Goal: Task Accomplishment & Management: Use online tool/utility

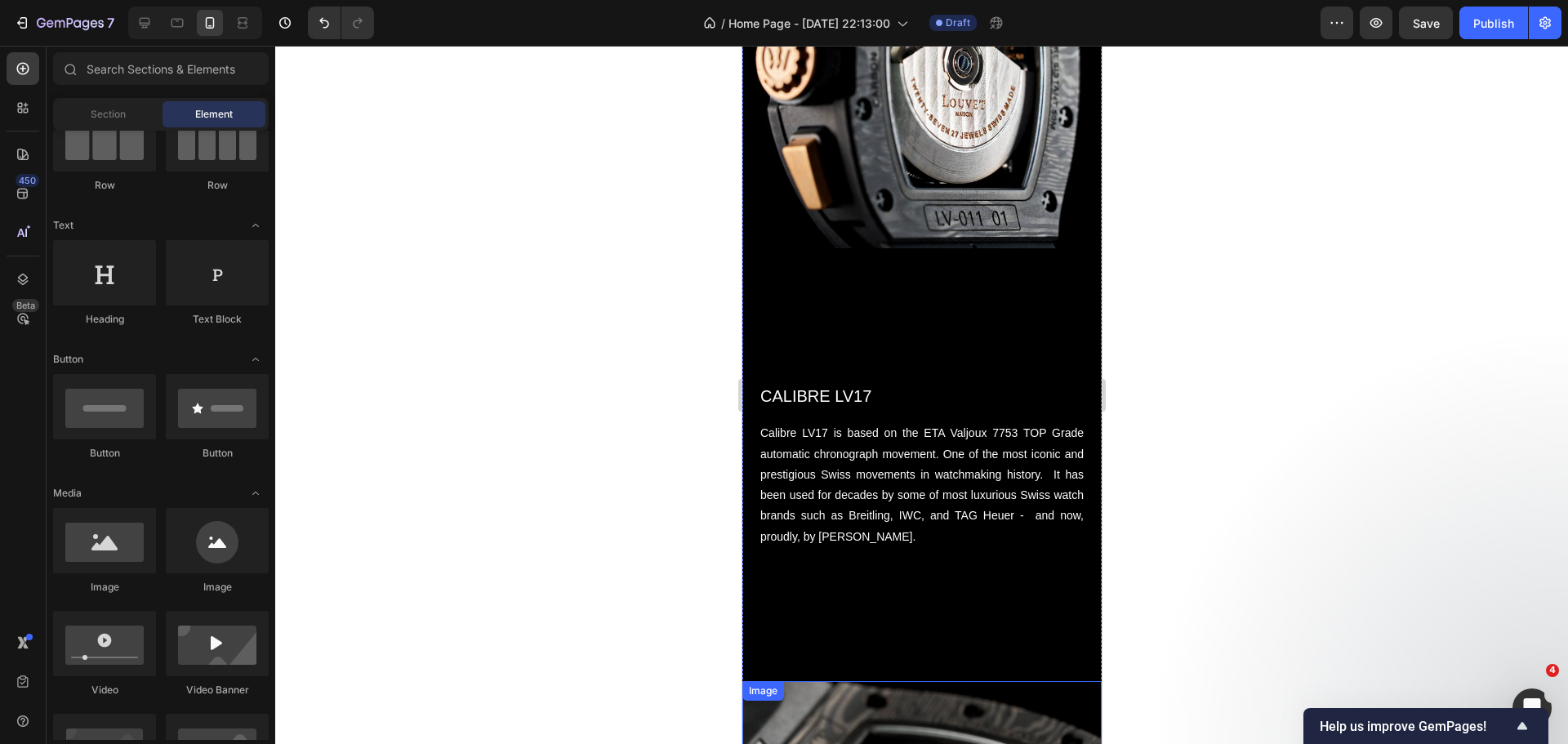
scroll to position [3154, 0]
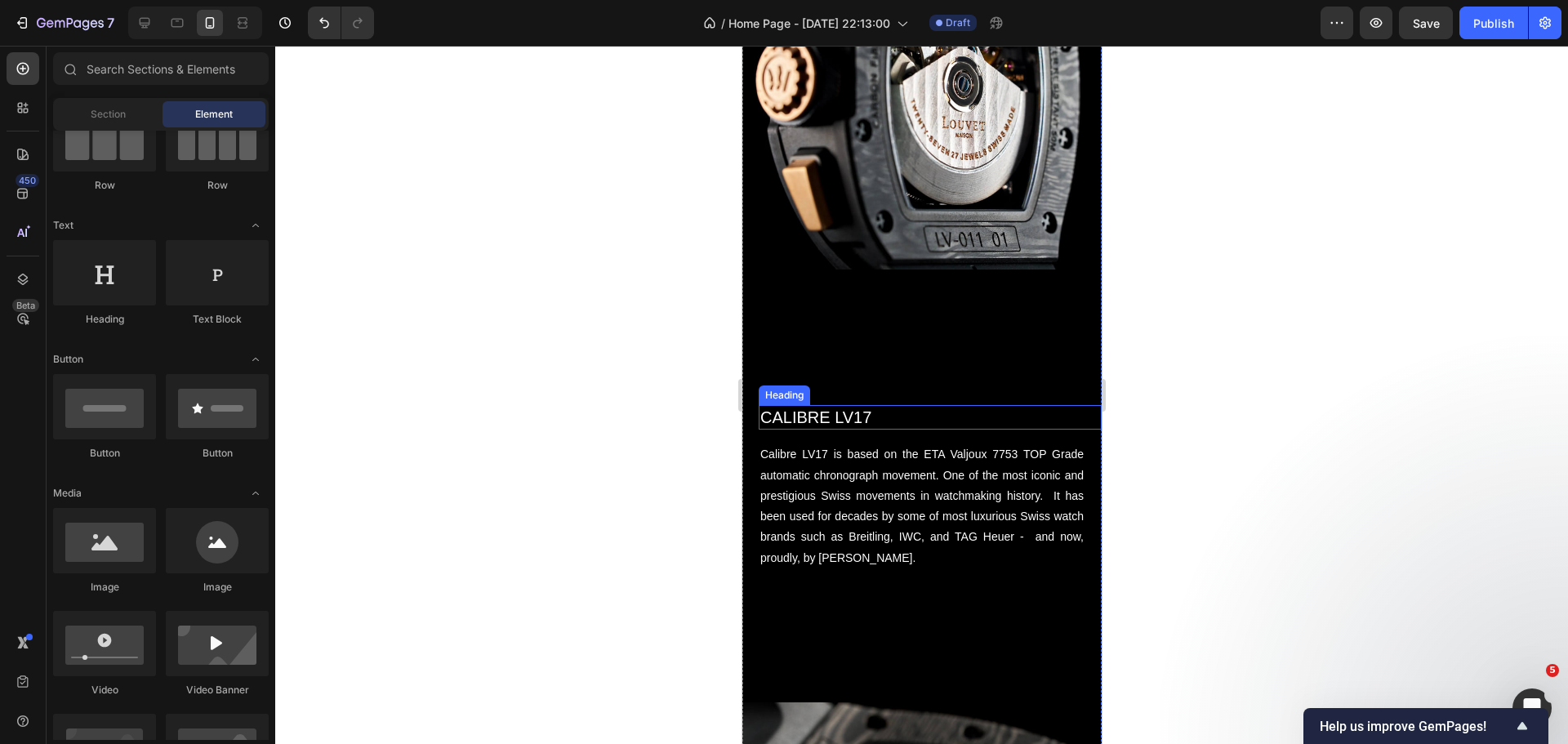
click at [856, 405] on h2 "CALIBRE LV17" at bounding box center [929, 417] width 343 height 25
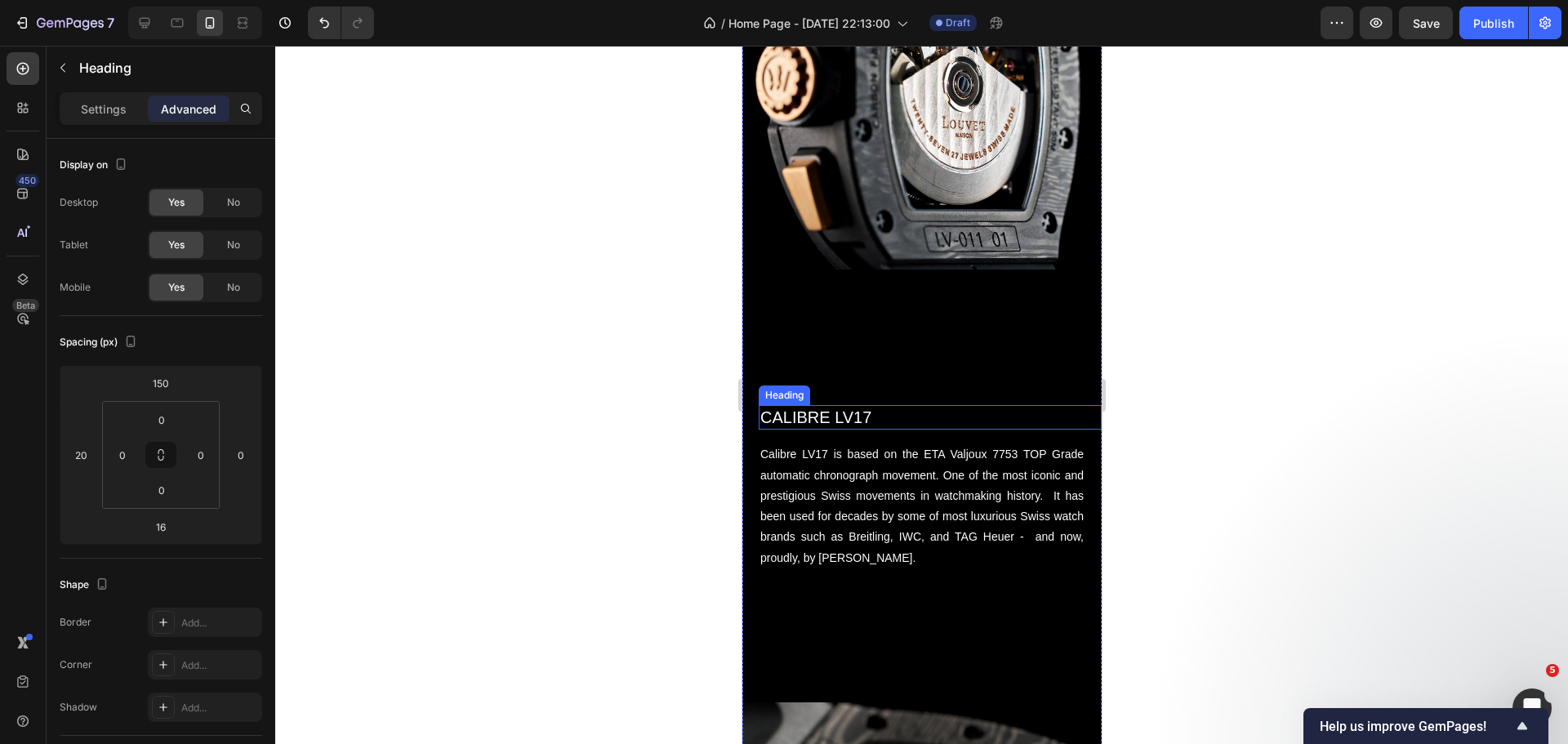
click at [856, 405] on h2 "CALIBRE LV17" at bounding box center [929, 417] width 343 height 25
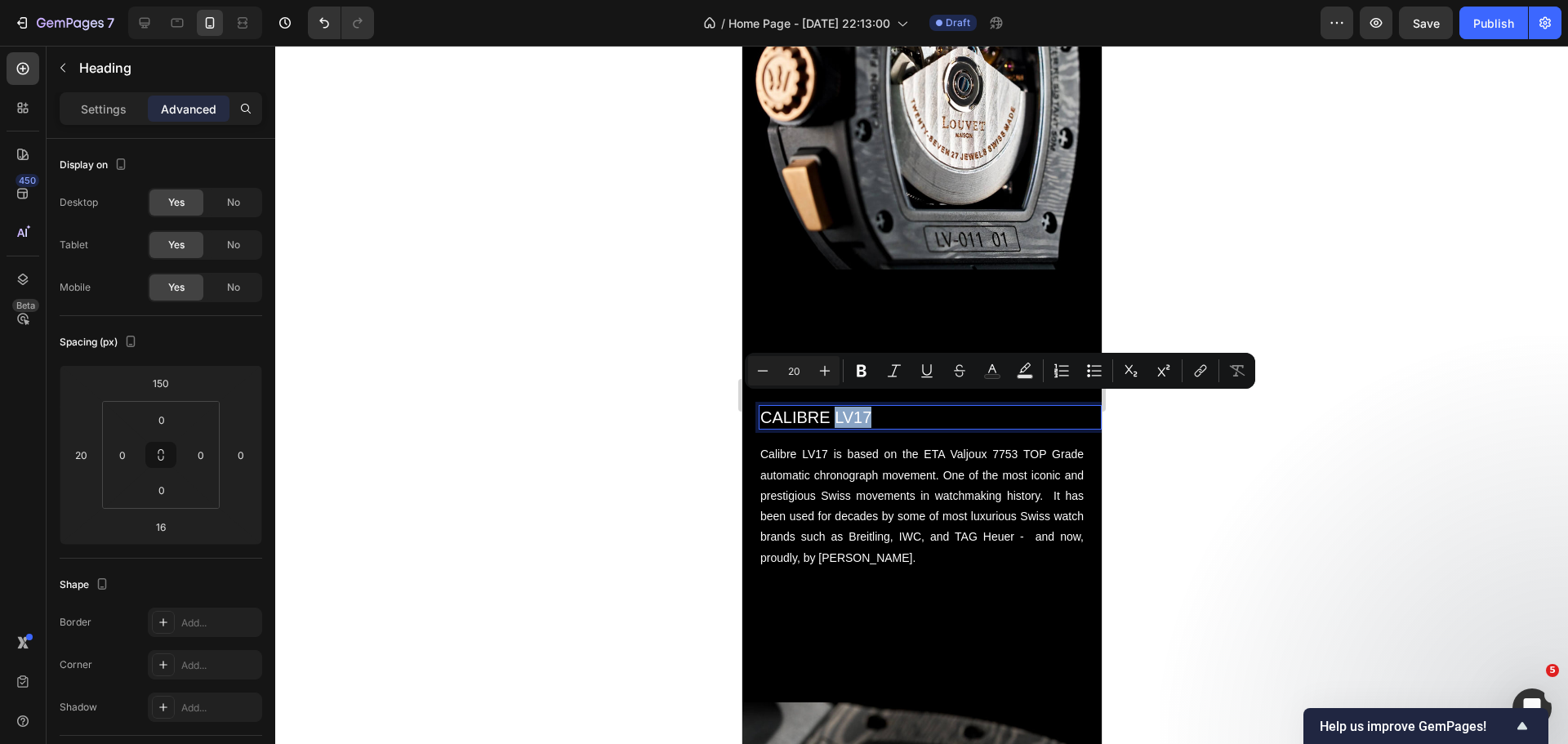
click at [856, 407] on p "CALIBRE LV17" at bounding box center [929, 417] width 339 height 21
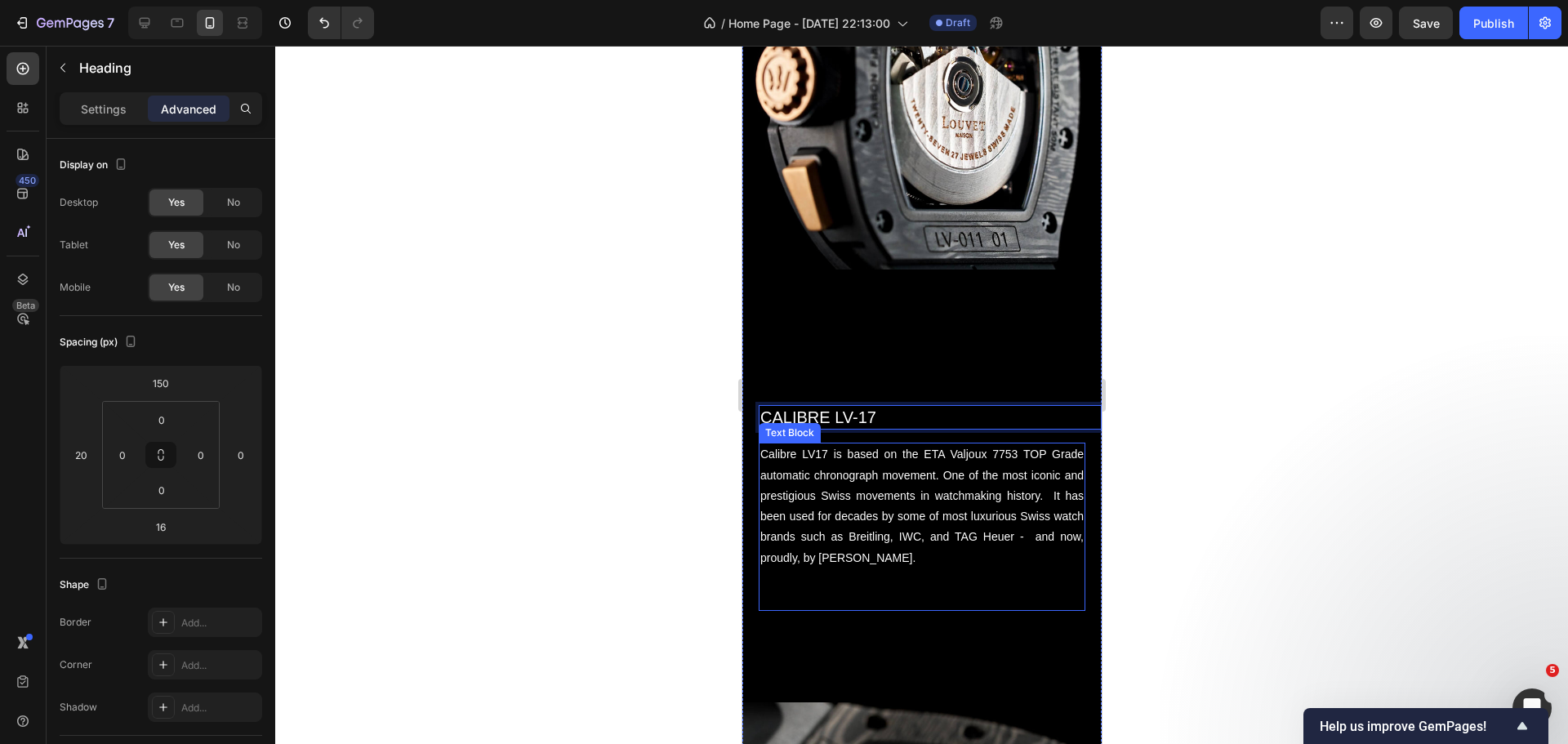
click at [815, 449] on p "Calibre LV17 is based on the ETA Valjoux 7753 TOP Grade automatic chronograph m…" at bounding box center [921, 506] width 323 height 123
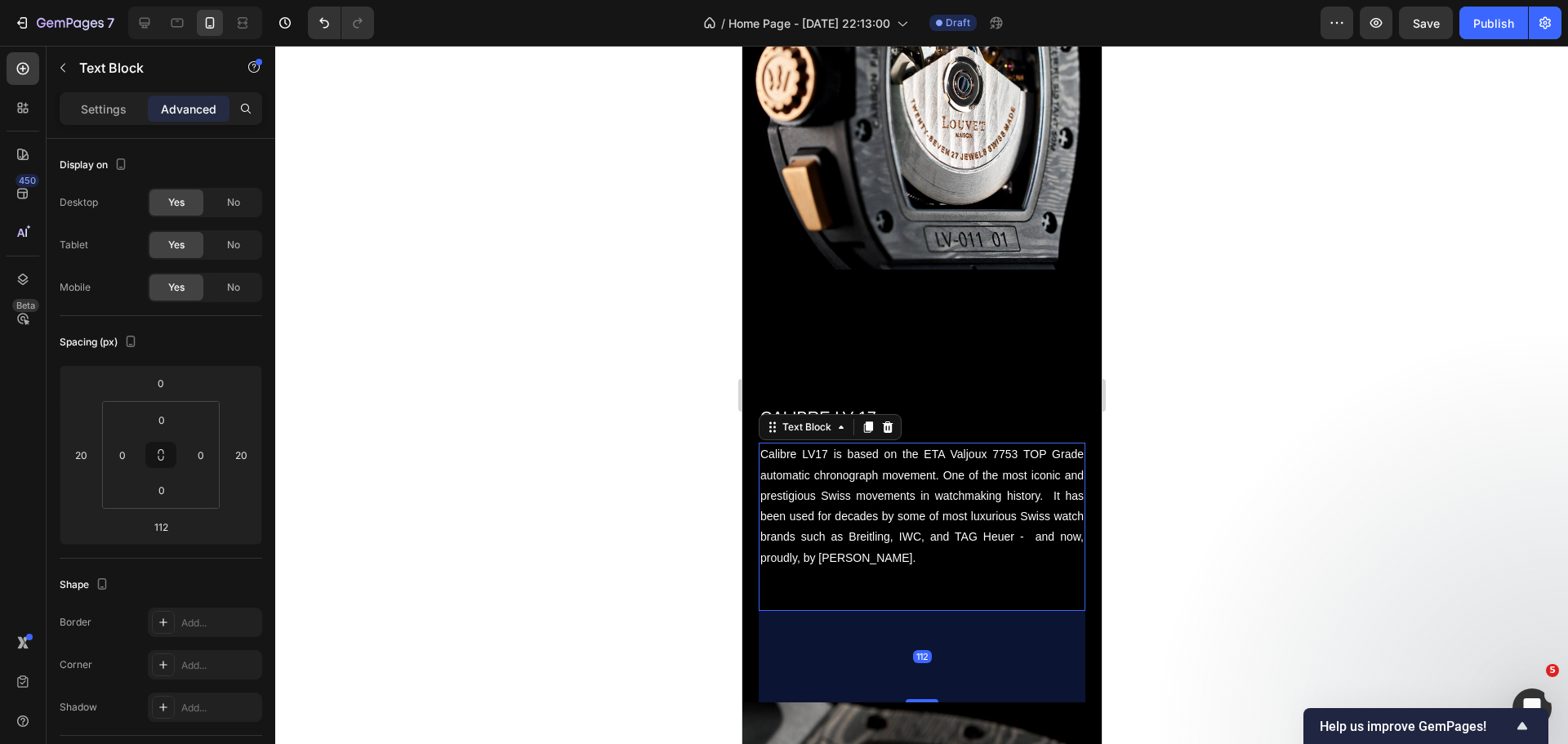
click at [815, 445] on p "Calibre LV17 is based on the ETA Valjoux 7753 TOP Grade automatic chronograph m…" at bounding box center [921, 506] width 323 height 123
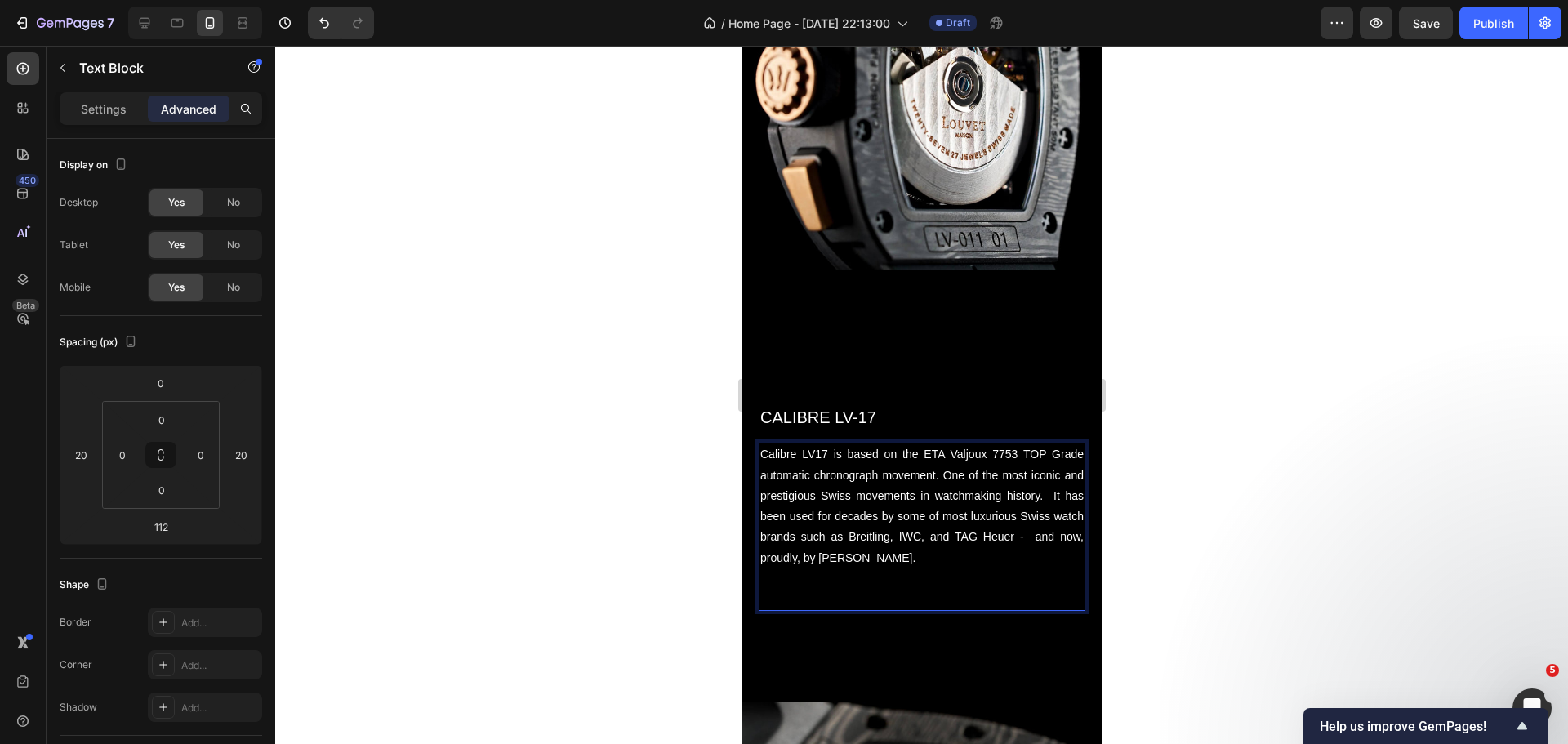
click at [815, 444] on p "Calibre LV17 is based on the ETA Valjoux 7753 TOP Grade automatic chronograph m…" at bounding box center [921, 506] width 323 height 123
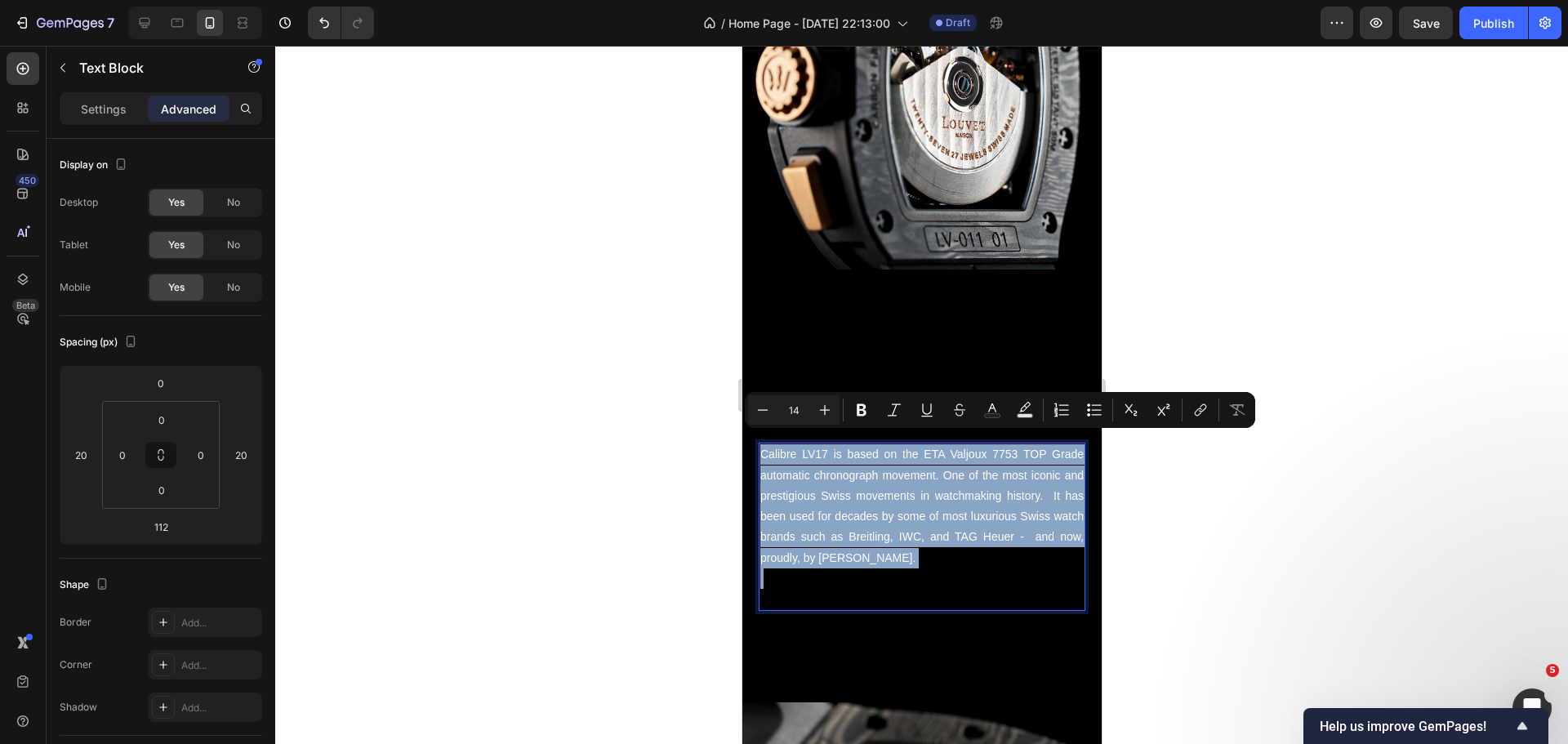
click at [815, 444] on p "Calibre LV17 is based on the ETA Valjoux 7753 TOP Grade automatic chronograph m…" at bounding box center [921, 506] width 323 height 123
click at [826, 461] on p "Calibre LV17 is based on the ETA Valjoux 7753 TOP Grade automatic chronograph m…" at bounding box center [921, 506] width 323 height 123
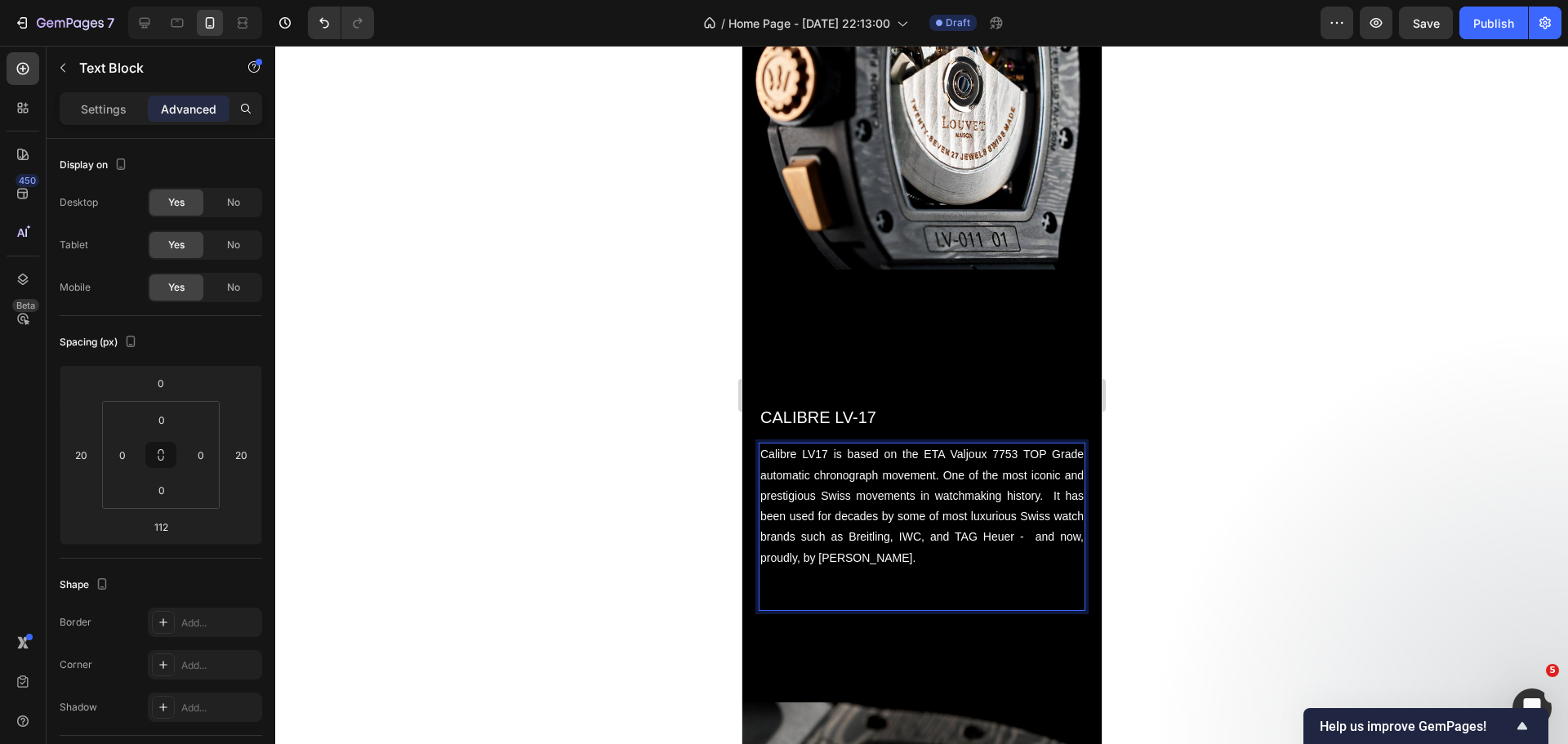
click at [818, 447] on p "Calibre LV17 is based on the ETA Valjoux 7753 TOP Grade automatic chronograph m…" at bounding box center [921, 506] width 323 height 123
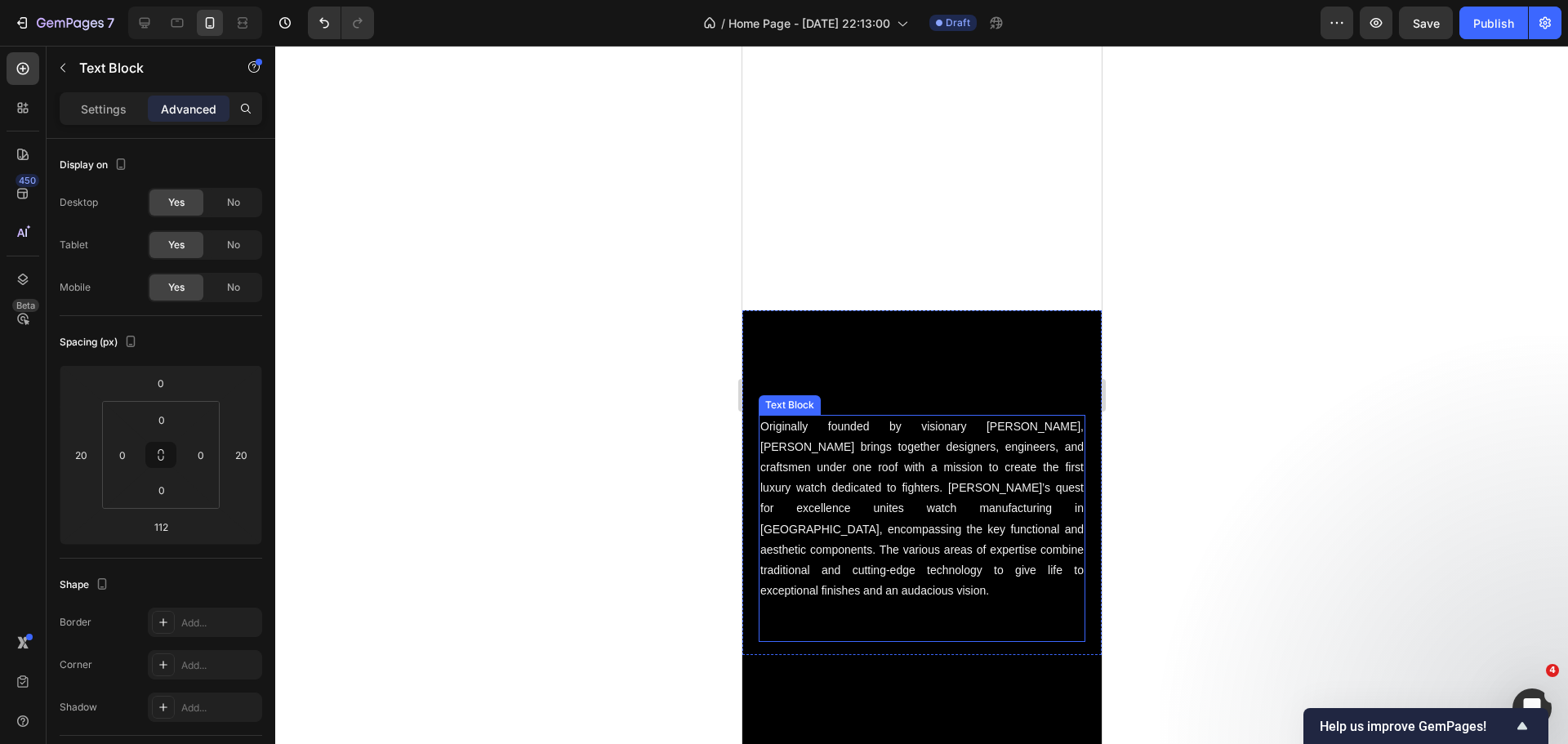
scroll to position [376, 0]
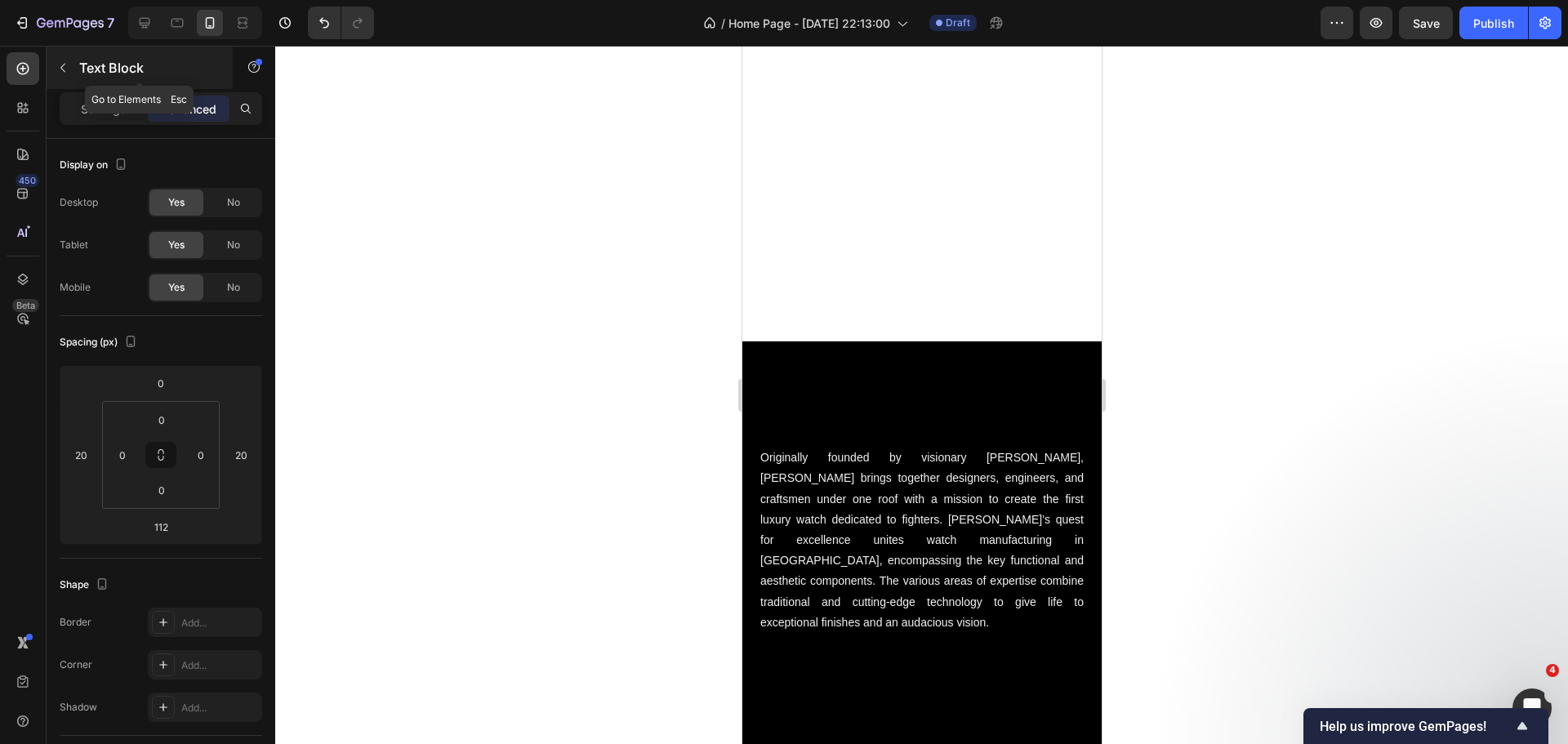
click at [58, 72] on icon "button" at bounding box center [62, 67] width 13 height 13
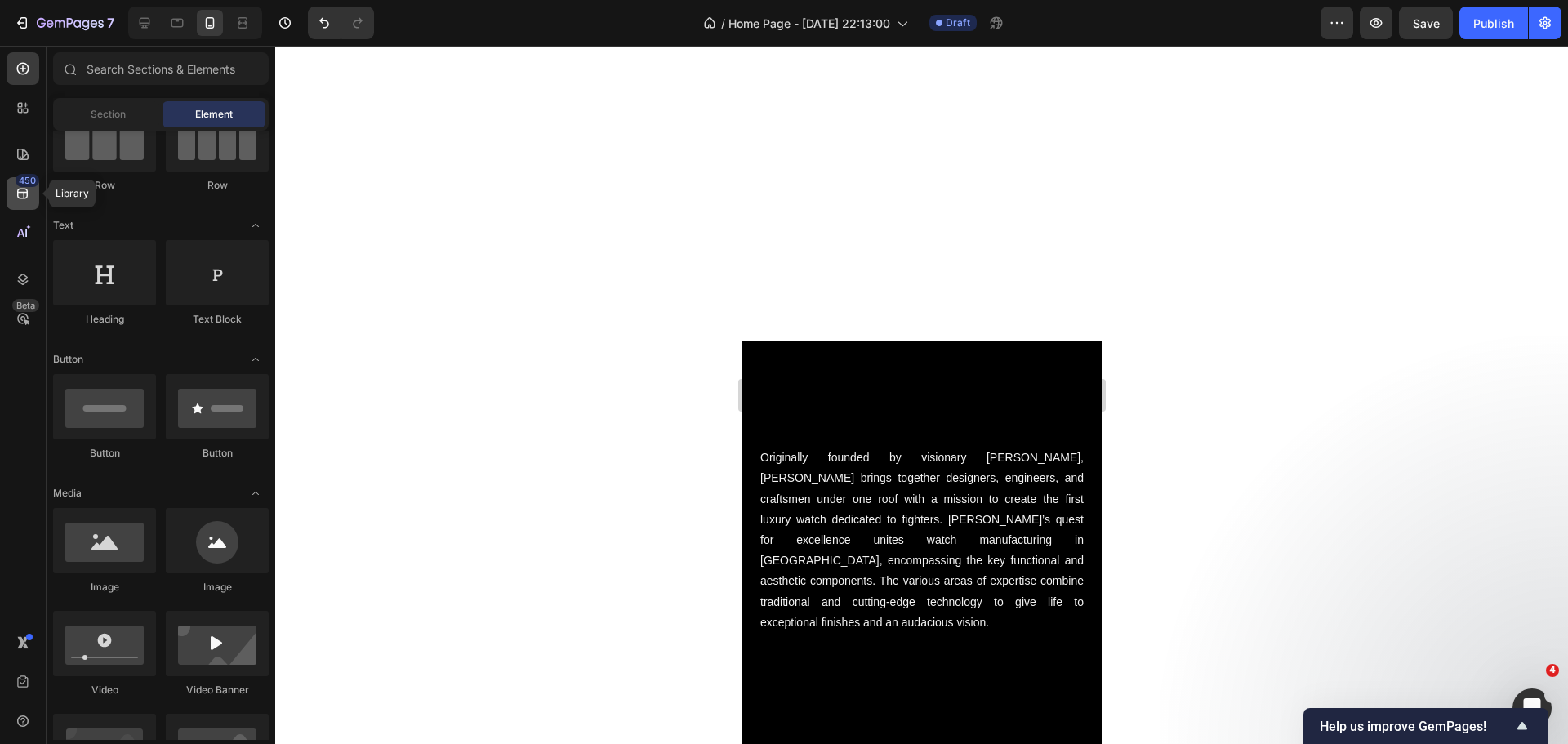
click at [23, 184] on div "450" at bounding box center [27, 180] width 24 height 13
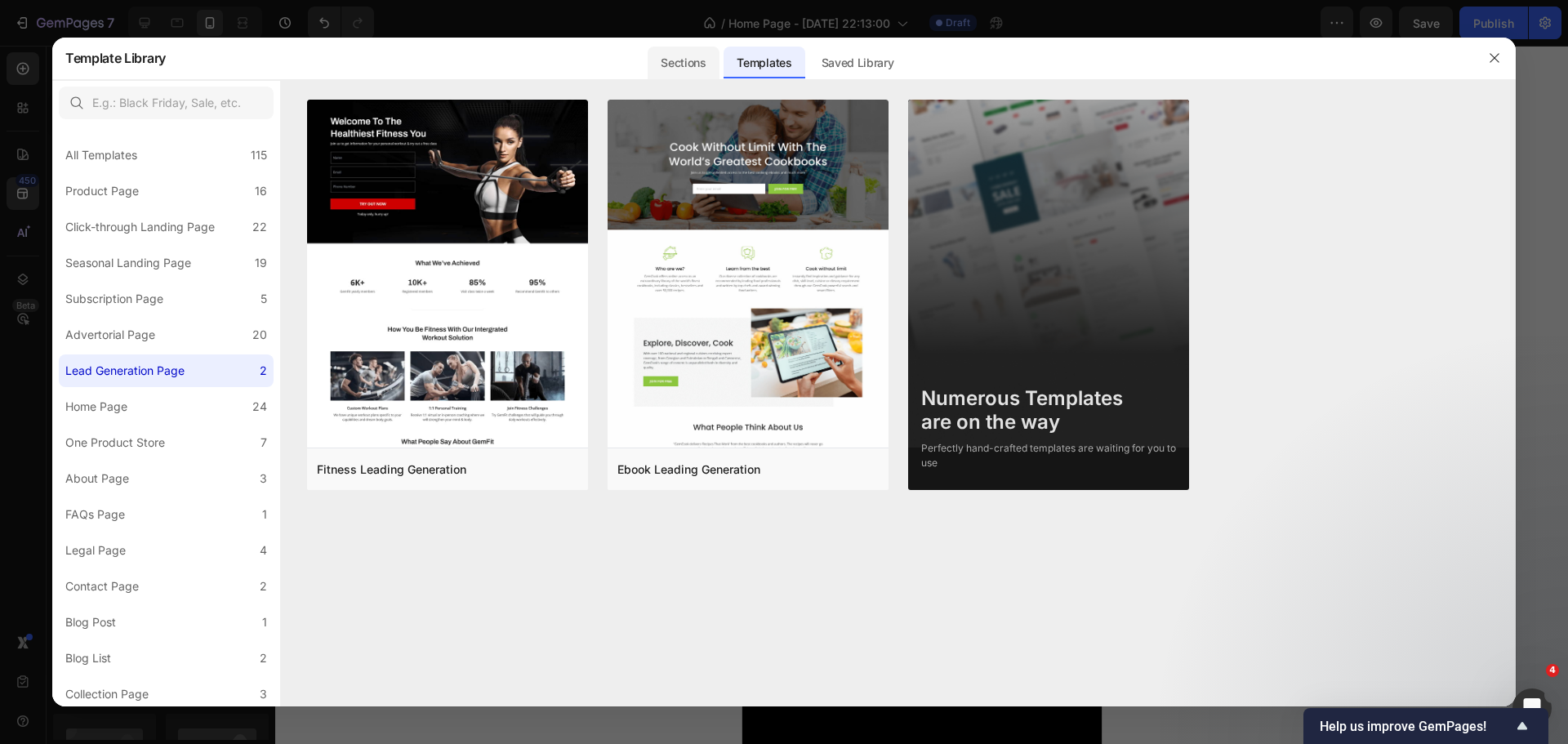
click at [681, 73] on div "Sections" at bounding box center [682, 63] width 71 height 32
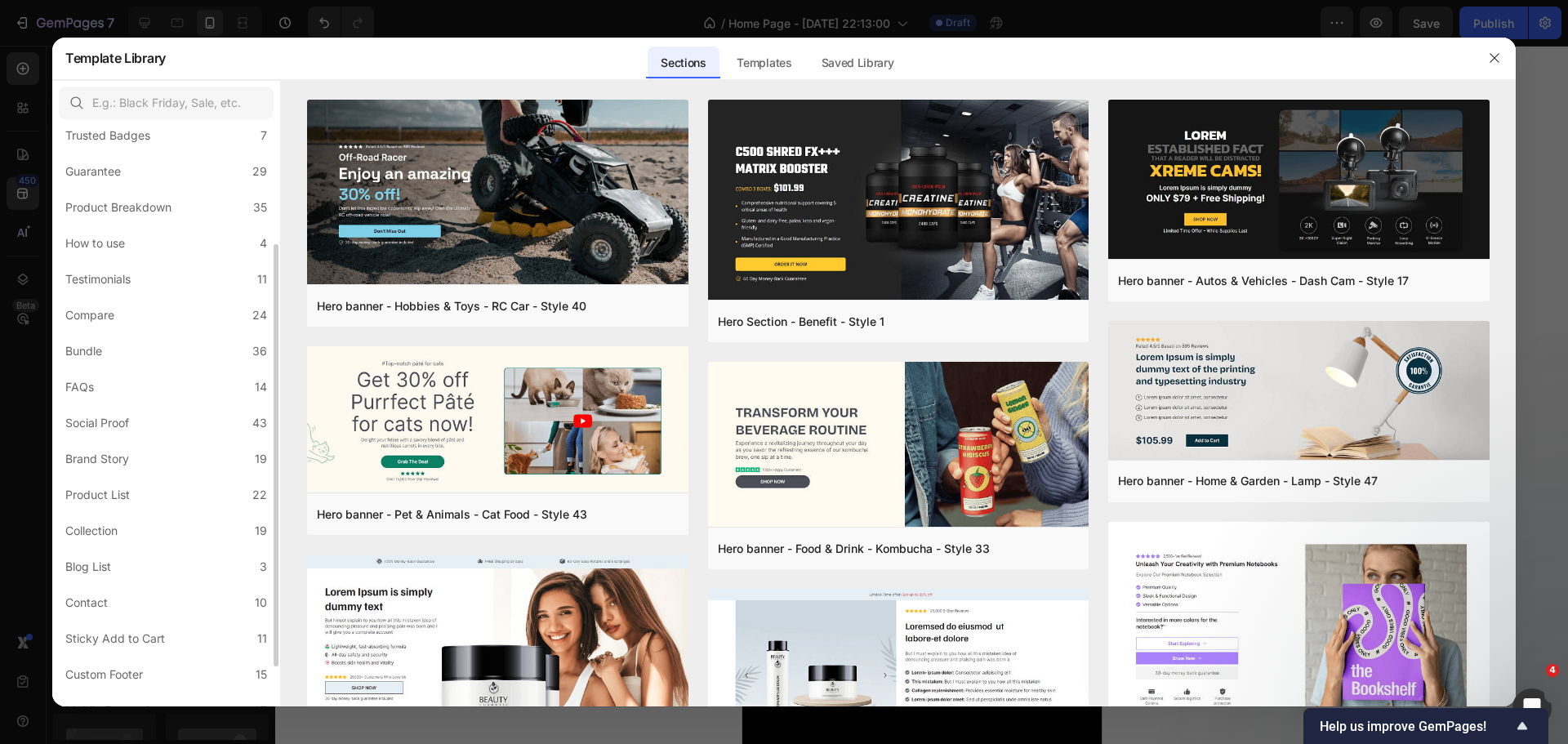
scroll to position [219, 0]
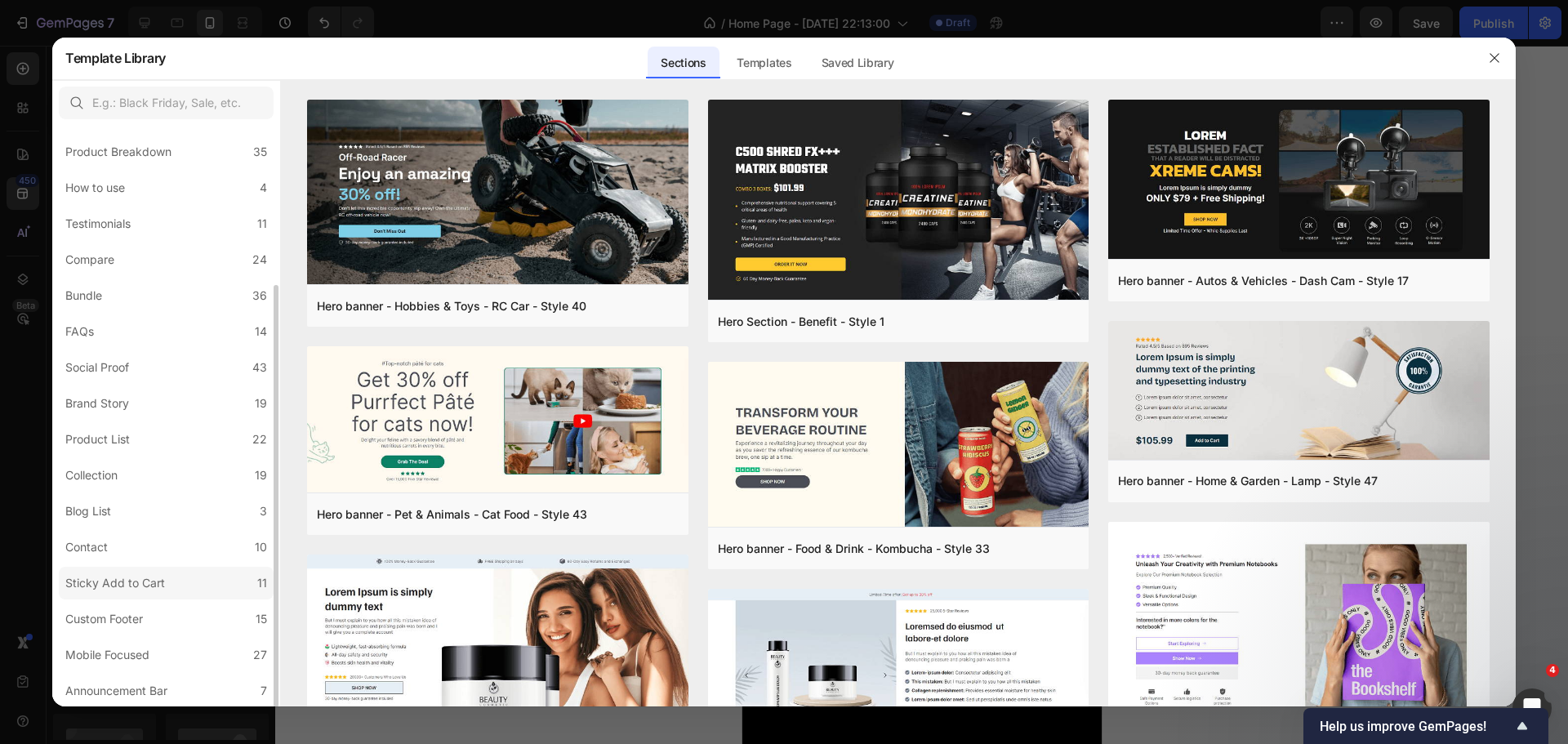
click at [147, 595] on label "Sticky Add to Cart 11" at bounding box center [166, 583] width 214 height 32
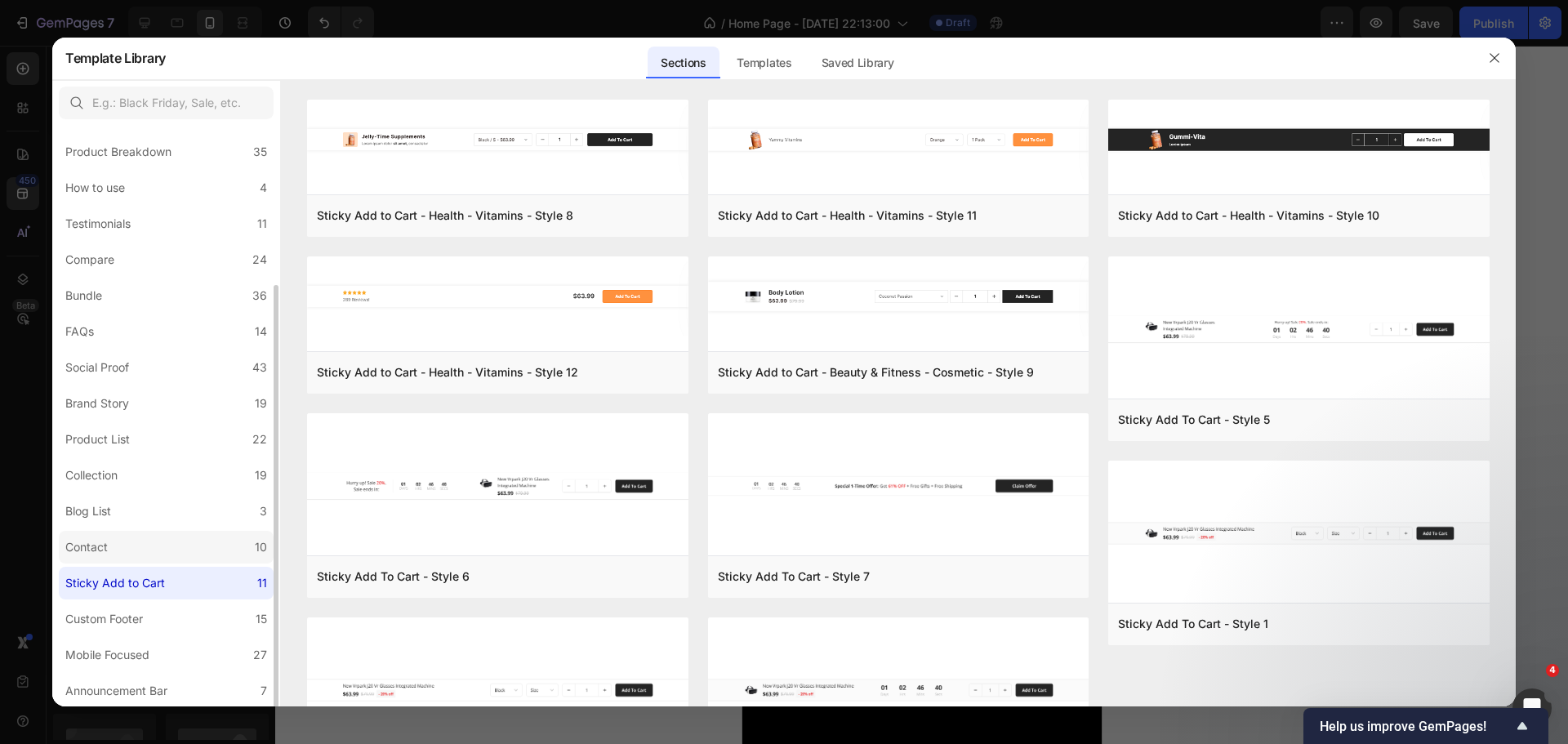
click at [130, 548] on label "Contact 10" at bounding box center [166, 547] width 214 height 32
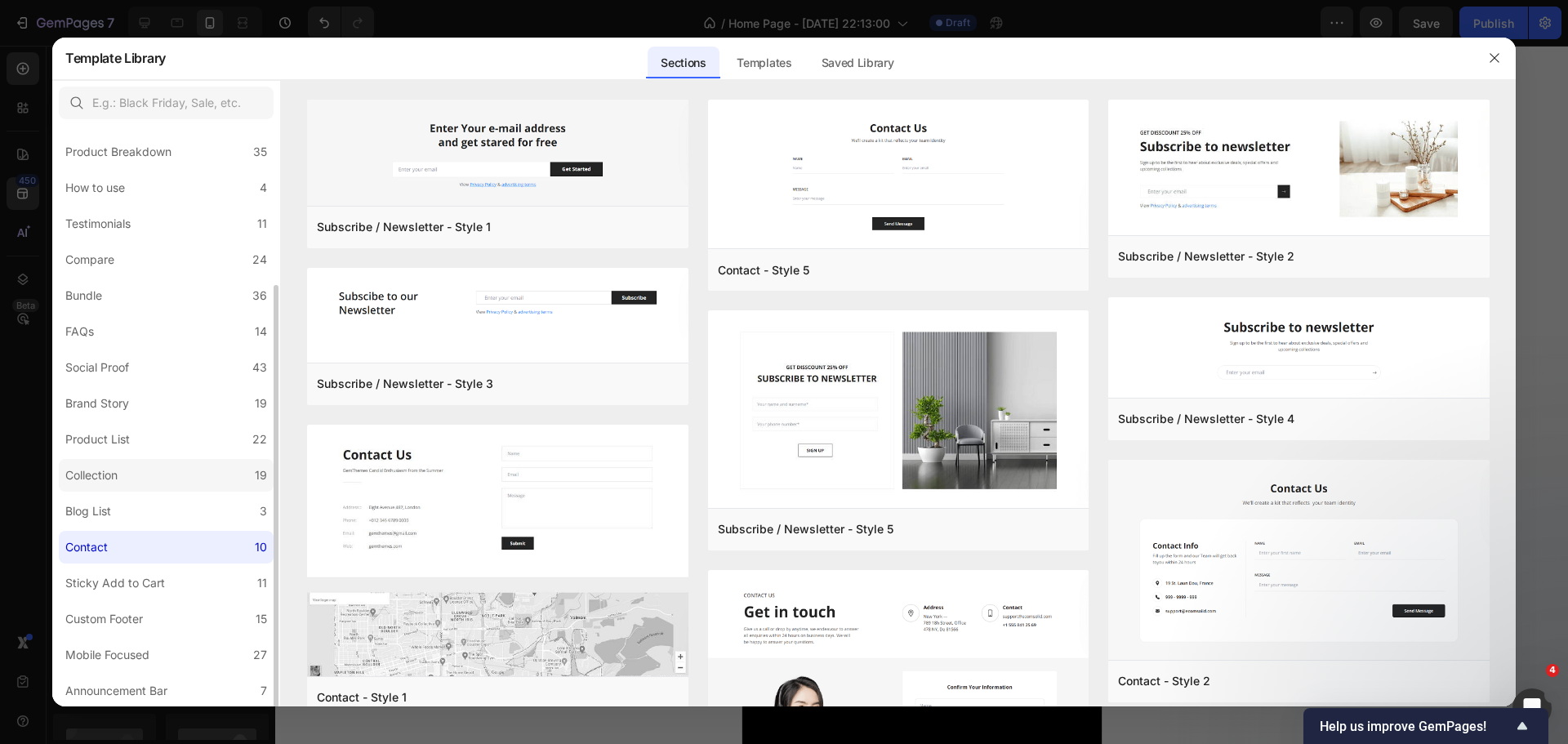
click at [147, 477] on label "Collection 19" at bounding box center [166, 475] width 214 height 32
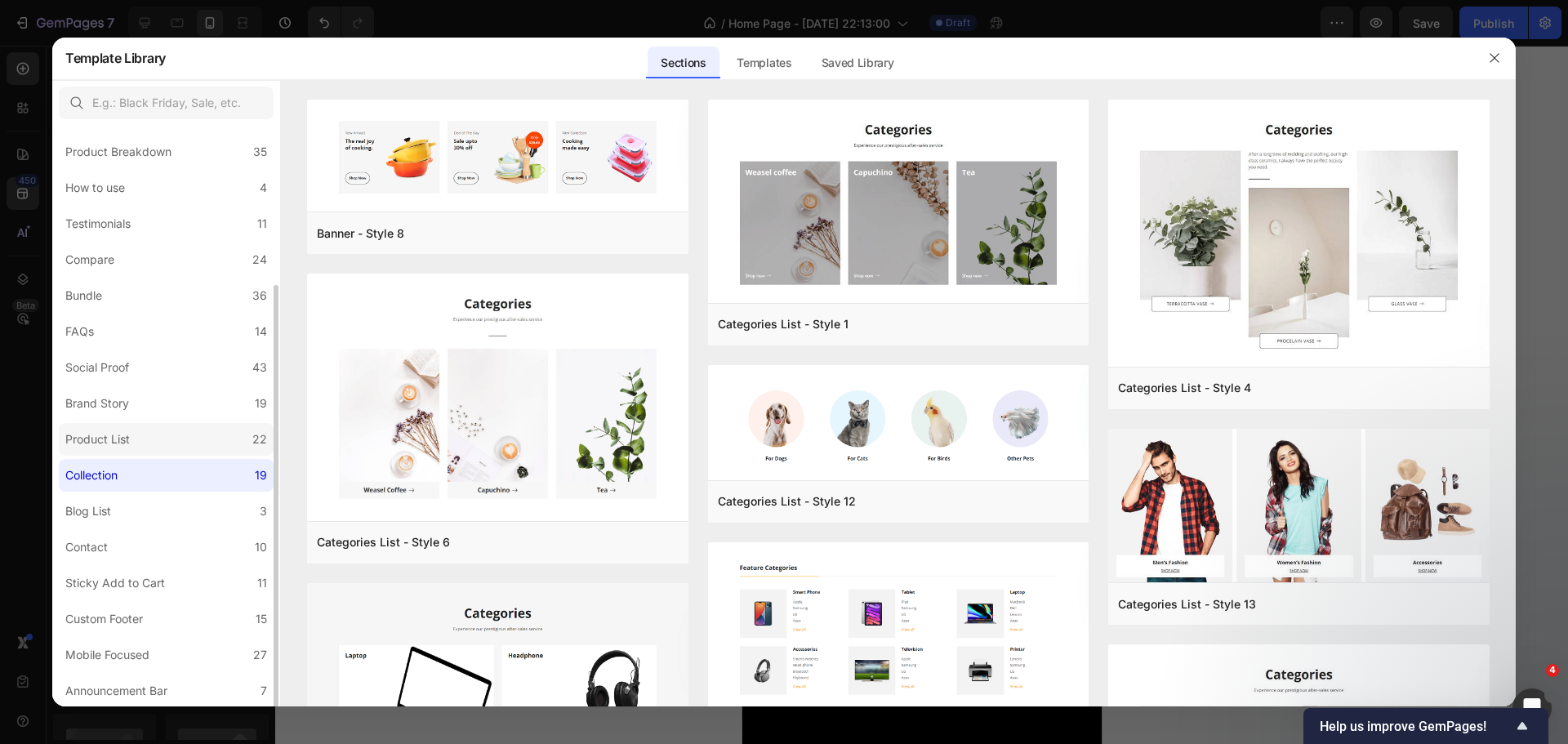
click at [135, 438] on div "Product List" at bounding box center [100, 439] width 71 height 20
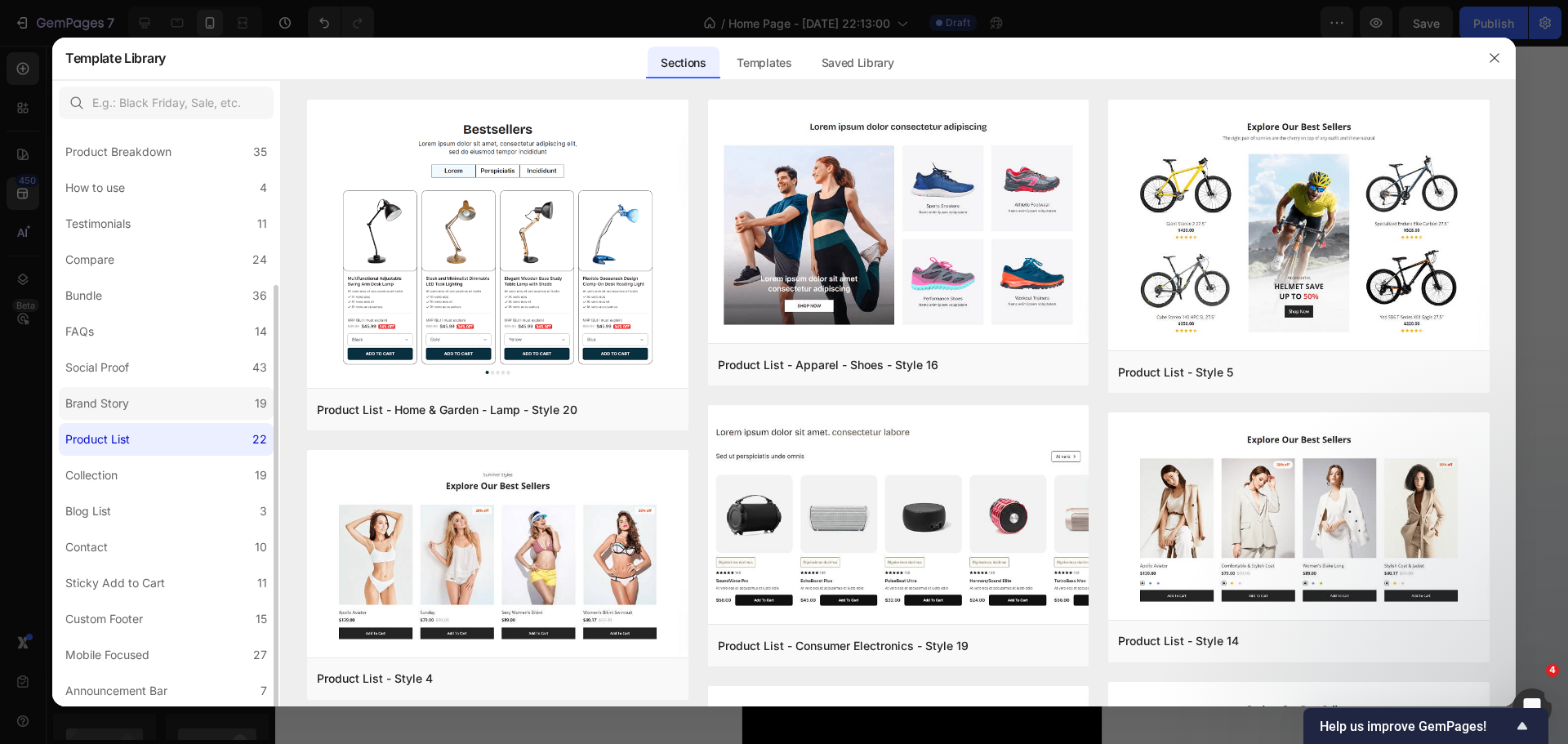
click at [132, 402] on div "Brand Story" at bounding box center [100, 403] width 71 height 20
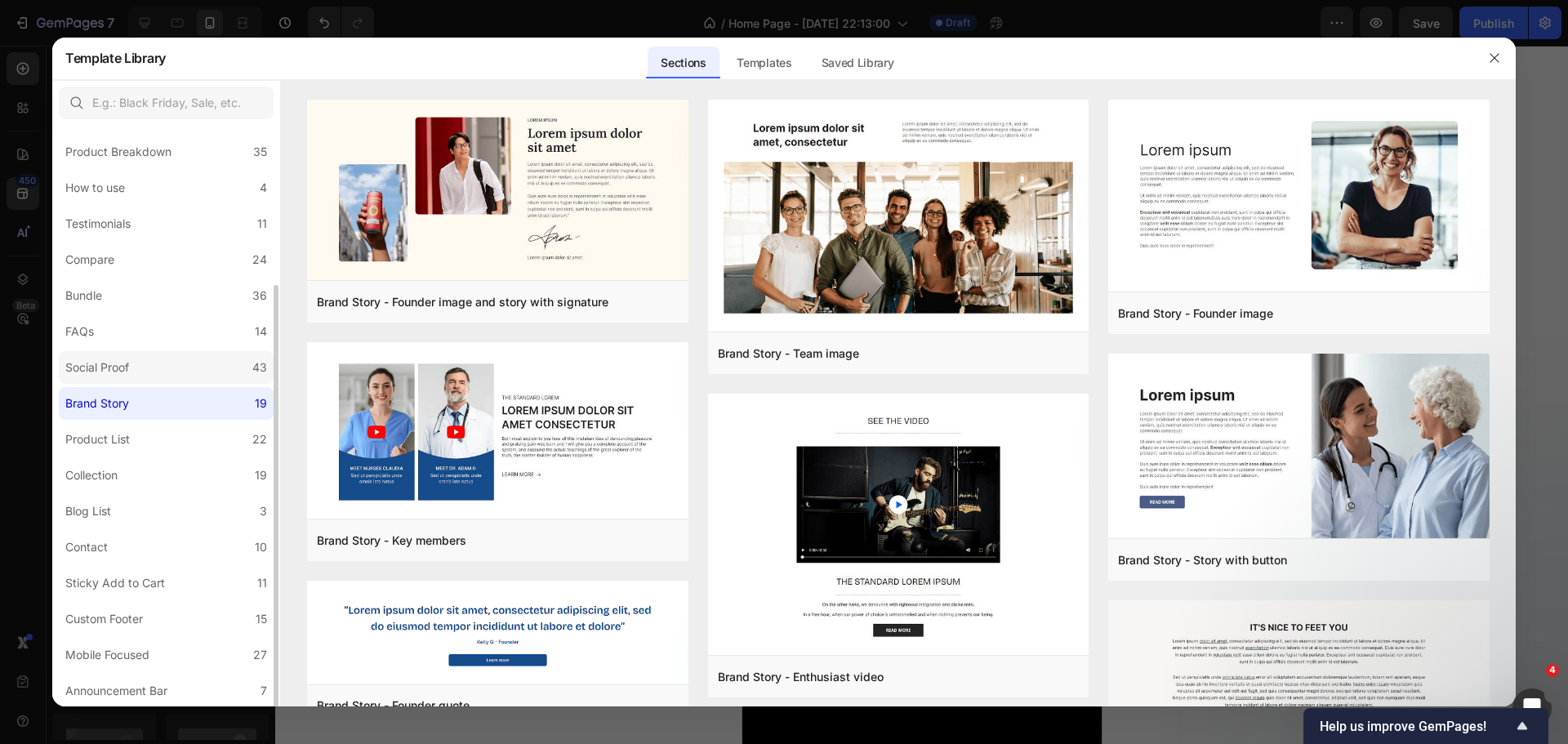
click at [189, 372] on label "Social Proof 43" at bounding box center [166, 368] width 214 height 32
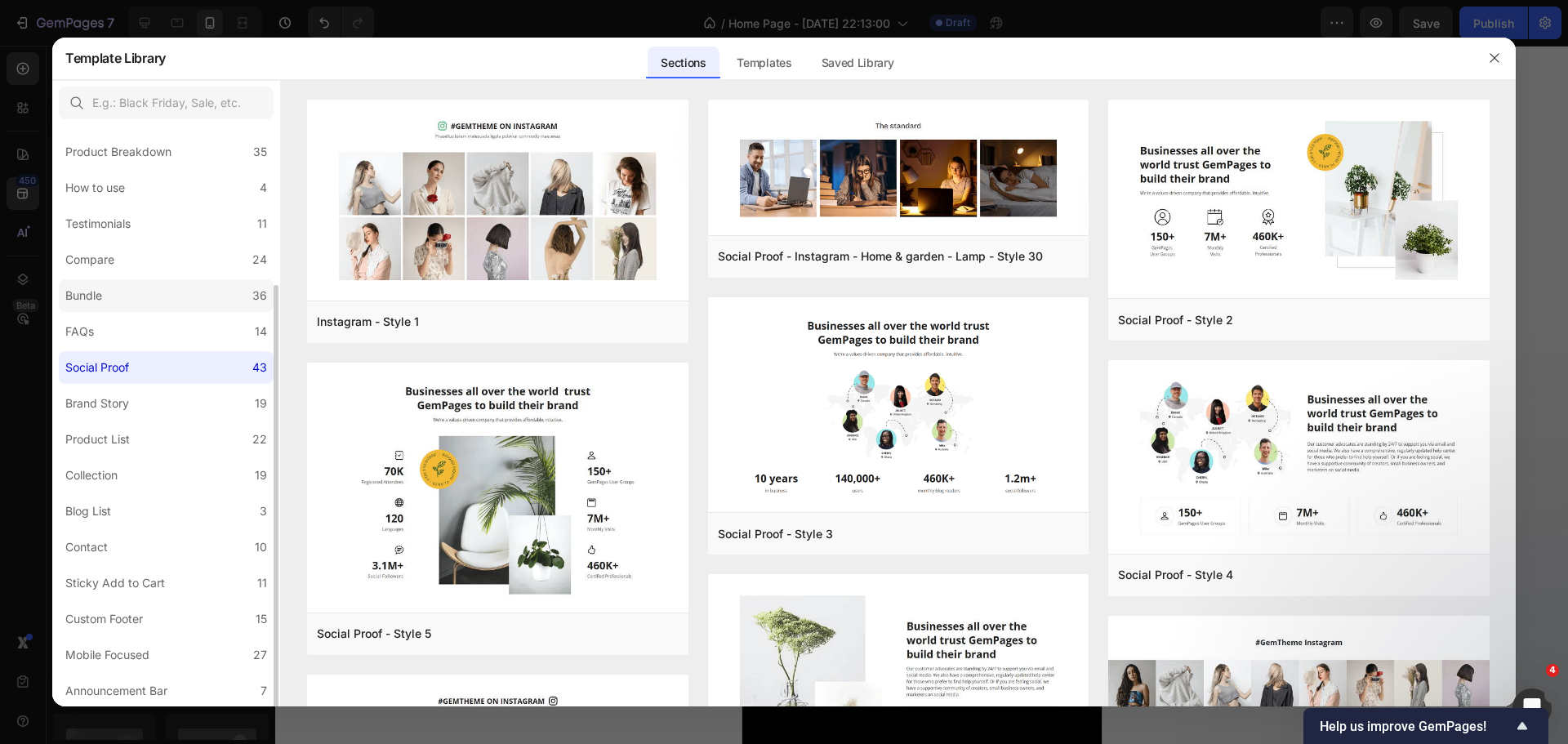
click at [173, 304] on label "Bundle 36" at bounding box center [166, 295] width 214 height 32
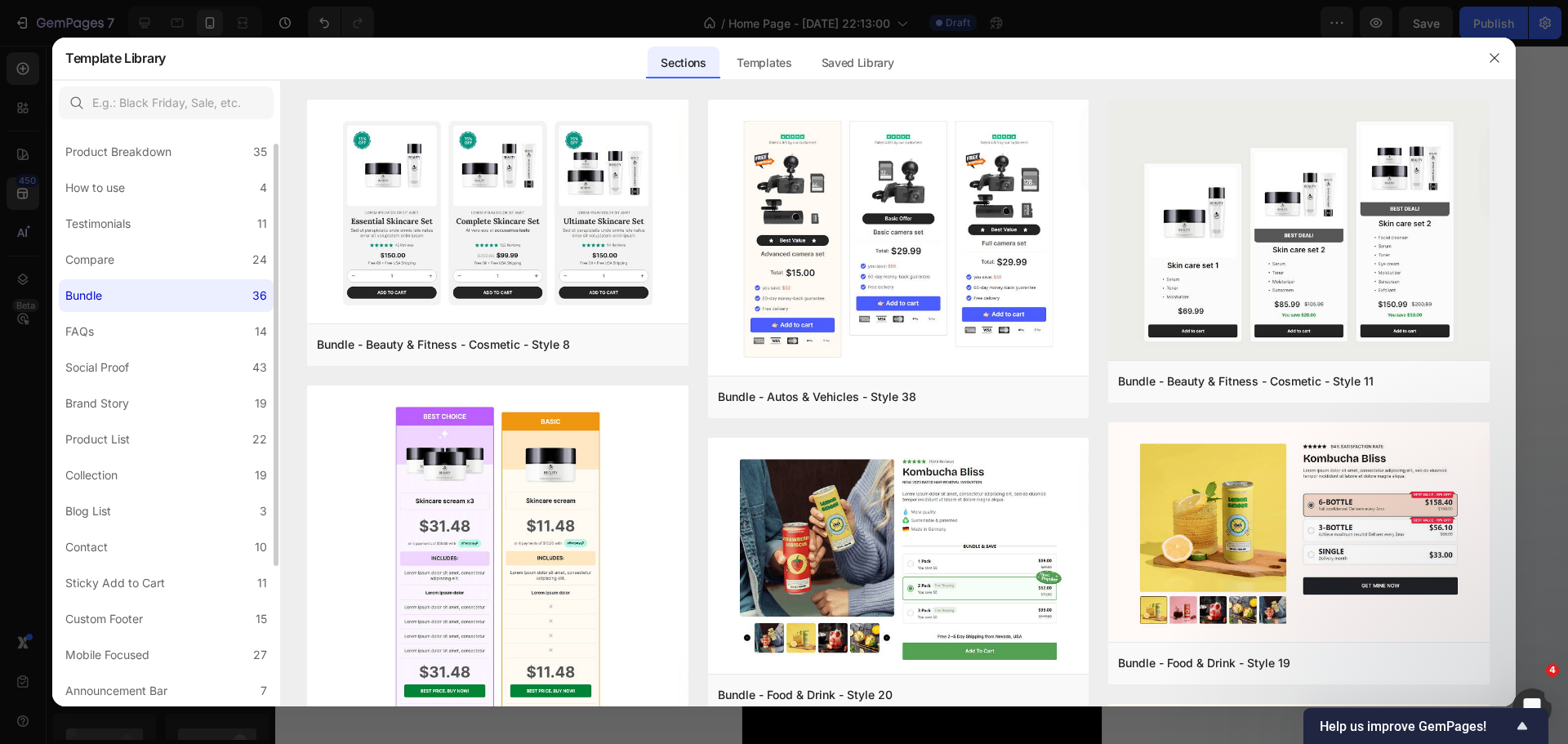
scroll to position [137, 0]
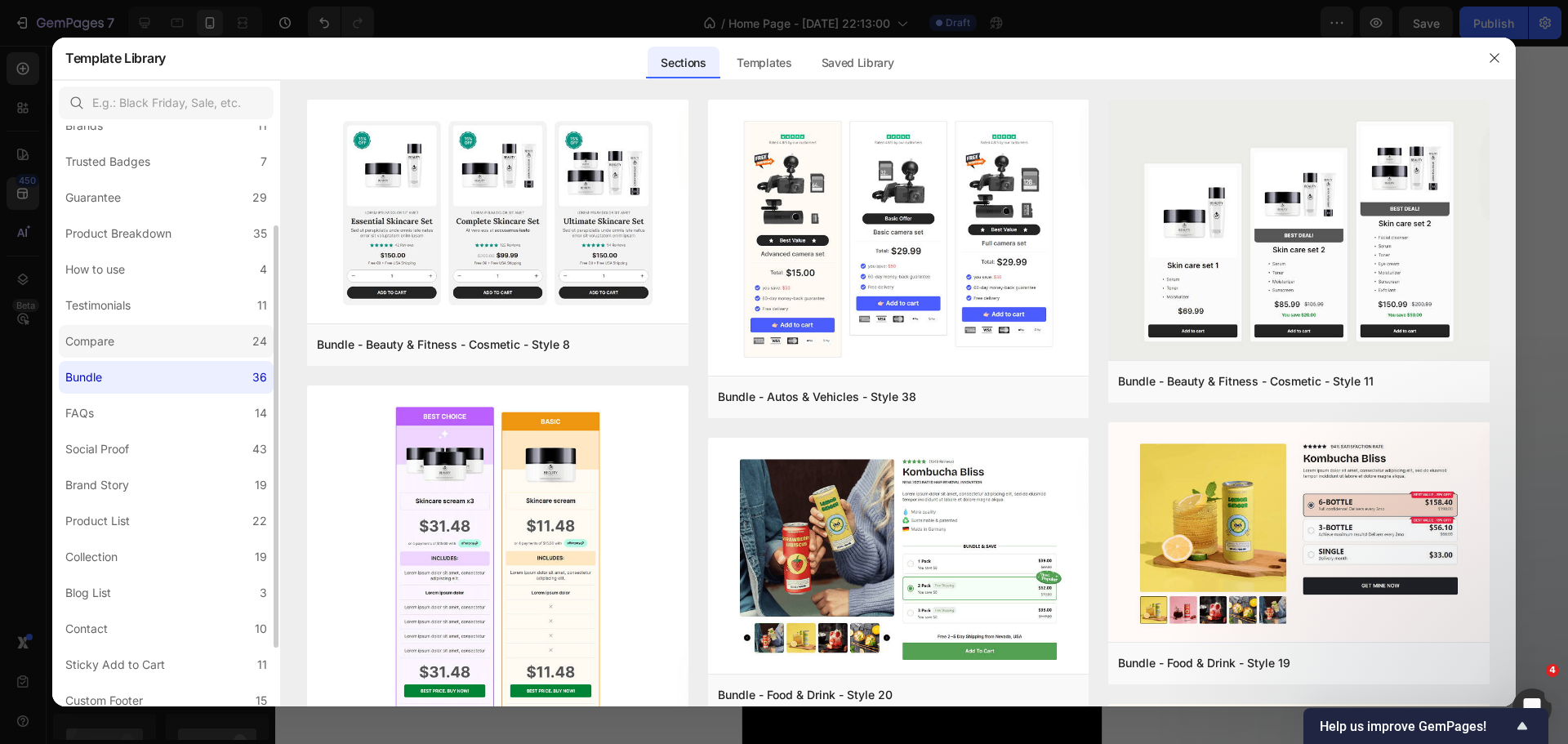
click at [180, 340] on label "Compare 24" at bounding box center [166, 341] width 214 height 32
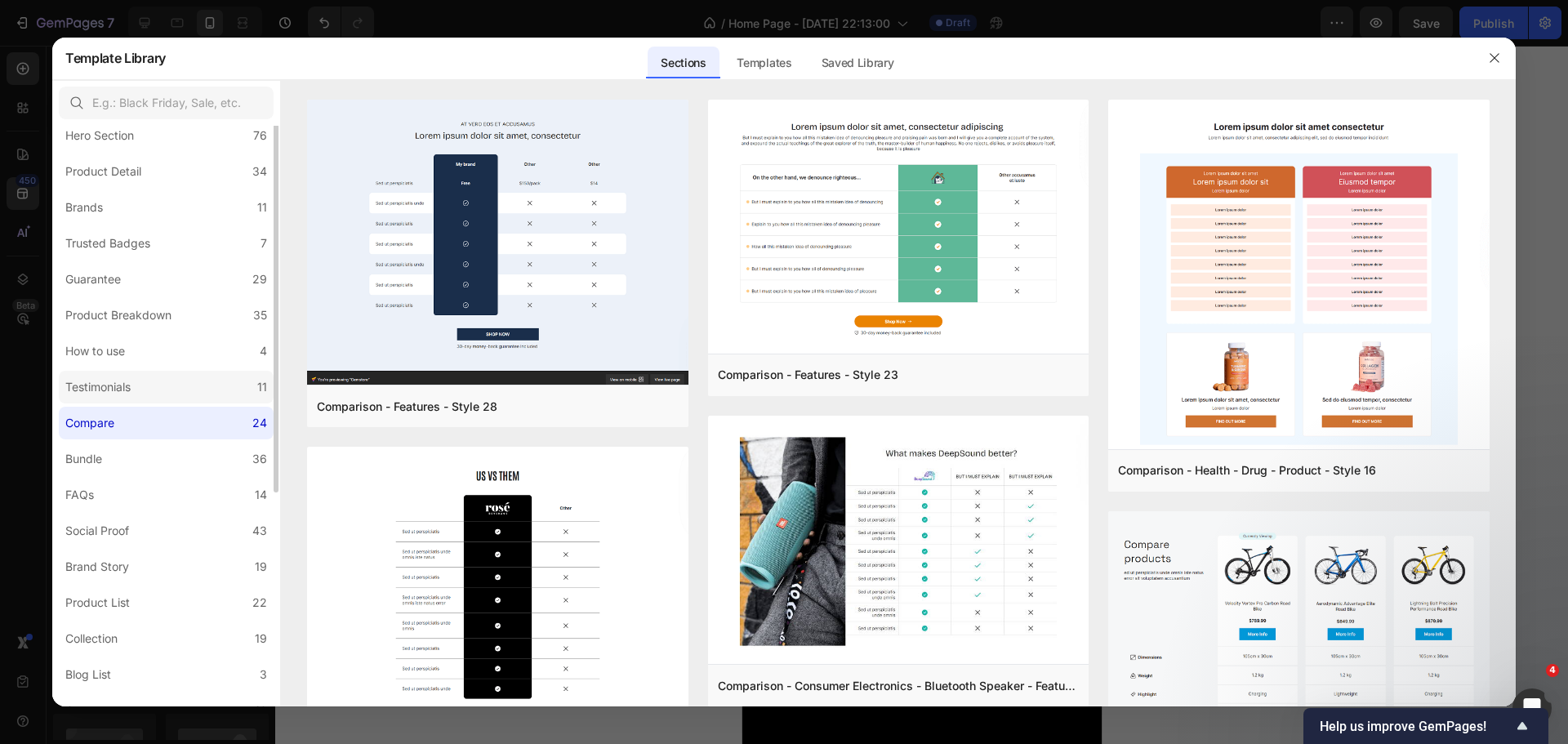
scroll to position [0, 0]
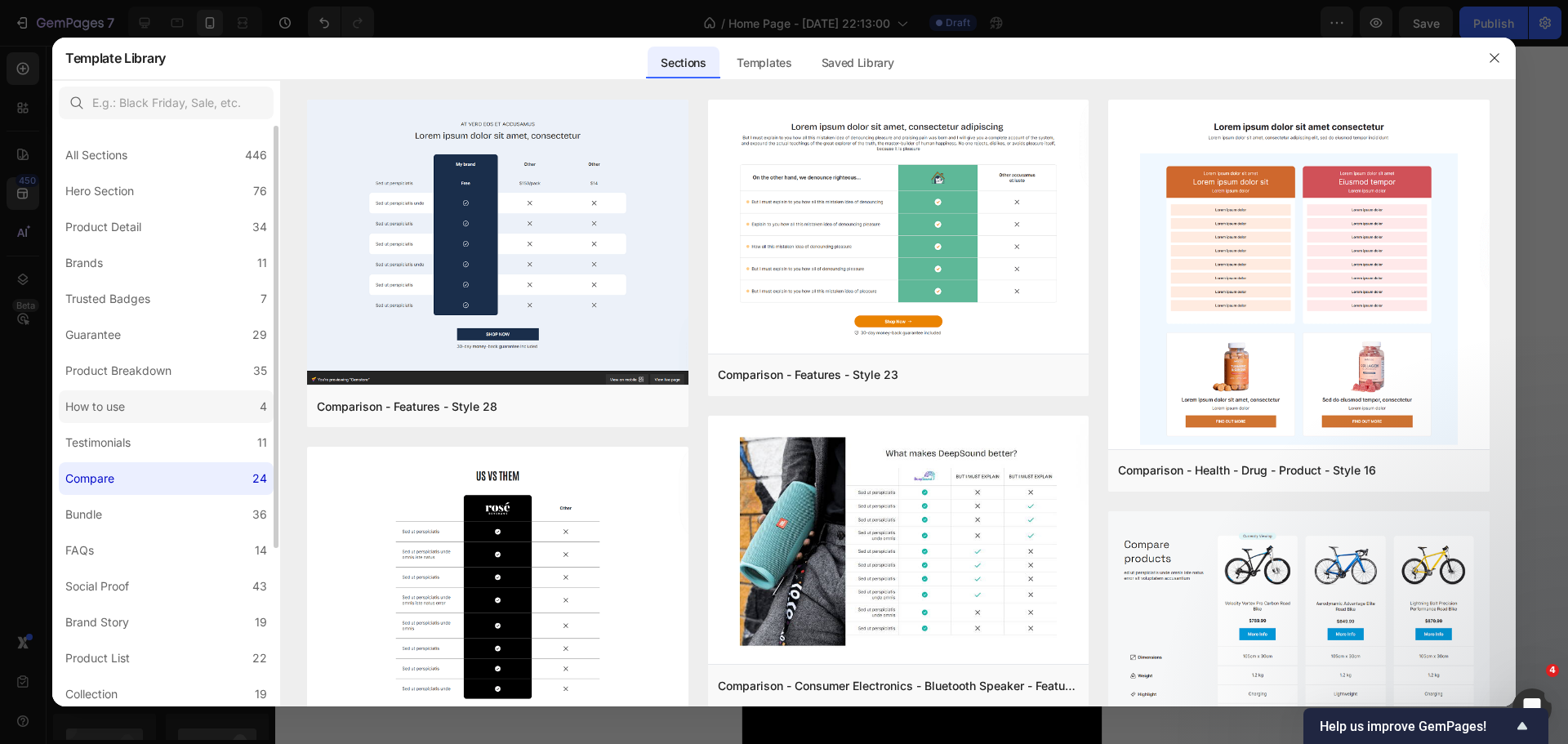
click at [173, 409] on label "How to use 4" at bounding box center [166, 407] width 214 height 32
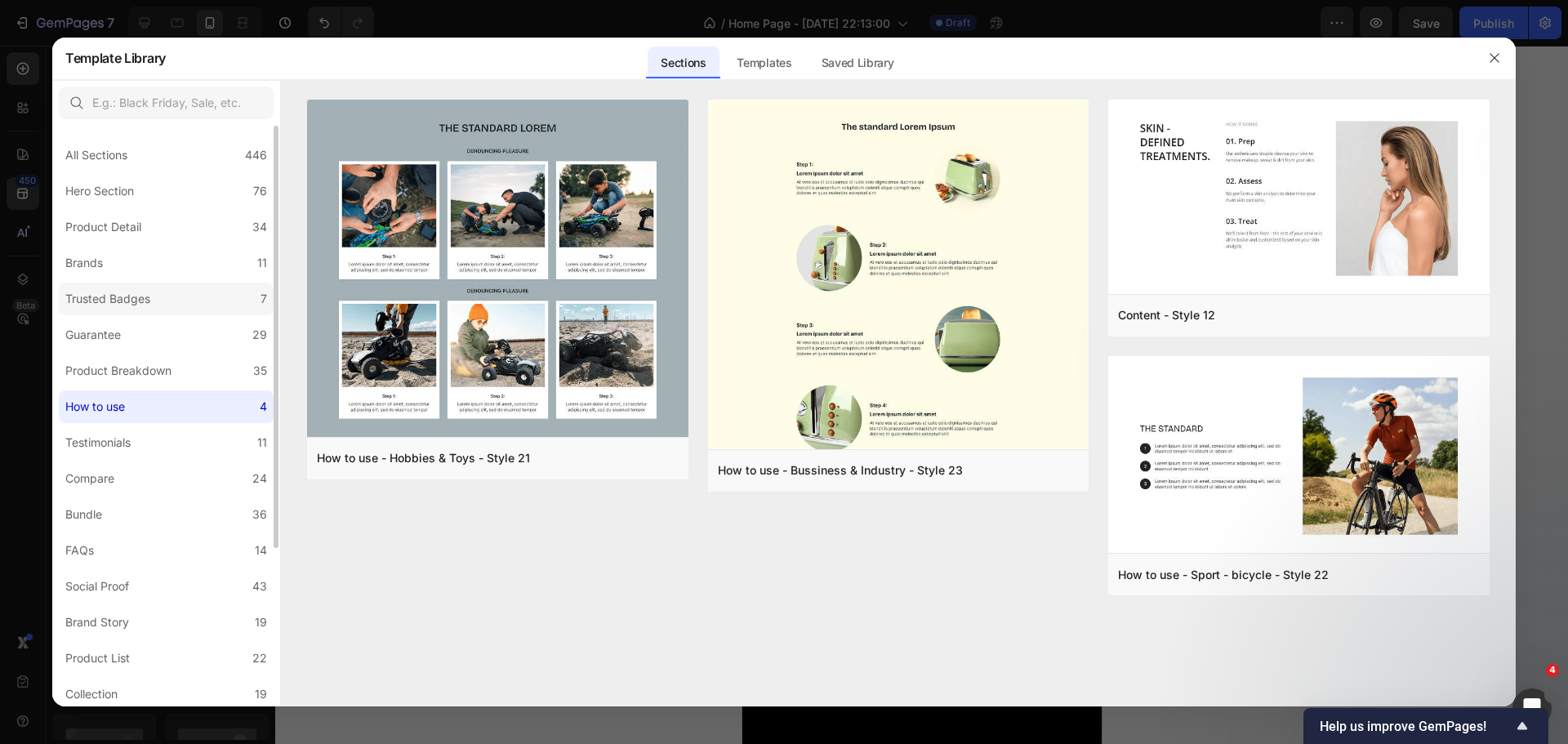
click at [144, 308] on div "Trusted Badges" at bounding box center [108, 299] width 85 height 20
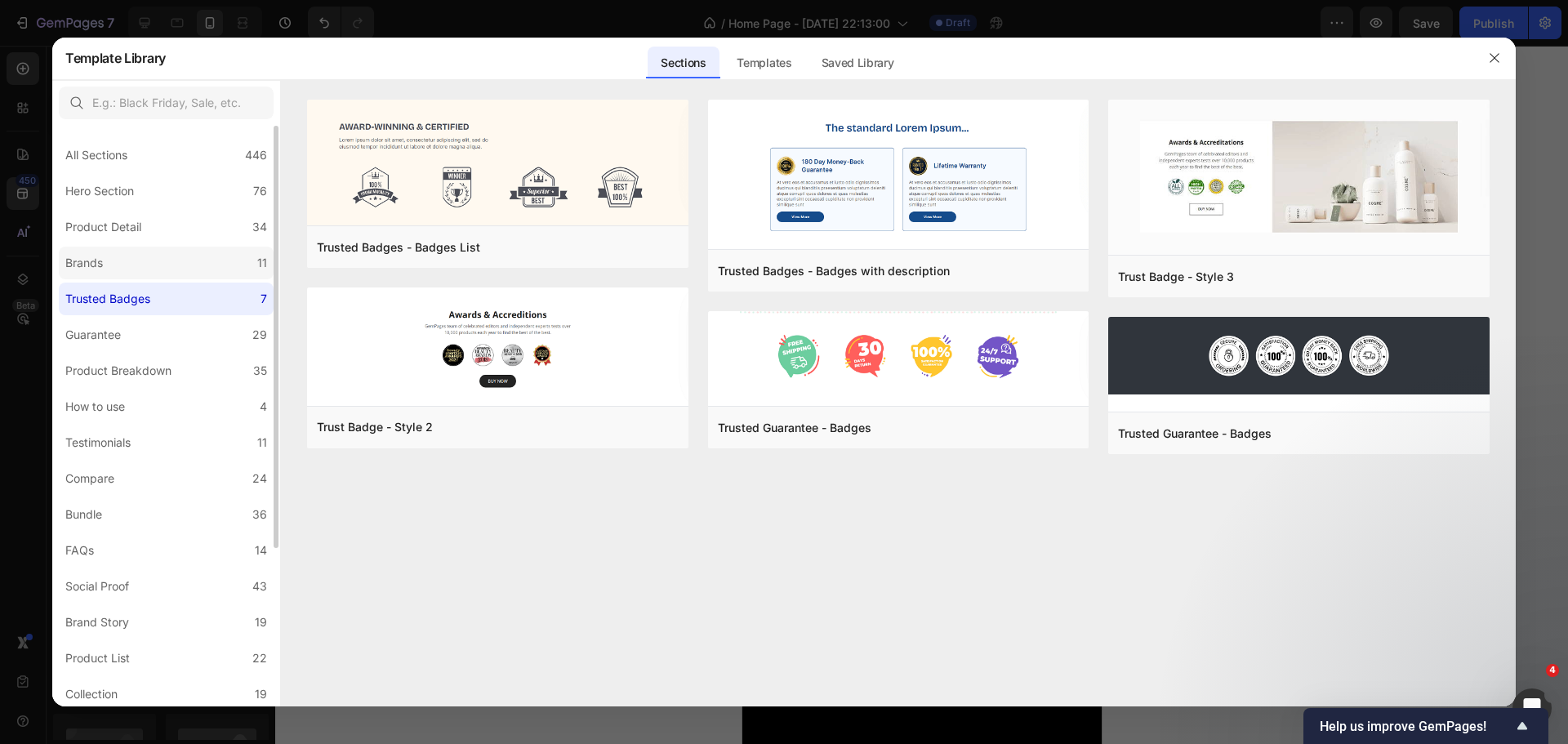
click at [144, 269] on label "Brands 11" at bounding box center [166, 263] width 214 height 32
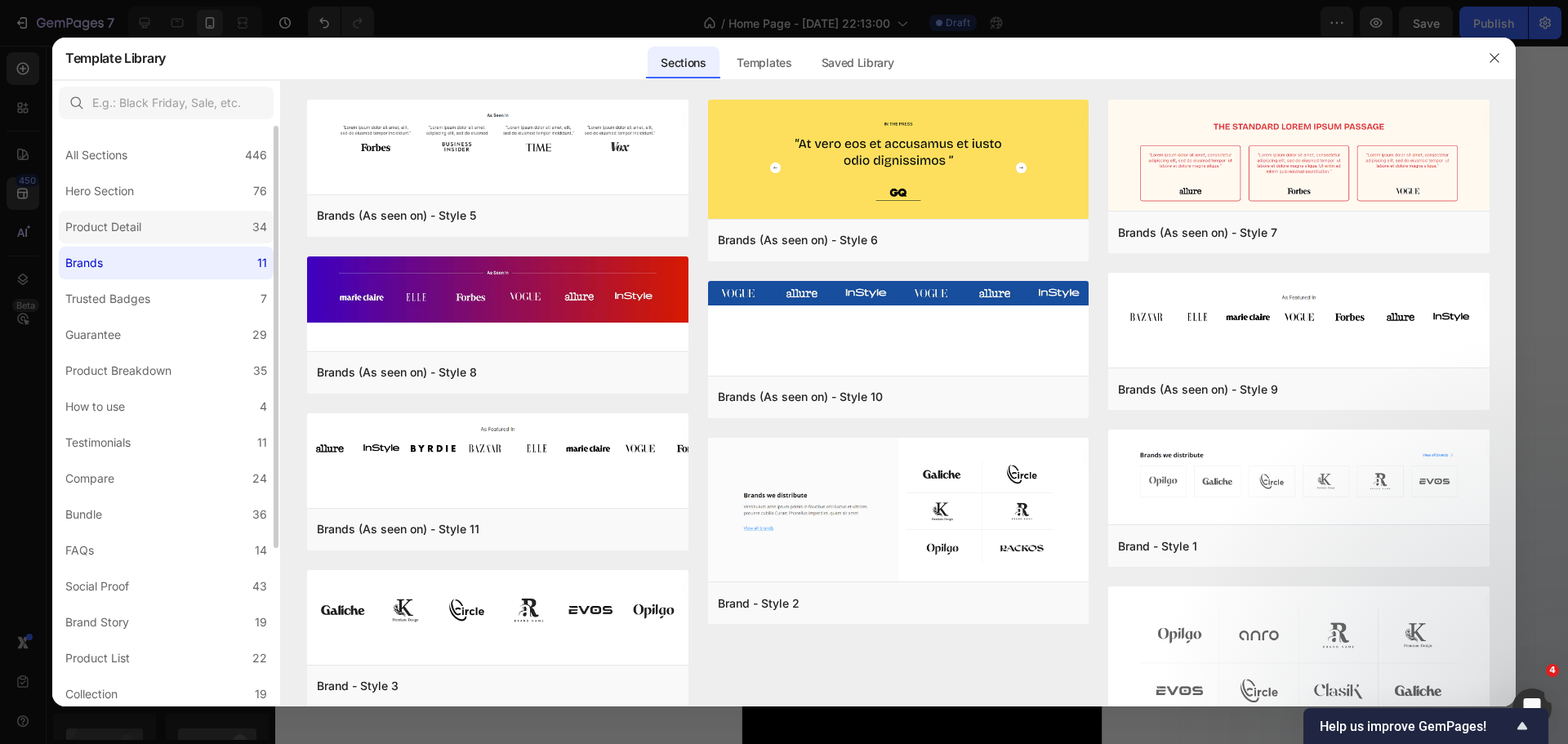
click at [149, 231] on label "Product Detail 34" at bounding box center [166, 227] width 214 height 32
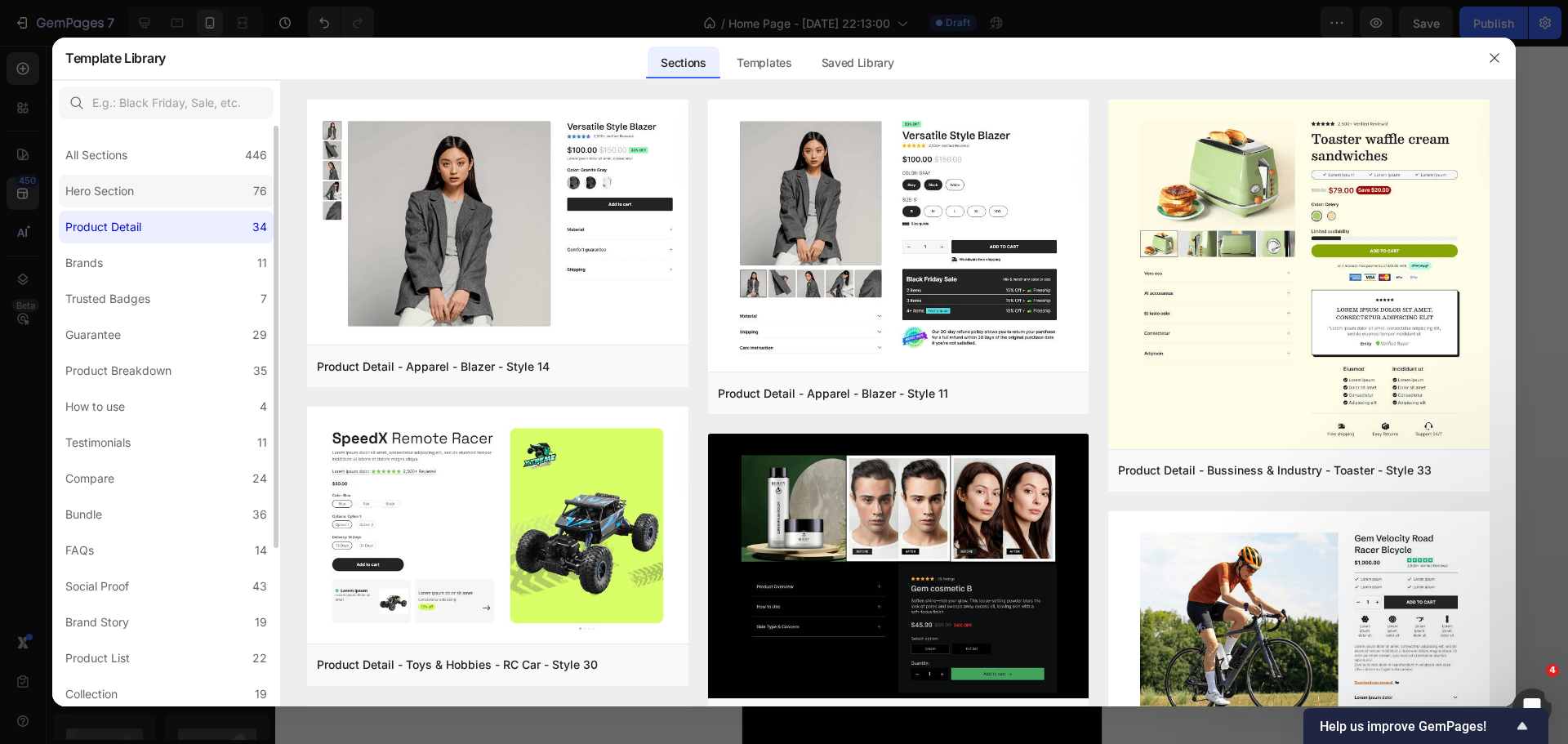
click at [178, 188] on label "Hero Section 76" at bounding box center [166, 191] width 214 height 32
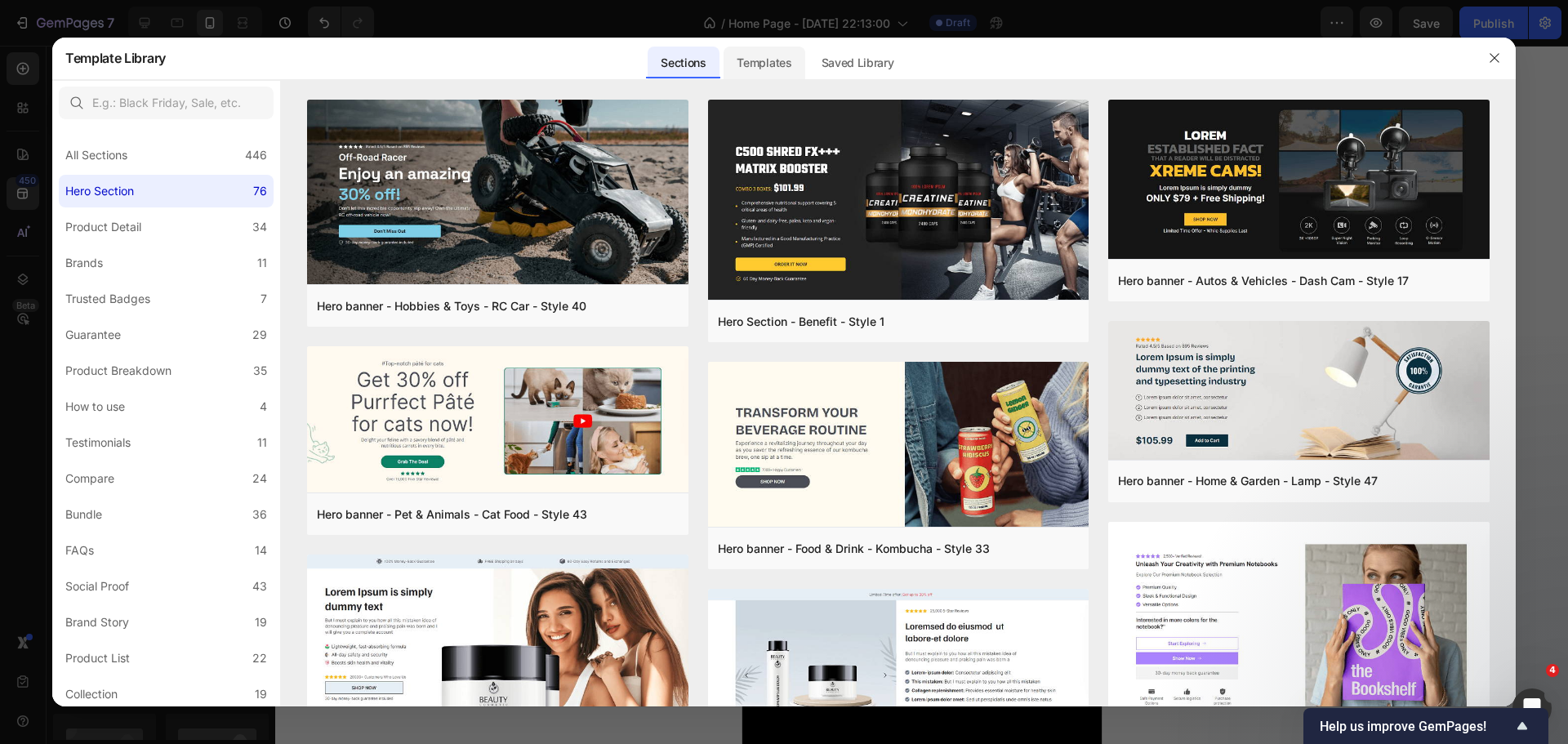
click at [761, 37] on div "Templates" at bounding box center [763, 58] width 81 height 43
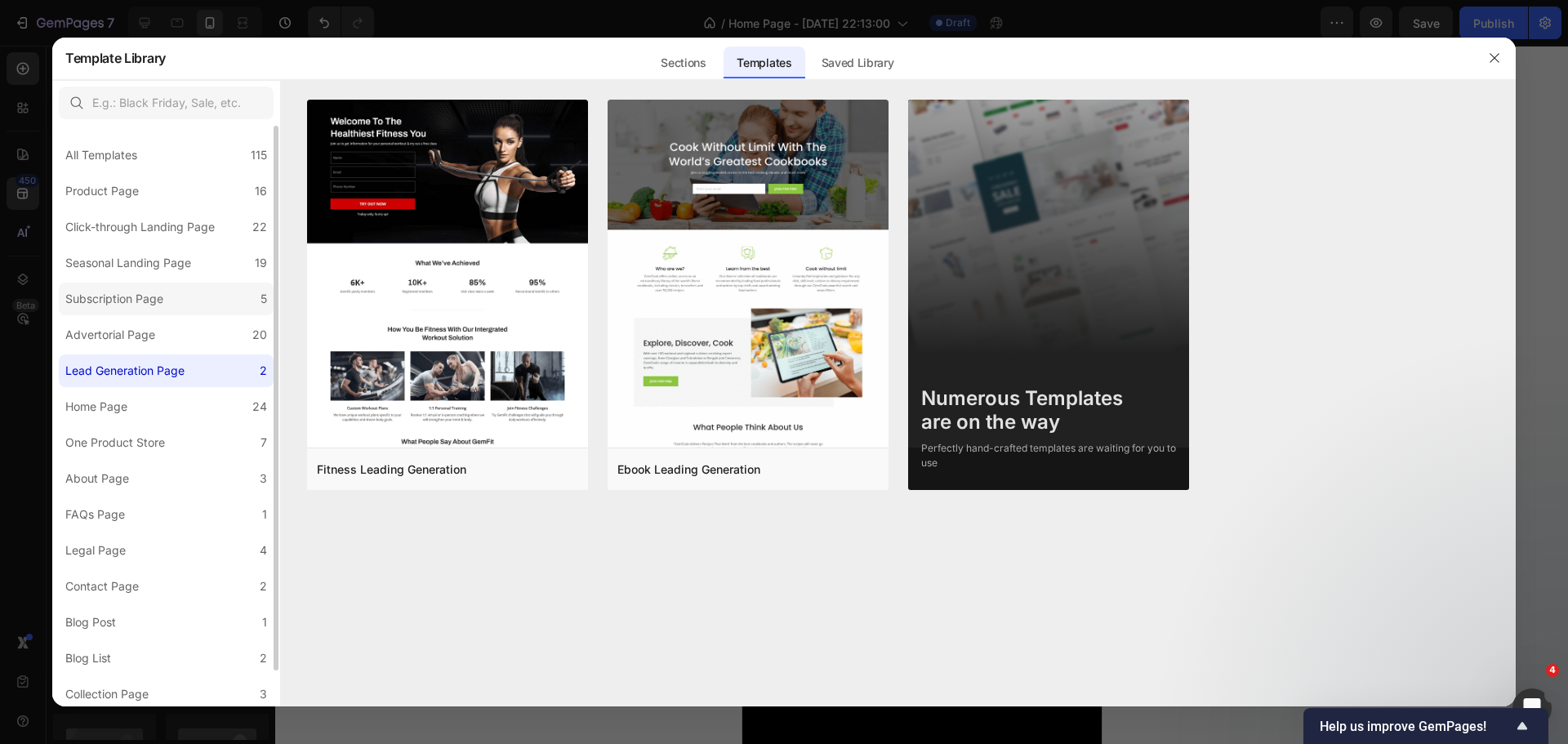
click at [138, 308] on div "Subscription Page" at bounding box center [114, 299] width 98 height 20
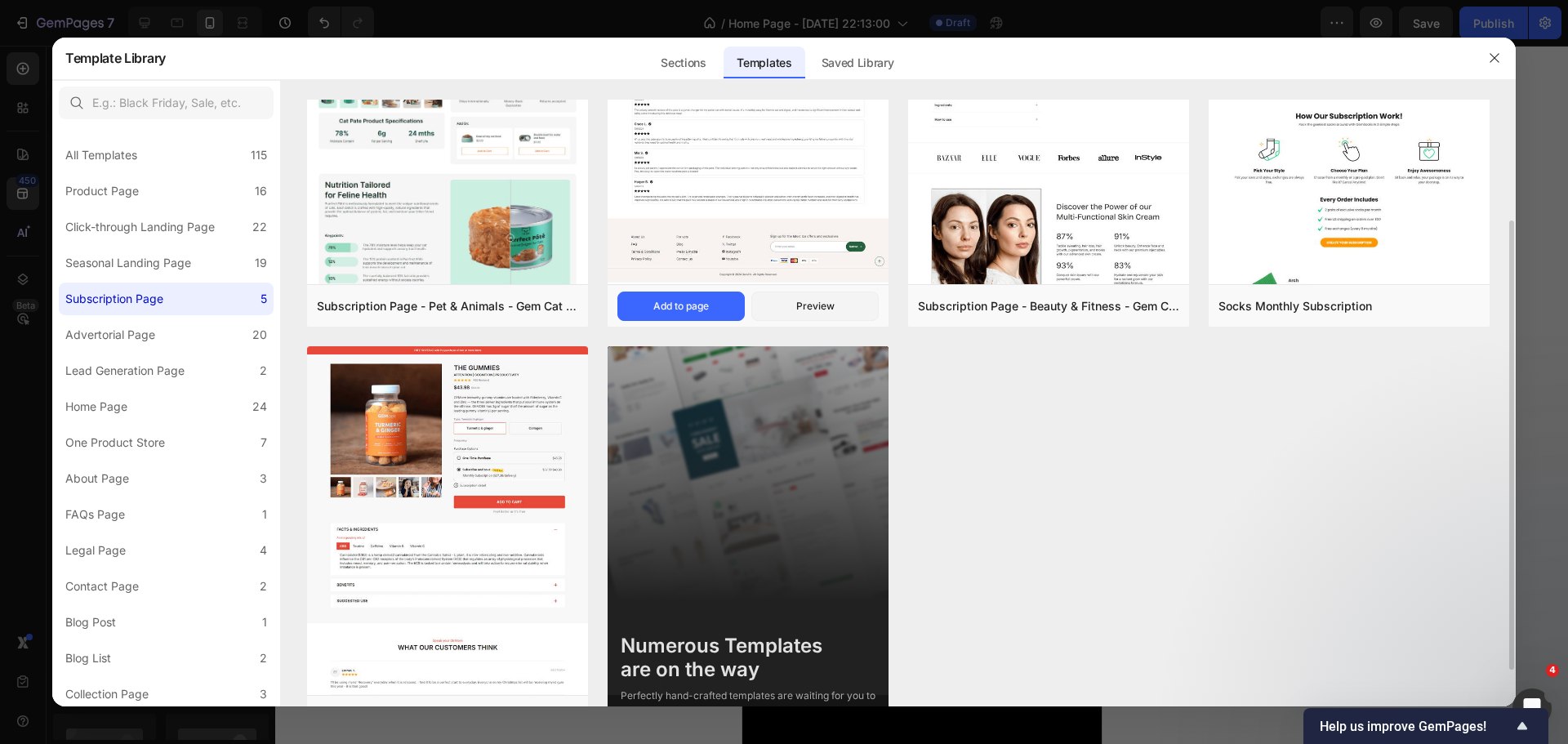
scroll to position [213, 0]
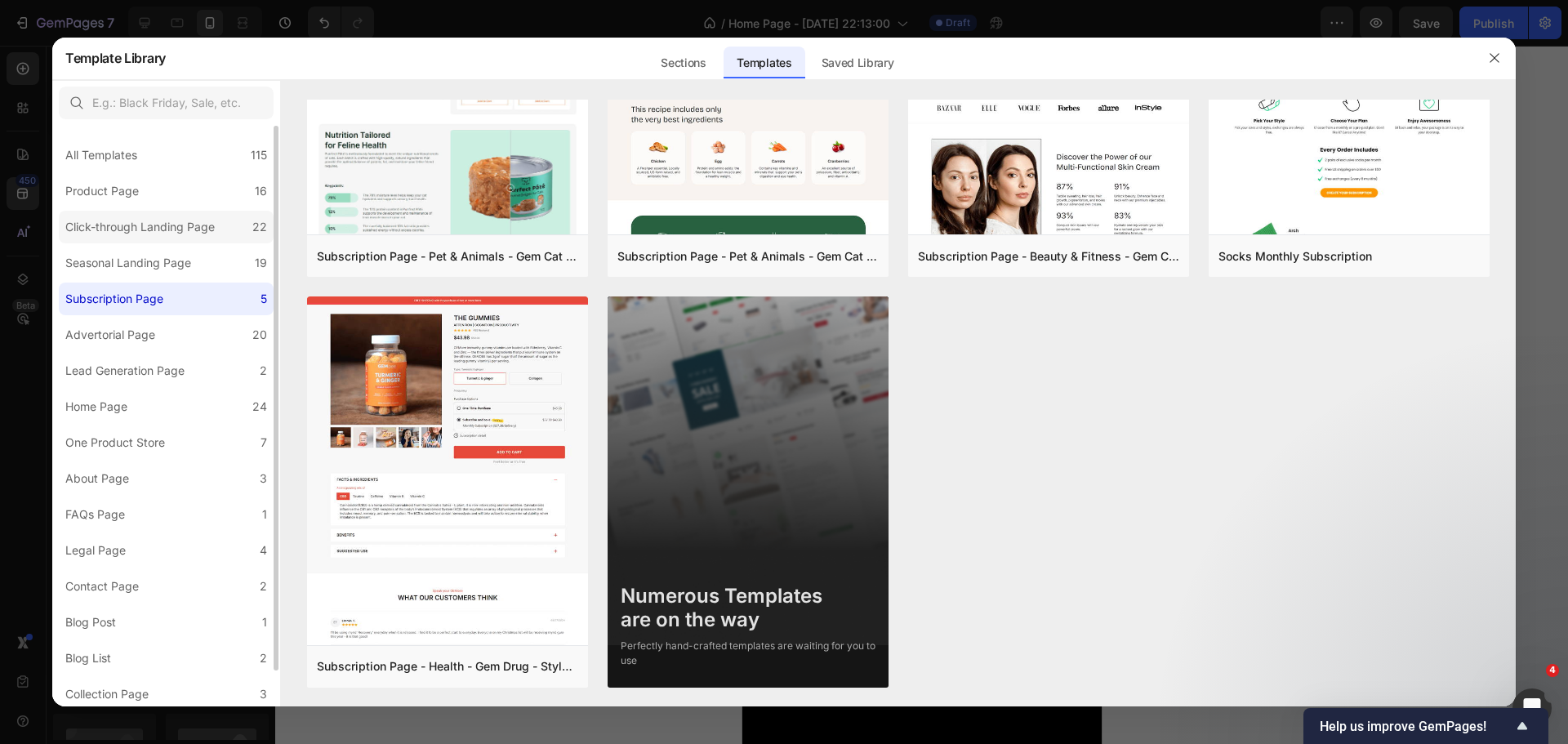
click at [161, 231] on div "Click-through Landing Page" at bounding box center [140, 226] width 150 height 20
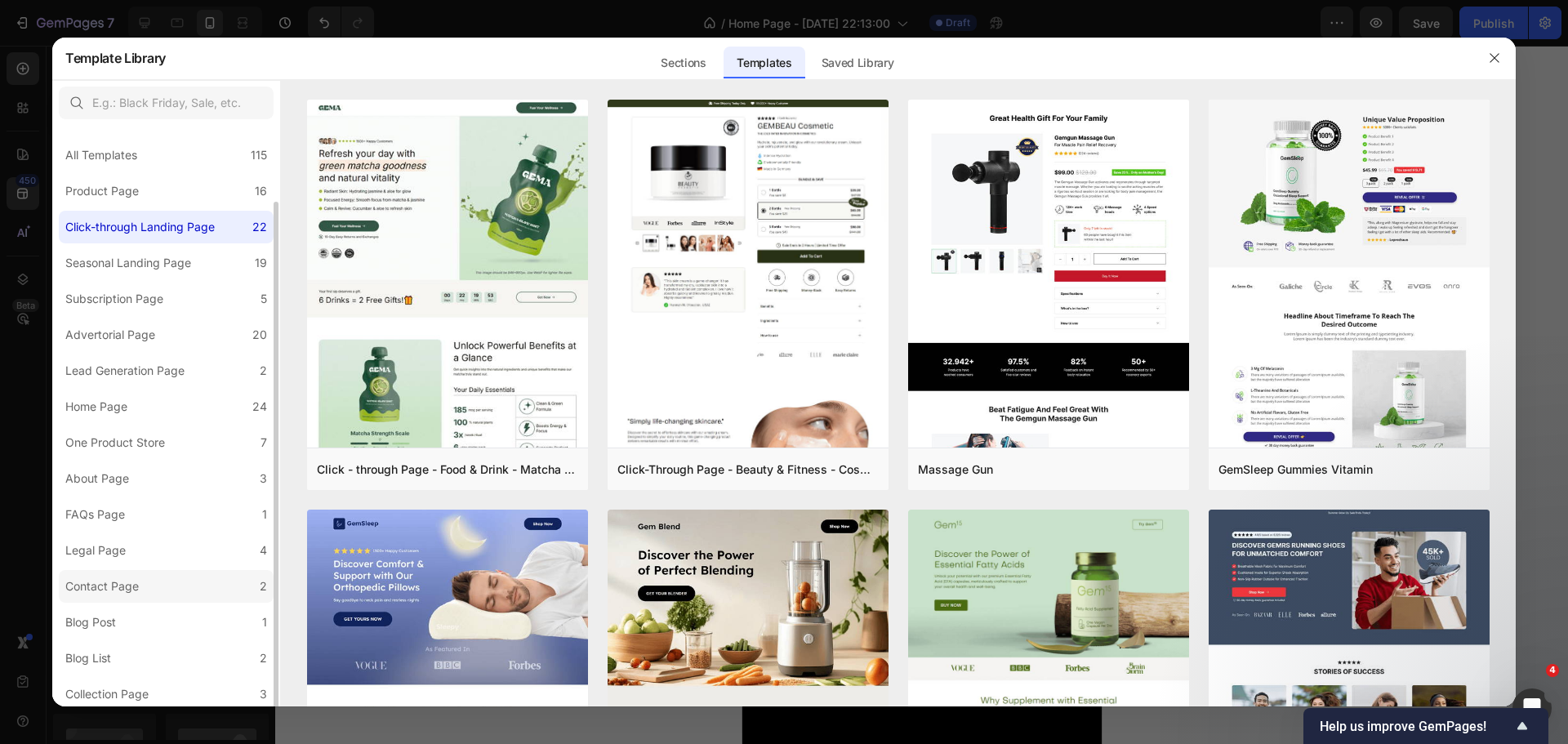
scroll to position [39, 0]
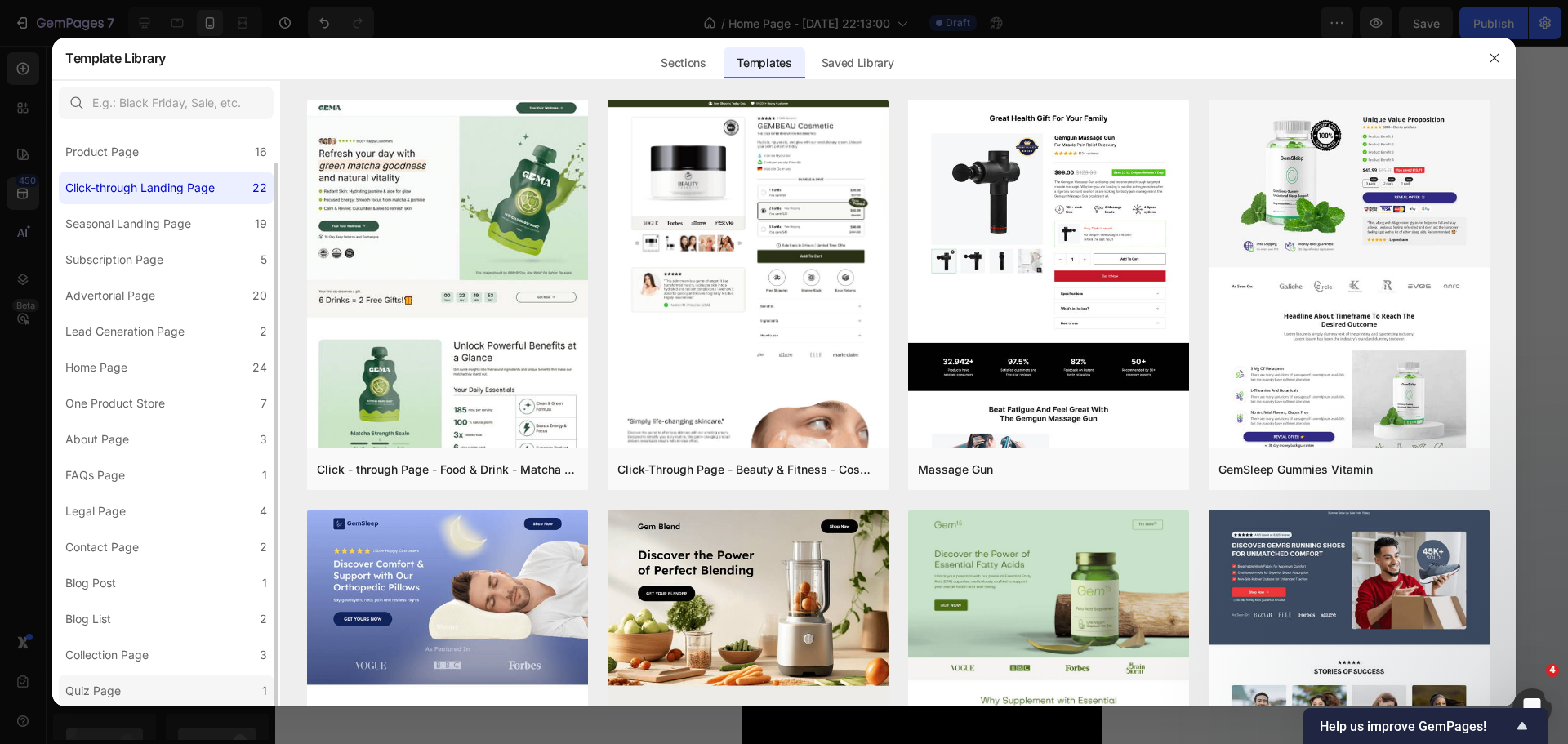
click at [92, 677] on label "Quiz Page 1" at bounding box center [166, 691] width 214 height 32
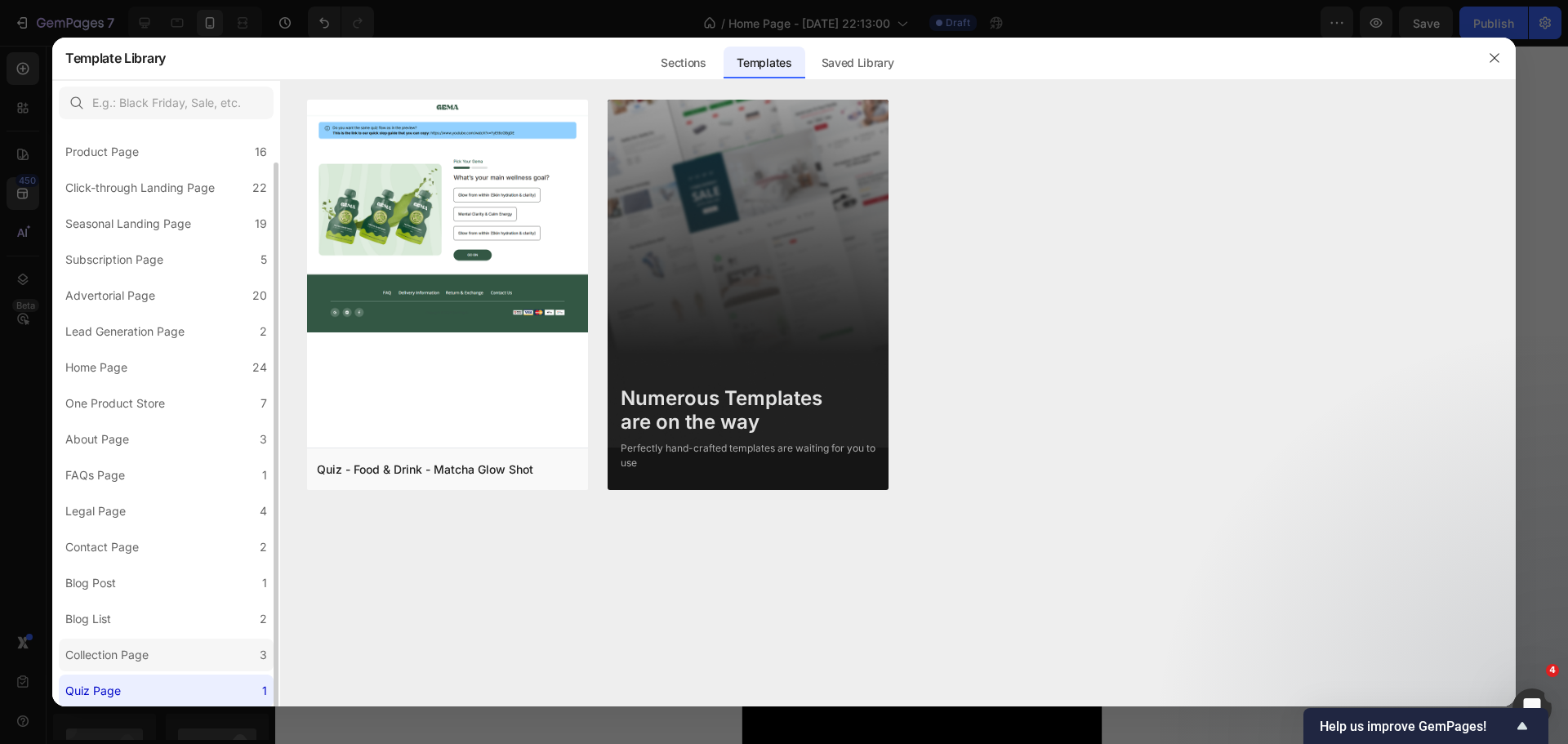
click at [77, 642] on label "Collection Page 3" at bounding box center [166, 655] width 214 height 32
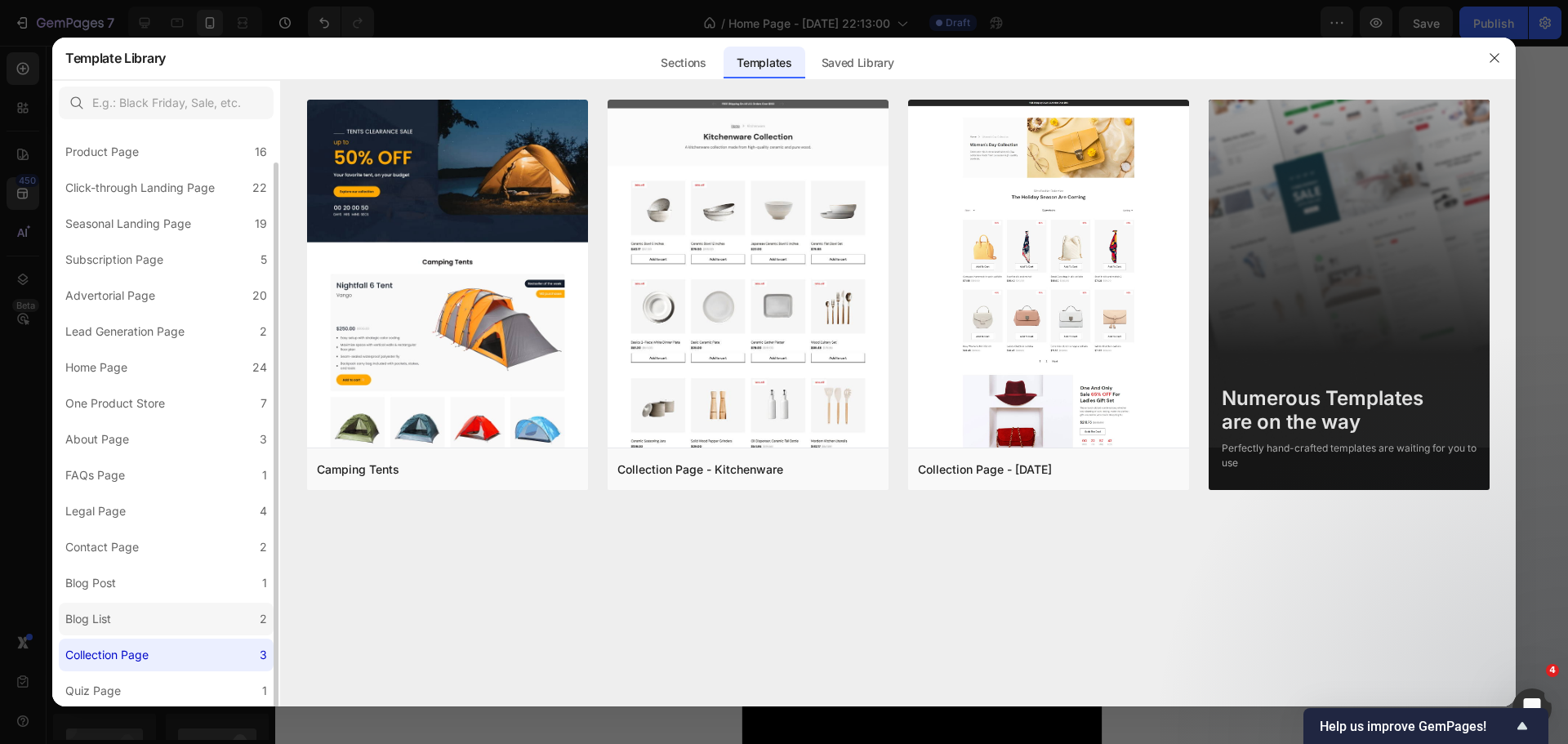
click at [82, 615] on div "Blog List" at bounding box center [88, 619] width 46 height 20
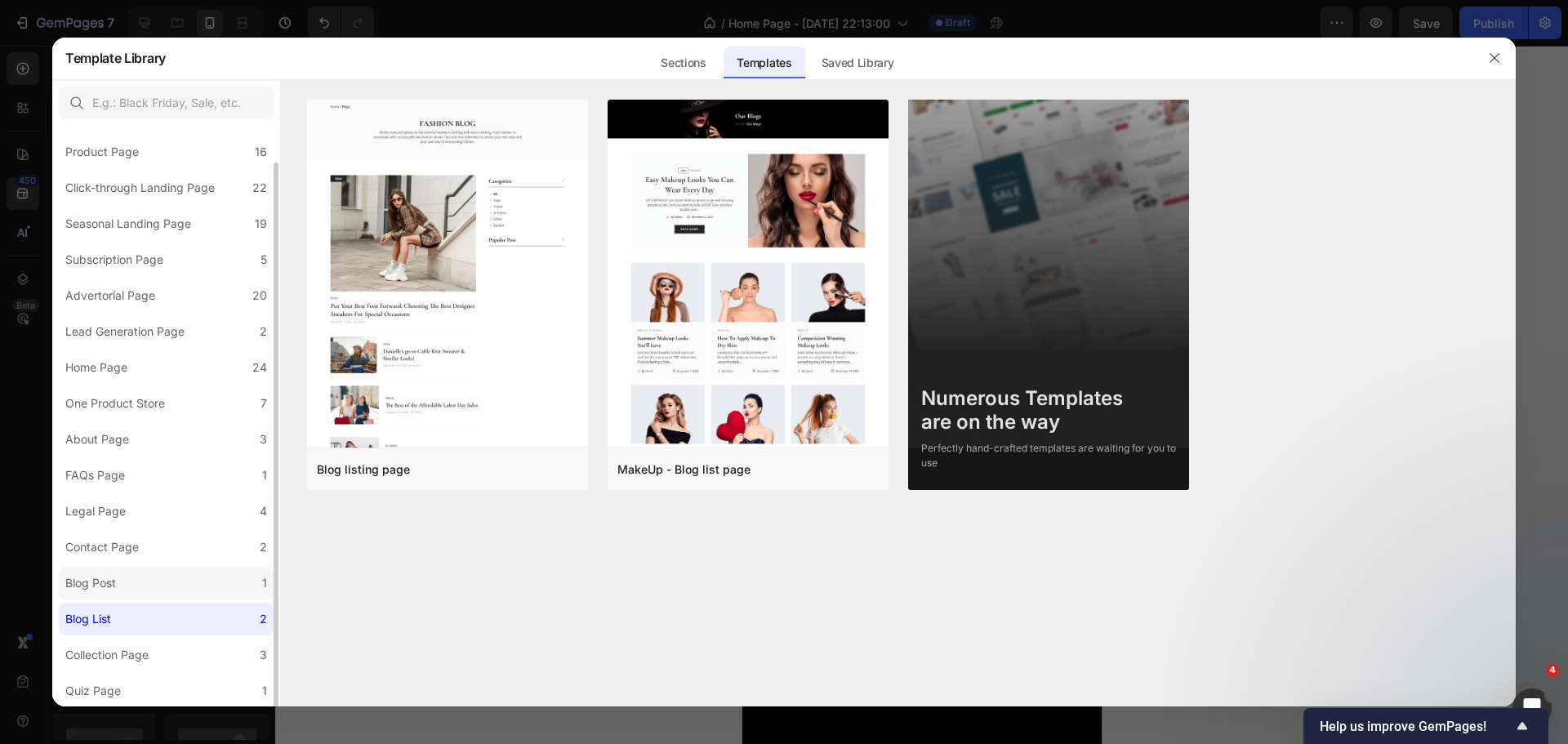
click at [99, 579] on div "Blog Post" at bounding box center [91, 583] width 51 height 20
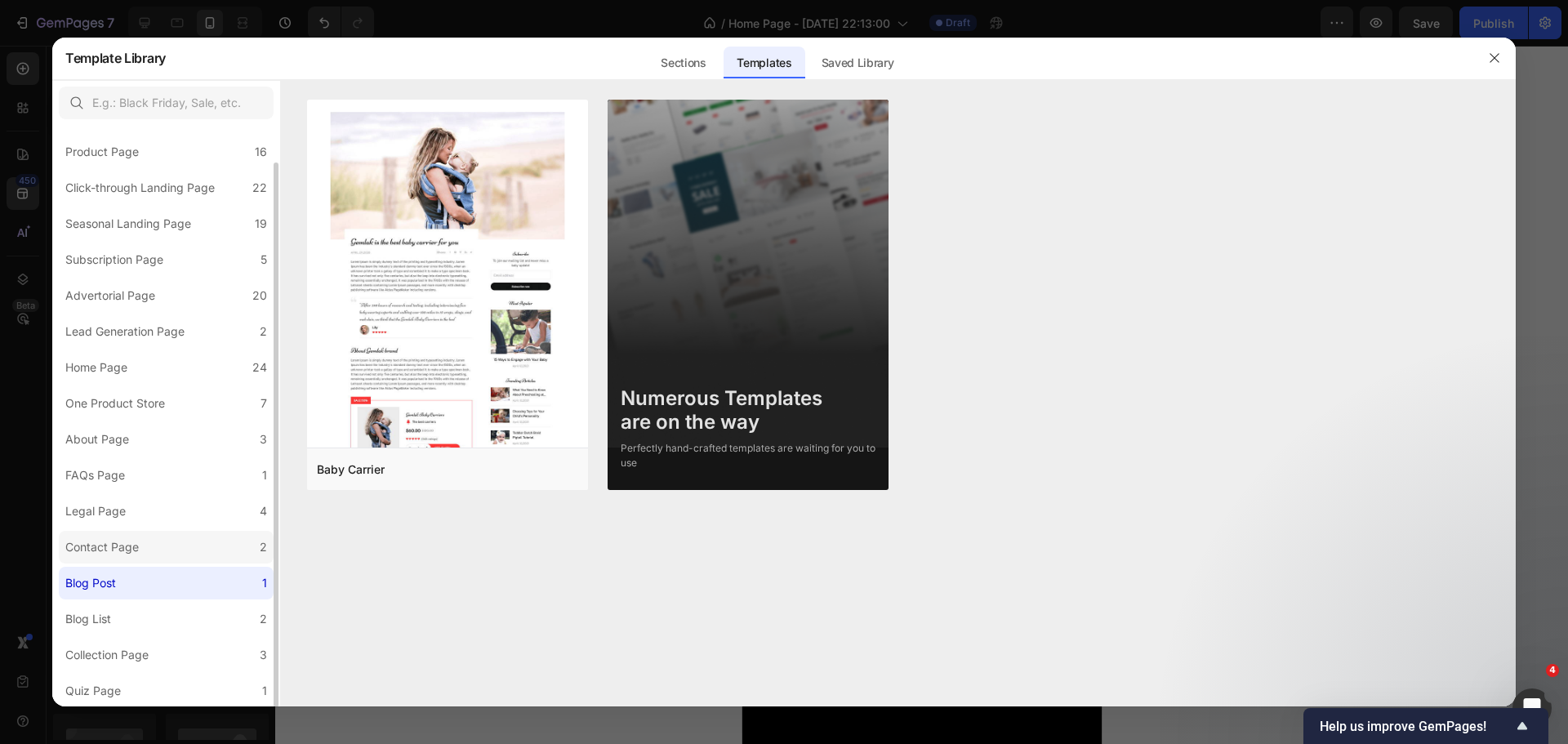
click at [103, 553] on div "Contact Page" at bounding box center [102, 547] width 73 height 20
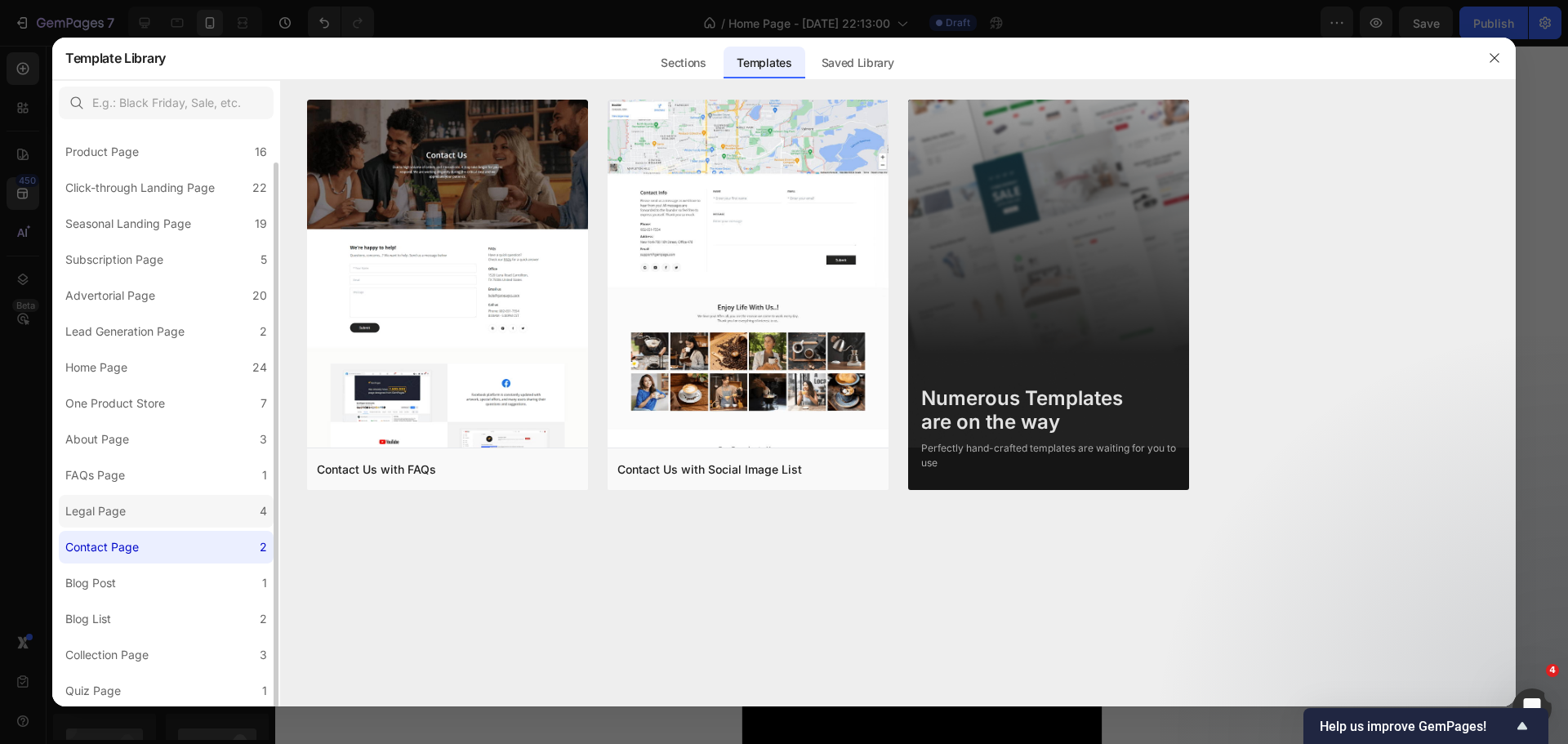
click at [159, 520] on label "Legal Page 4" at bounding box center [166, 512] width 214 height 32
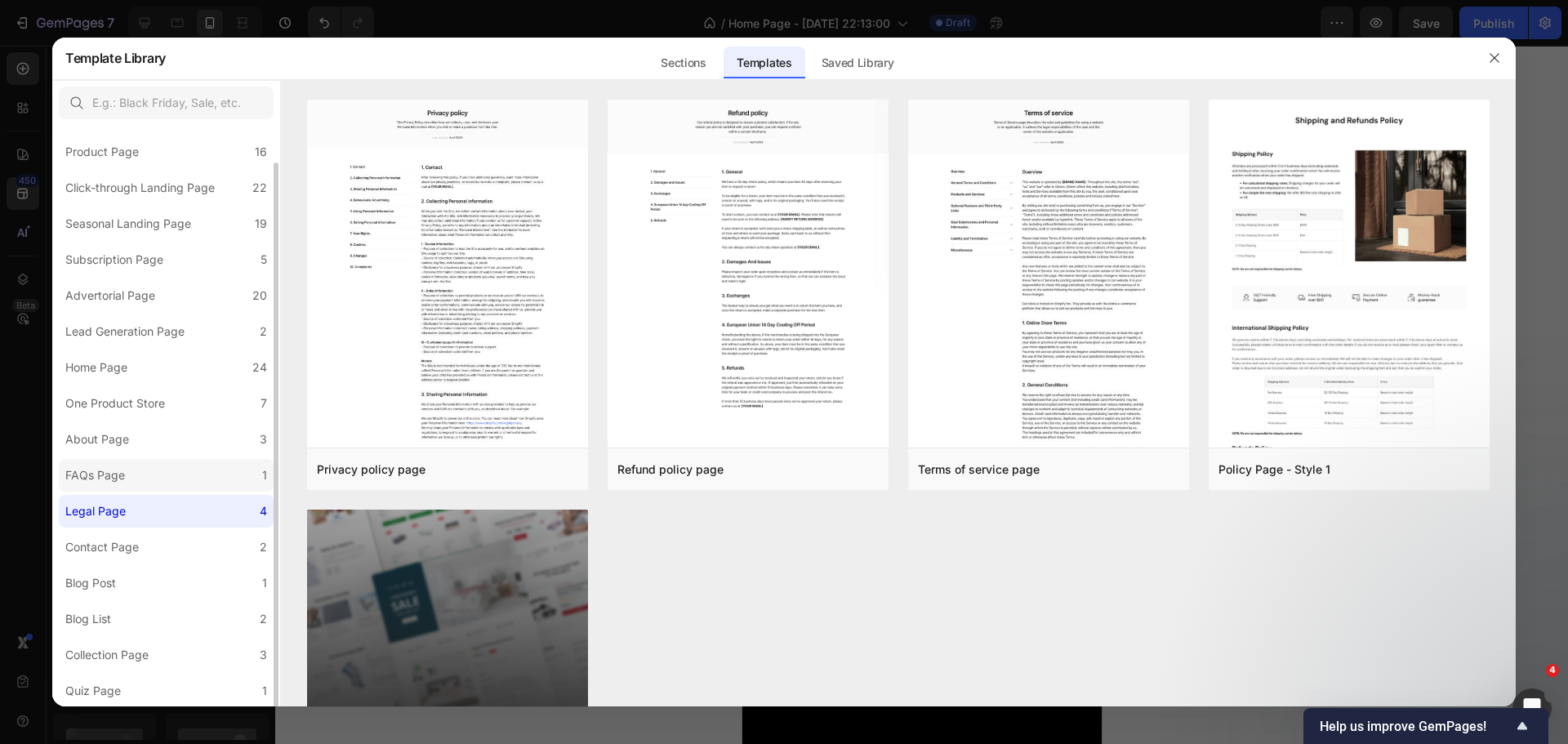
click at [155, 484] on label "FAQs Page 1" at bounding box center [166, 475] width 214 height 32
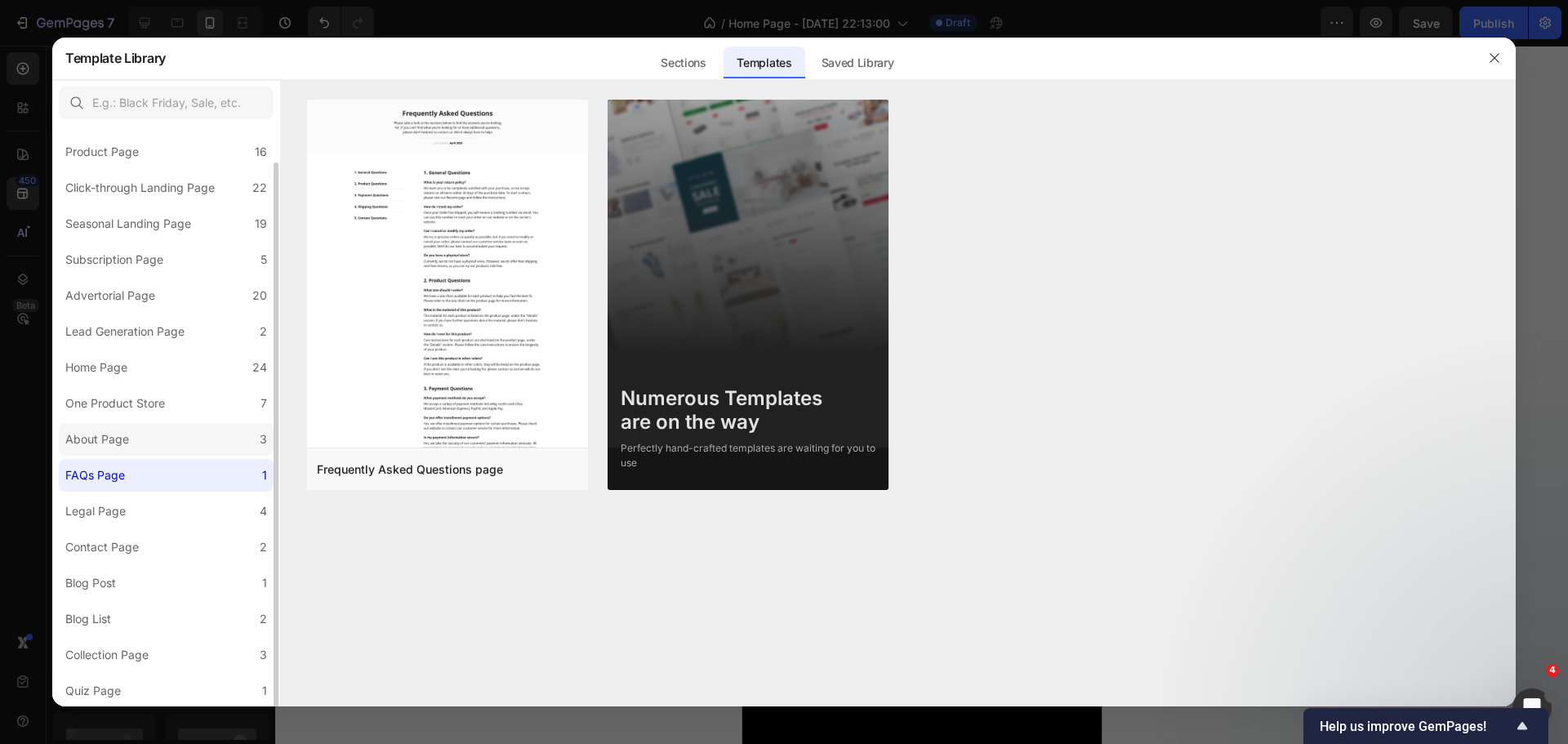
click at [159, 450] on label "About Page 3" at bounding box center [166, 439] width 214 height 32
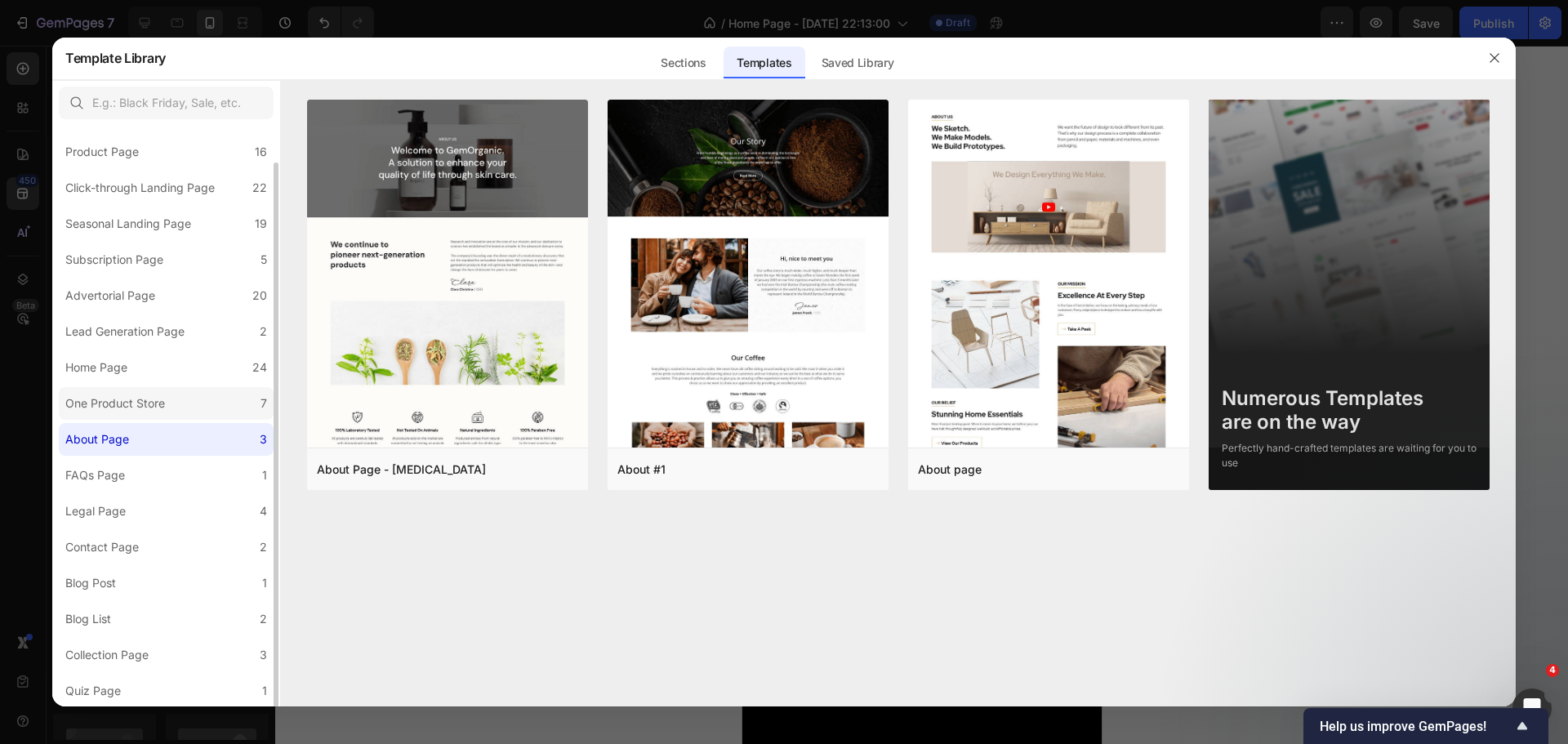
click at [157, 411] on div "One Product Store" at bounding box center [115, 403] width 100 height 20
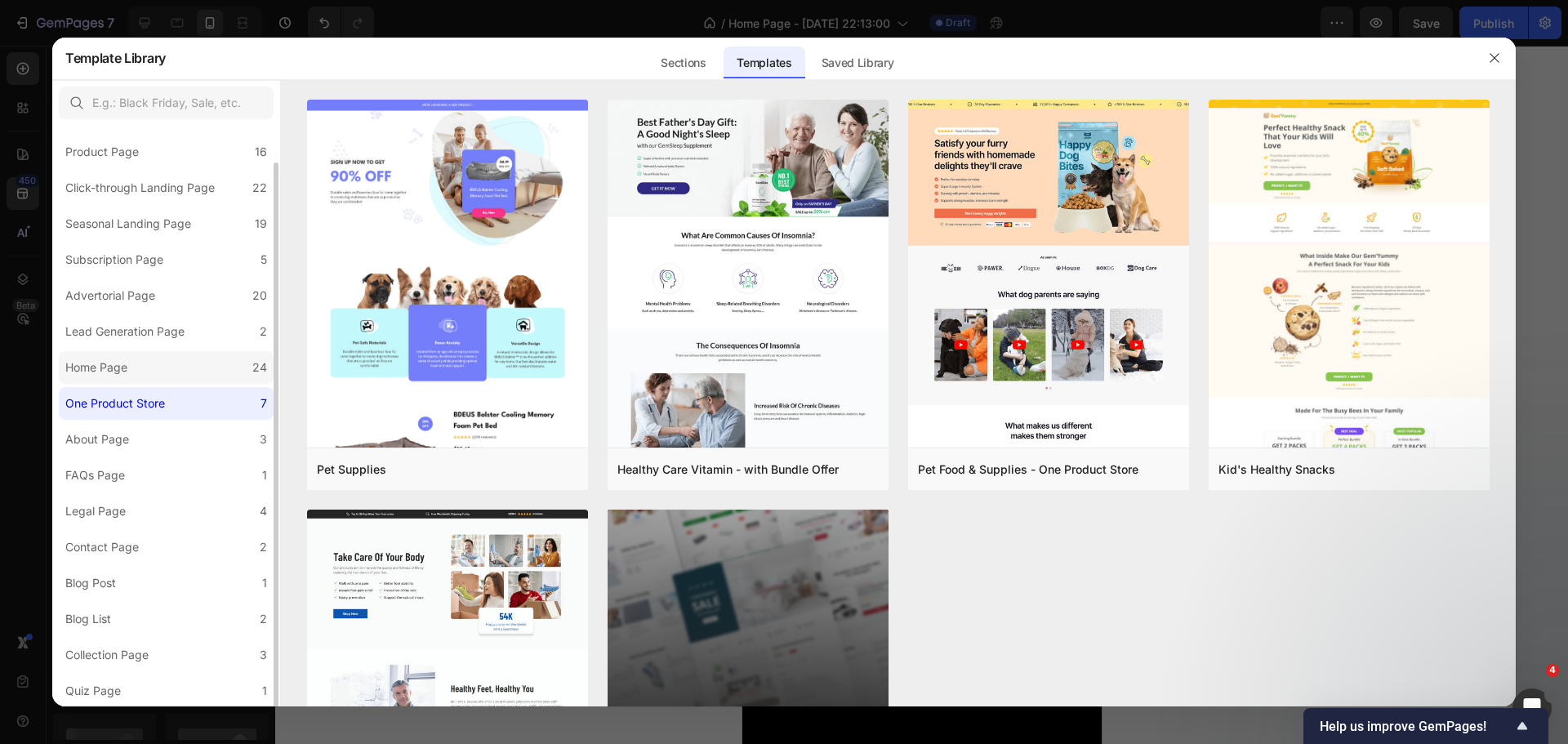
click at [151, 371] on label "Home Page 24" at bounding box center [166, 368] width 214 height 32
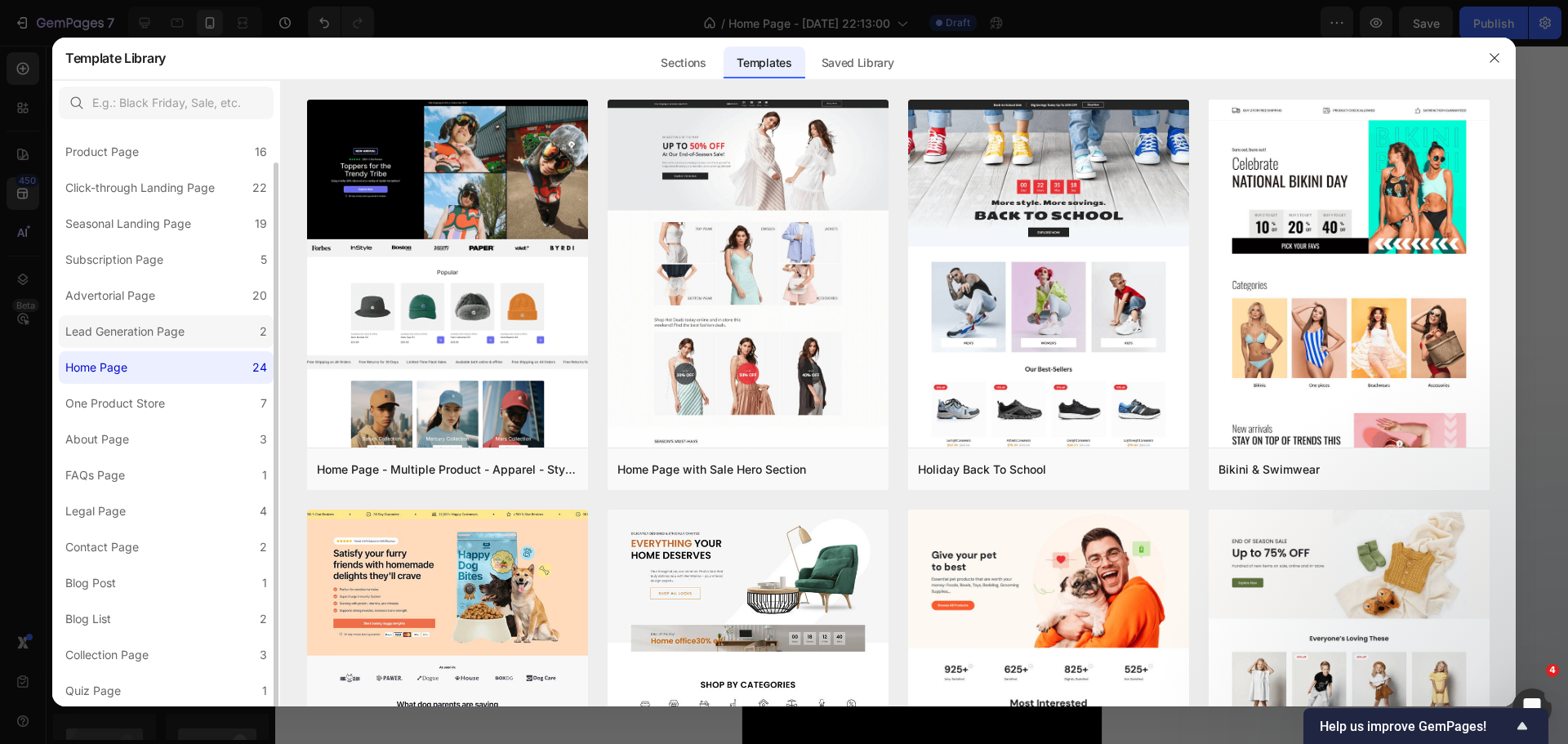
click at [140, 336] on div "Lead Generation Page" at bounding box center [125, 331] width 119 height 20
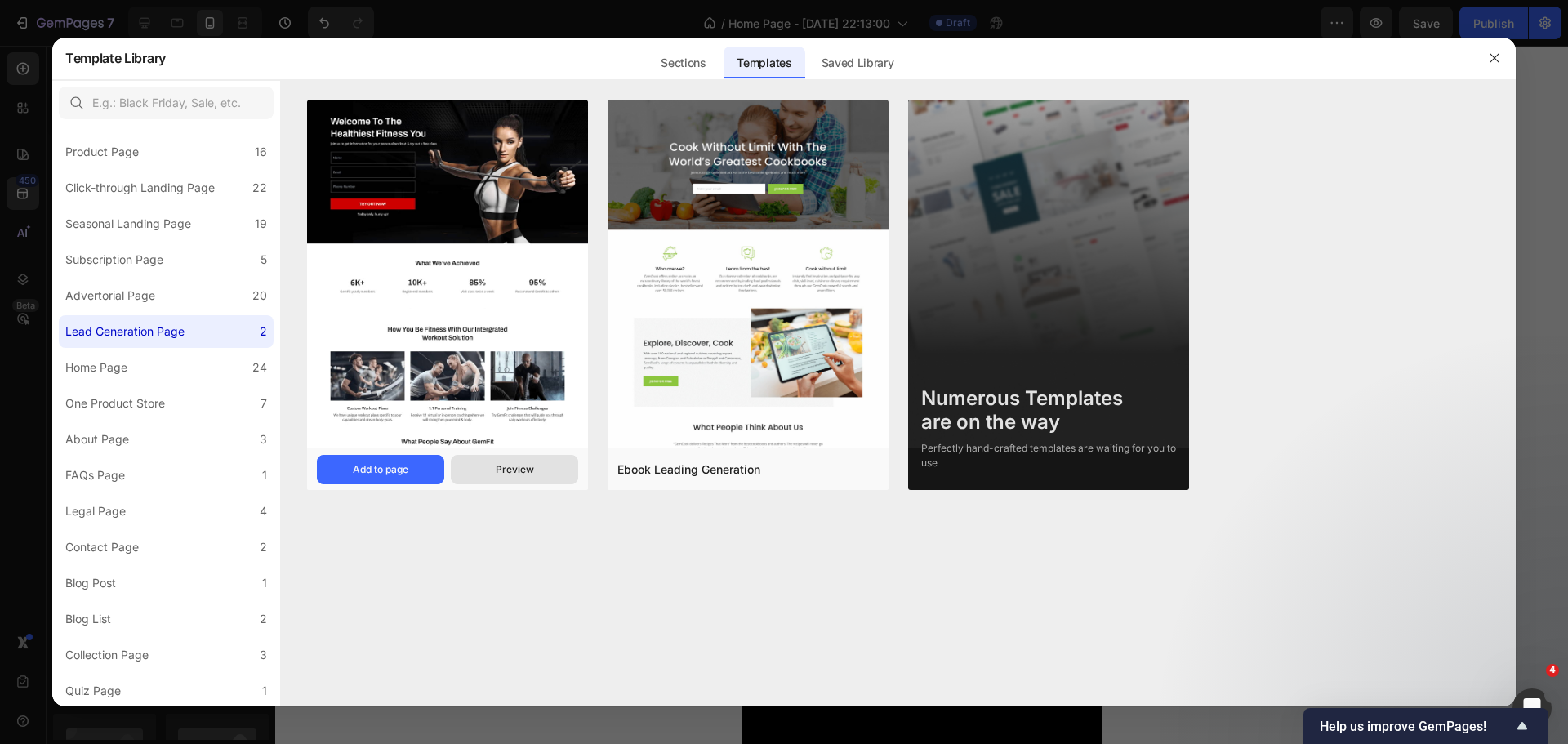
click at [489, 463] on button "Preview" at bounding box center [515, 470] width 128 height 30
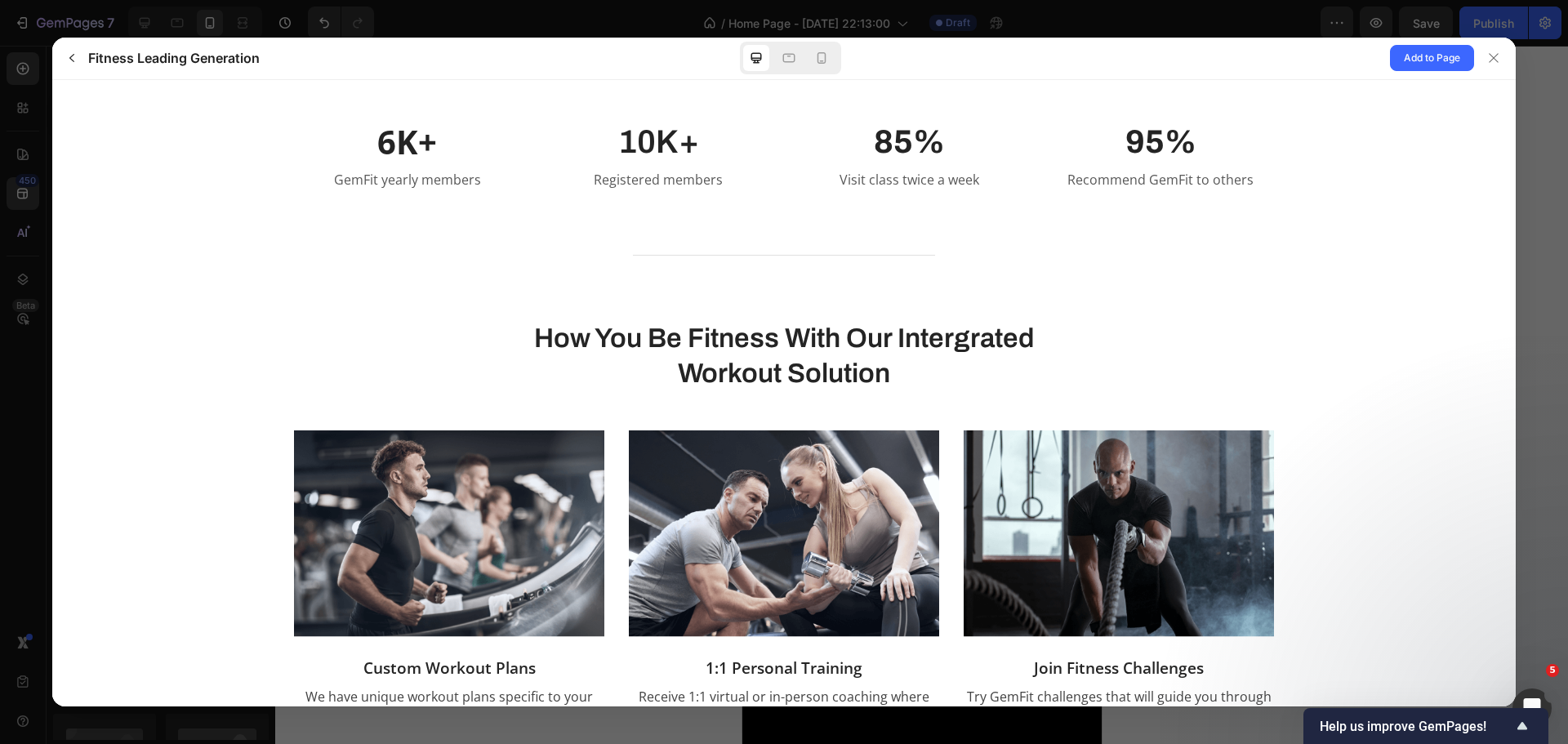
scroll to position [899, 0]
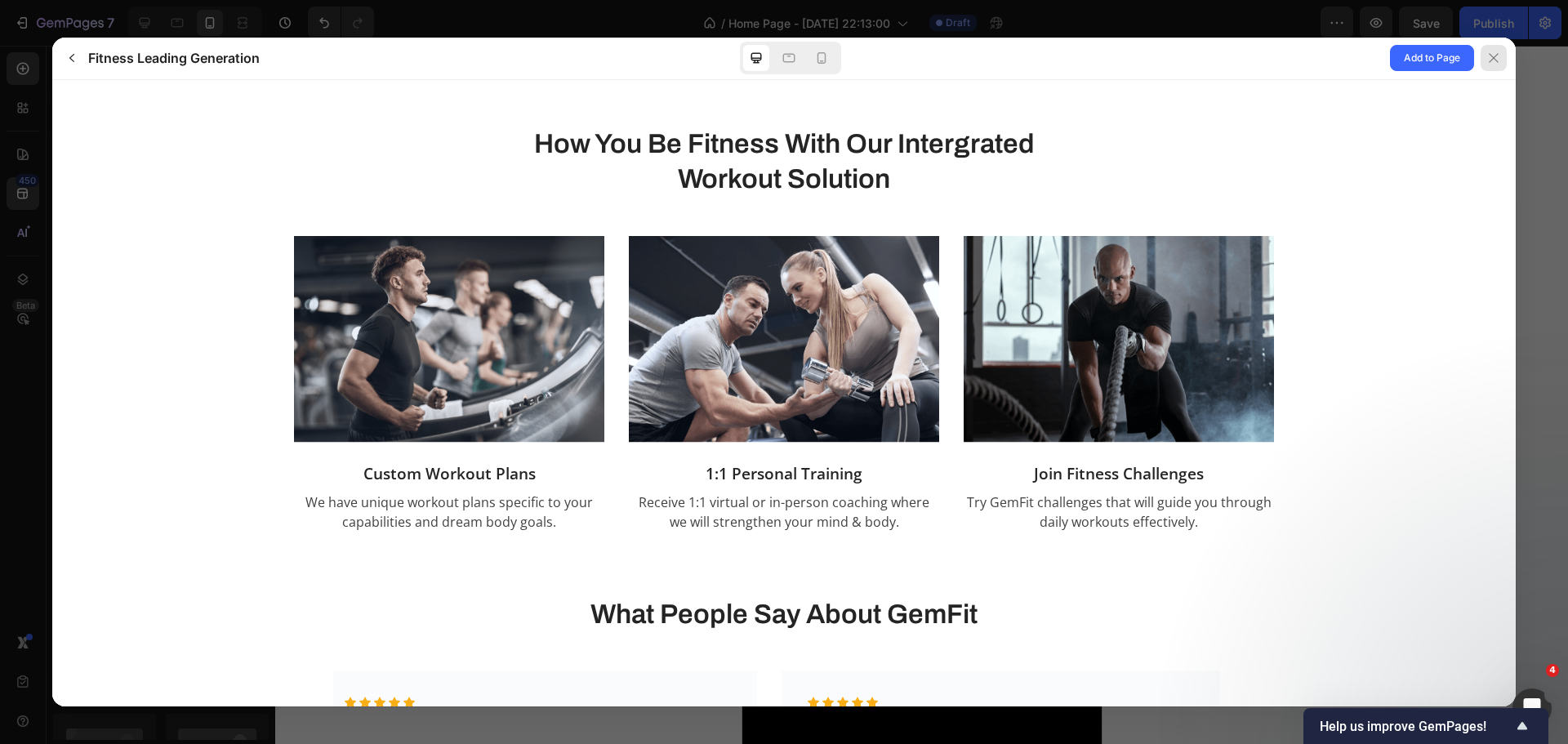
click at [1483, 56] on div at bounding box center [1493, 58] width 26 height 26
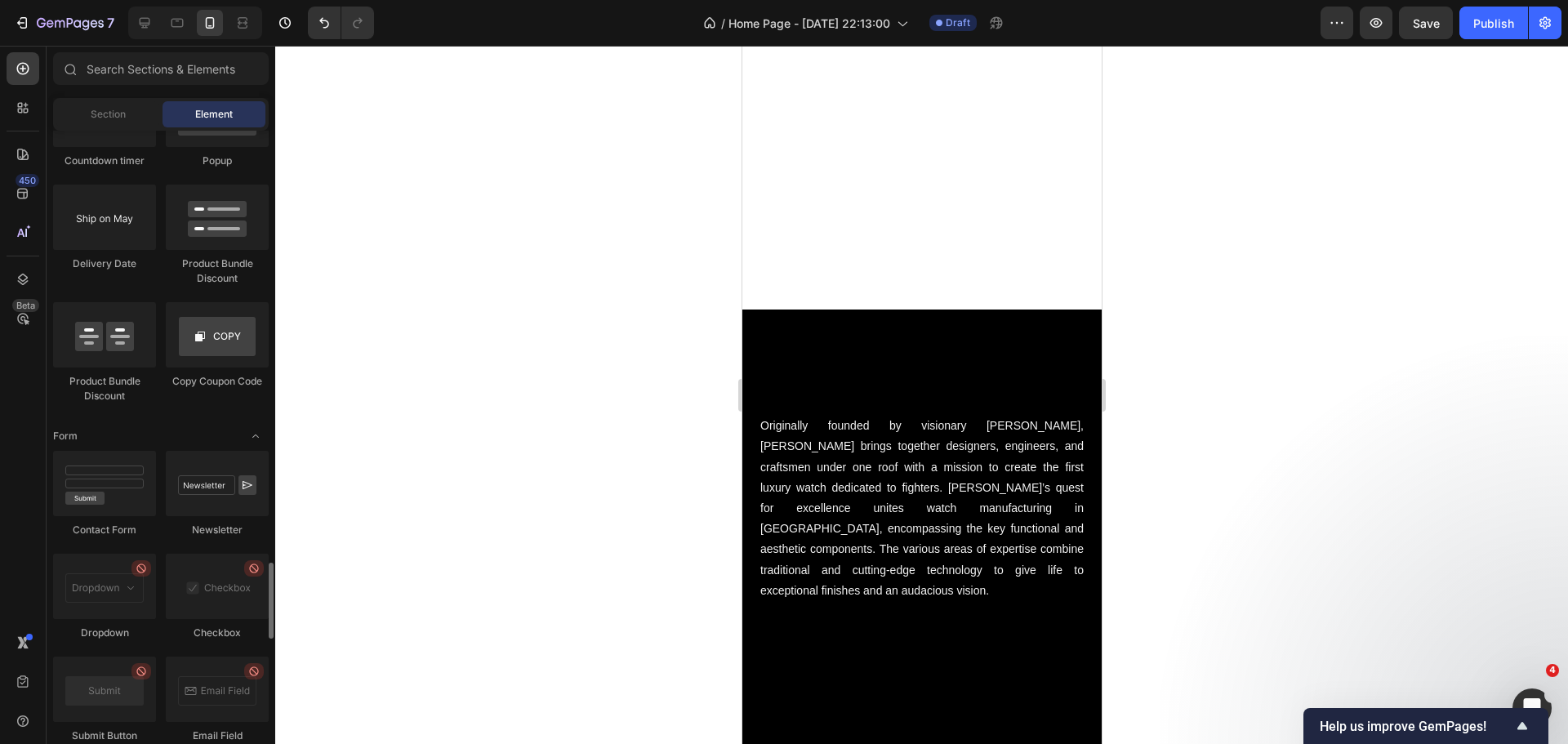
scroll to position [3513, 0]
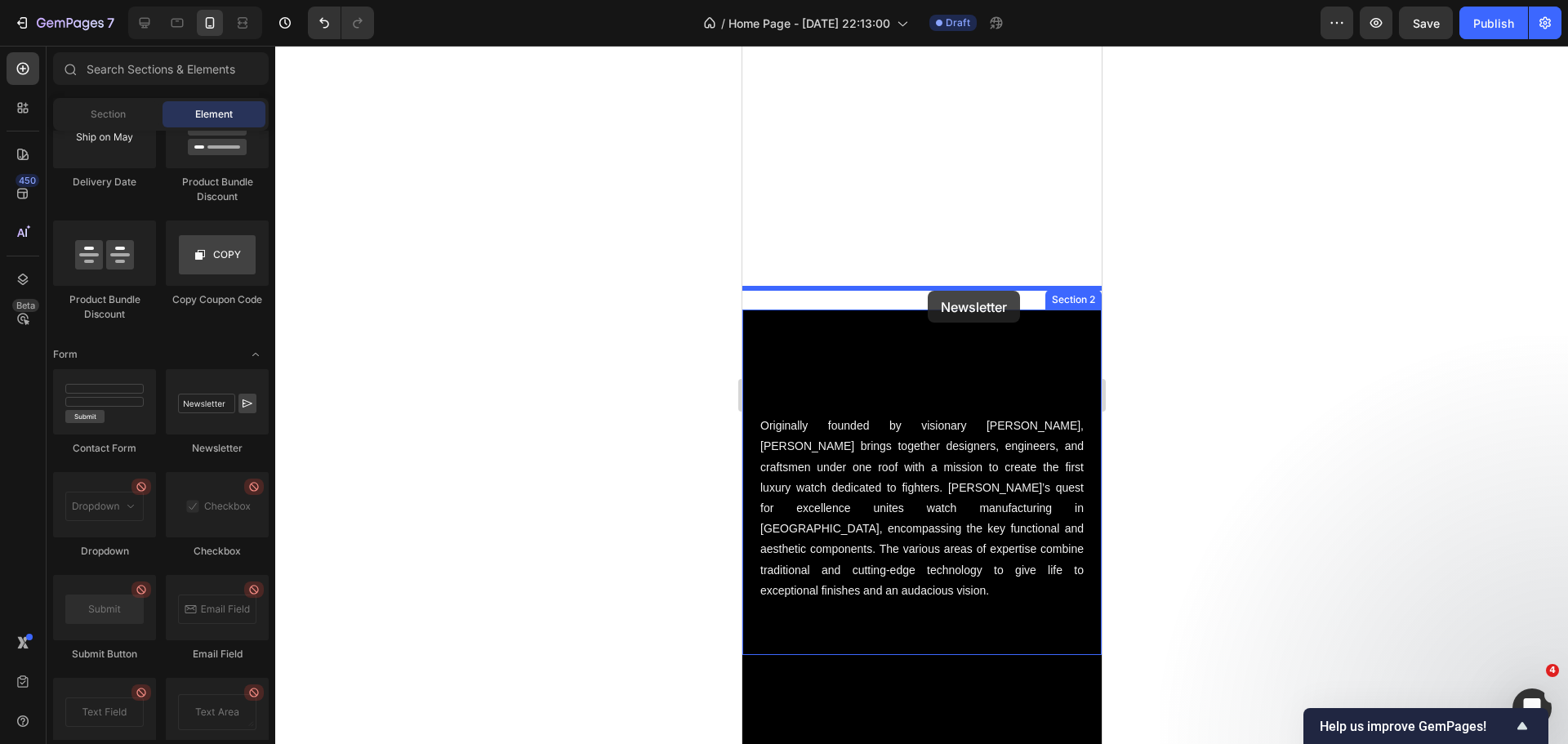
drag, startPoint x: 955, startPoint y: 453, endPoint x: 927, endPoint y: 291, distance: 164.4
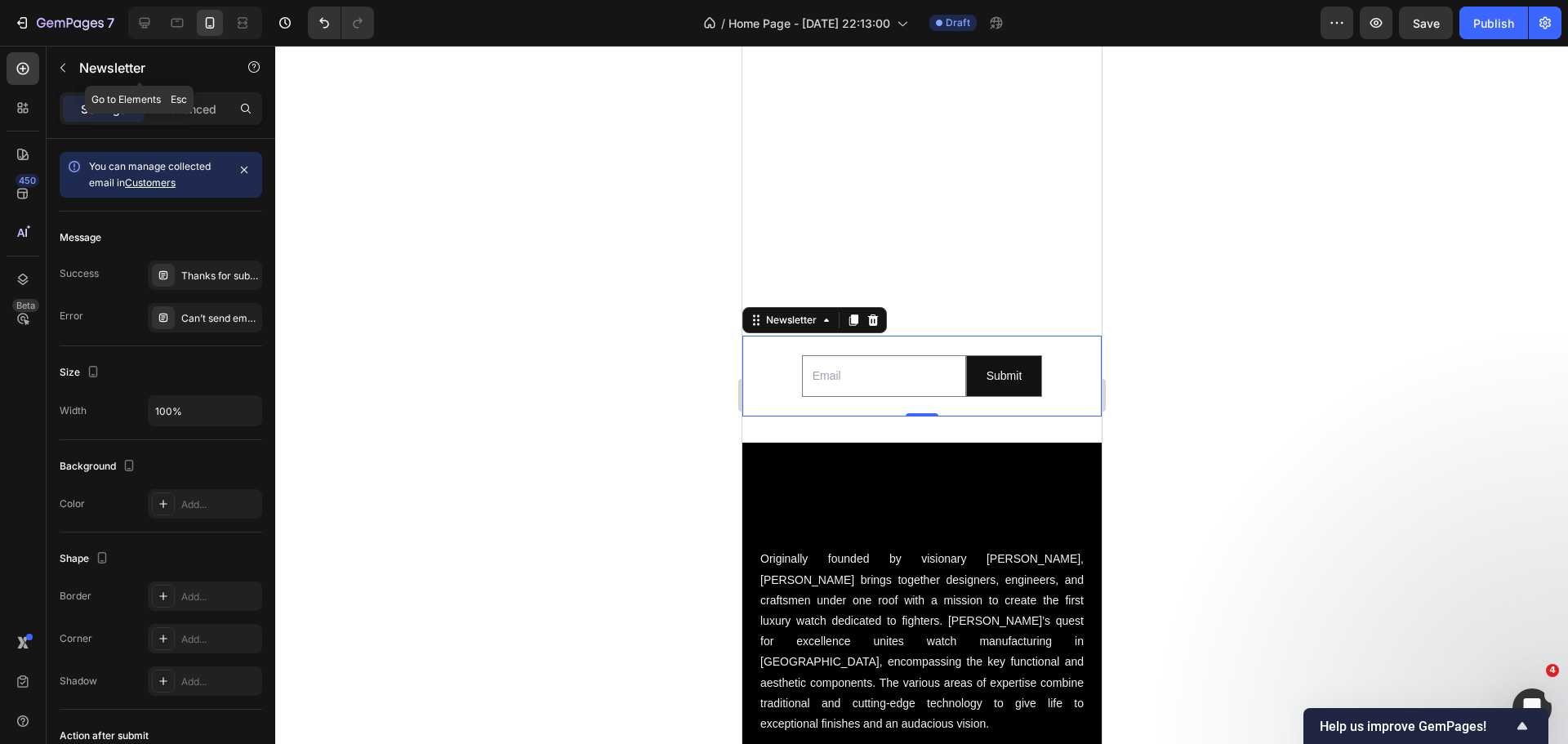
click at [71, 72] on button "button" at bounding box center [63, 67] width 26 height 26
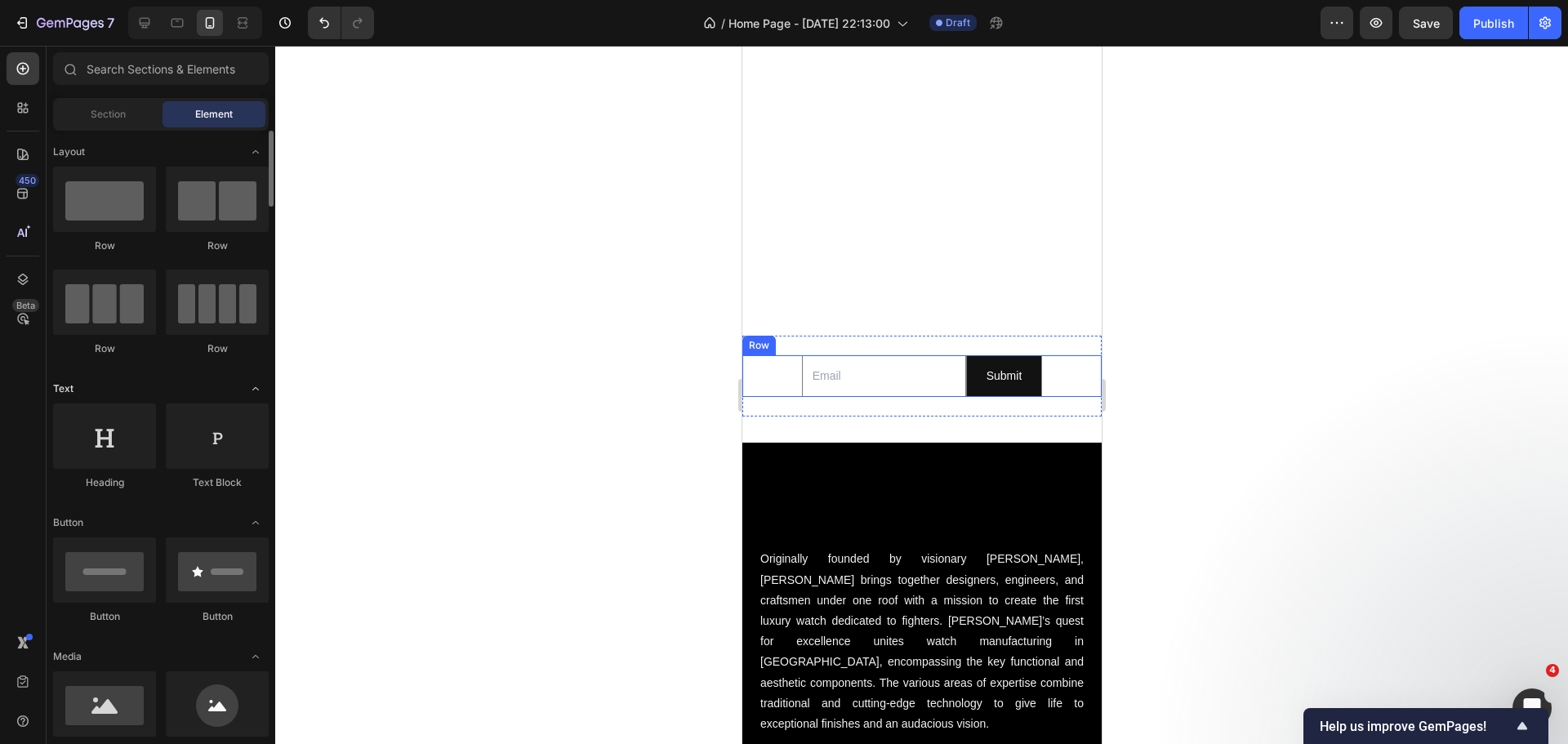
scroll to position [82, 0]
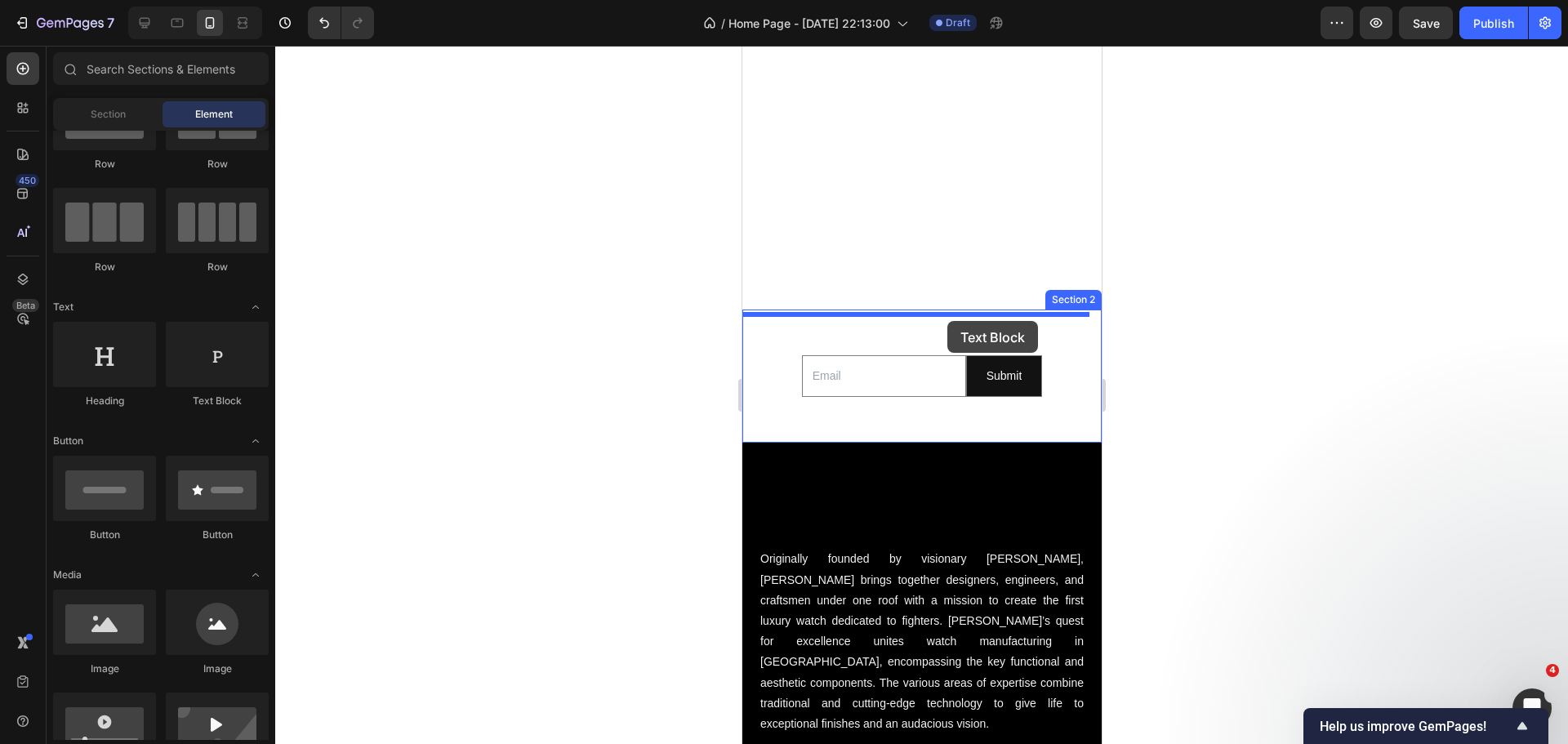
drag, startPoint x: 957, startPoint y: 415, endPoint x: 946, endPoint y: 321, distance: 94.6
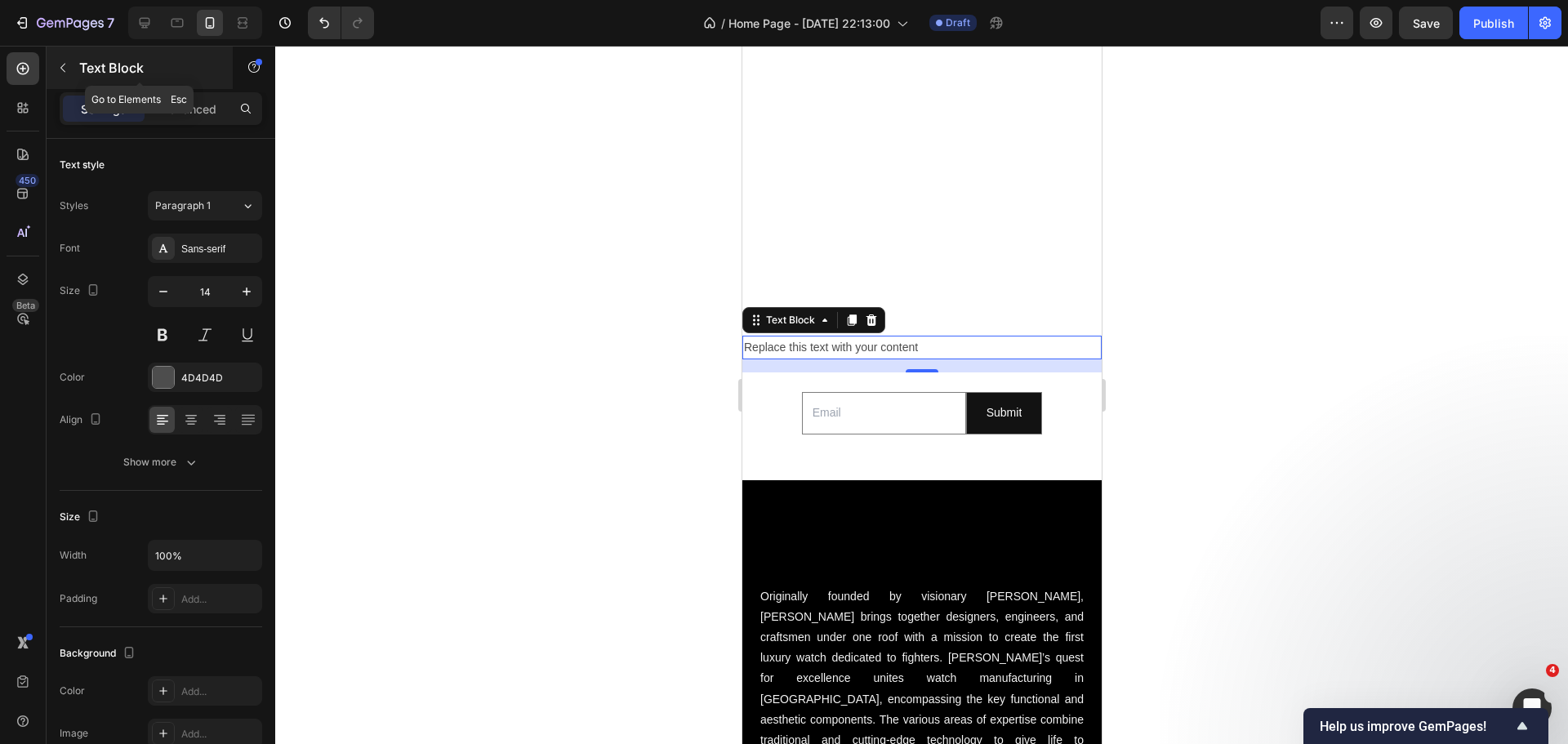
click at [71, 66] on button "button" at bounding box center [63, 67] width 26 height 26
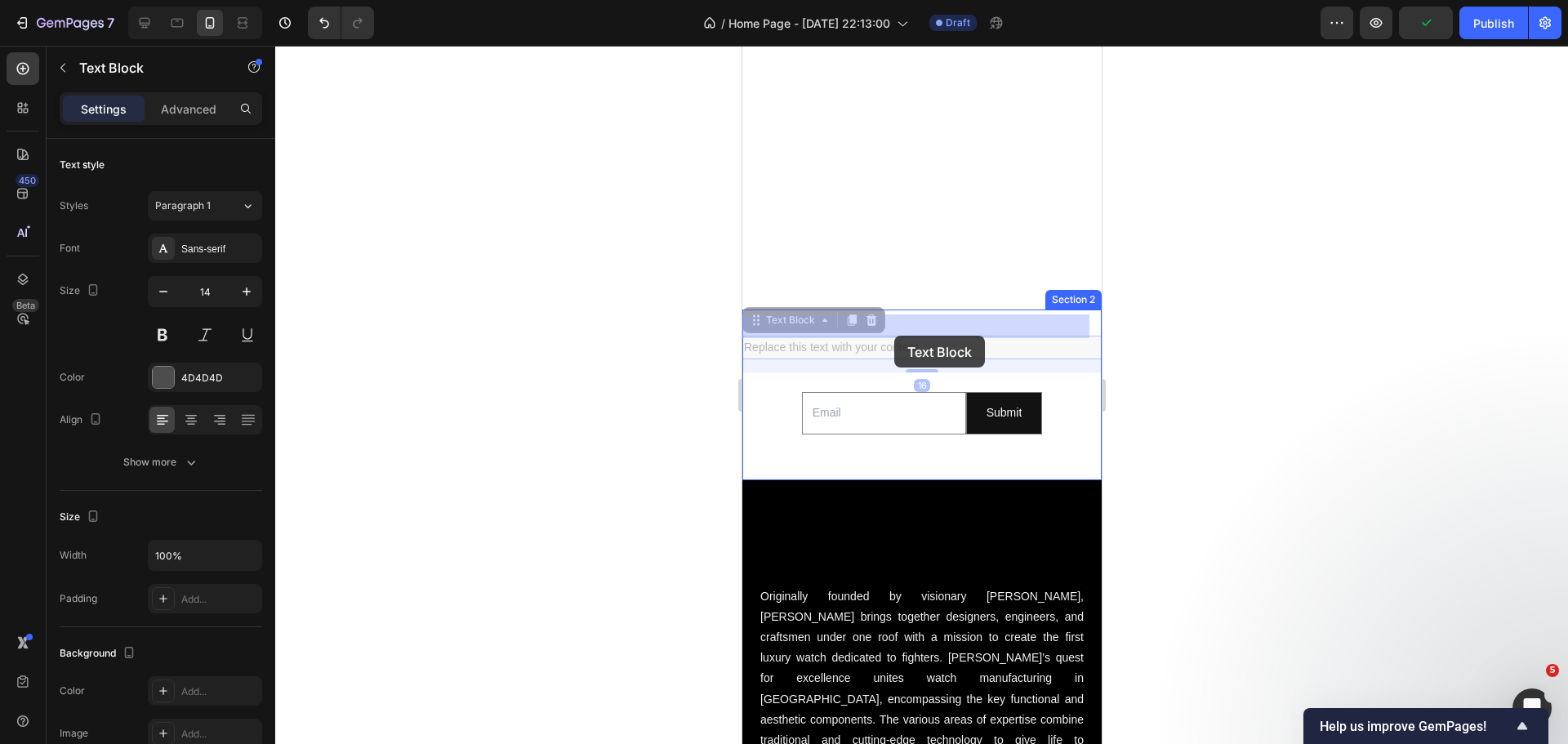
drag, startPoint x: 864, startPoint y: 328, endPoint x: 893, endPoint y: 335, distance: 29.8
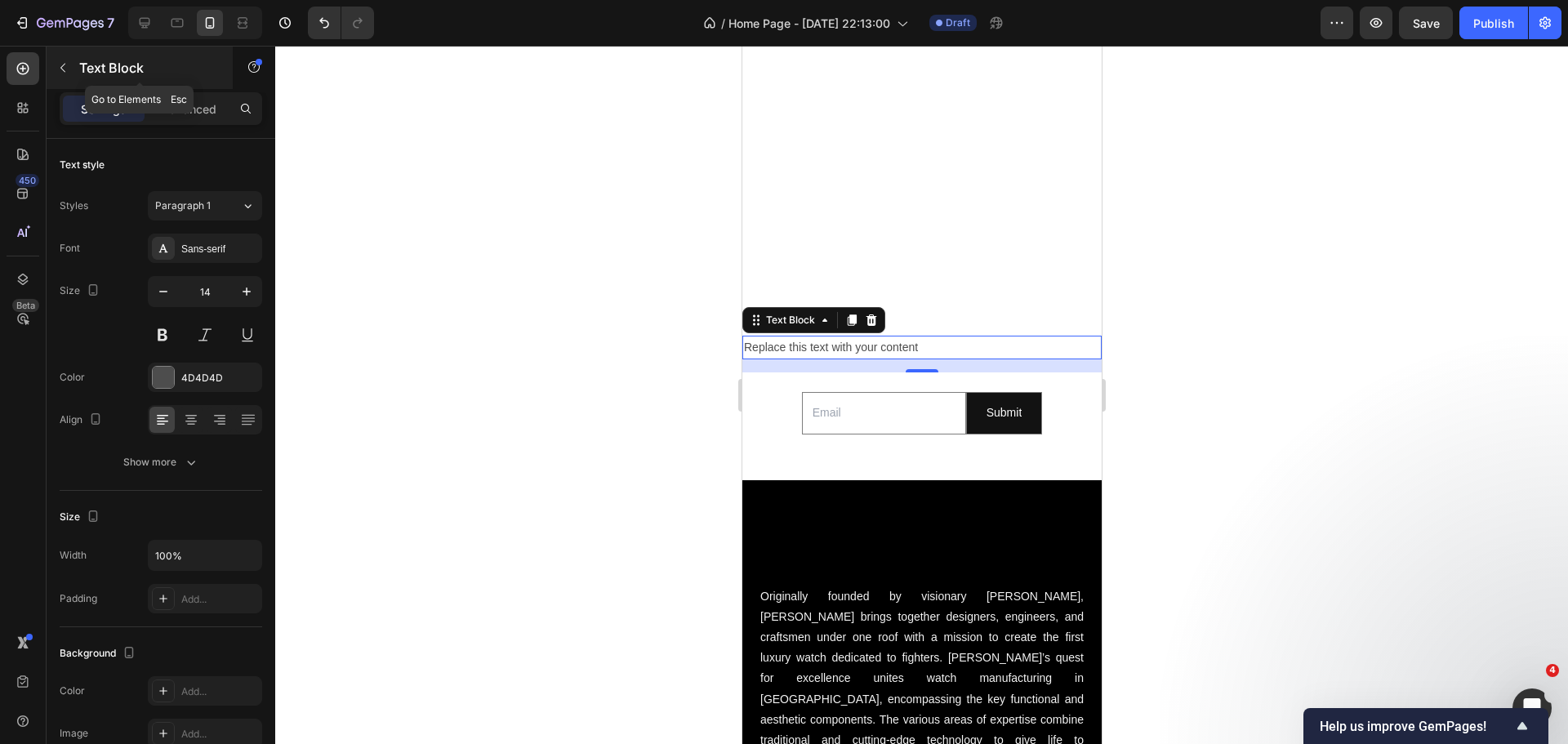
click at [71, 76] on button "button" at bounding box center [63, 67] width 26 height 26
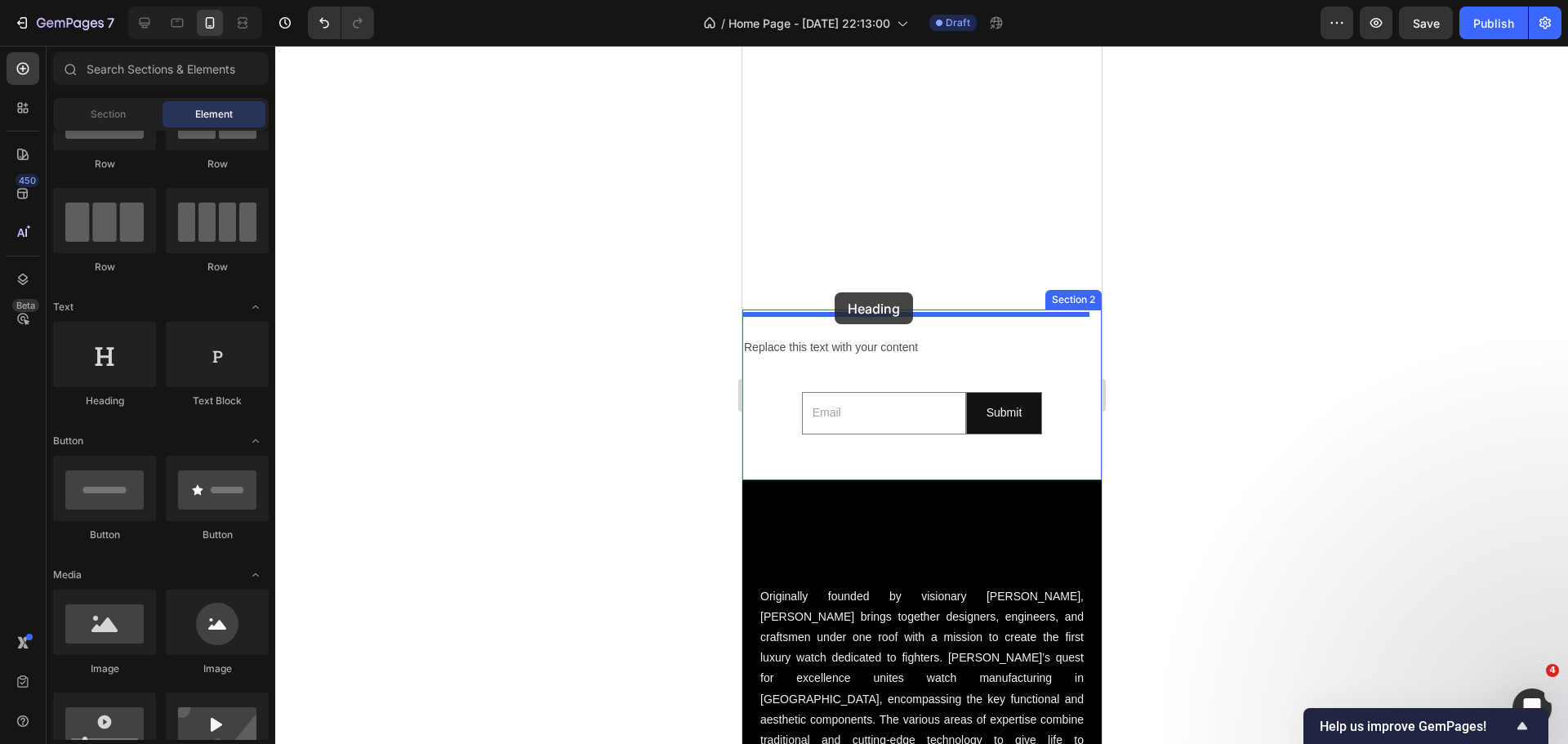
drag, startPoint x: 841, startPoint y: 417, endPoint x: 834, endPoint y: 293, distance: 124.2
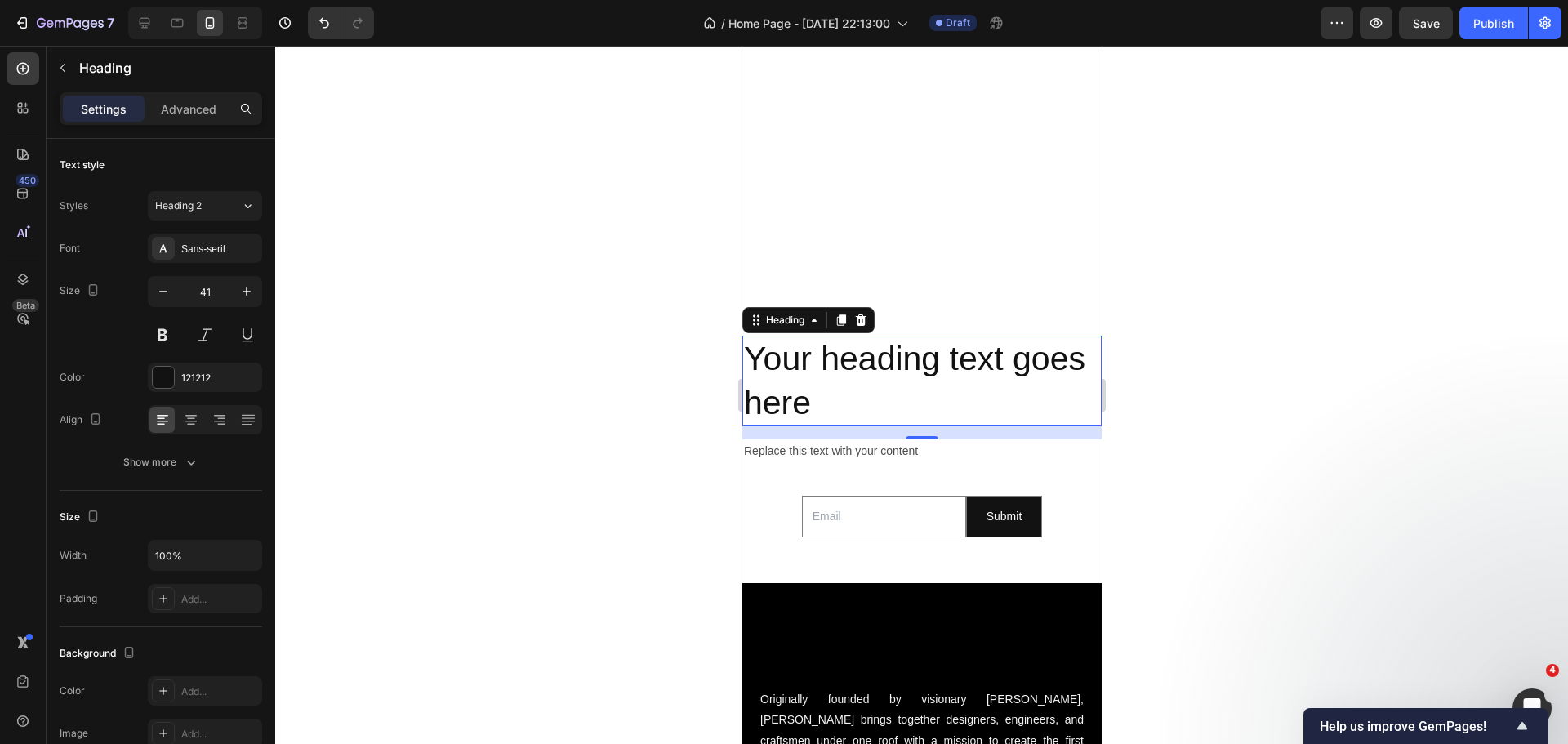
click at [871, 335] on h2 "Your heading text goes here" at bounding box center [921, 381] width 359 height 91
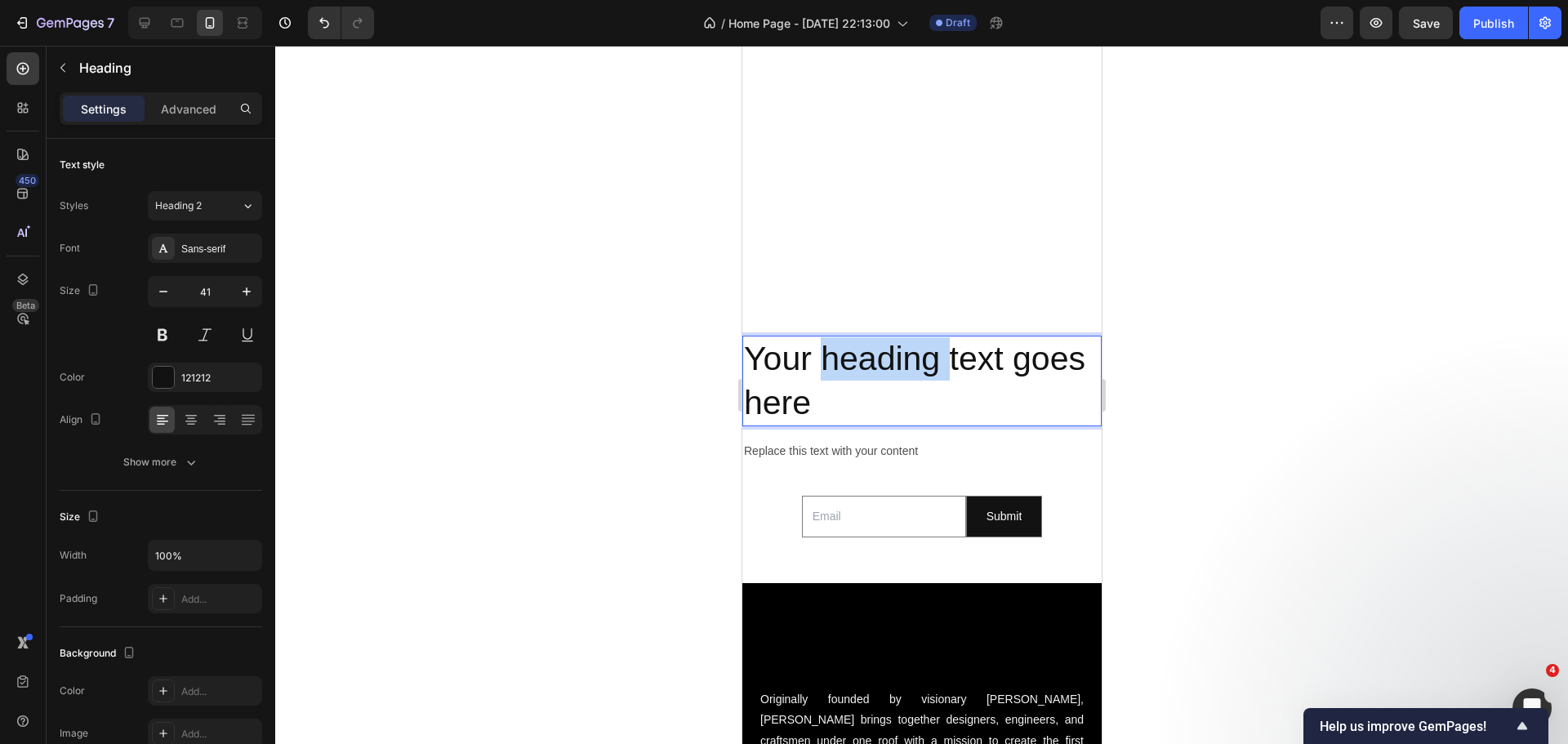
click at [871, 337] on p "Your heading text goes here" at bounding box center [921, 381] width 356 height 88
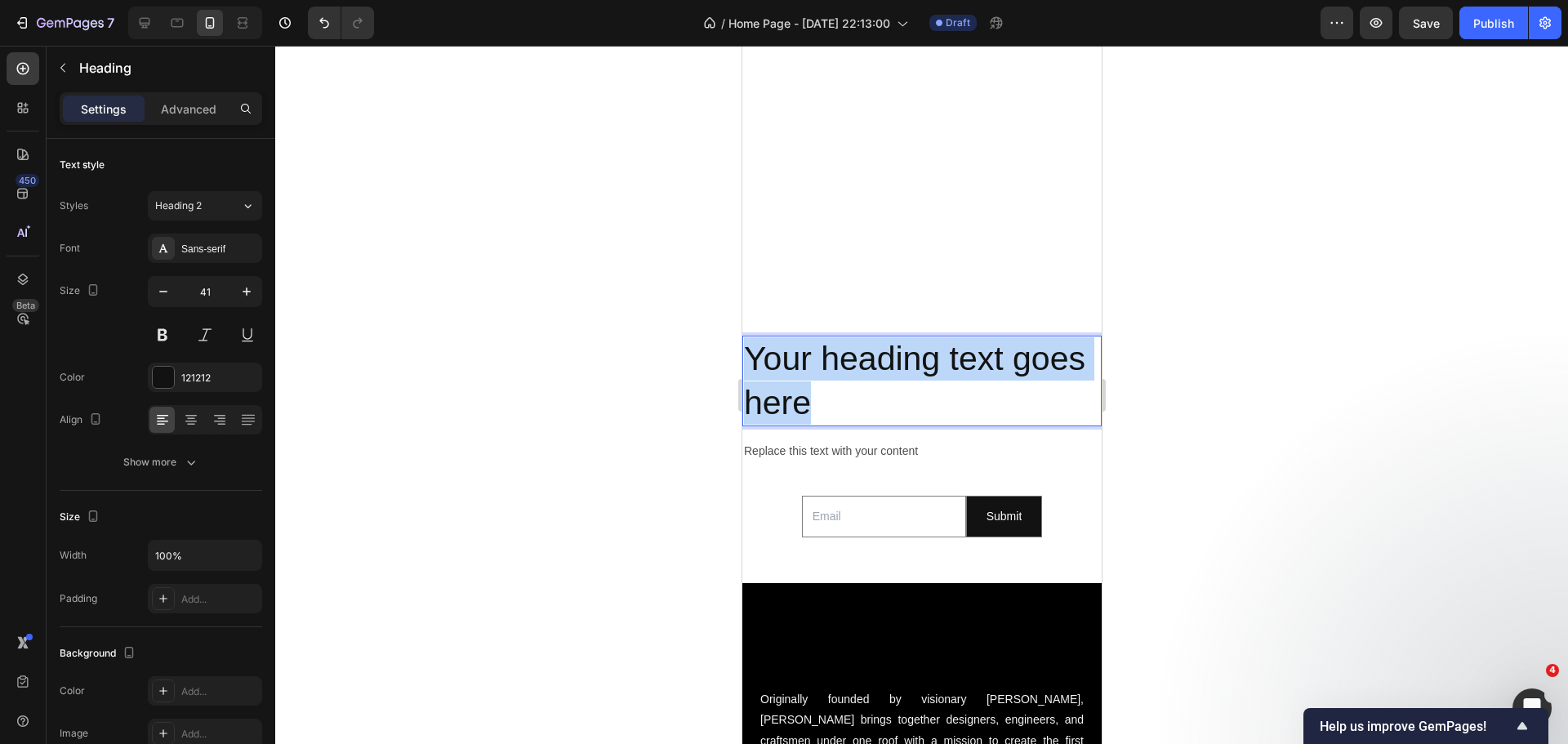
click at [871, 337] on p "Your heading text goes here" at bounding box center [921, 381] width 356 height 88
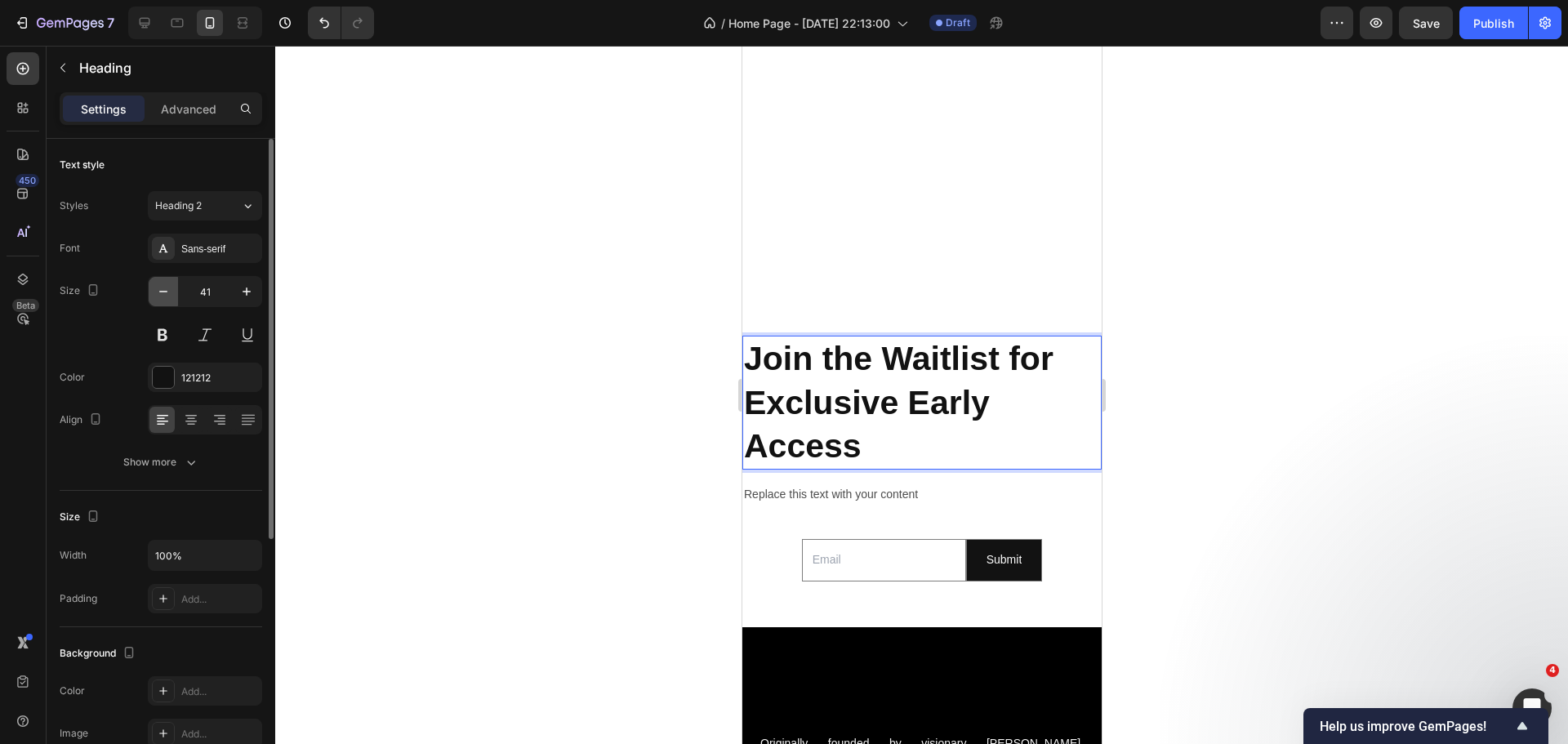
click at [161, 297] on icon "button" at bounding box center [163, 291] width 16 height 16
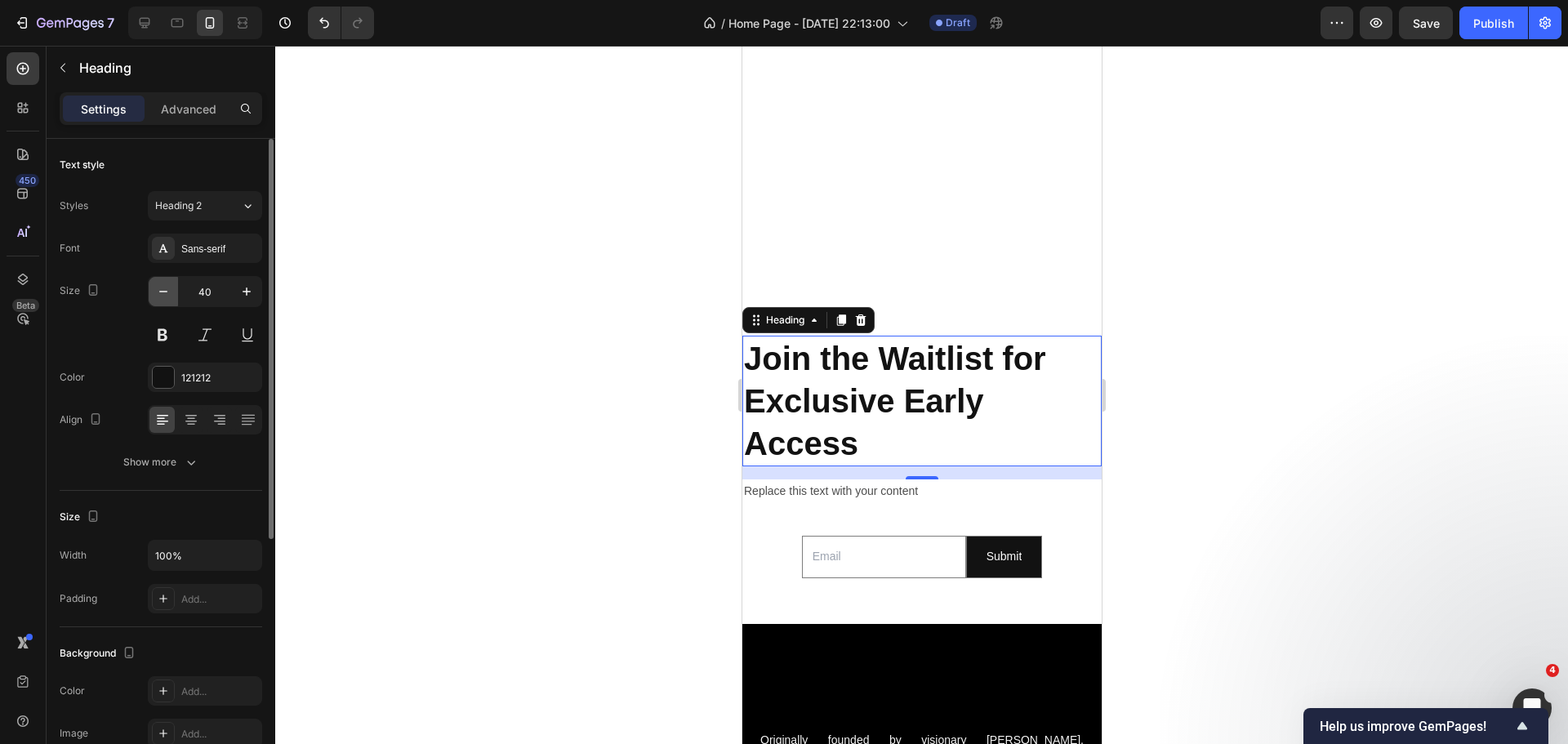
click at [161, 297] on icon "button" at bounding box center [163, 291] width 16 height 16
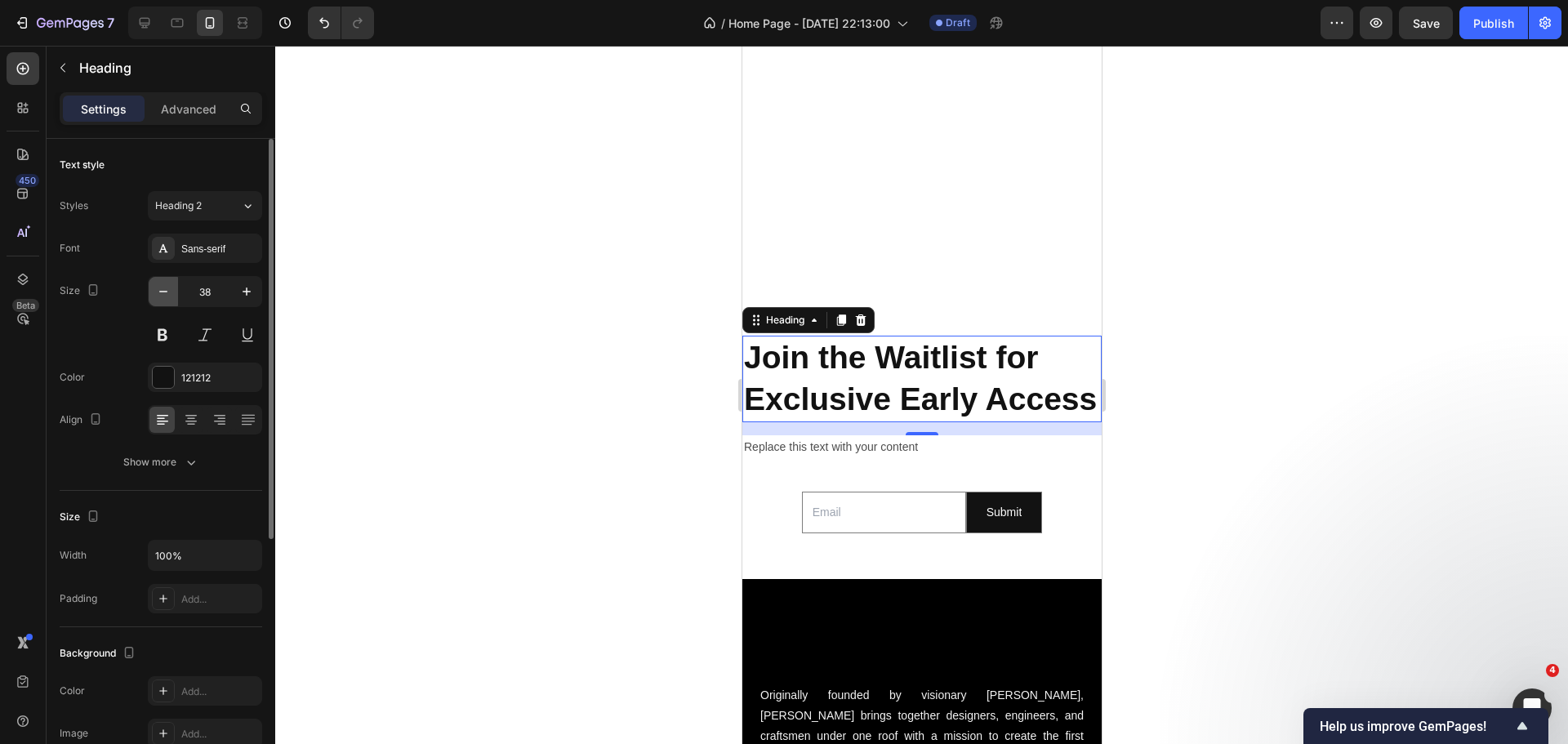
click at [161, 297] on icon "button" at bounding box center [163, 291] width 16 height 16
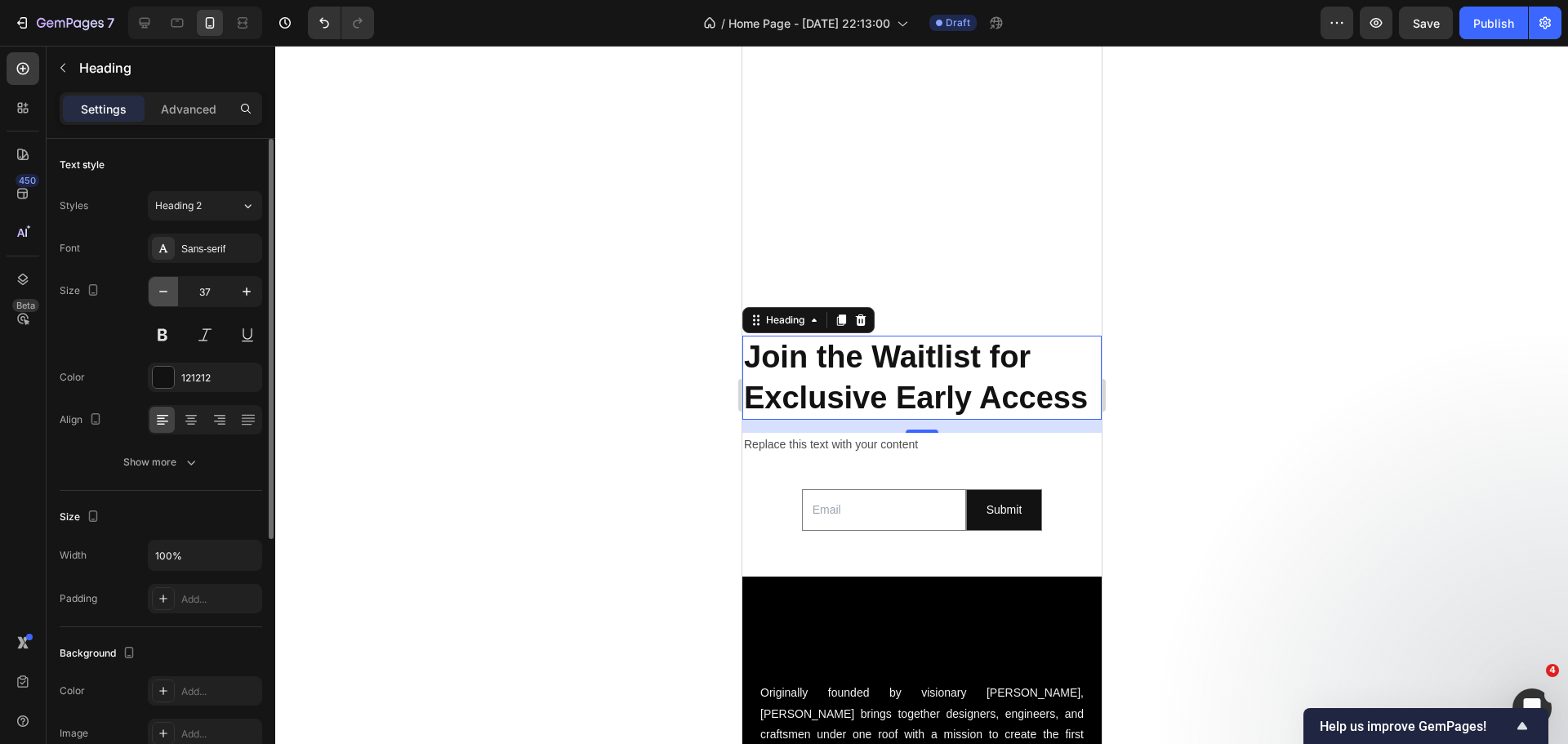
click at [161, 297] on icon "button" at bounding box center [163, 291] width 16 height 16
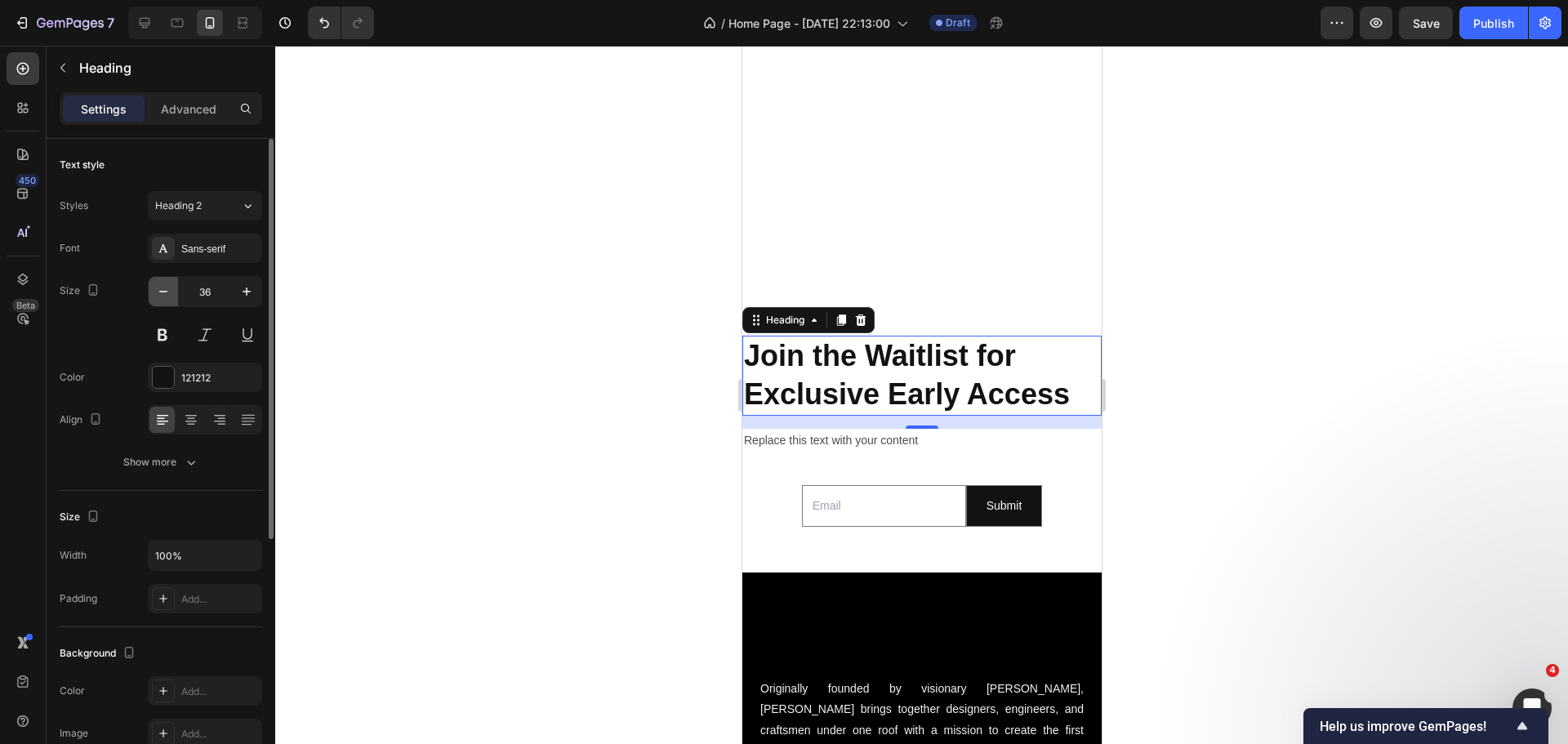
click at [161, 297] on icon "button" at bounding box center [163, 291] width 16 height 16
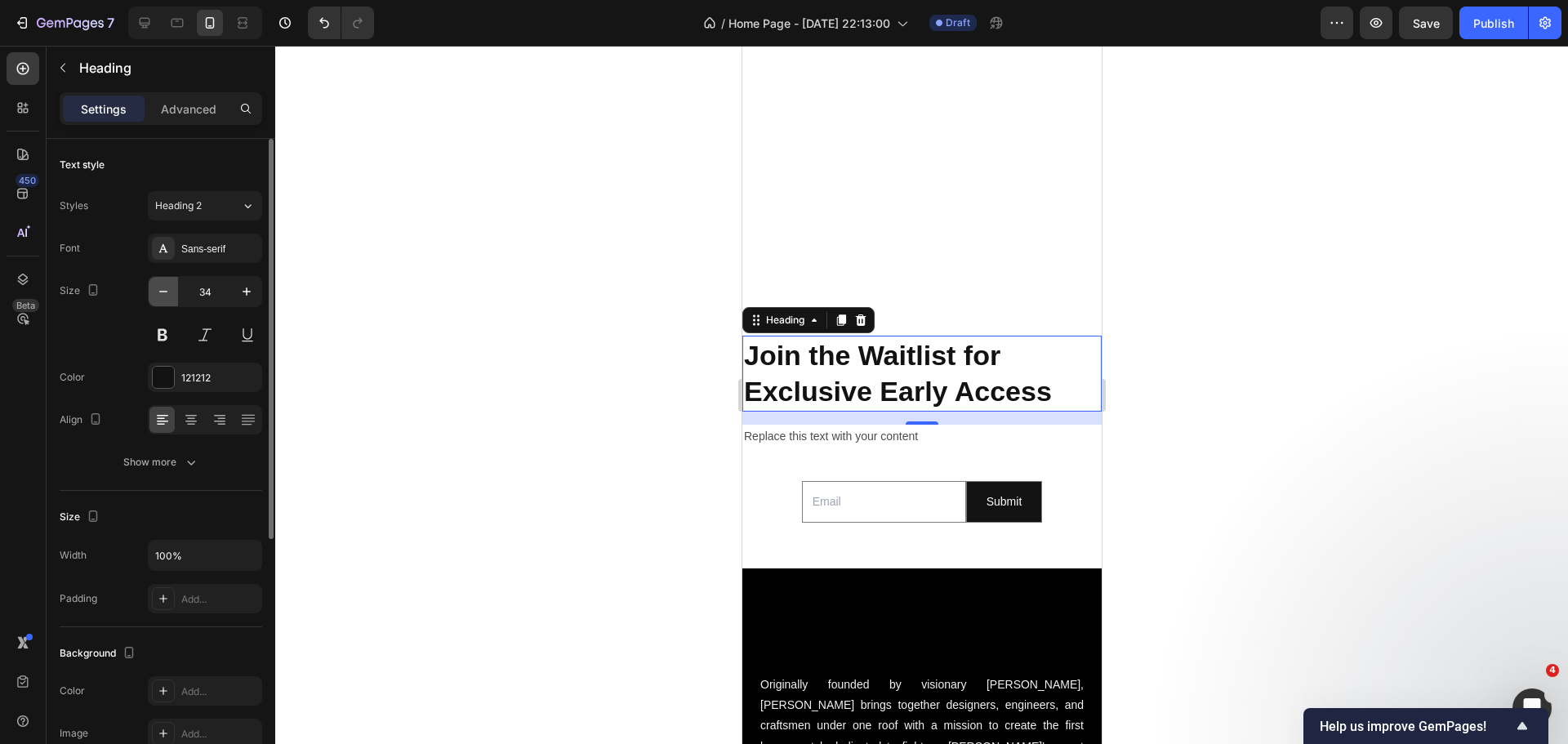
click at [161, 297] on icon "button" at bounding box center [163, 291] width 16 height 16
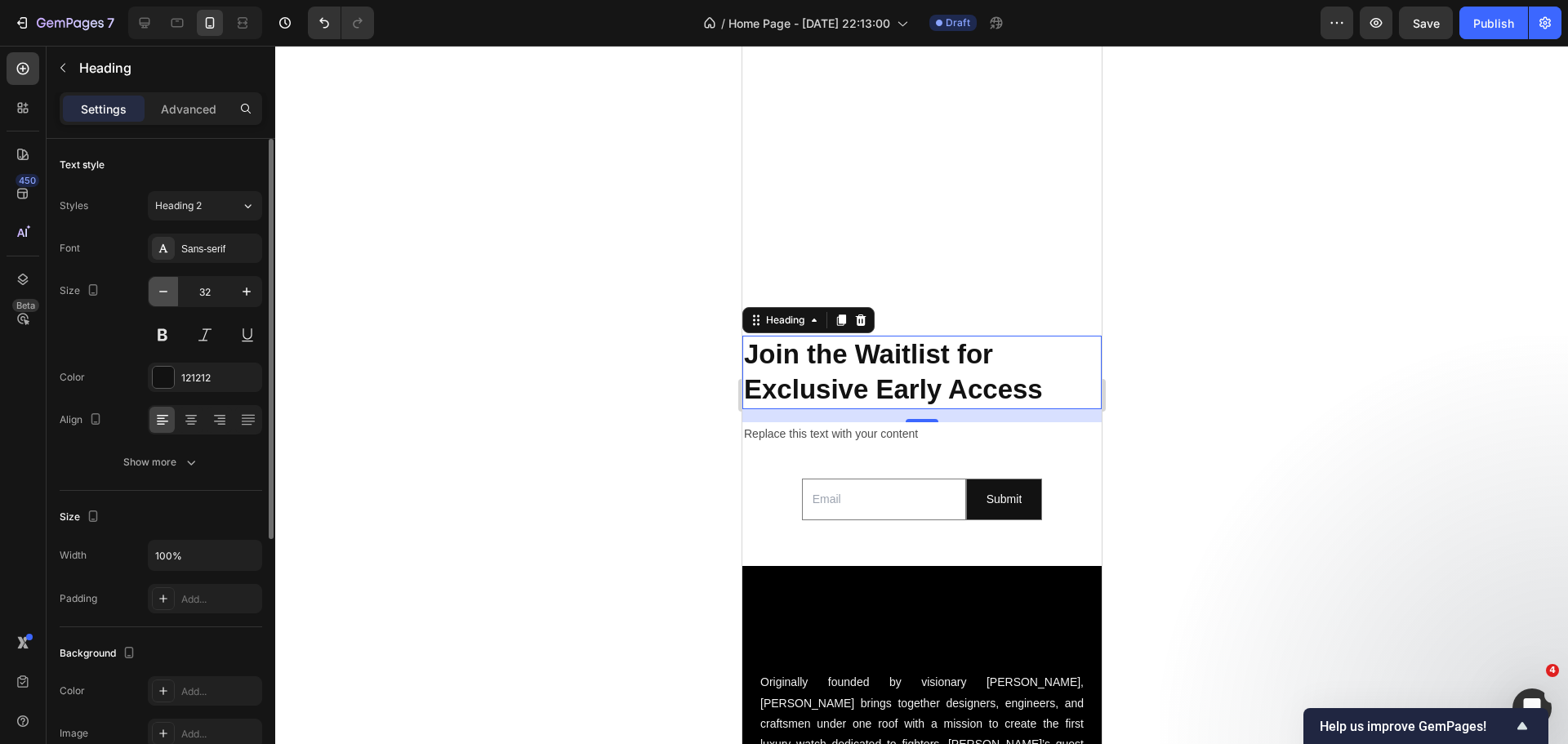
click at [161, 297] on icon "button" at bounding box center [163, 291] width 16 height 16
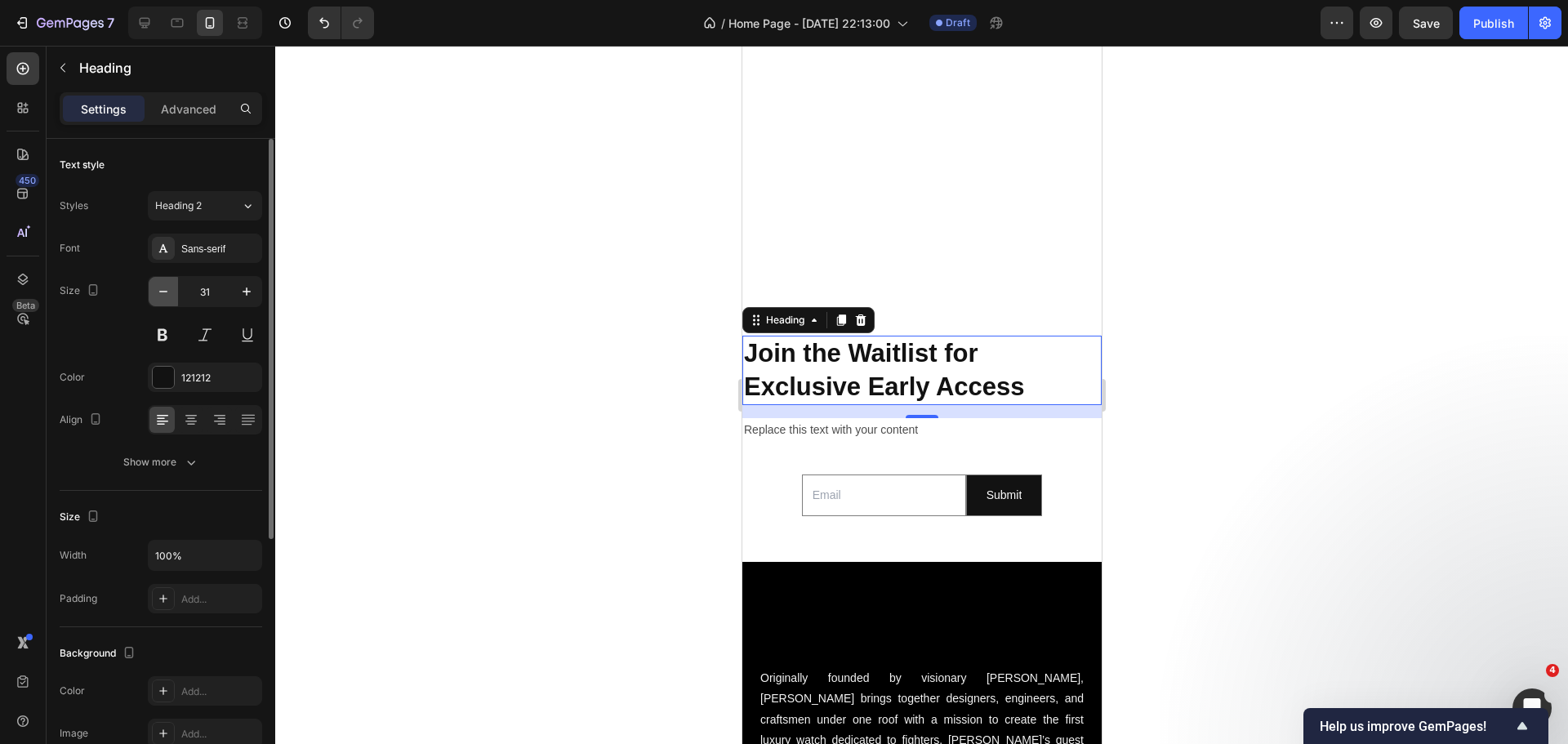
click at [167, 302] on button "button" at bounding box center [163, 291] width 30 height 30
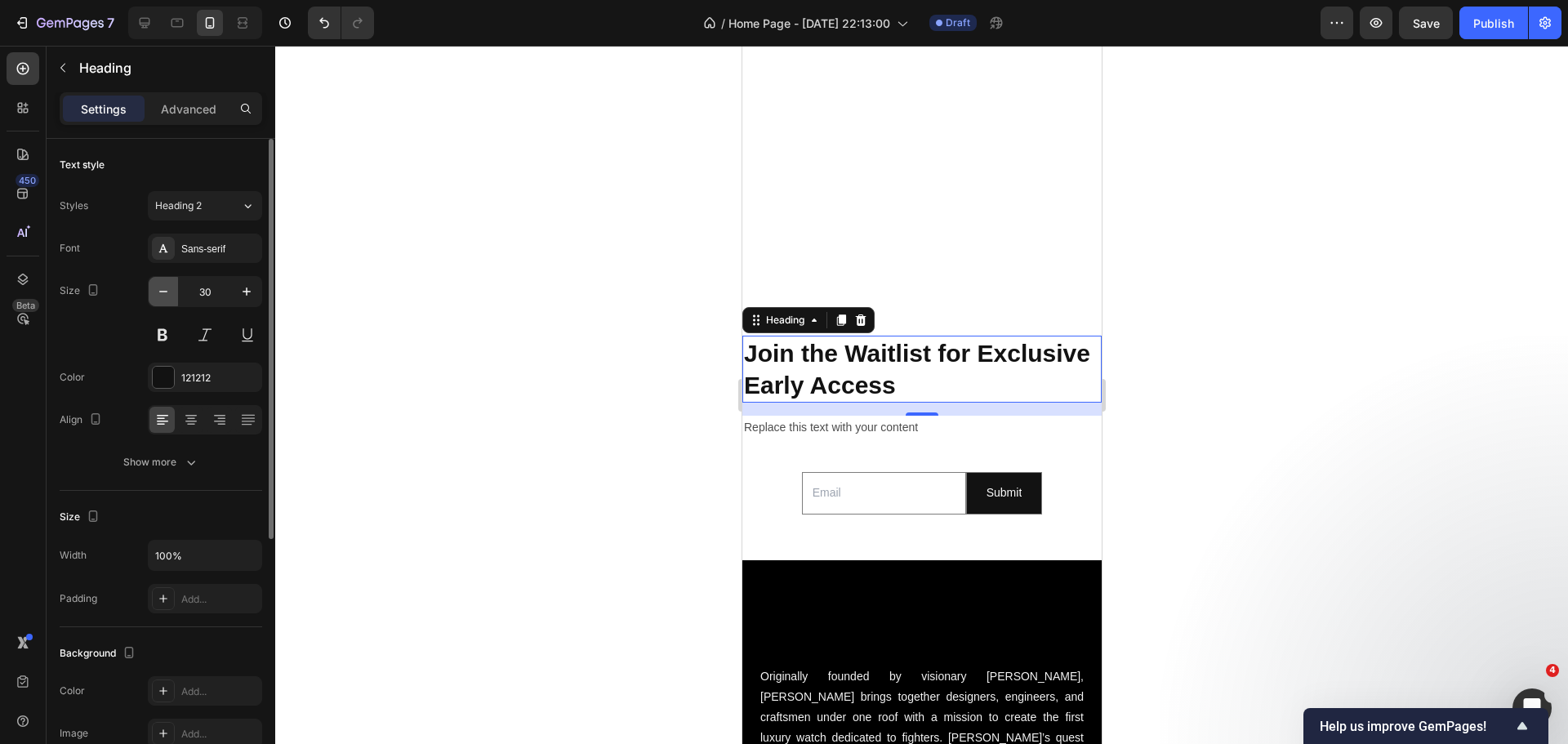
click at [167, 302] on button "button" at bounding box center [163, 291] width 30 height 30
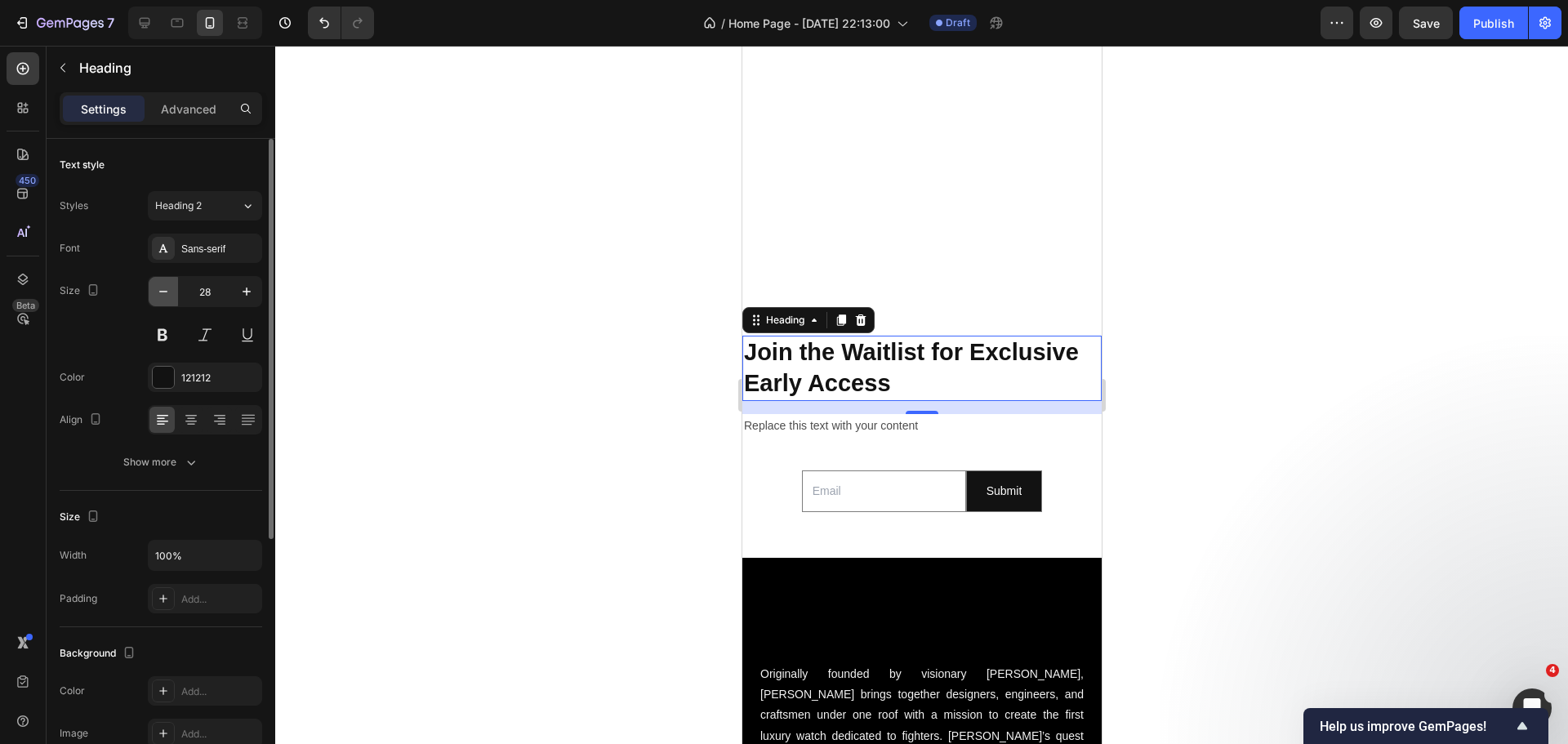
click at [167, 302] on button "button" at bounding box center [163, 291] width 30 height 30
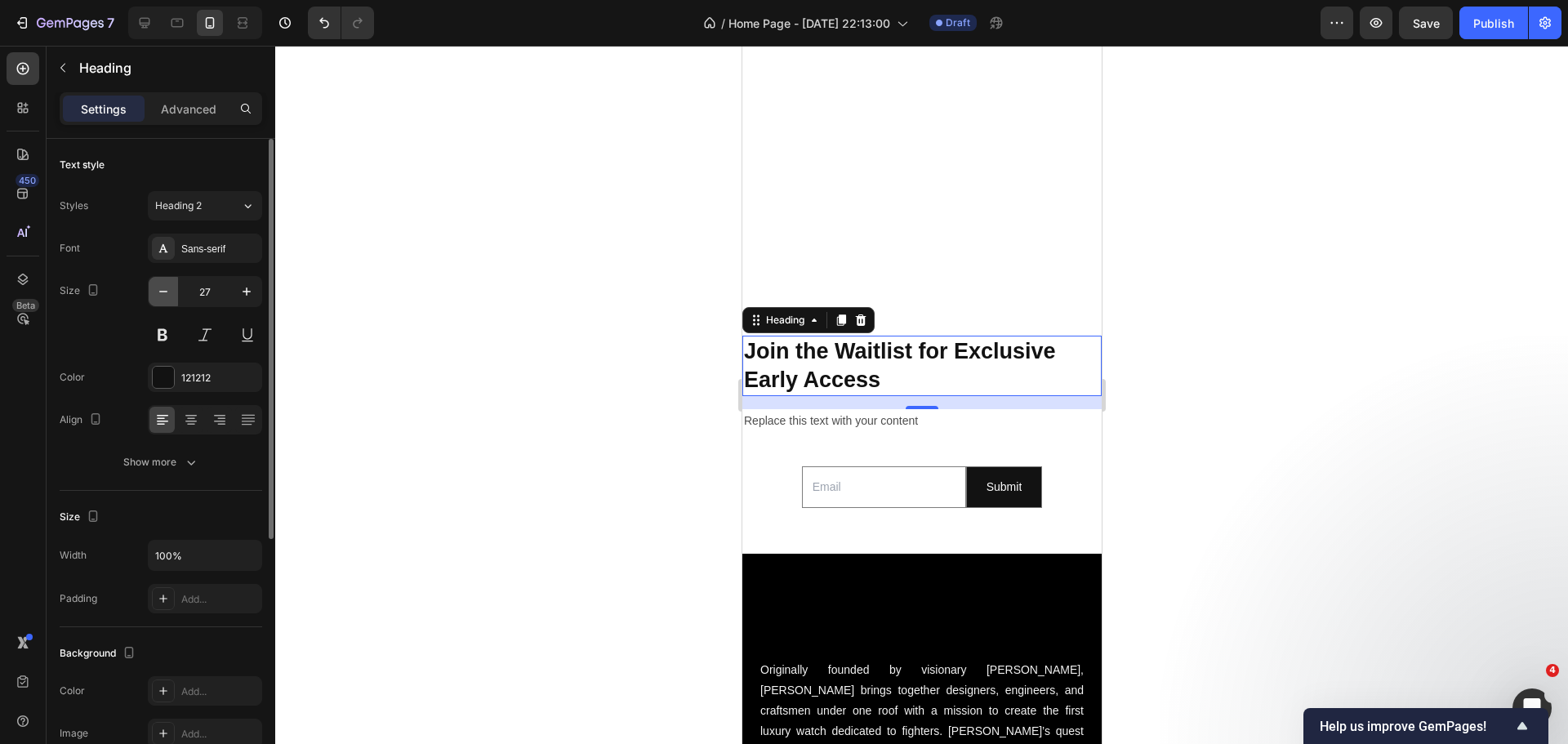
click at [167, 302] on button "button" at bounding box center [163, 291] width 30 height 30
type input "25"
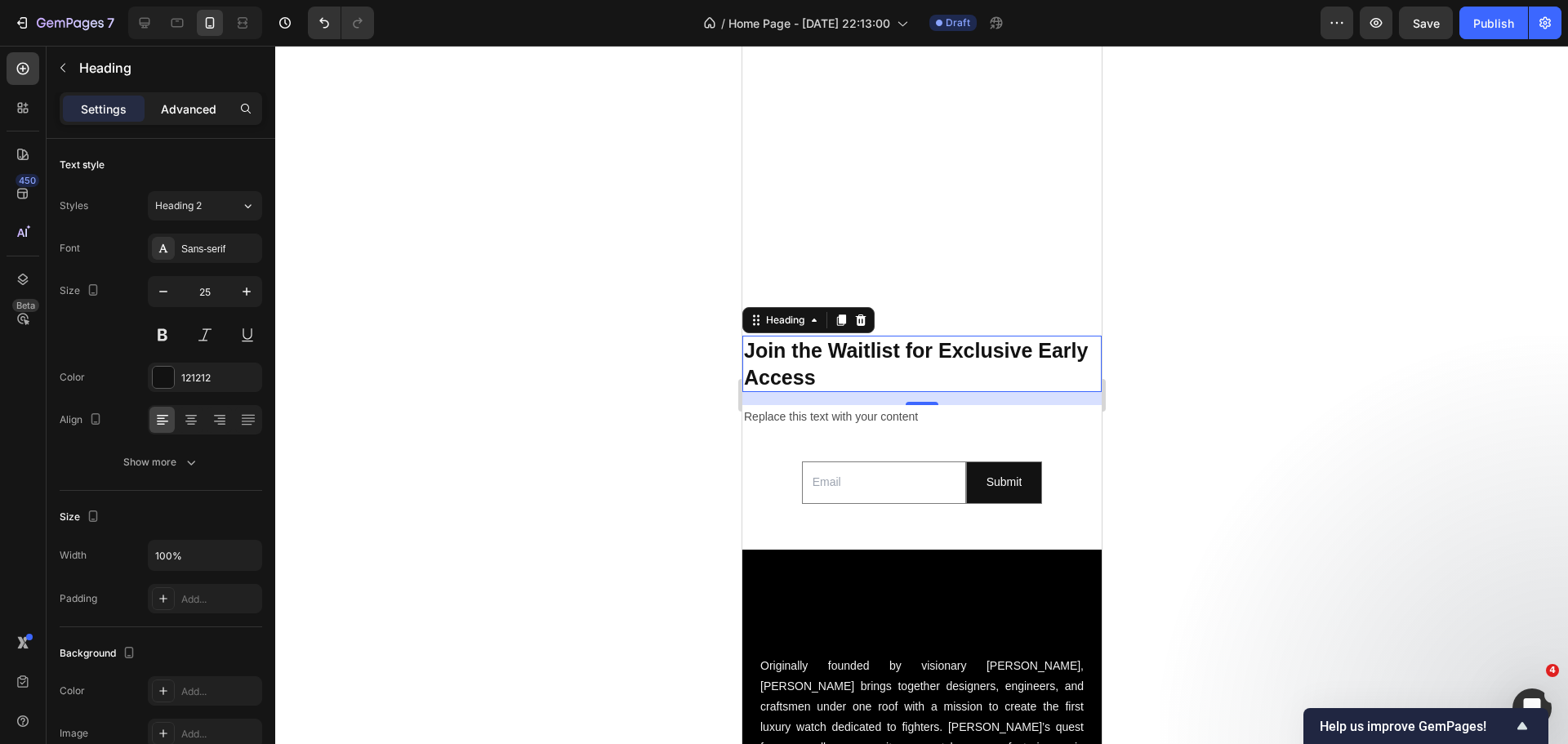
click at [188, 112] on p "Advanced" at bounding box center [188, 109] width 55 height 17
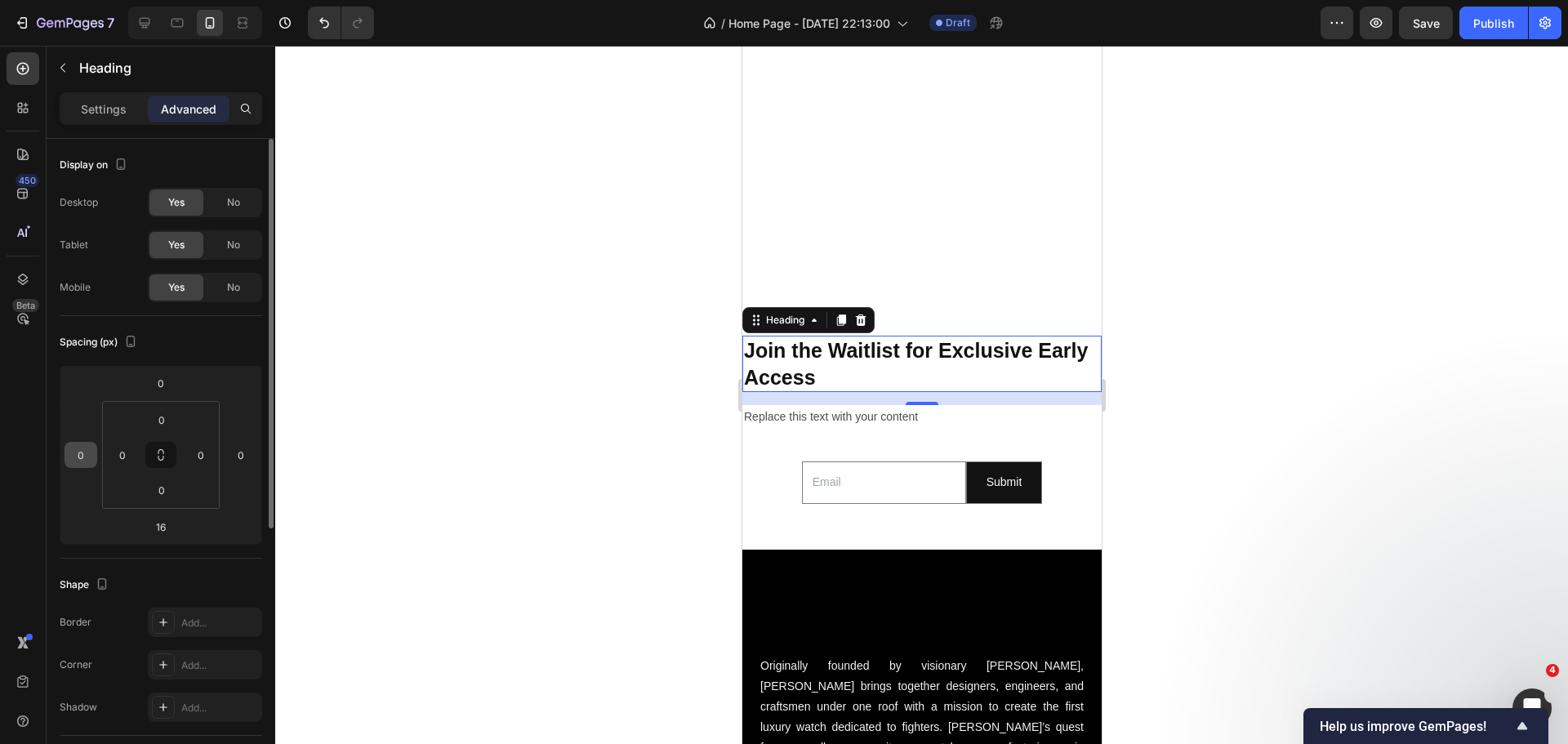
click at [92, 444] on div "0" at bounding box center [81, 455] width 32 height 26
click at [90, 448] on input "0" at bounding box center [81, 455] width 25 height 25
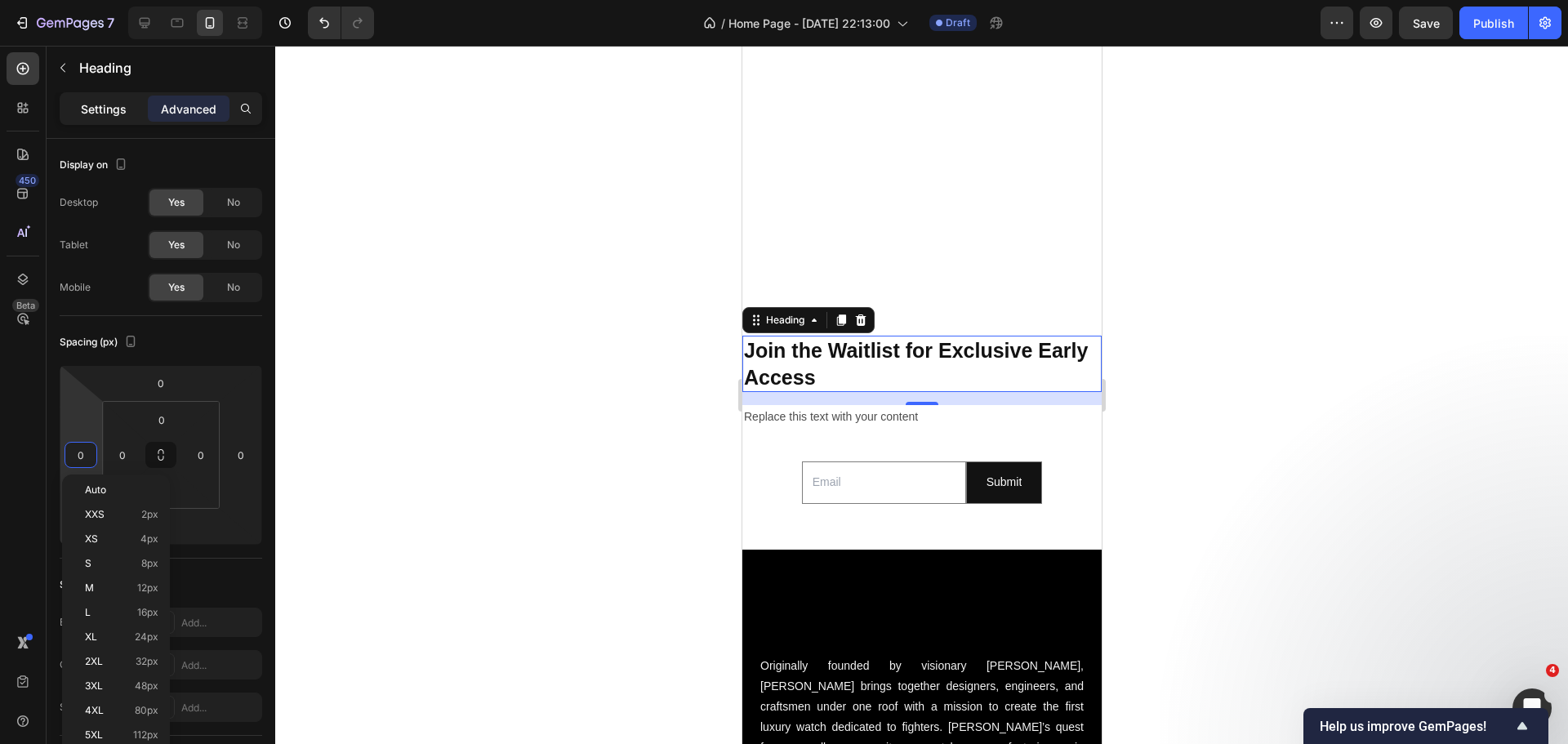
click at [96, 102] on p "Settings" at bounding box center [104, 109] width 46 height 17
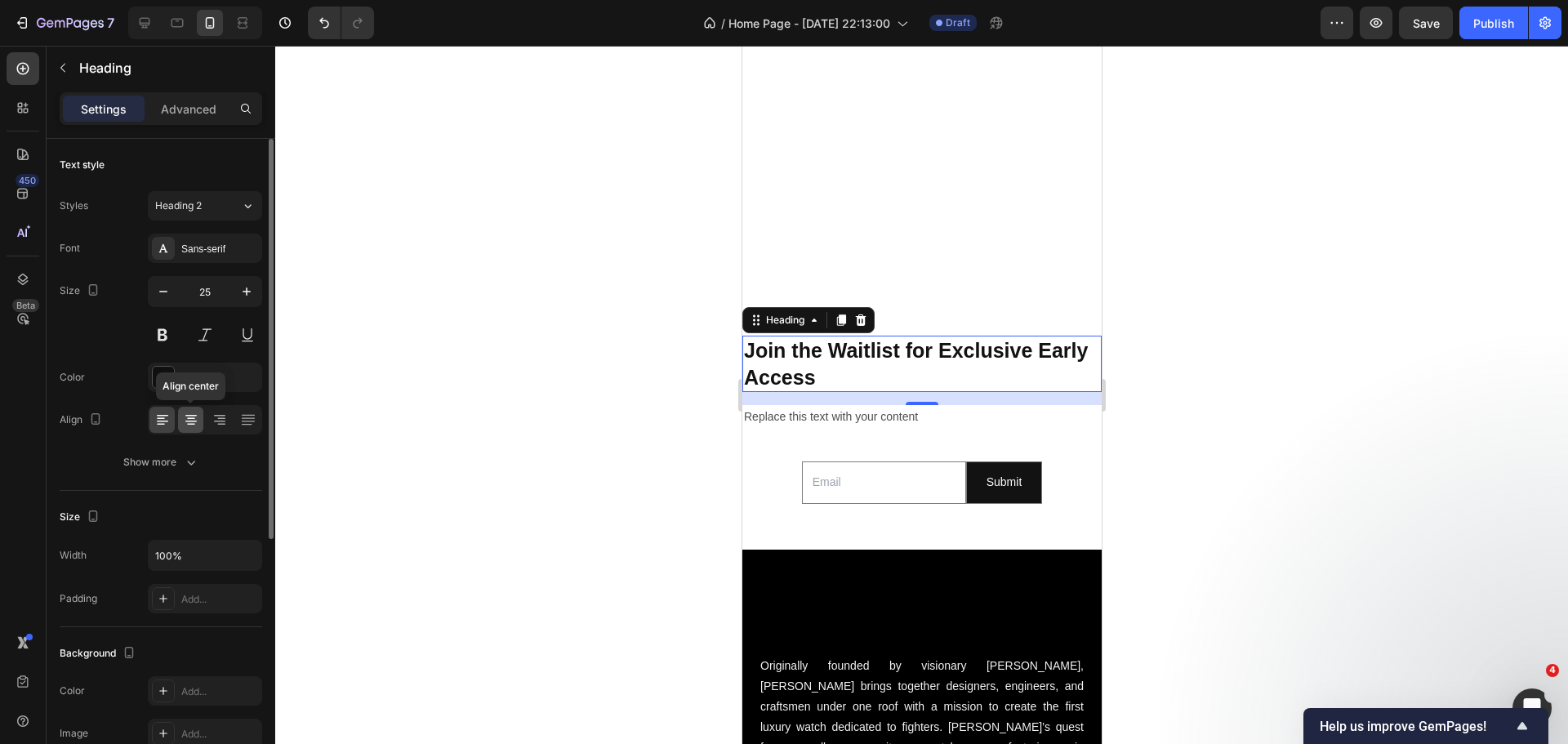
click at [185, 427] on icon at bounding box center [191, 420] width 16 height 16
click at [633, 434] on div at bounding box center [921, 395] width 1292 height 699
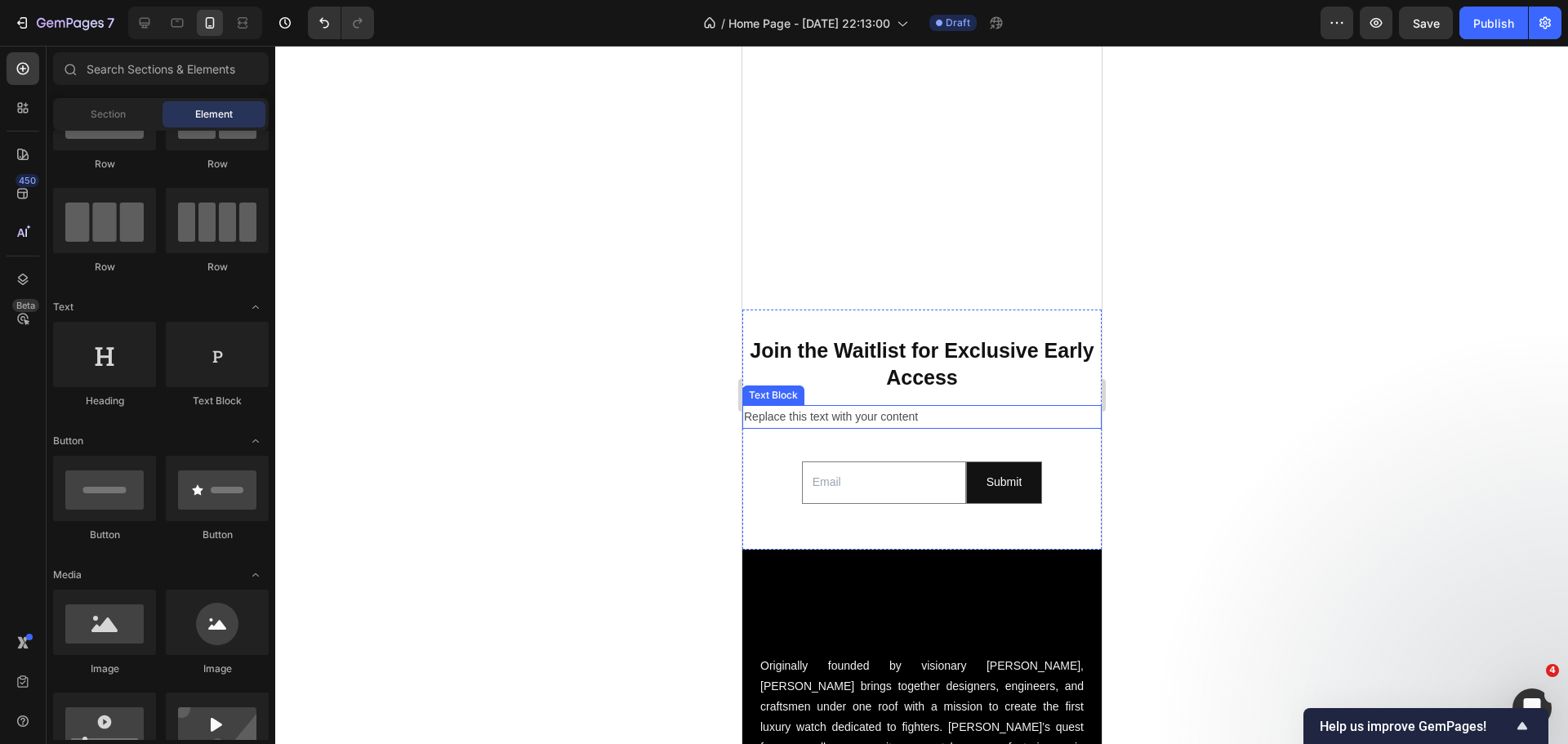
click at [791, 405] on div "Replace this text with your content" at bounding box center [921, 417] width 359 height 24
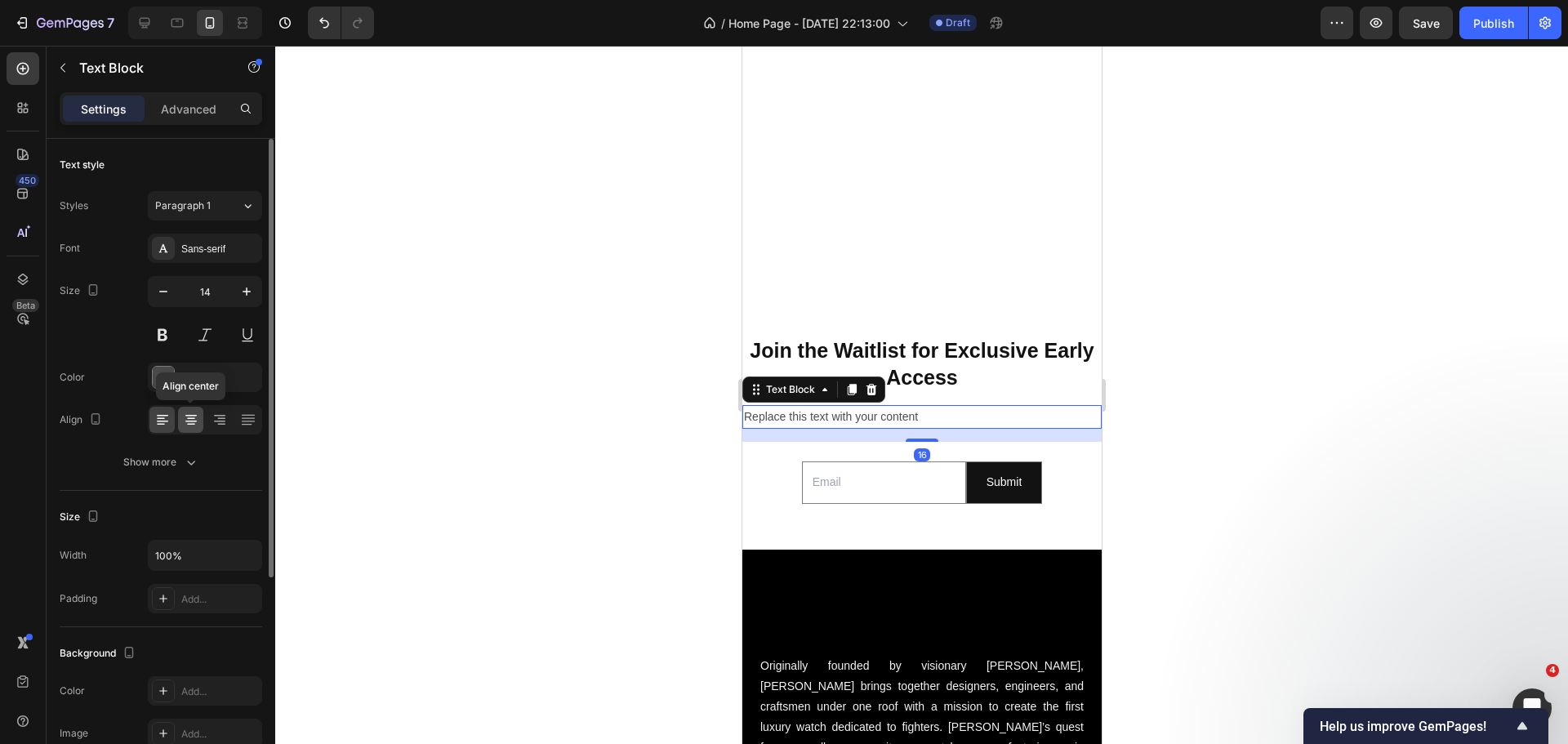
click at [194, 421] on icon at bounding box center [191, 421] width 11 height 2
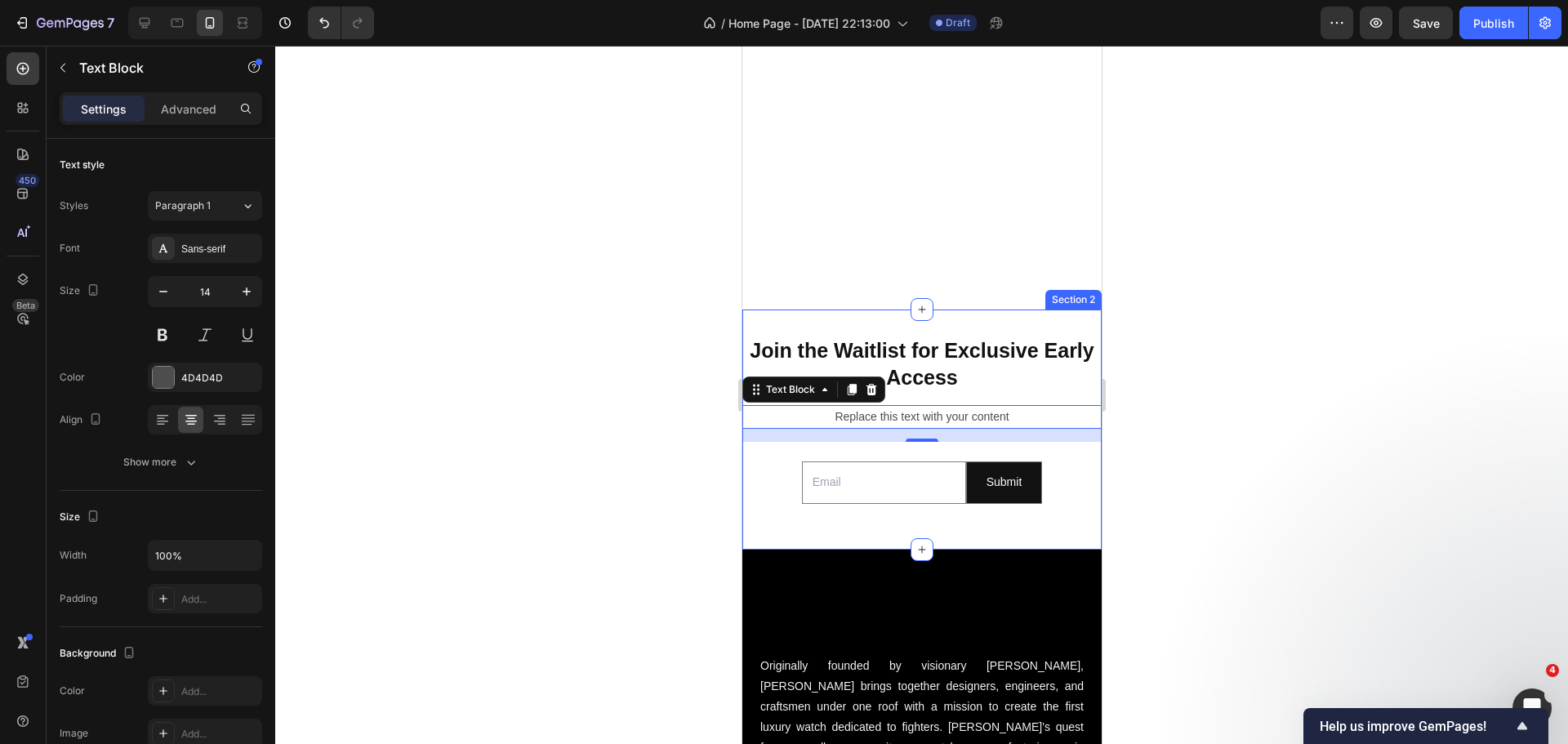
click at [793, 310] on div "⁠⁠⁠⁠⁠⁠⁠ Join the Waitlist for Exclusive Early Access Heading Replace this text …" at bounding box center [921, 429] width 359 height 239
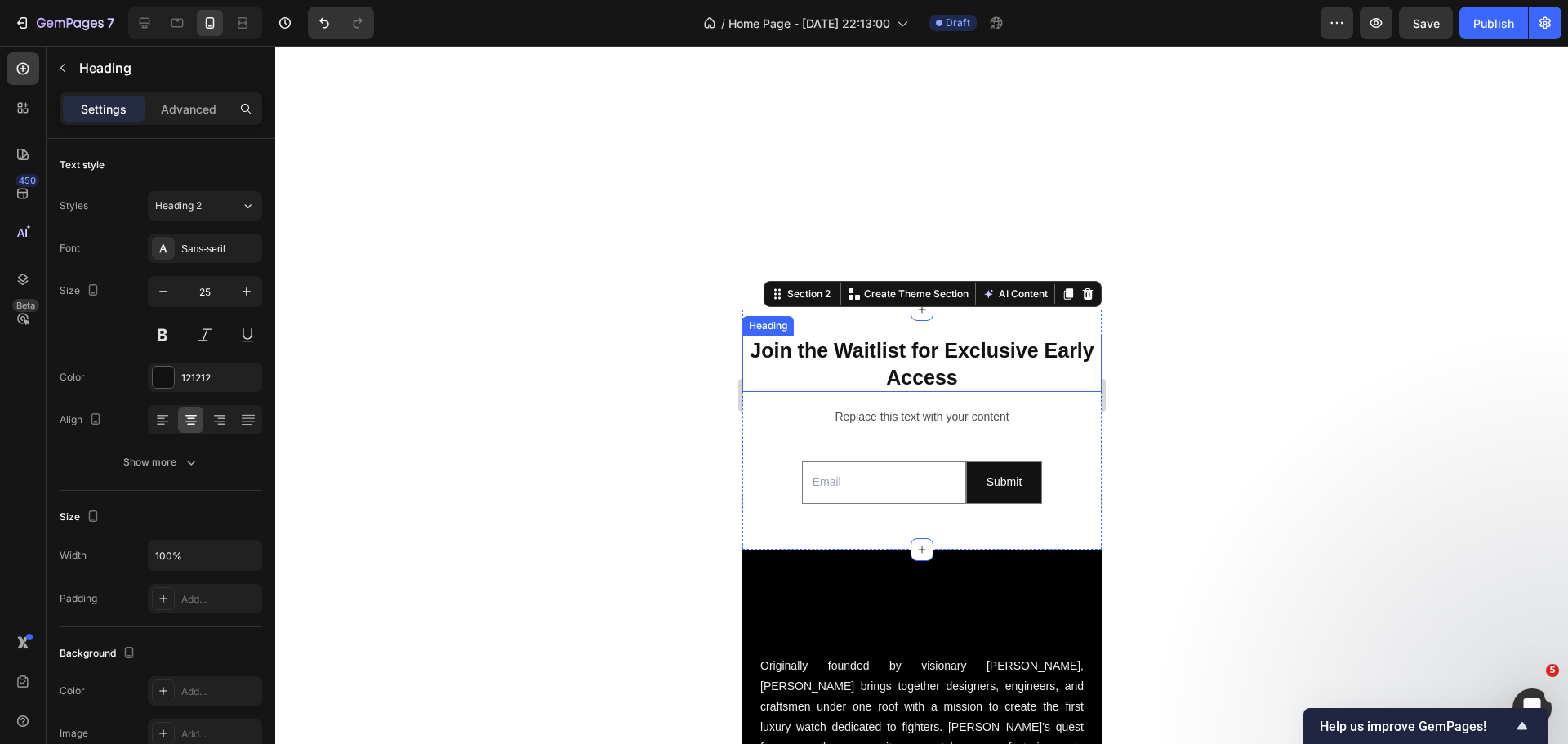
click at [870, 358] on strong "Join the Waitlist for Exclusive Early Access" at bounding box center [921, 363] width 344 height 50
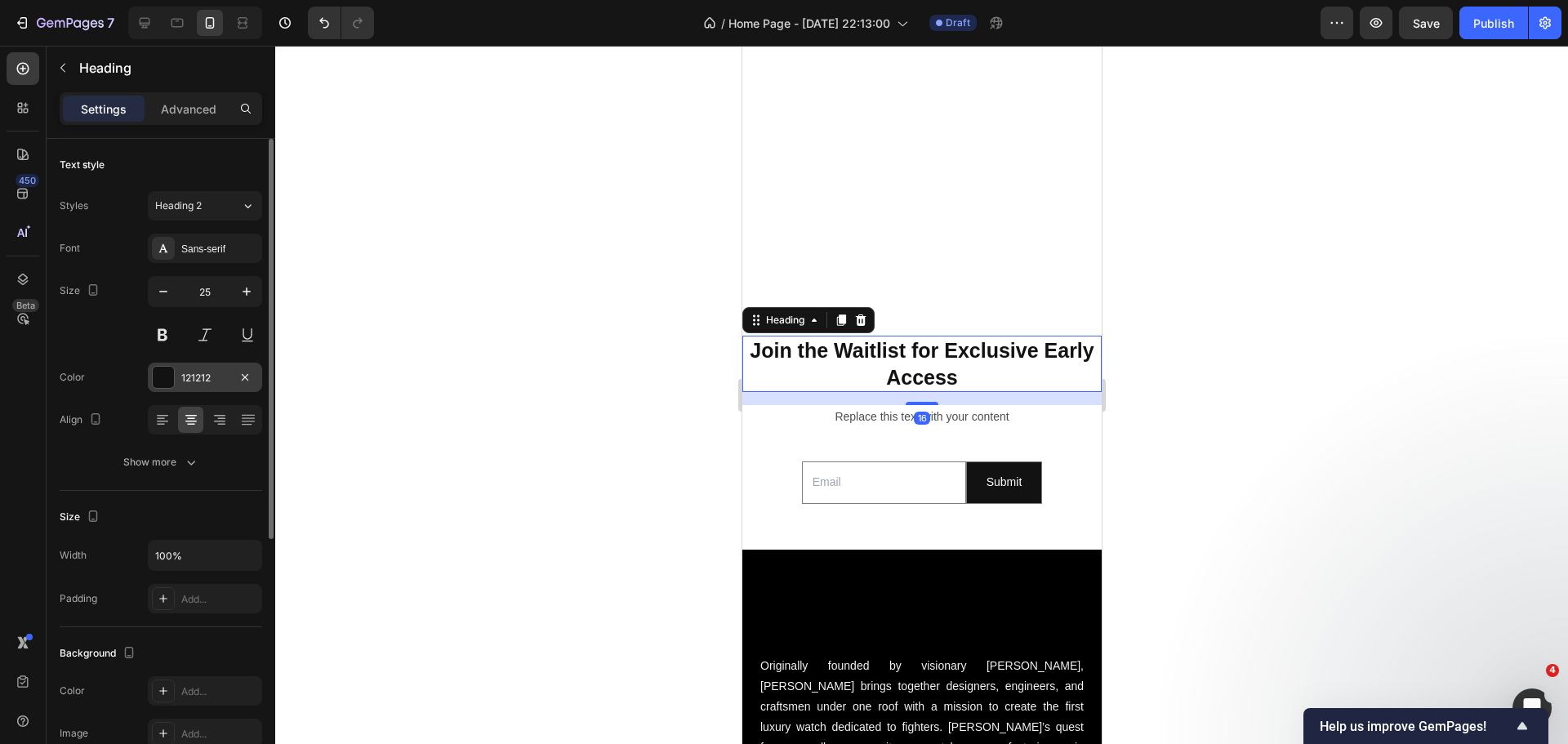
click at [171, 379] on div at bounding box center [163, 377] width 21 height 21
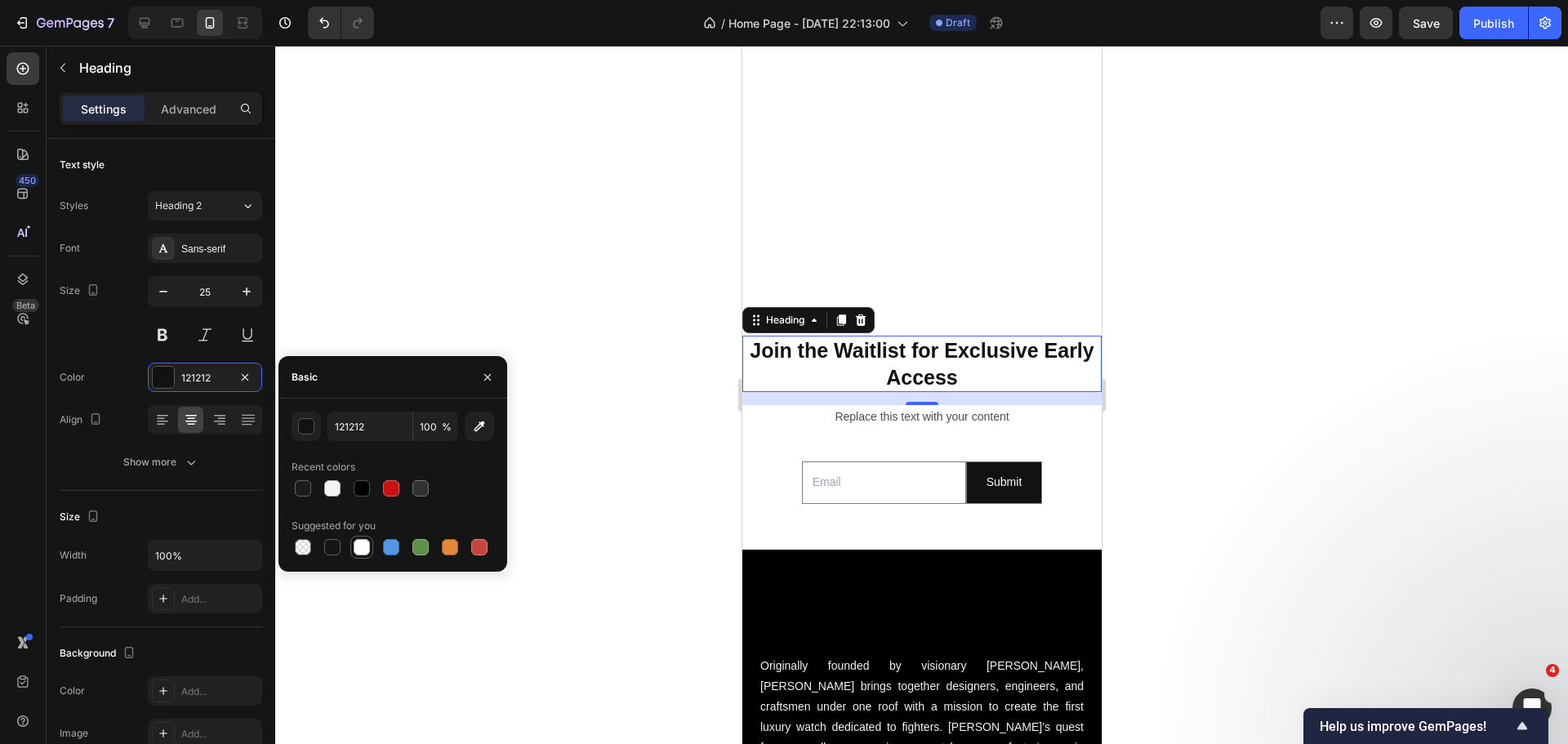
click at [367, 547] on div at bounding box center [362, 547] width 16 height 16
type input "FFFFFF"
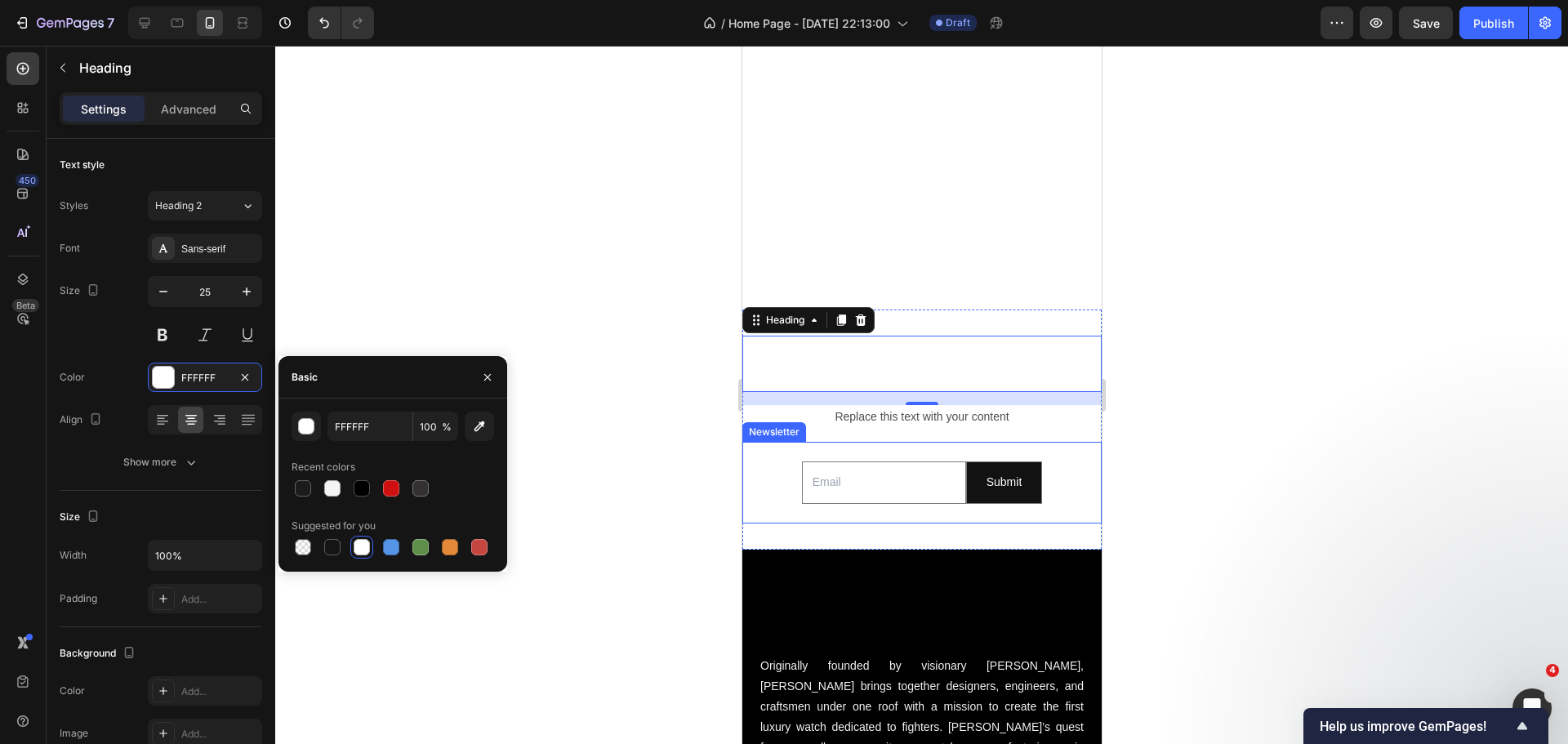
click at [767, 442] on div "Email Field Submit Submit Button Row Newsletter" at bounding box center [921, 482] width 359 height 81
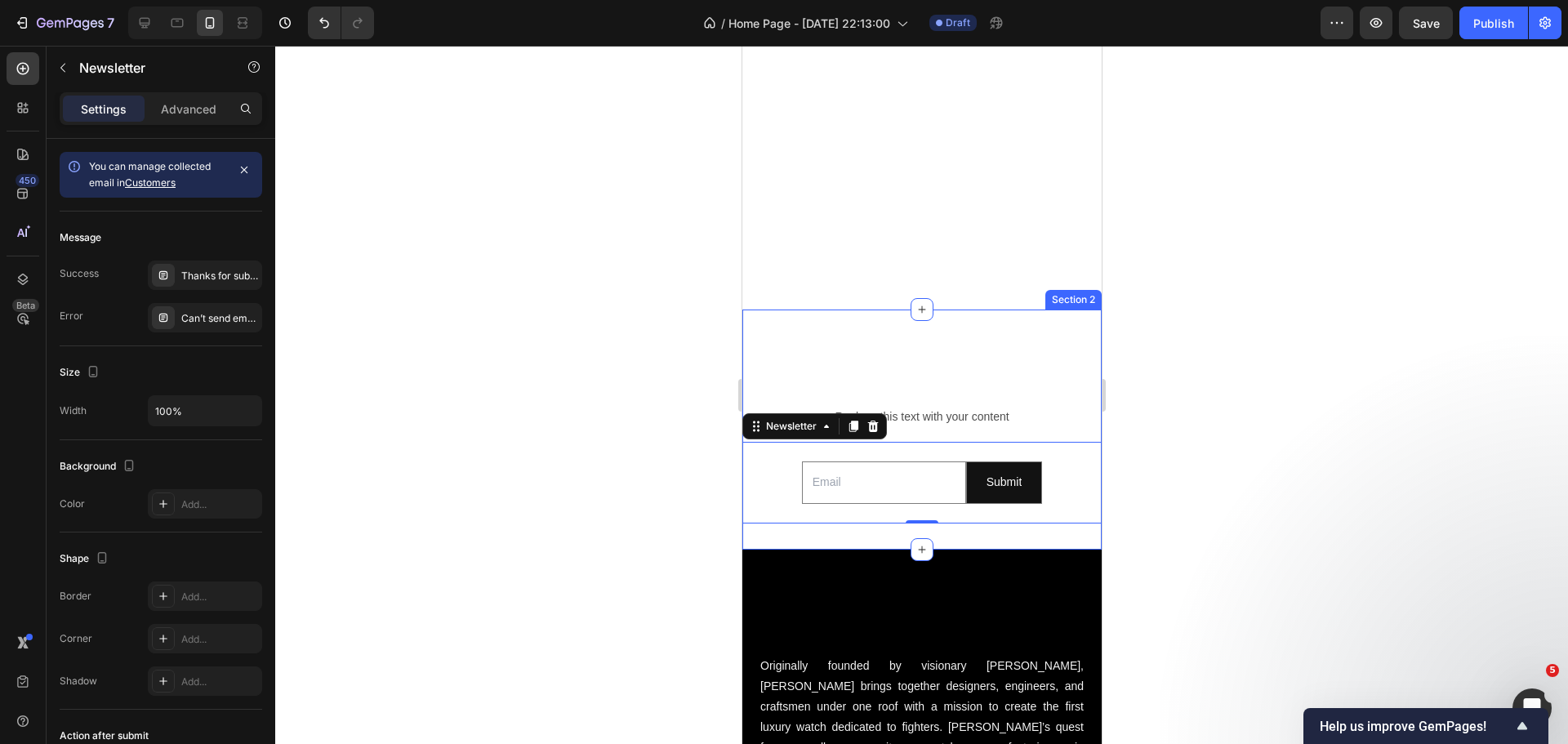
click at [961, 310] on div "⁠⁠⁠⁠⁠⁠⁠ Join the Waitlist for Exclusive Early Access Heading Replace this text …" at bounding box center [921, 429] width 359 height 239
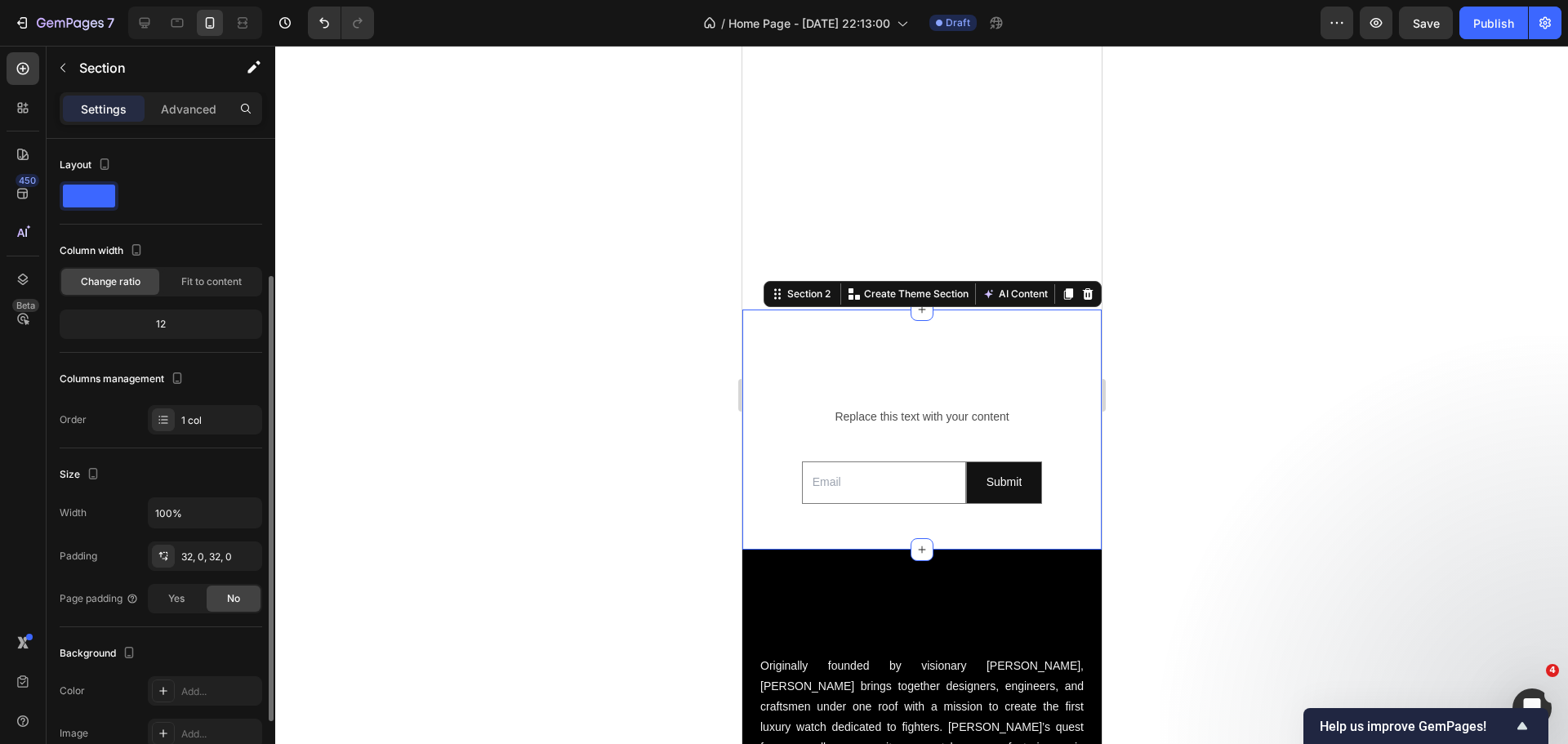
scroll to position [302, 0]
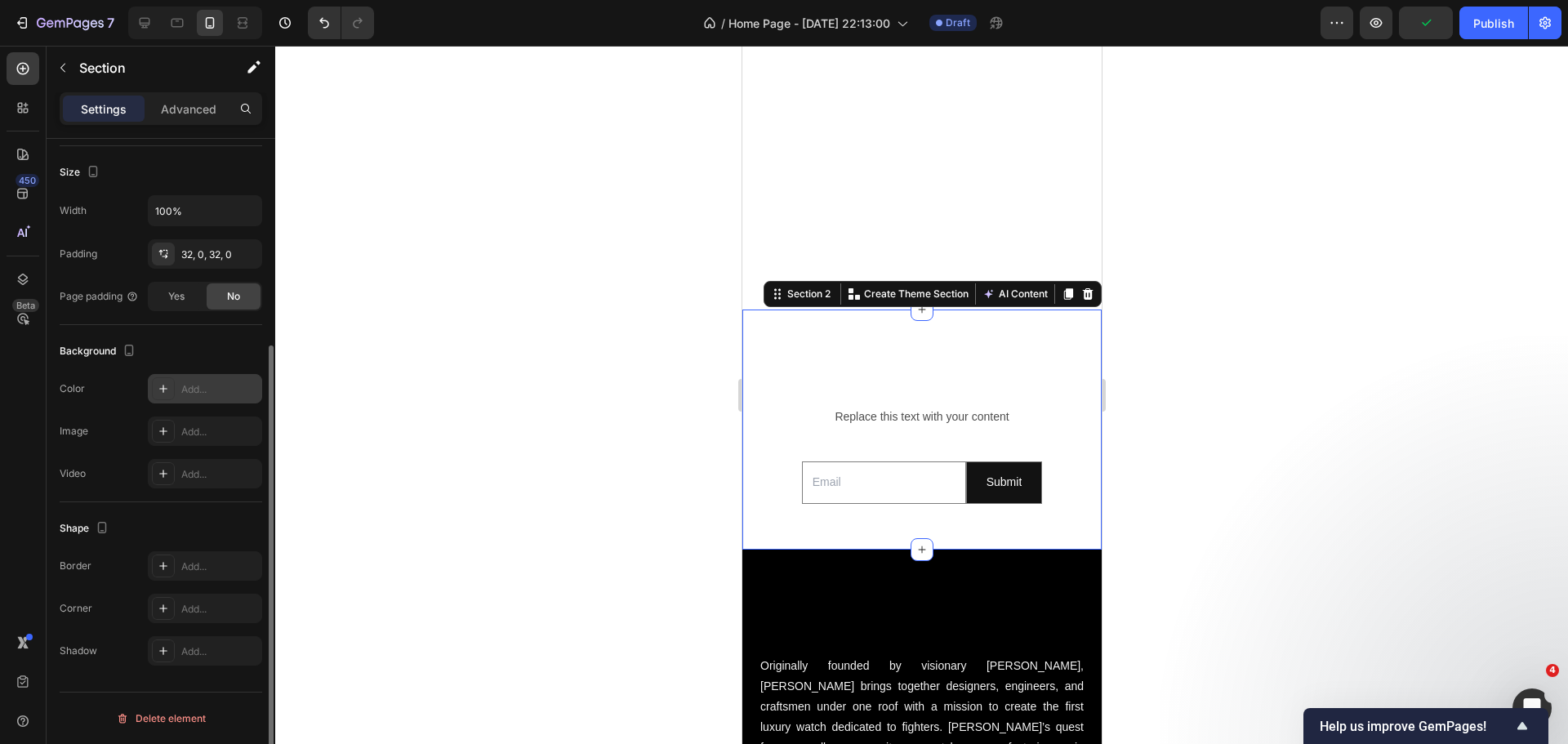
click at [161, 384] on icon at bounding box center [163, 388] width 13 height 13
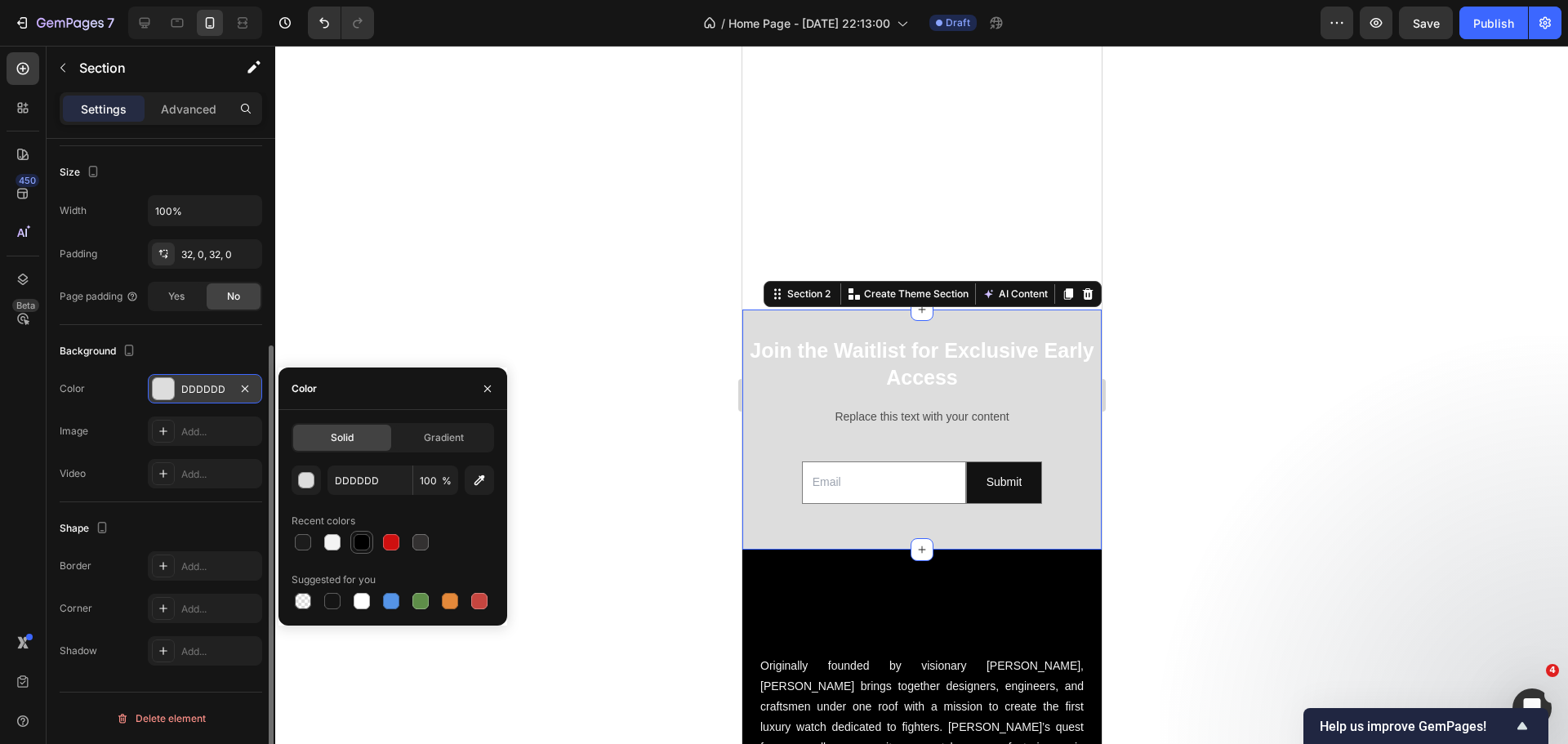
click at [352, 548] on div at bounding box center [362, 542] width 20 height 20
type input "000000"
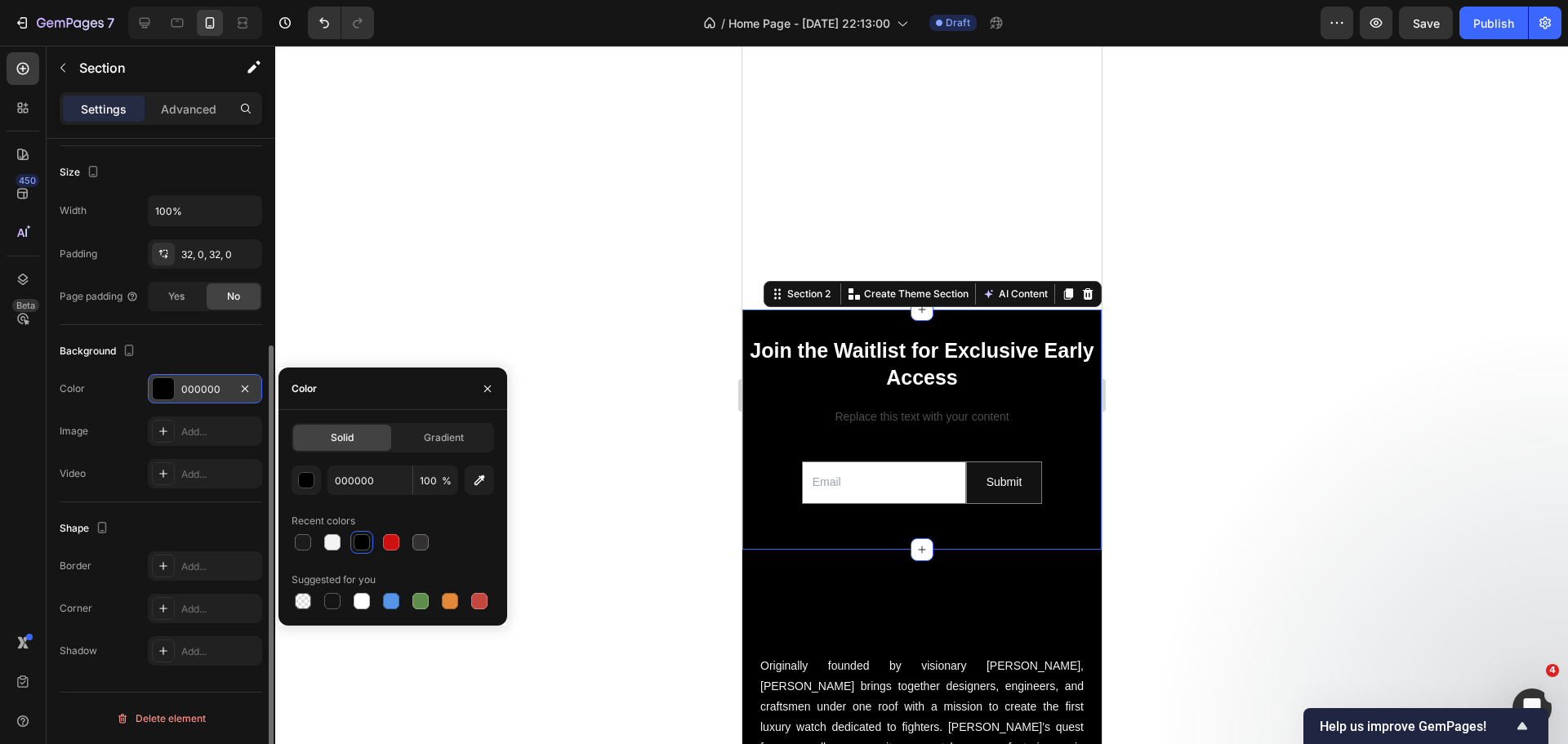
click at [621, 281] on div at bounding box center [921, 395] width 1292 height 699
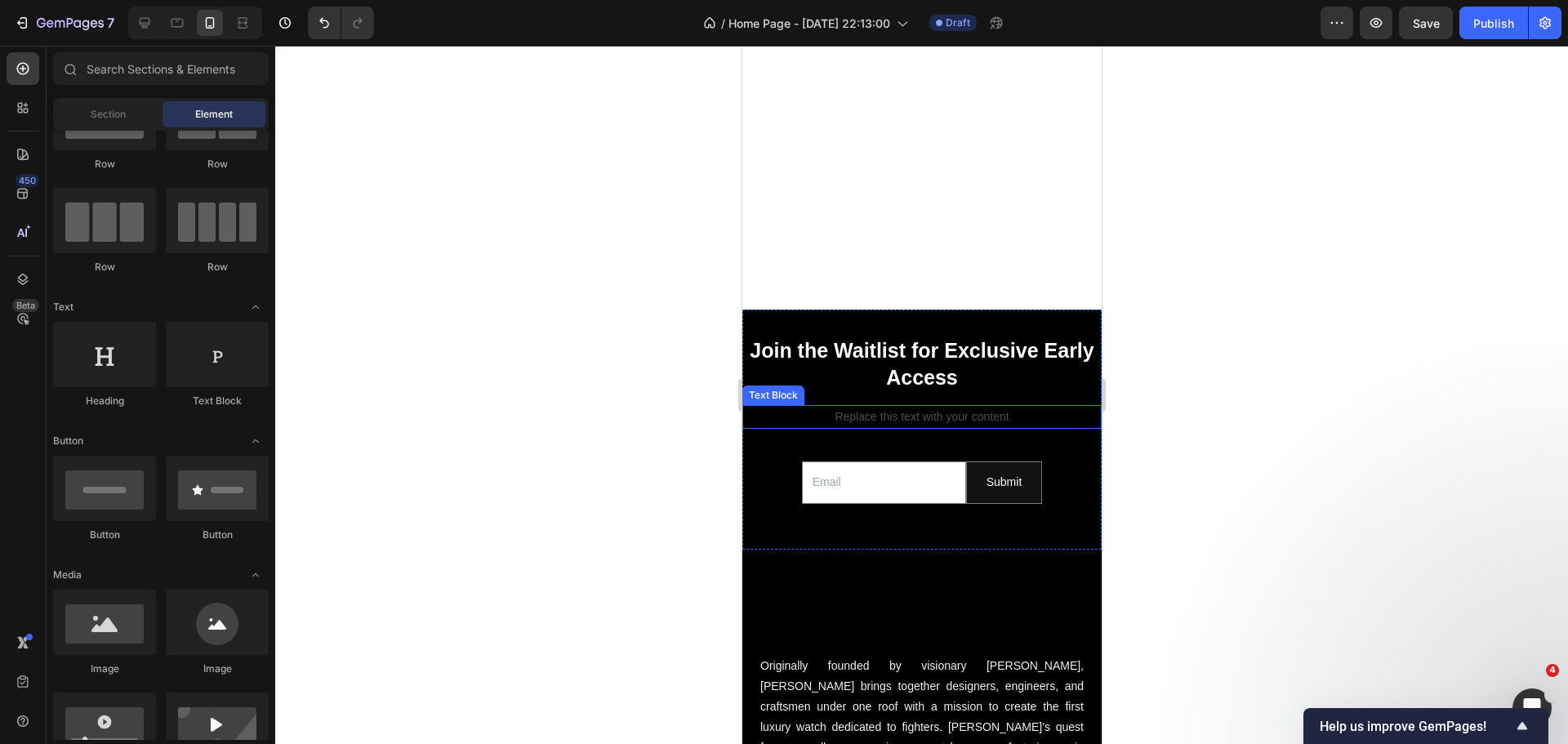
click at [850, 405] on div "Replace this text with your content" at bounding box center [921, 417] width 359 height 24
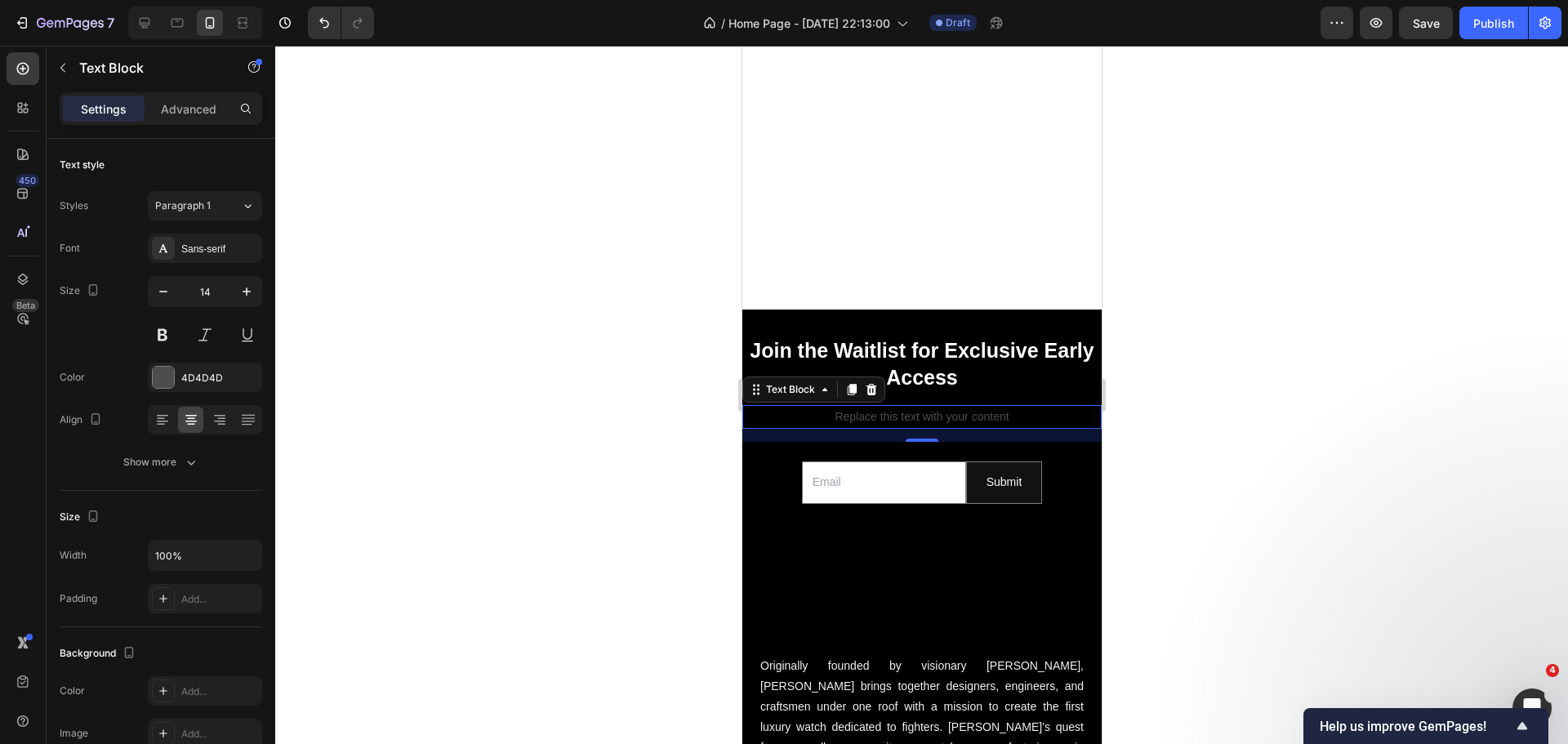
click at [902, 405] on div "Replace this text with your content" at bounding box center [921, 417] width 359 height 24
click at [902, 407] on p "Replace this text with your content" at bounding box center [921, 417] width 356 height 20
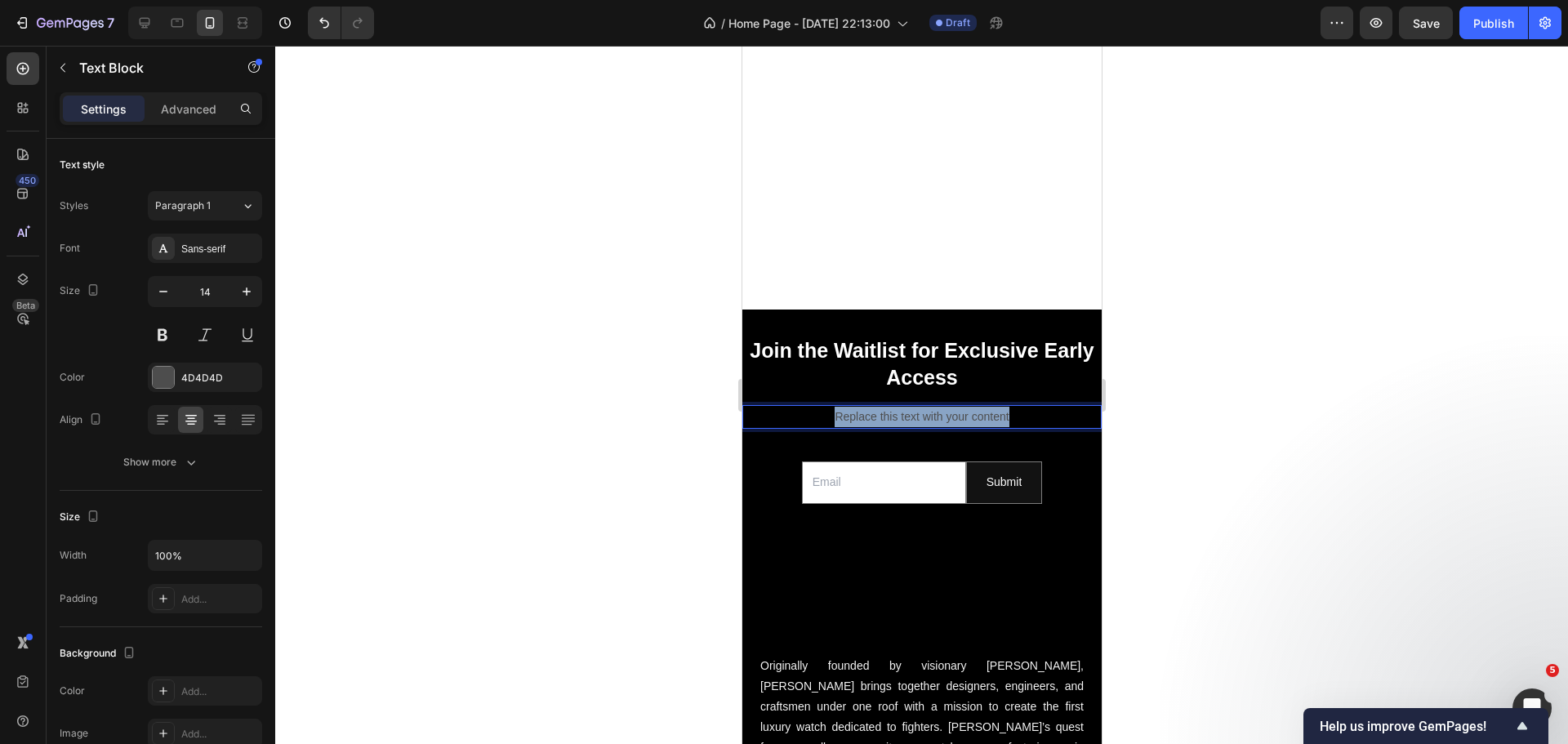
click at [902, 407] on p "Replace this text with your content" at bounding box center [921, 417] width 356 height 20
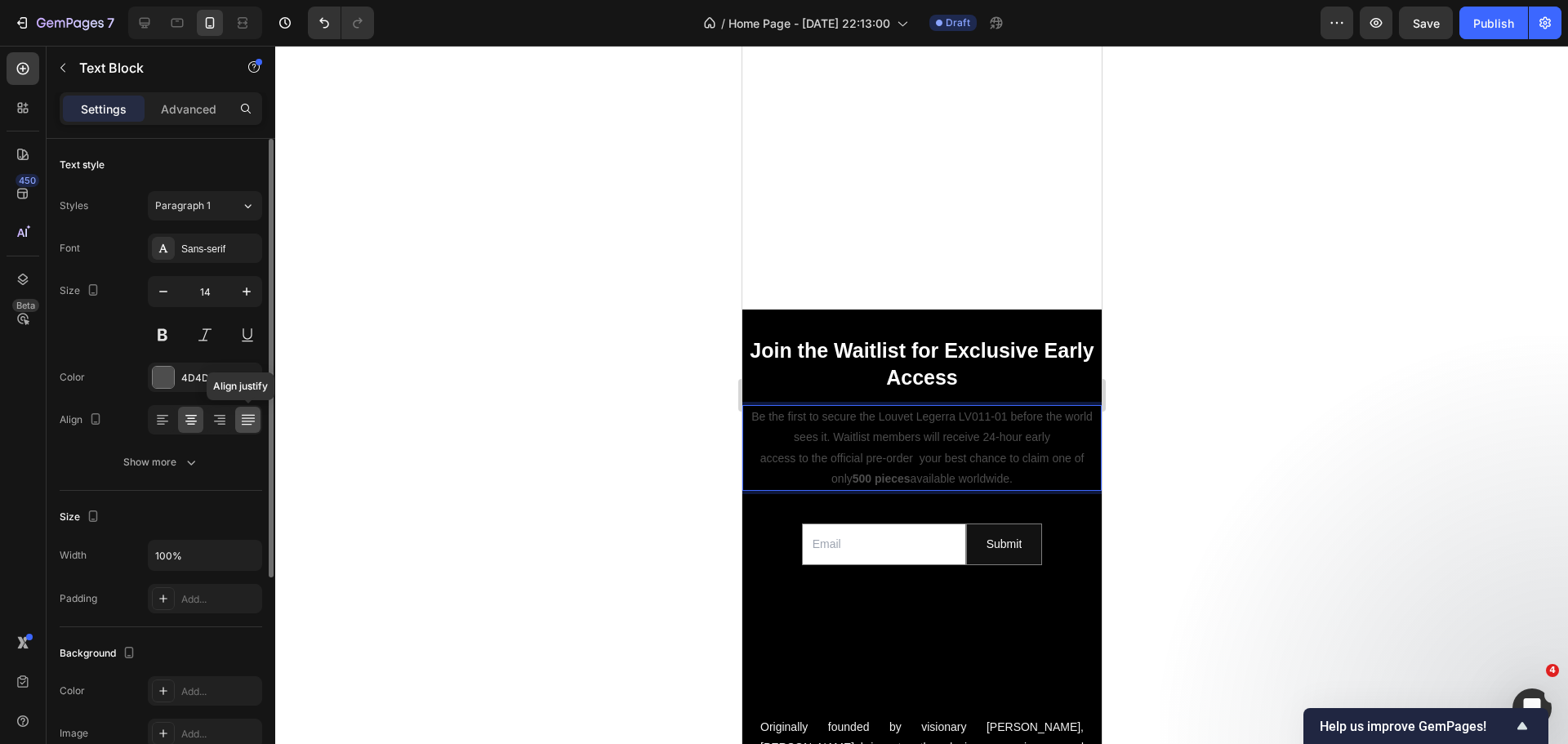
click at [246, 426] on icon at bounding box center [248, 420] width 16 height 16
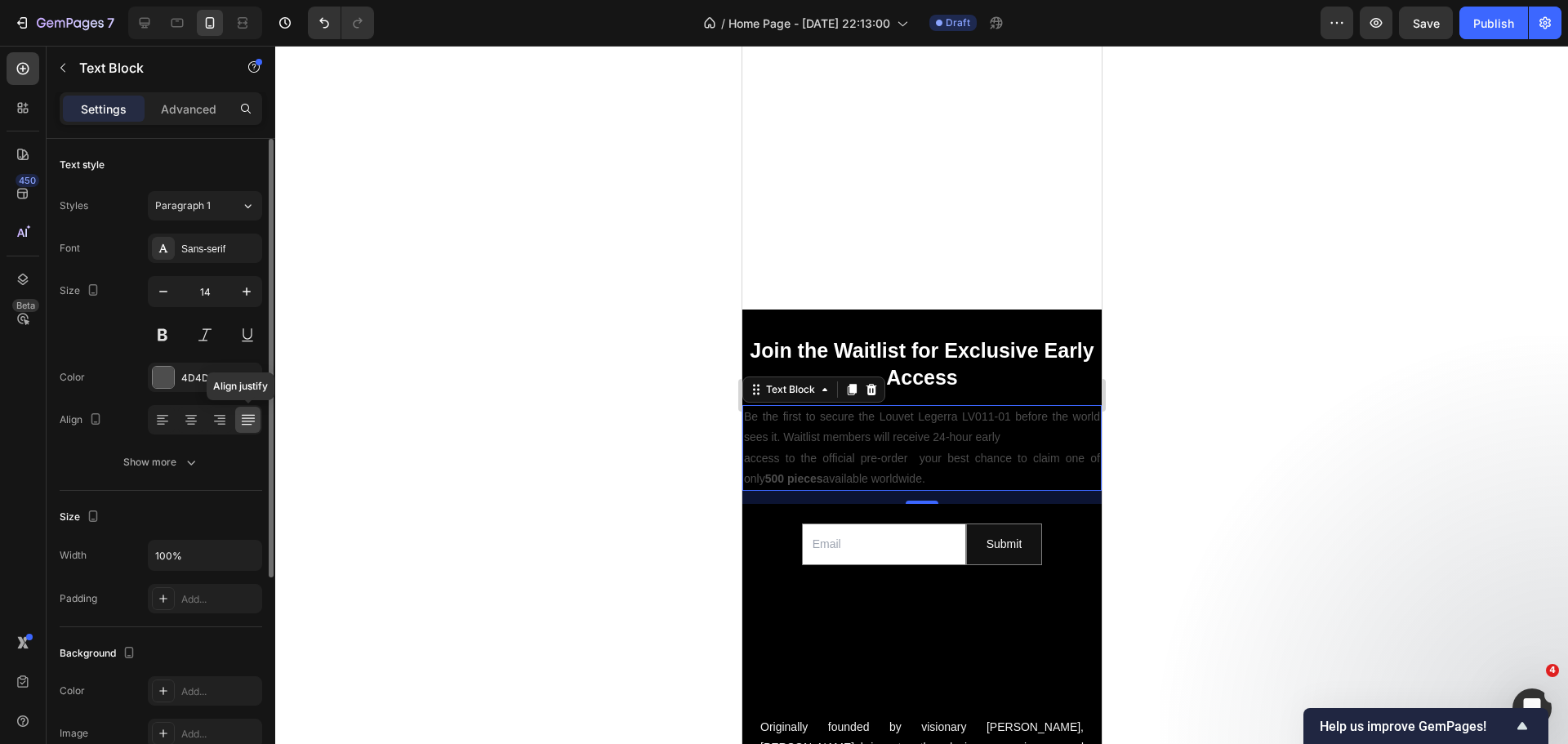
click at [254, 426] on icon at bounding box center [248, 420] width 16 height 16
click at [165, 419] on icon at bounding box center [162, 420] width 16 height 16
click at [202, 427] on div at bounding box center [191, 420] width 26 height 26
click at [782, 423] on p "Be the first to secure the Louvet Legerra LV011-01 before the world sees it. Wa…" at bounding box center [921, 427] width 356 height 41
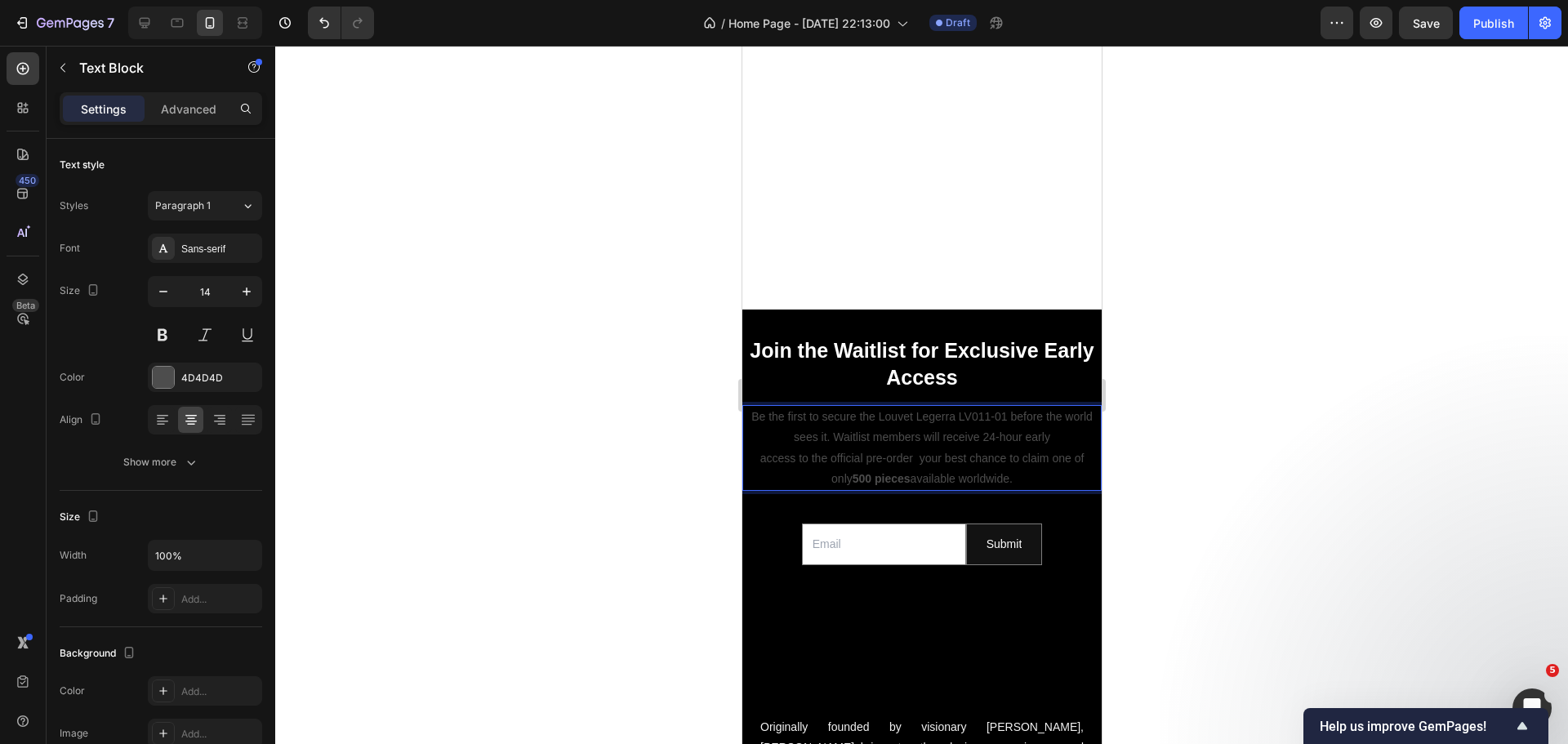
click at [794, 449] on p "access to the official pre-order your best chance to claim one of only 500 piec…" at bounding box center [921, 469] width 356 height 41
click at [746, 438] on p "Be the first to secure the Louvet Legerra LV011-01 before the world sees it. Wa…" at bounding box center [921, 448] width 356 height 83
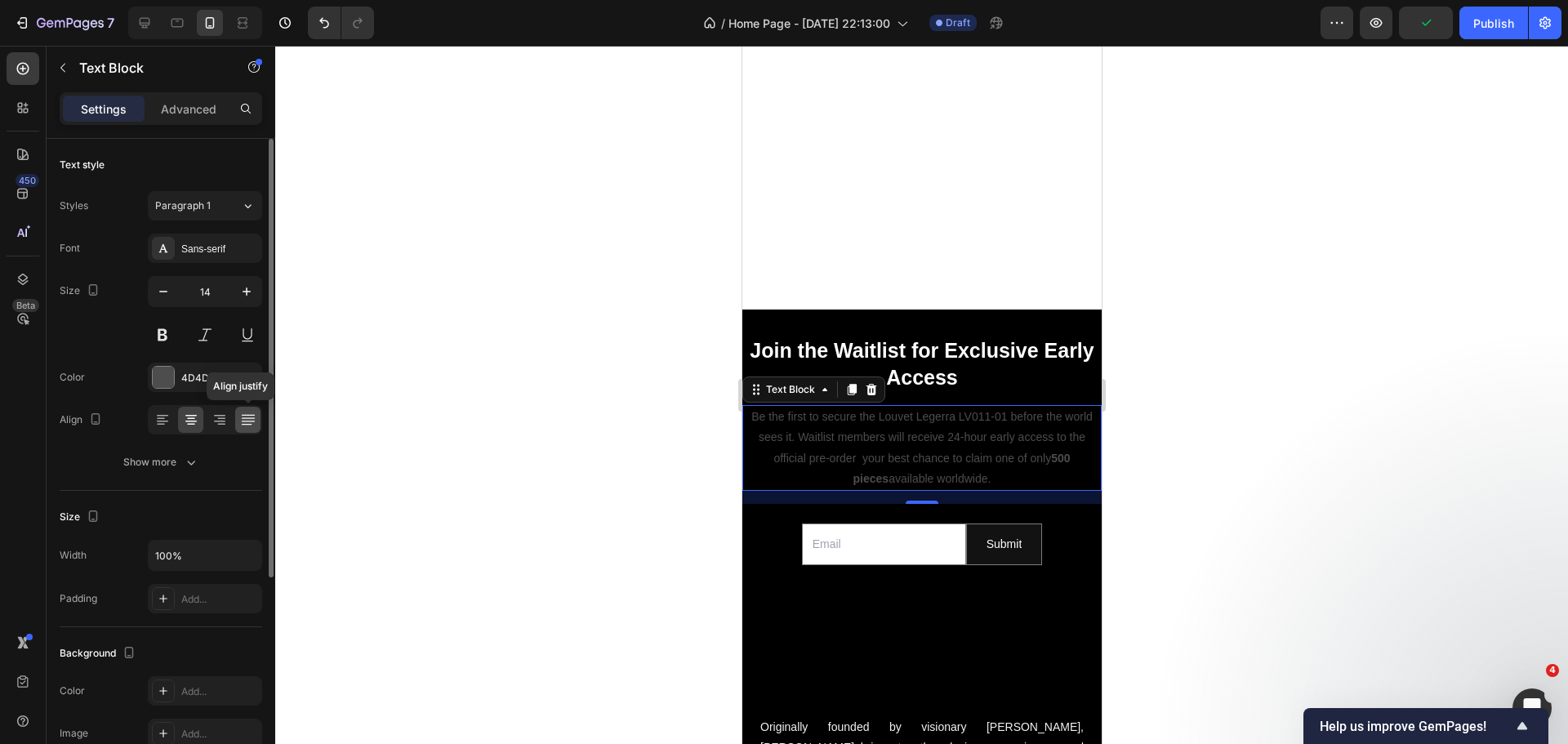
click at [247, 415] on icon at bounding box center [247, 415] width 13 height 1
click at [174, 381] on div "4D4D4D" at bounding box center [205, 377] width 114 height 30
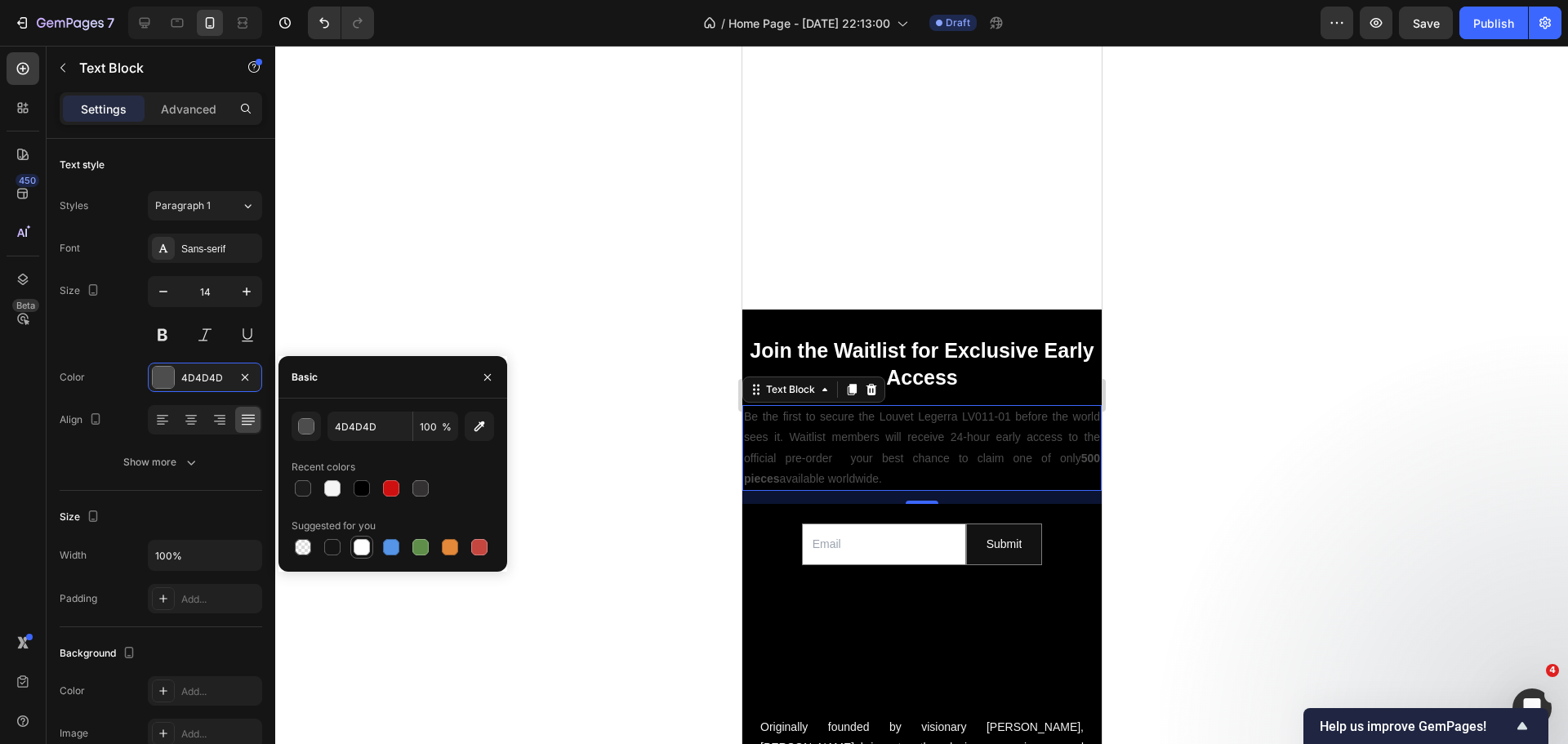
click at [368, 547] on div at bounding box center [362, 547] width 16 height 16
type input "FFFFFF"
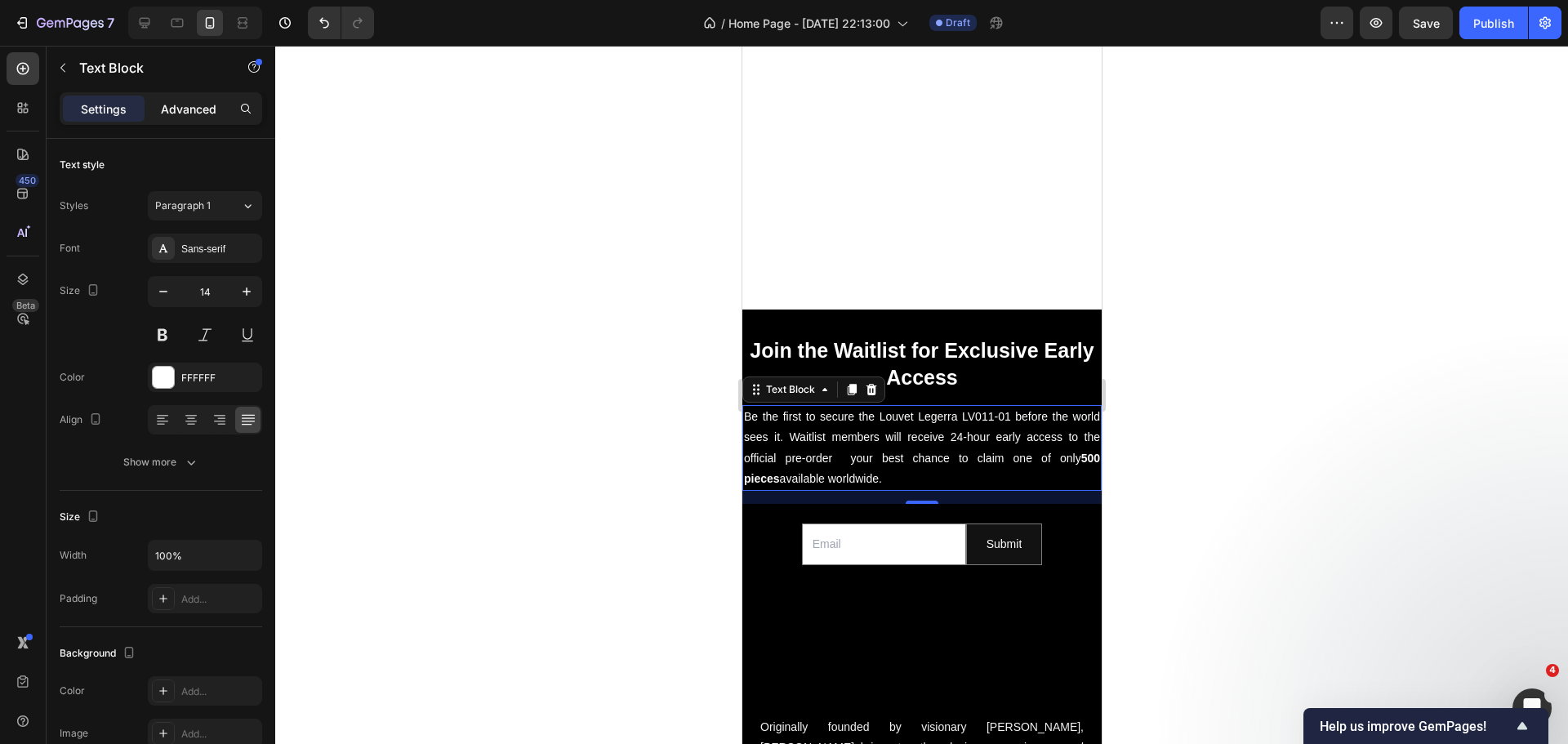
click at [207, 107] on p "Advanced" at bounding box center [188, 109] width 55 height 17
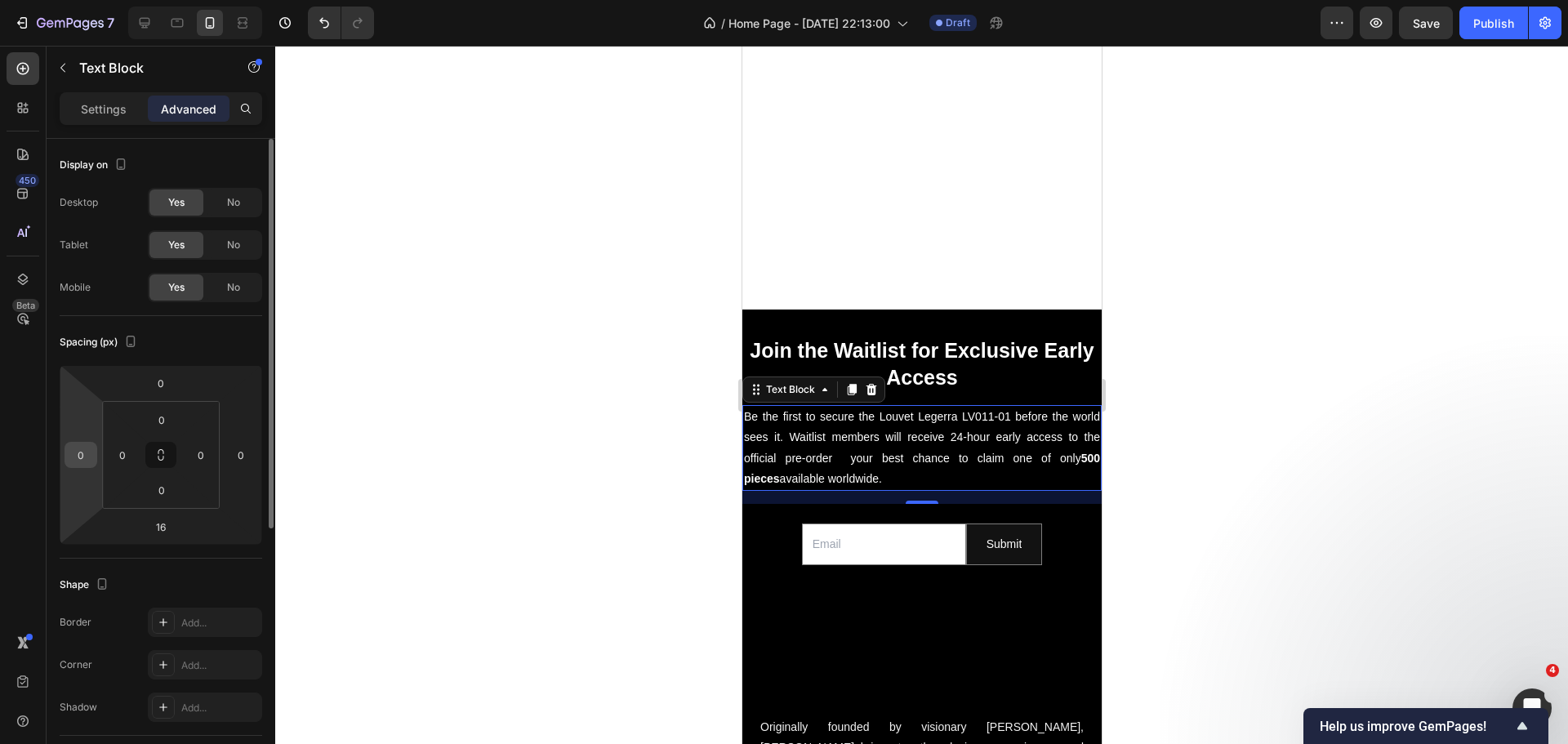
click at [86, 451] on input "0" at bounding box center [81, 455] width 25 height 25
type input "20"
click at [248, 461] on input "0" at bounding box center [241, 455] width 25 height 25
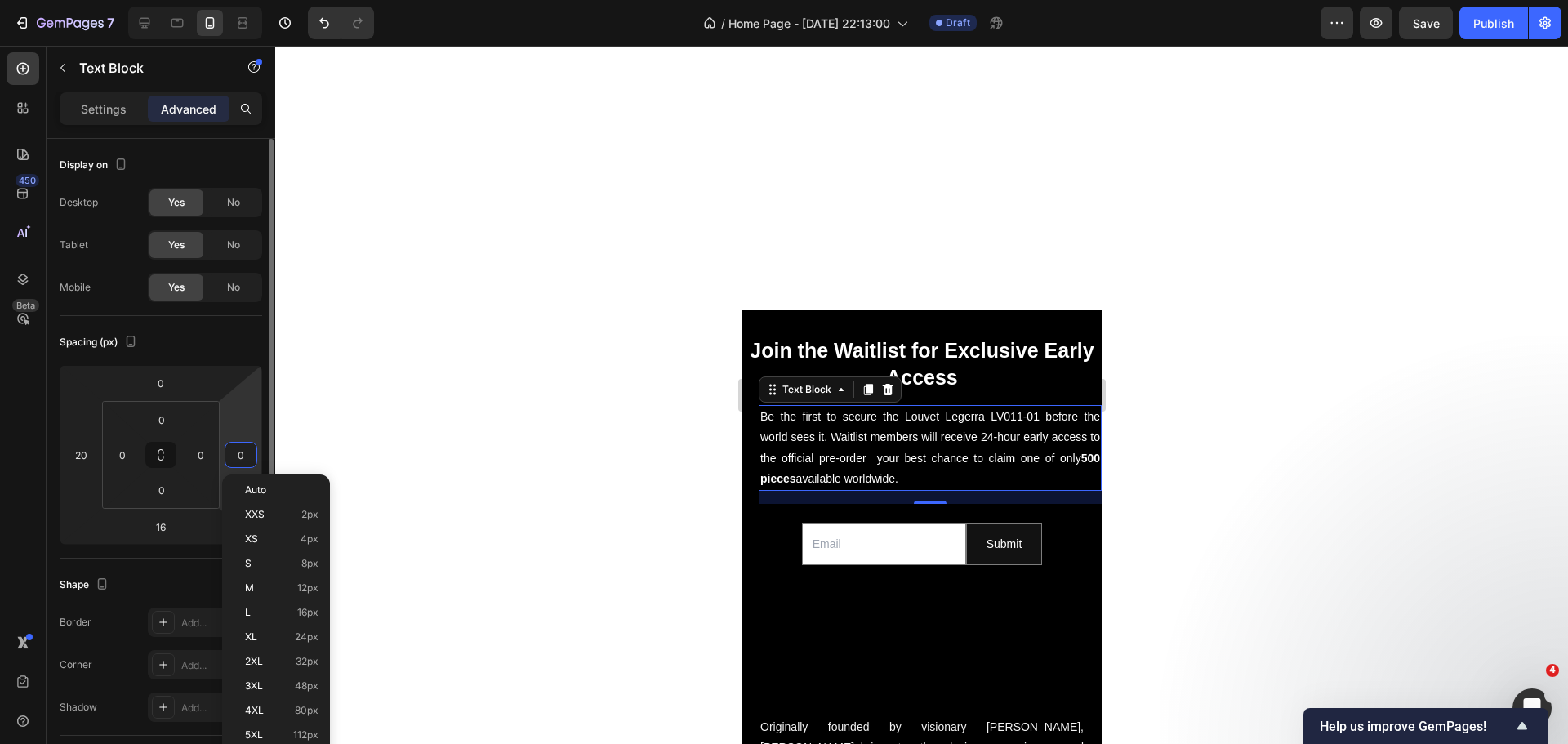
click at [248, 461] on input "0" at bounding box center [241, 455] width 25 height 25
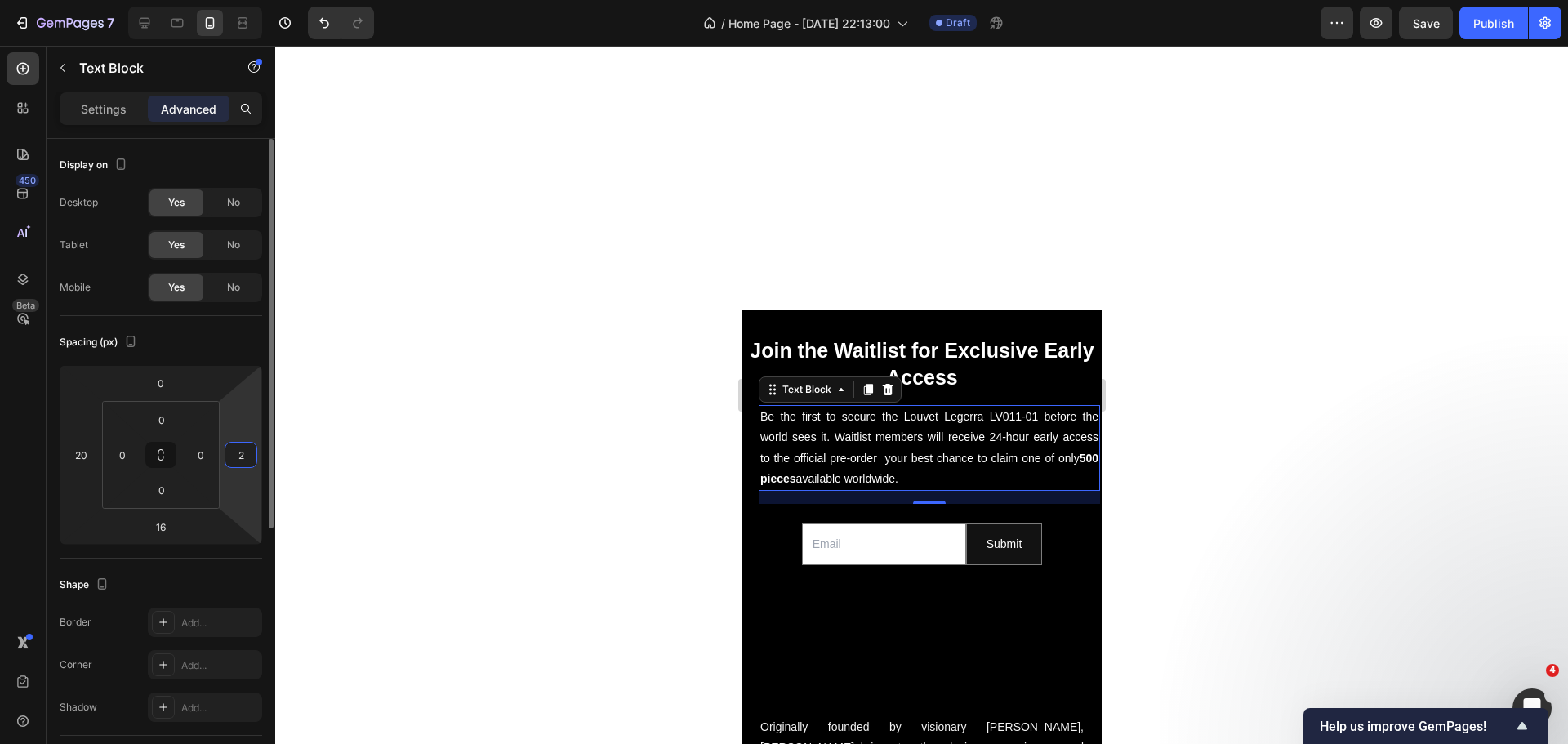
type input "20"
click at [584, 510] on div at bounding box center [921, 395] width 1292 height 699
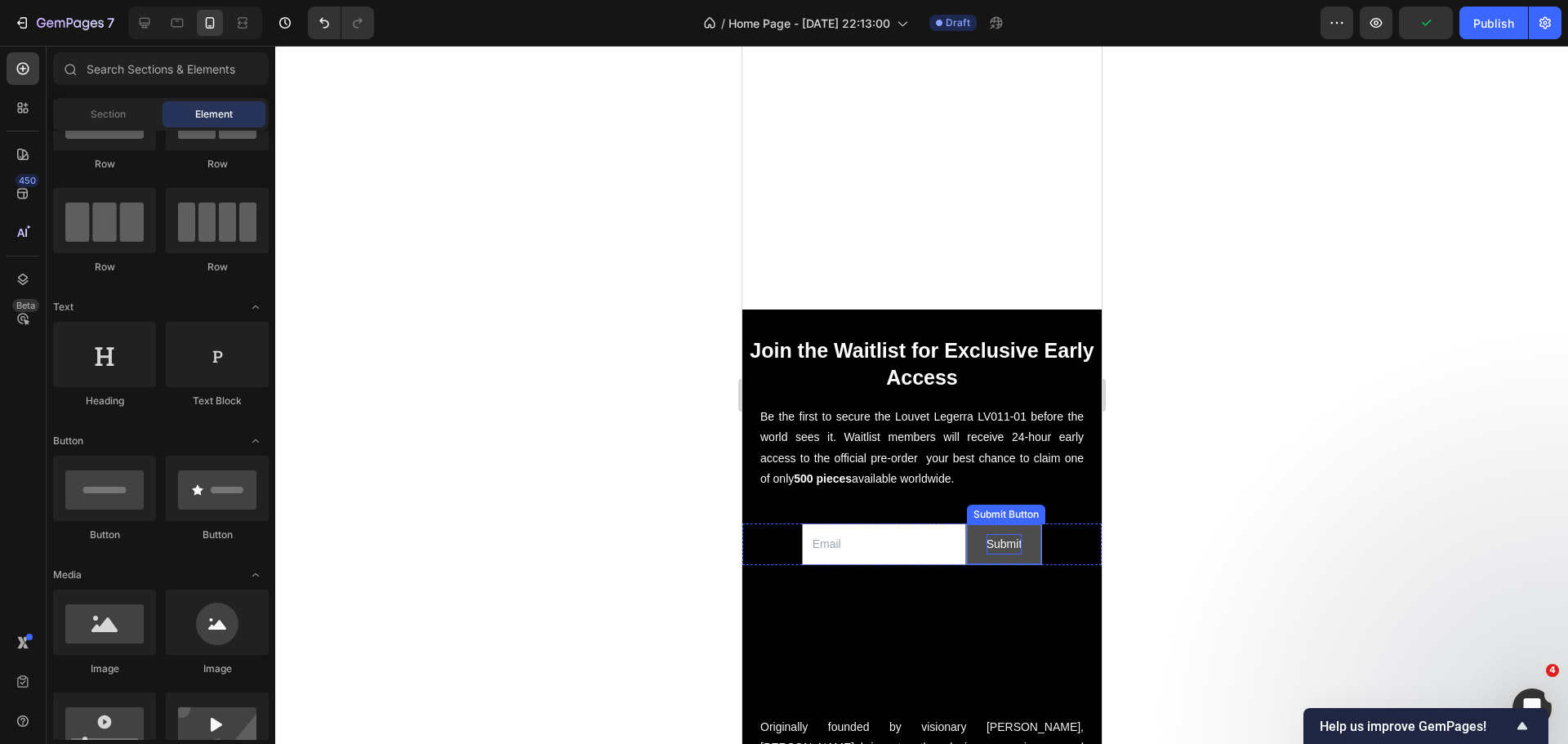
click at [997, 535] on div "Submit" at bounding box center [1003, 545] width 36 height 20
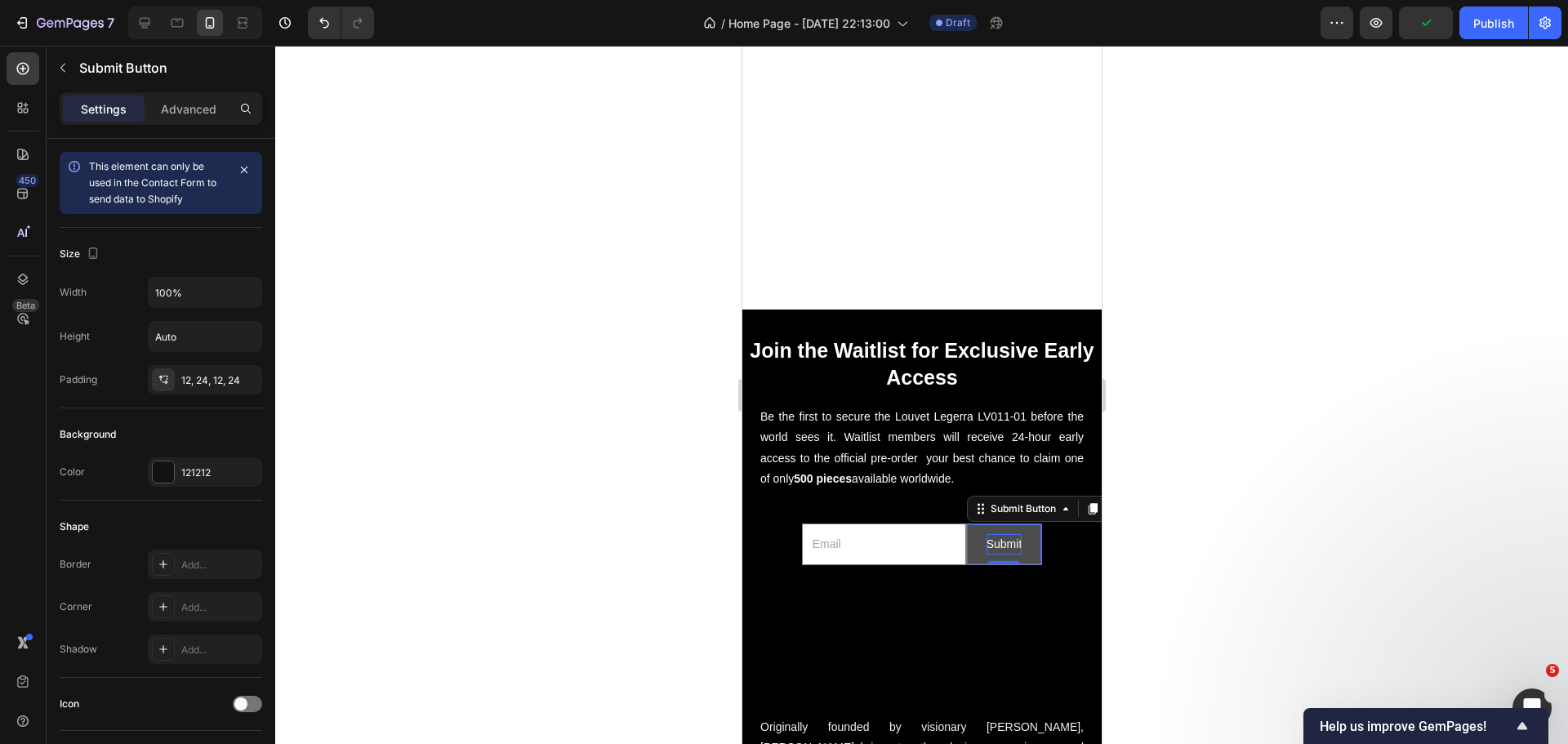
click at [997, 535] on div "Submit" at bounding box center [1003, 545] width 36 height 20
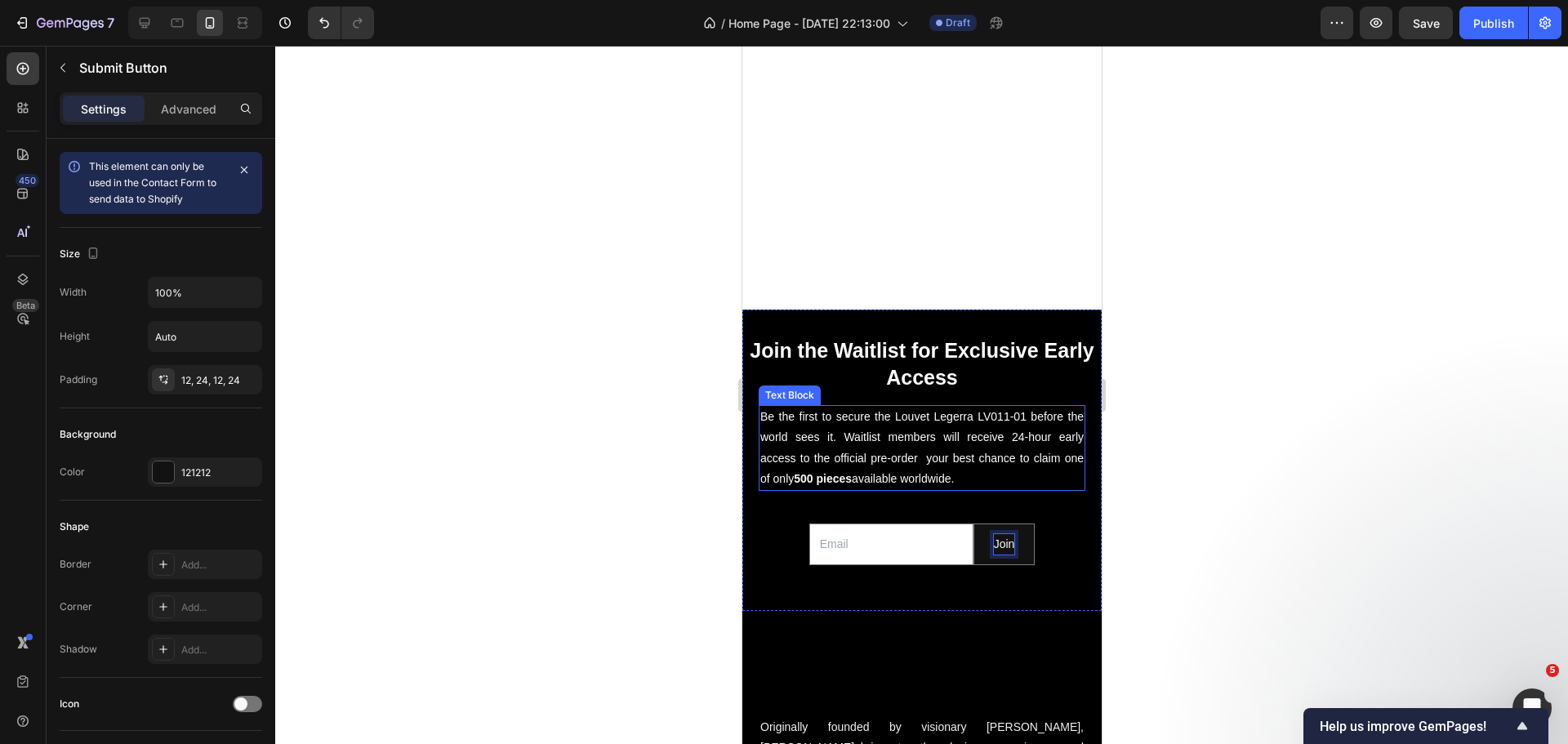
click at [973, 524] on button "Join" at bounding box center [1003, 544] width 60 height 40
click at [954, 524] on button "Join waiting" at bounding box center [1003, 544] width 99 height 40
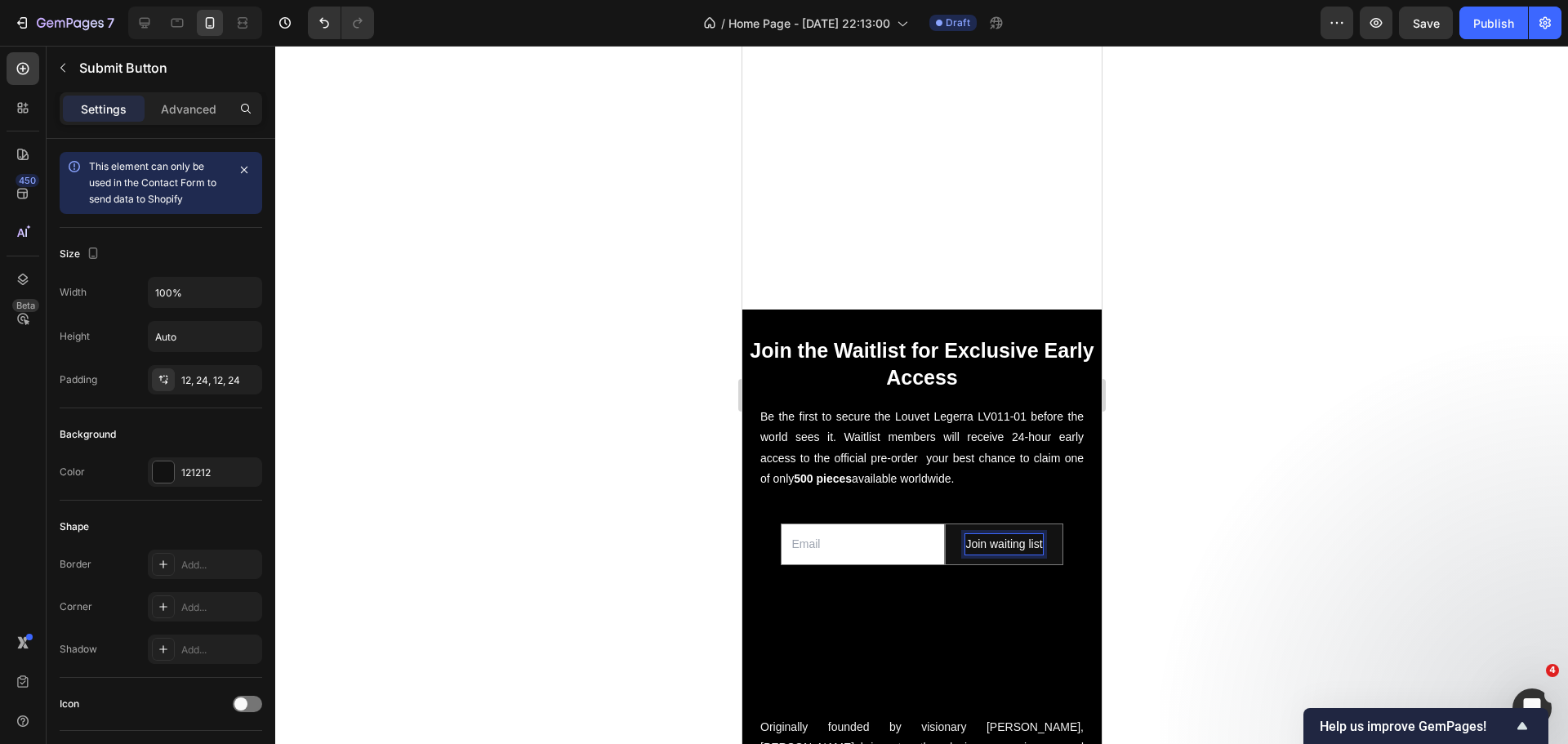
click at [481, 551] on div at bounding box center [921, 395] width 1292 height 699
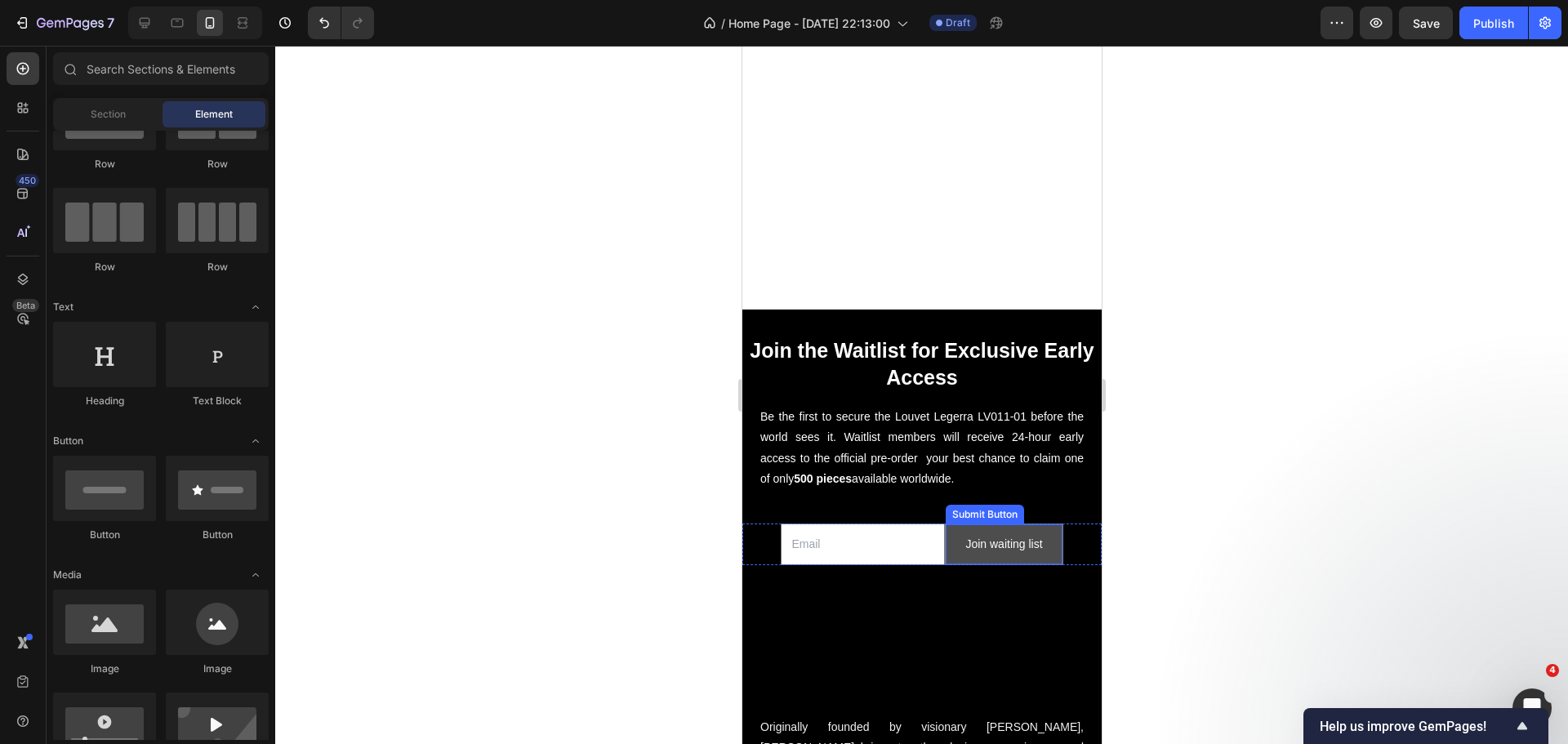
click at [1043, 537] on button "Join waiting list" at bounding box center [1002, 544] width 116 height 40
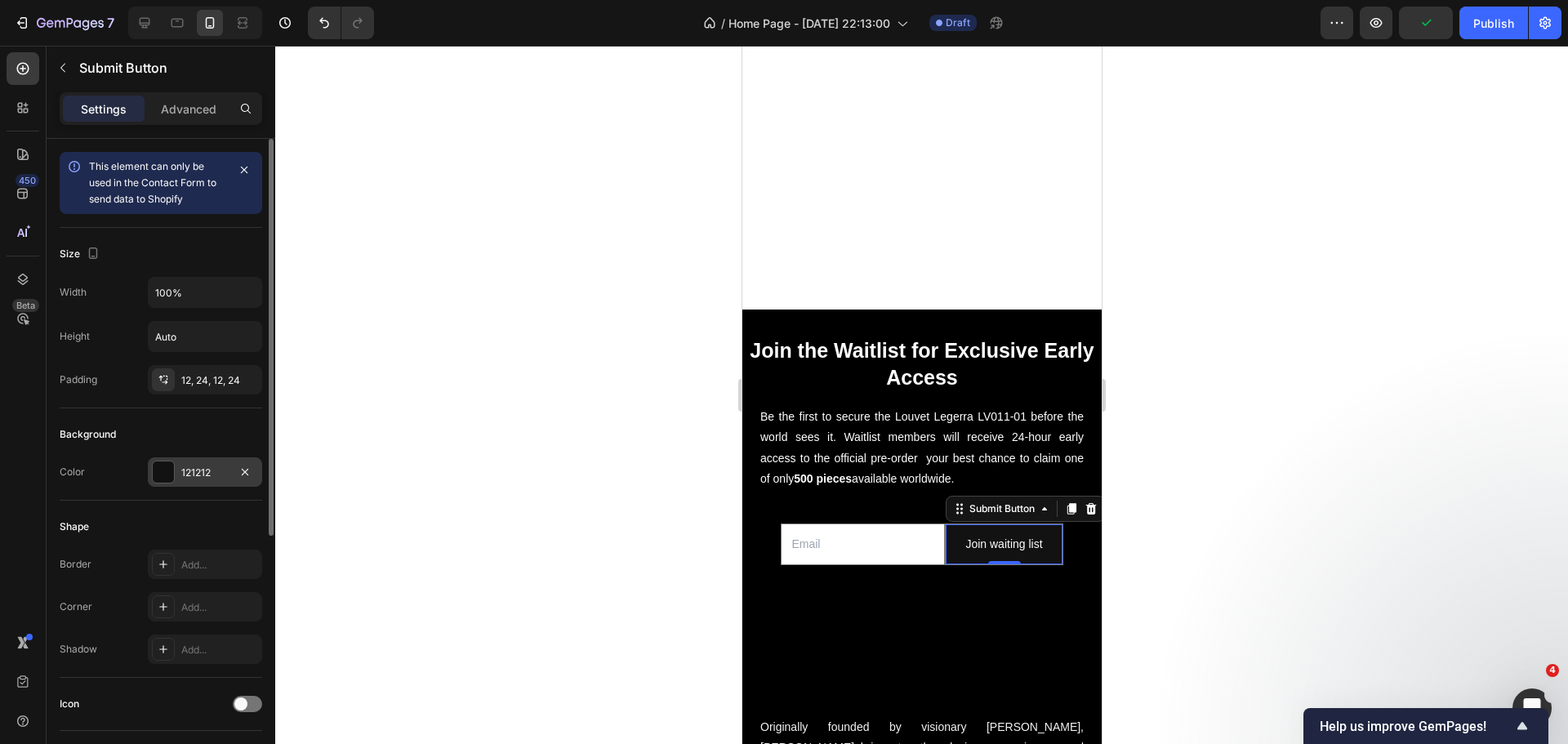
click at [163, 472] on div at bounding box center [163, 472] width 21 height 21
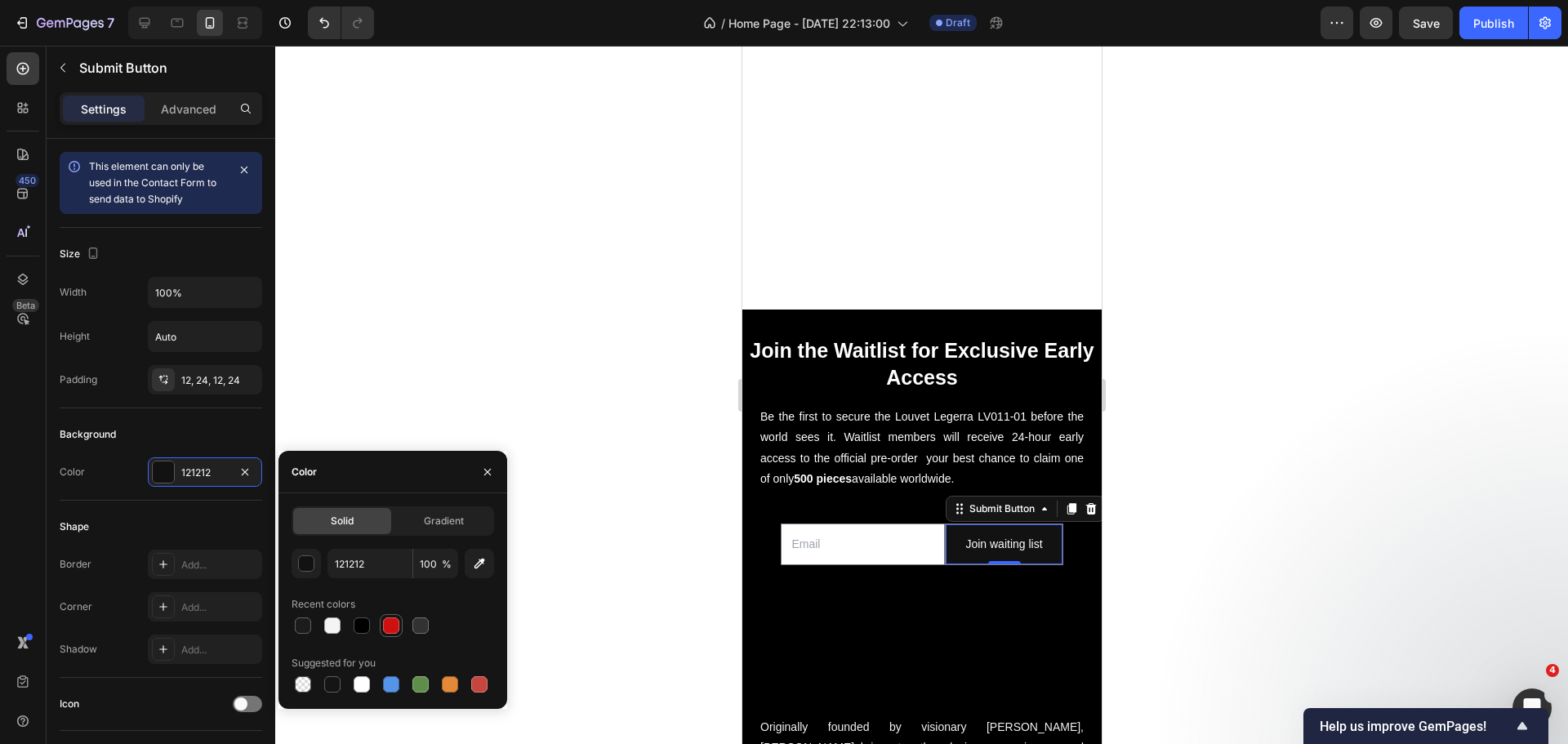
click at [390, 630] on div at bounding box center [391, 626] width 16 height 16
type input "CE1010"
click at [425, 386] on div at bounding box center [921, 395] width 1292 height 699
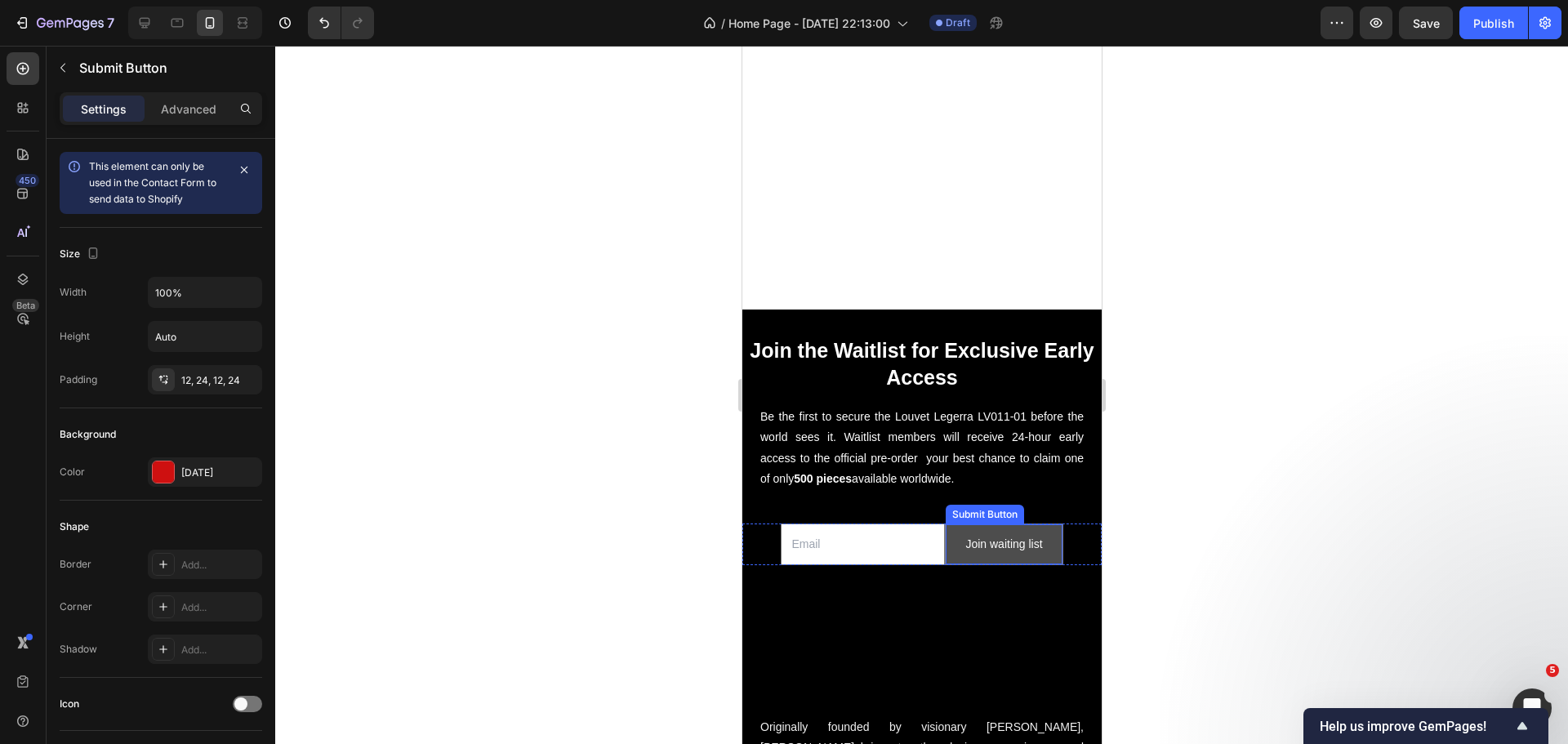
click at [962, 536] on button "Join waiting list" at bounding box center [1002, 544] width 116 height 40
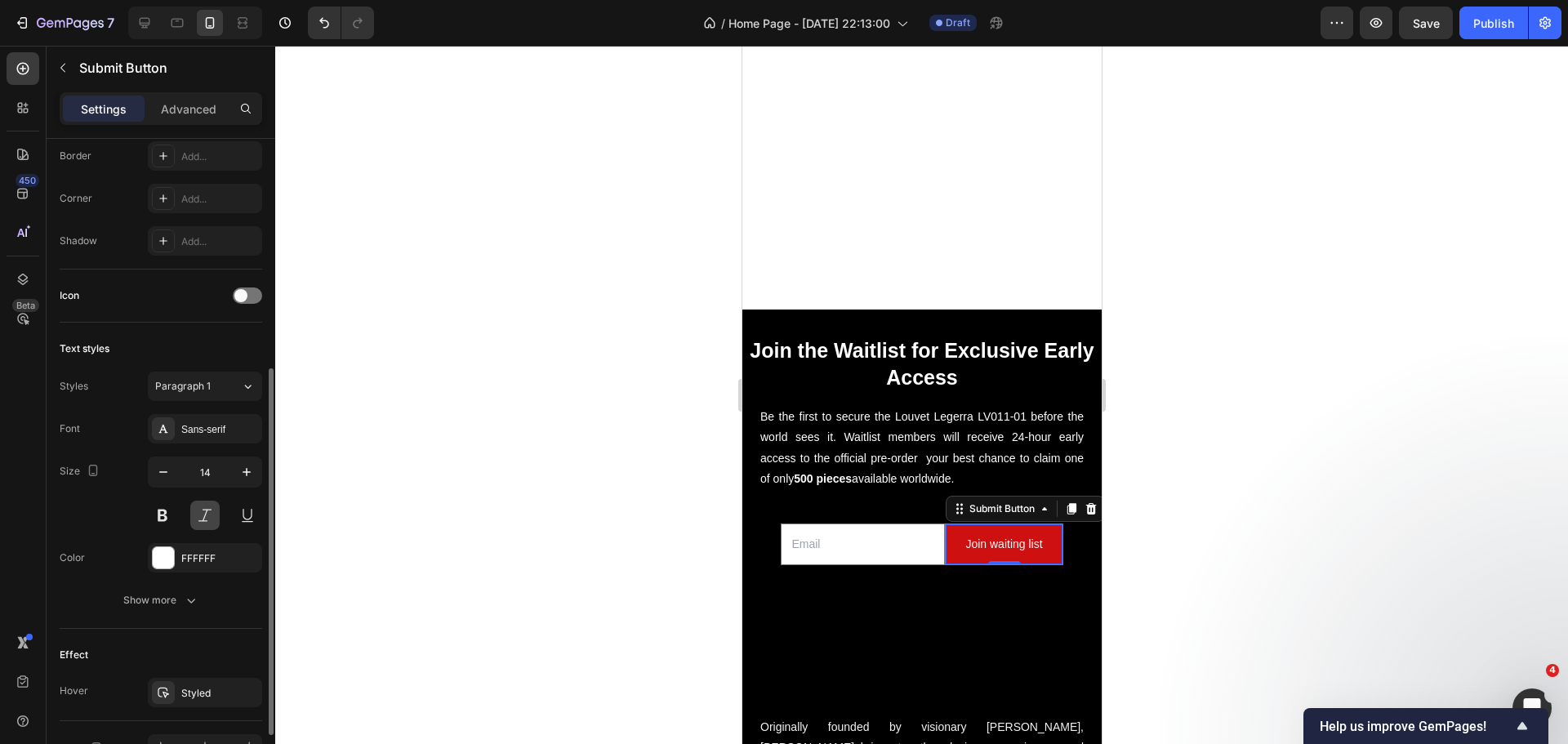
scroll to position [490, 0]
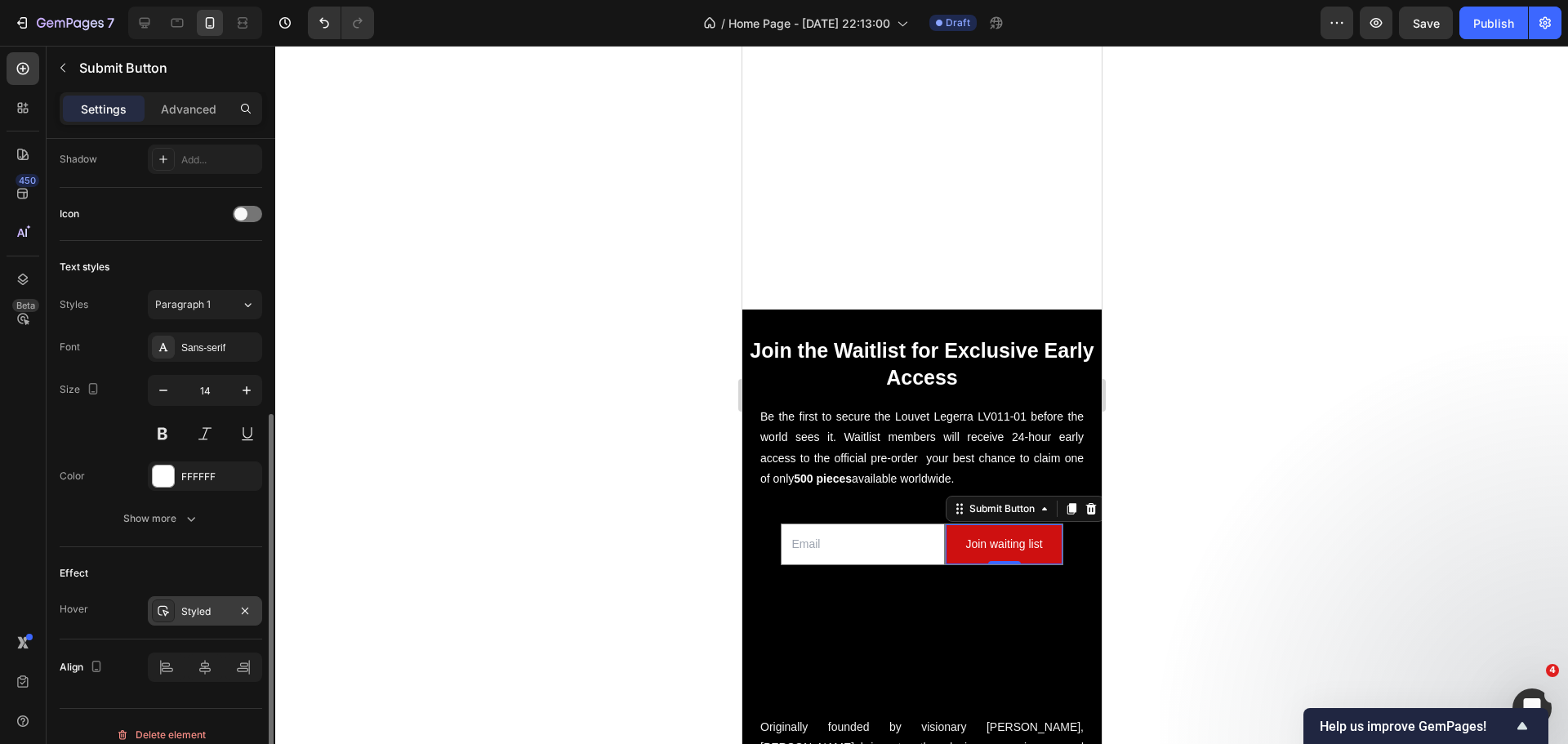
click at [203, 606] on div "Styled" at bounding box center [205, 611] width 48 height 14
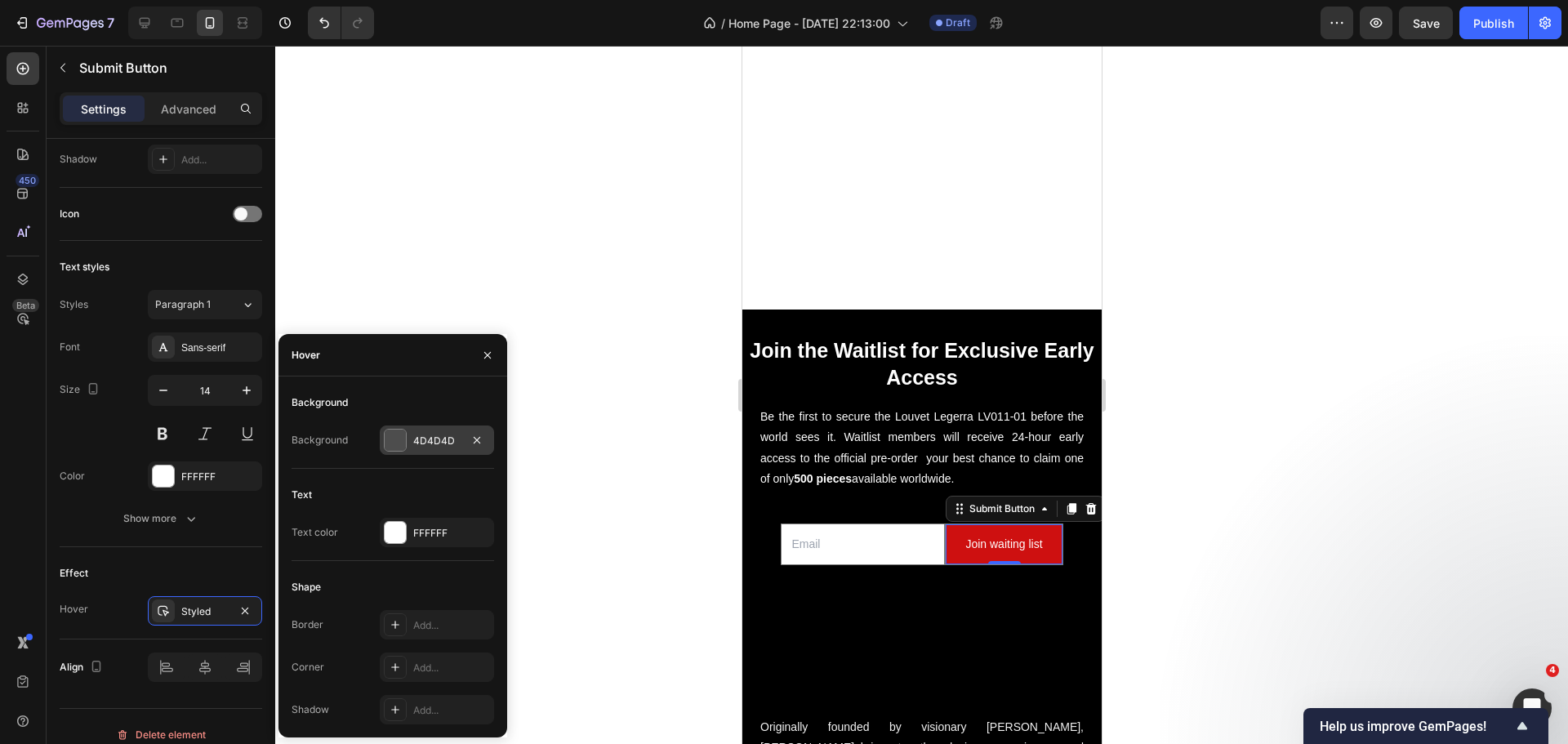
click at [390, 442] on div at bounding box center [395, 440] width 21 height 21
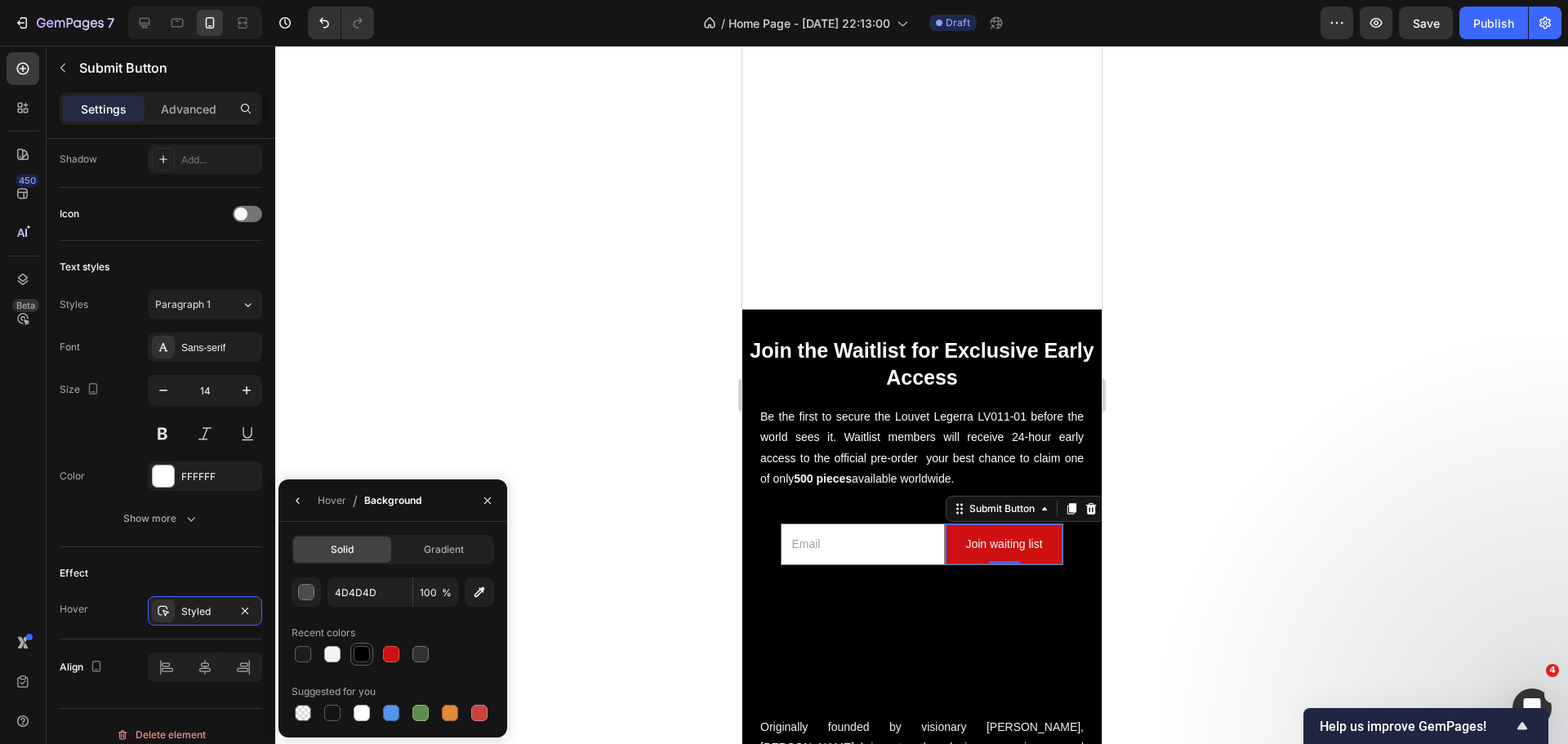
click at [370, 650] on div at bounding box center [362, 654] width 20 height 20
type input "000000"
click at [450, 310] on div at bounding box center [921, 395] width 1292 height 699
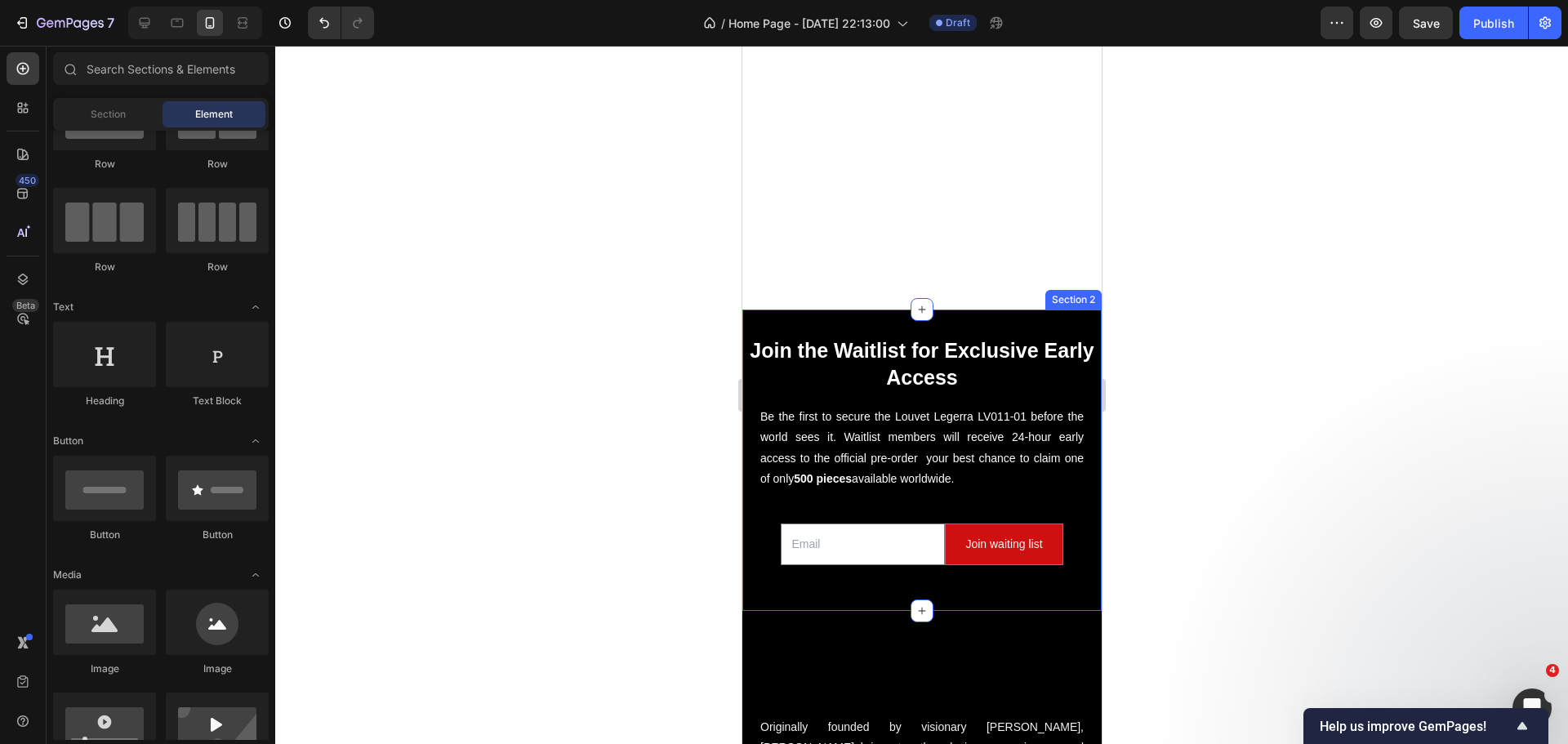
click at [591, 517] on div at bounding box center [921, 395] width 1292 height 699
click at [931, 310] on div "⁠⁠⁠⁠⁠⁠⁠ Join the Waitlist for Exclusive Early Access Heading Be the first to se…" at bounding box center [921, 461] width 359 height 301
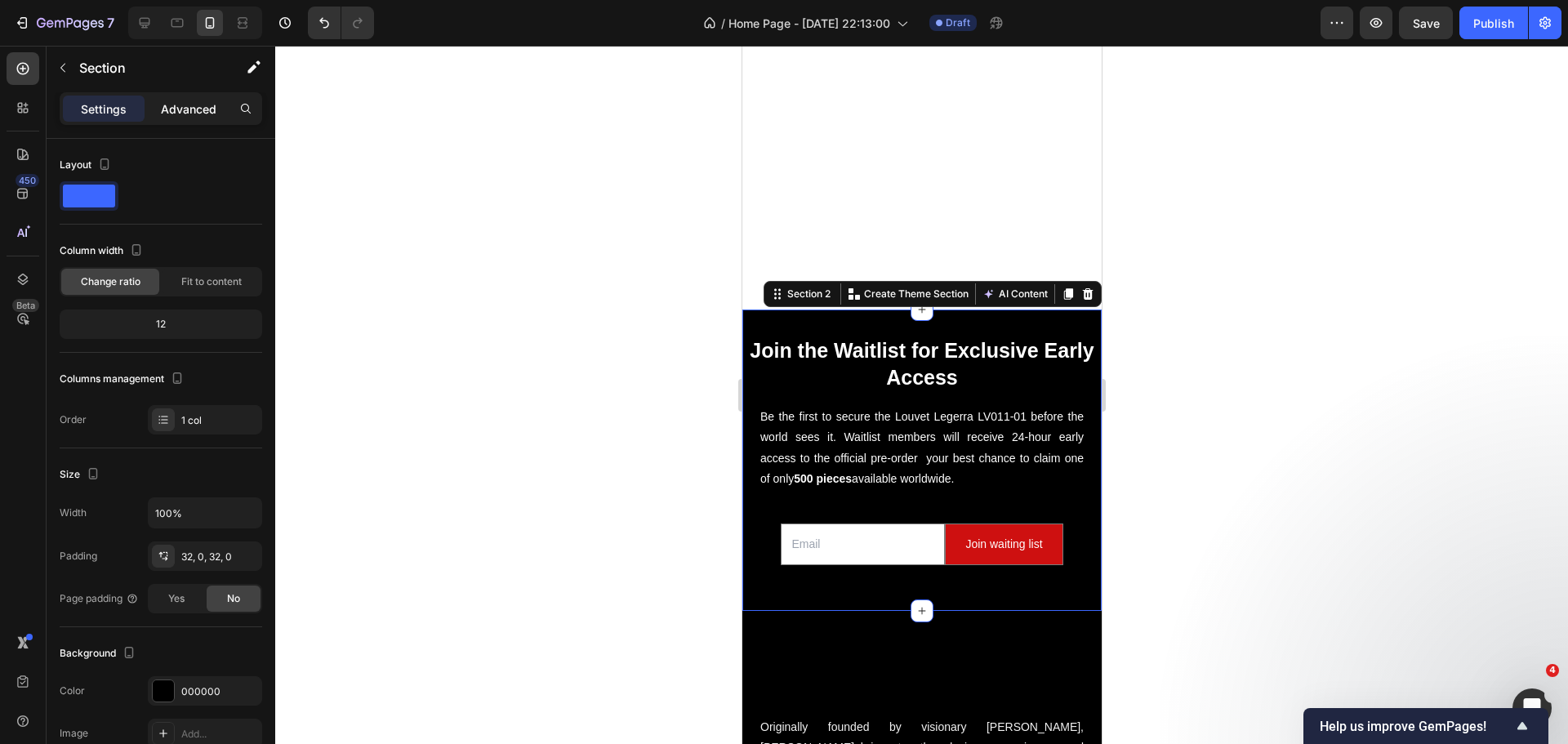
click at [171, 117] on div "Advanced" at bounding box center [189, 108] width 82 height 26
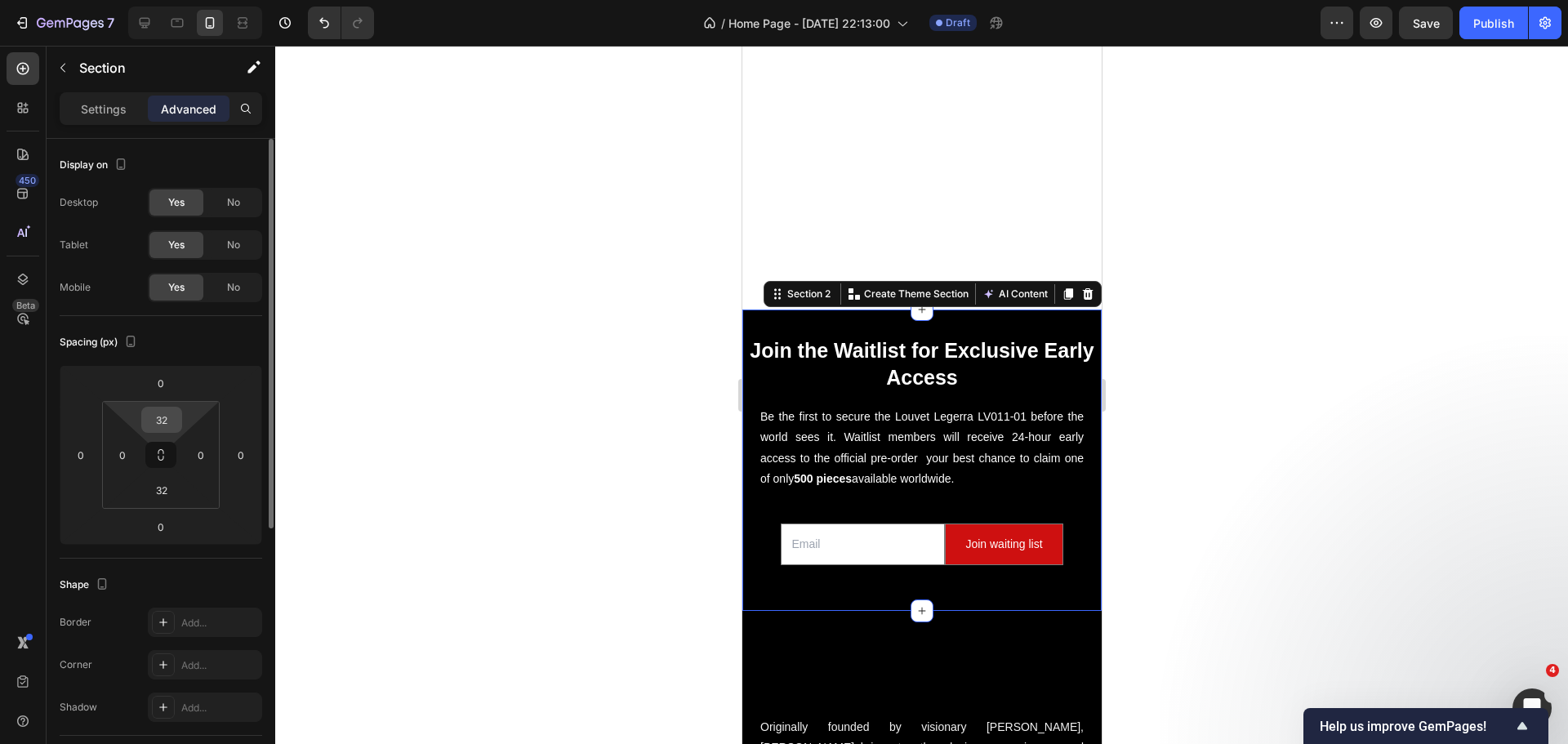
click at [174, 417] on input "32" at bounding box center [162, 420] width 32 height 25
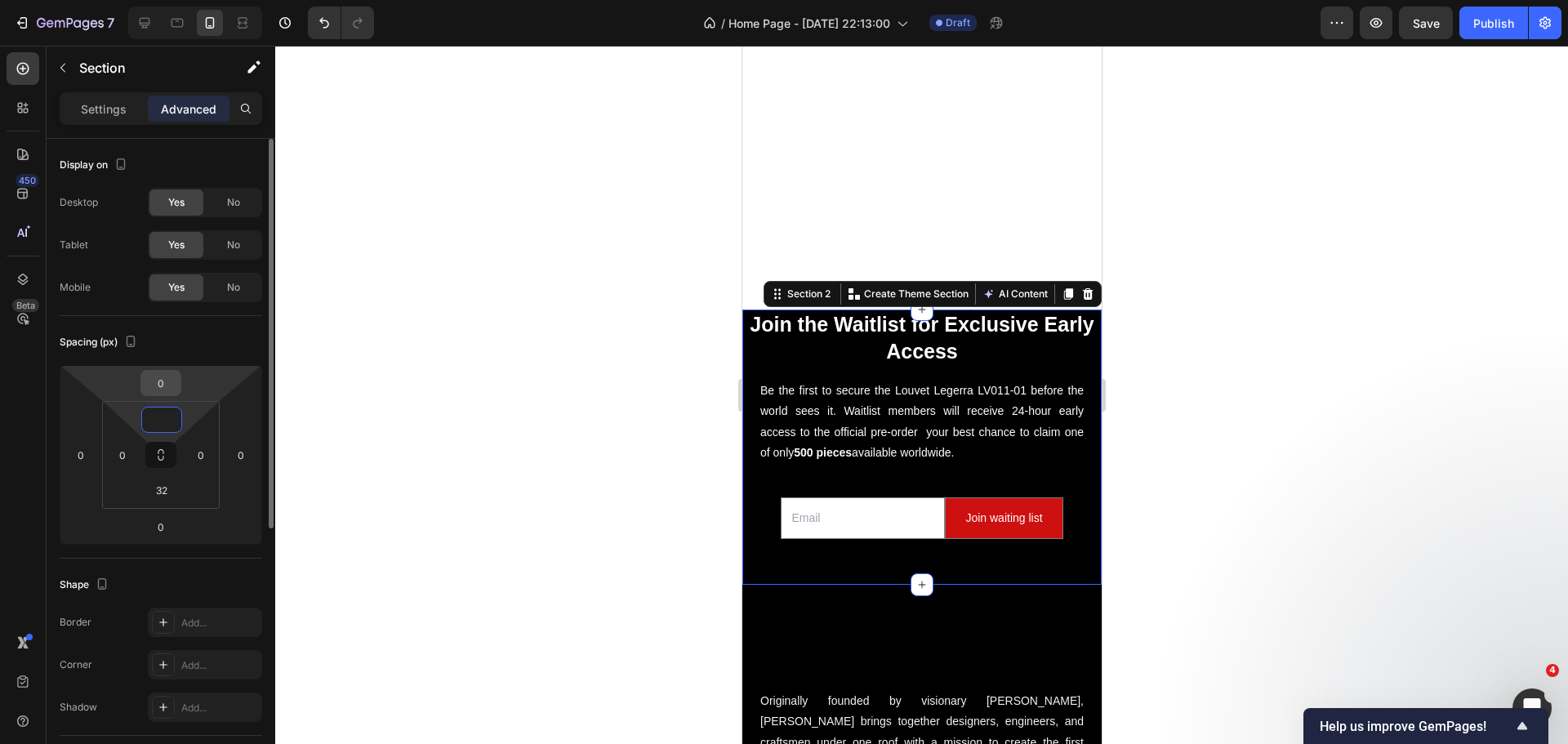
type input "0"
click at [165, 381] on input "0" at bounding box center [161, 383] width 32 height 25
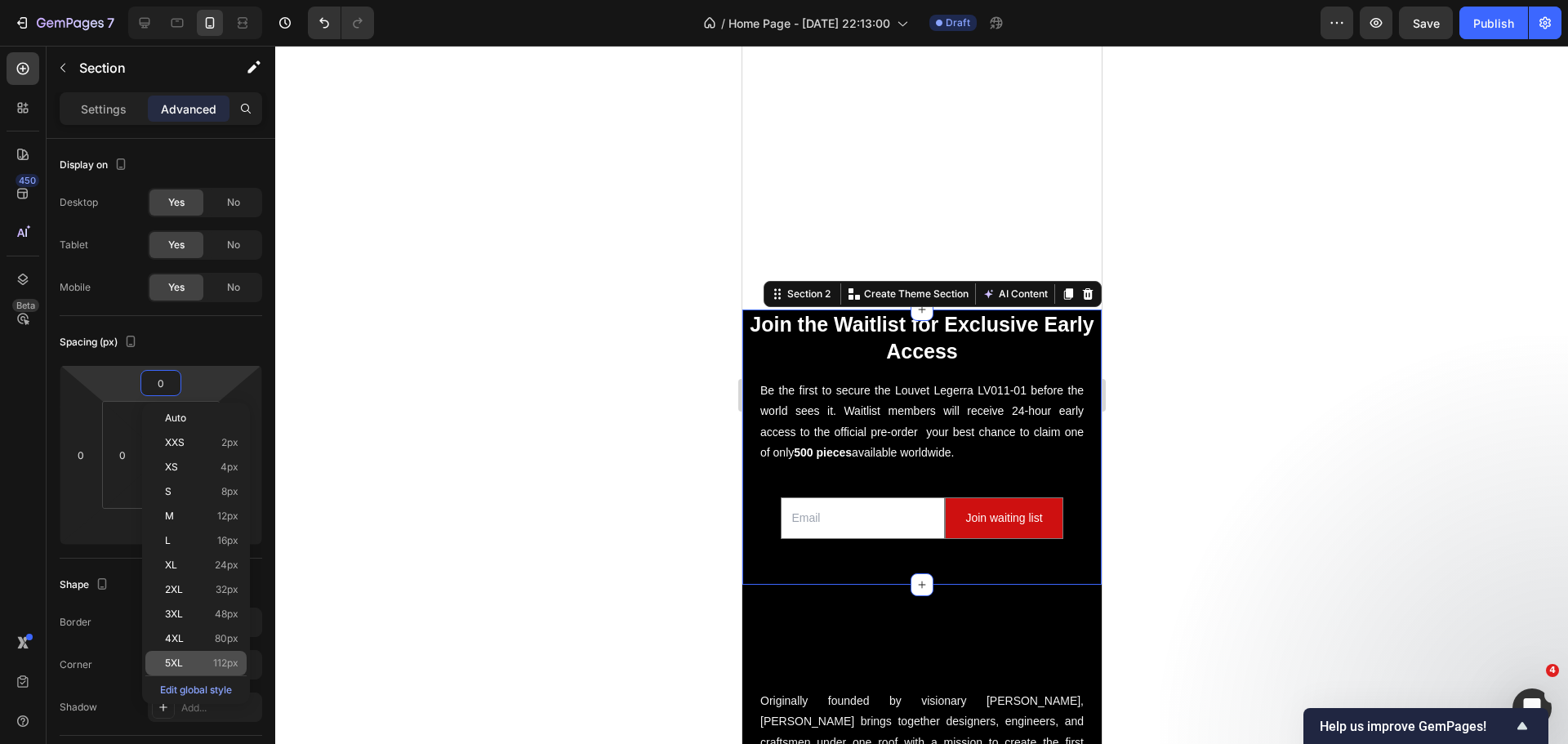
click at [225, 656] on div "5XL 112px" at bounding box center [196, 663] width 101 height 25
type input "112"
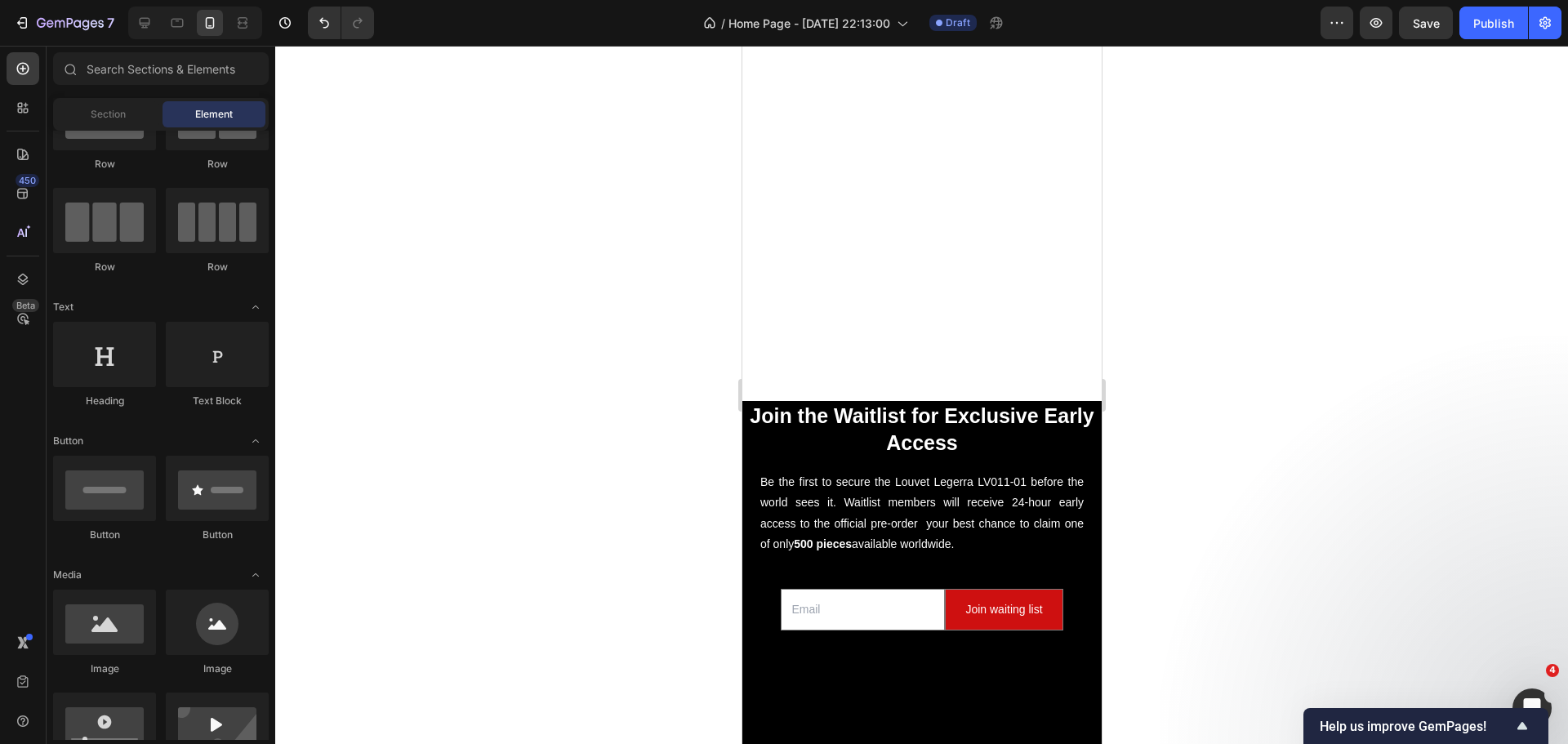
click at [108, 120] on span "Section" at bounding box center [108, 114] width 35 height 14
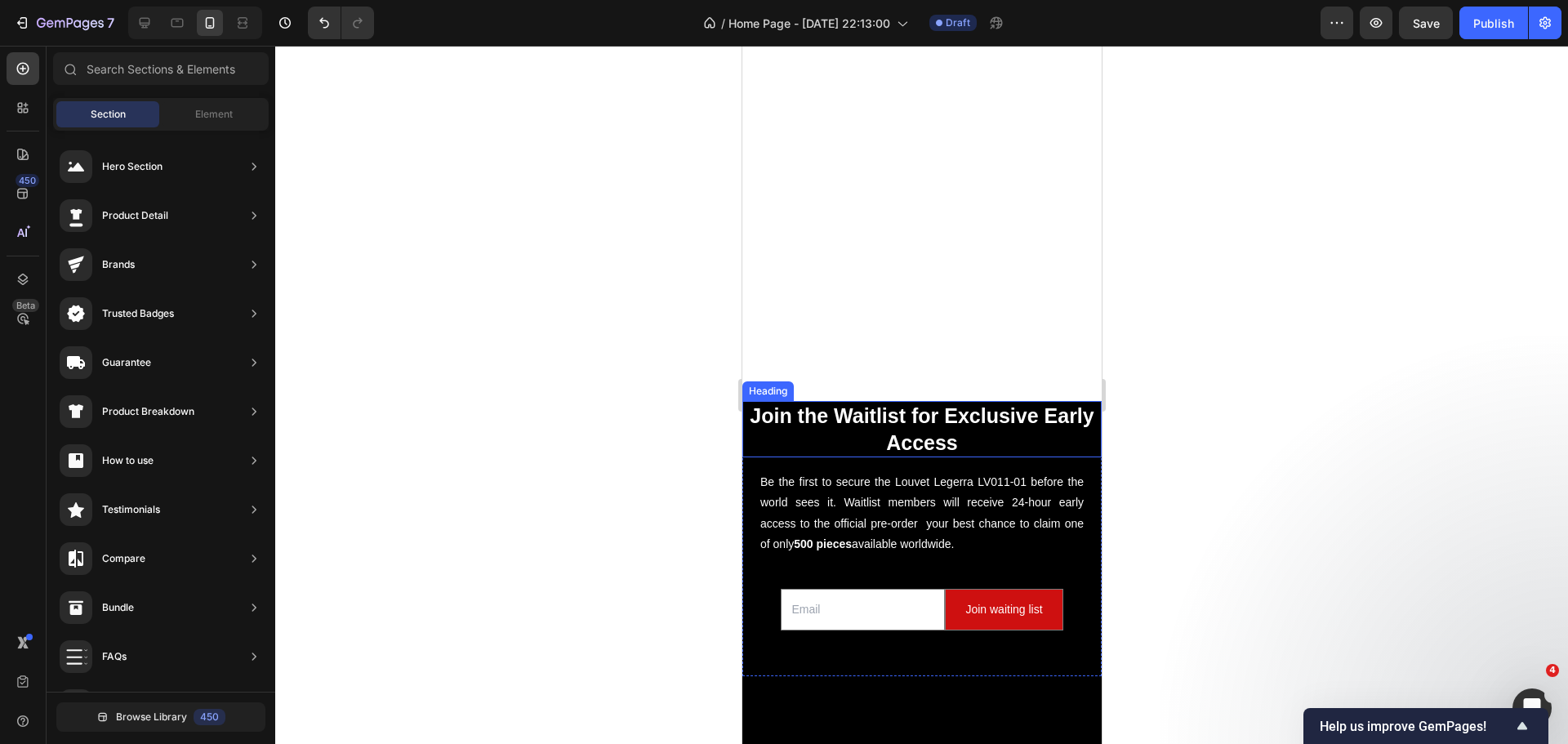
click at [802, 410] on p "⁠⁠⁠⁠⁠⁠⁠ Join the Waitlist for Exclusive Early Access" at bounding box center [921, 429] width 356 height 53
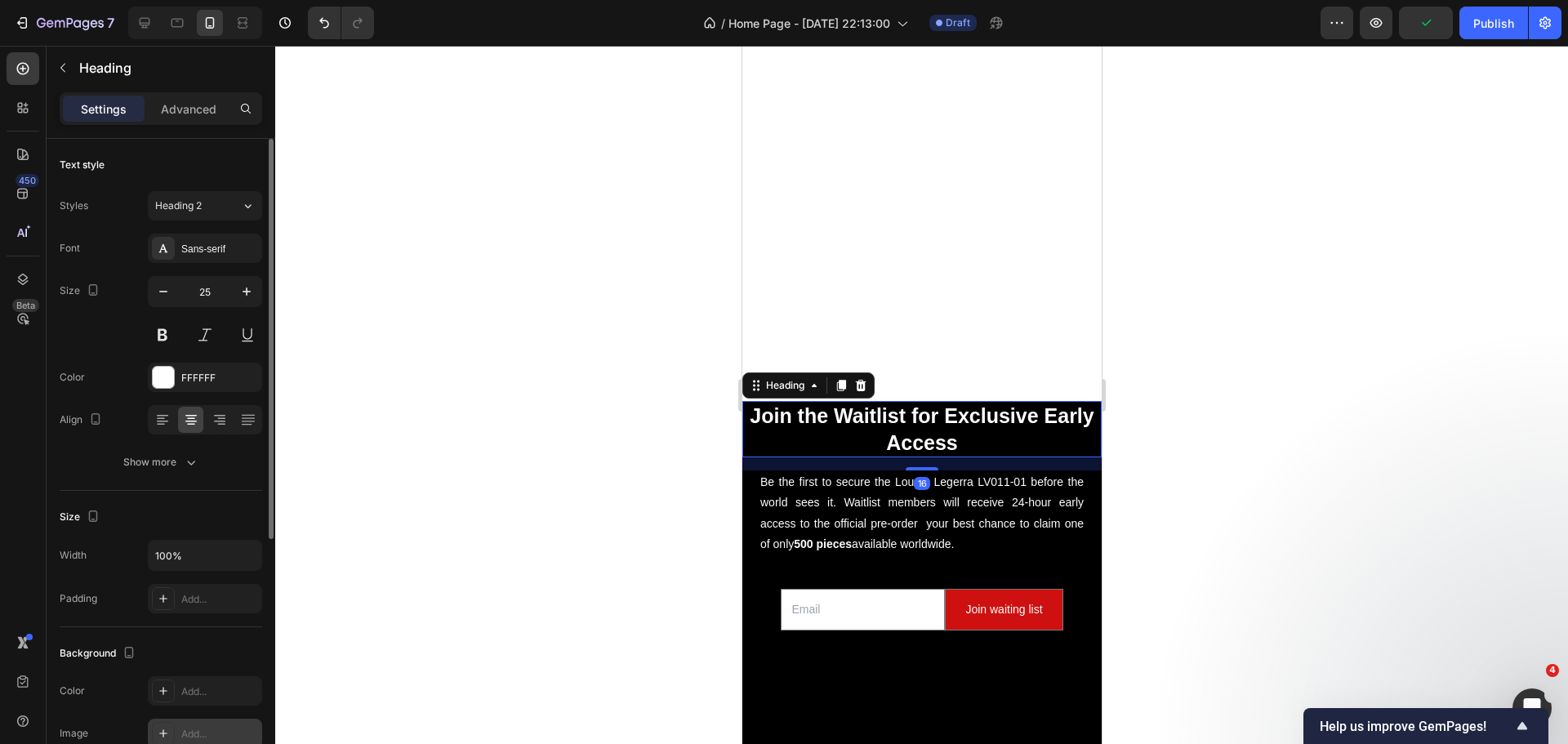
scroll to position [82, 0]
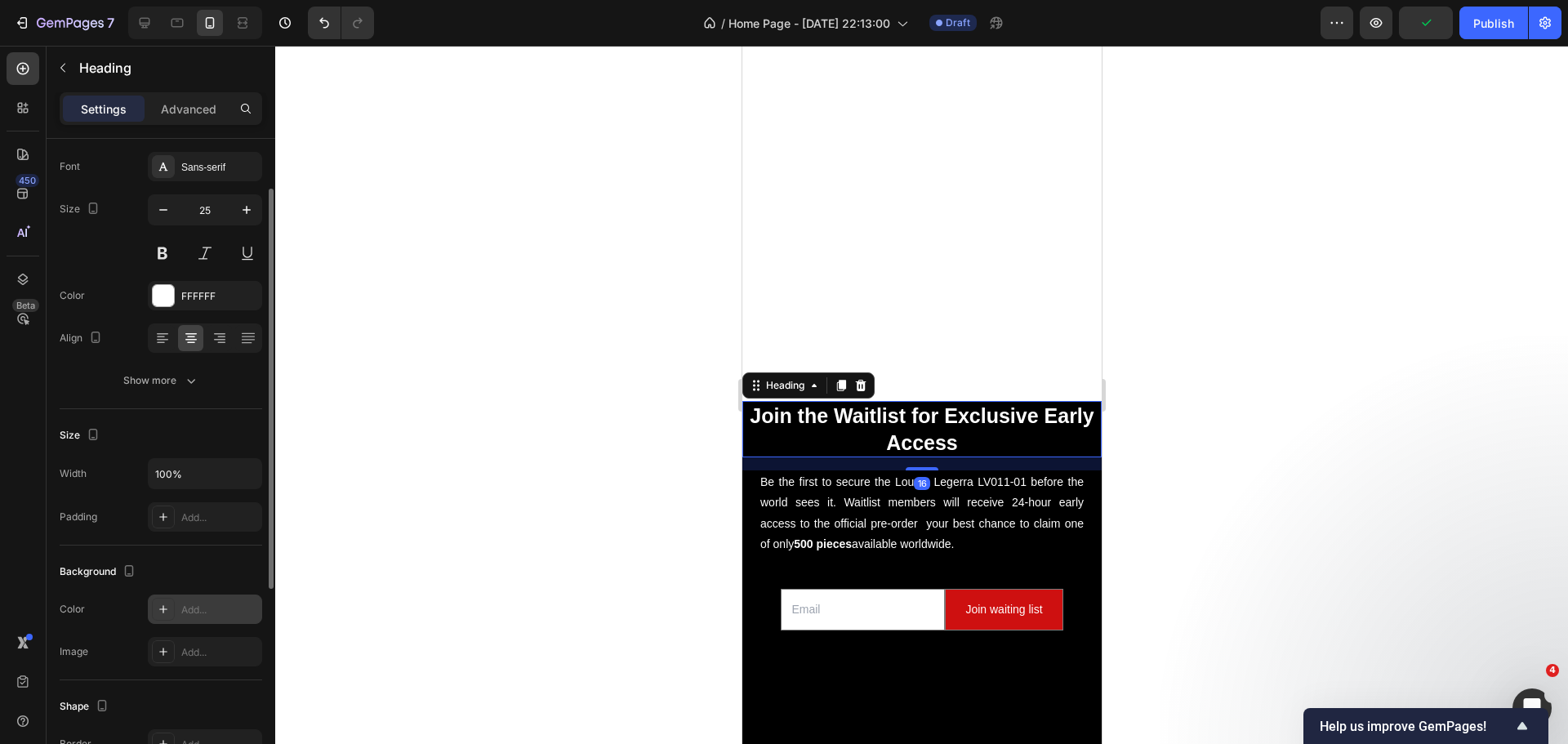
click at [163, 610] on icon at bounding box center [163, 610] width 9 height 9
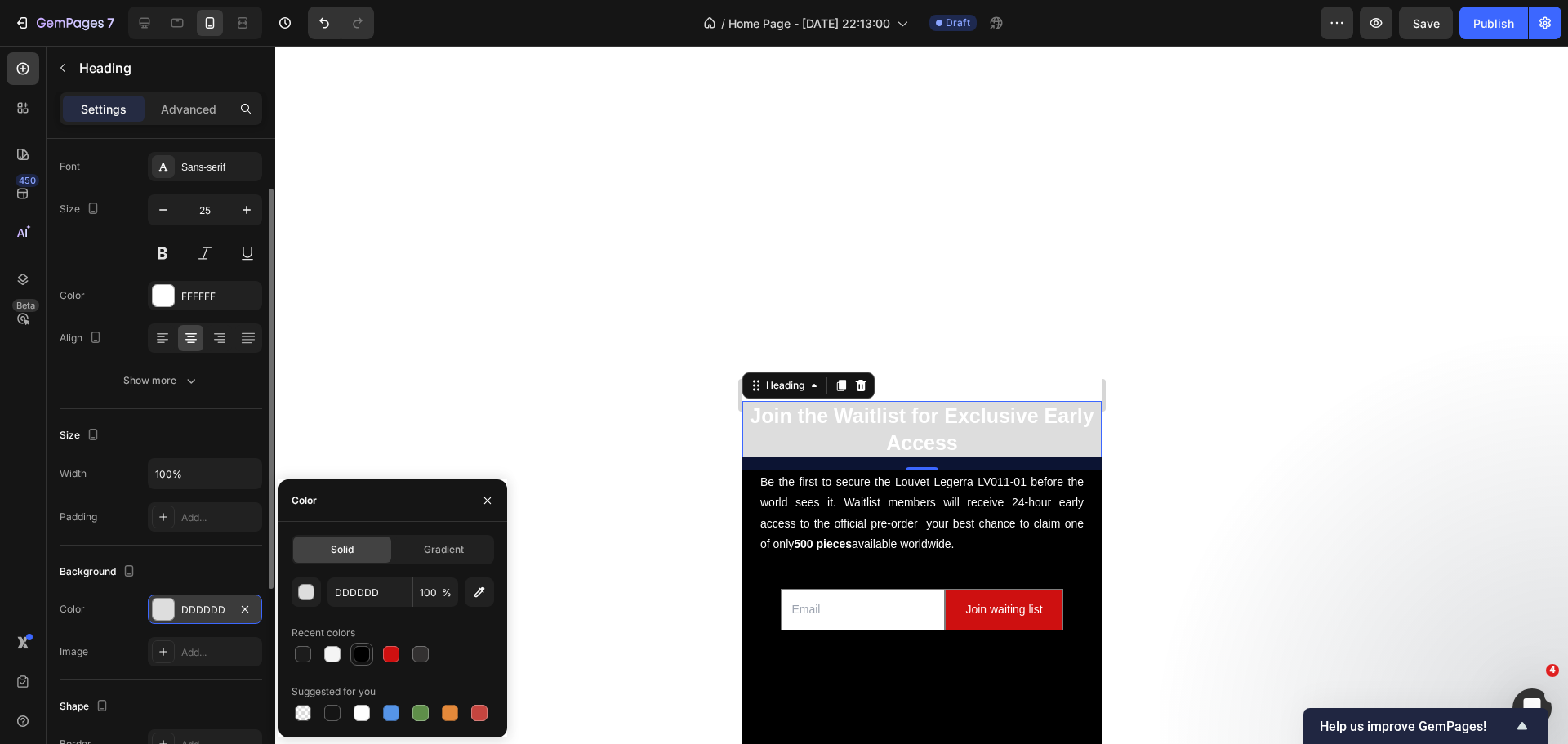
click at [365, 657] on div at bounding box center [362, 654] width 16 height 16
type input "000000"
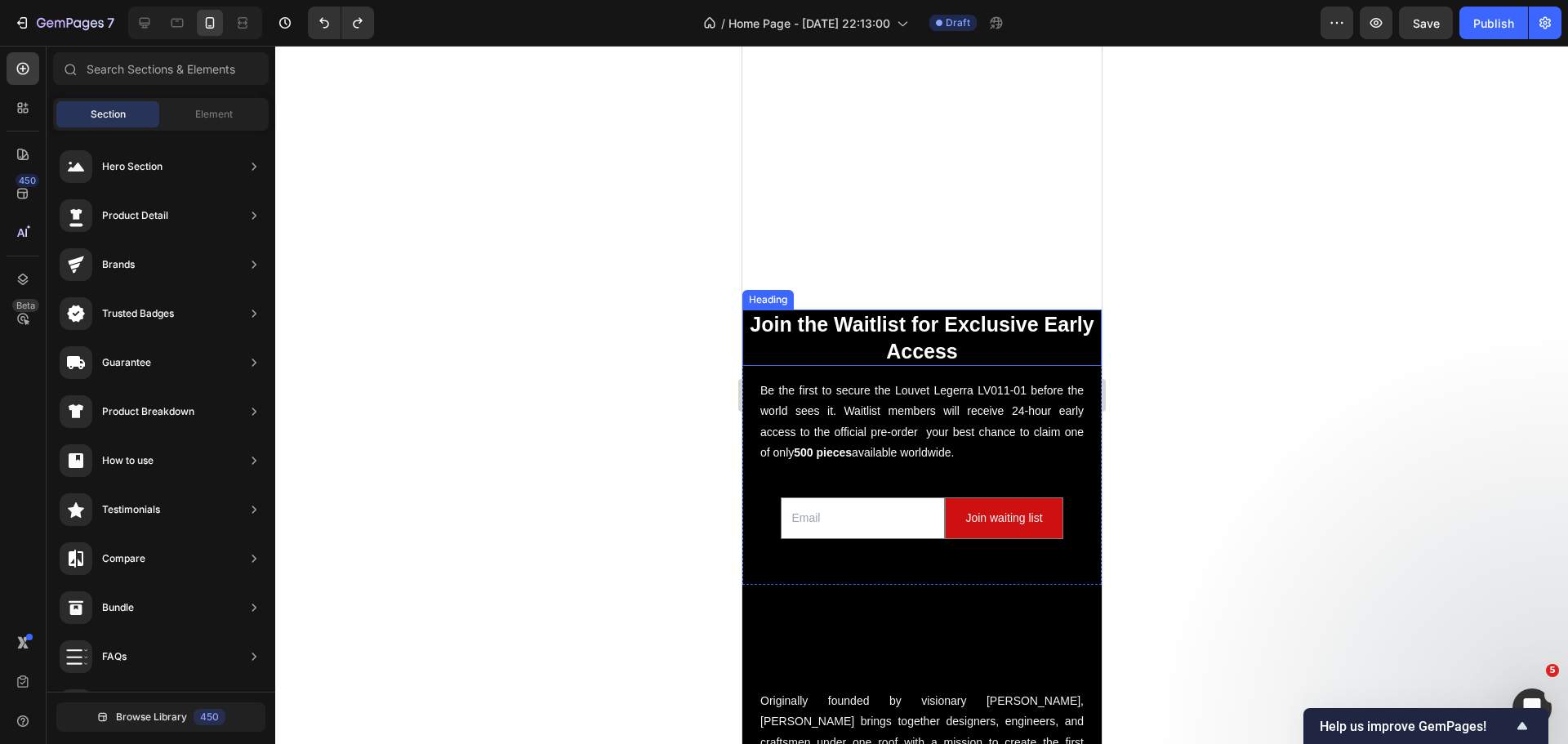
click at [905, 330] on strong "Join the Waitlist for Exclusive Early Access" at bounding box center [921, 338] width 344 height 50
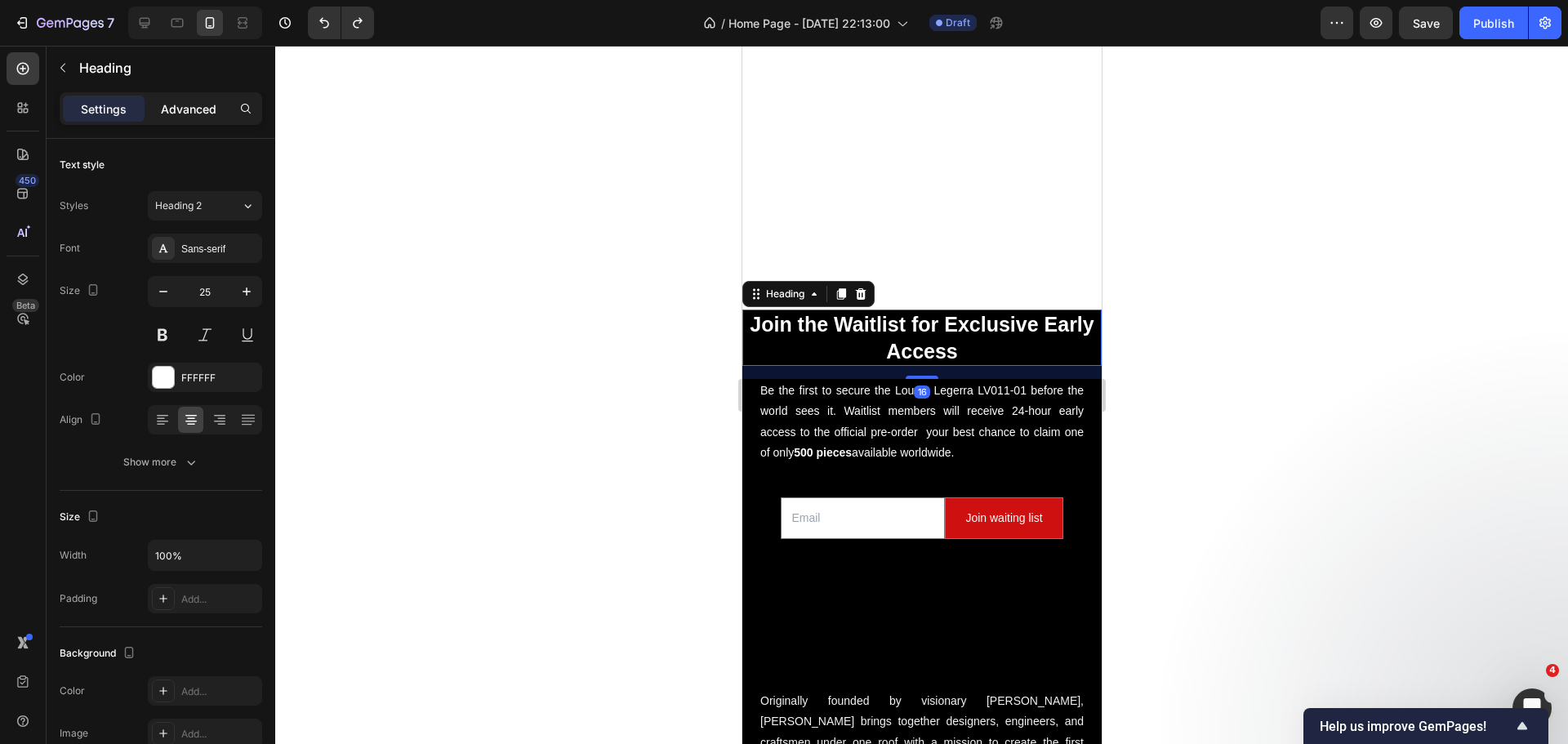
click at [174, 101] on p "Advanced" at bounding box center [188, 109] width 55 height 17
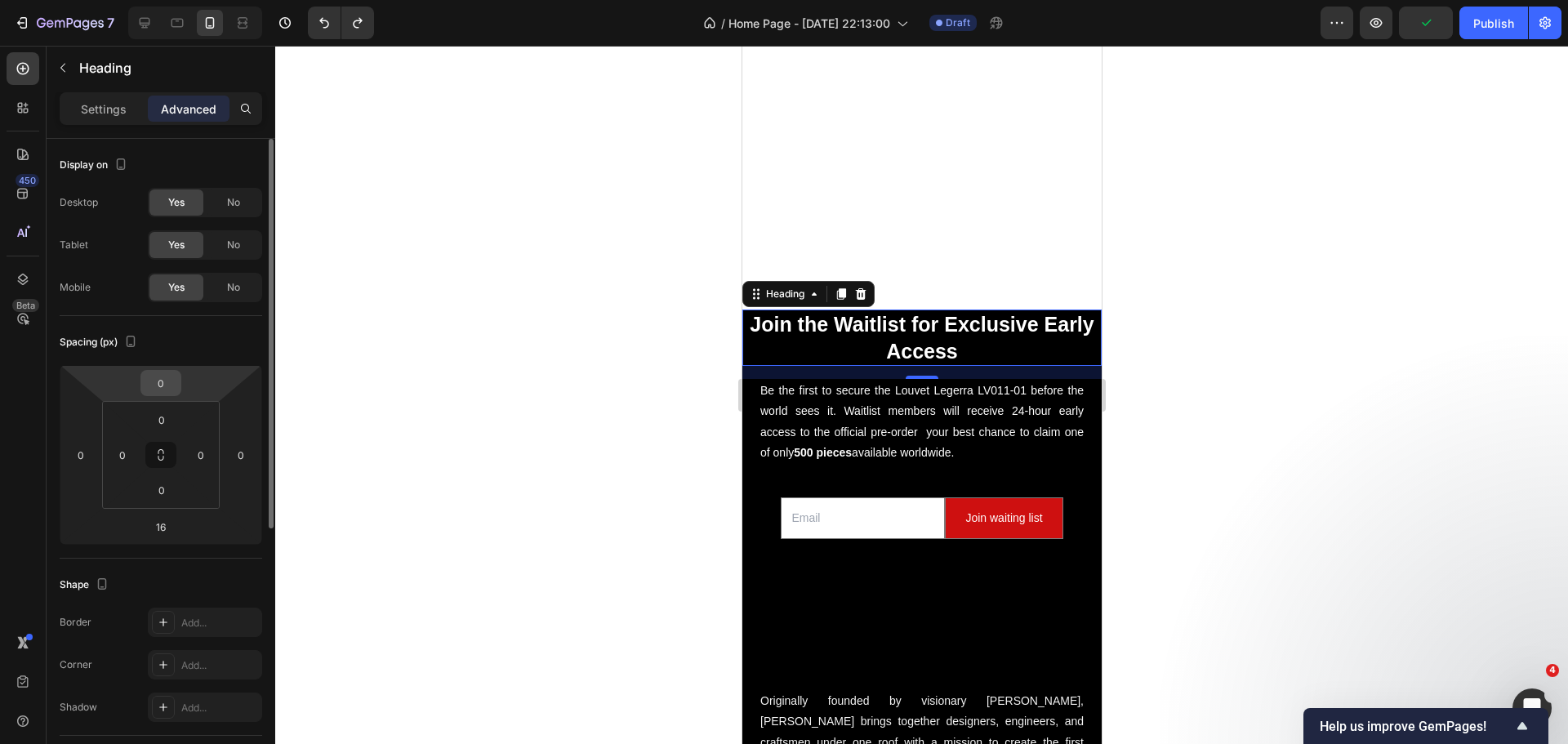
click at [167, 376] on input "0" at bounding box center [161, 383] width 32 height 25
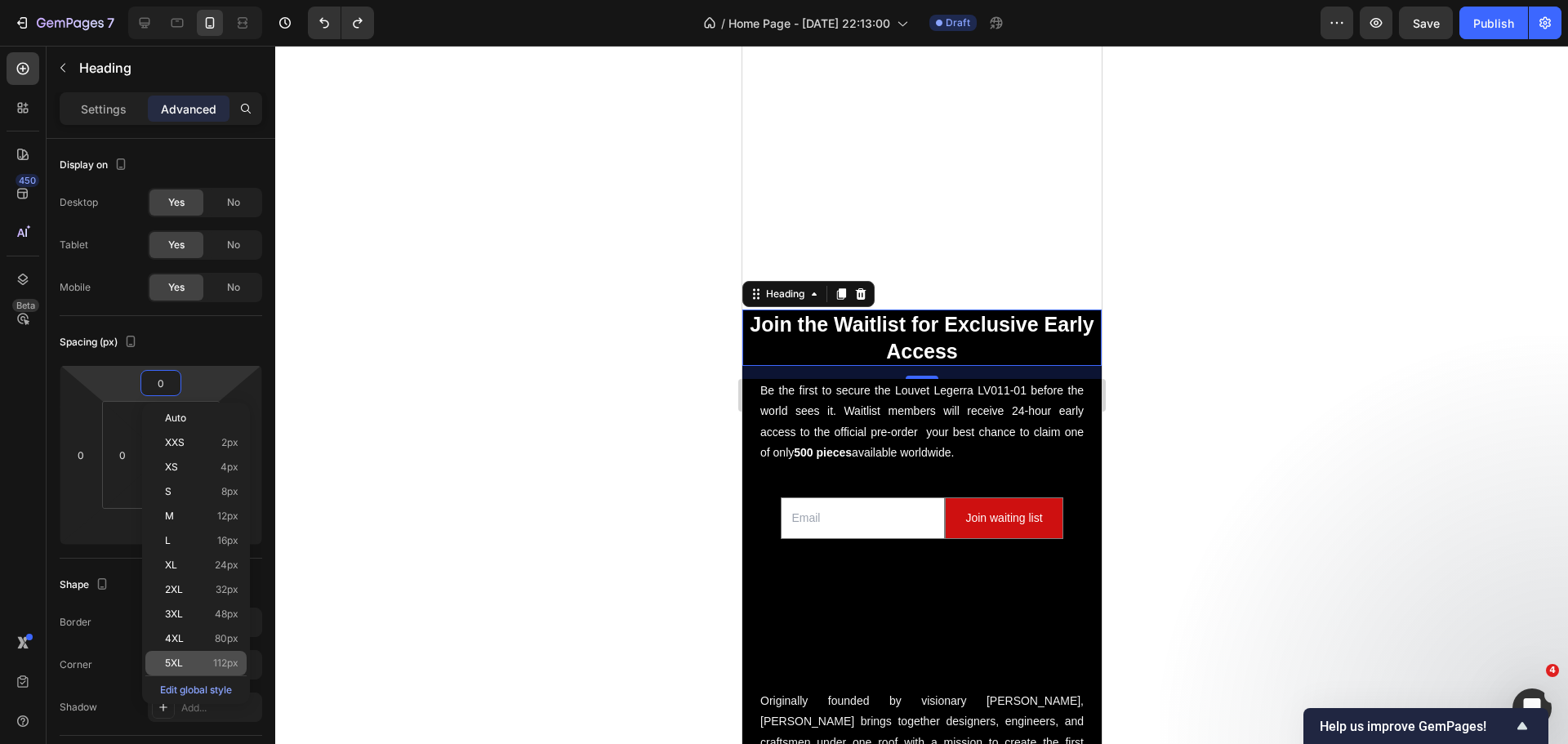
click at [174, 653] on div "5XL 112px" at bounding box center [196, 663] width 101 height 25
type input "112"
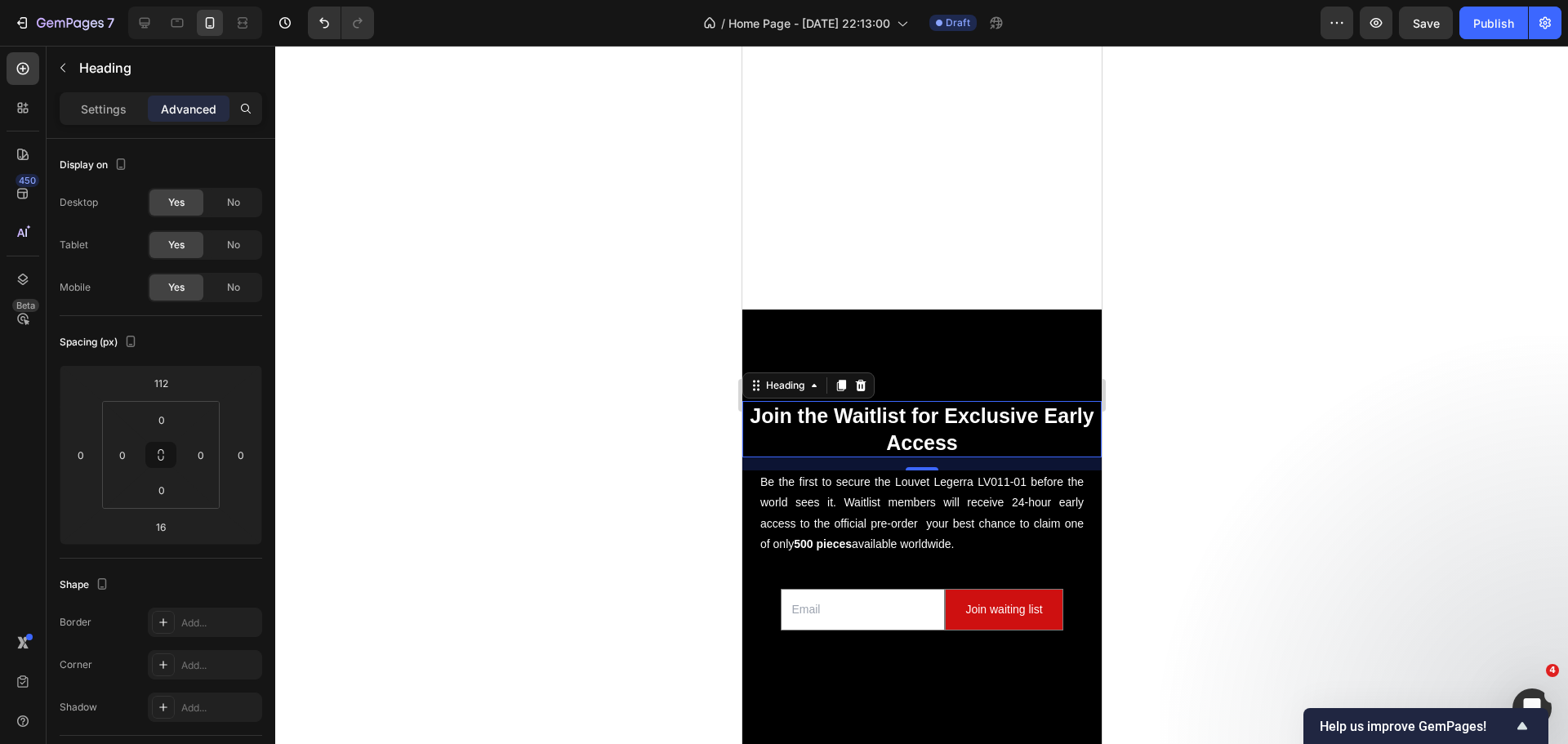
click at [516, 299] on div at bounding box center [921, 395] width 1292 height 699
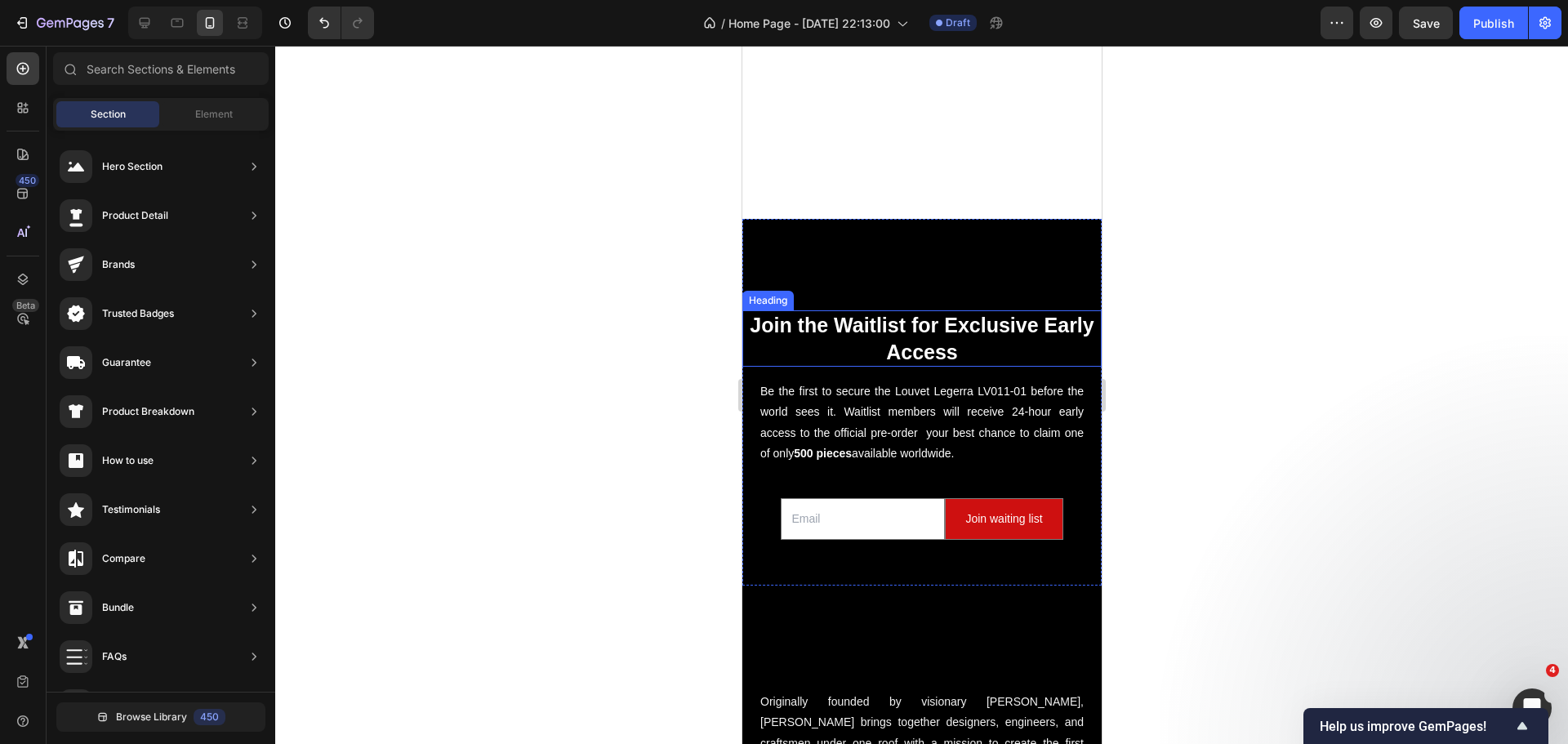
scroll to position [572, 0]
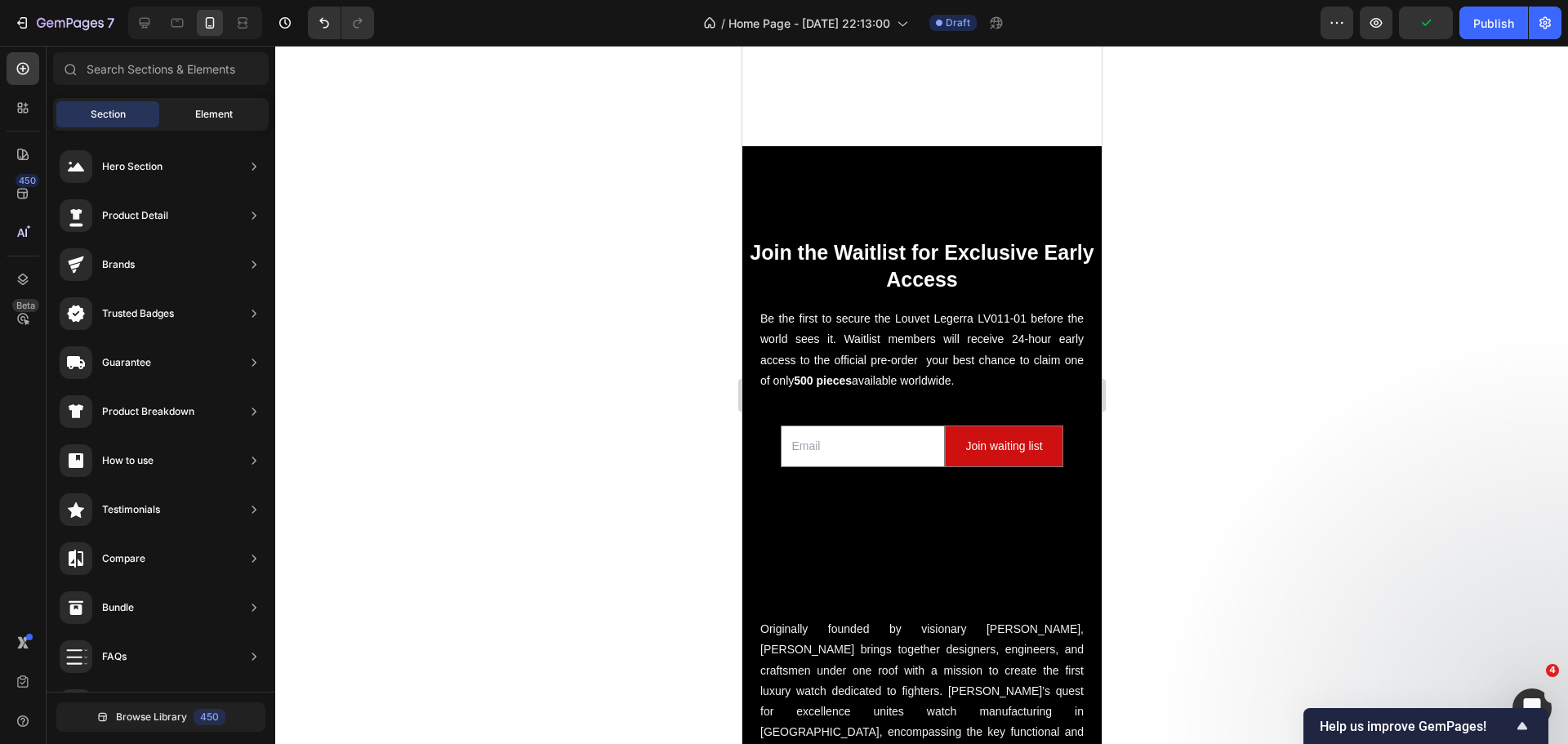
click at [178, 111] on div "Element" at bounding box center [214, 114] width 103 height 26
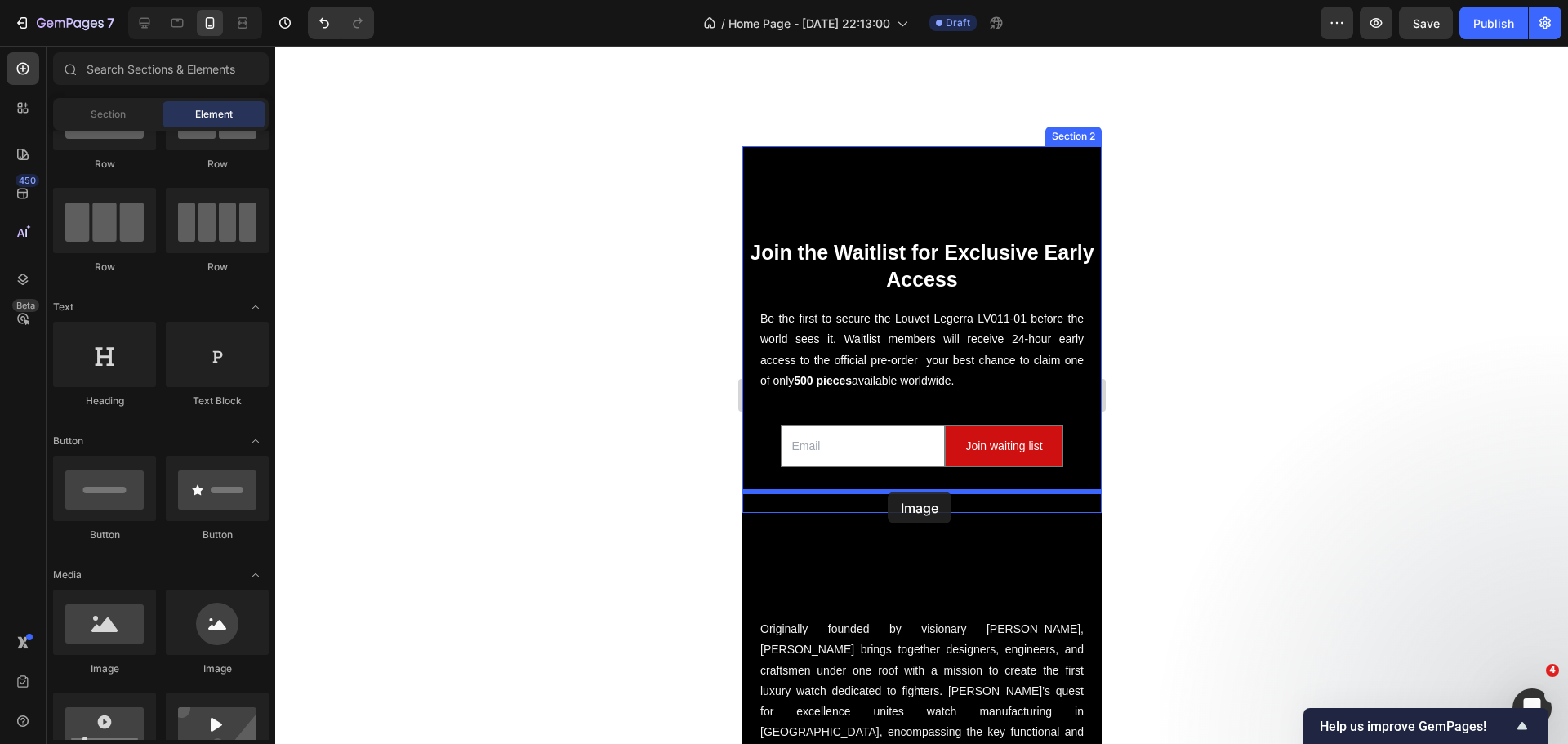
drag, startPoint x: 863, startPoint y: 674, endPoint x: 887, endPoint y: 492, distance: 183.6
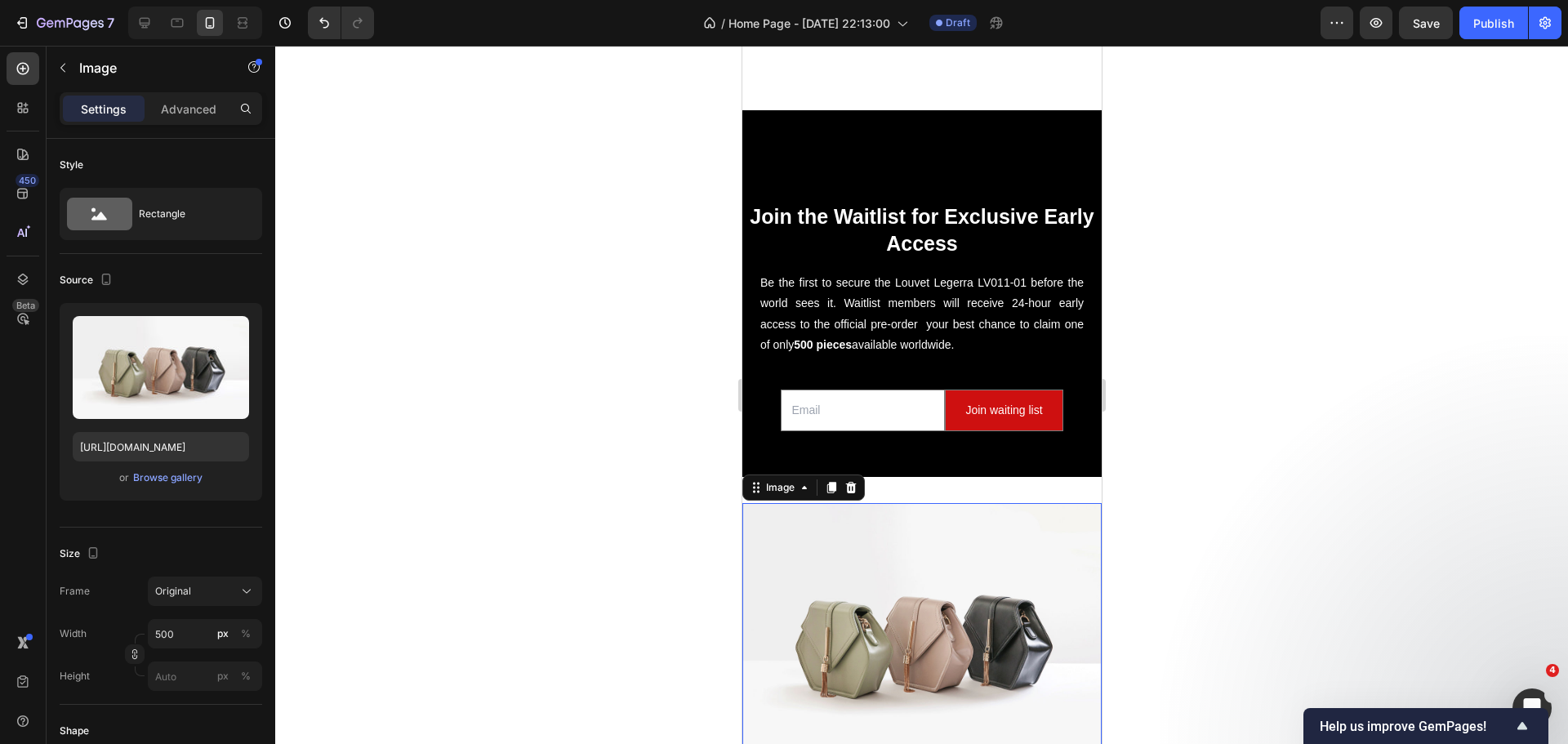
scroll to position [817, 0]
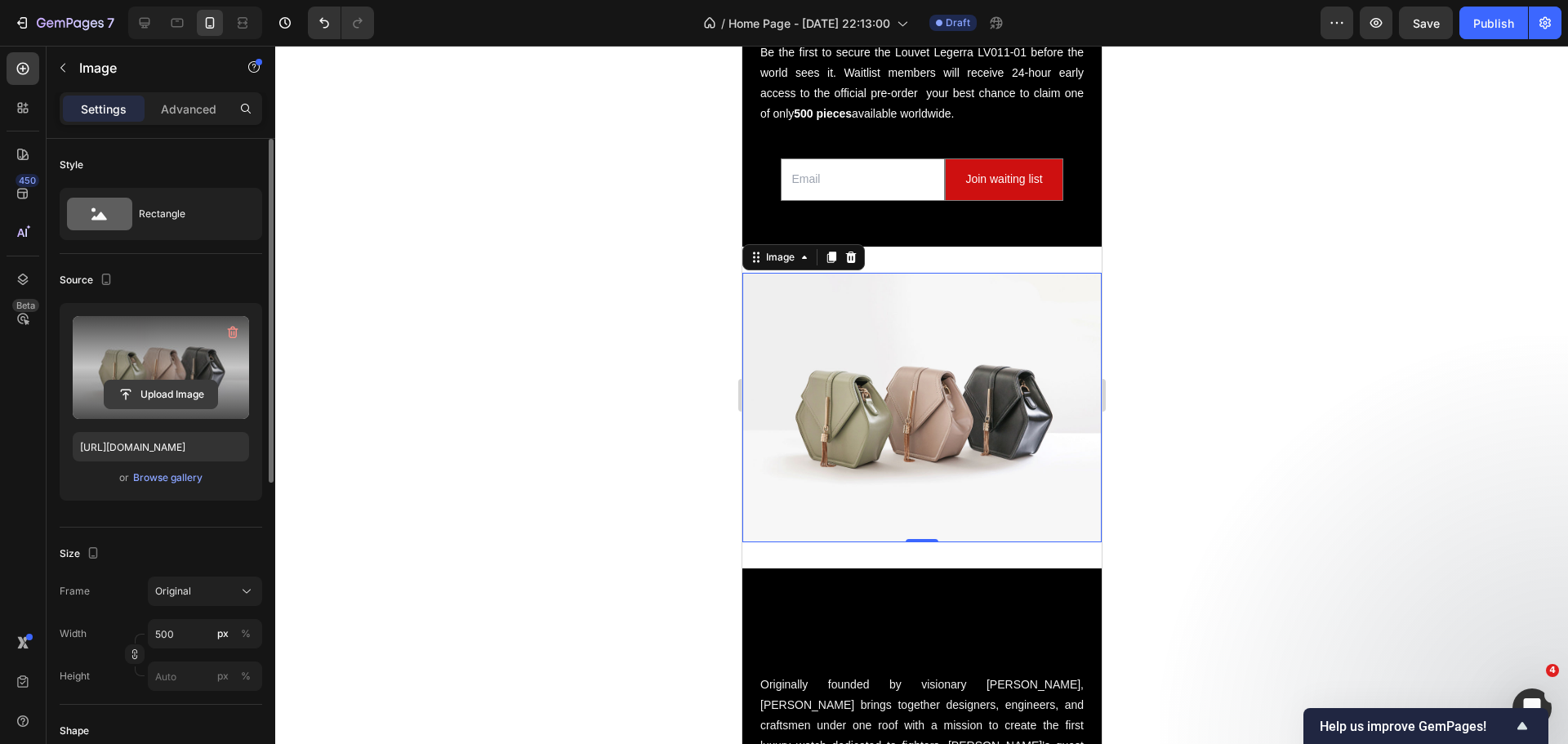
click at [161, 384] on input "file" at bounding box center [161, 394] width 112 height 28
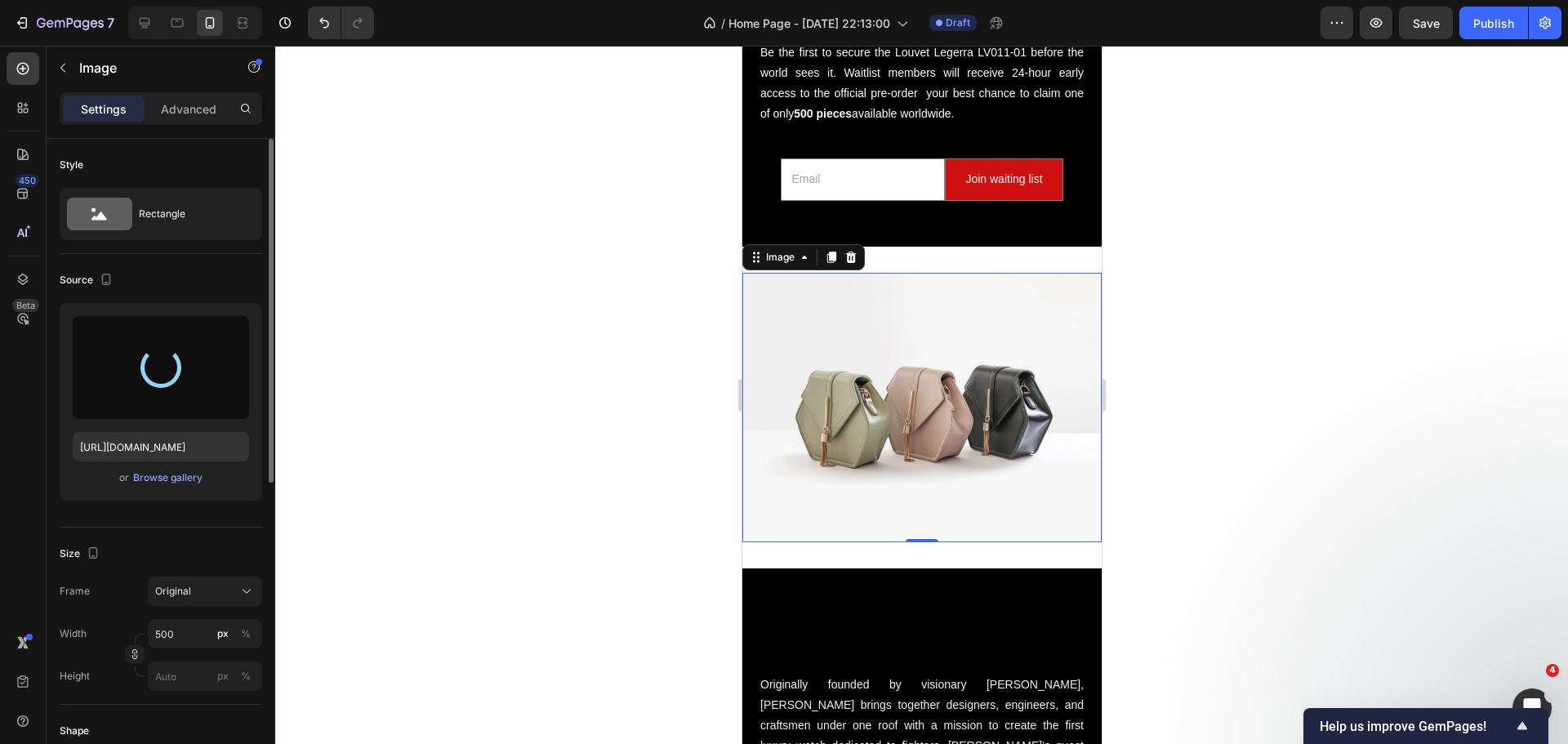
type input "https://cdn.shopify.com/s/files/1/0865/6453/6664/files/gempages_533630649588778…"
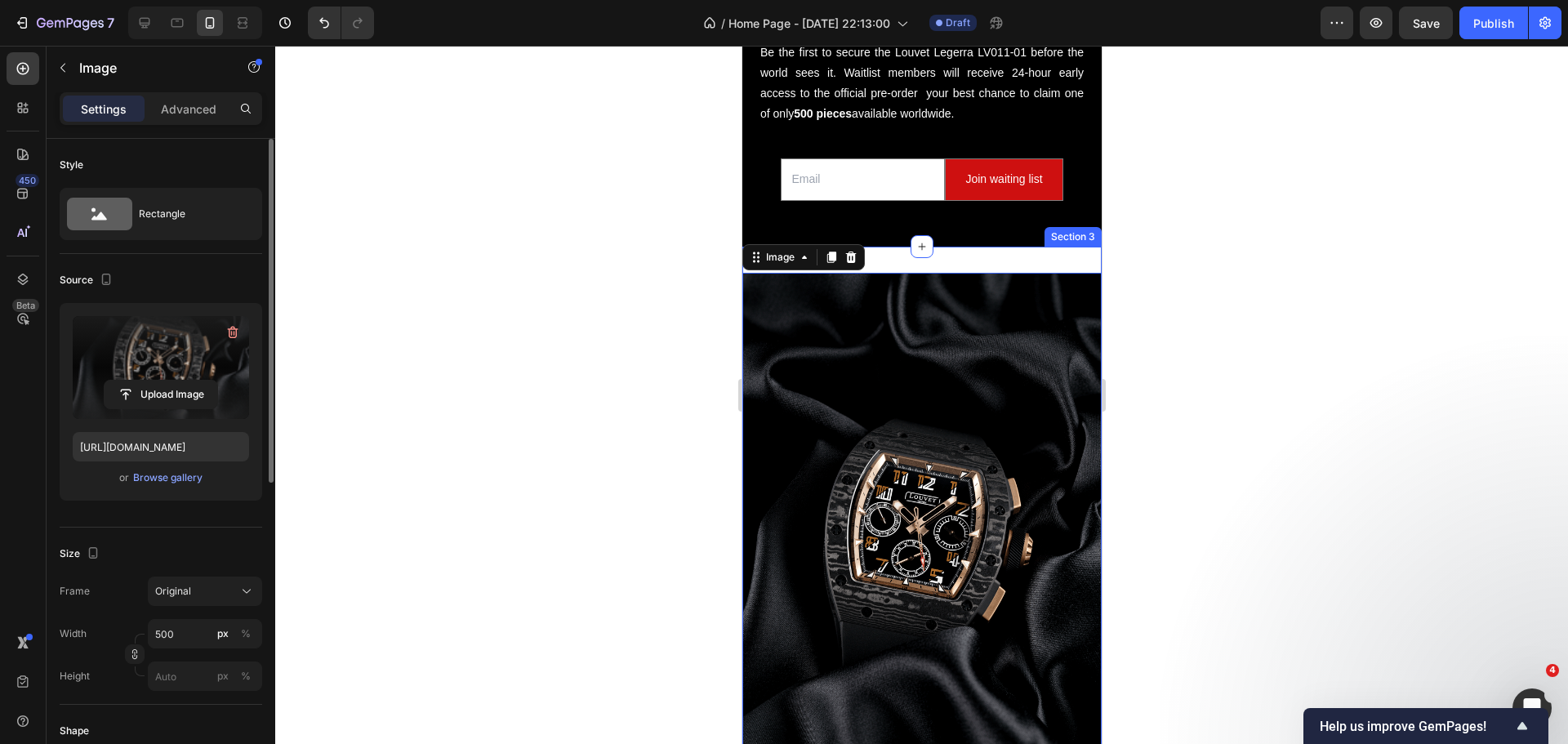
click at [930, 255] on div "Image 0 Section 3" at bounding box center [921, 542] width 359 height 592
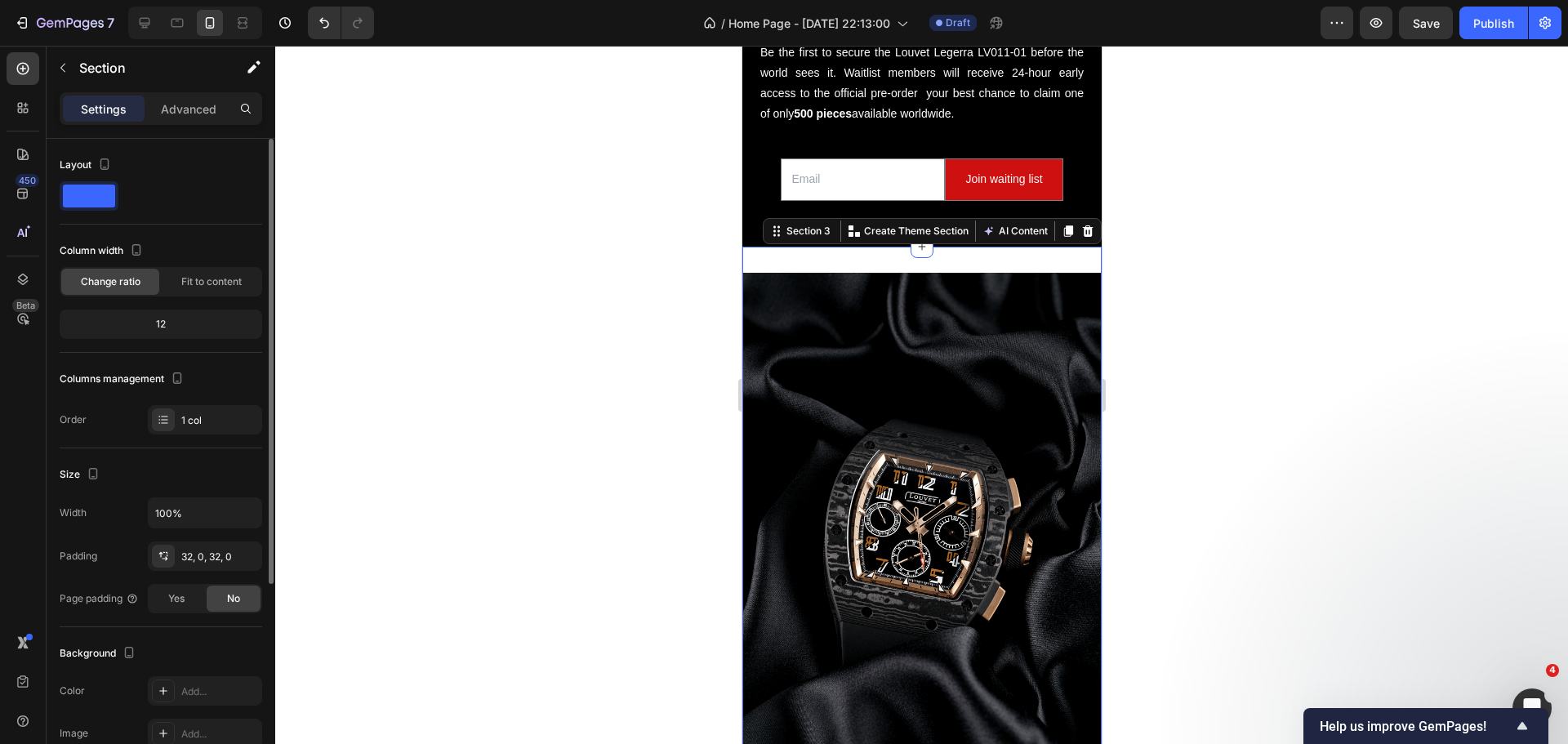
scroll to position [82, 0]
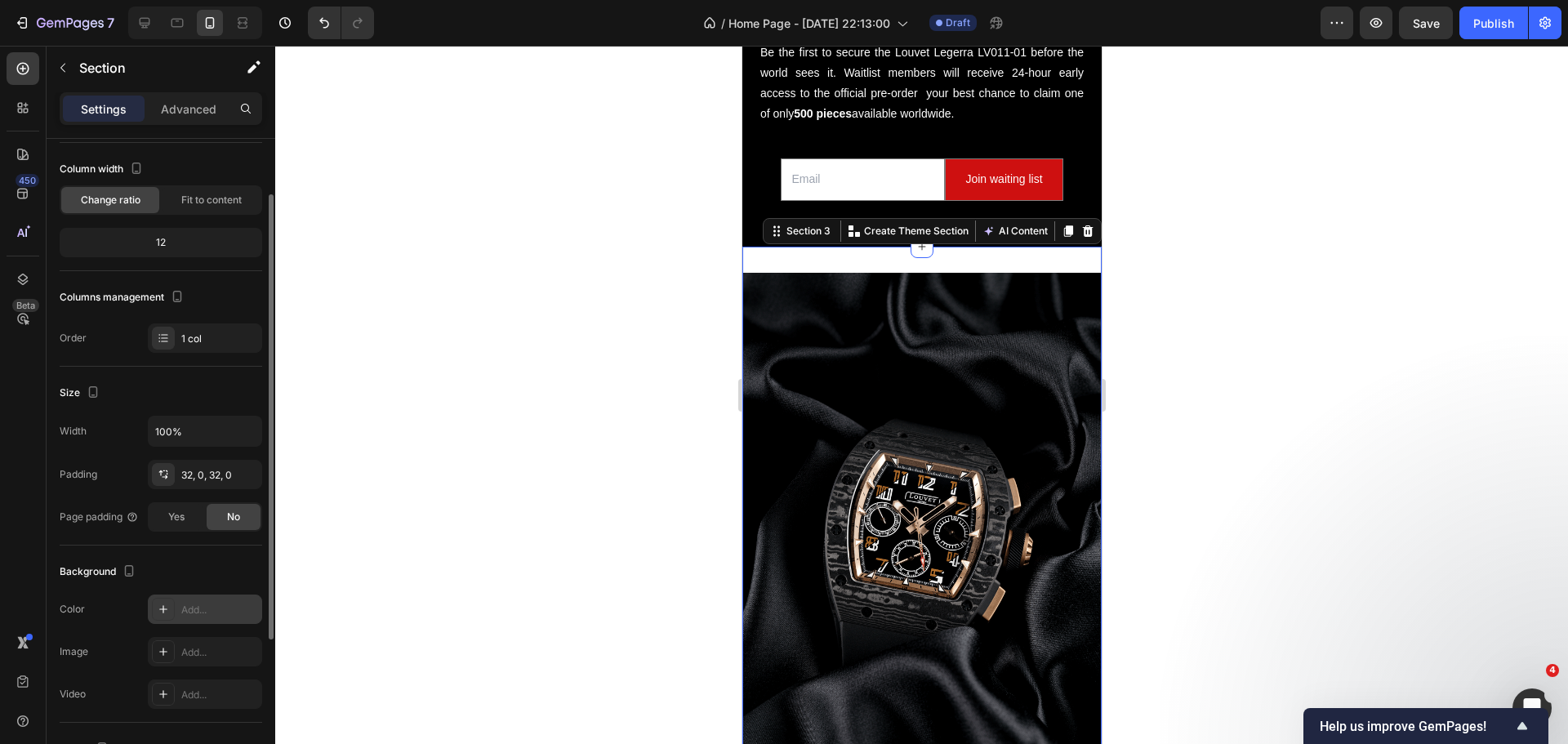
click at [167, 615] on icon at bounding box center [163, 609] width 13 height 13
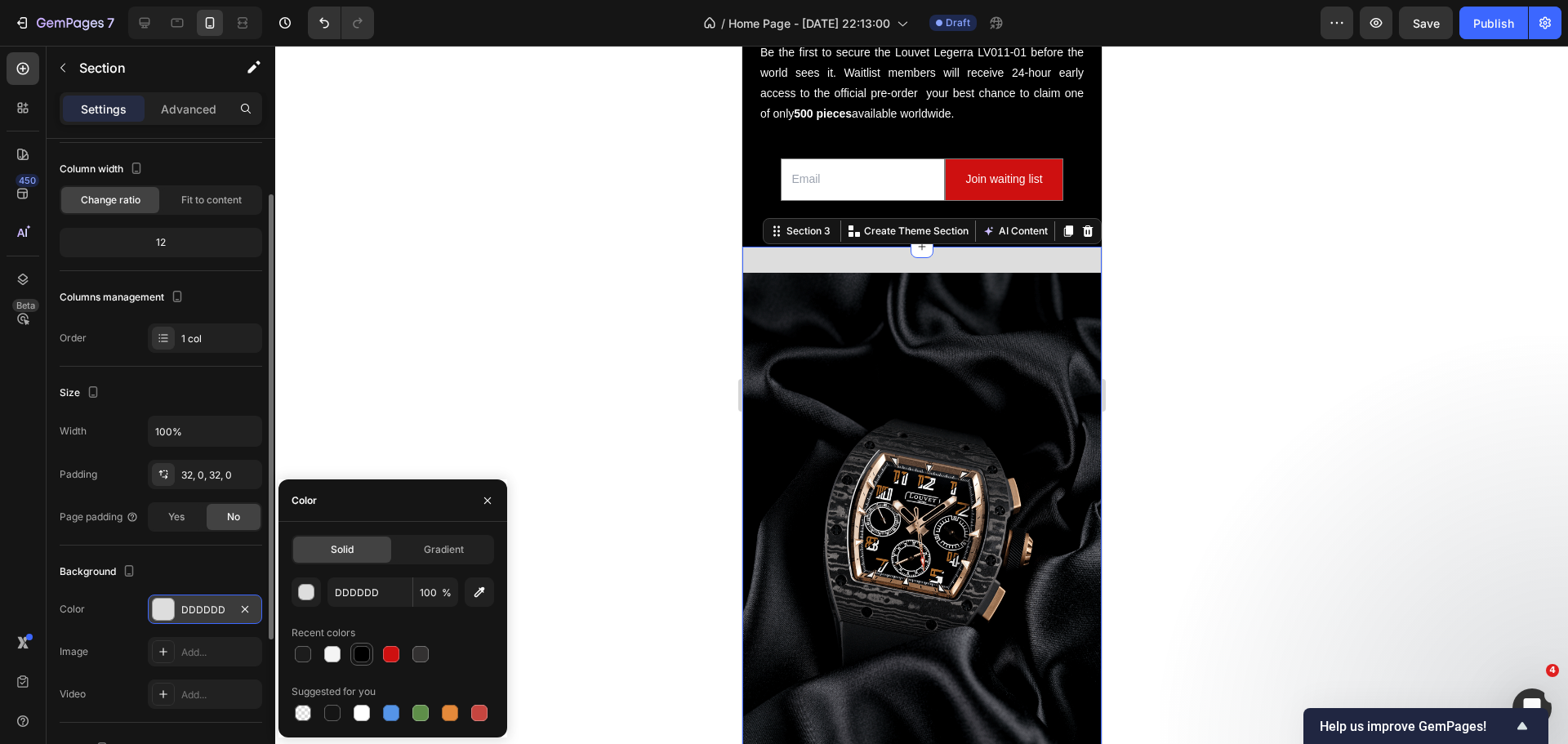
click at [352, 652] on div at bounding box center [362, 654] width 20 height 20
type input "000000"
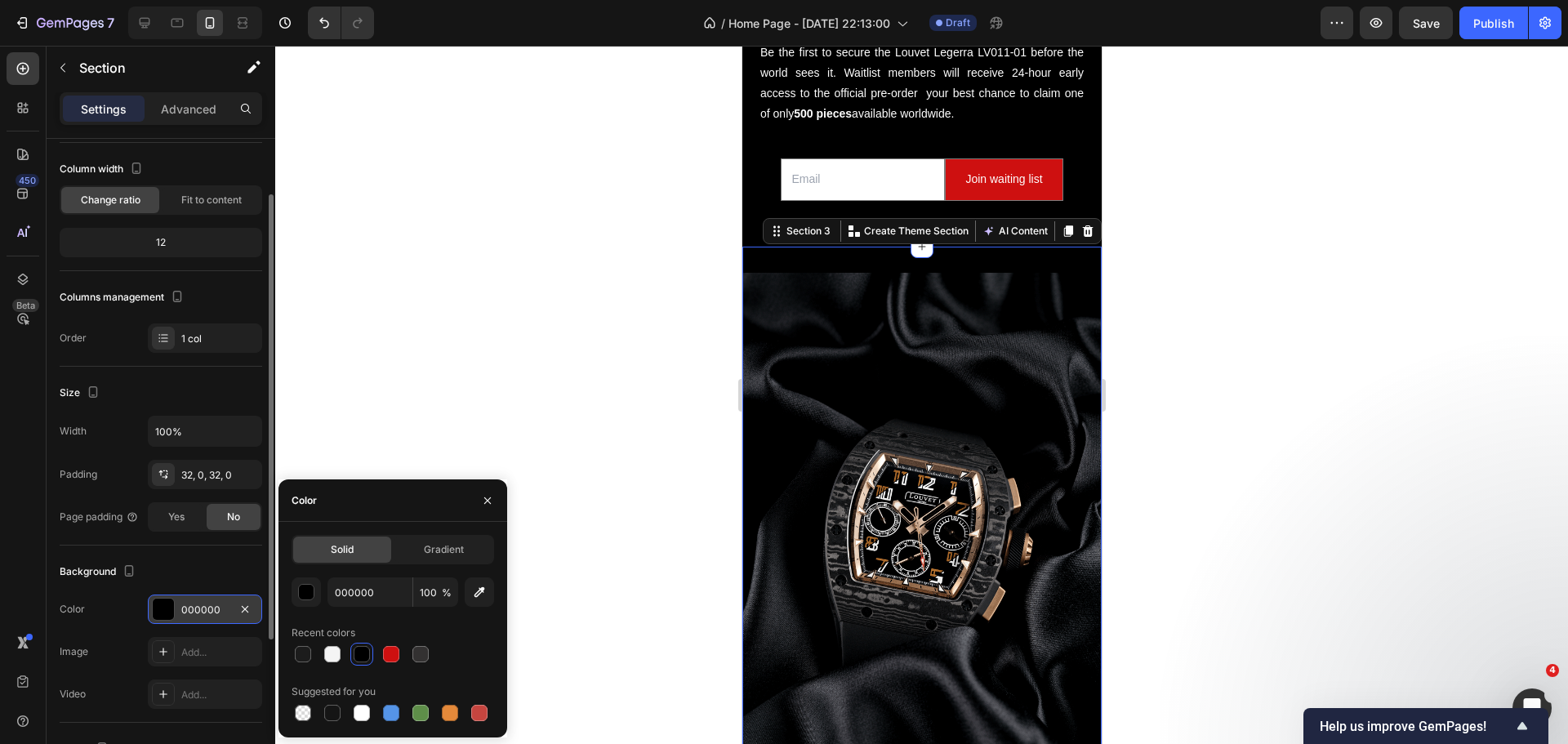
click at [509, 239] on div at bounding box center [921, 395] width 1292 height 699
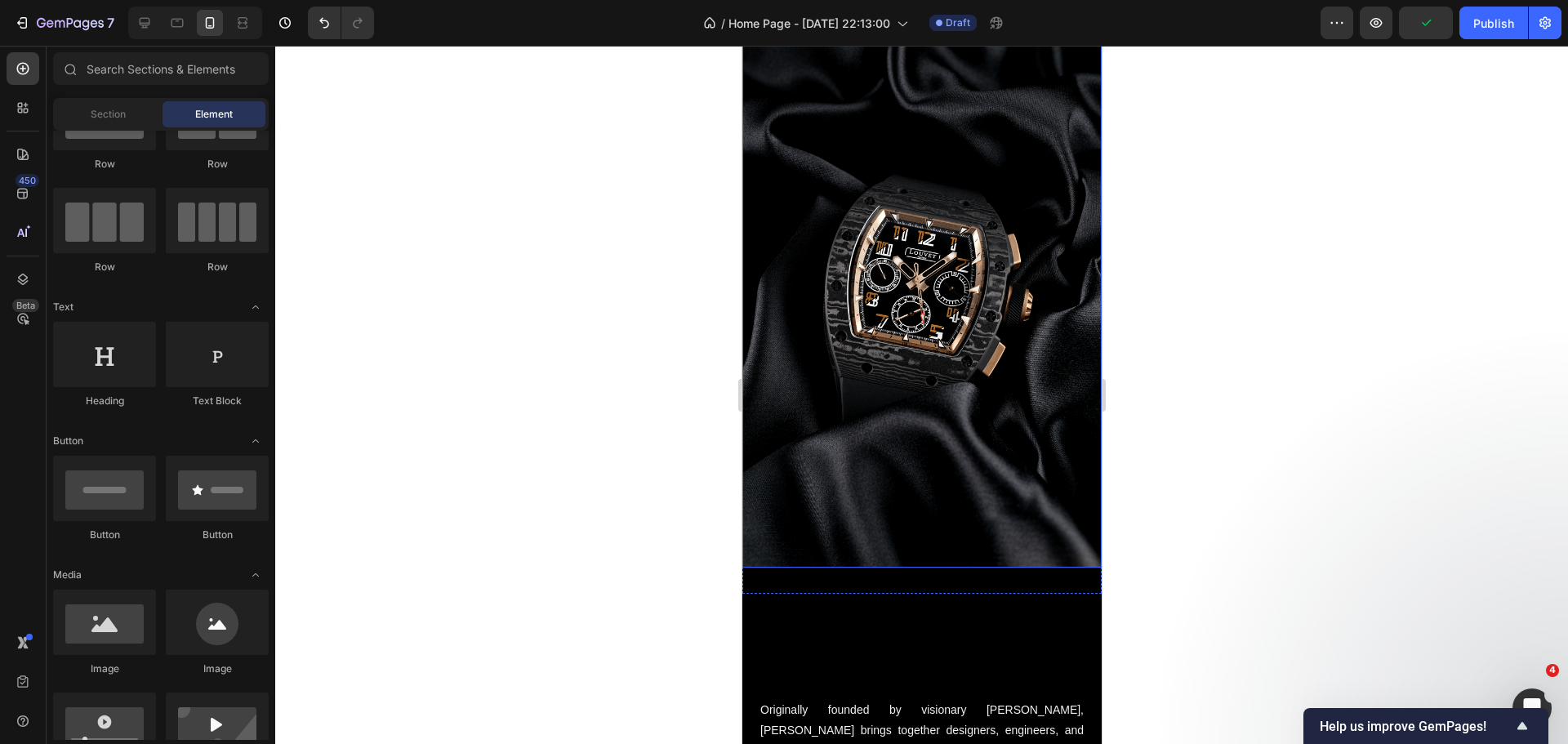
scroll to position [1062, 0]
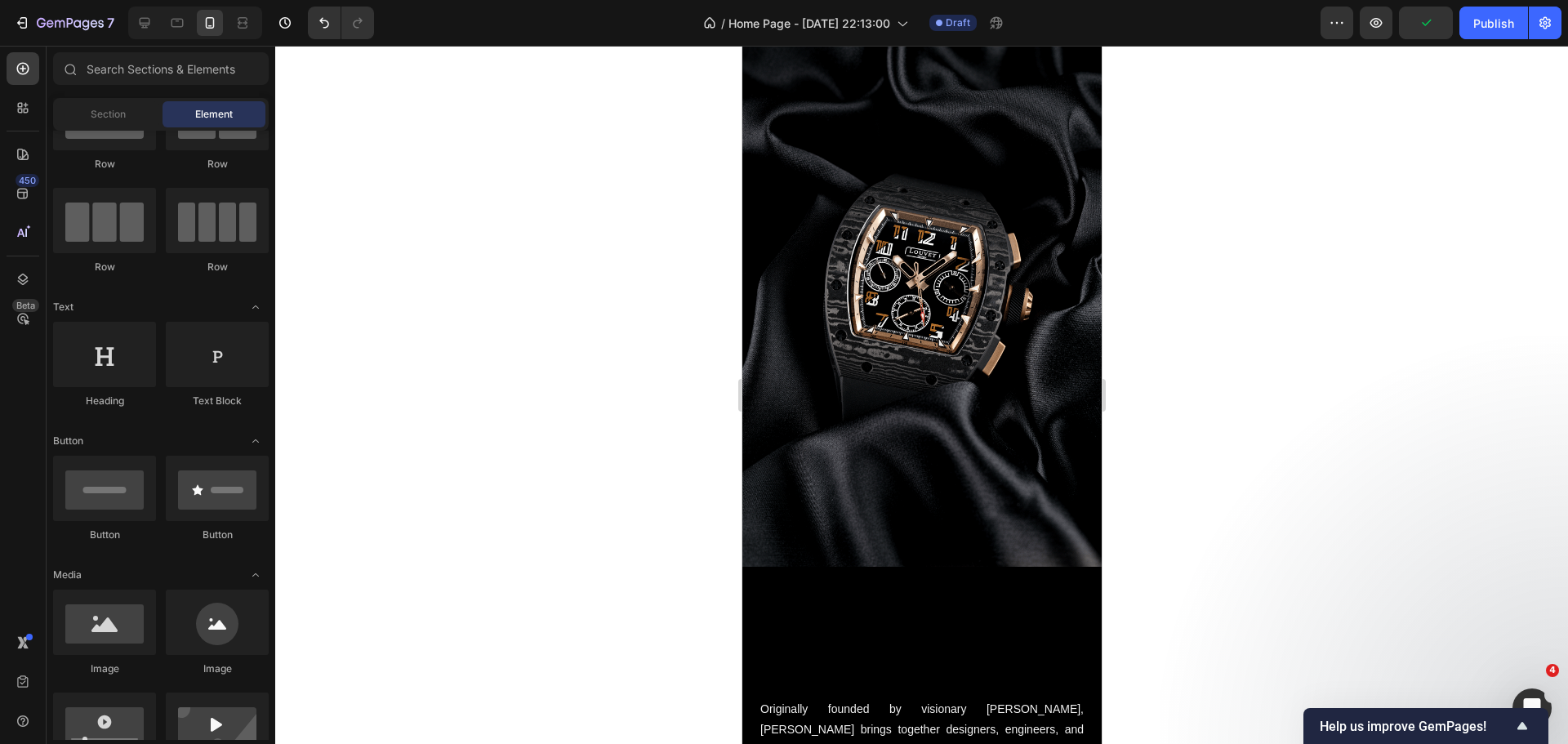
click at [687, 408] on div at bounding box center [921, 395] width 1292 height 699
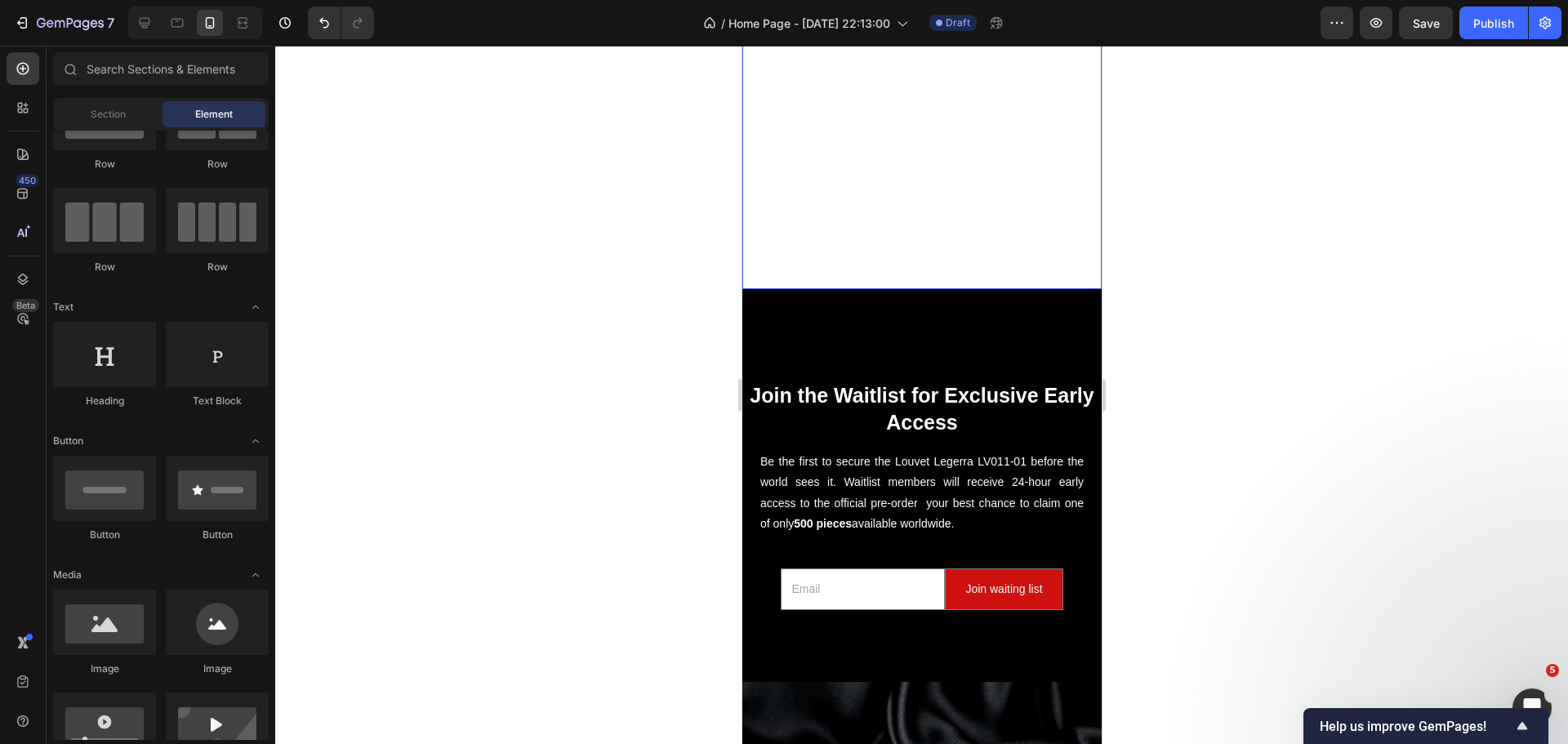
scroll to position [490, 0]
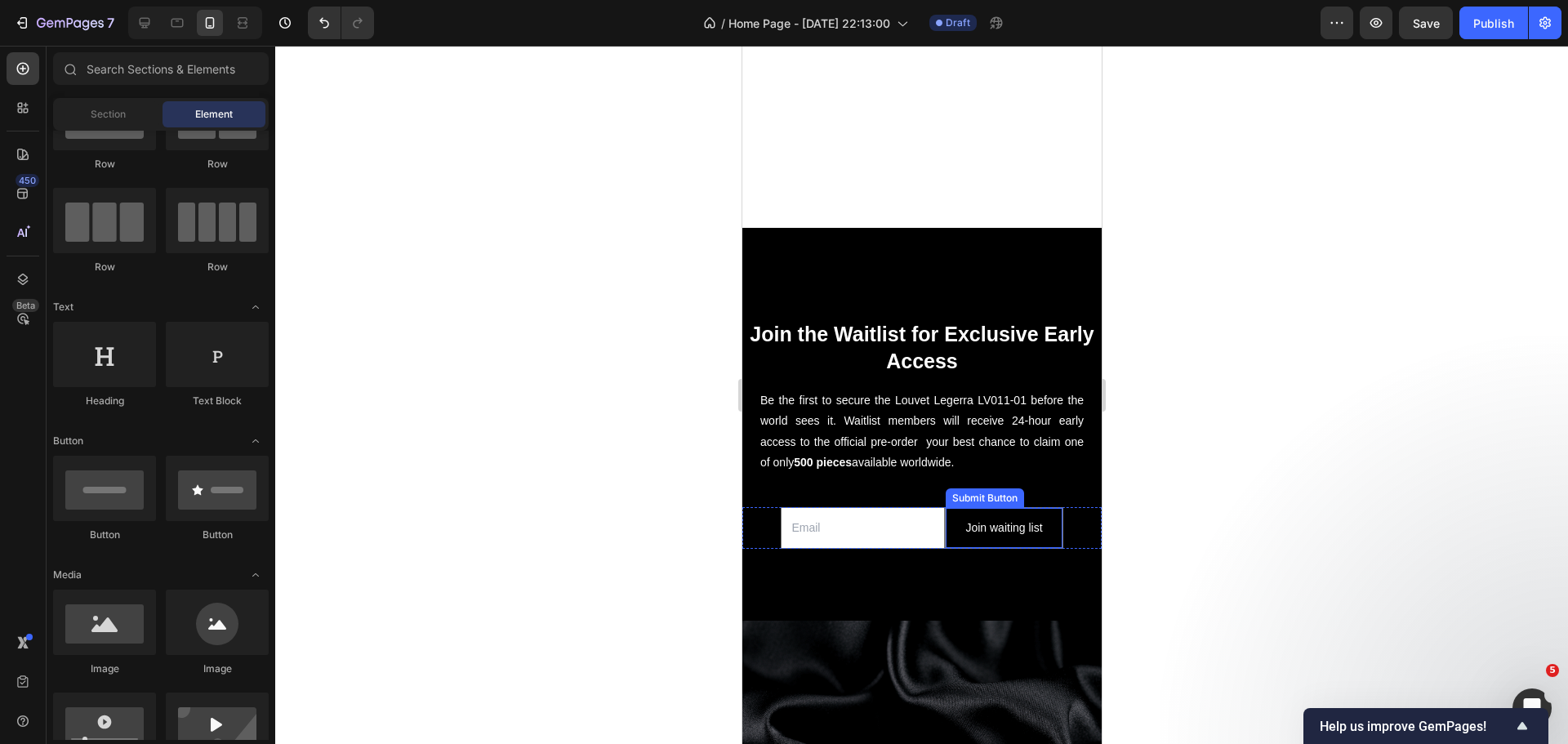
click at [948, 512] on button "Join waiting list" at bounding box center [1002, 528] width 116 height 40
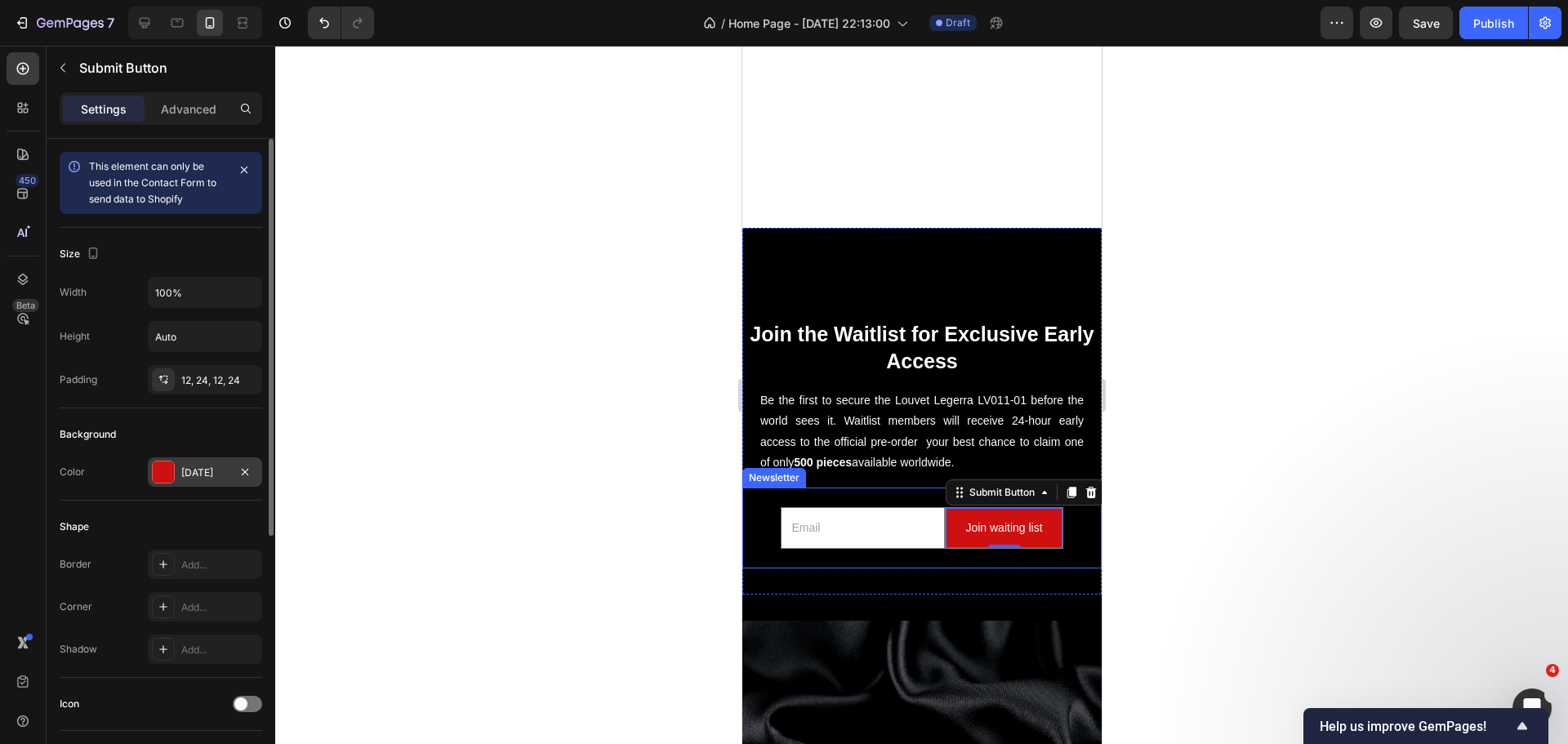
click at [157, 477] on div at bounding box center [163, 472] width 21 height 21
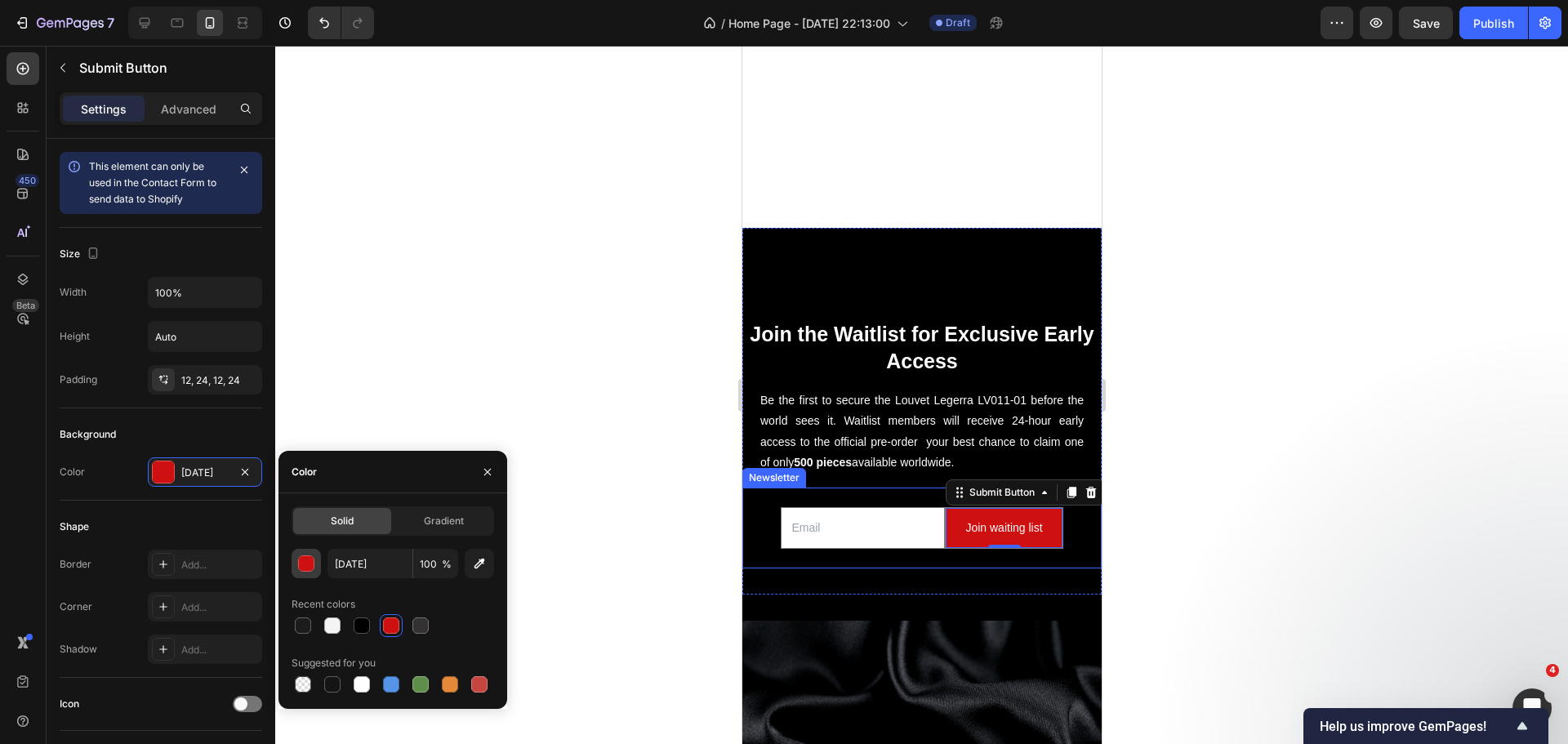
click at [303, 560] on div "button" at bounding box center [306, 564] width 16 height 16
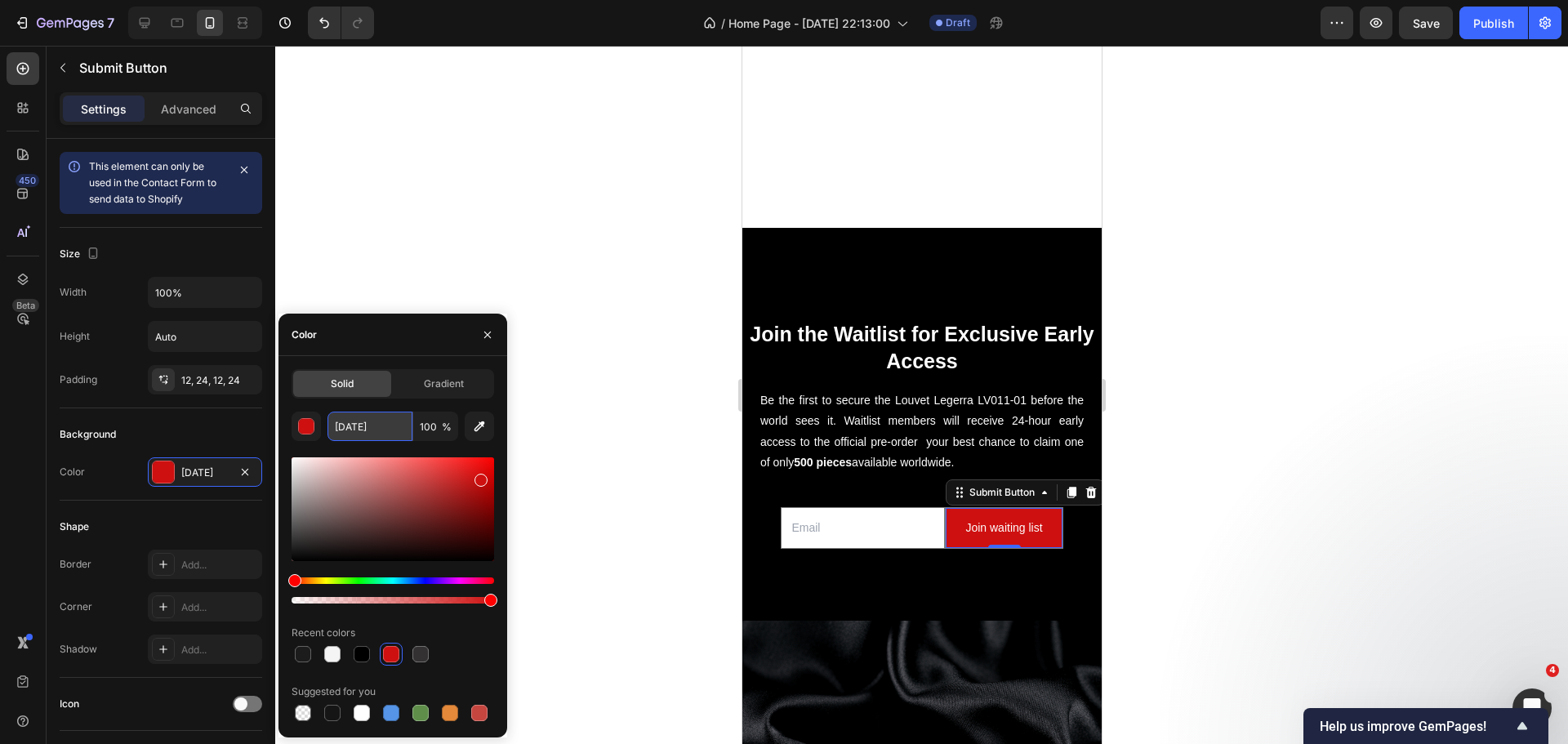
click at [357, 417] on input "CE1010" at bounding box center [370, 426] width 85 height 30
paste input "866043"
type input "866043"
click at [581, 380] on div at bounding box center [921, 395] width 1292 height 699
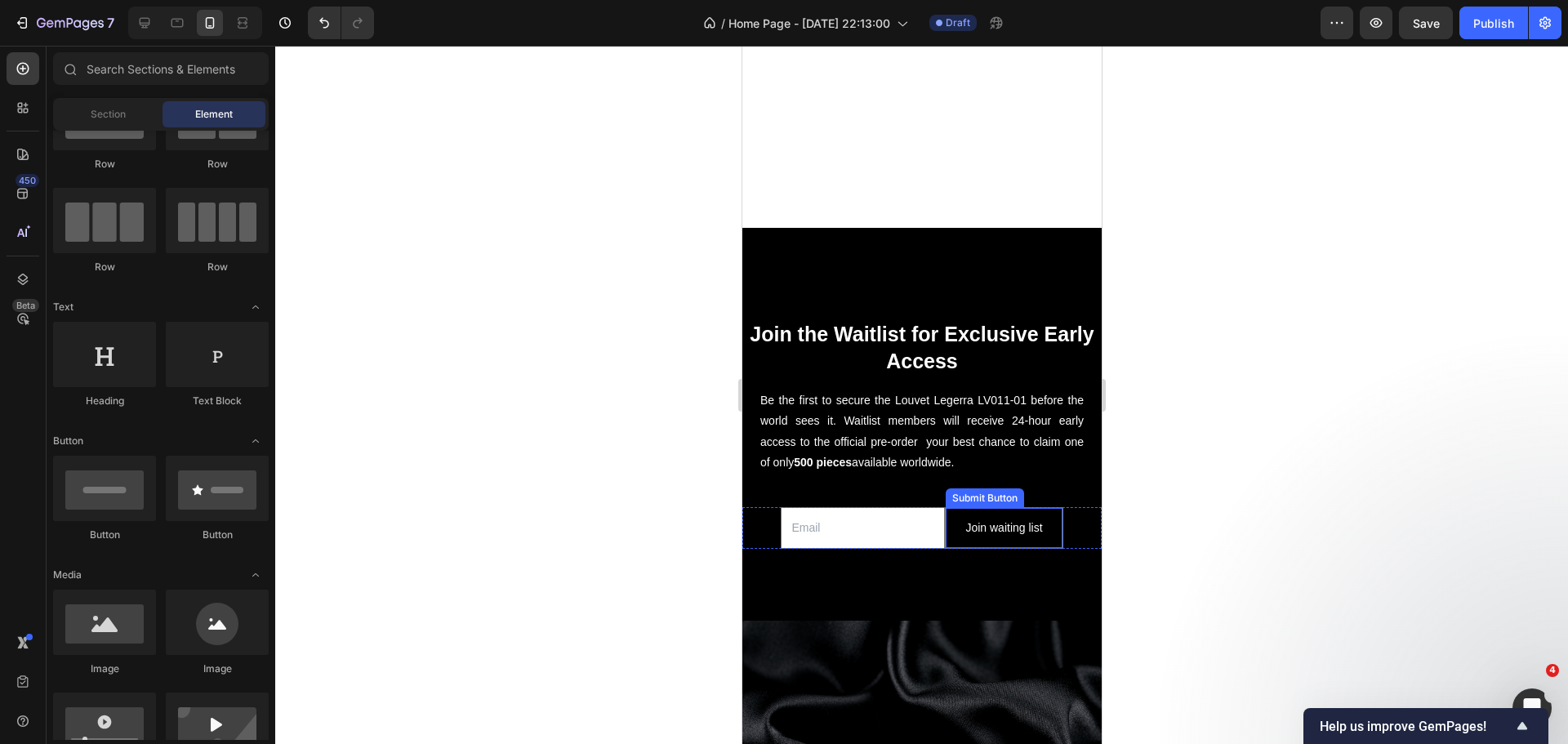
click at [944, 518] on button "Join waiting list" at bounding box center [1002, 528] width 116 height 40
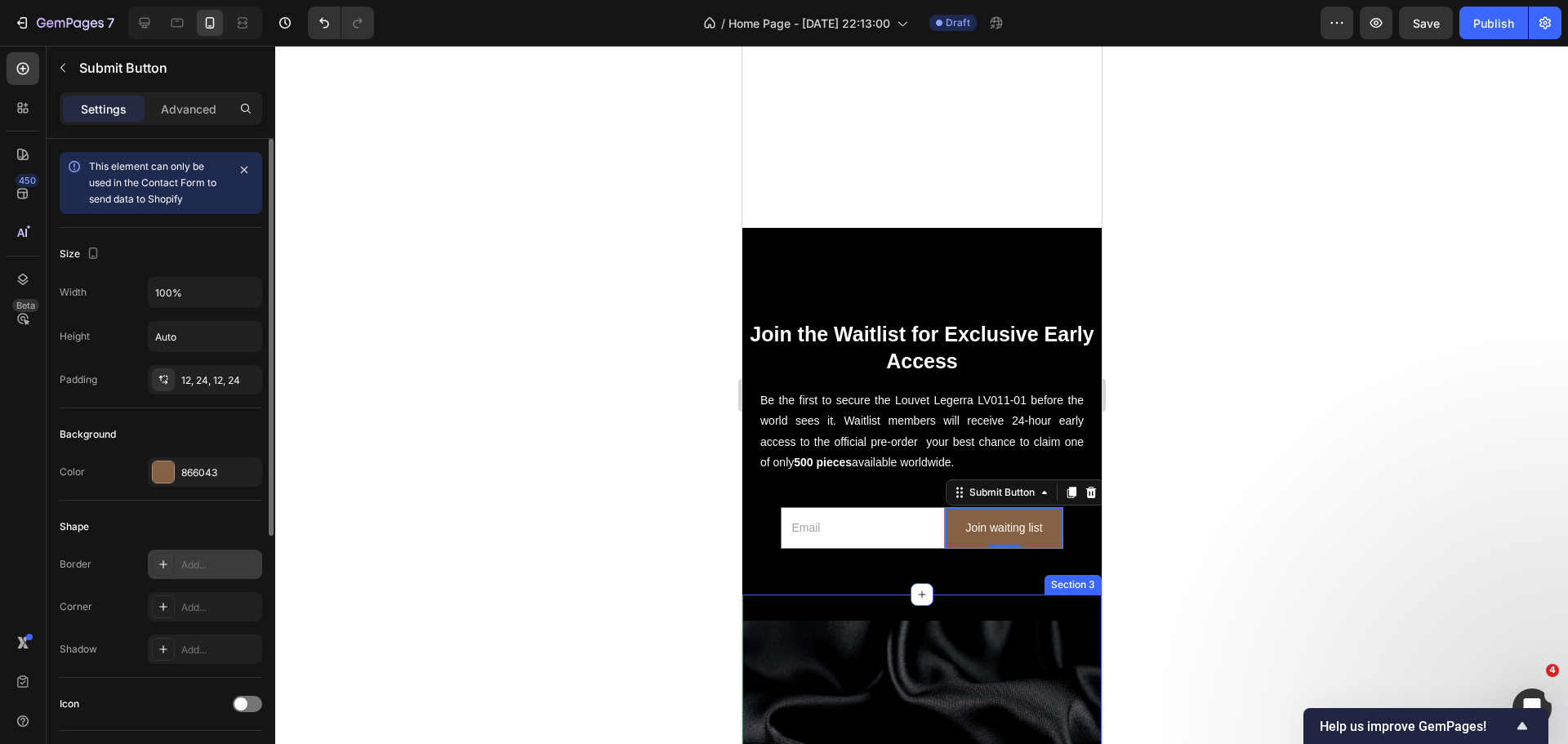
click at [187, 564] on div "Add..." at bounding box center [220, 564] width 77 height 14
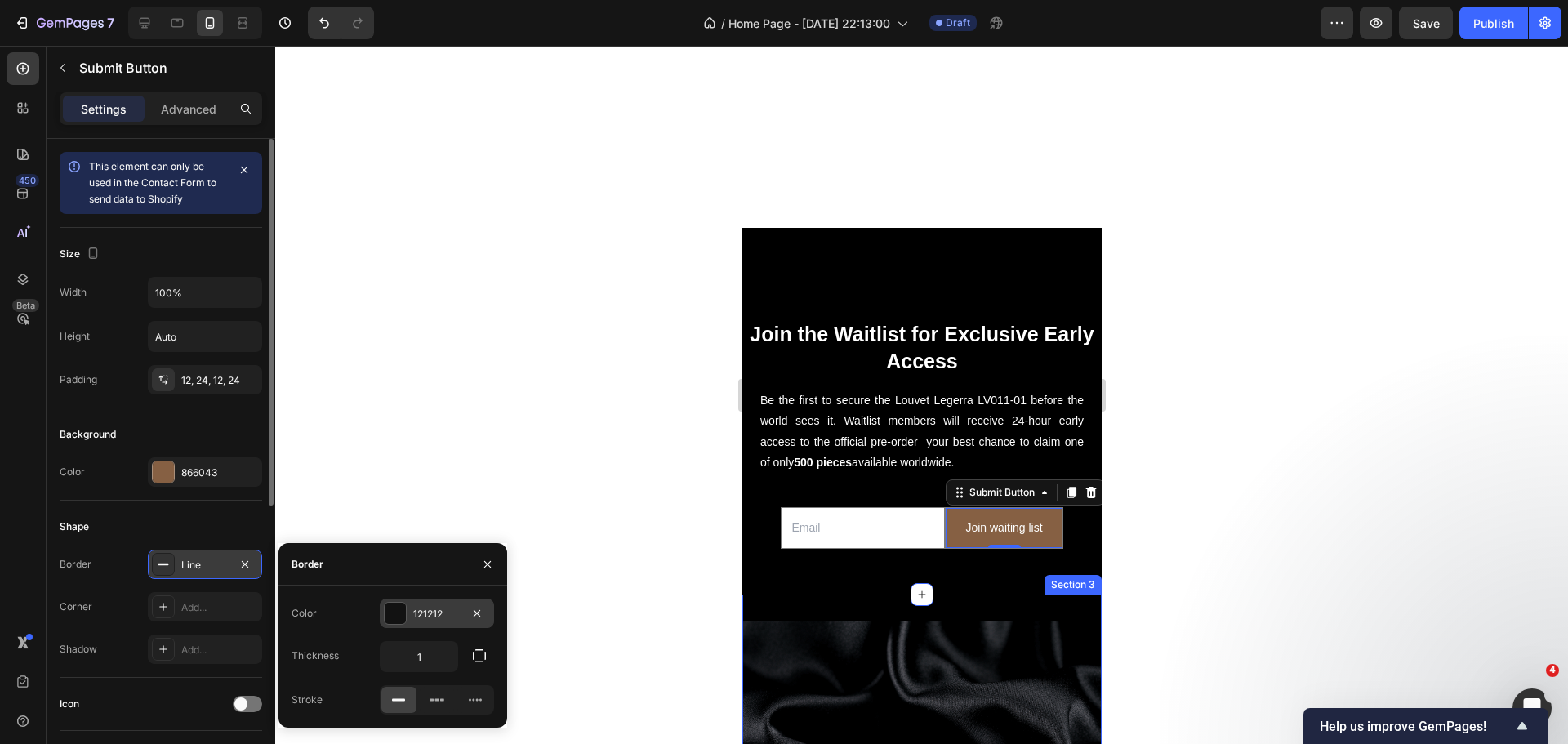
click at [390, 616] on div at bounding box center [395, 613] width 21 height 21
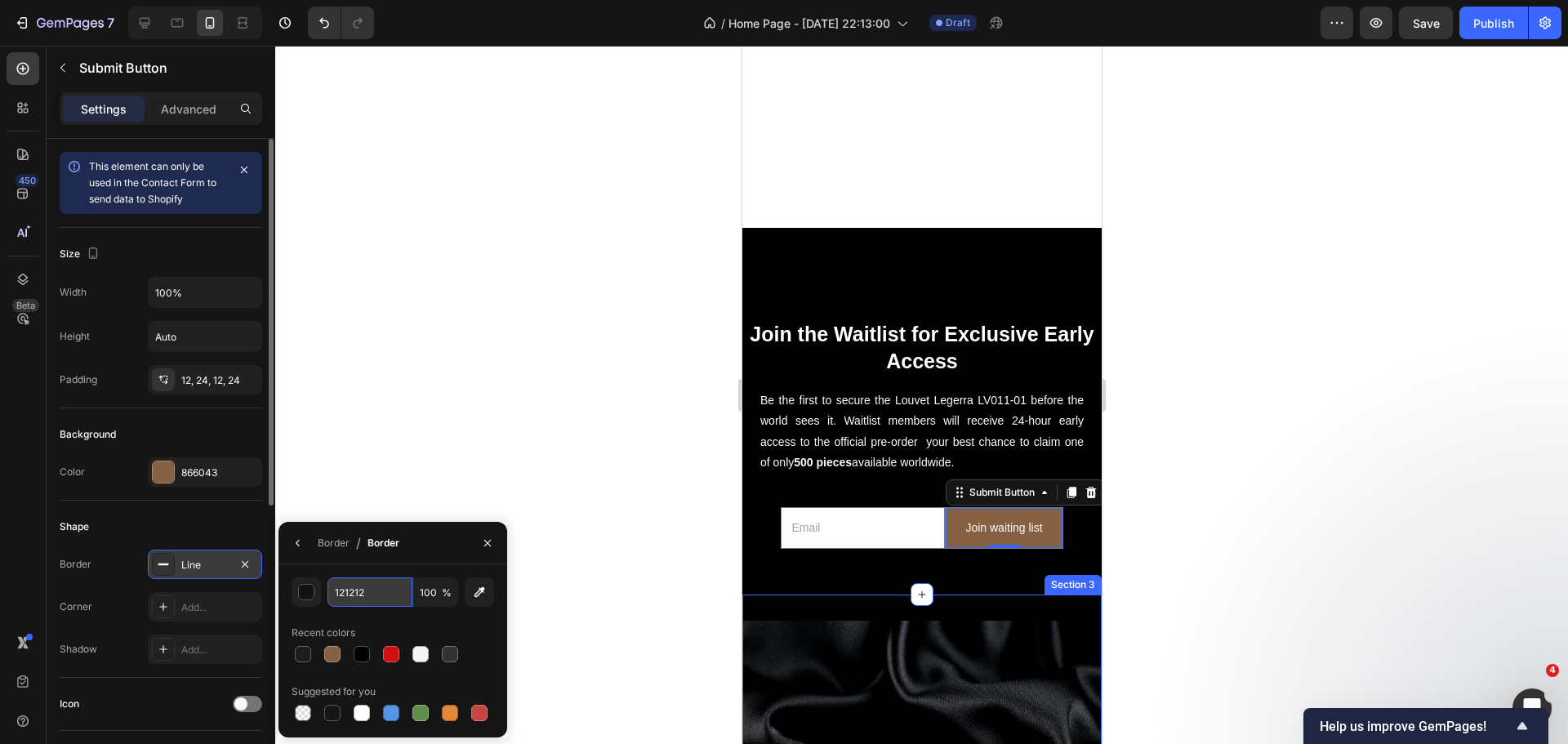
click at [339, 587] on input "121212" at bounding box center [370, 592] width 85 height 30
type input "D4AF37"
click at [375, 496] on div at bounding box center [921, 395] width 1292 height 699
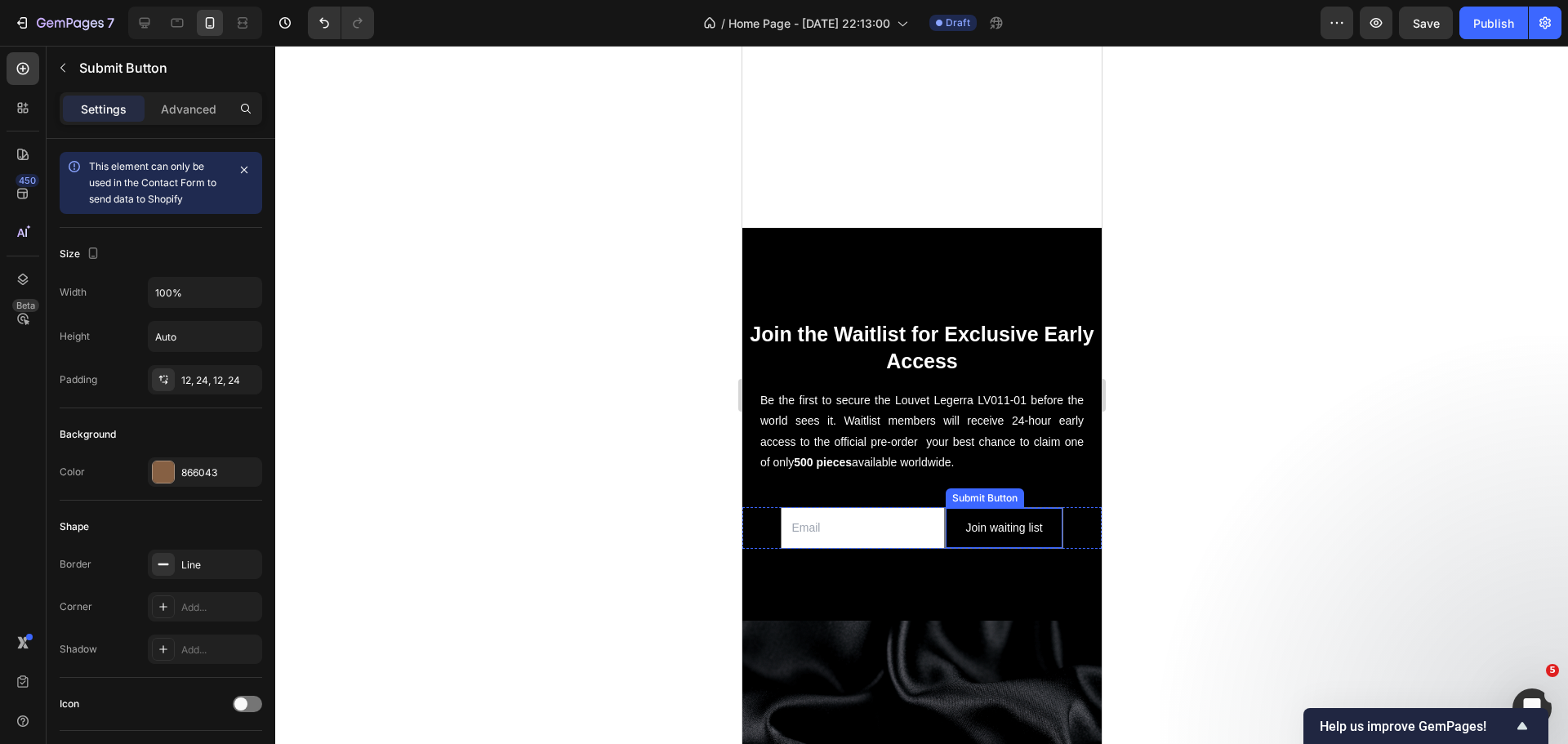
click at [944, 509] on button "Join waiting list" at bounding box center [1002, 528] width 116 height 40
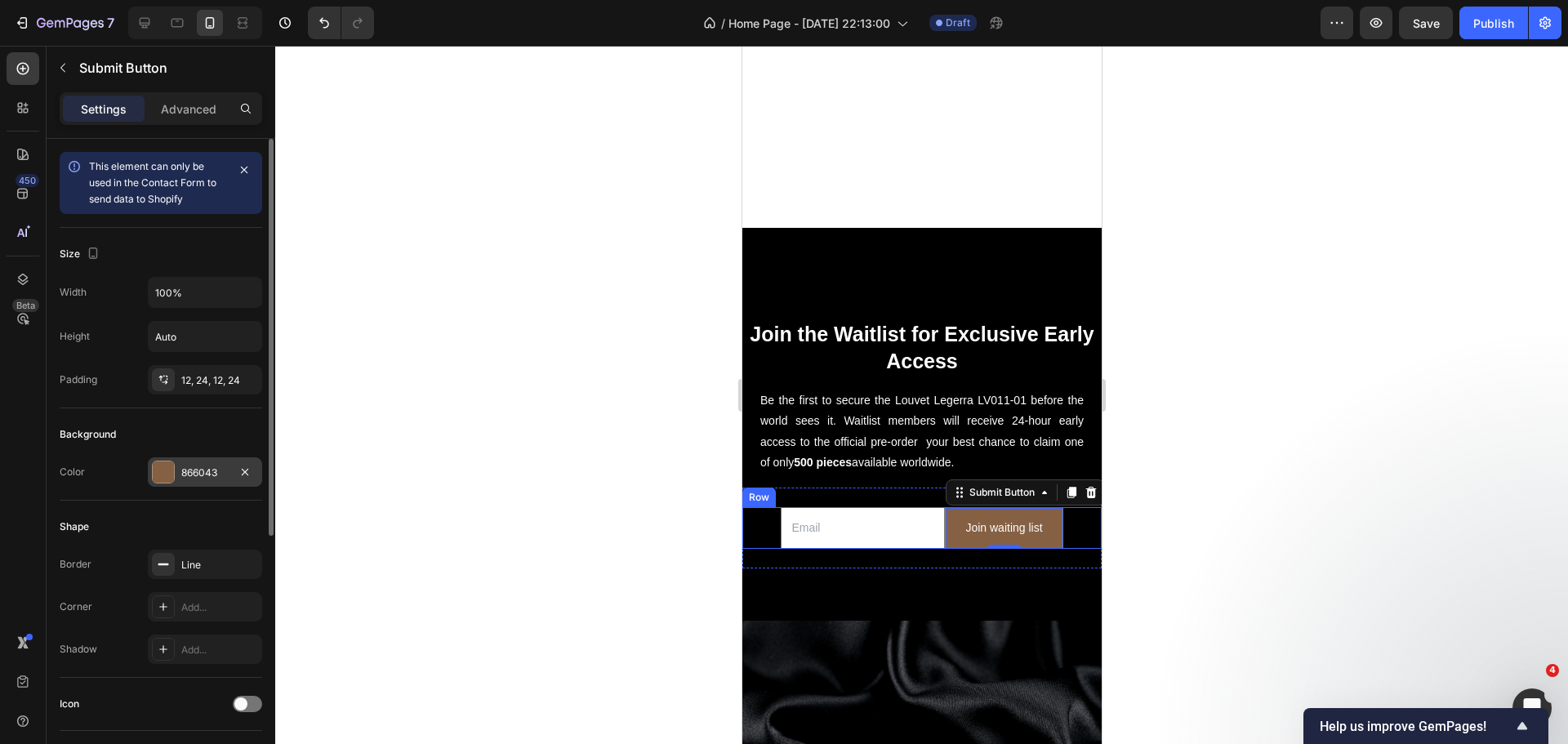
click at [174, 478] on div at bounding box center [163, 472] width 23 height 23
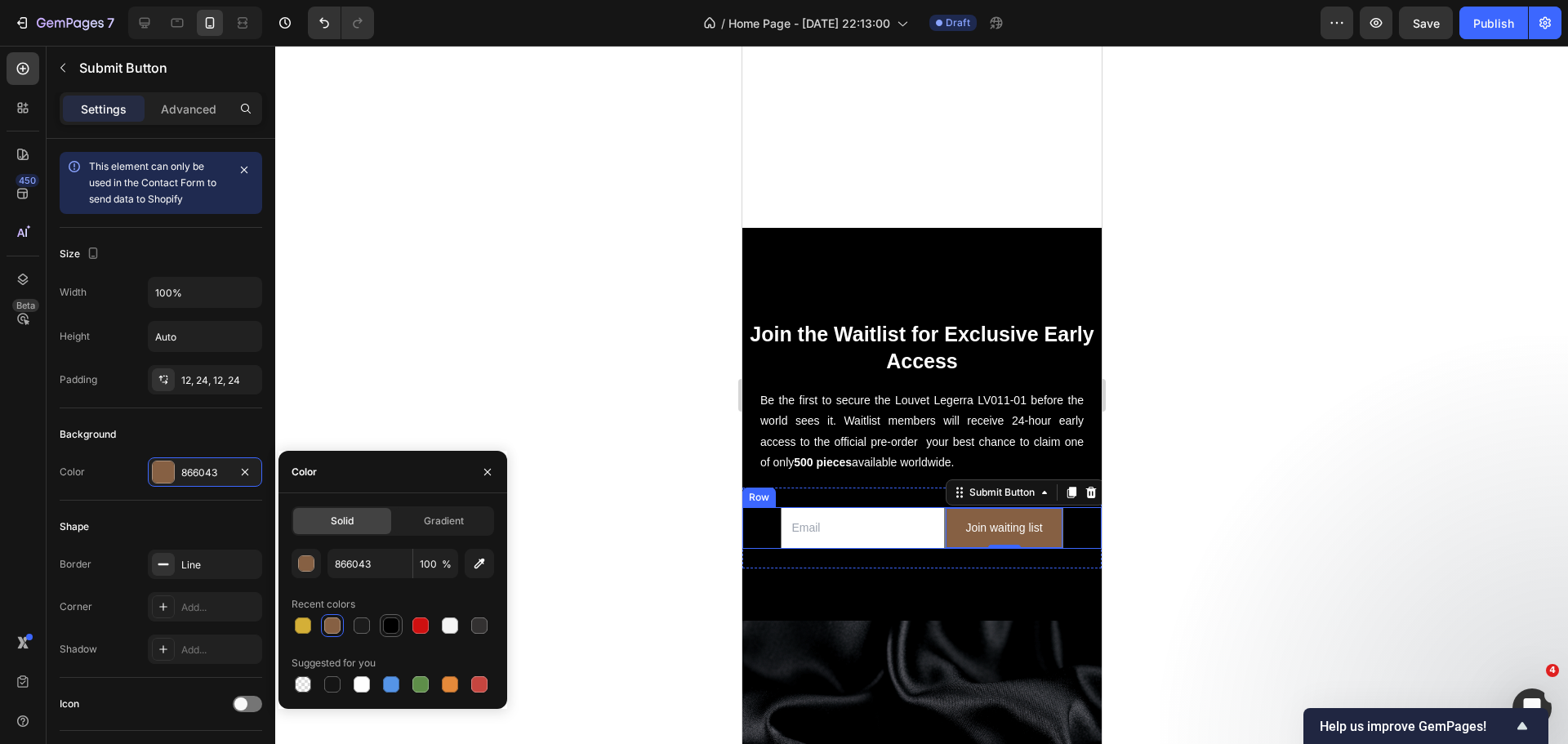
click at [390, 619] on div at bounding box center [391, 626] width 16 height 16
type input "000000"
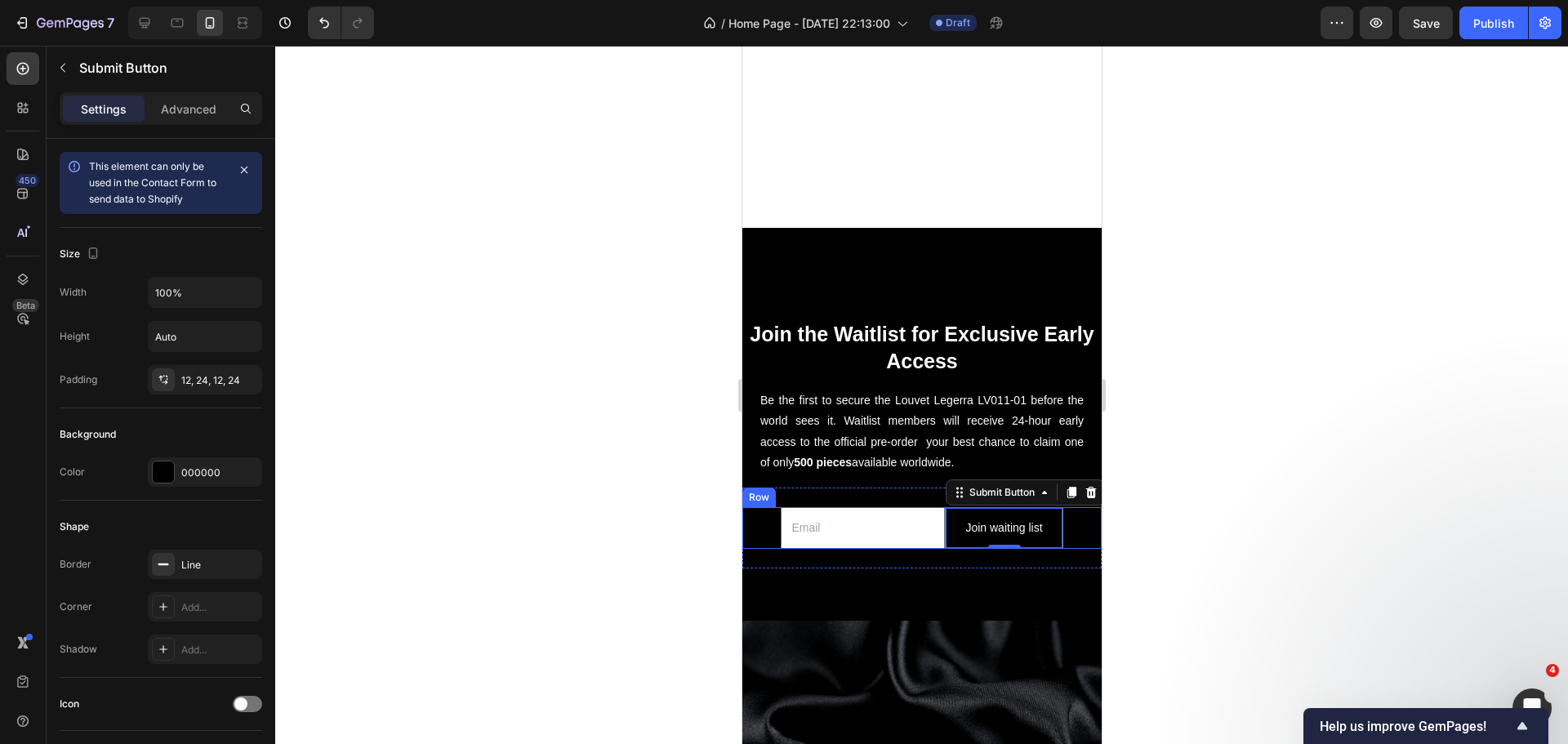
click at [578, 334] on div at bounding box center [921, 395] width 1292 height 699
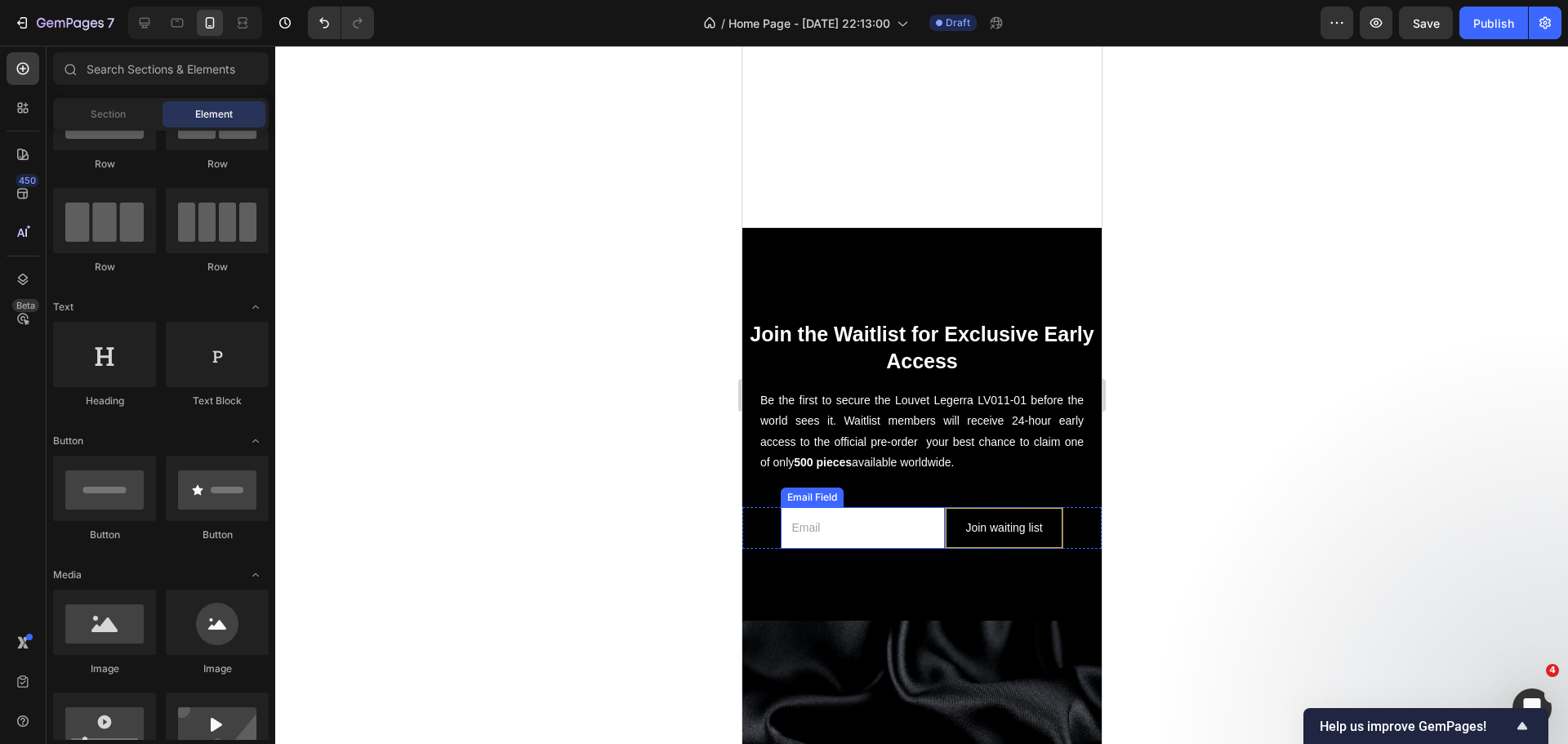
click at [858, 518] on input "email" at bounding box center [862, 528] width 164 height 42
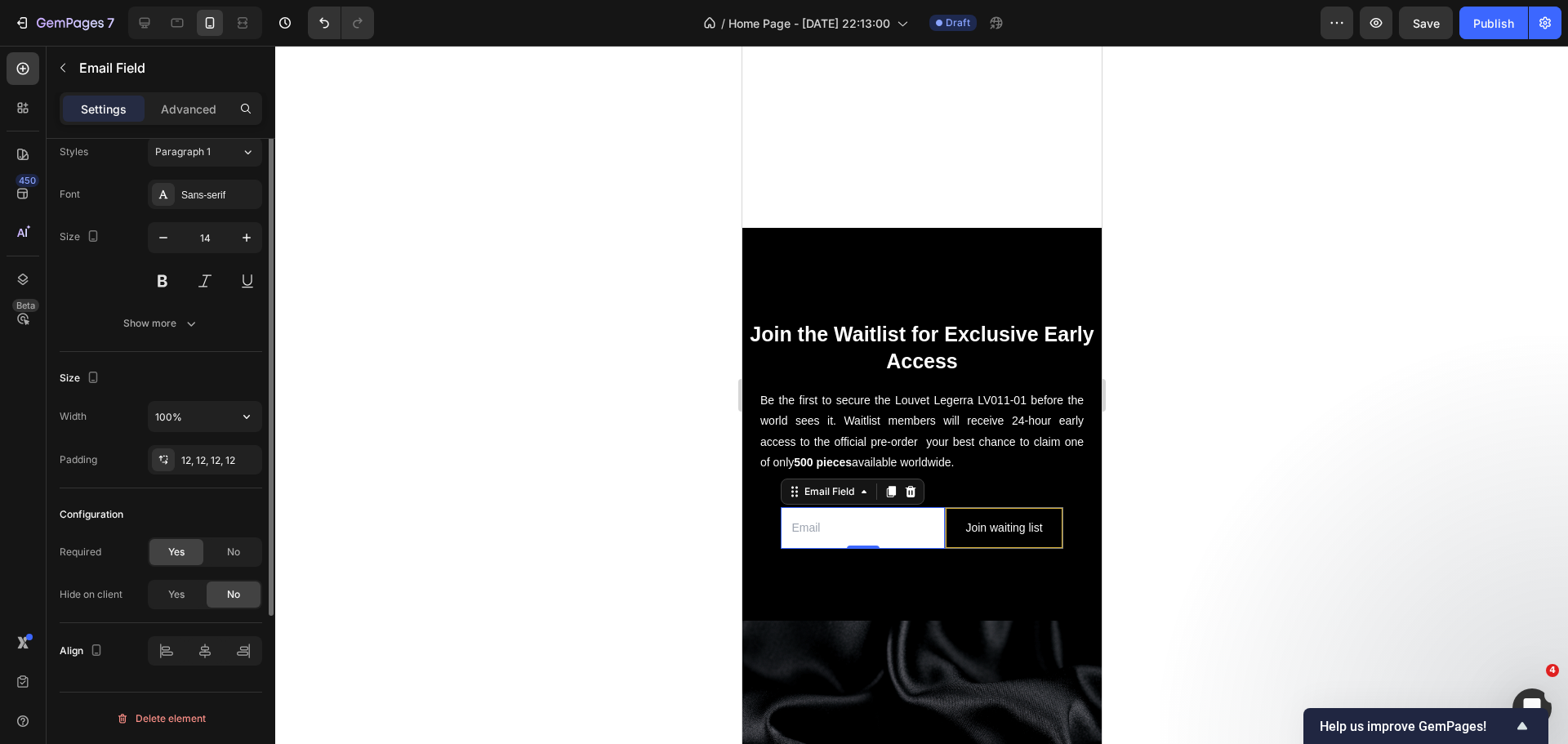
scroll to position [0, 0]
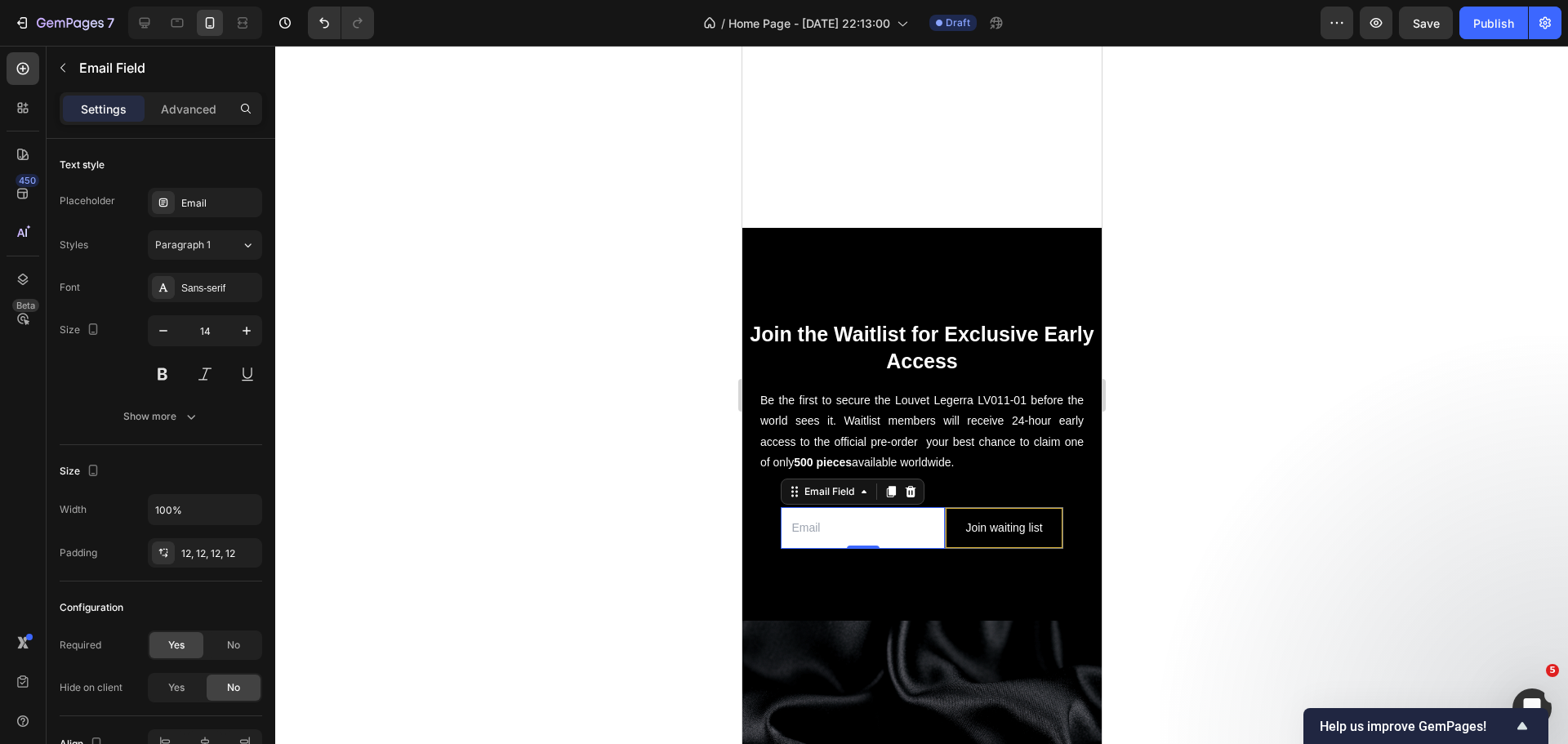
click at [861, 507] on input "email" at bounding box center [862, 528] width 164 height 42
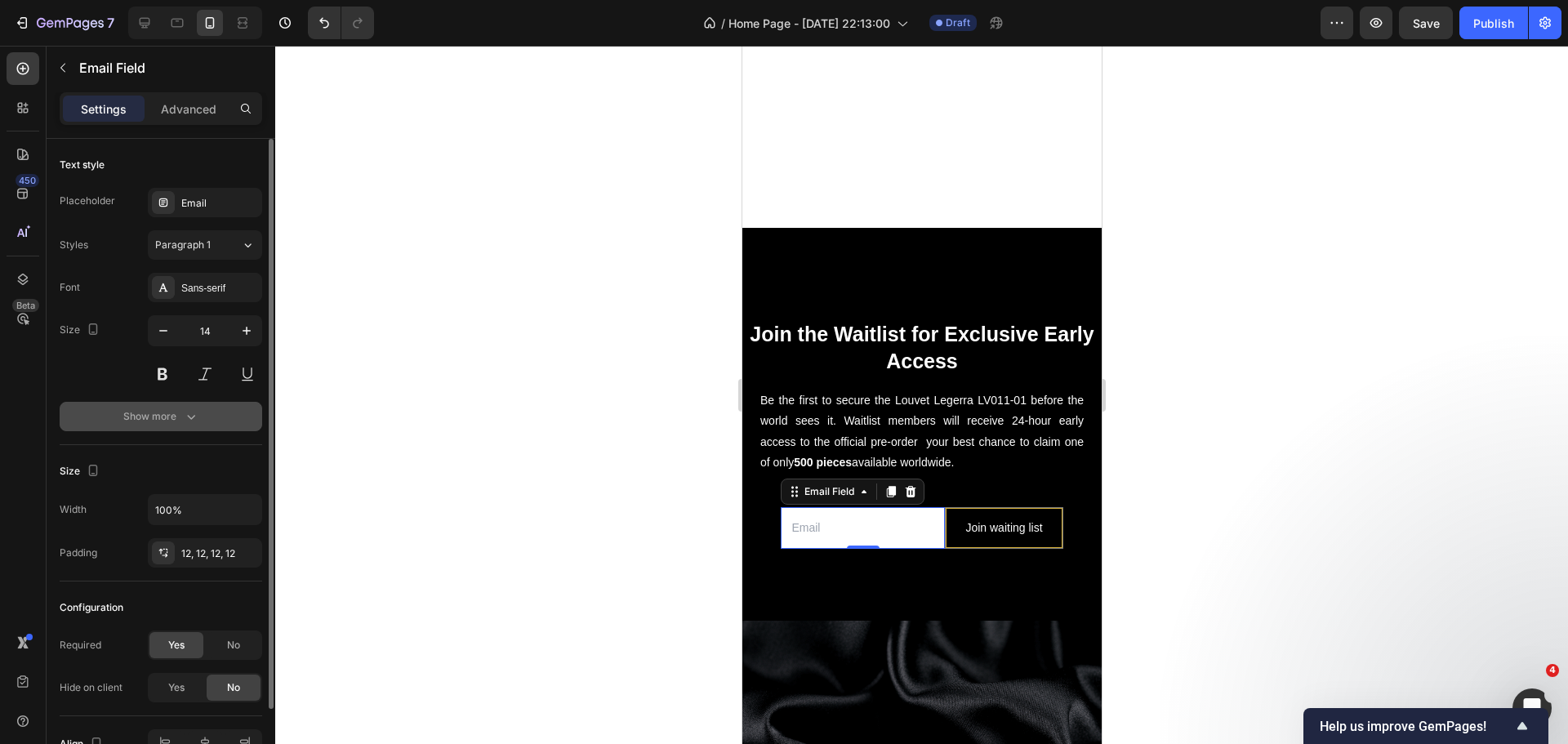
click at [192, 415] on icon "button" at bounding box center [191, 416] width 16 height 16
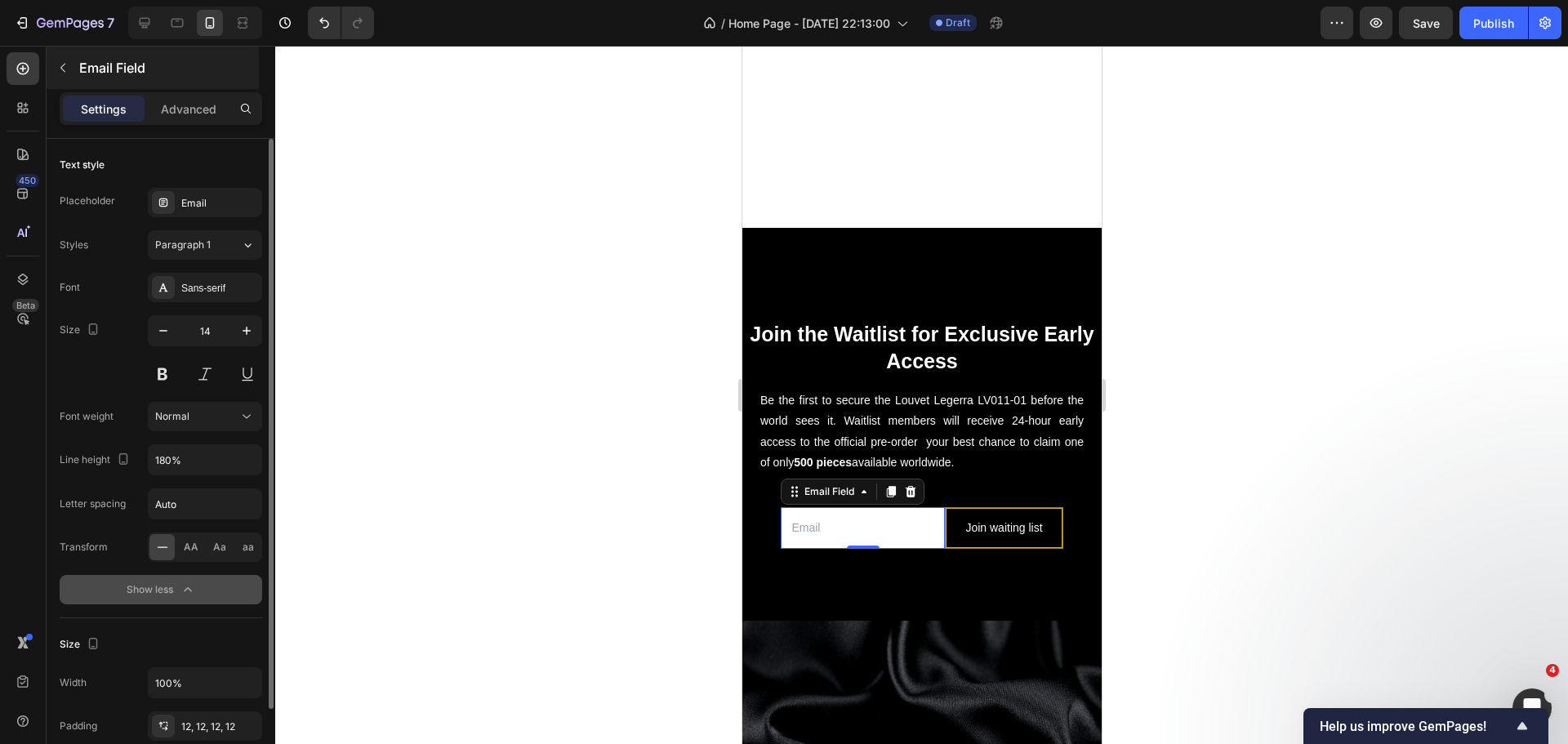
click at [173, 84] on div "Email Field" at bounding box center [153, 68] width 213 height 43
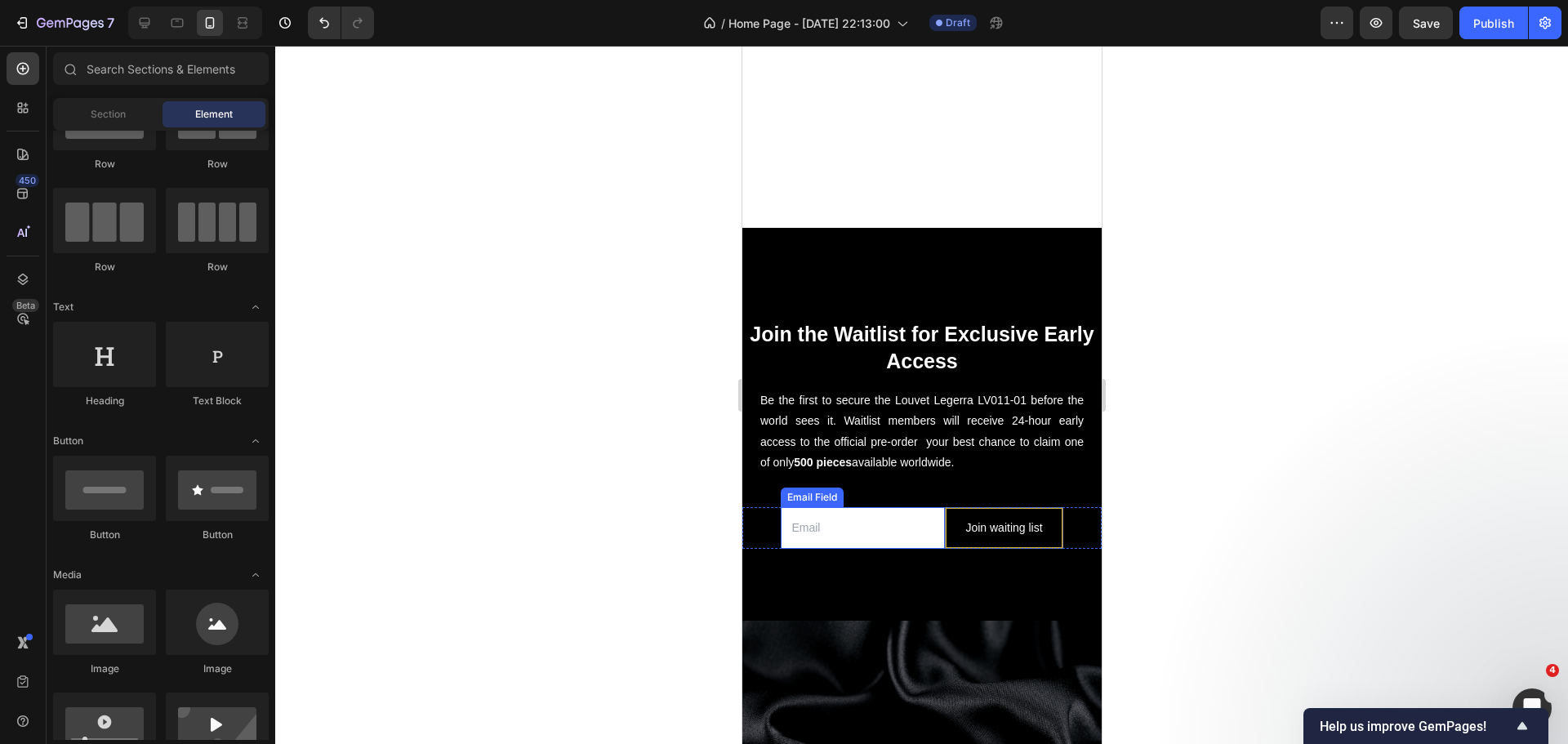
click at [864, 511] on input "email" at bounding box center [862, 528] width 164 height 42
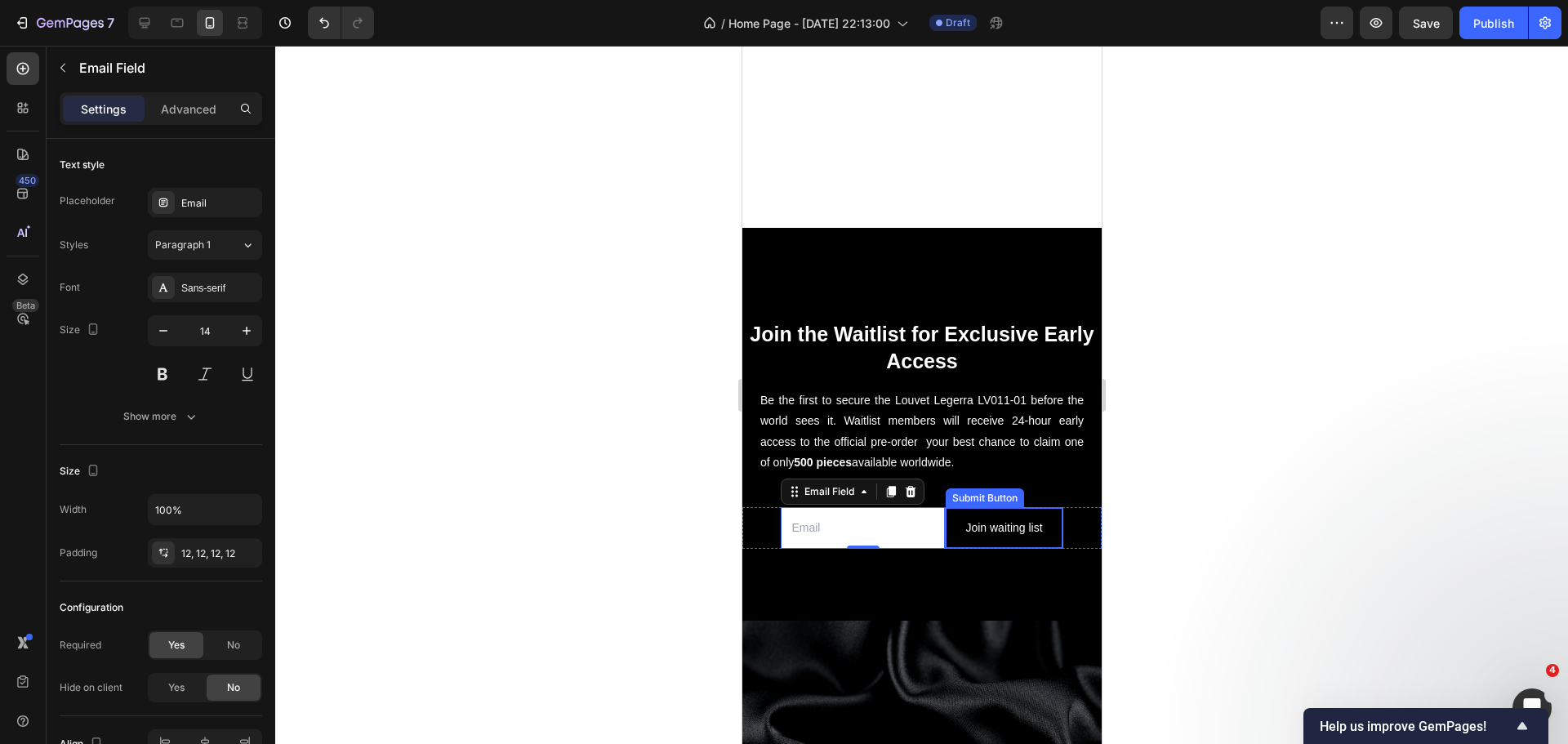
click at [944, 508] on button "Join waiting list" at bounding box center [1002, 528] width 116 height 40
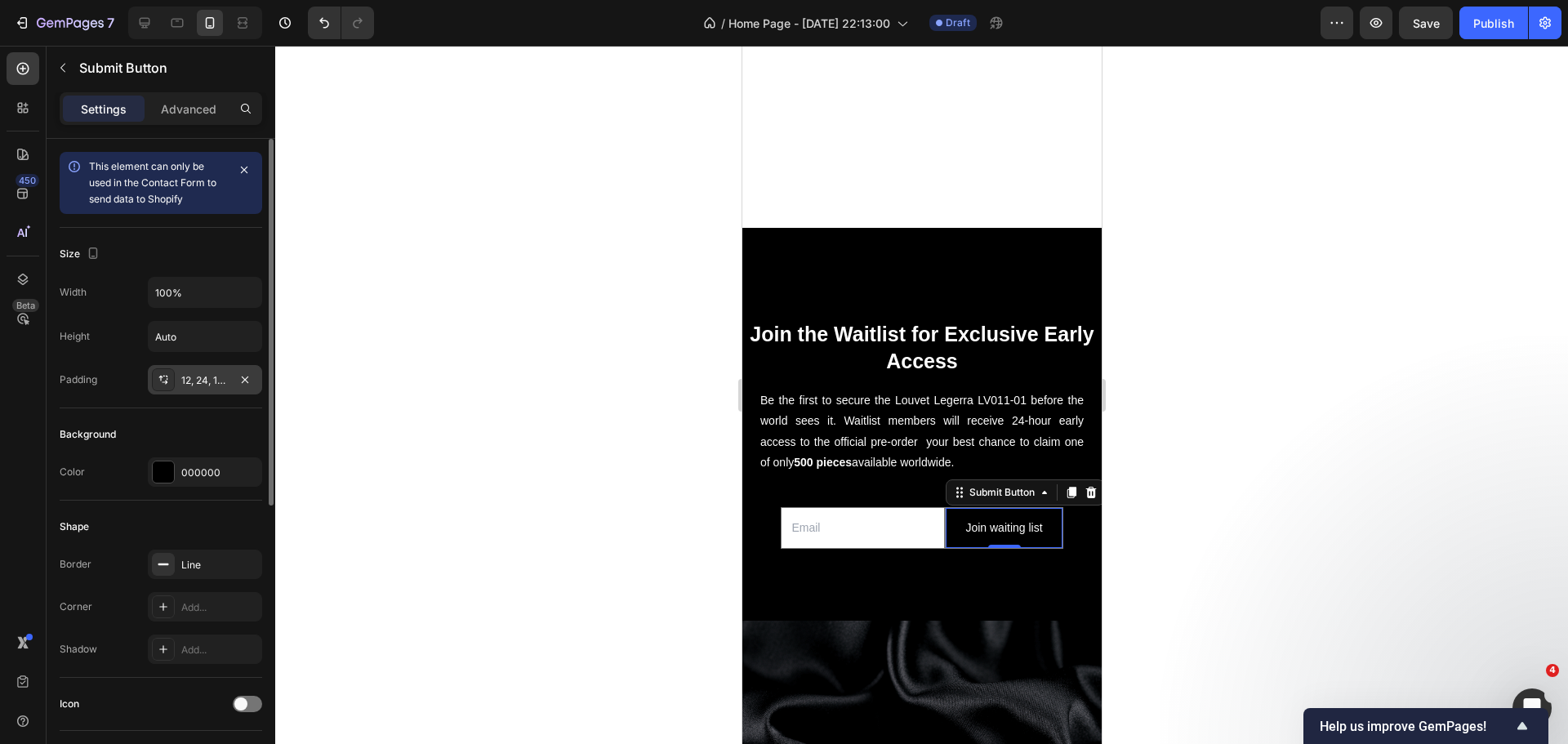
click at [185, 381] on div "12, 24, 12, 24" at bounding box center [205, 381] width 48 height 14
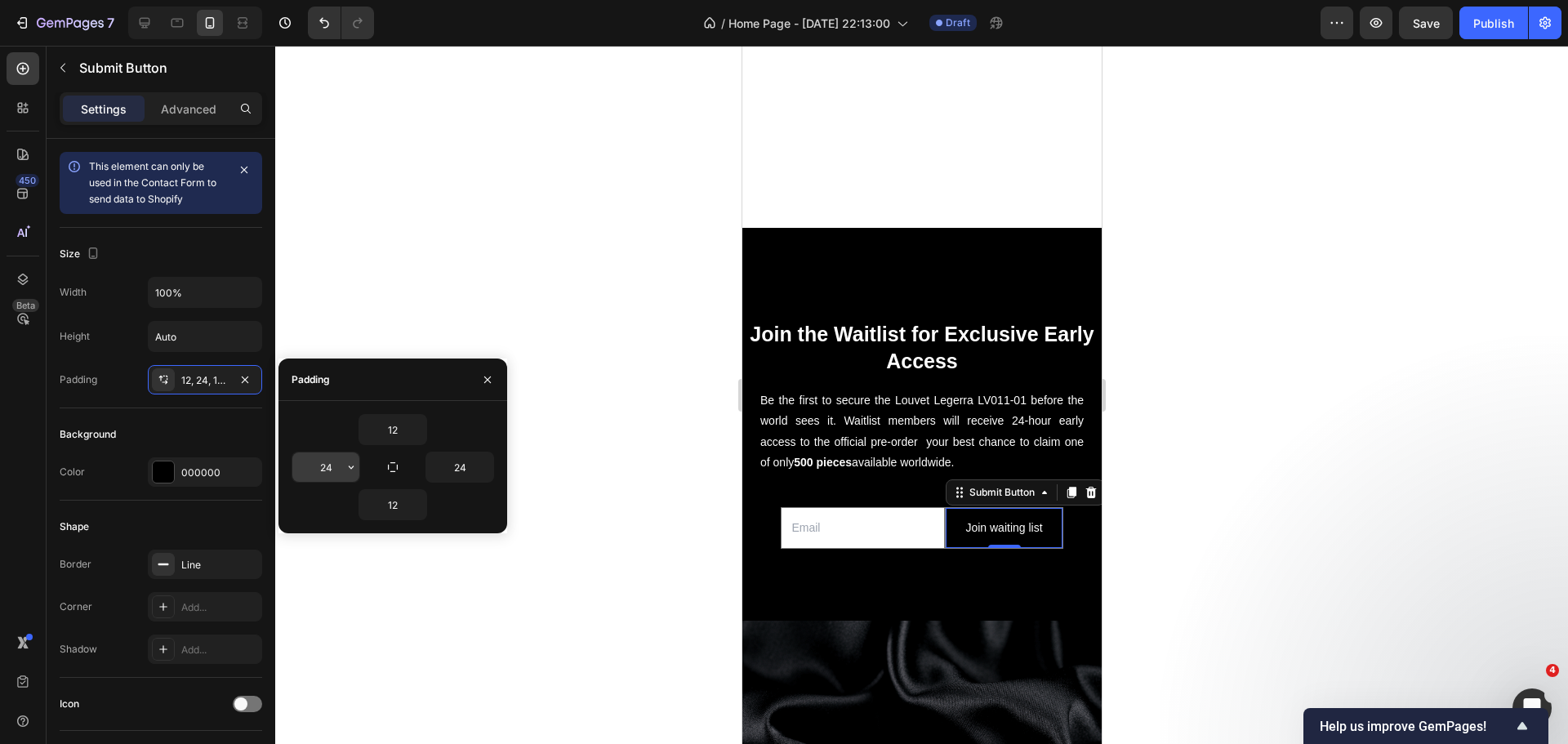
click at [317, 463] on input "24" at bounding box center [326, 467] width 67 height 30
click at [345, 474] on button "button" at bounding box center [351, 467] width 16 height 30
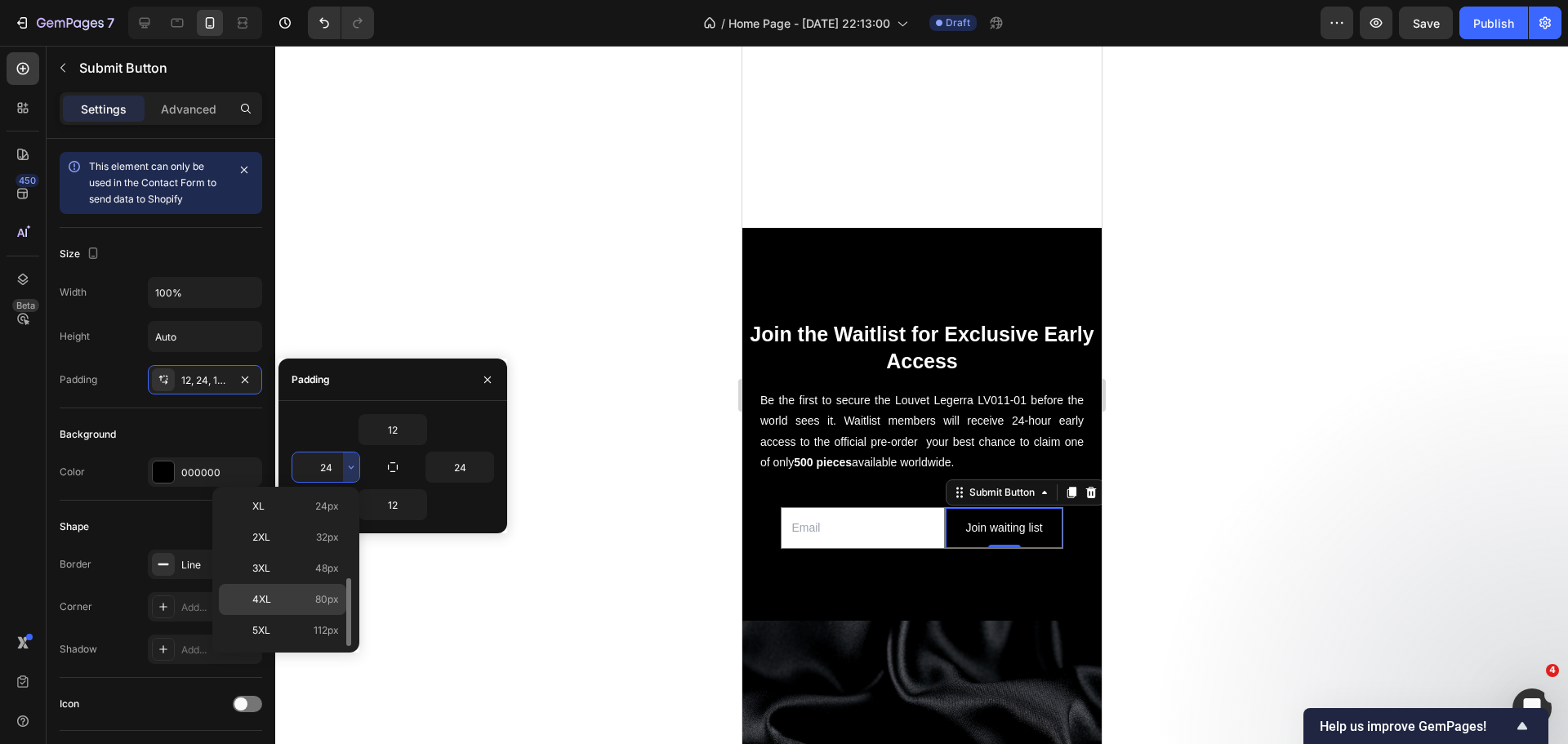
scroll to position [107, 0]
click at [295, 586] on p "XL 24px" at bounding box center [296, 587] width 87 height 14
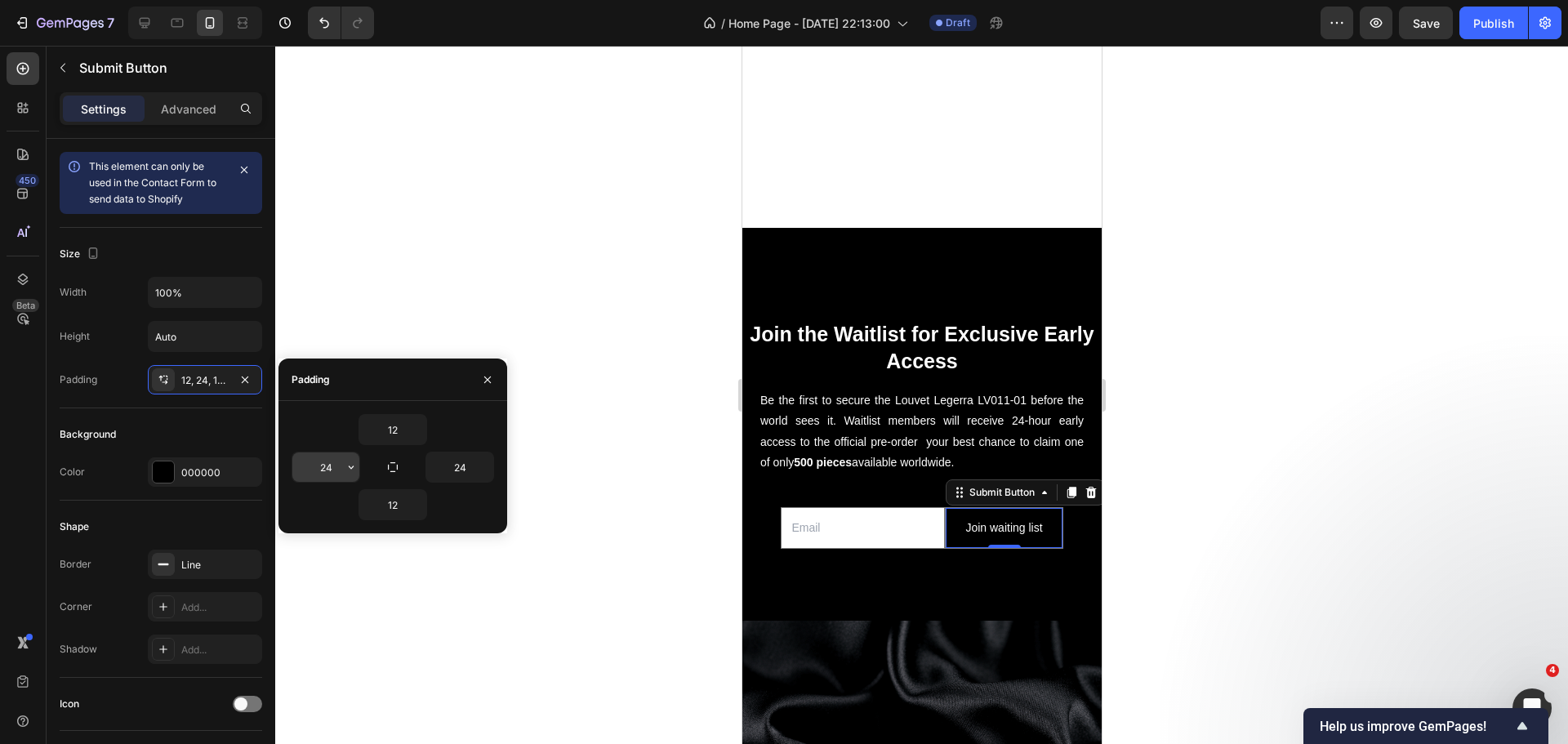
click at [313, 455] on input "24" at bounding box center [326, 467] width 67 height 30
click at [352, 470] on icon "button" at bounding box center [351, 466] width 13 height 13
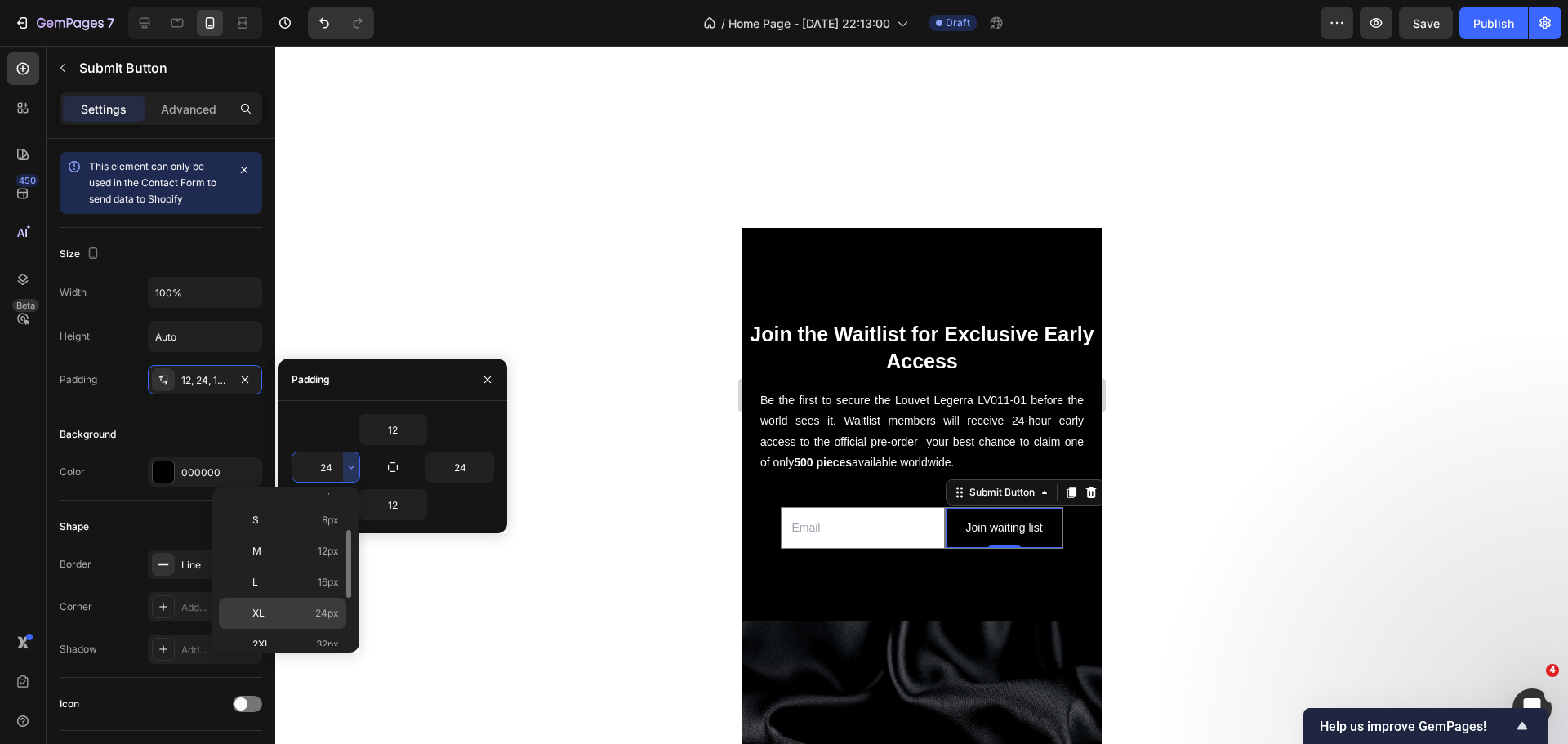
scroll to position [163, 0]
click at [301, 592] on p "3XL 48px" at bounding box center [296, 593] width 87 height 14
type input "48"
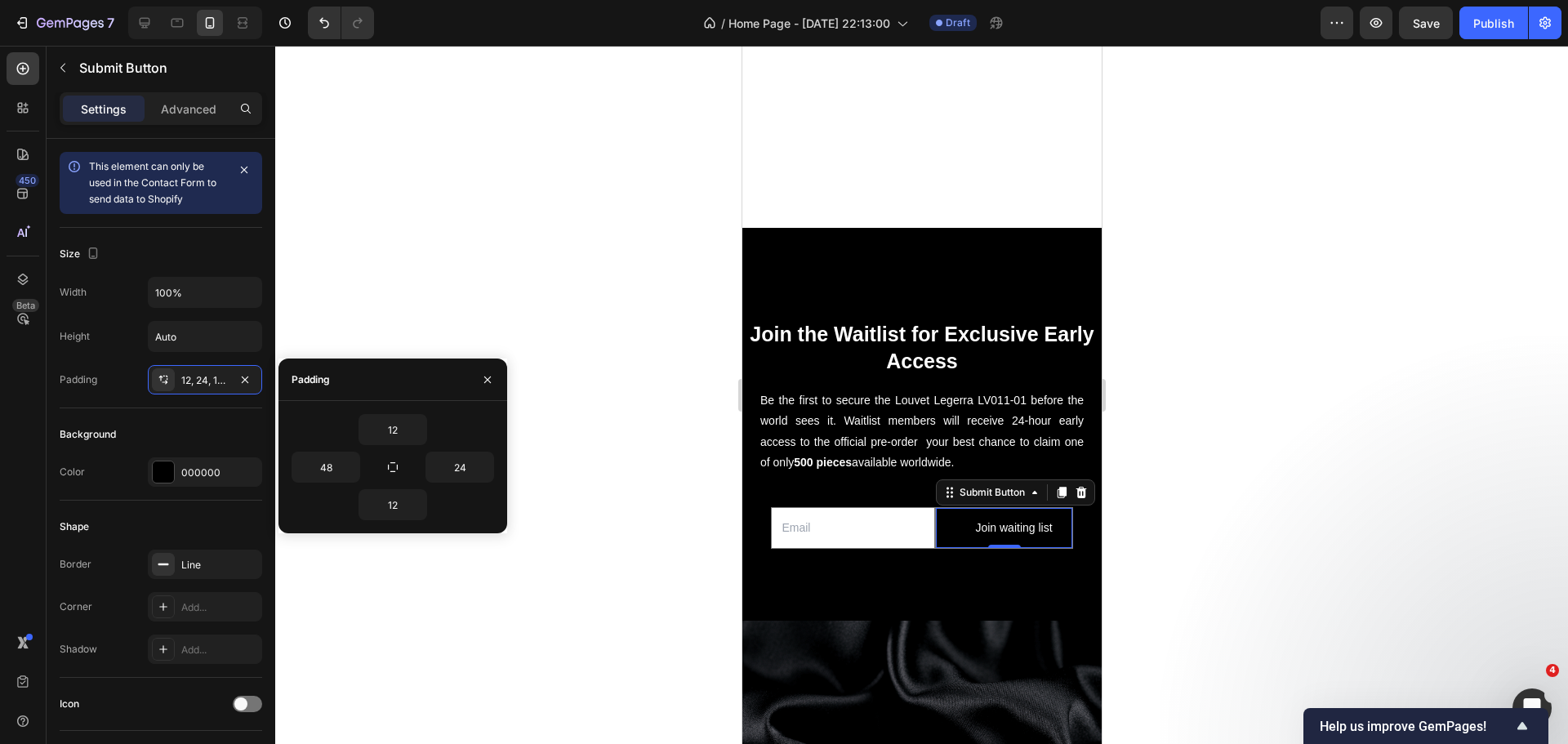
click at [301, 592] on div at bounding box center [921, 395] width 1292 height 699
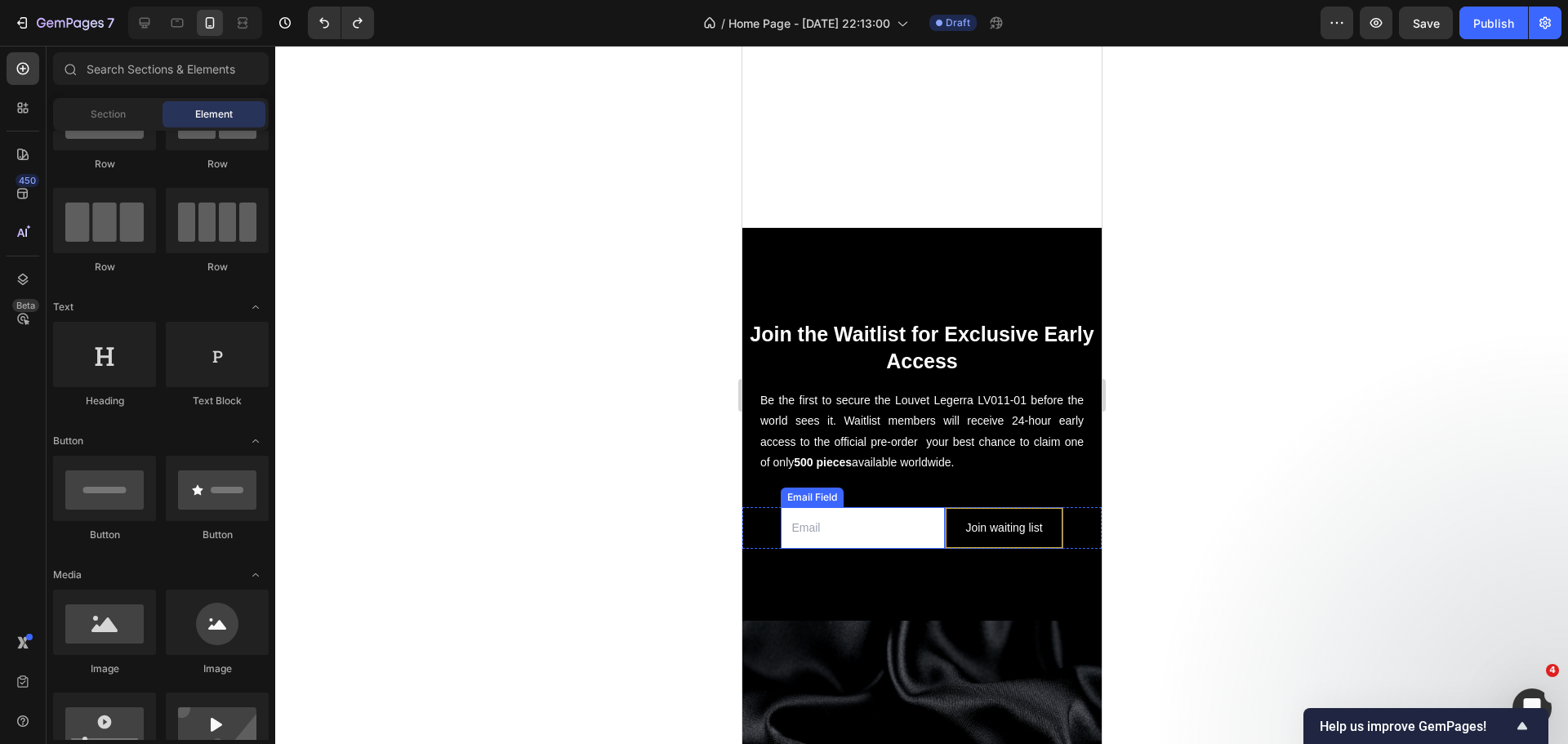
click at [933, 518] on input "email" at bounding box center [862, 528] width 164 height 42
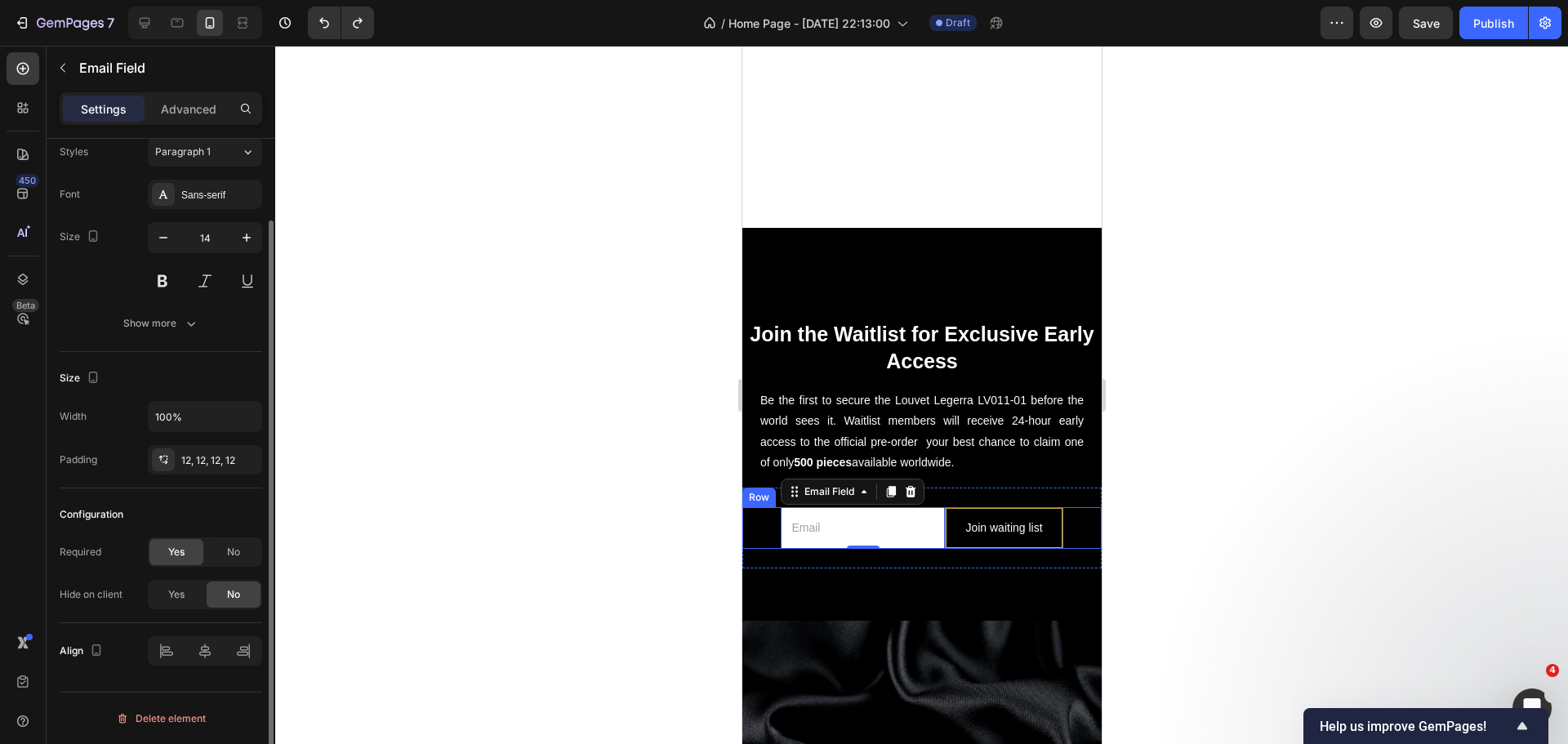
scroll to position [0, 0]
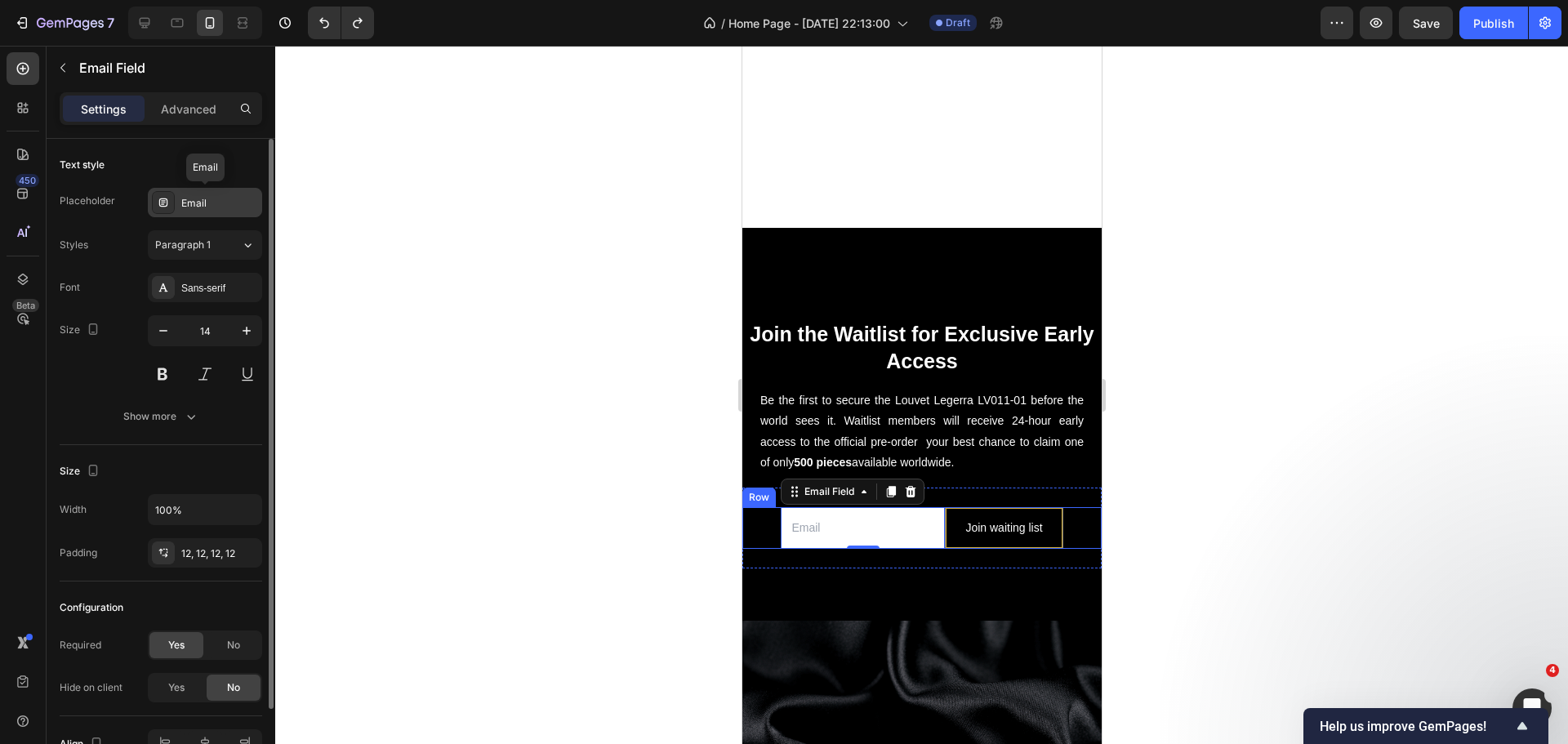
click at [218, 209] on div "Email" at bounding box center [220, 203] width 77 height 14
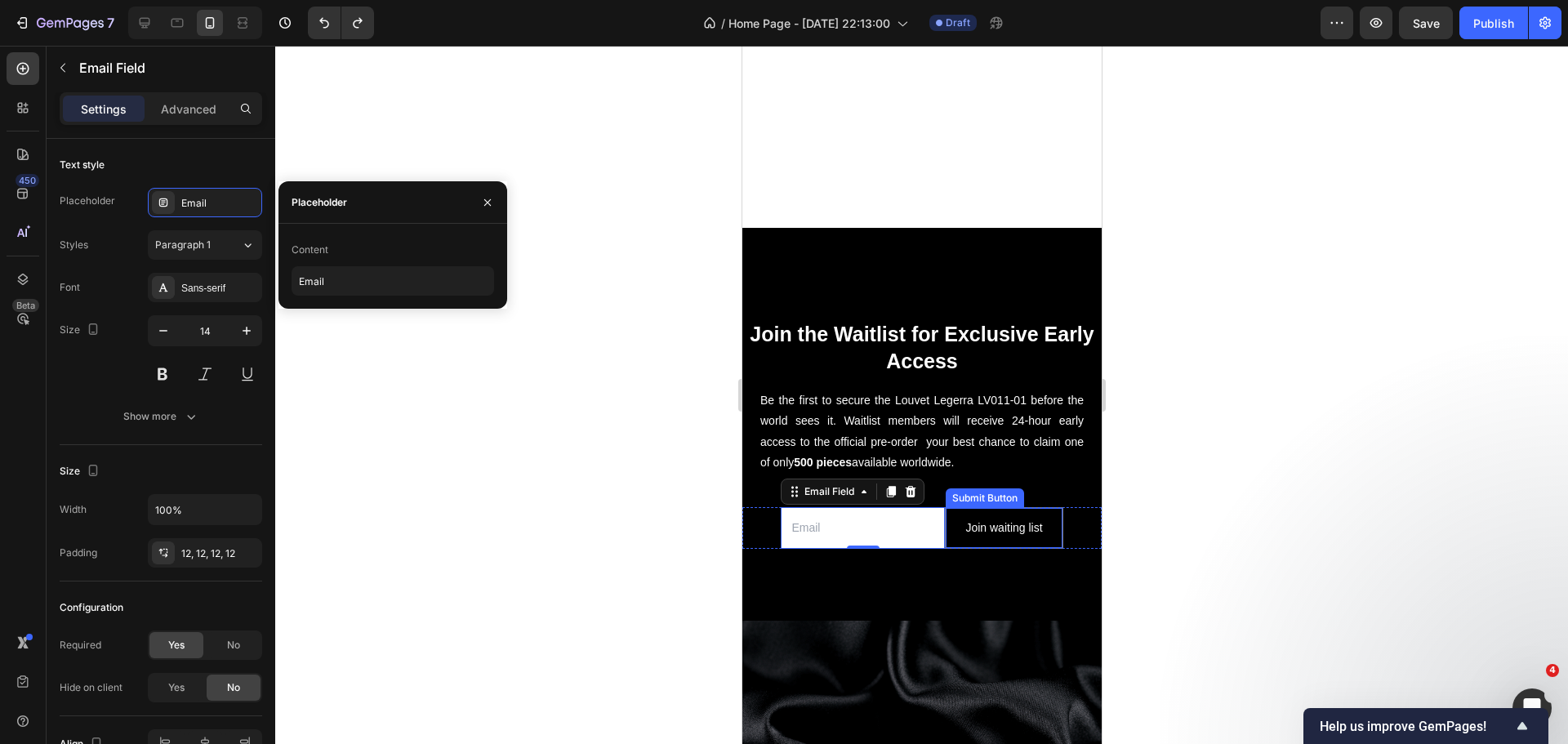
click at [944, 518] on button "Join waiting list" at bounding box center [1002, 528] width 116 height 40
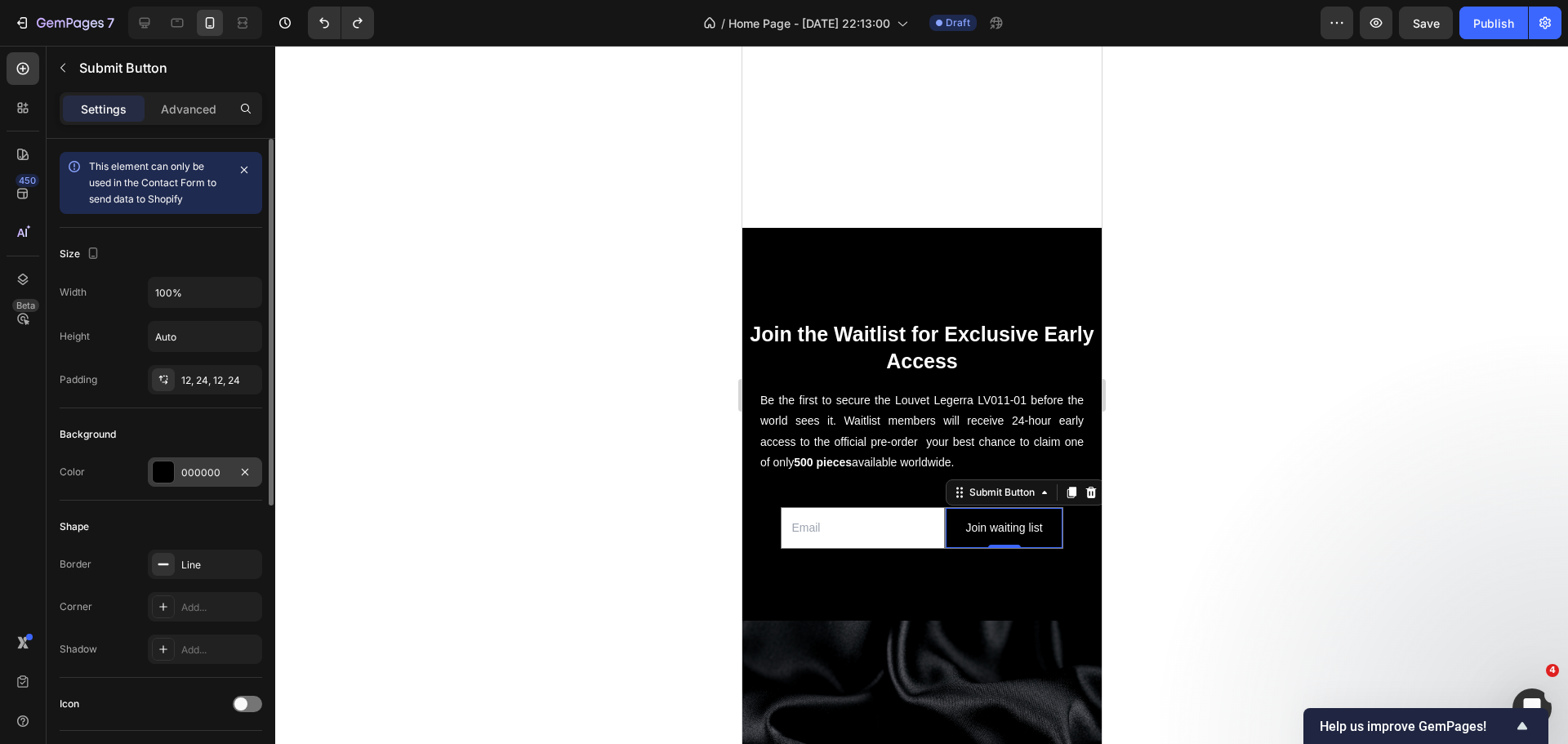
click at [160, 474] on div at bounding box center [163, 472] width 21 height 21
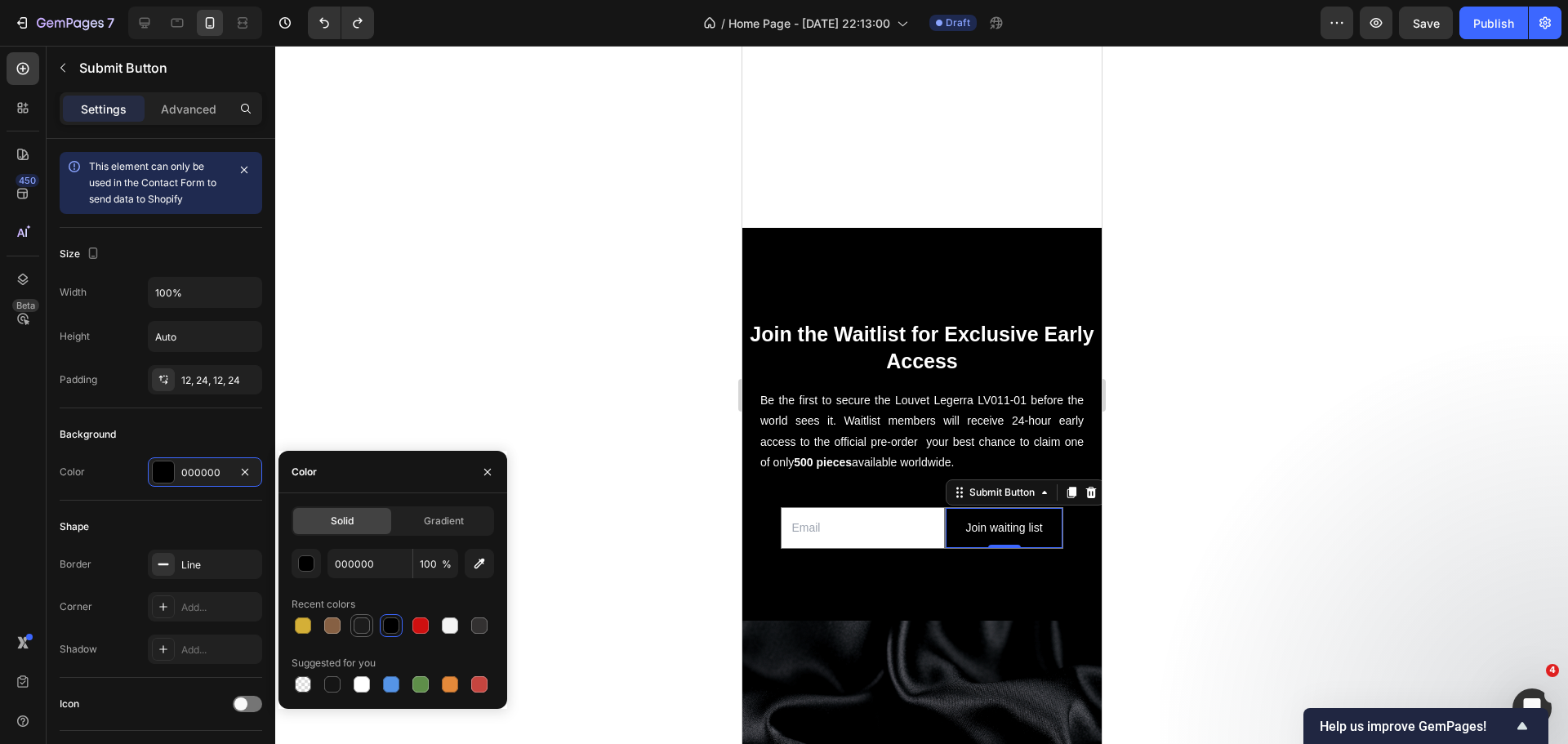
click at [365, 632] on div at bounding box center [362, 626] width 16 height 16
type input "1C1C1C"
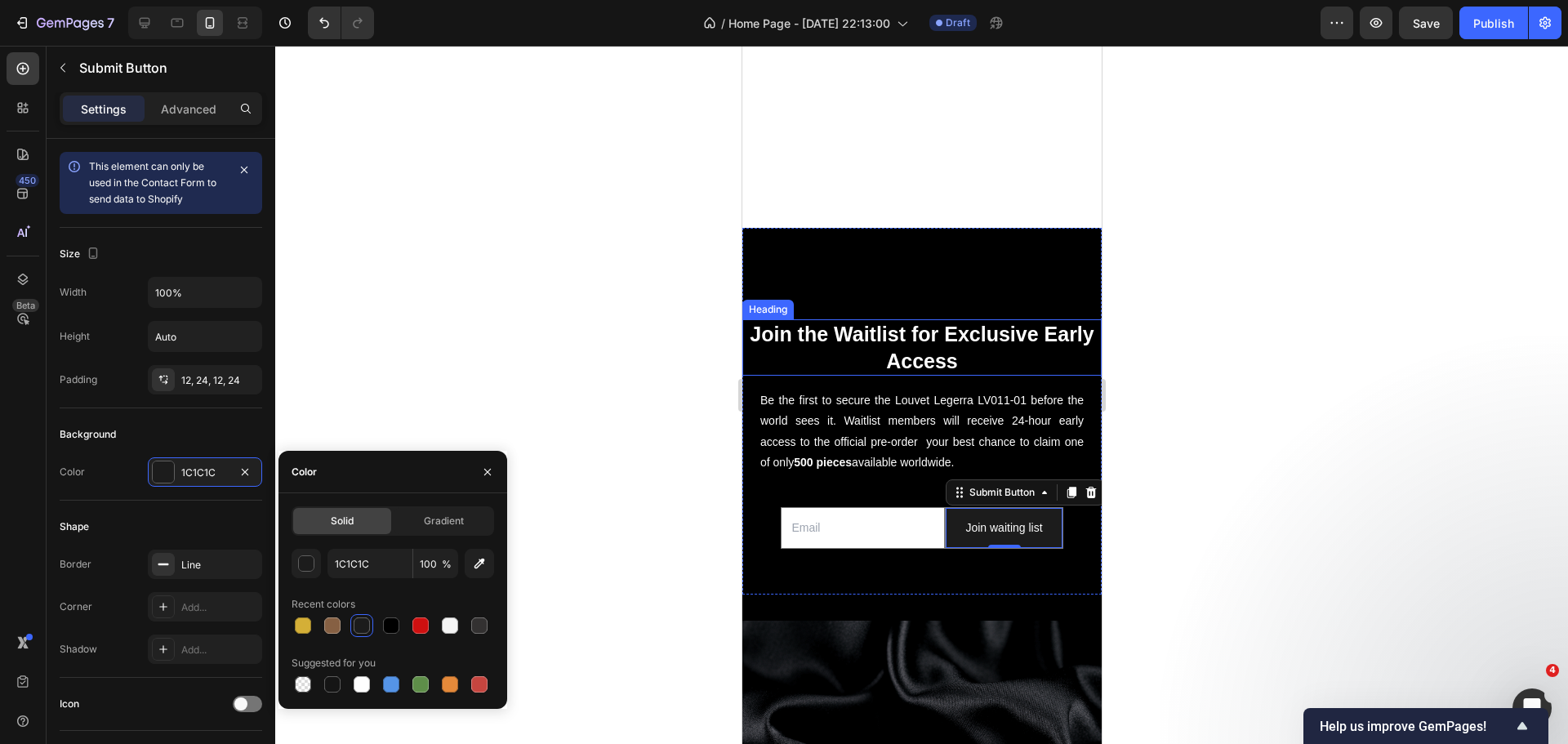
click at [612, 266] on div at bounding box center [921, 395] width 1292 height 699
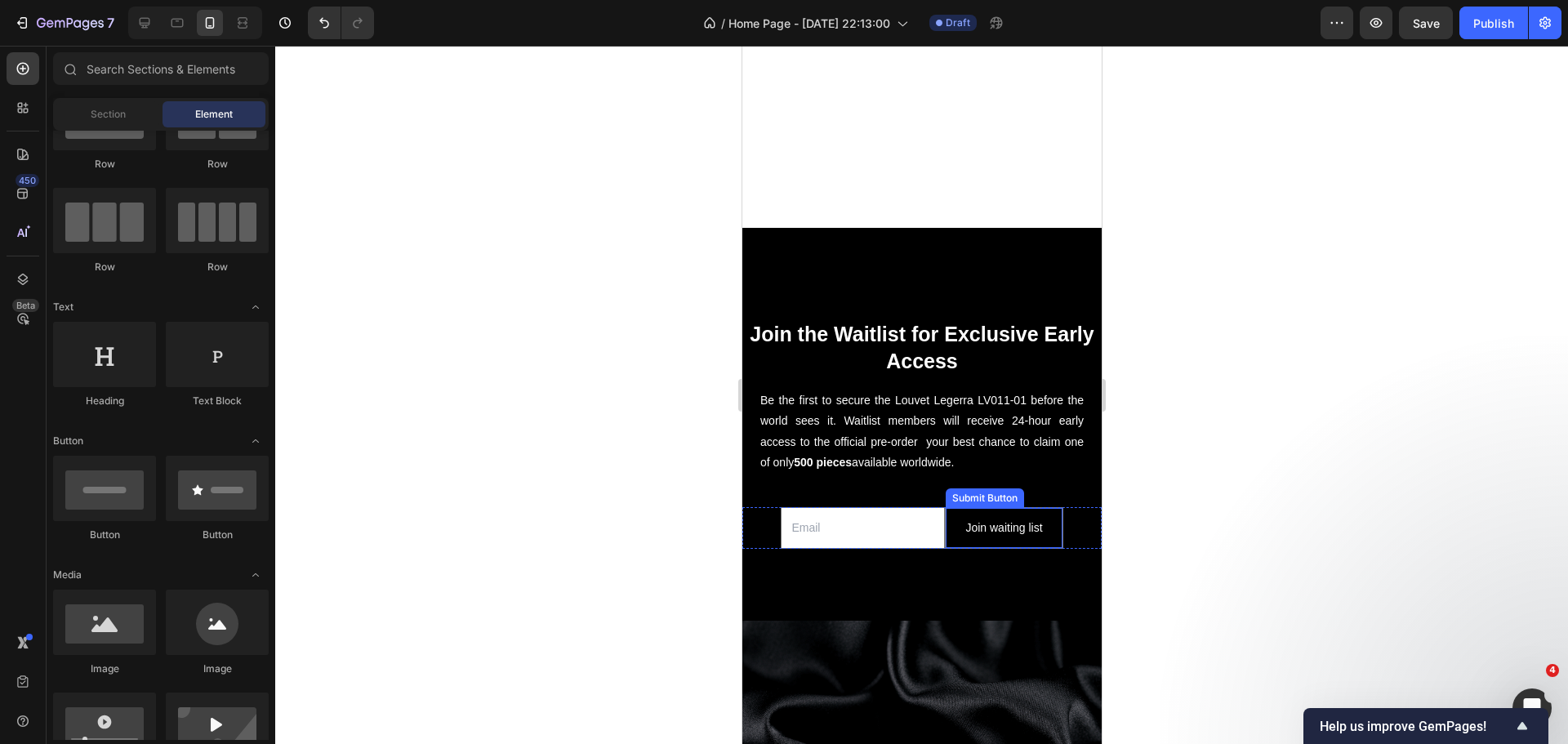
click at [944, 508] on button "Join waiting list" at bounding box center [1002, 528] width 116 height 40
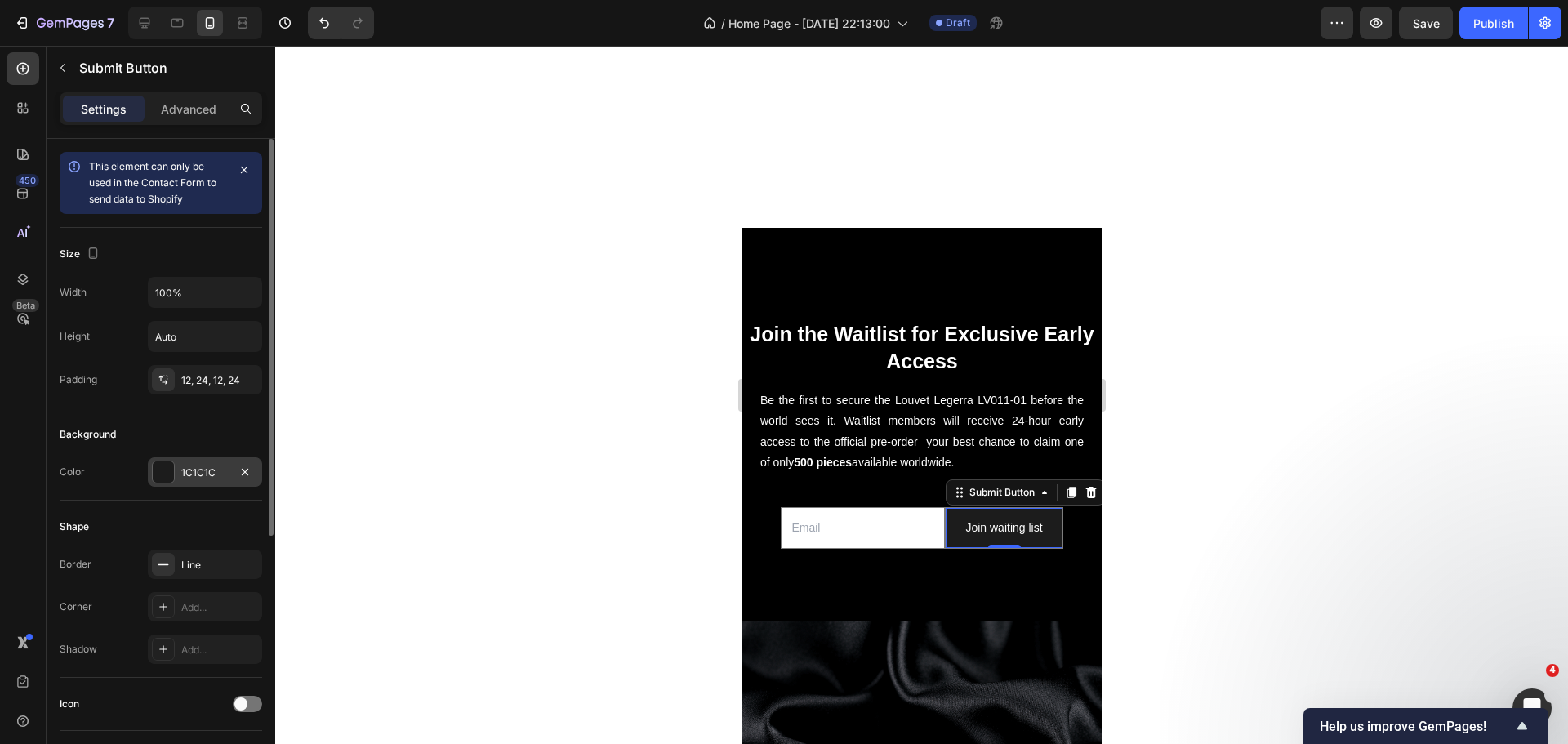
click at [168, 479] on div at bounding box center [163, 472] width 21 height 21
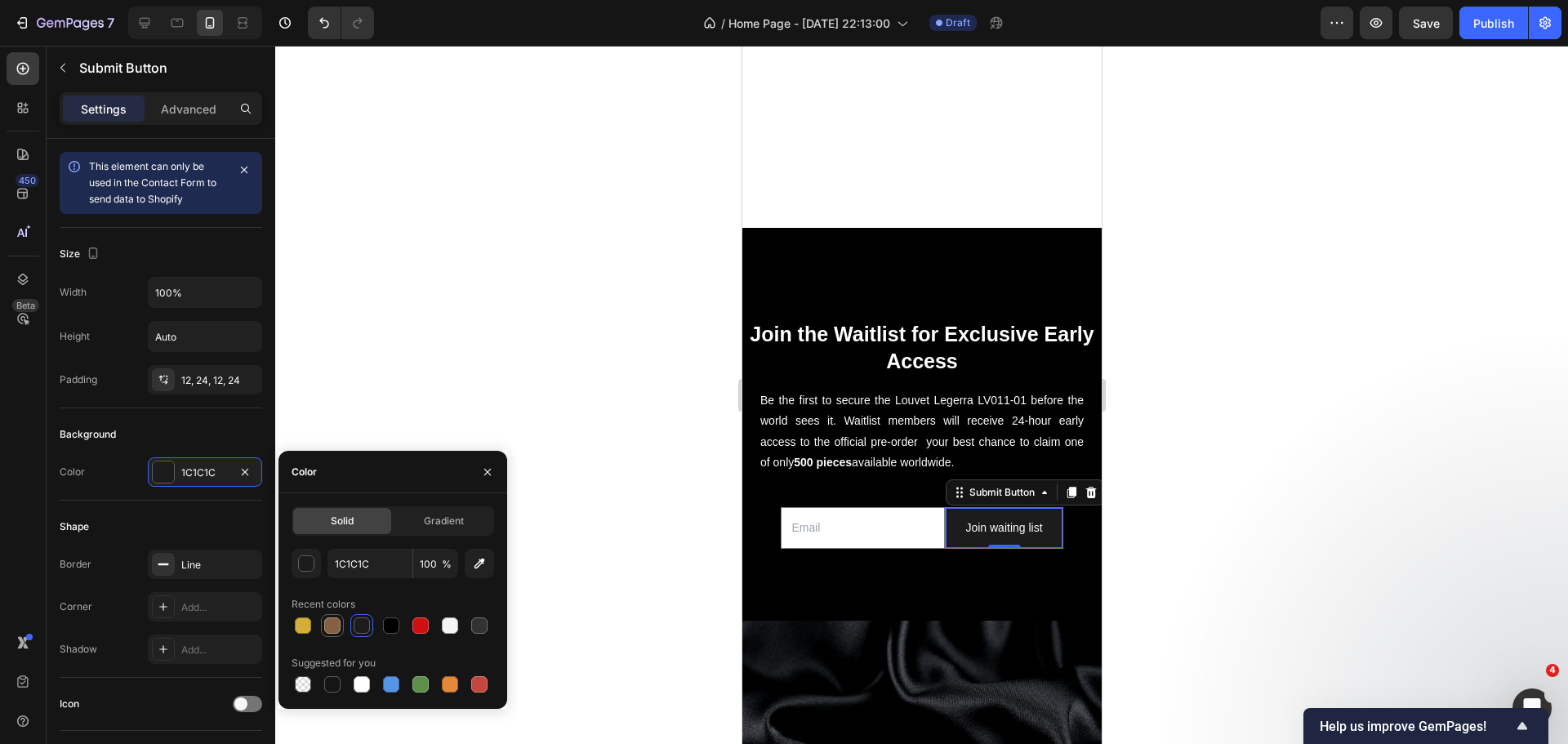
click at [339, 618] on div at bounding box center [332, 626] width 20 height 20
type input "866043"
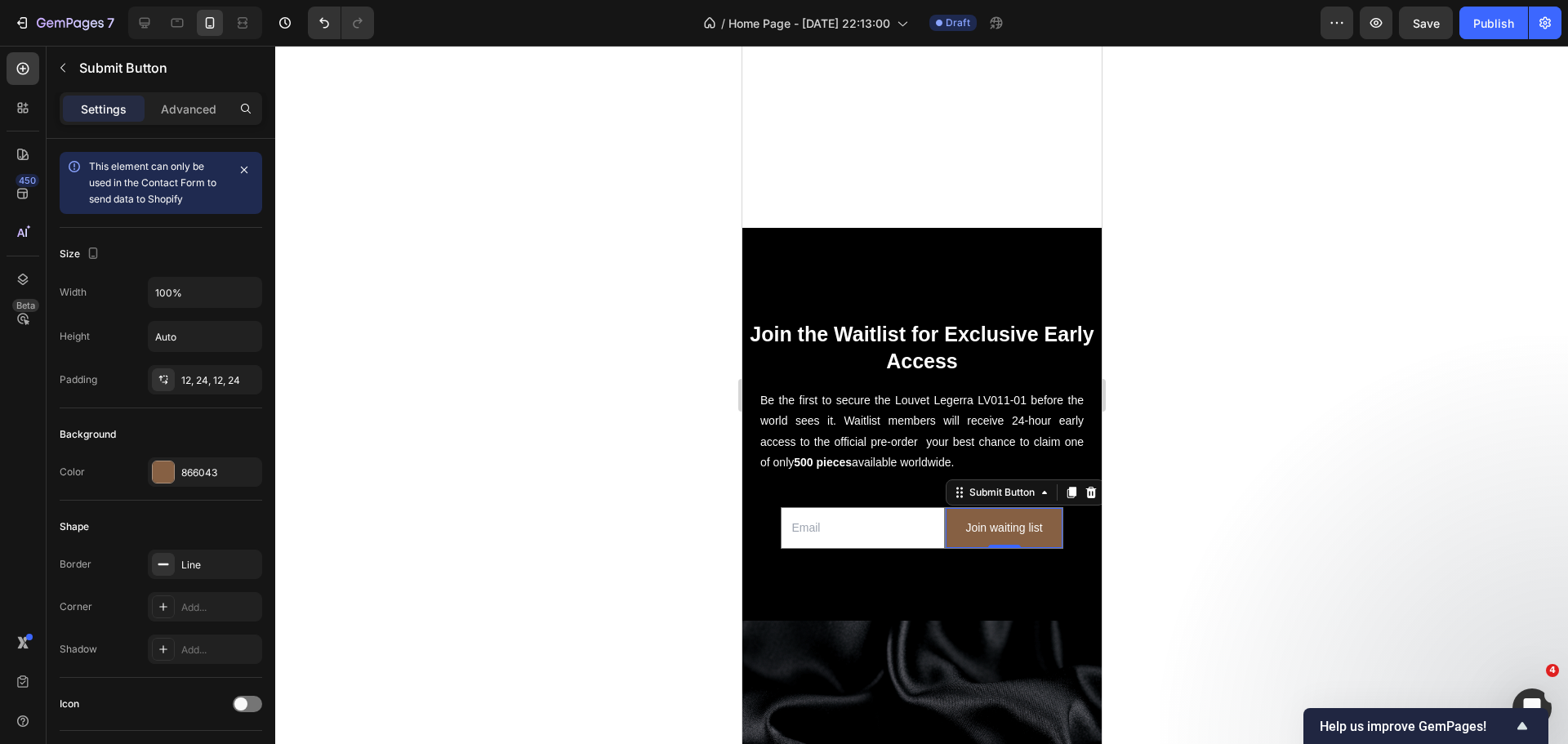
click at [474, 324] on div at bounding box center [921, 395] width 1292 height 699
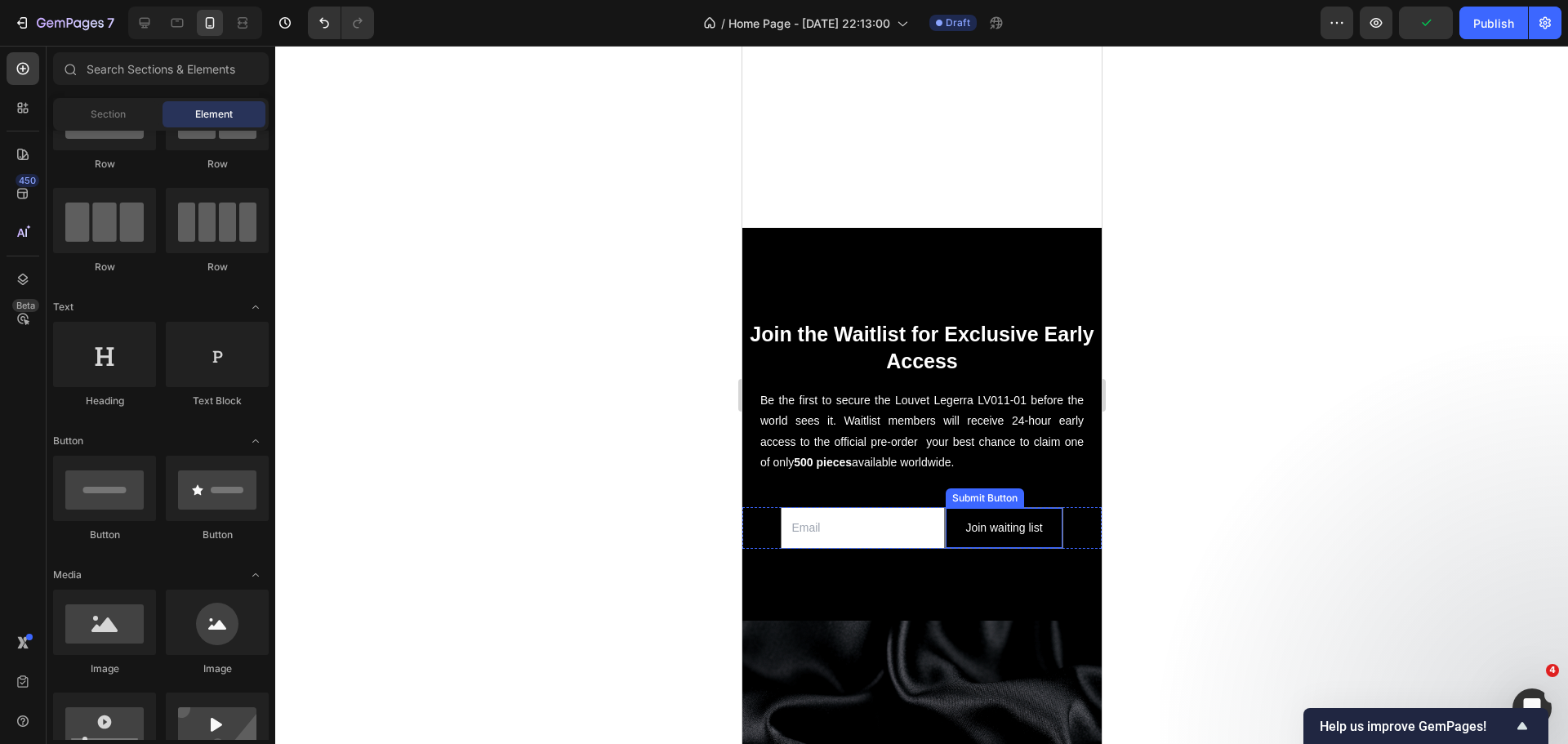
click at [949, 514] on button "Join waiting list" at bounding box center [1002, 528] width 116 height 40
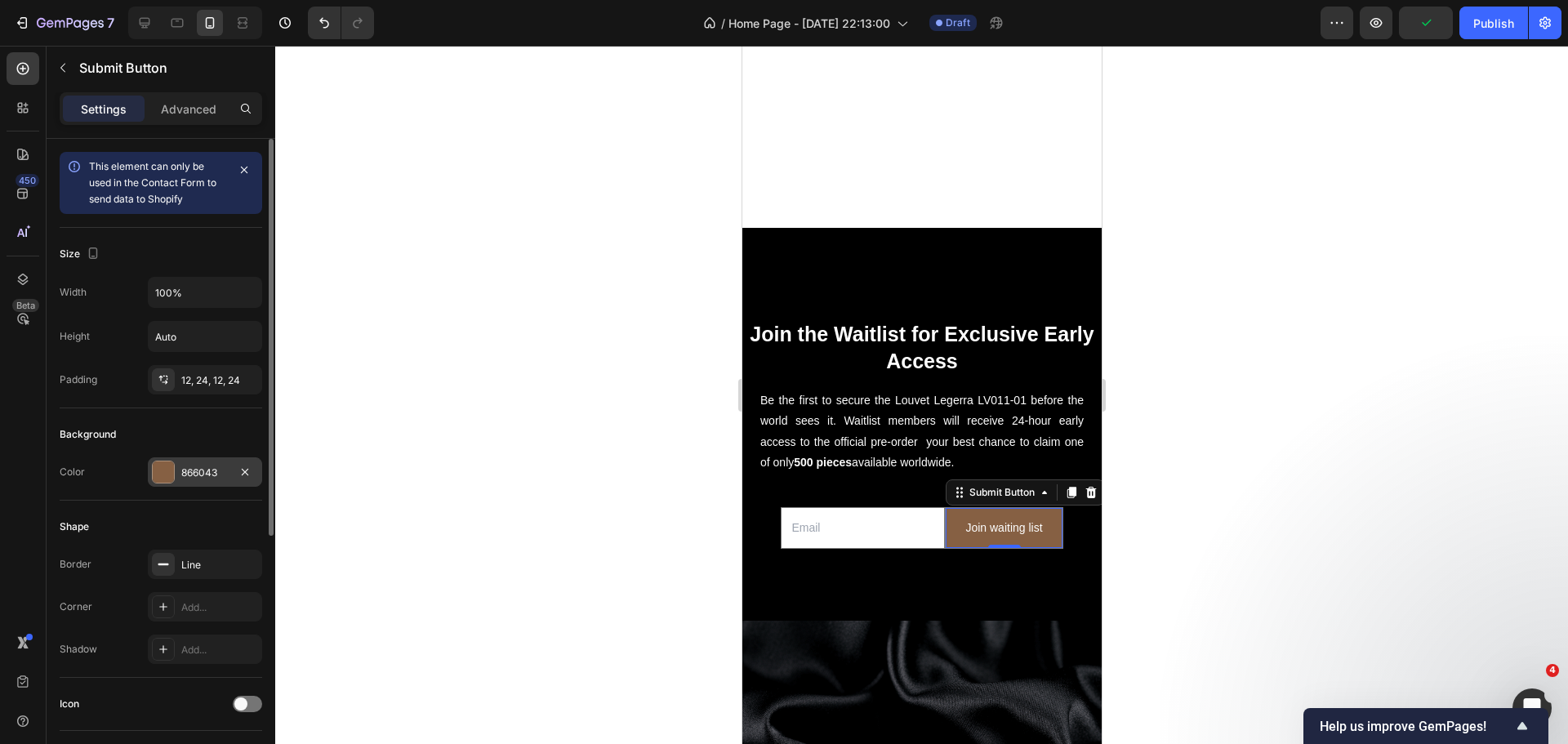
click at [167, 474] on div at bounding box center [163, 472] width 21 height 21
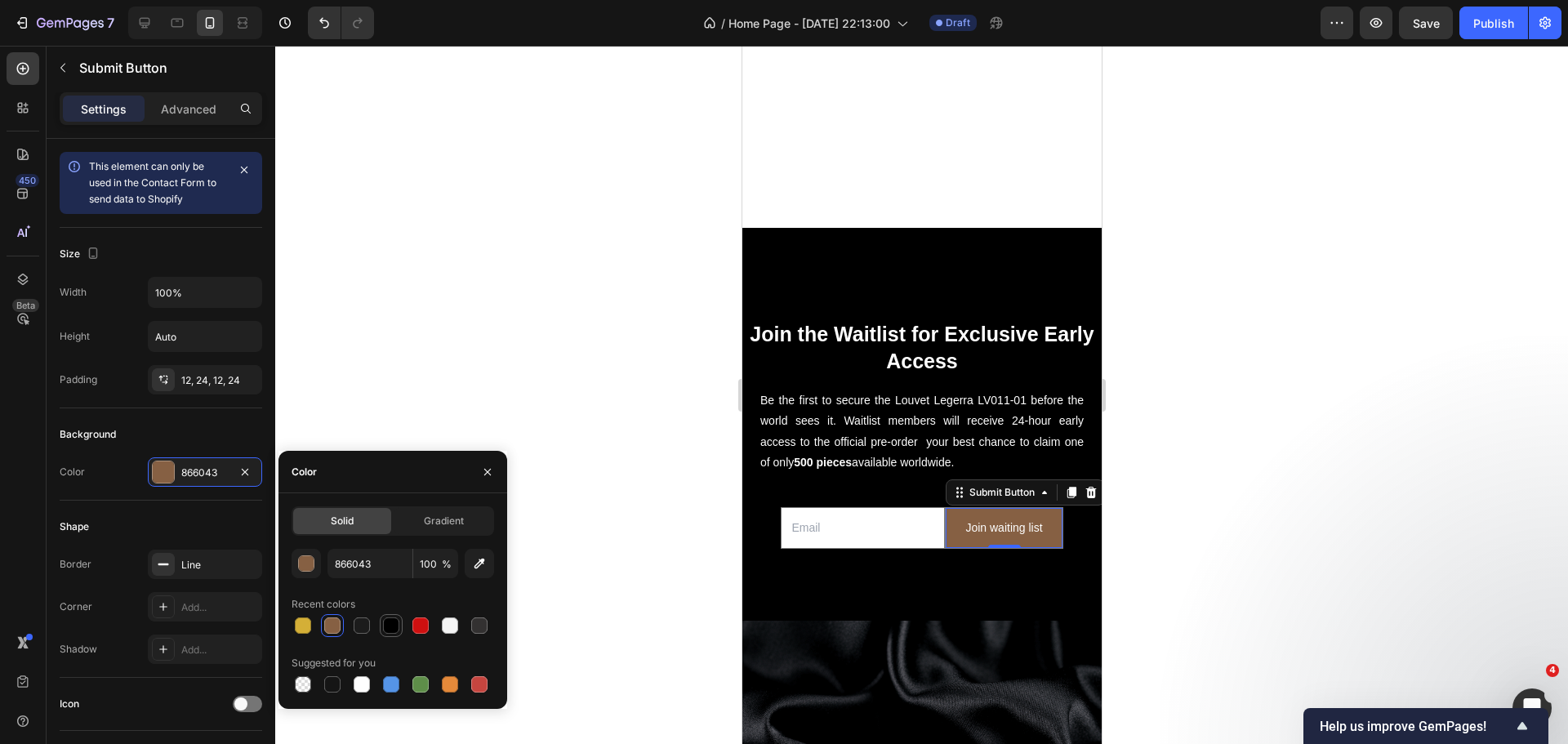
click at [386, 623] on div at bounding box center [391, 626] width 16 height 16
type input "000000"
click at [439, 363] on div at bounding box center [921, 395] width 1292 height 699
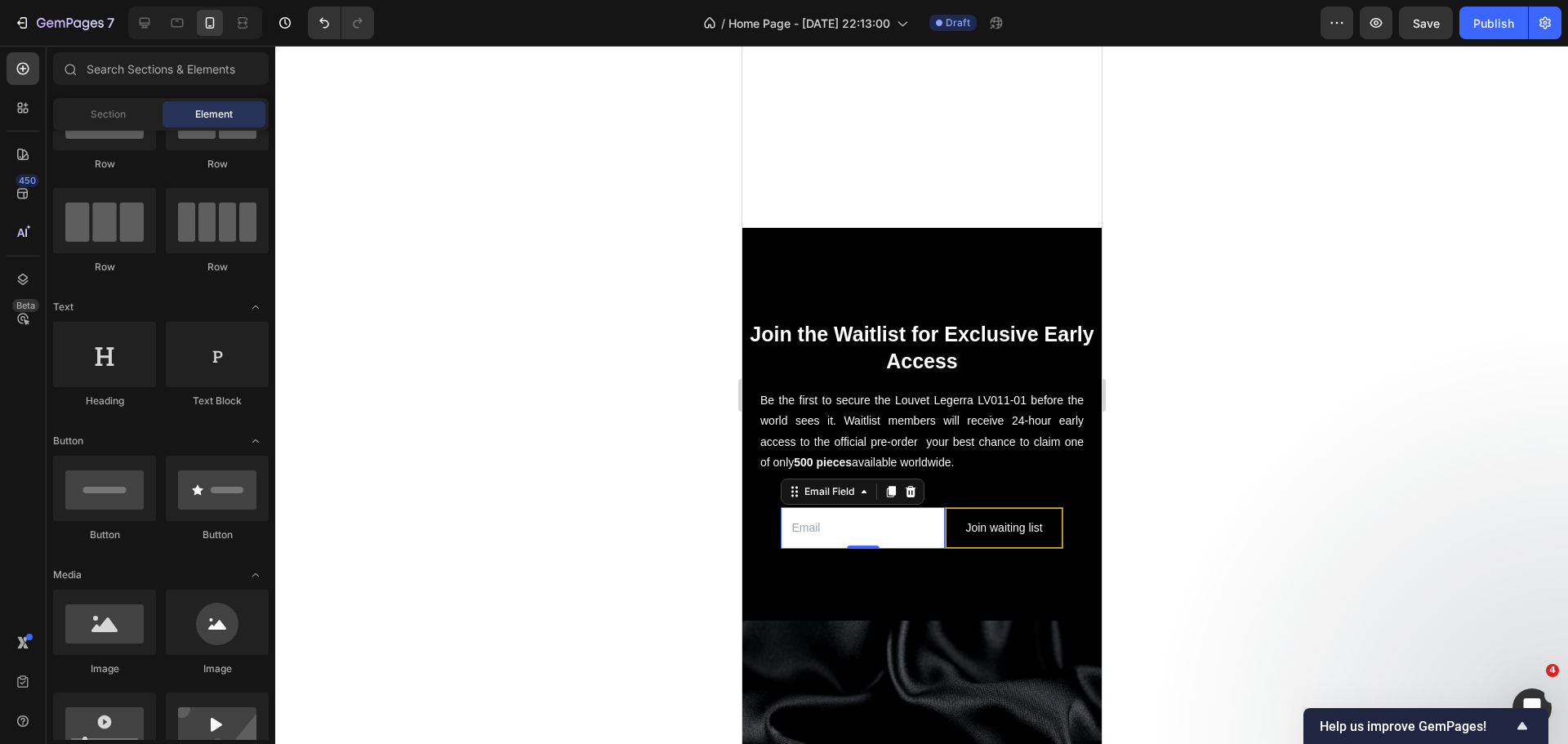
click at [934, 516] on input "email" at bounding box center [862, 528] width 164 height 42
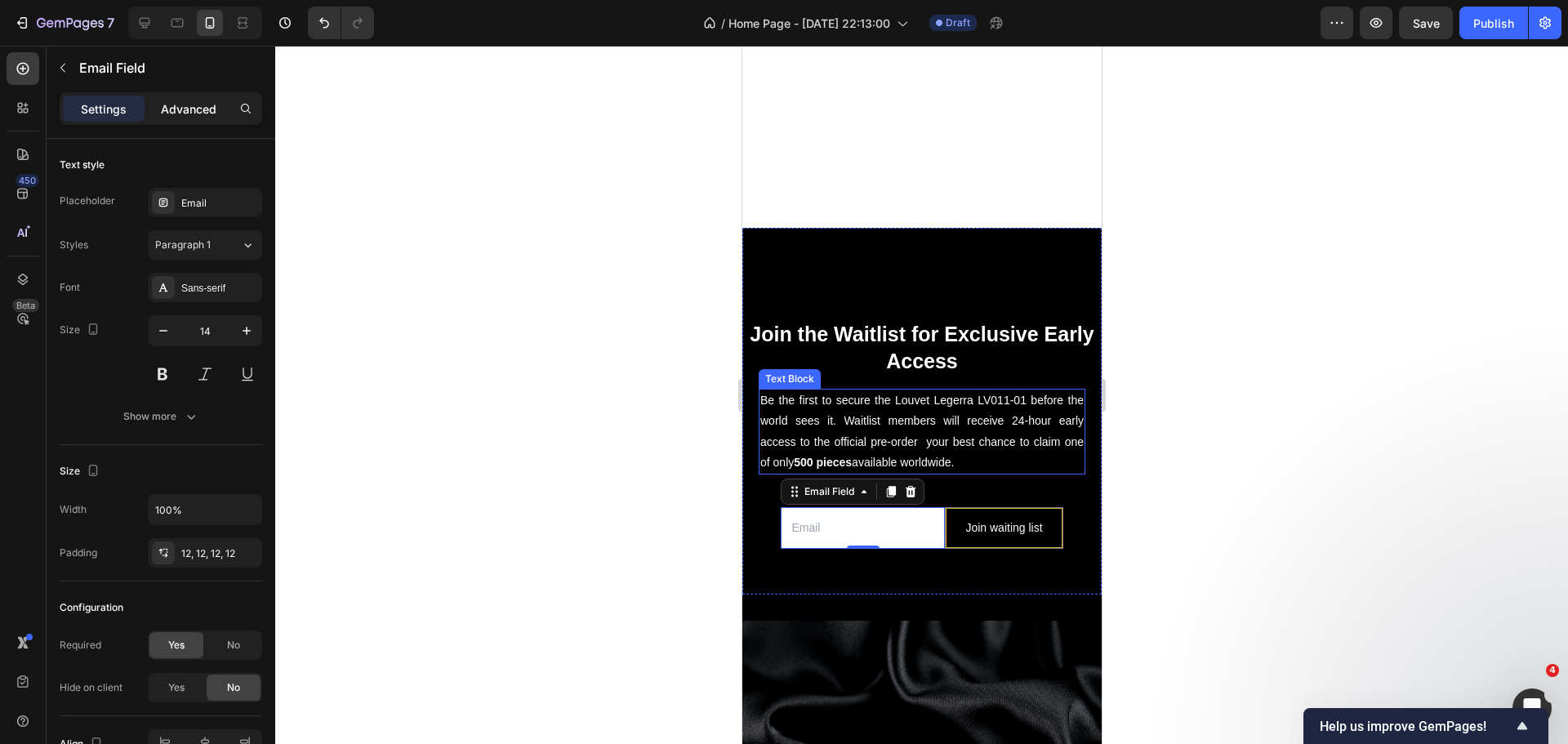
click at [188, 105] on p "Advanced" at bounding box center [188, 109] width 55 height 17
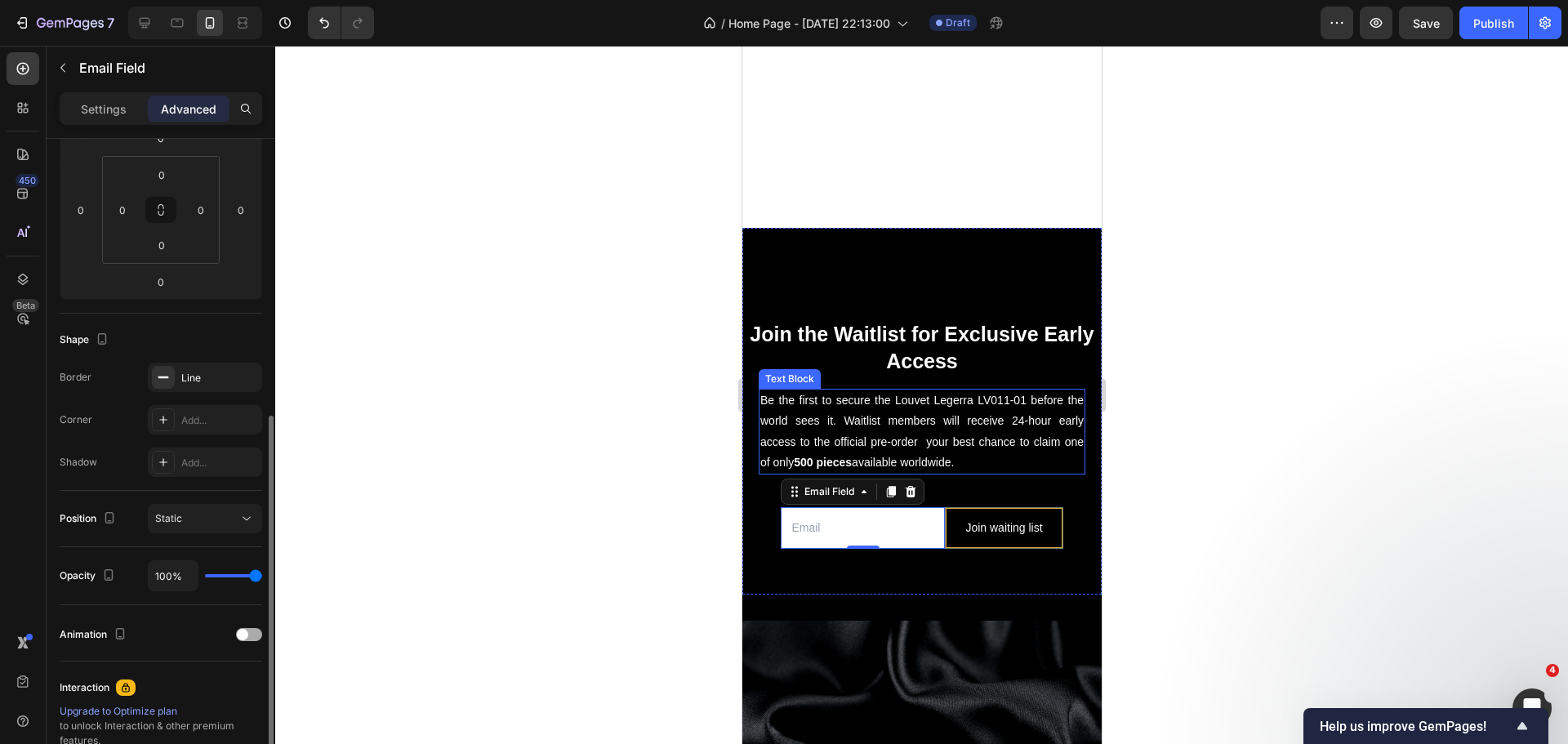
scroll to position [409, 0]
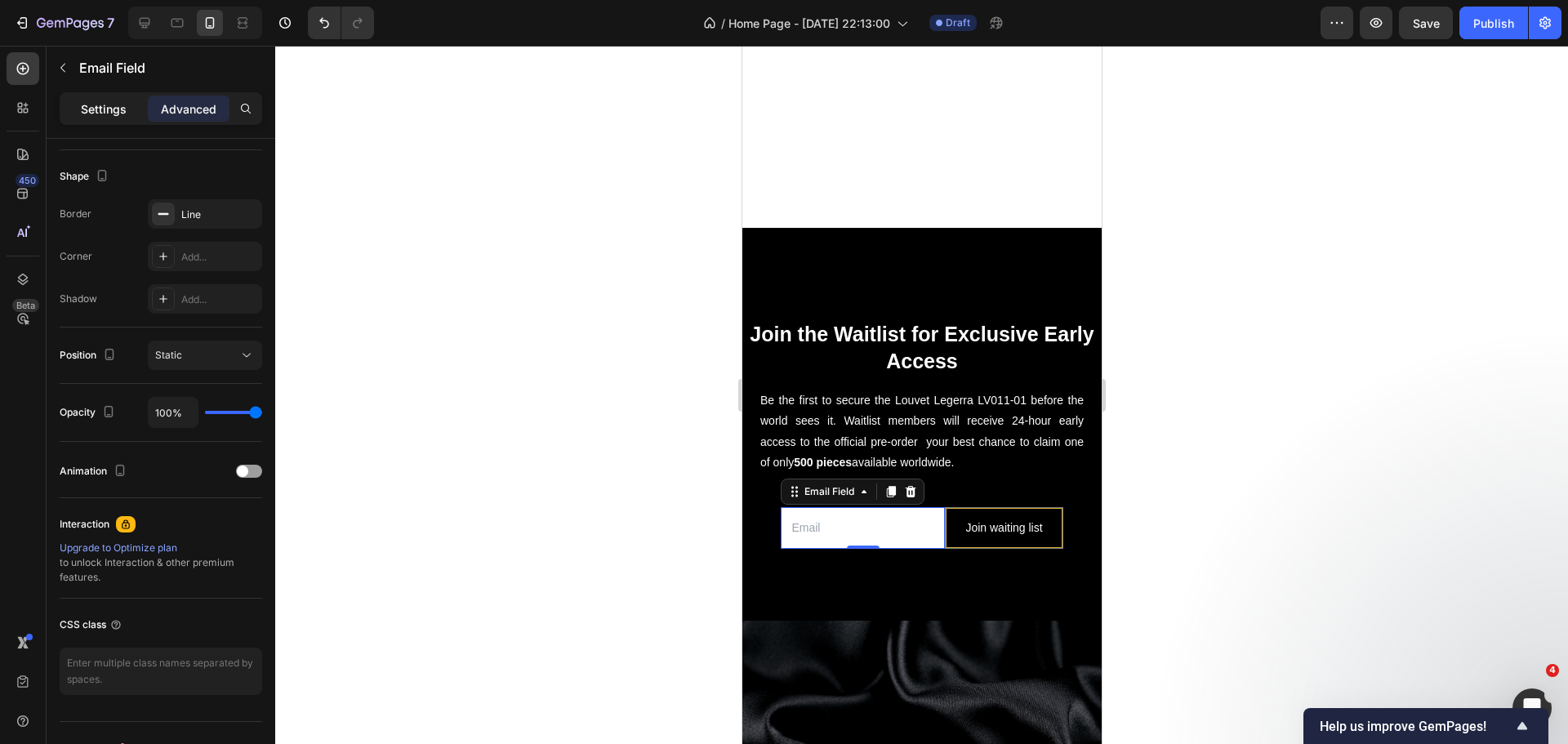
click at [71, 110] on div "Settings" at bounding box center [104, 108] width 82 height 26
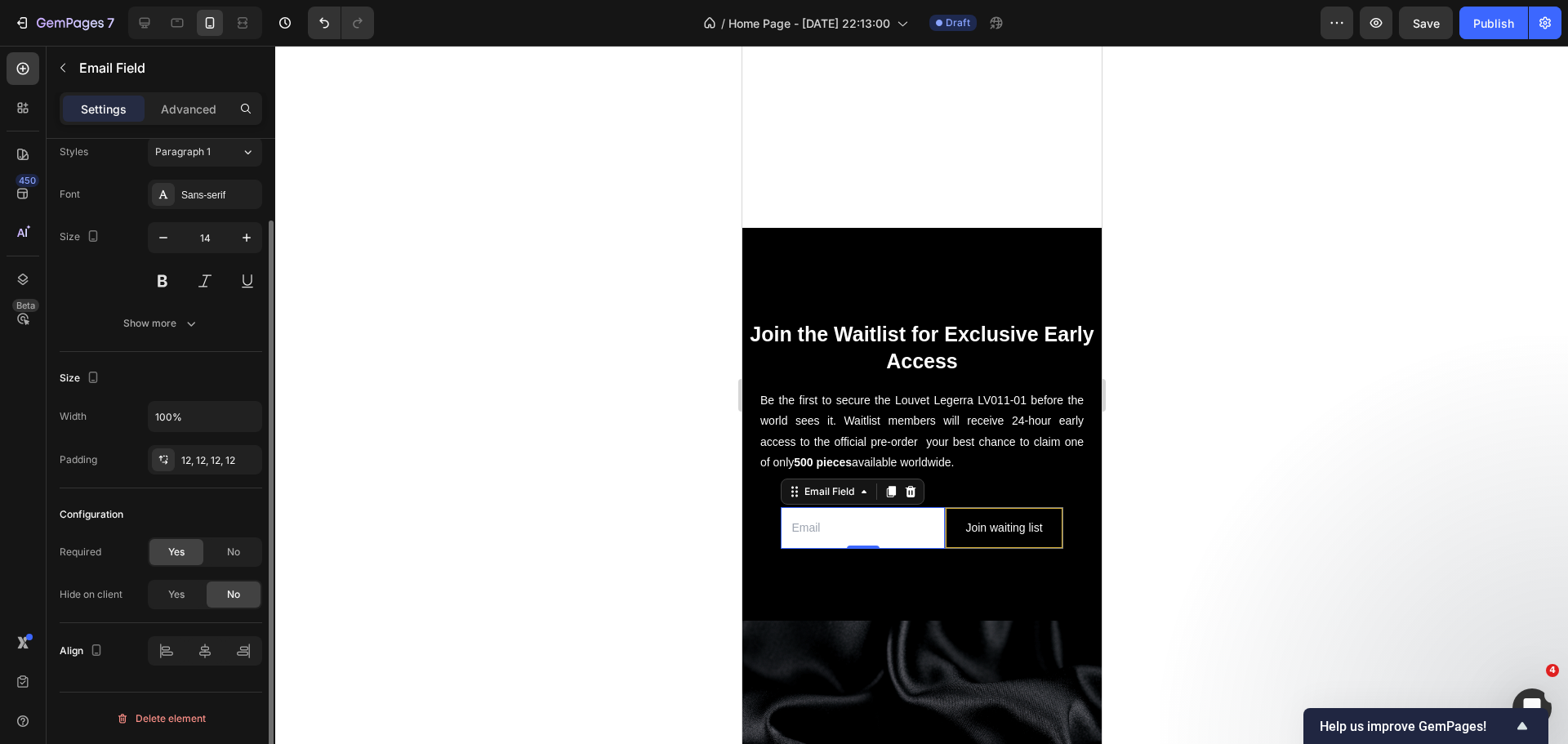
scroll to position [93, 0]
click at [196, 328] on icon "button" at bounding box center [191, 323] width 16 height 16
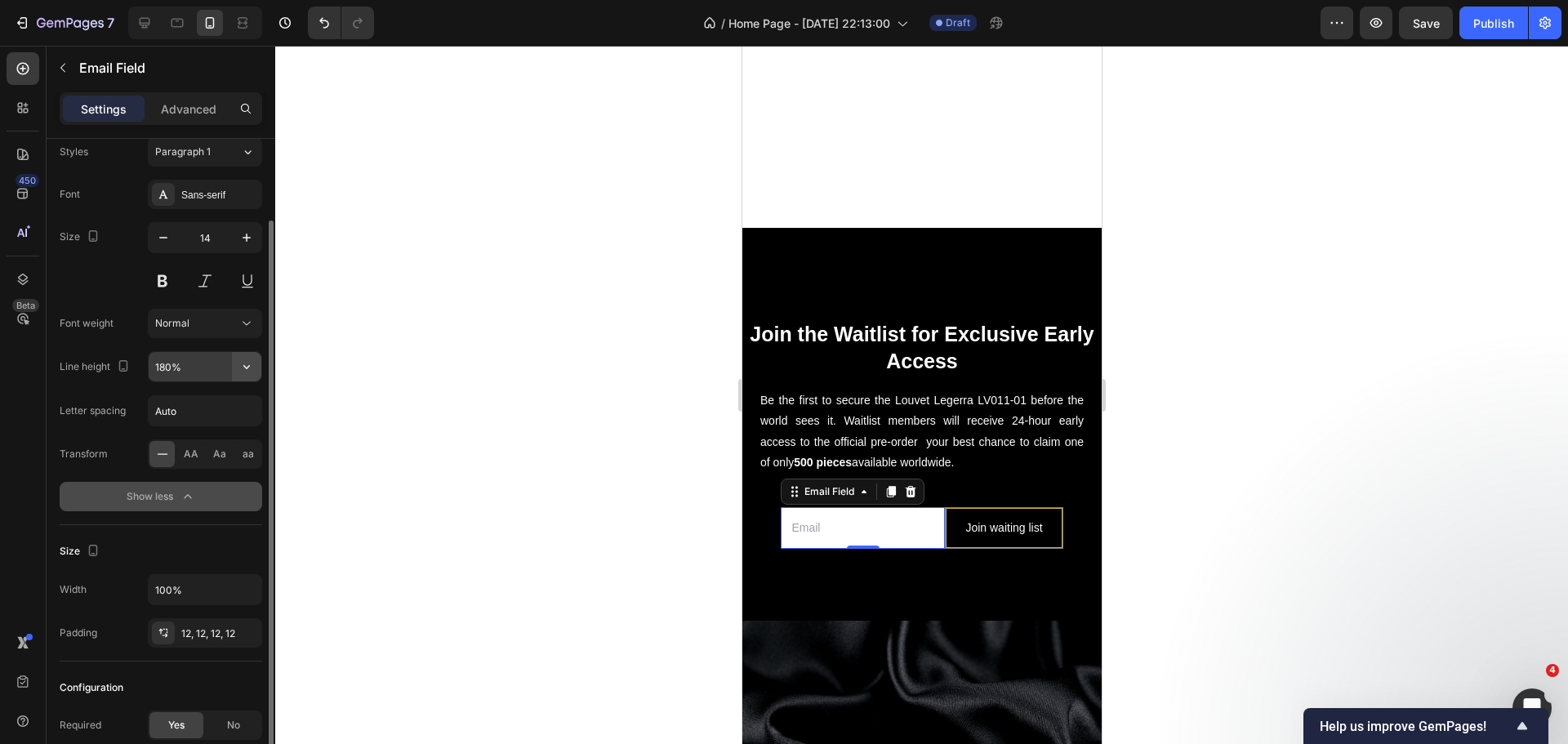
click at [250, 373] on icon "button" at bounding box center [246, 366] width 16 height 16
click at [186, 629] on div "12, 12, 12, 12" at bounding box center [205, 633] width 48 height 14
click at [213, 552] on div "Size" at bounding box center [161, 551] width 202 height 26
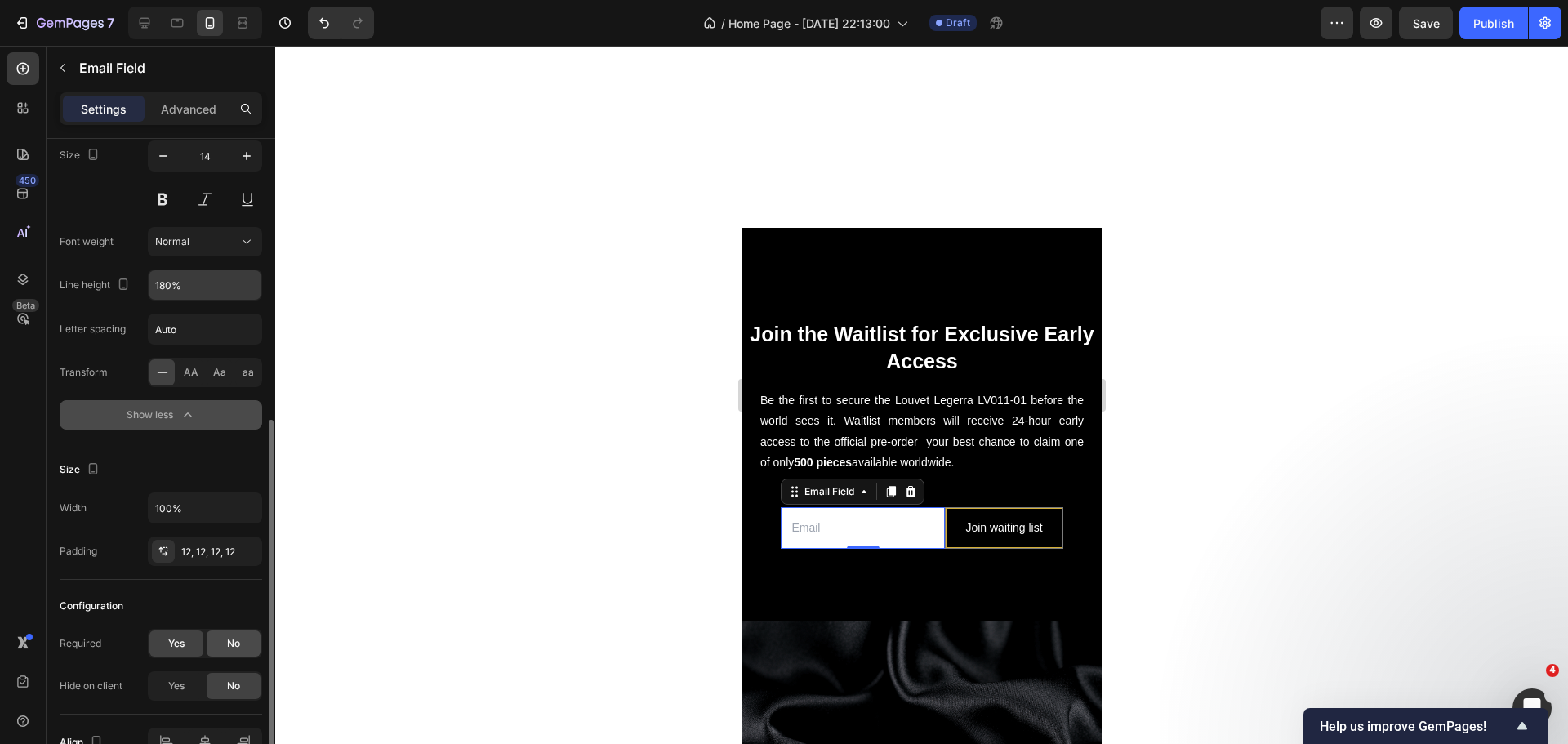
scroll to position [266, 0]
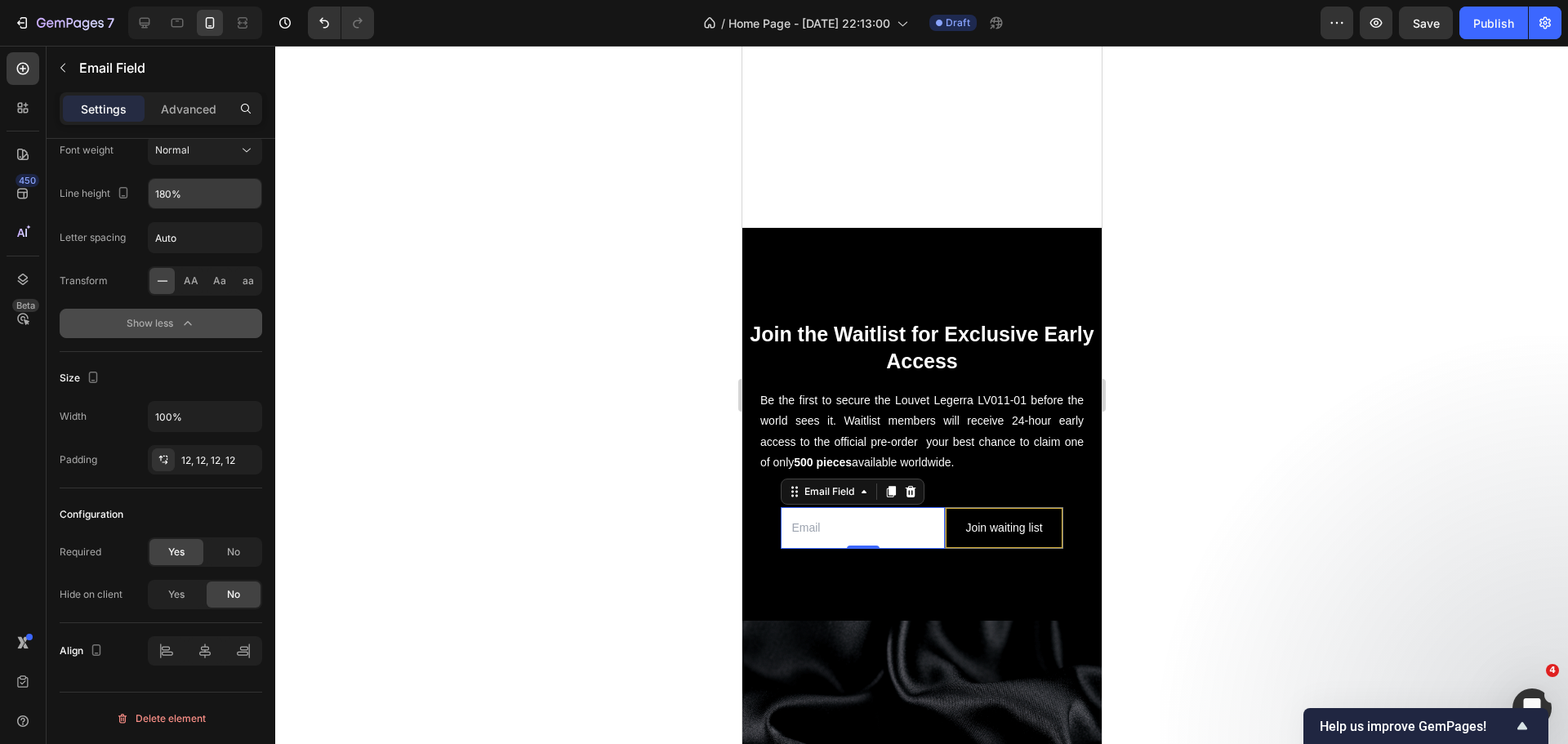
click at [607, 528] on div at bounding box center [921, 395] width 1292 height 699
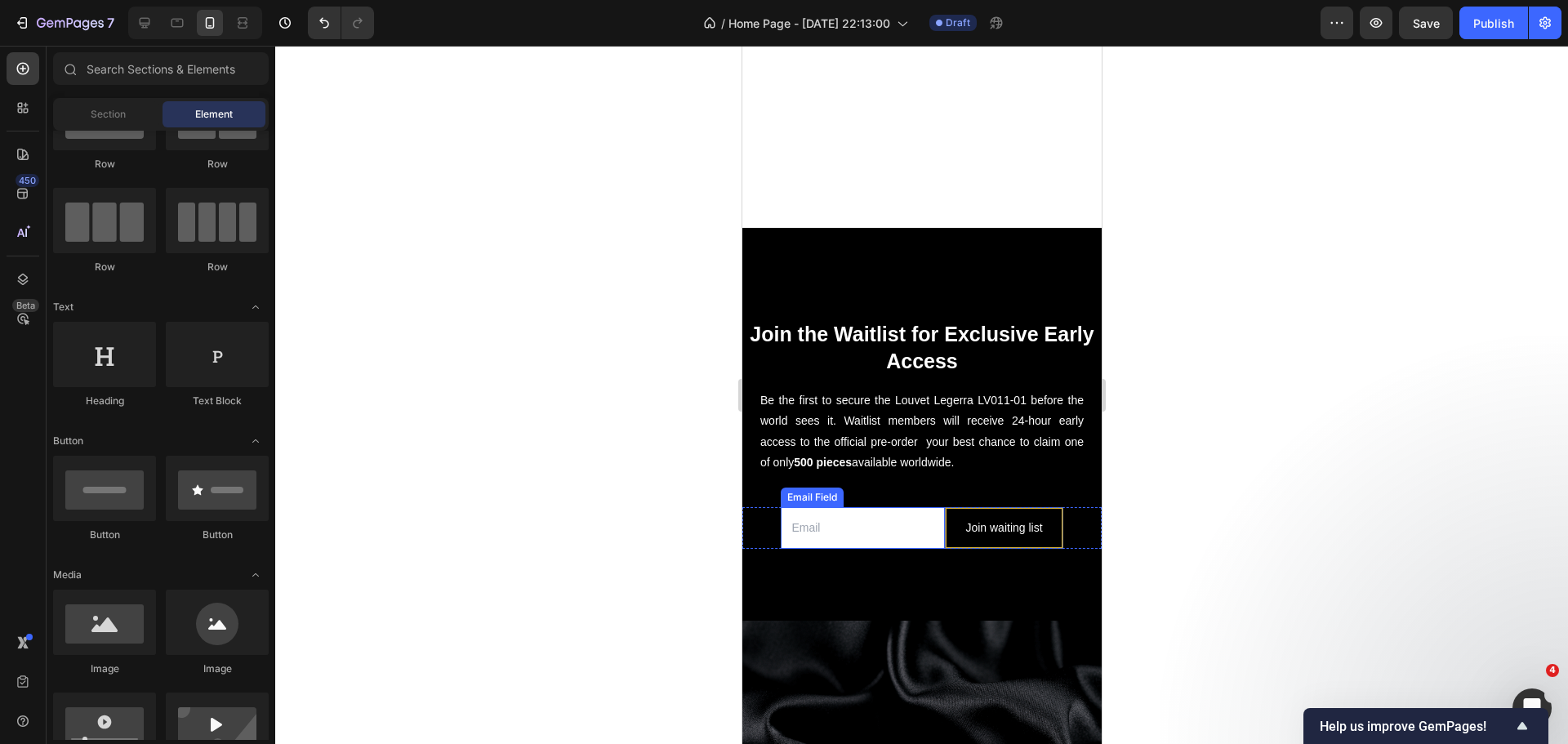
click at [882, 520] on input "email" at bounding box center [862, 528] width 164 height 42
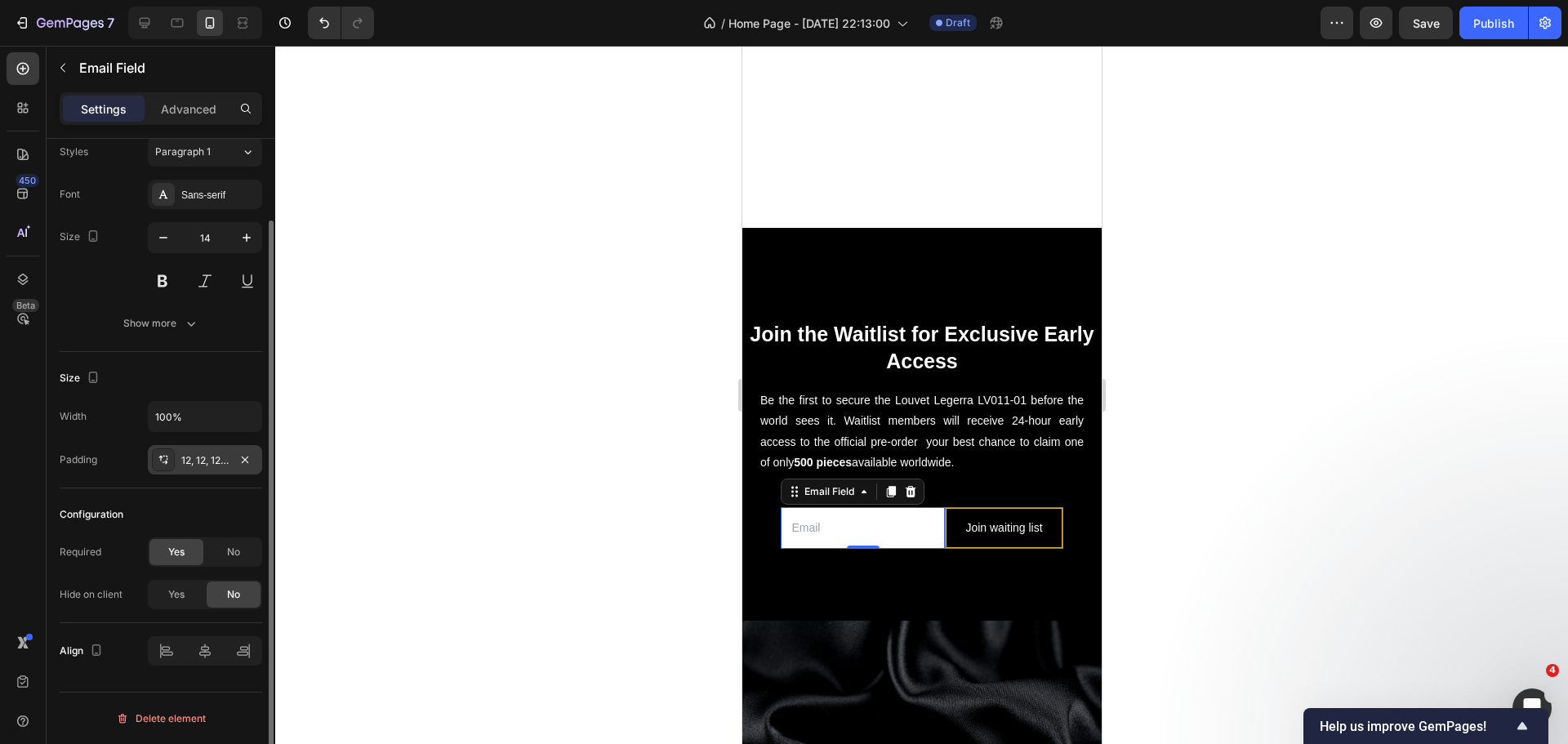
scroll to position [0, 0]
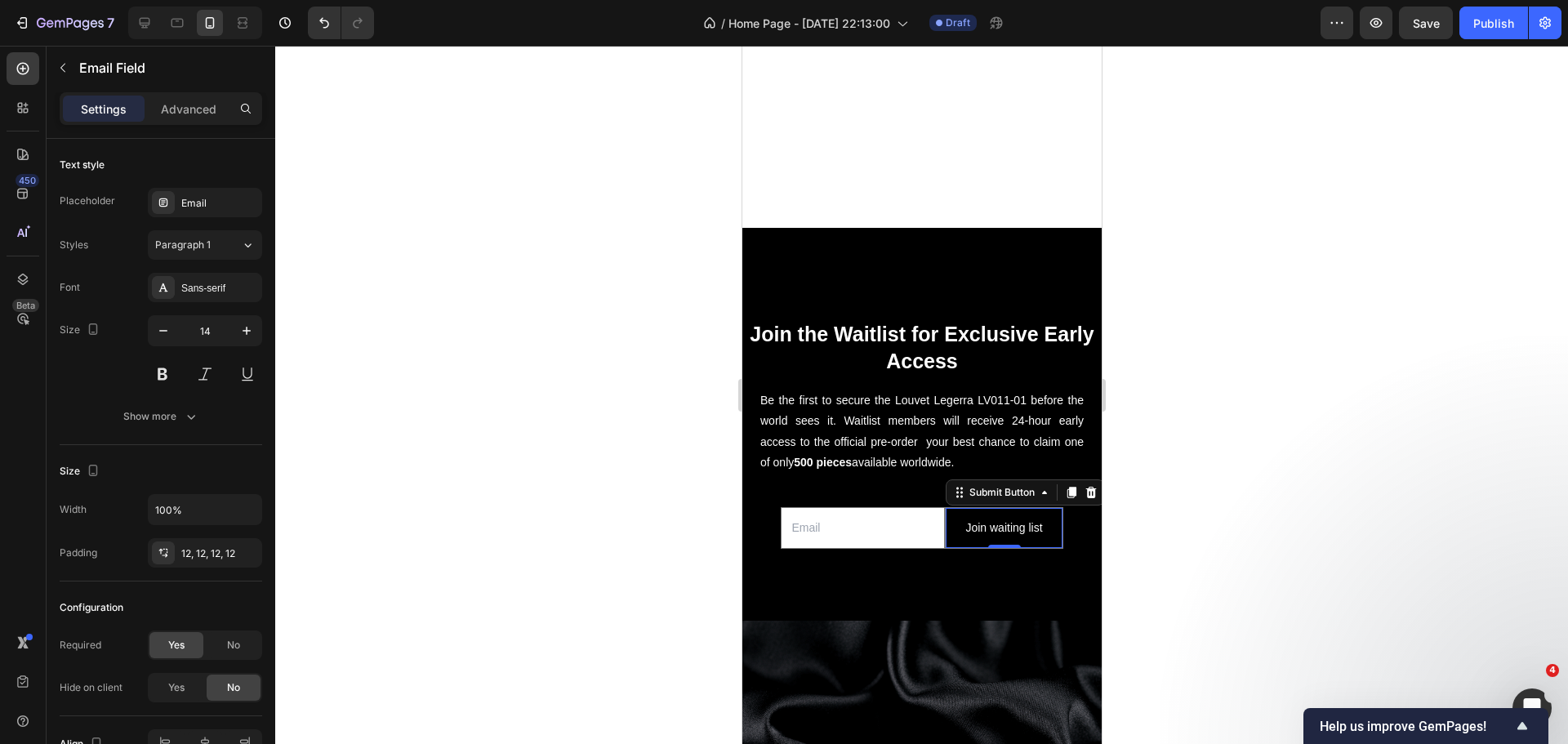
click at [1020, 508] on button "Join waiting list" at bounding box center [1002, 528] width 116 height 40
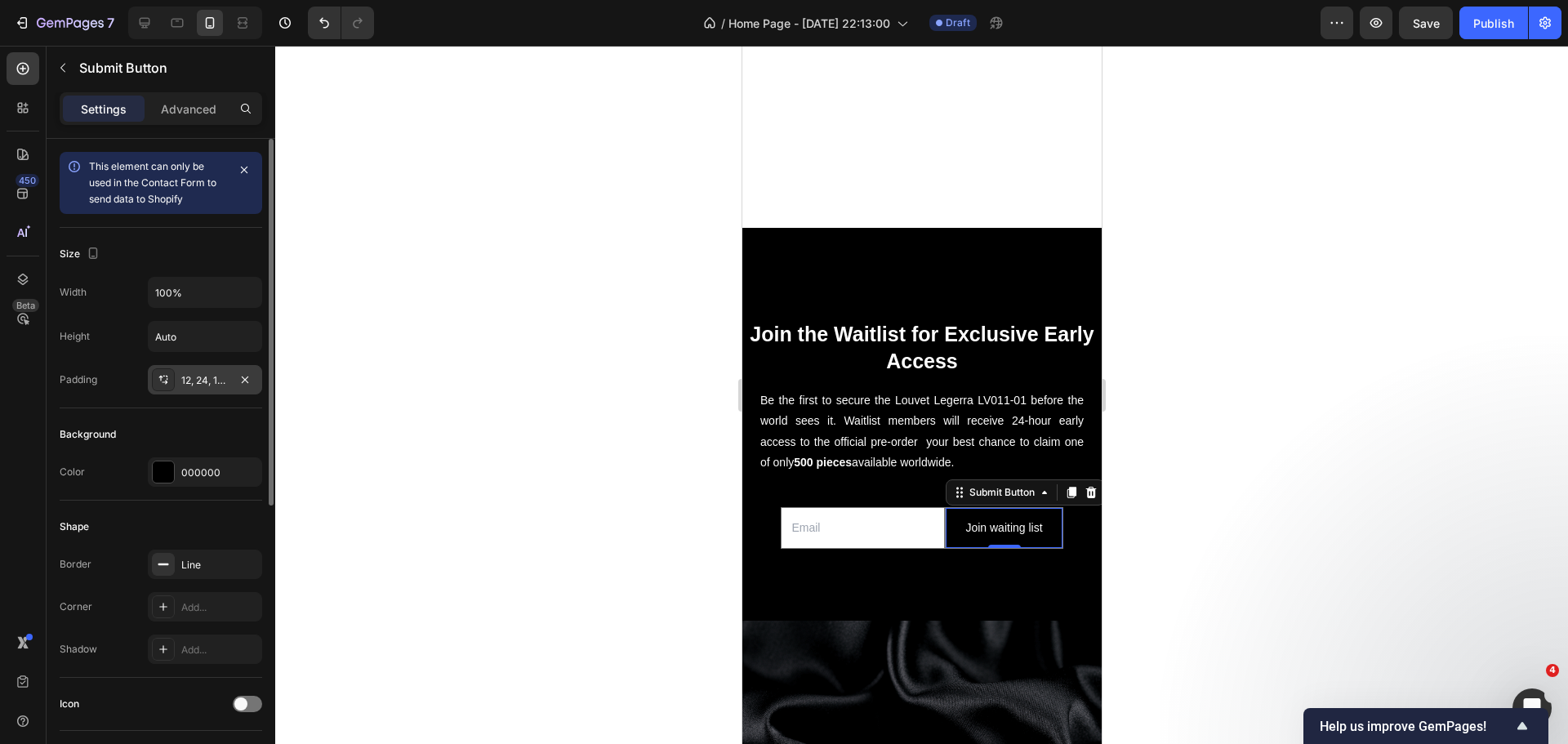
click at [167, 391] on div at bounding box center [163, 380] width 23 height 23
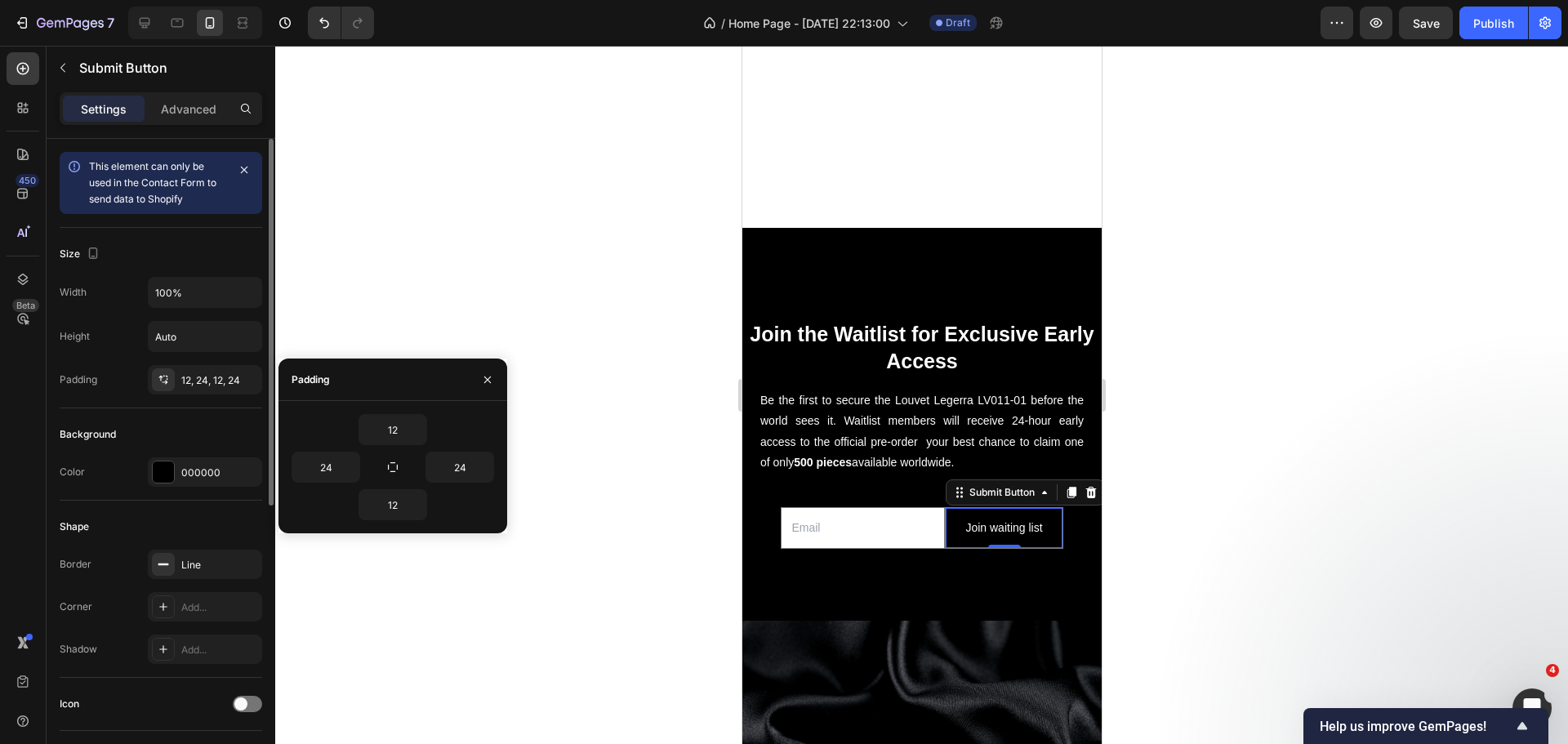
click at [210, 431] on div "Background" at bounding box center [161, 434] width 202 height 26
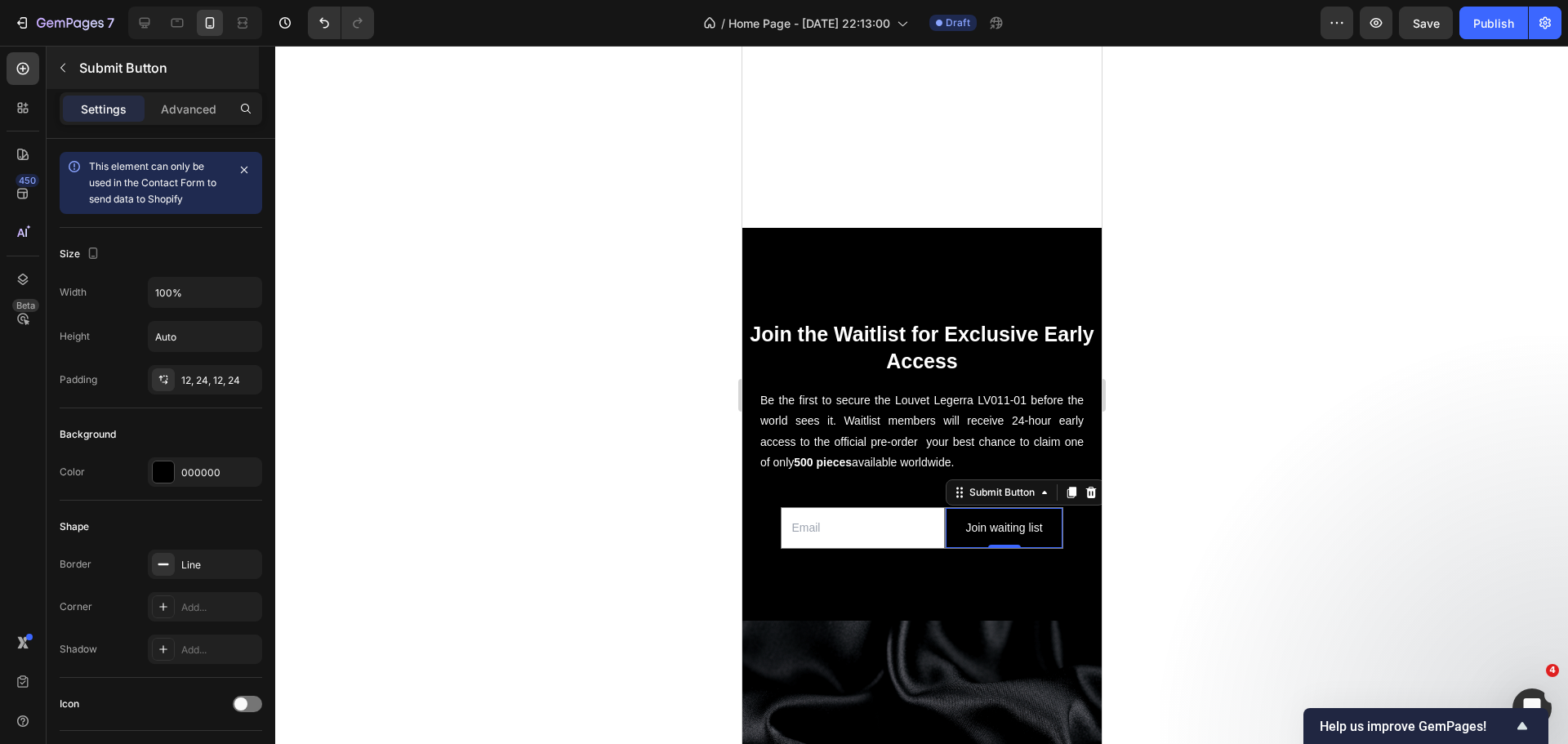
click at [202, 82] on div "Submit Button" at bounding box center [153, 68] width 213 height 43
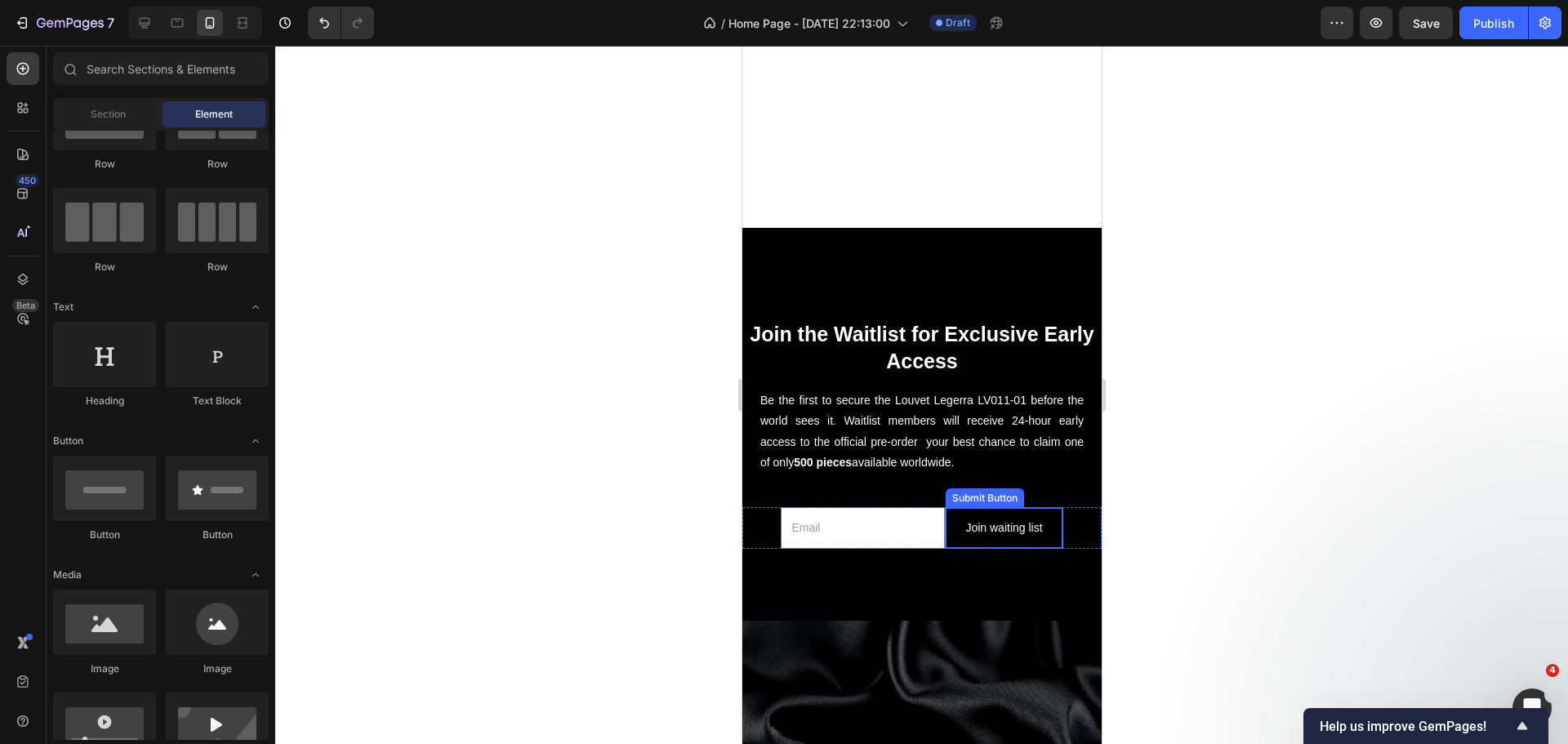
click at [944, 523] on button "Join waiting list" at bounding box center [1002, 528] width 116 height 40
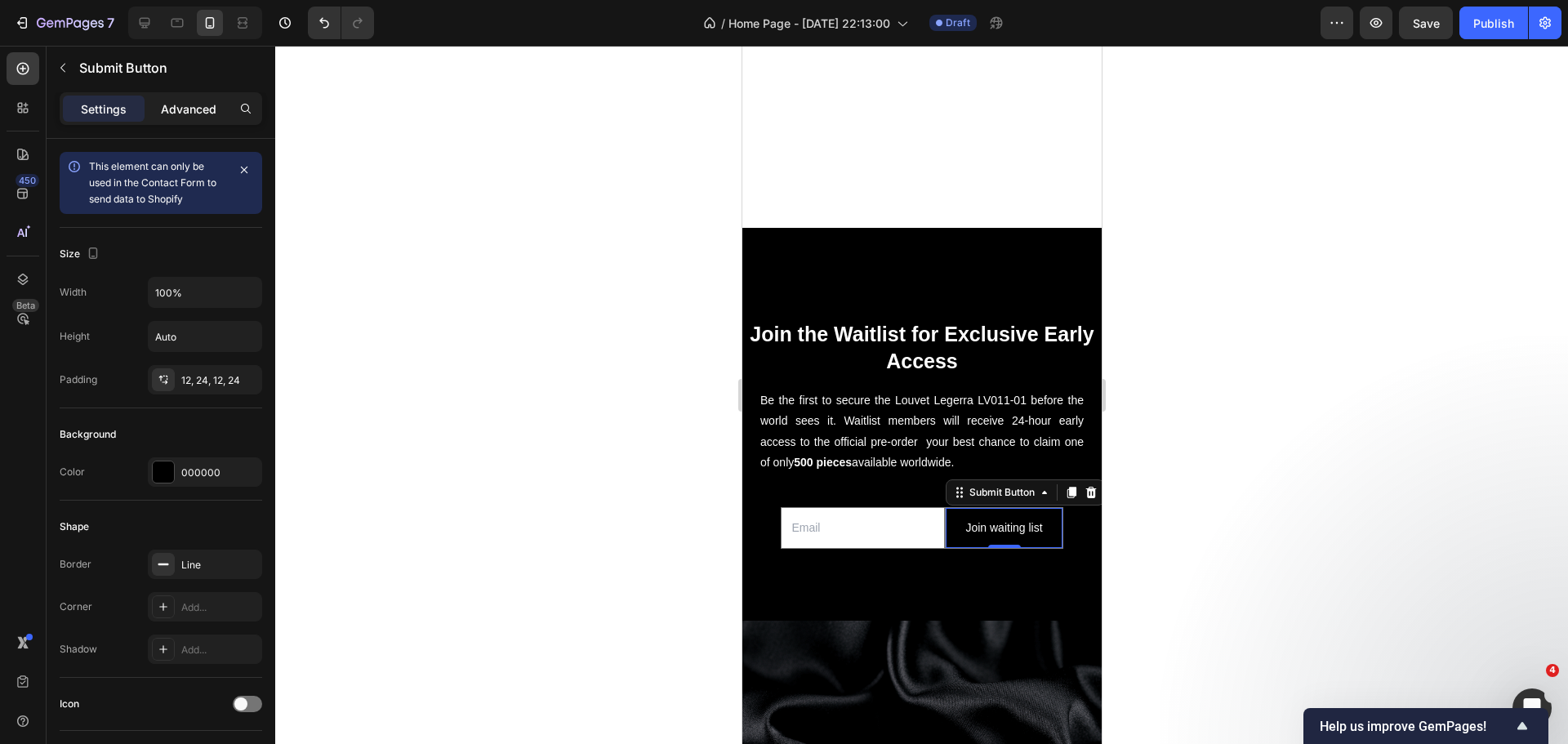
click at [185, 117] on div "Advanced" at bounding box center [189, 108] width 82 height 26
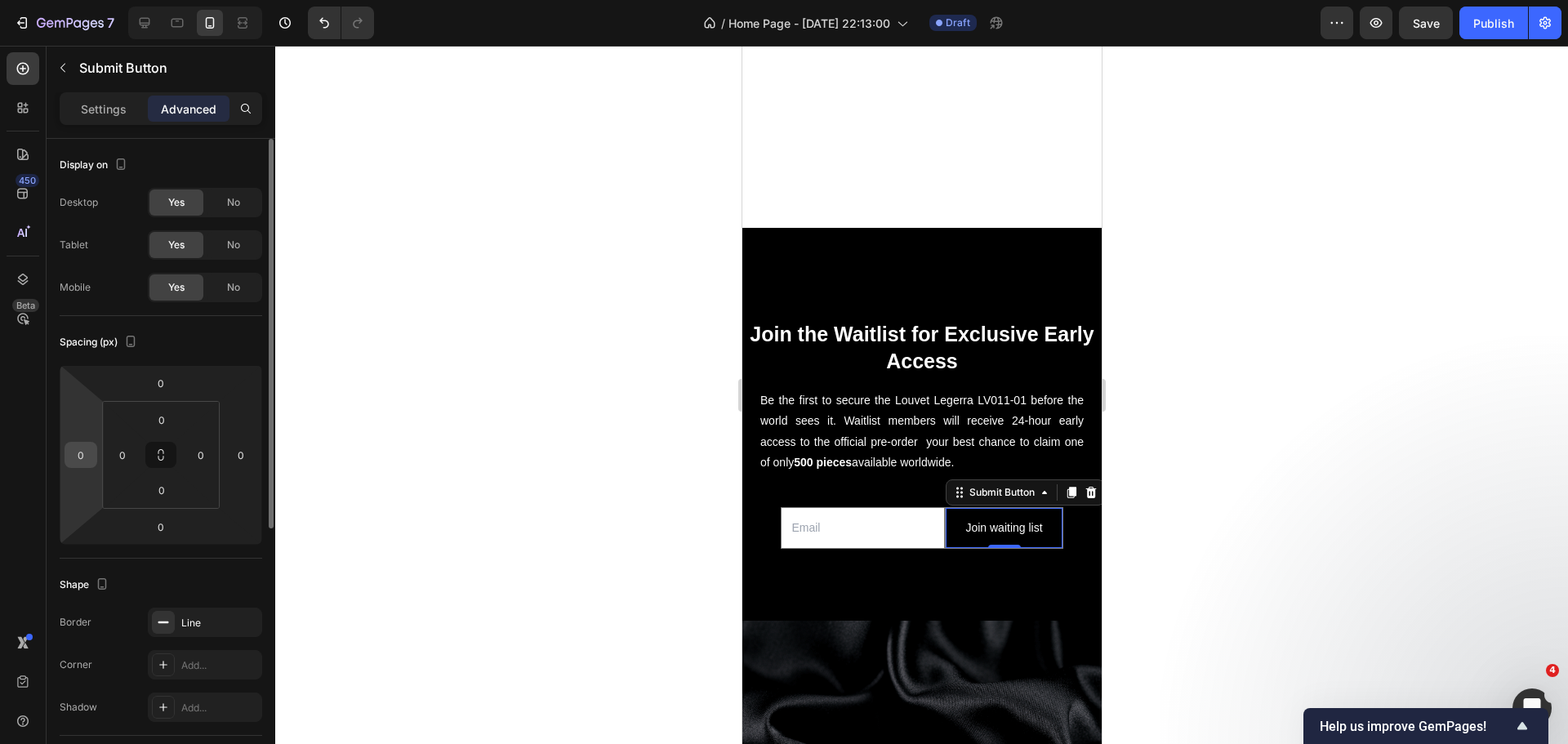
click at [84, 449] on input "0" at bounding box center [81, 455] width 25 height 25
type input "10"
click at [488, 529] on div at bounding box center [921, 395] width 1292 height 699
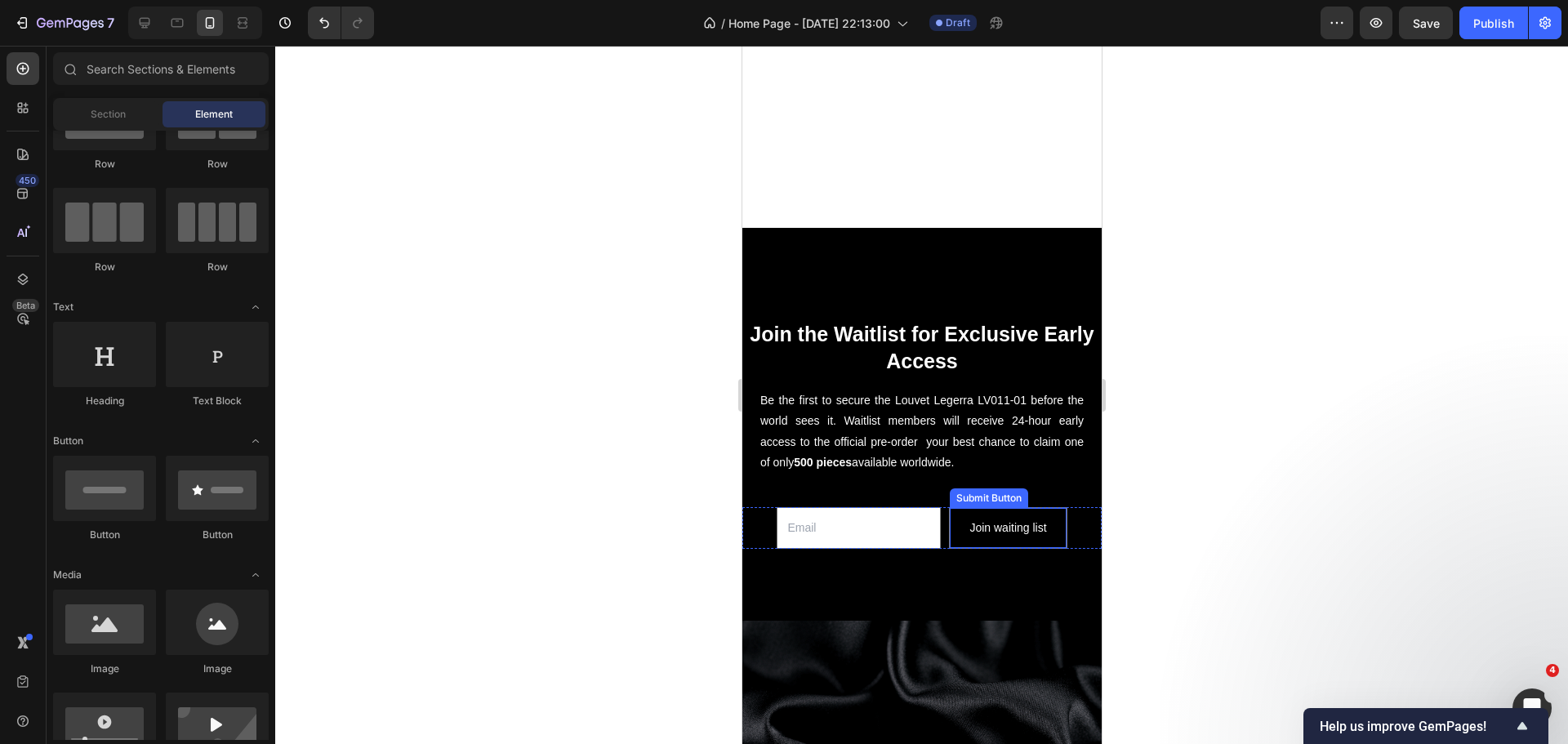
click at [949, 518] on button "Join waiting list" at bounding box center [1006, 528] width 116 height 40
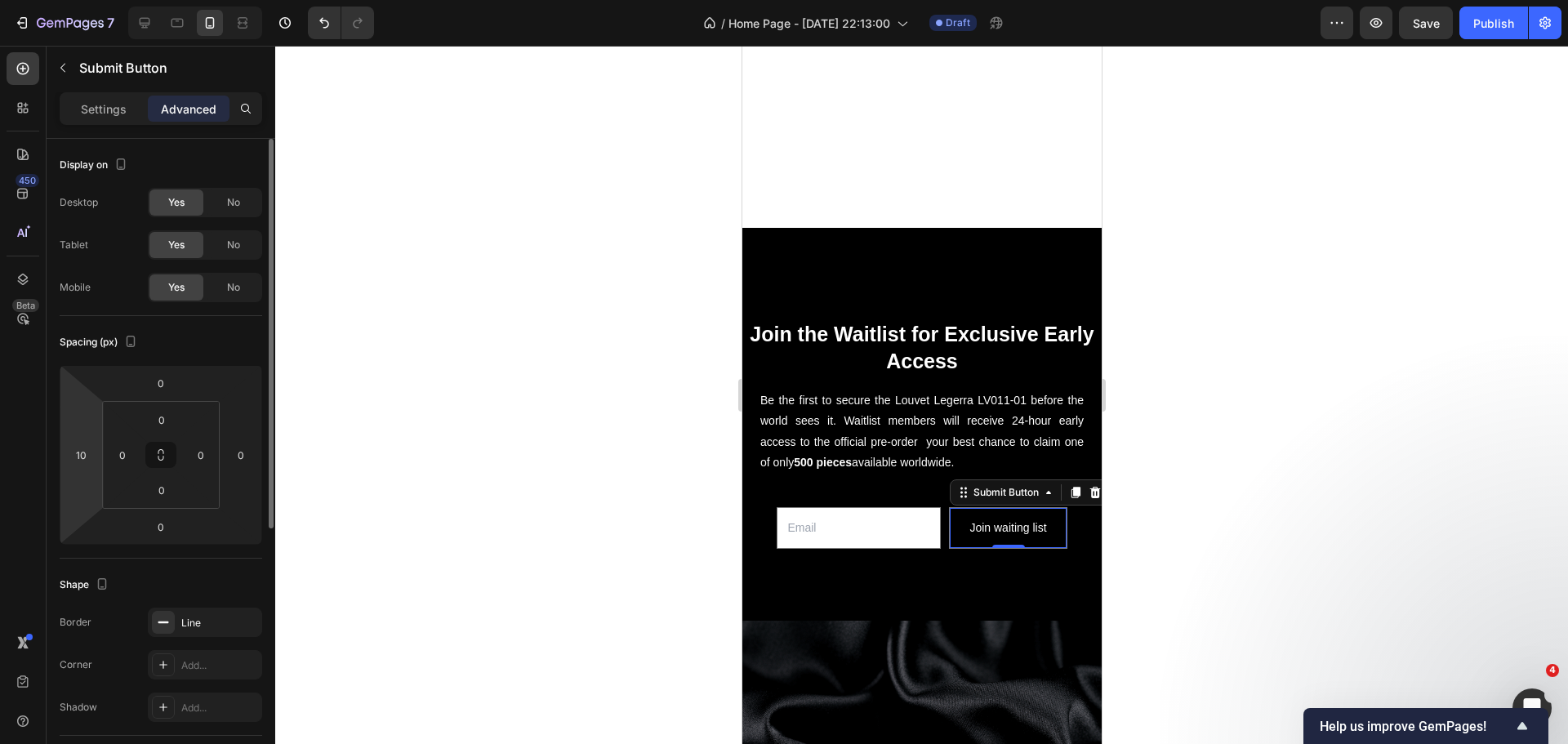
click at [102, 0] on html "7 Version history / Home Page - Sep 24, 22:13:00 Draft Preview Save Publish 450…" at bounding box center [784, 0] width 1568 height 0
type input "5"
type input "3"
click at [505, 476] on div at bounding box center [921, 395] width 1292 height 699
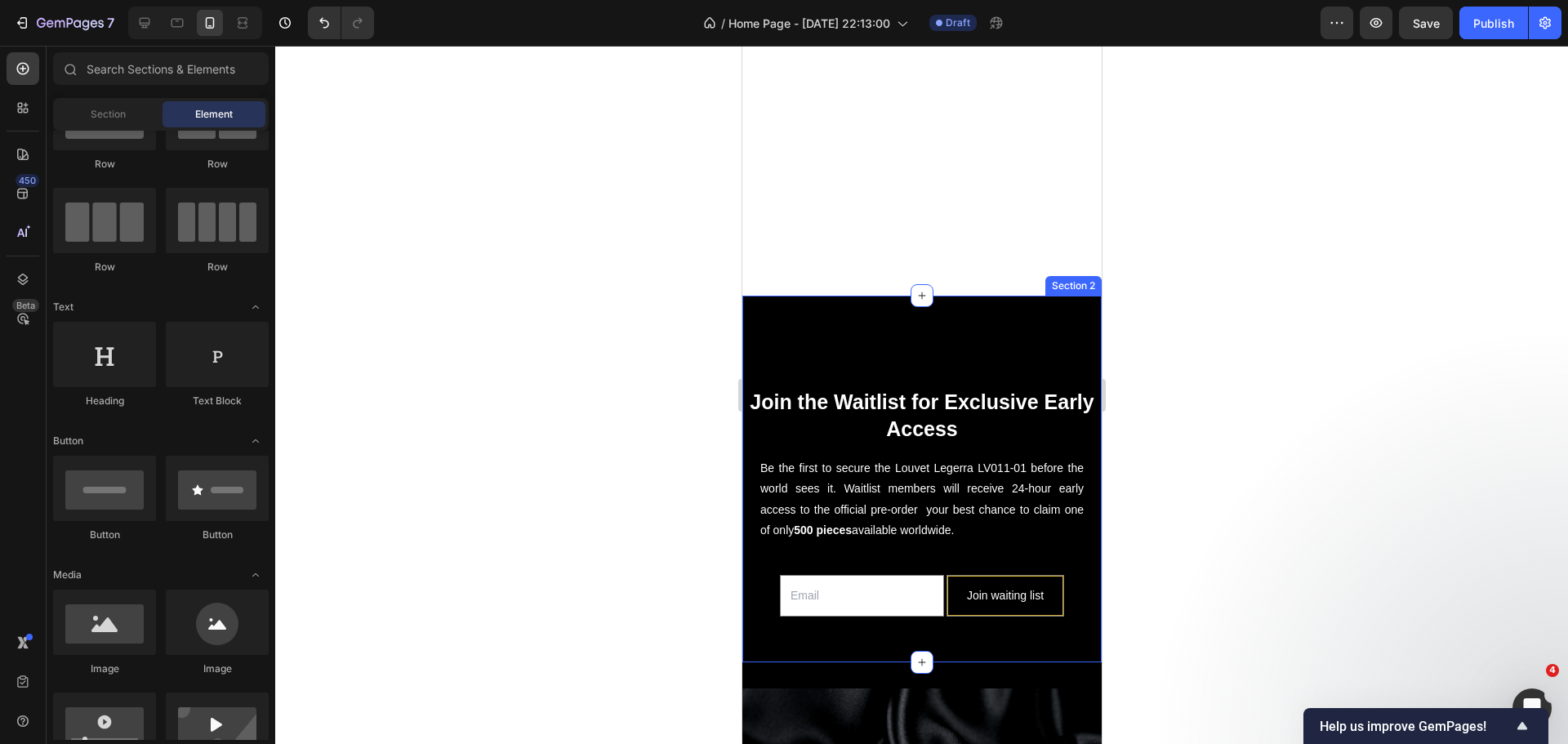
scroll to position [490, 0]
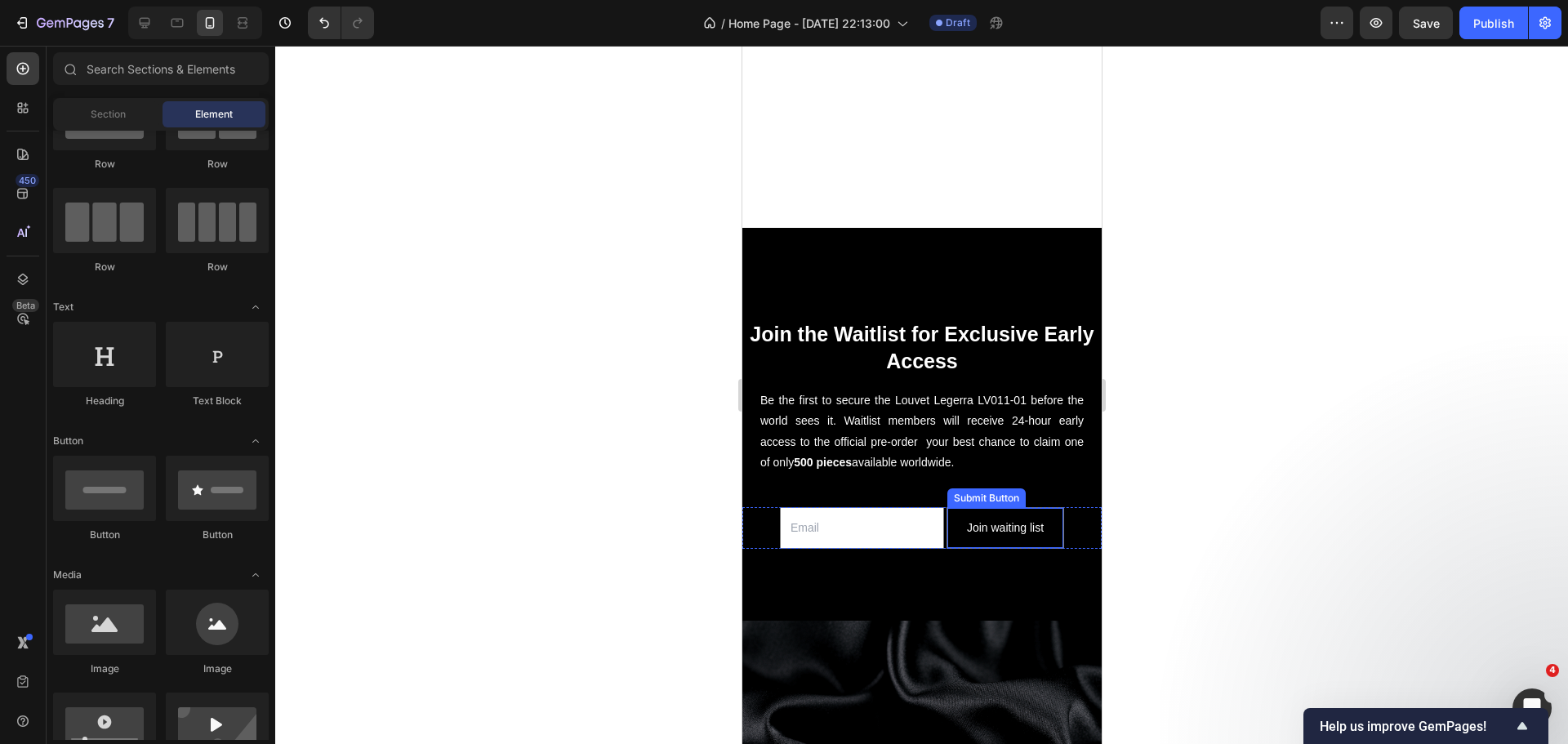
click at [951, 524] on button "Join waiting list" at bounding box center [1004, 528] width 116 height 40
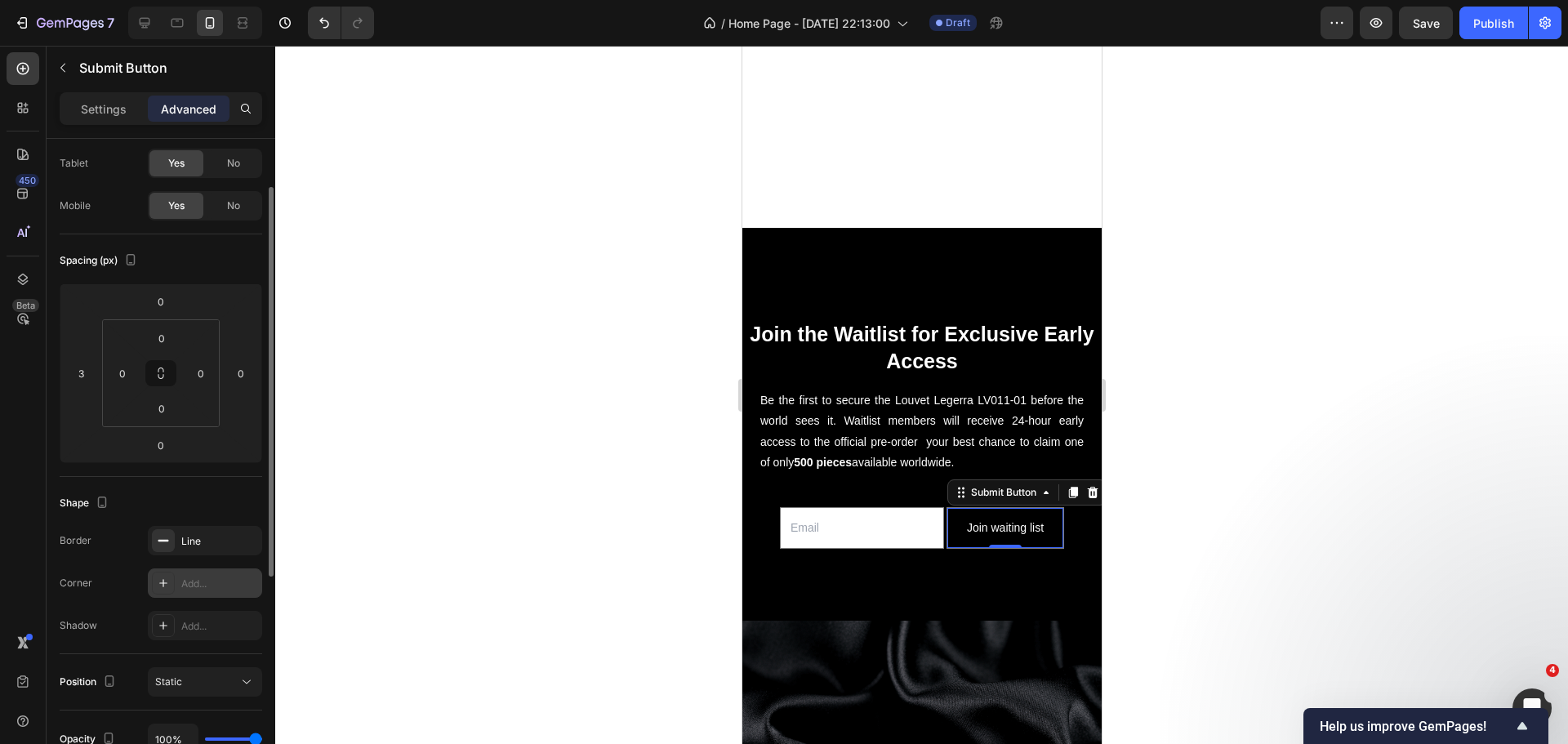
scroll to position [163, 0]
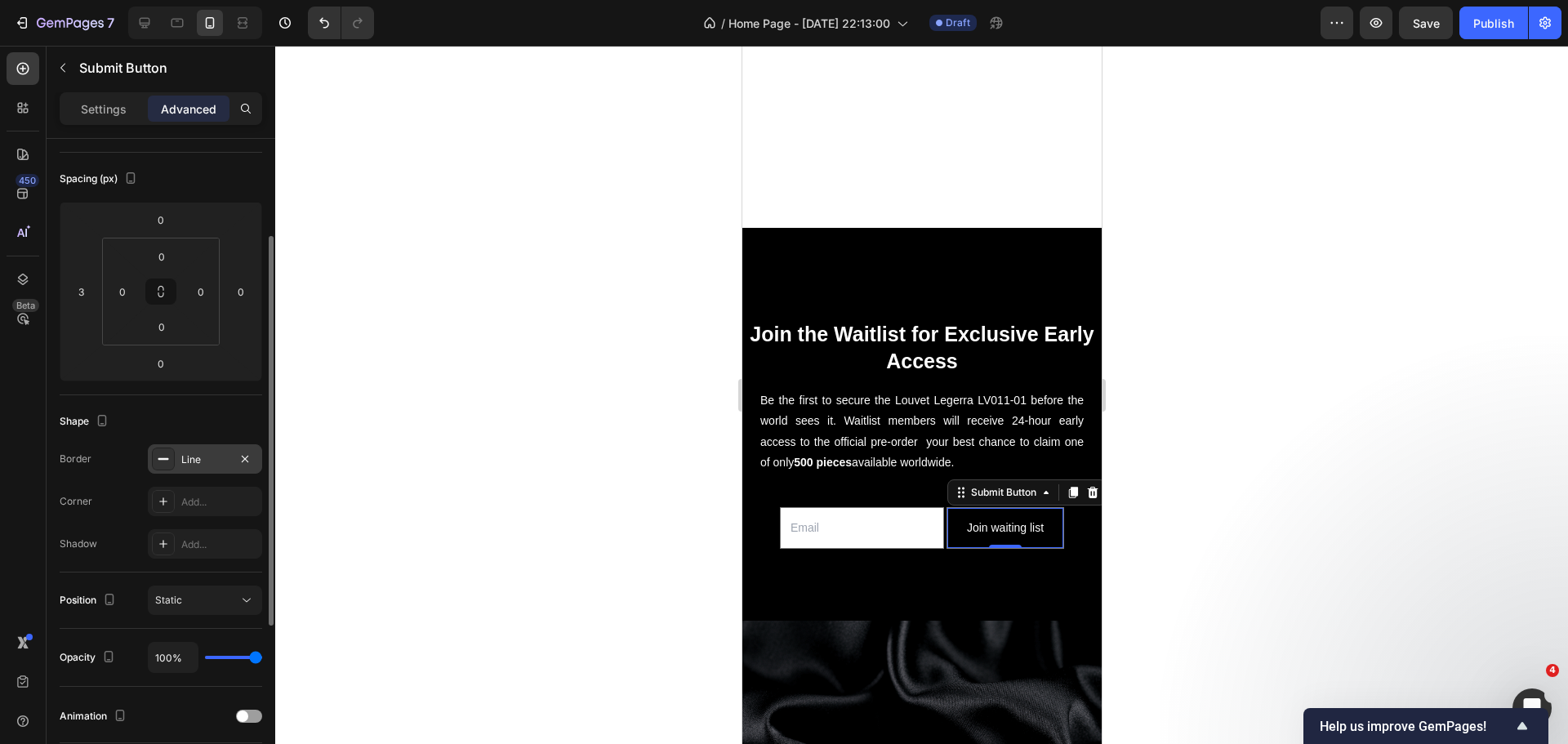
click at [181, 465] on div "Line" at bounding box center [205, 460] width 48 height 14
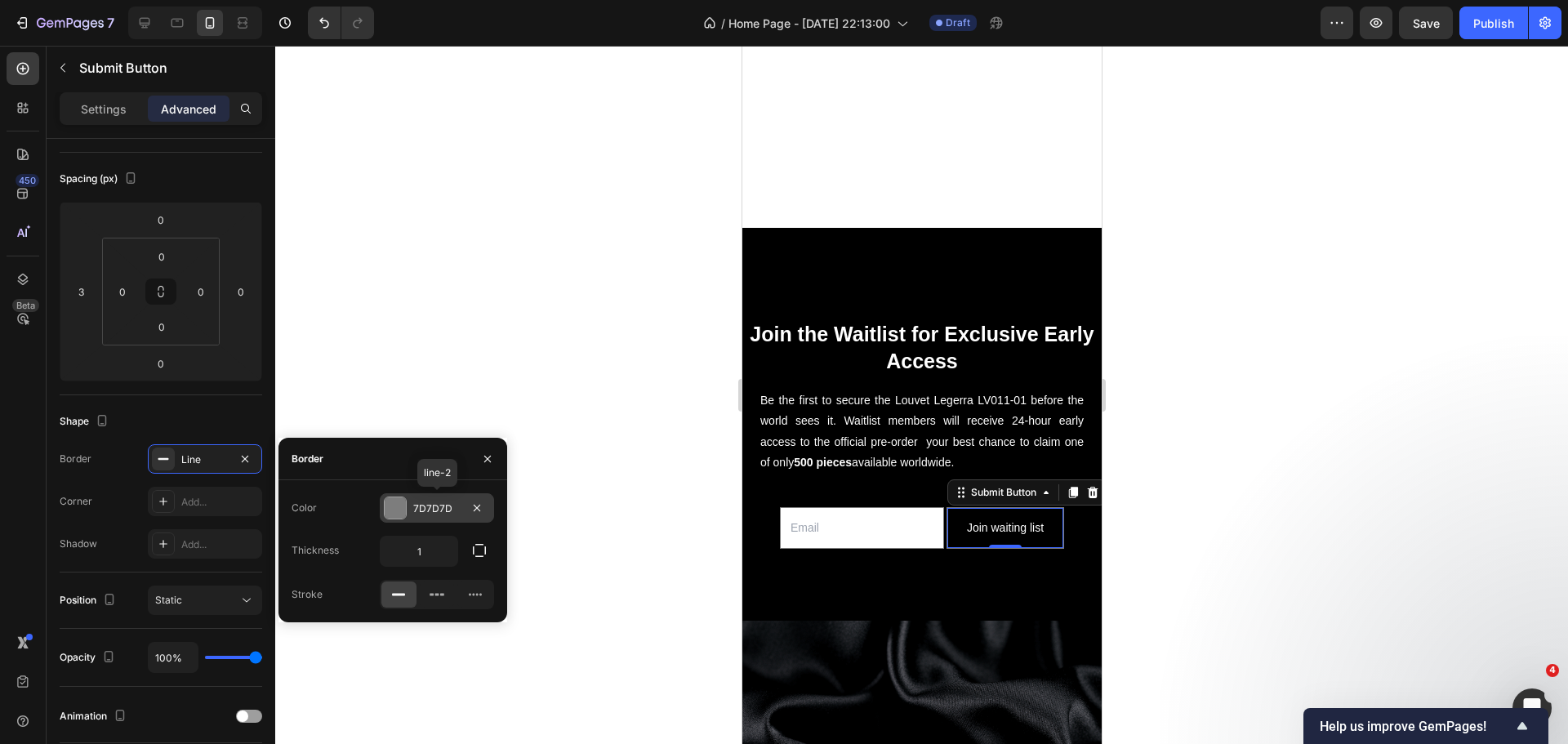
click at [399, 514] on div at bounding box center [395, 507] width 21 height 21
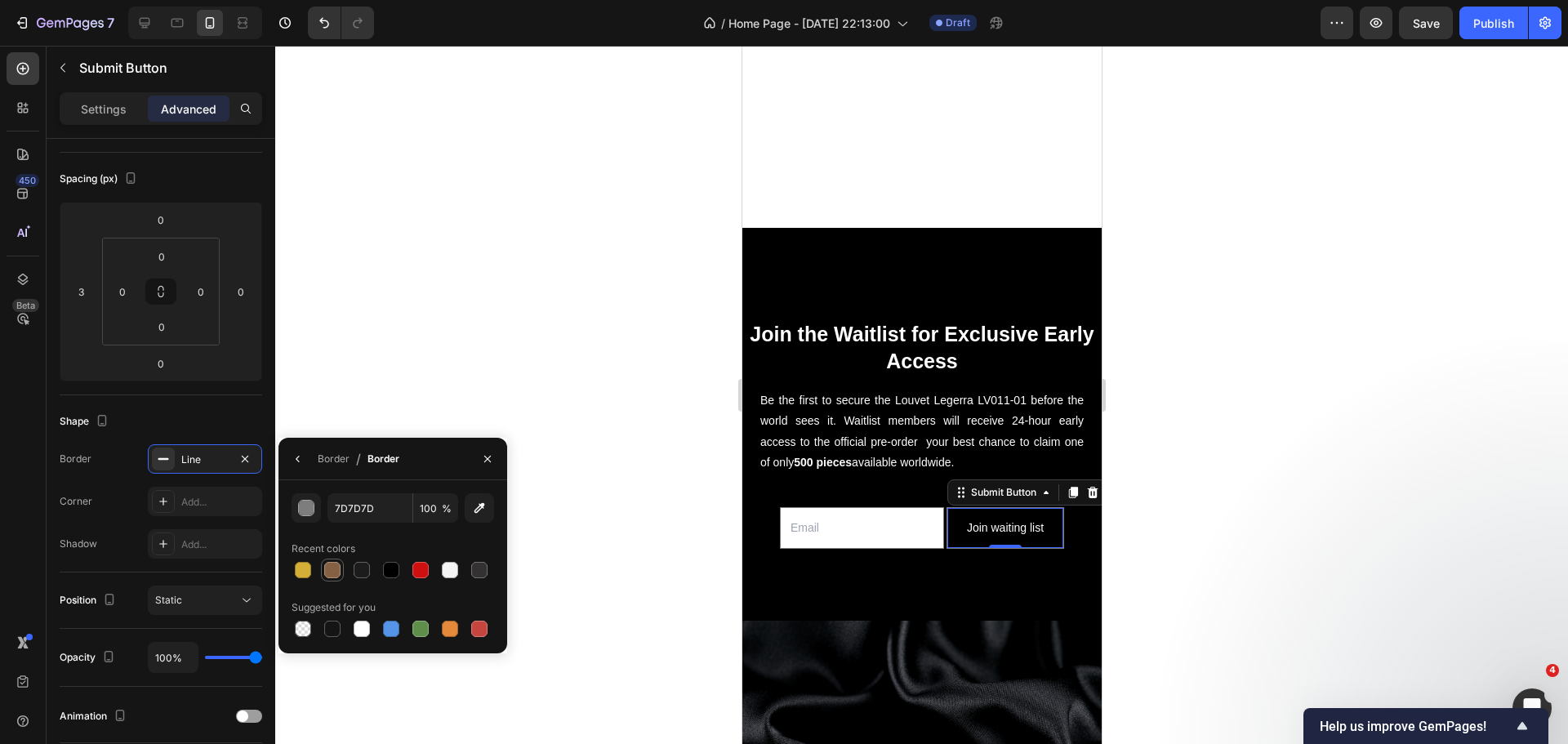
click at [327, 575] on div at bounding box center [332, 569] width 16 height 16
type input "866043"
click at [665, 398] on div at bounding box center [921, 395] width 1292 height 699
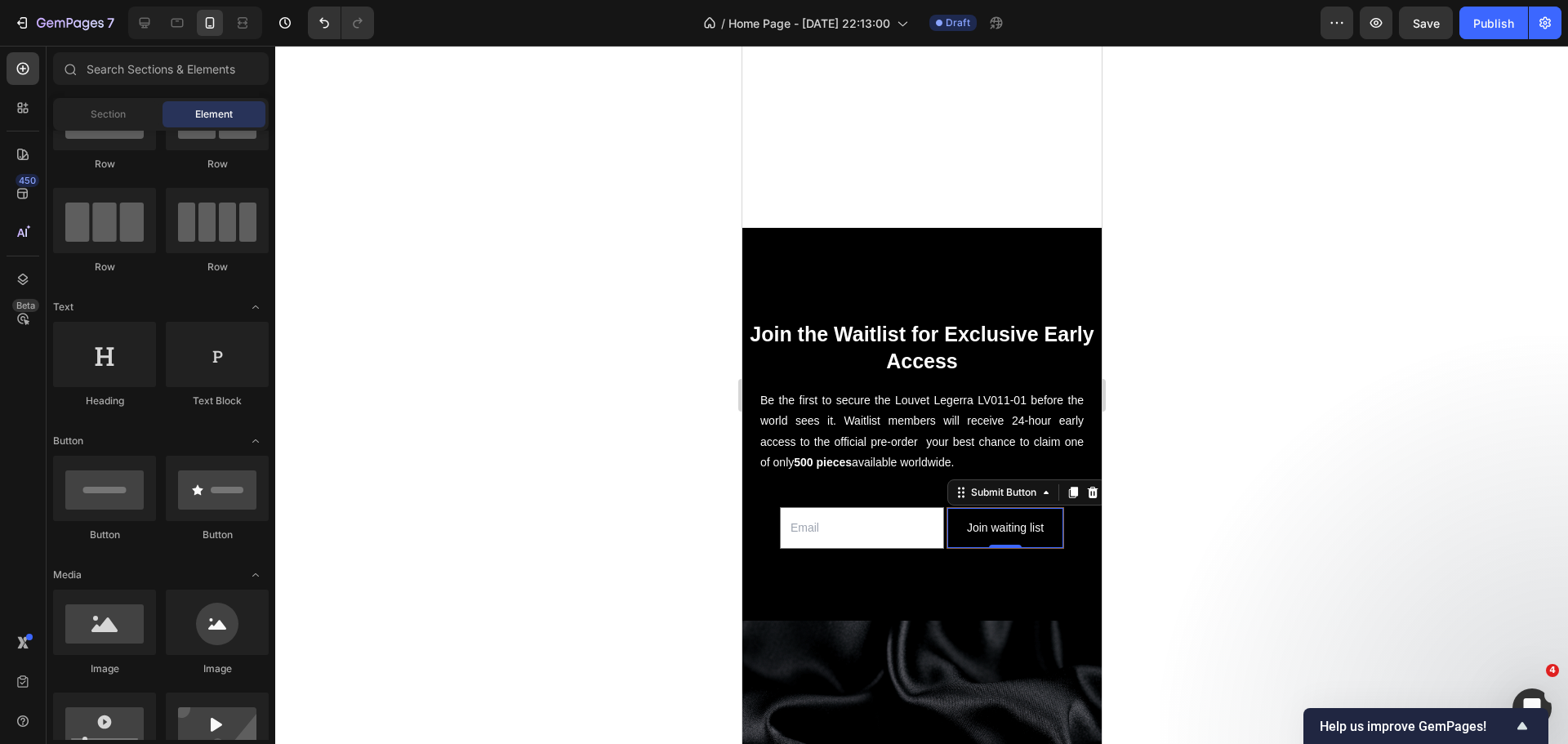
click at [1041, 518] on button "Join waiting list" at bounding box center [1004, 528] width 116 height 40
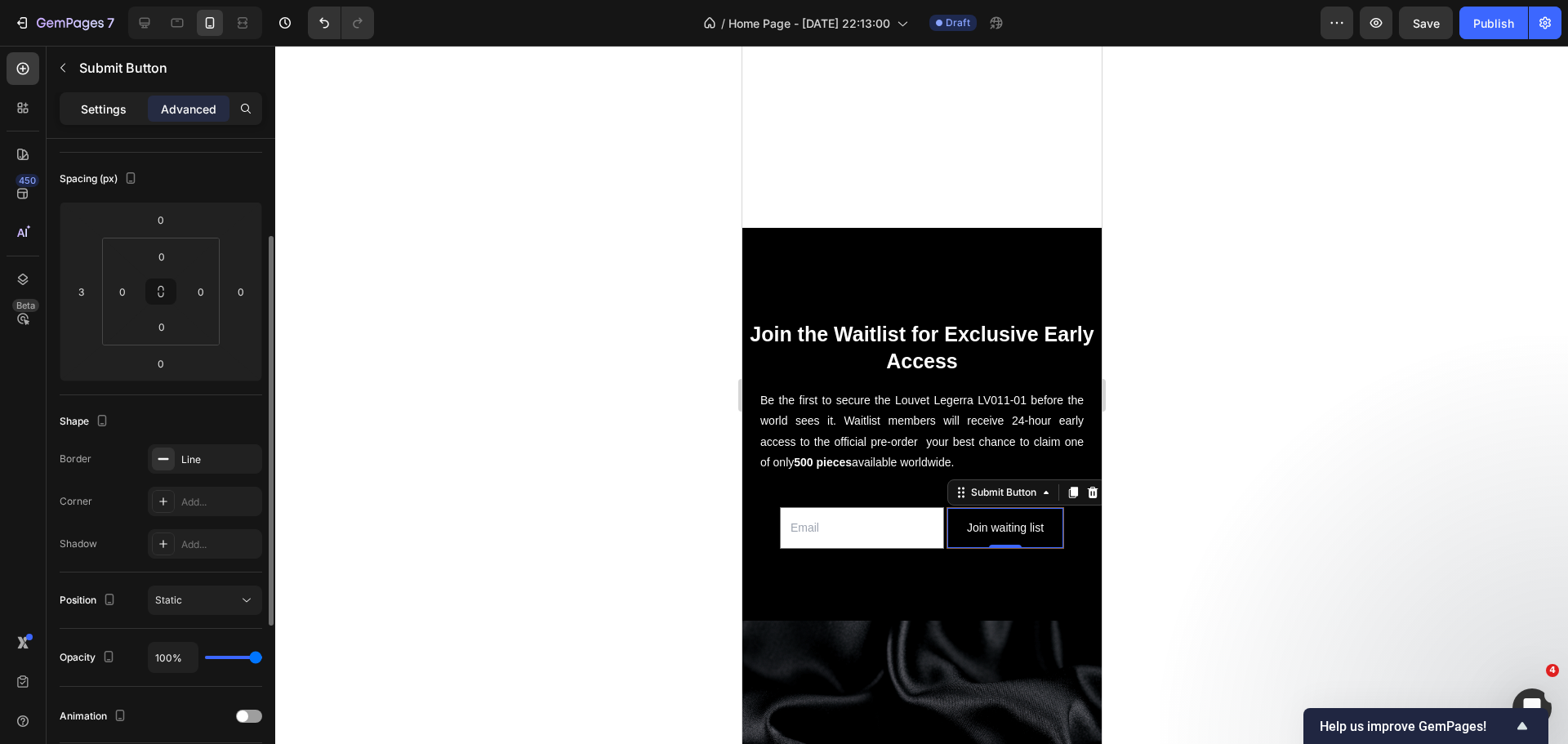
click at [101, 118] on div "Settings" at bounding box center [104, 108] width 82 height 26
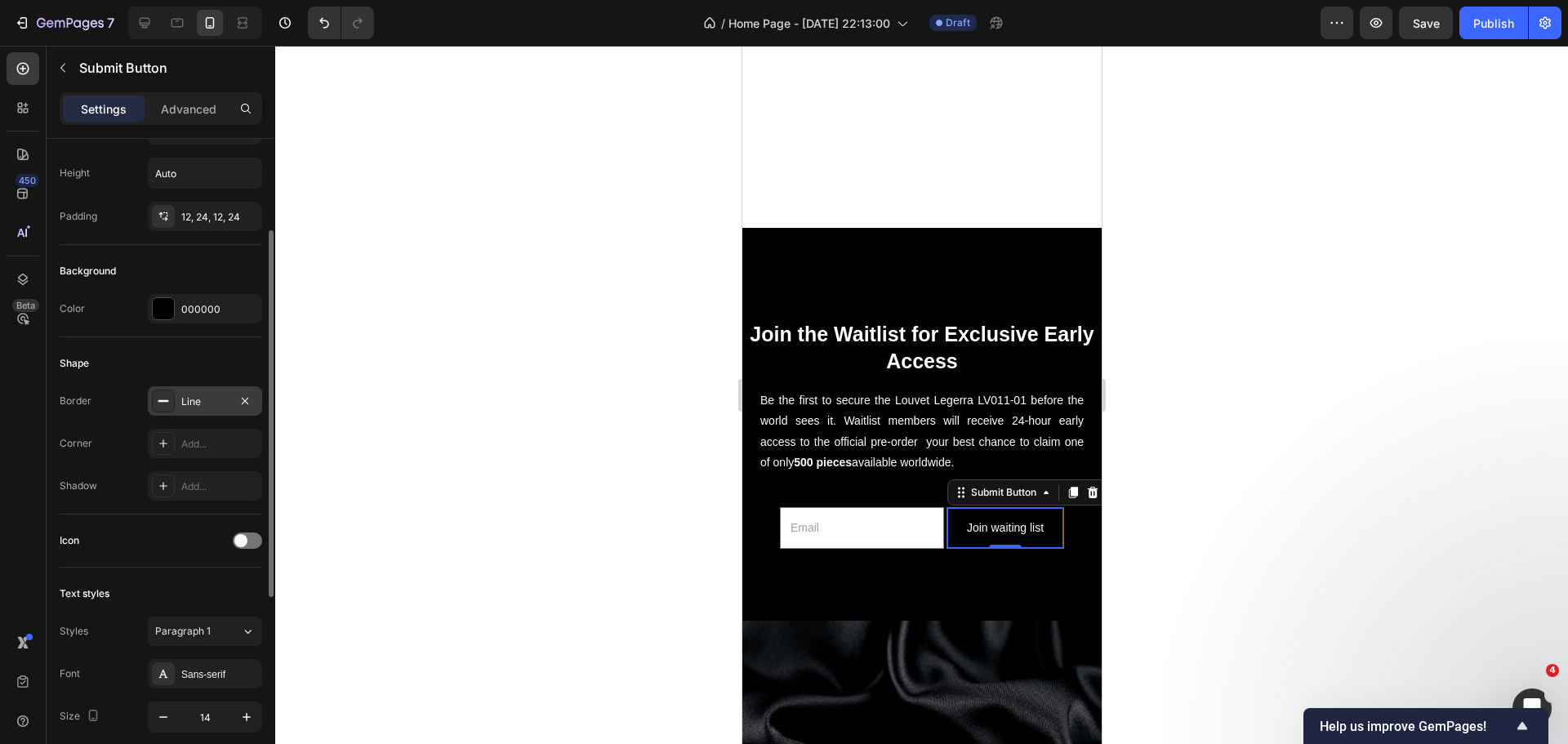
click at [173, 406] on div at bounding box center [163, 401] width 23 height 23
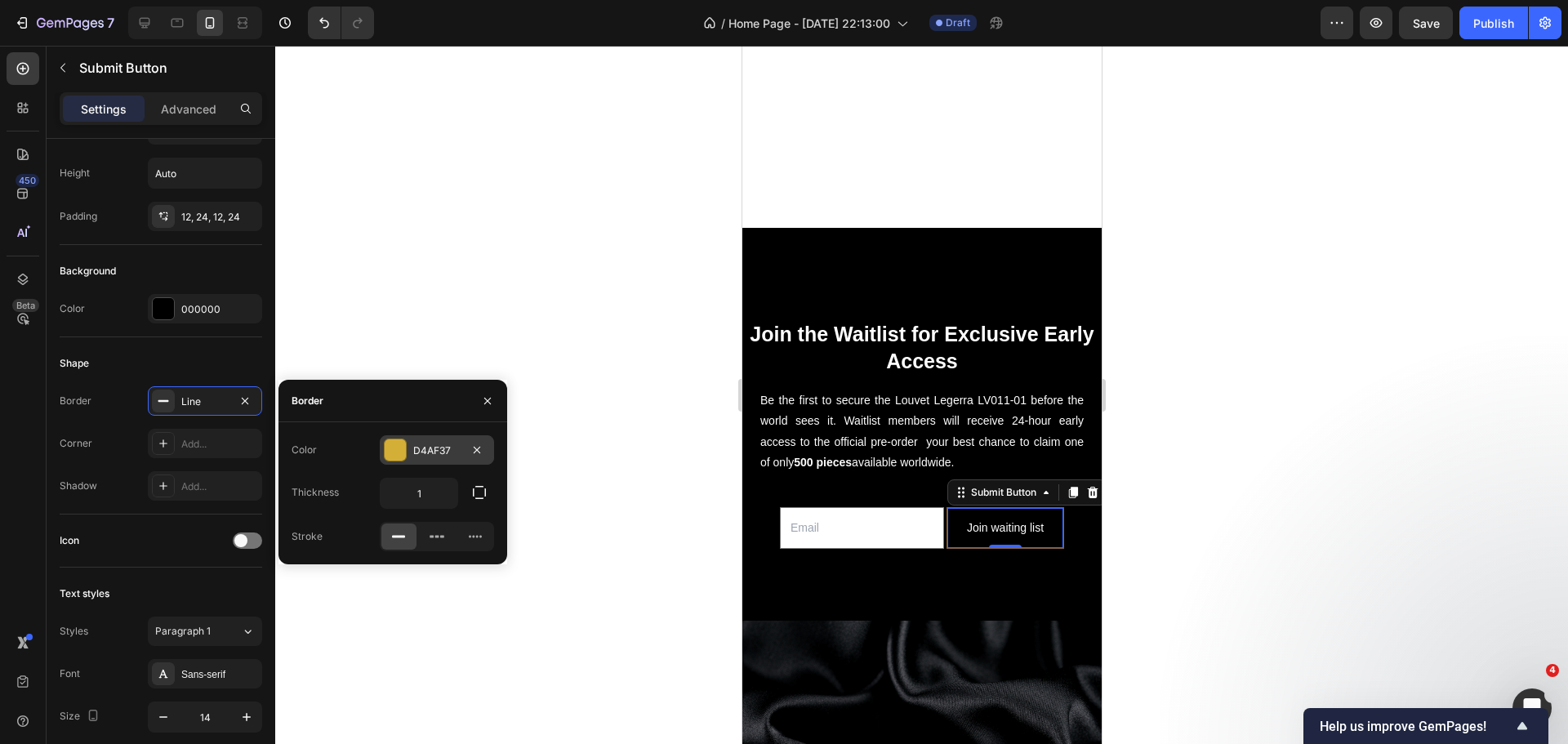
click at [398, 445] on div at bounding box center [395, 449] width 21 height 21
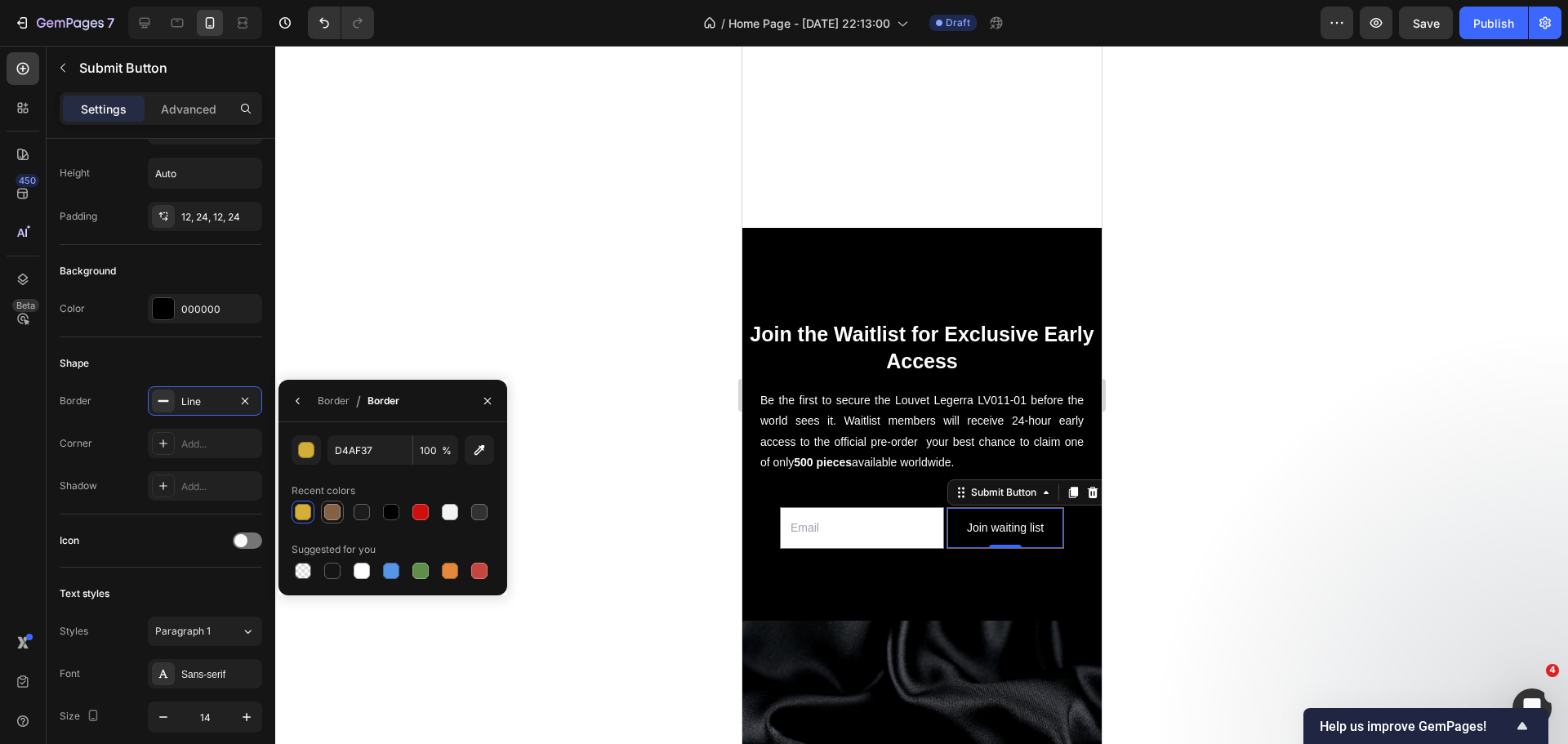
click at [332, 508] on div at bounding box center [332, 512] width 16 height 16
type input "866043"
click at [239, 343] on div "Shape Border Line Corner Add... Shadow Add..." at bounding box center [161, 426] width 202 height 177
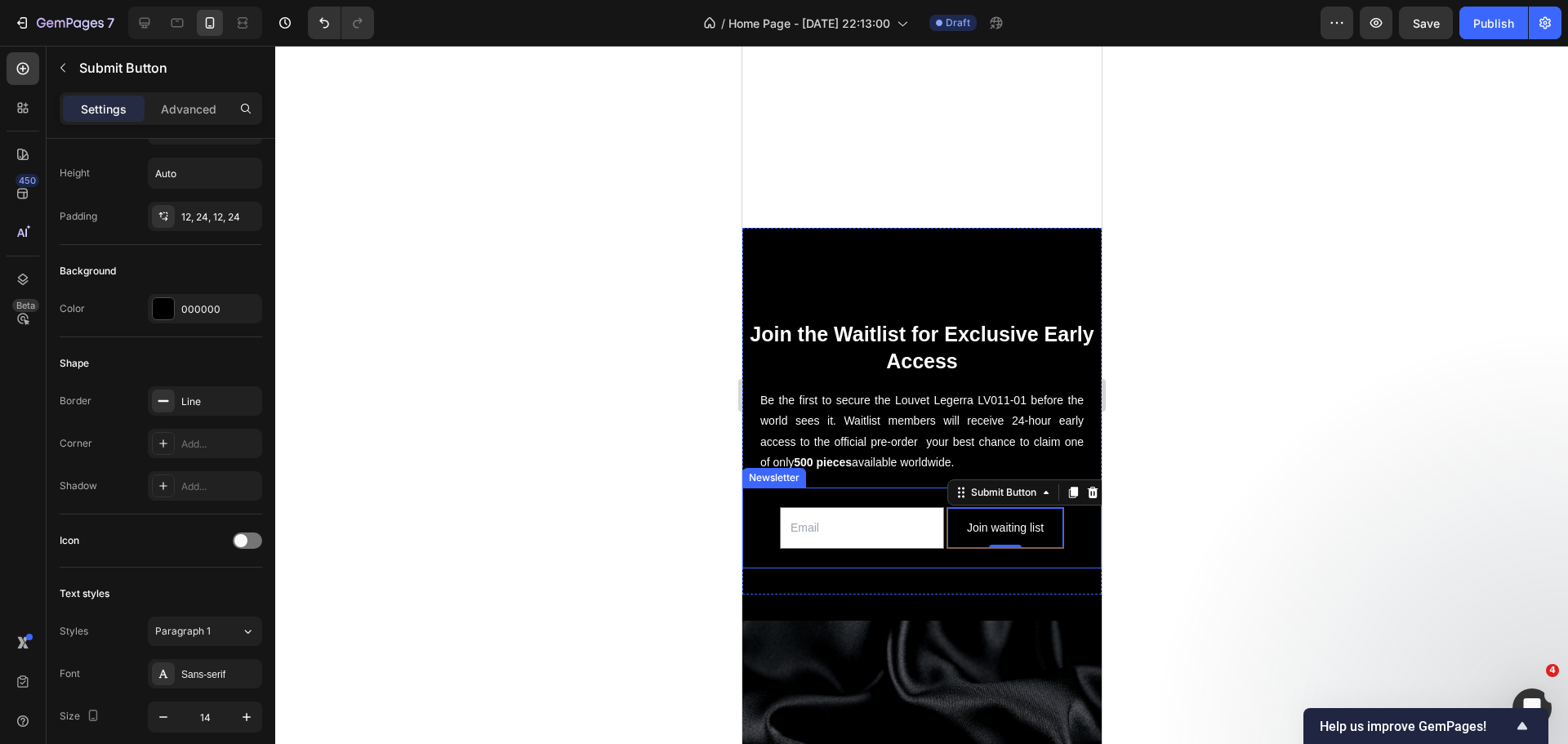
click at [831, 549] on div "Join the Waitlist for Exclusive Early Access Heading Be the first to secure the…" at bounding box center [921, 411] width 359 height 367
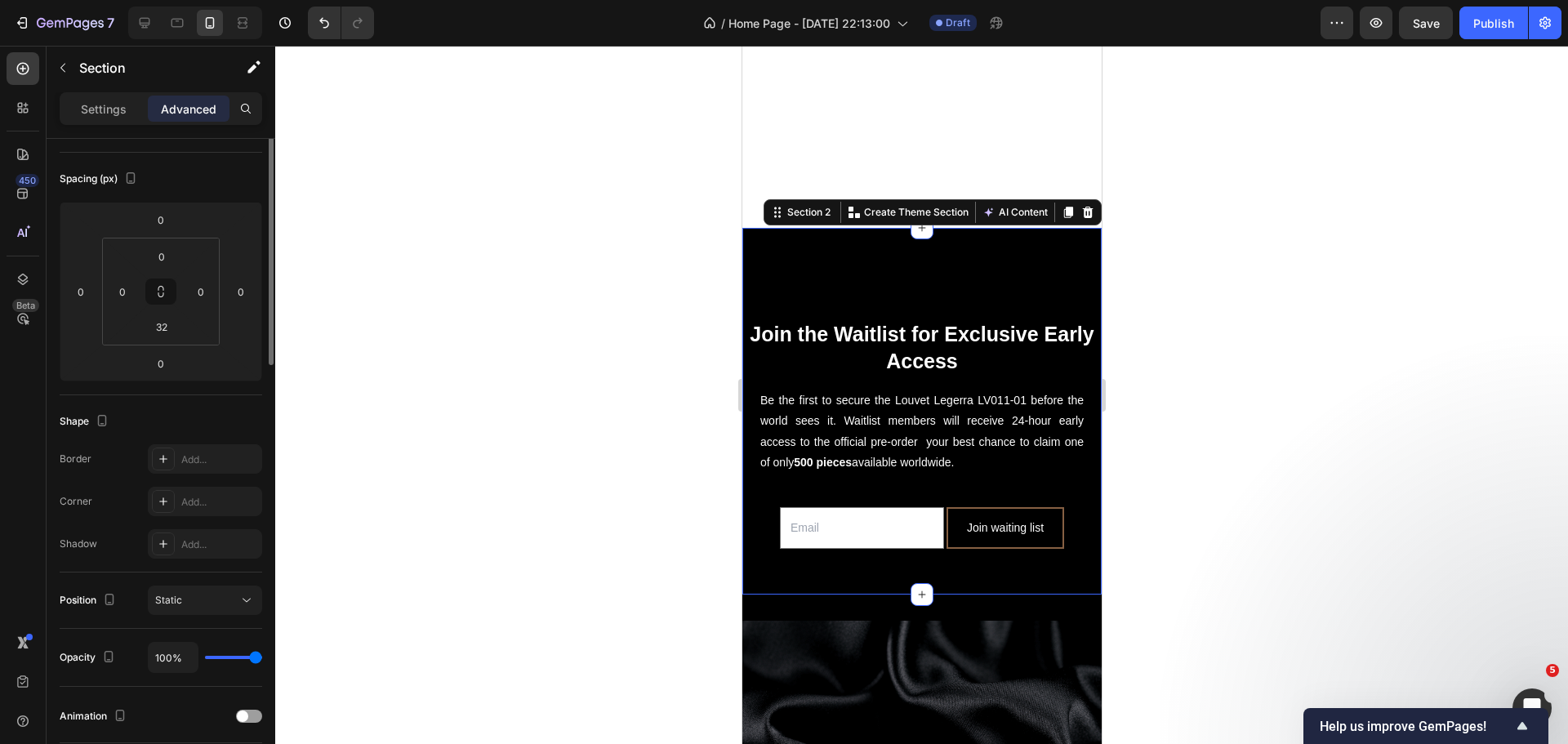
scroll to position [0, 0]
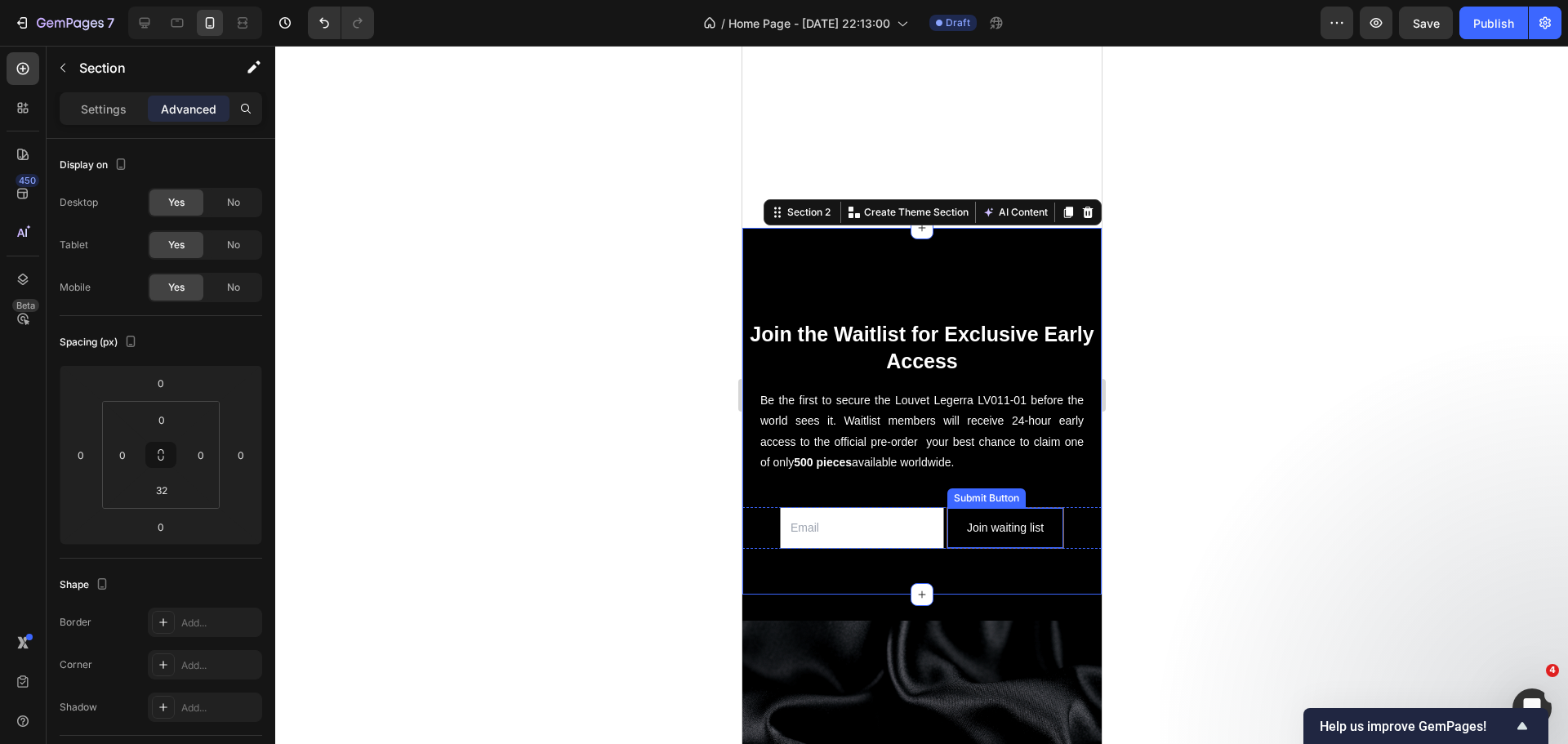
click at [946, 521] on button "Join waiting list" at bounding box center [1004, 528] width 116 height 40
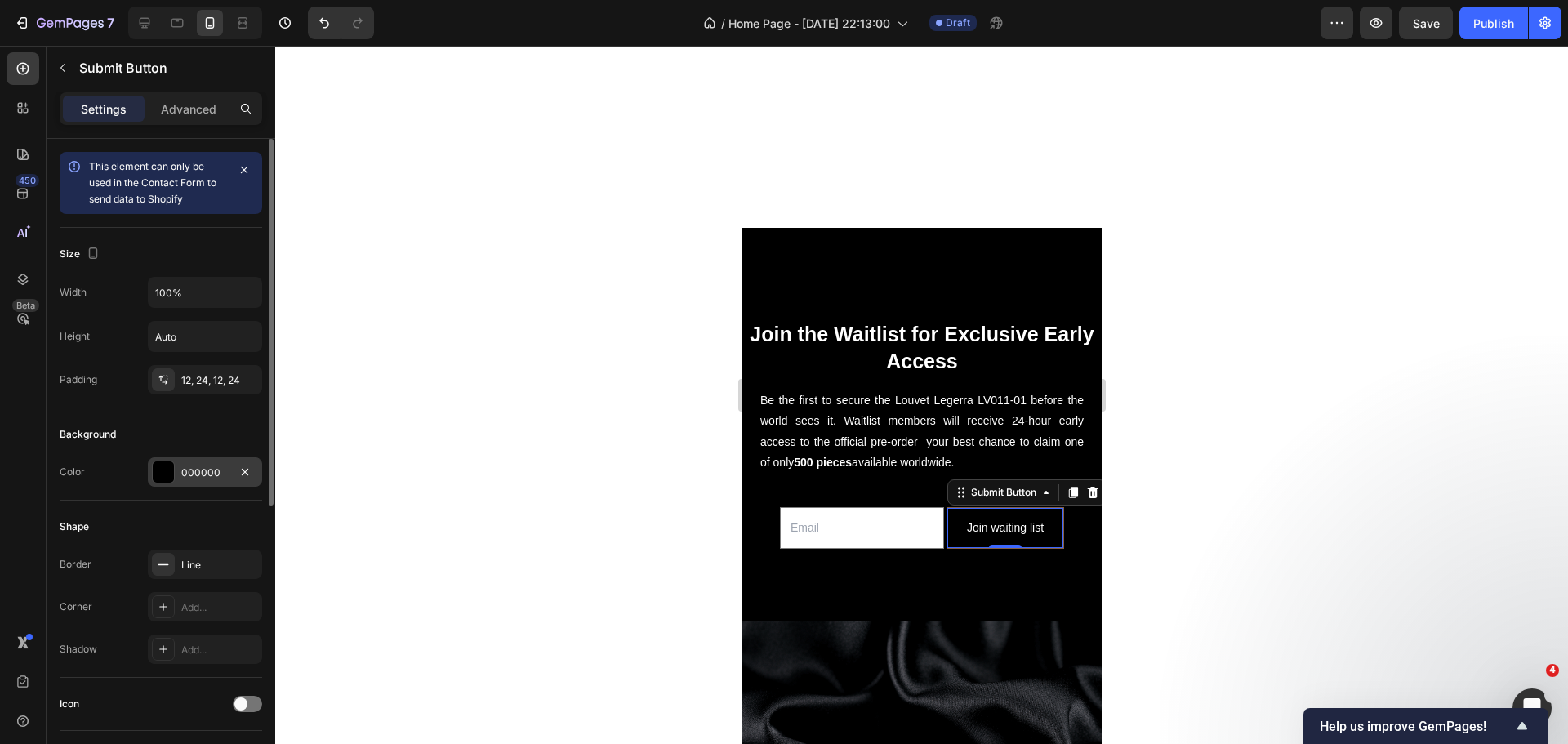
click at [151, 468] on div "000000" at bounding box center [205, 472] width 114 height 30
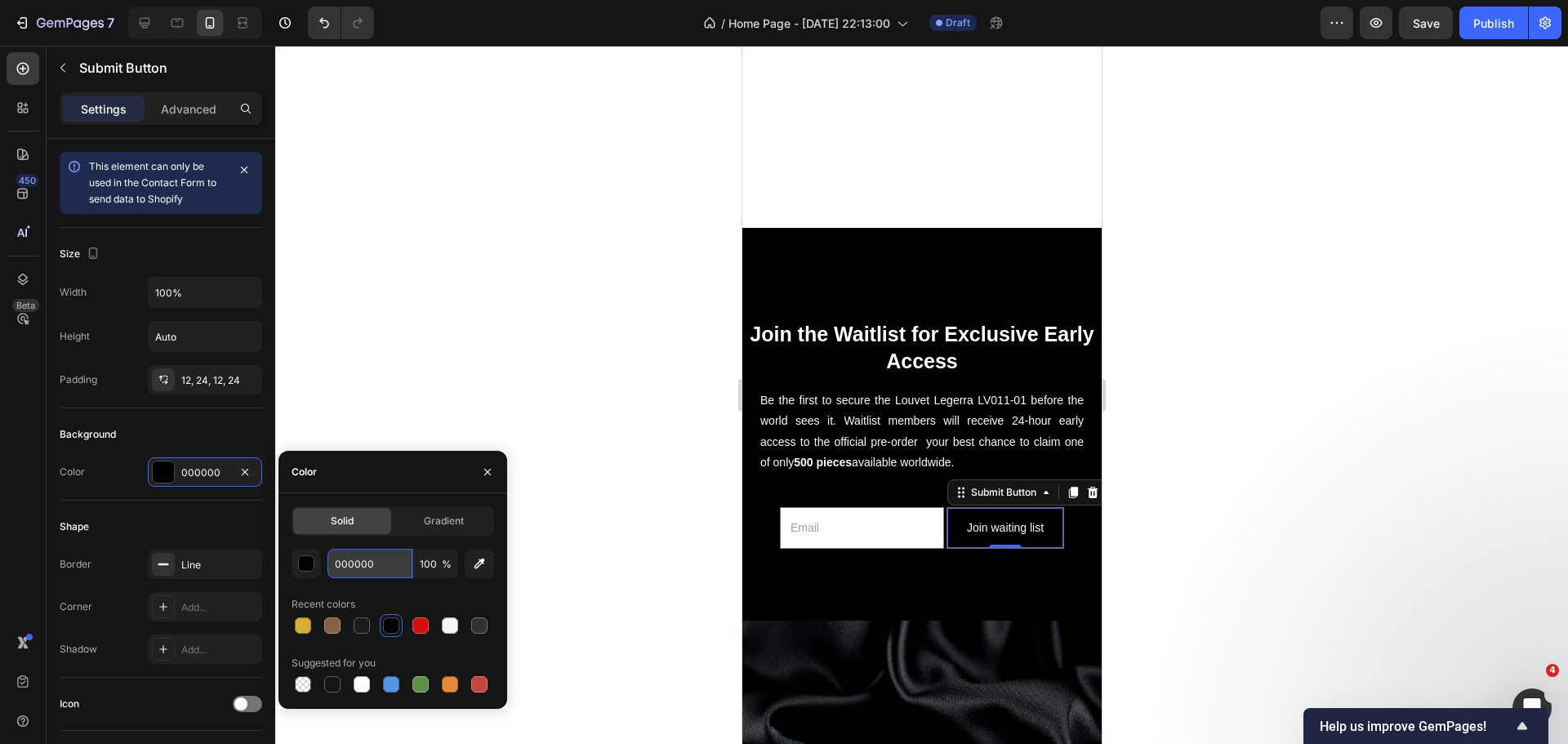
click at [358, 567] on input "000000" at bounding box center [370, 564] width 85 height 30
type input "B76E79"
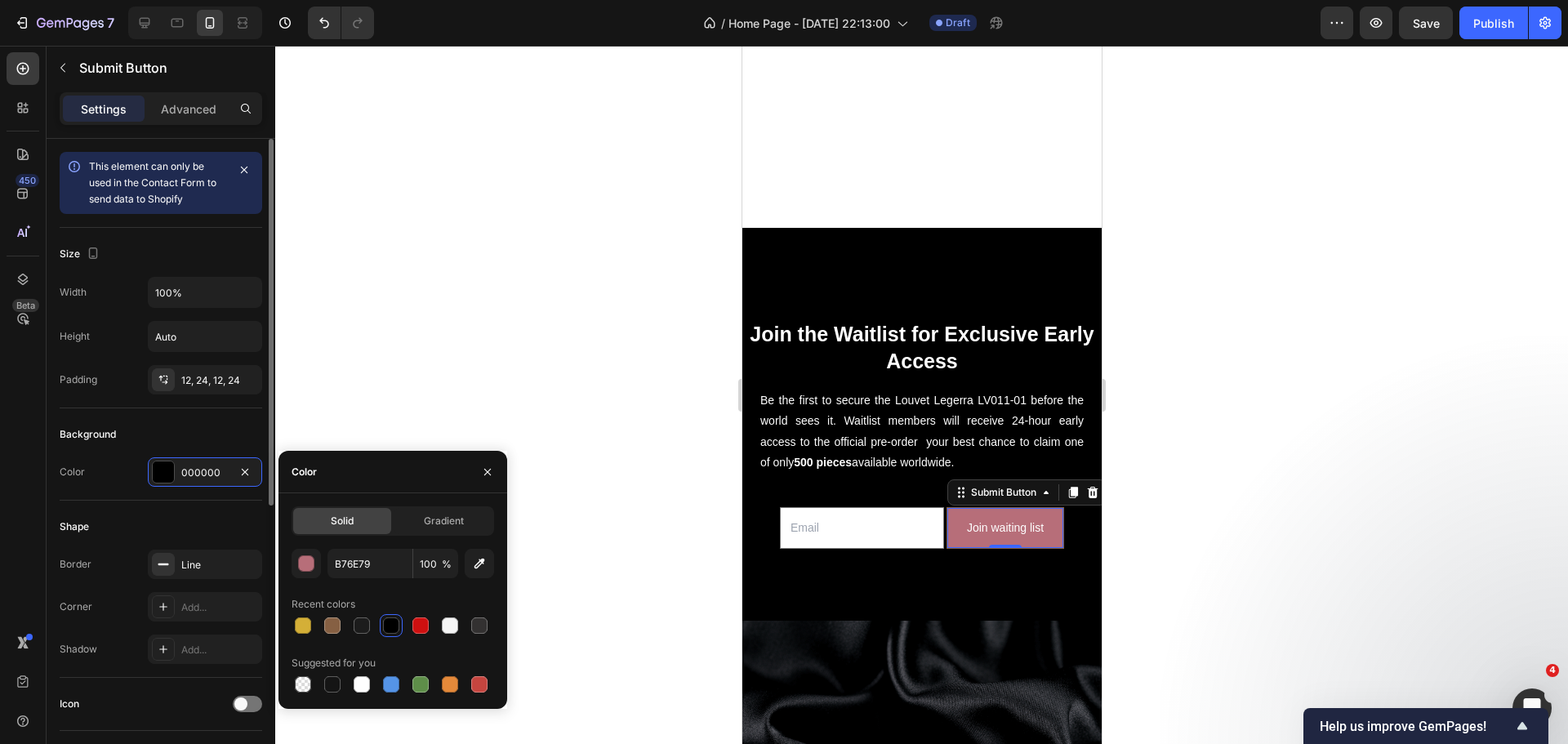
click at [197, 417] on div "Background Color 000000" at bounding box center [161, 455] width 202 height 92
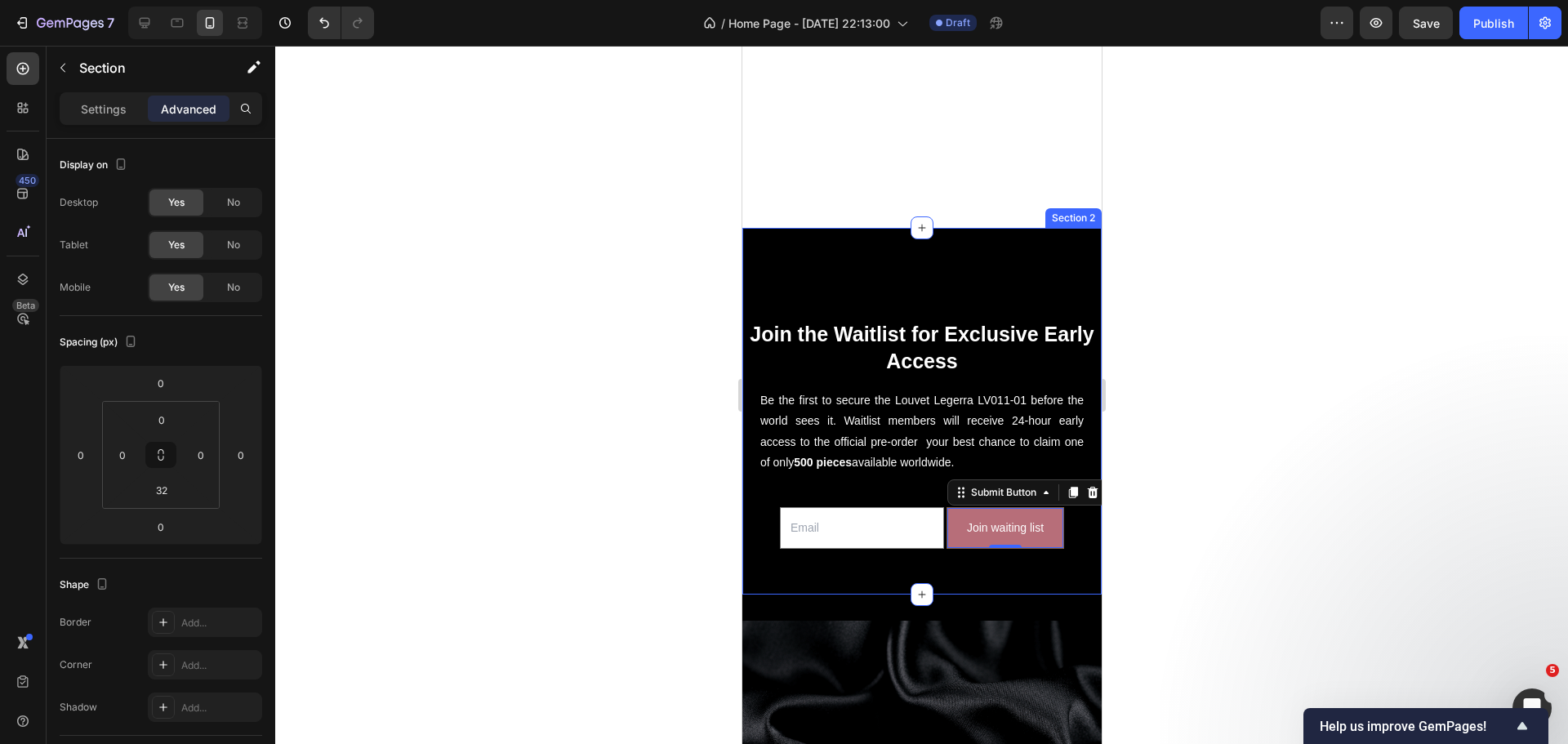
click at [866, 566] on div "Join the Waitlist for Exclusive Early Access Heading Be the first to secure the…" at bounding box center [921, 411] width 359 height 367
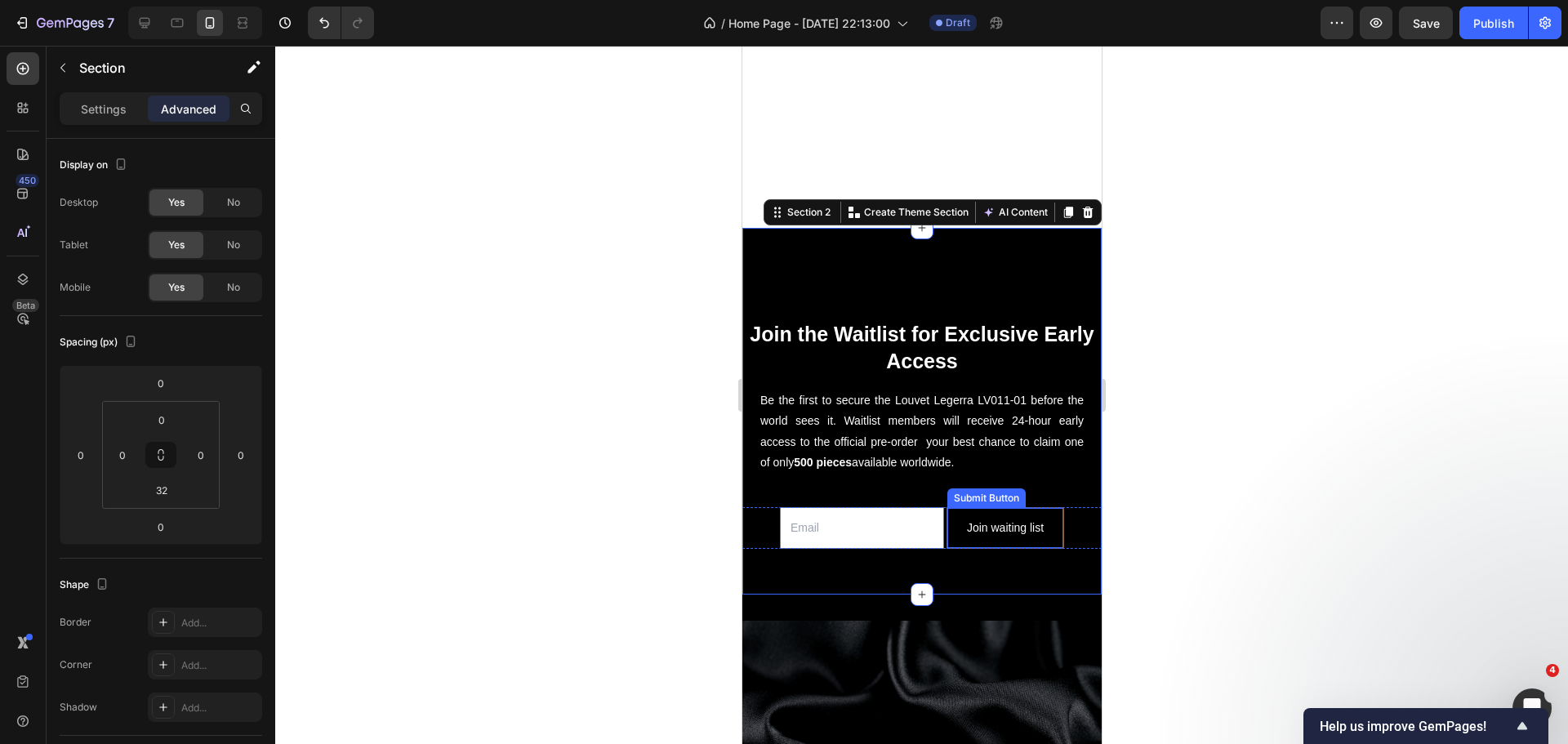
click at [953, 518] on button "Join waiting list" at bounding box center [1004, 528] width 116 height 40
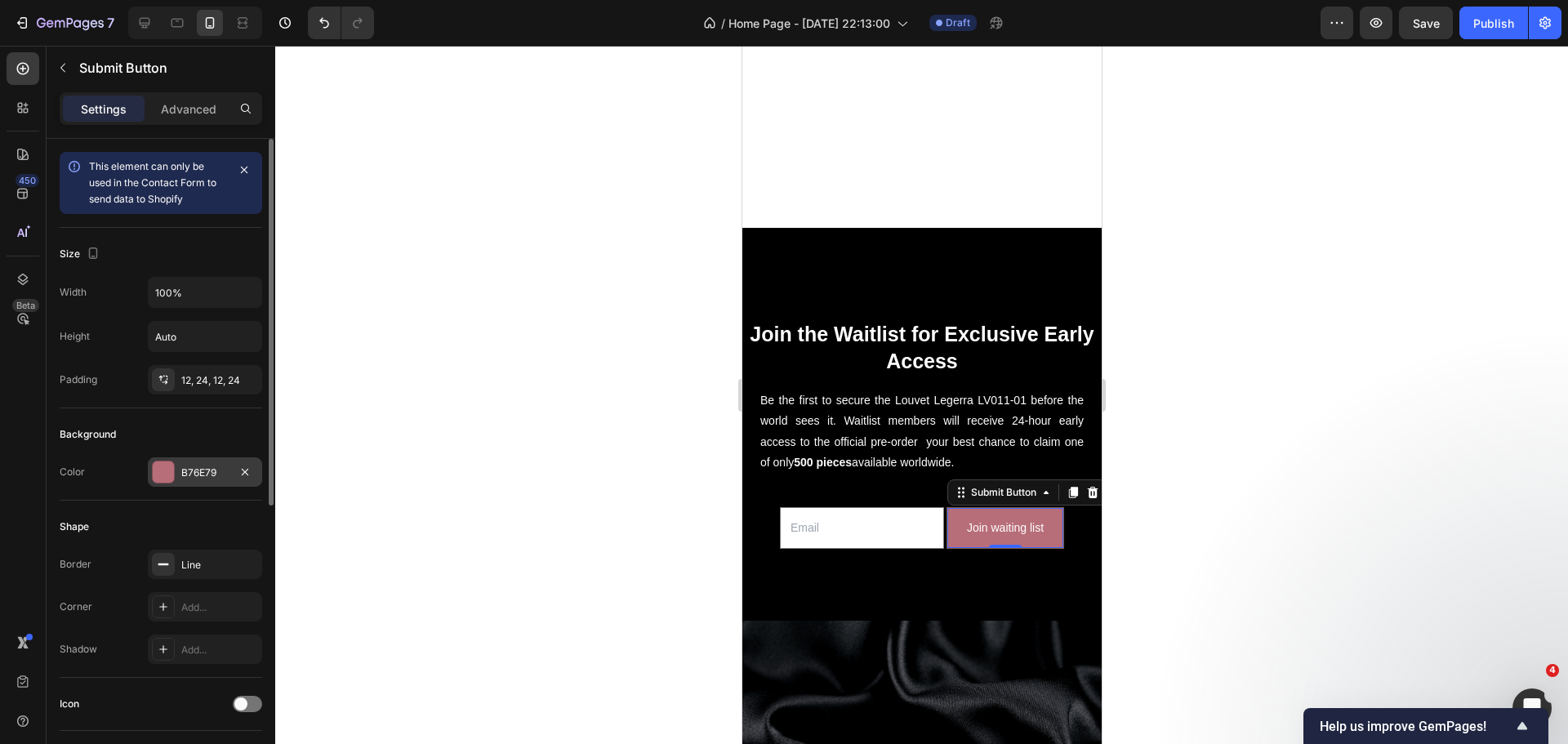
click at [169, 482] on div at bounding box center [163, 472] width 21 height 21
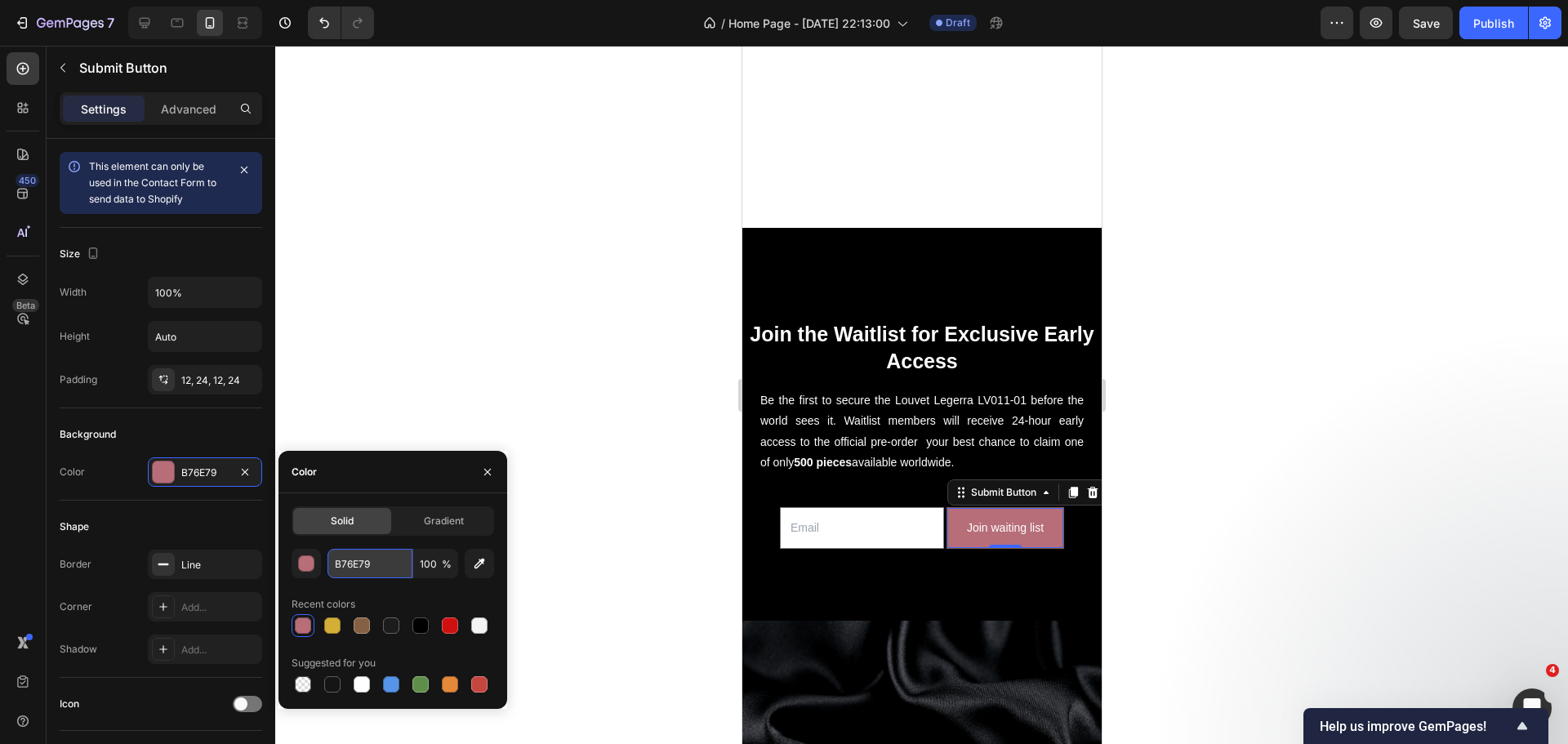
click at [375, 569] on input "B76E79" at bounding box center [370, 564] width 85 height 30
click at [375, 567] on input "B76E79" at bounding box center [370, 564] width 85 height 30
click at [315, 559] on button "button" at bounding box center [306, 564] width 30 height 30
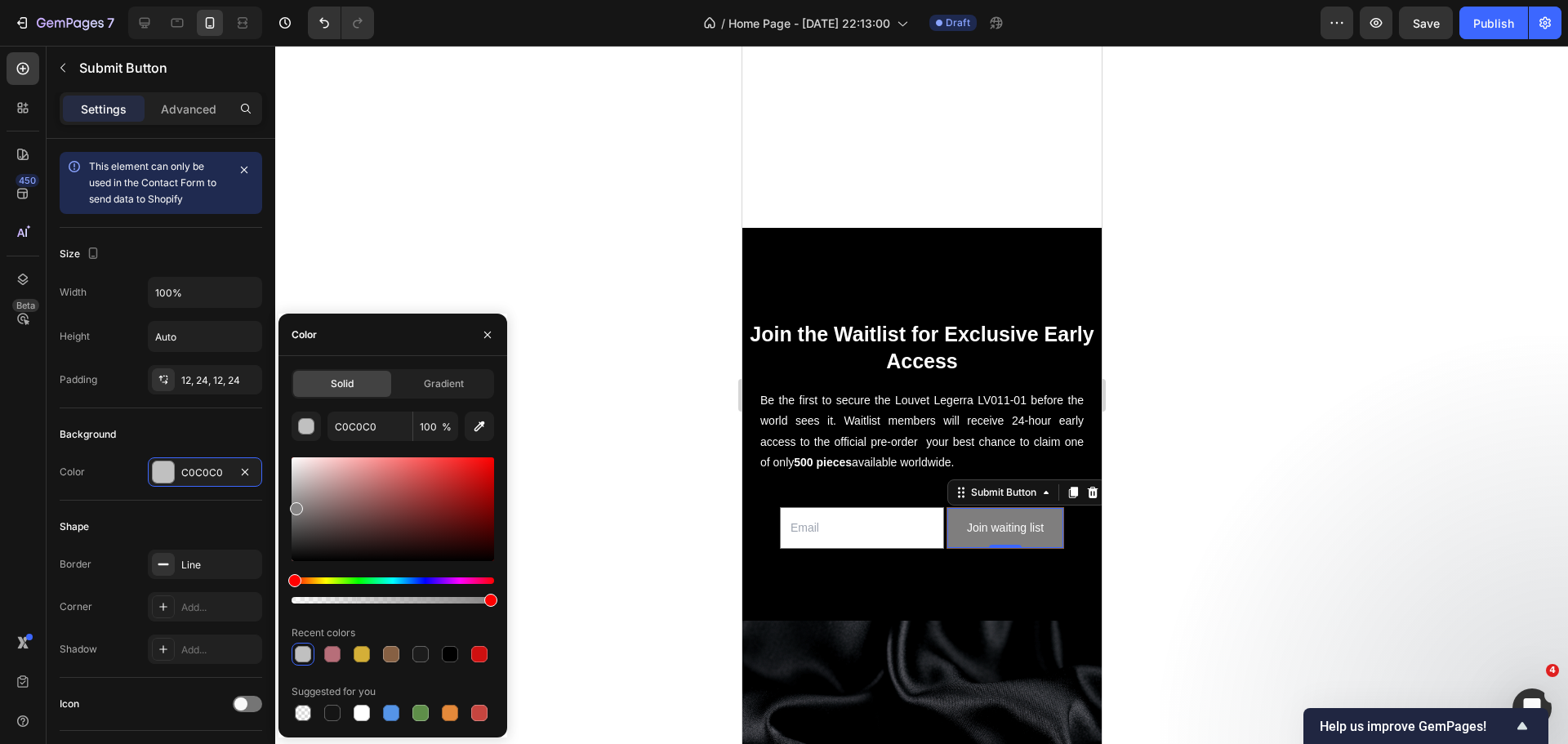
click at [294, 511] on div at bounding box center [393, 509] width 202 height 104
drag, startPoint x: 298, startPoint y: 513, endPoint x: 298, endPoint y: 525, distance: 12.0
click at [298, 525] on div at bounding box center [299, 528] width 13 height 13
type input "565454"
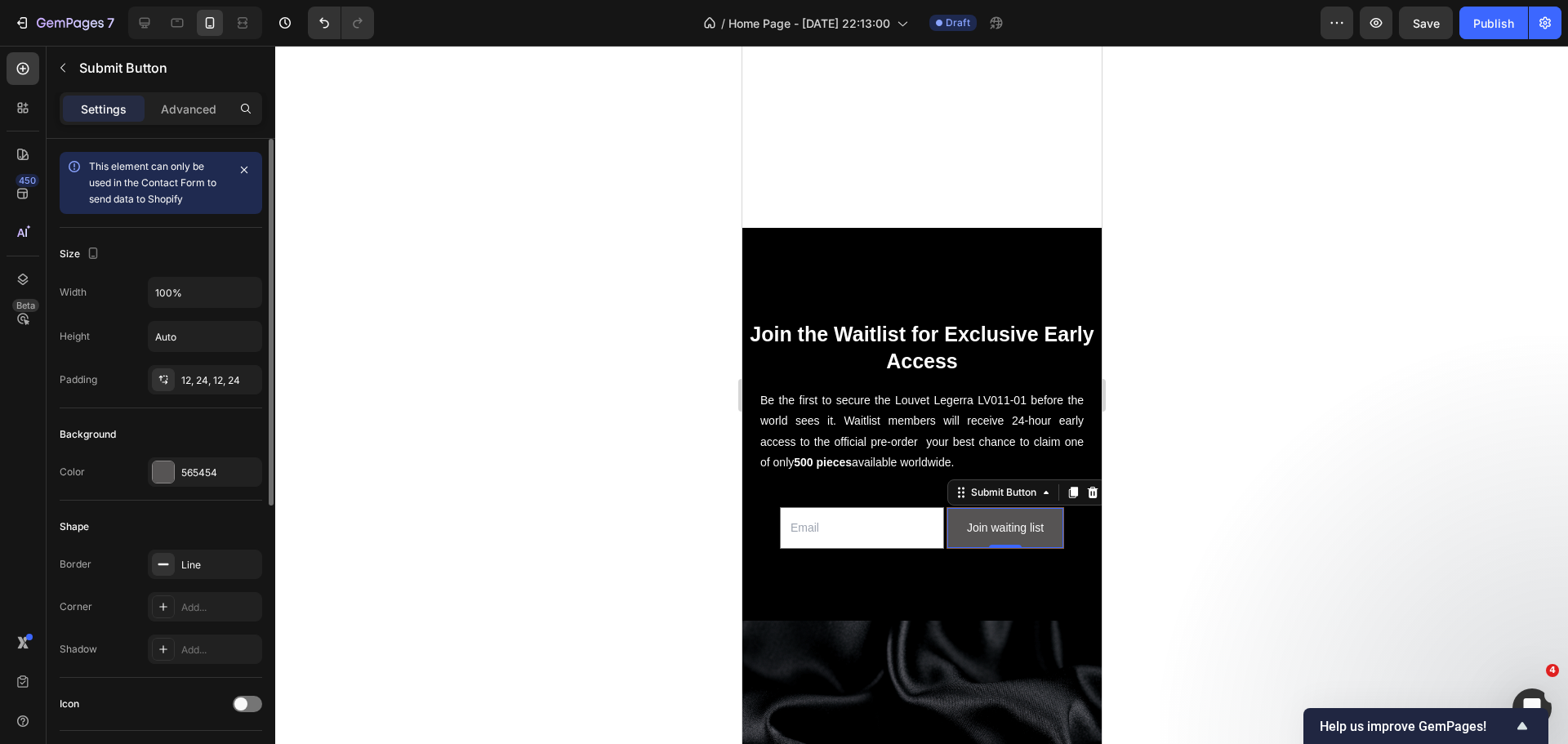
click at [252, 430] on div "Background" at bounding box center [161, 434] width 202 height 26
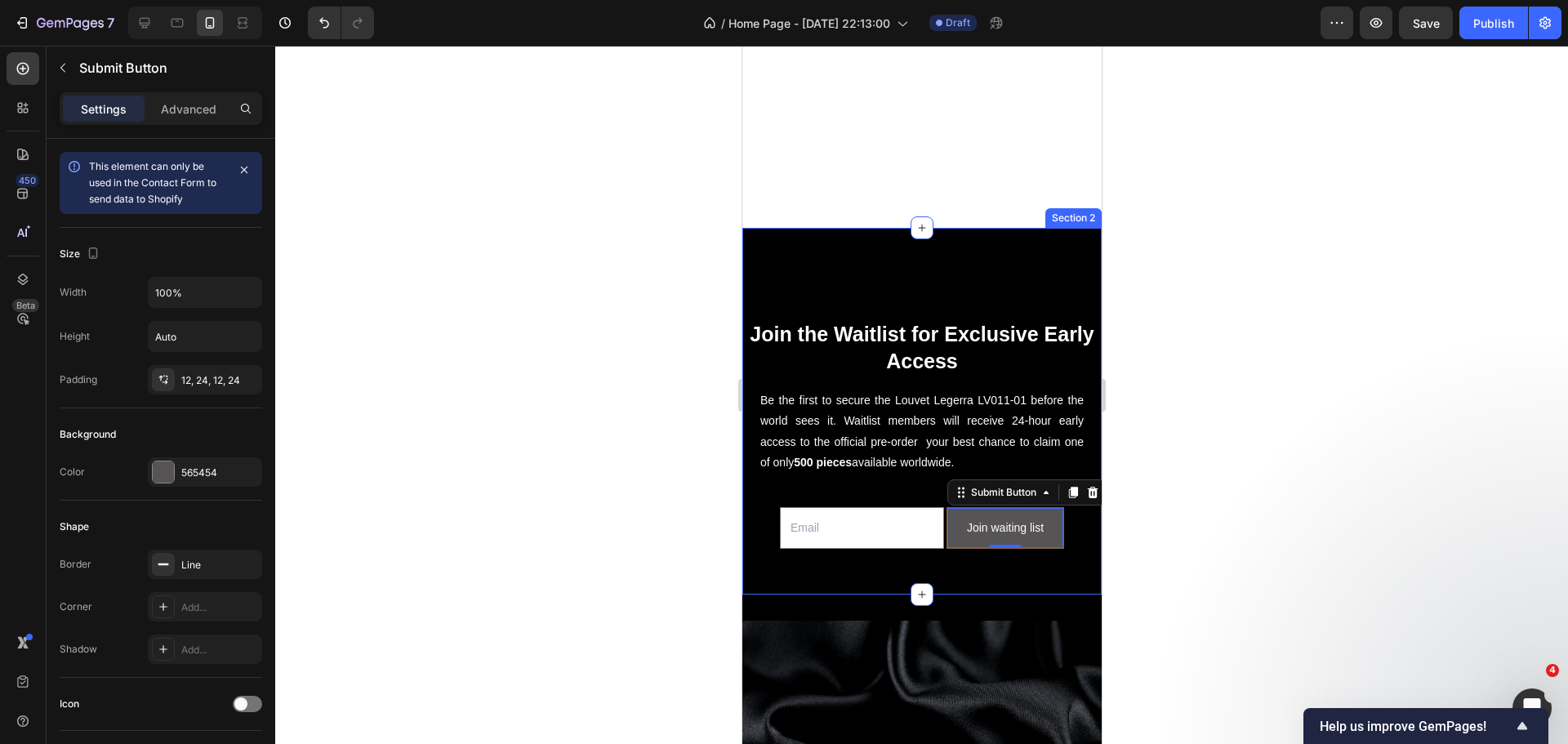
click at [745, 572] on div "Join the Waitlist for Exclusive Early Access Heading Be the first to secure the…" at bounding box center [921, 411] width 359 height 367
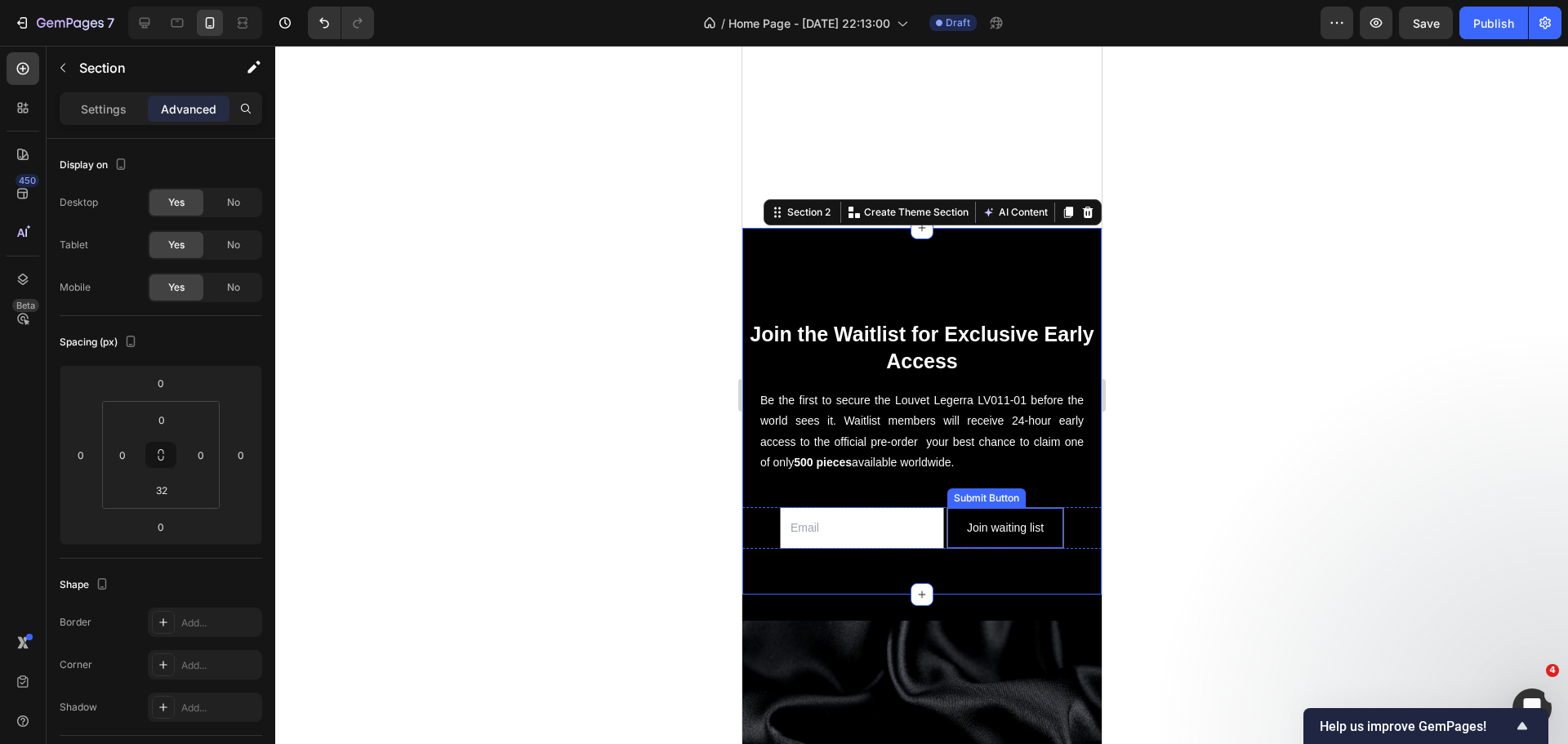
click at [946, 523] on button "Join waiting list" at bounding box center [1004, 528] width 116 height 40
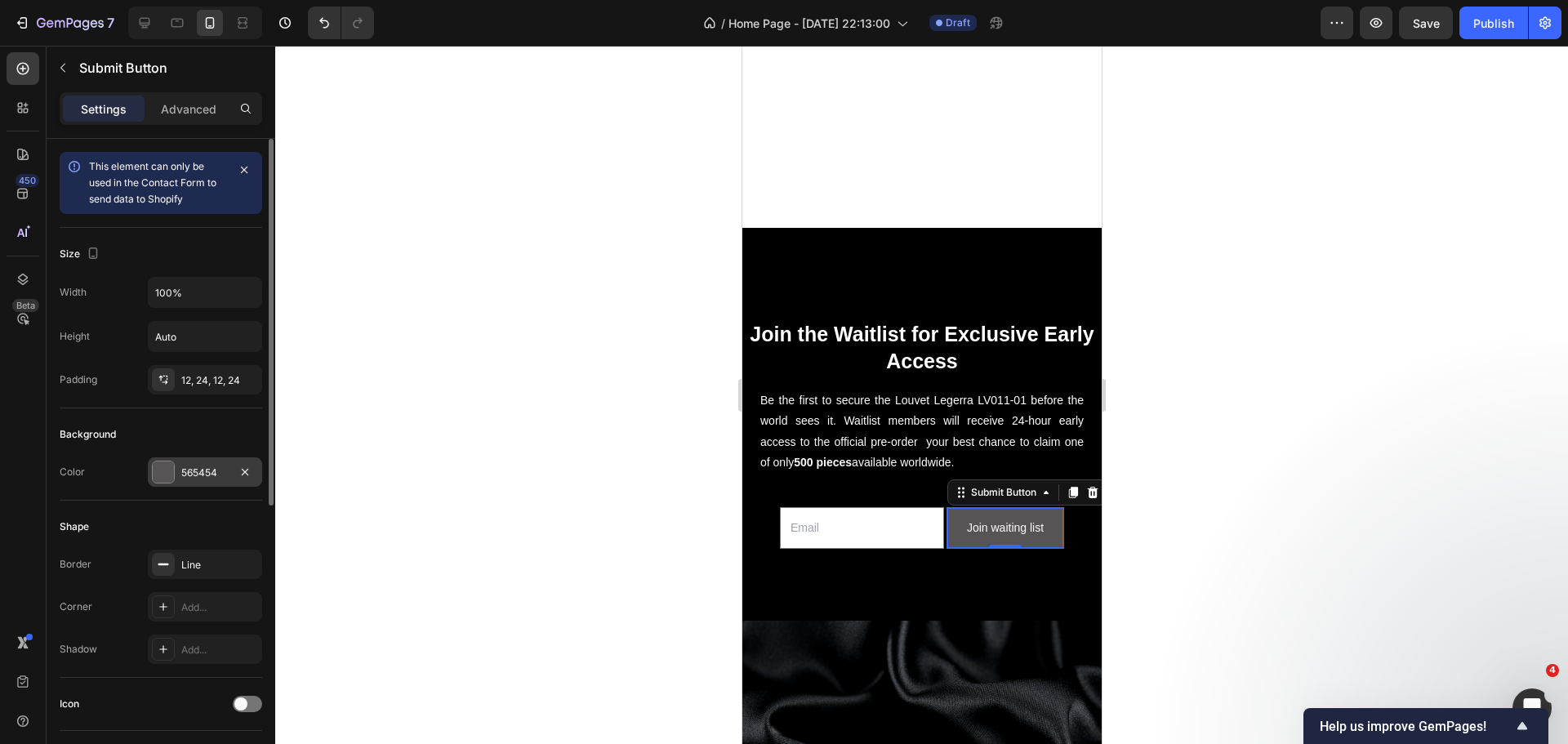
click at [169, 475] on div at bounding box center [163, 472] width 21 height 21
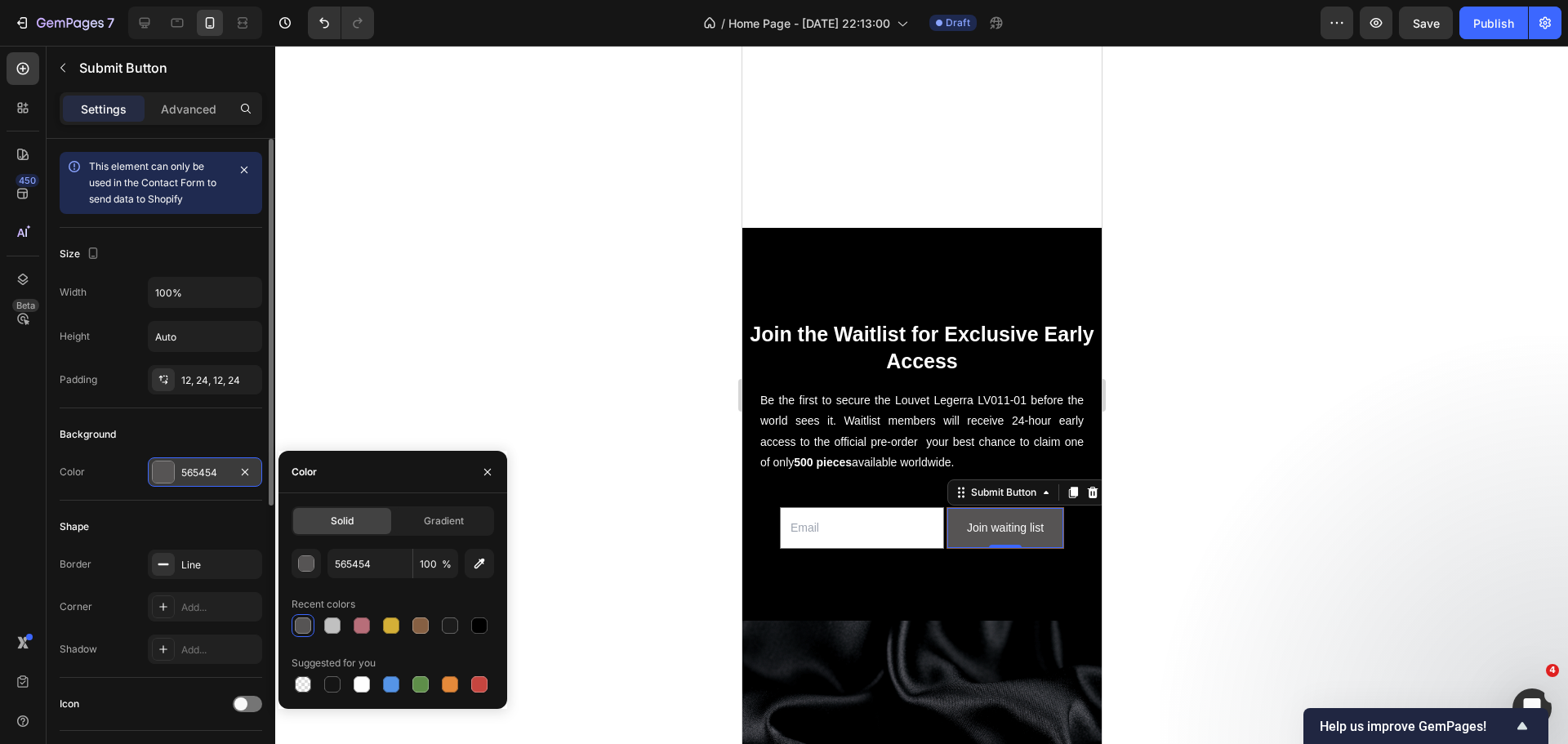
click at [197, 466] on div "565454" at bounding box center [205, 472] width 48 height 14
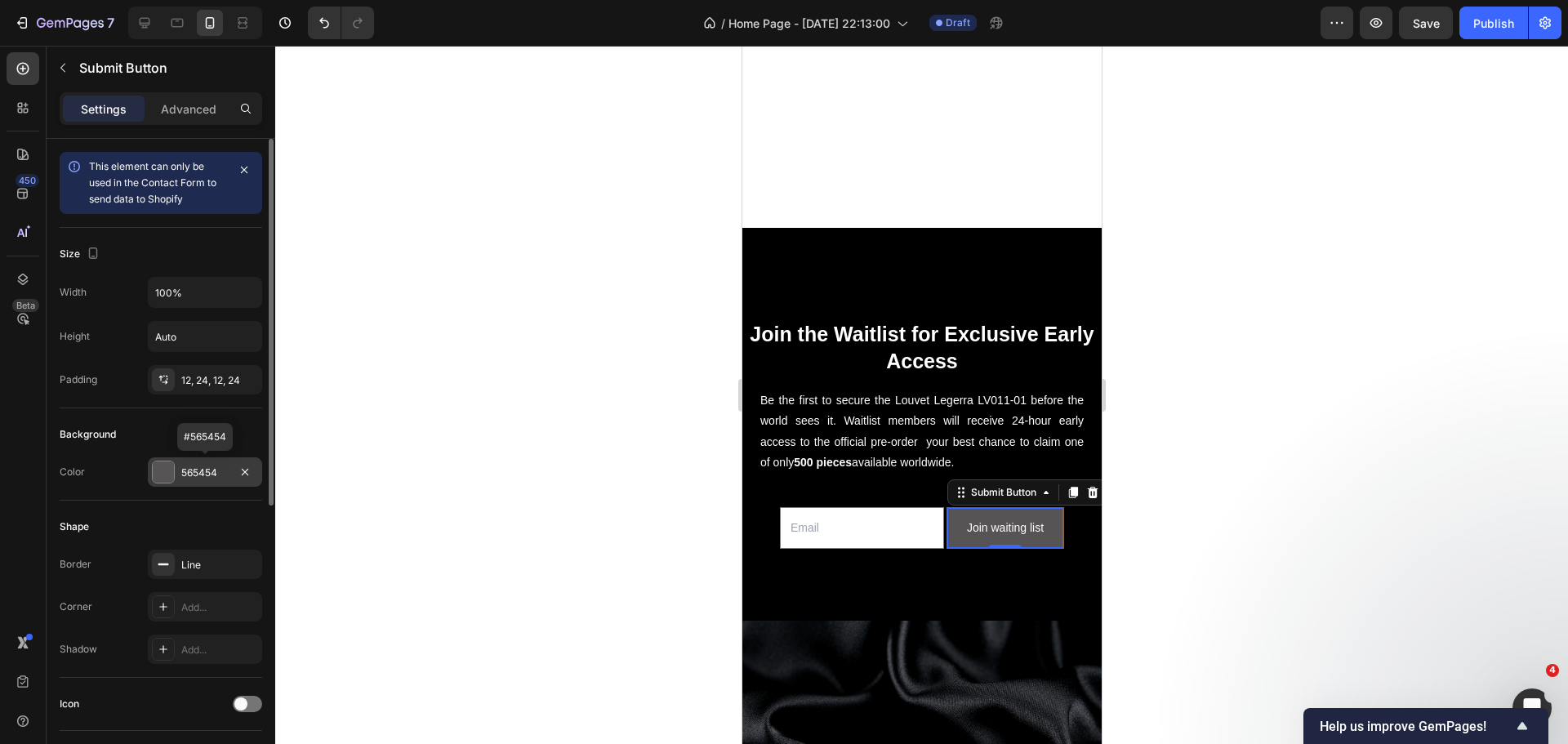
click at [197, 466] on div "565454" at bounding box center [205, 472] width 48 height 14
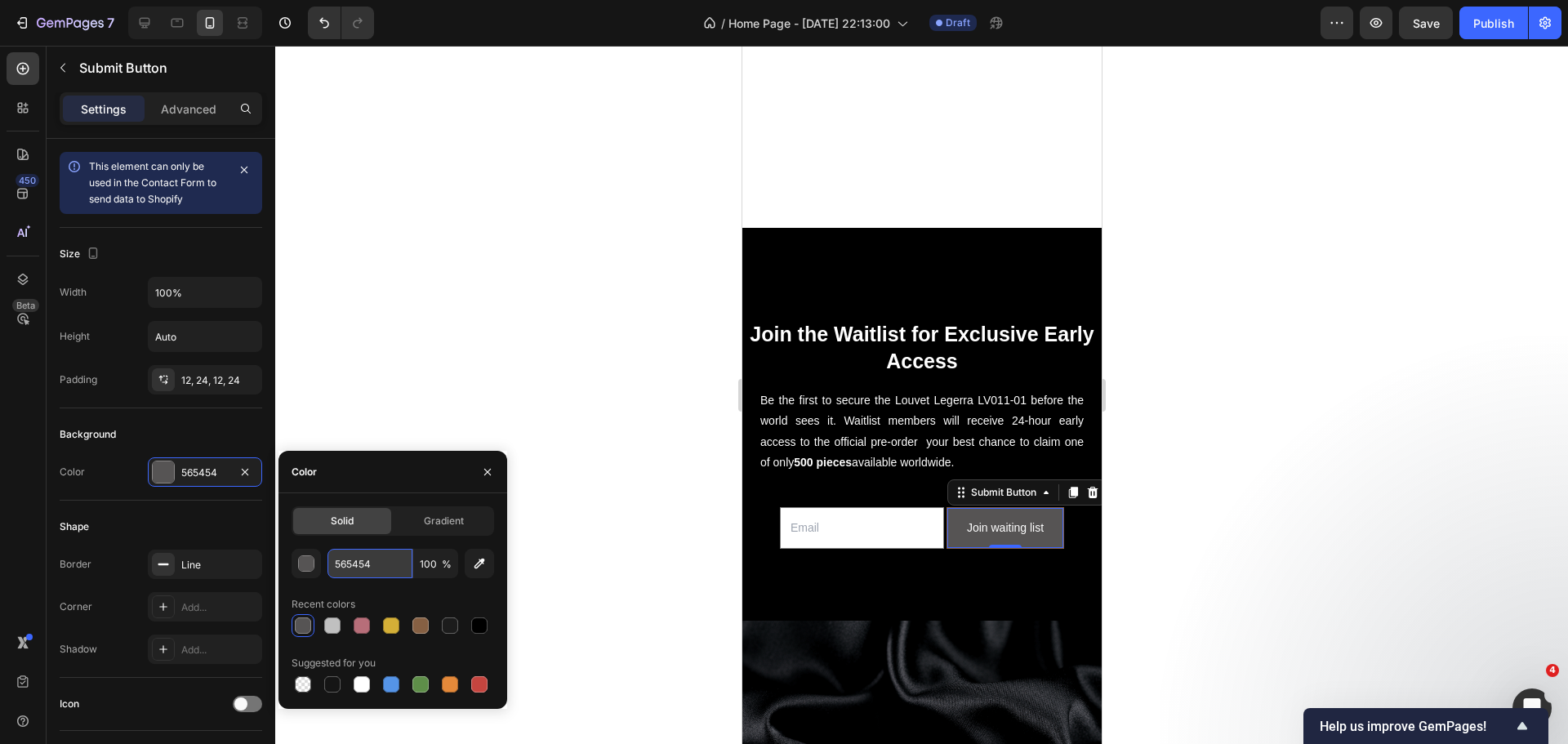
click at [352, 558] on input "565454" at bounding box center [370, 564] width 85 height 30
type input "4E3524"
click at [247, 429] on div "Background" at bounding box center [161, 434] width 202 height 26
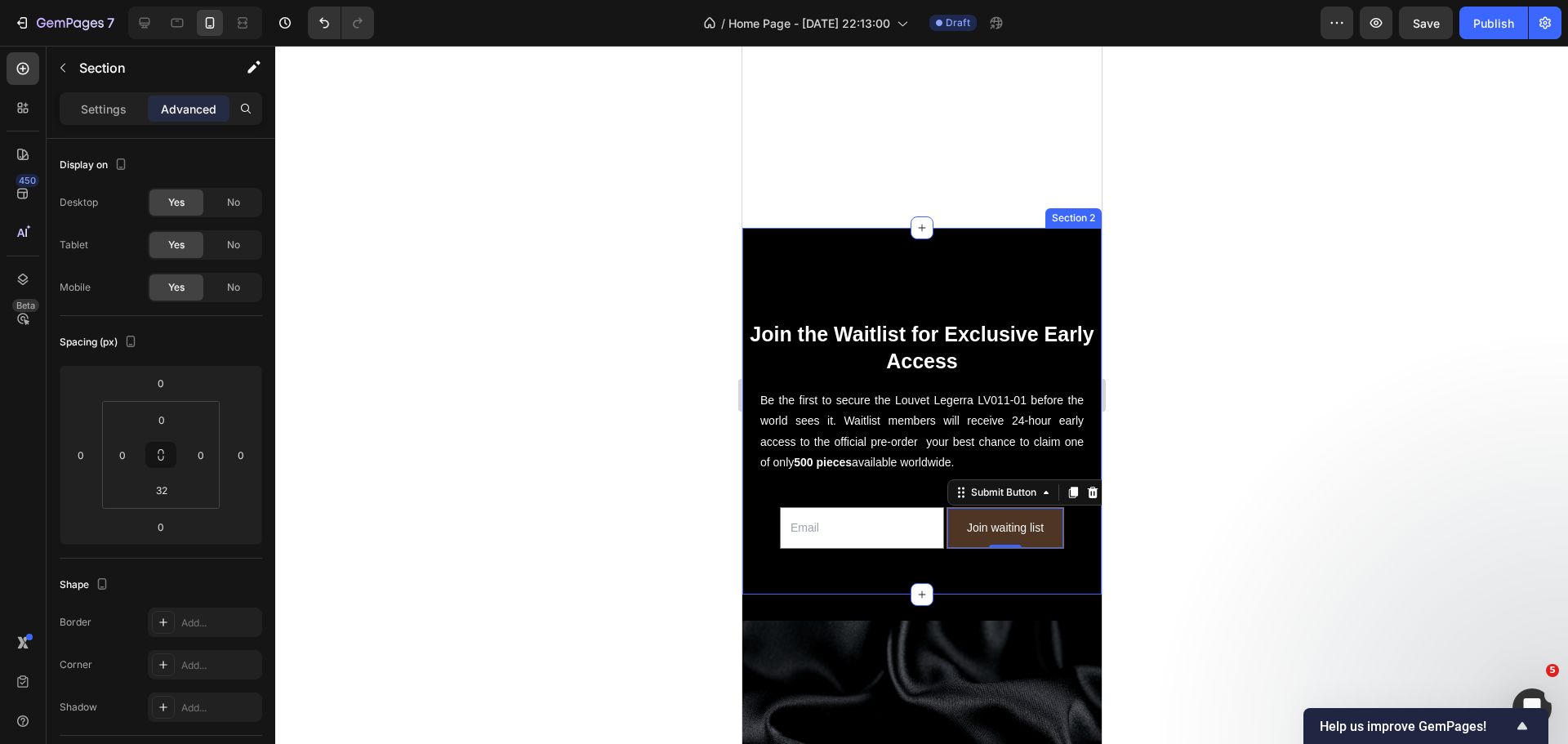
click at [768, 552] on div "Join the Waitlist for Exclusive Early Access Heading Be the first to secure the…" at bounding box center [921, 411] width 359 height 367
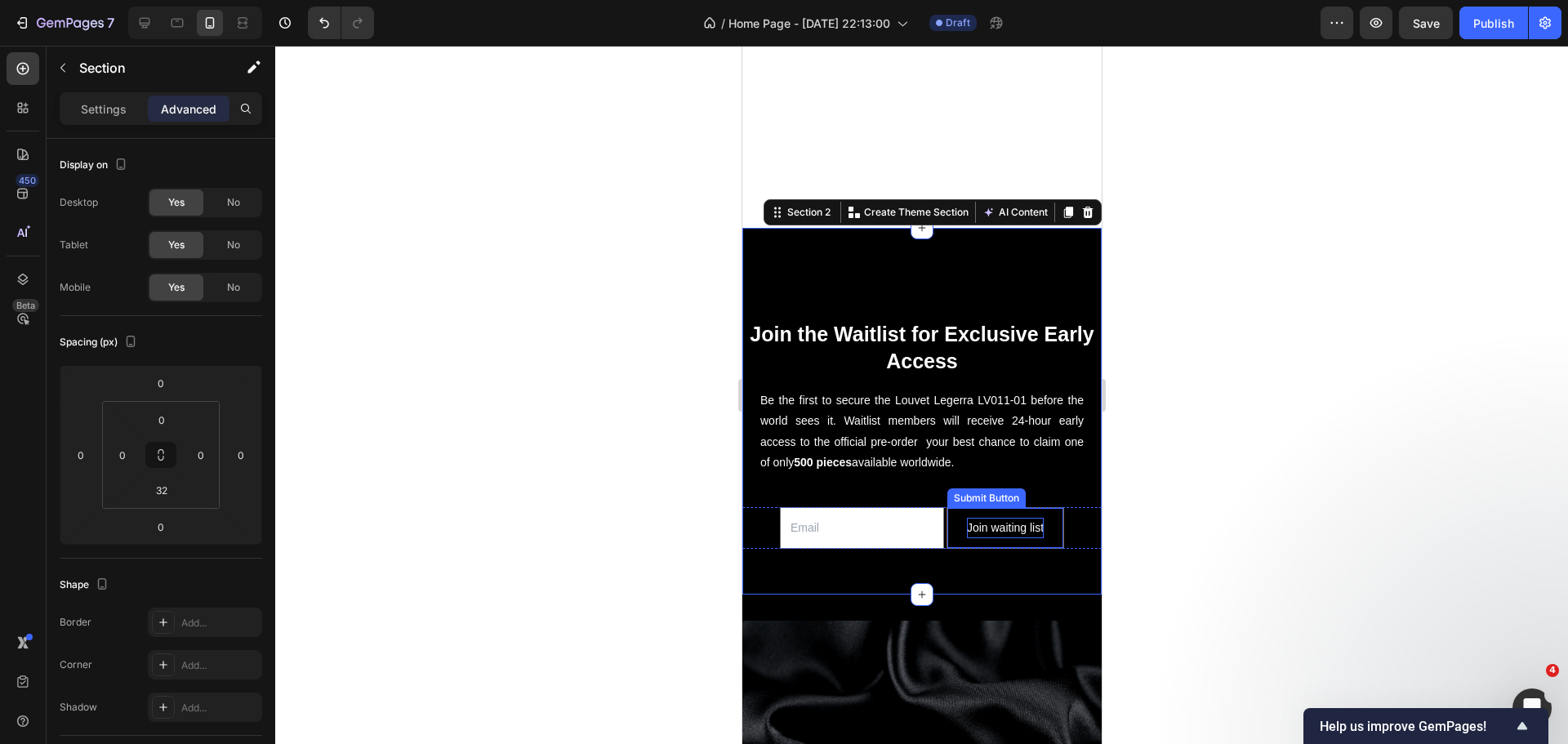
click at [989, 518] on div "Join waiting list" at bounding box center [1004, 528] width 77 height 20
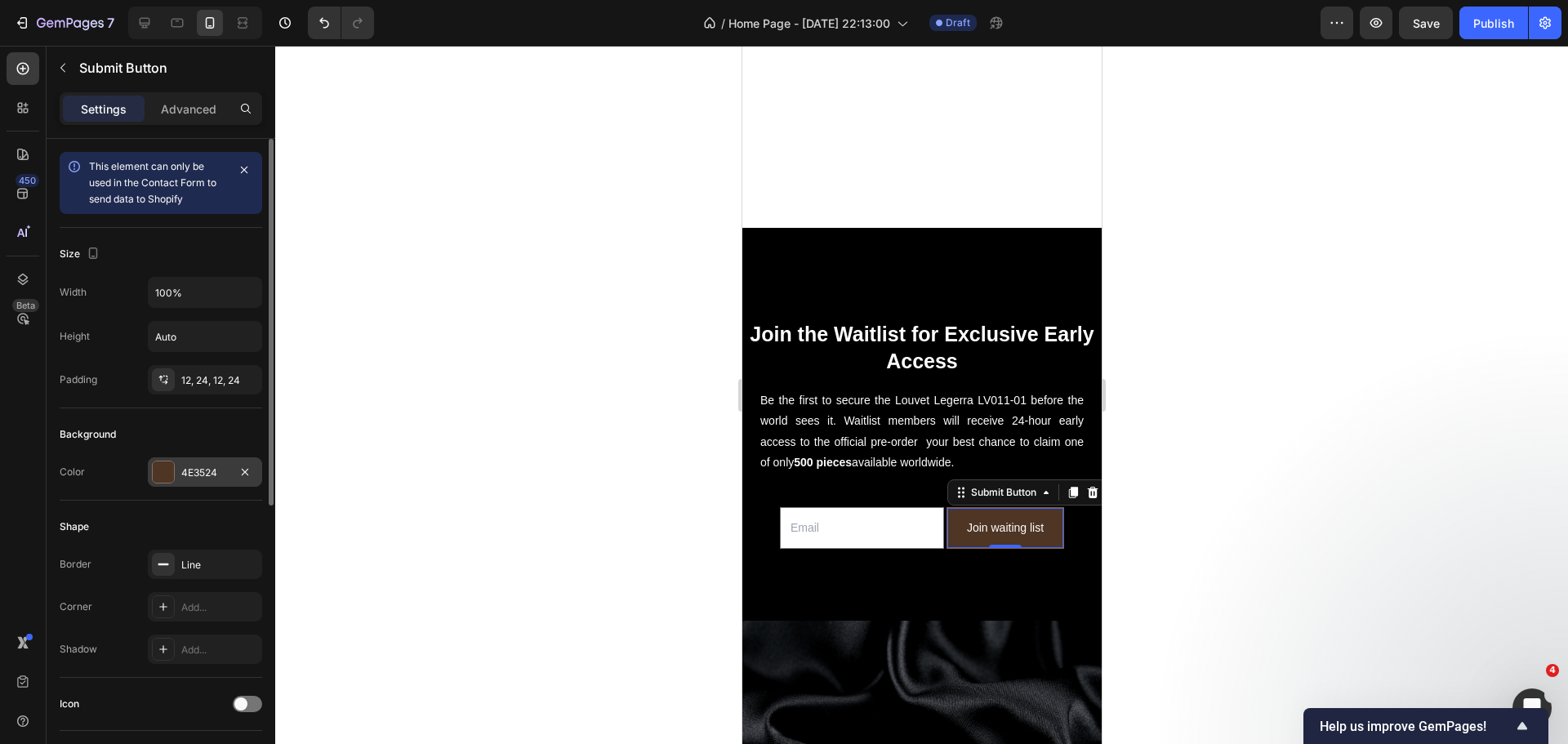
click at [154, 473] on div at bounding box center [163, 472] width 21 height 21
click at [1024, 518] on div "Join waiting list" at bounding box center [1004, 528] width 77 height 20
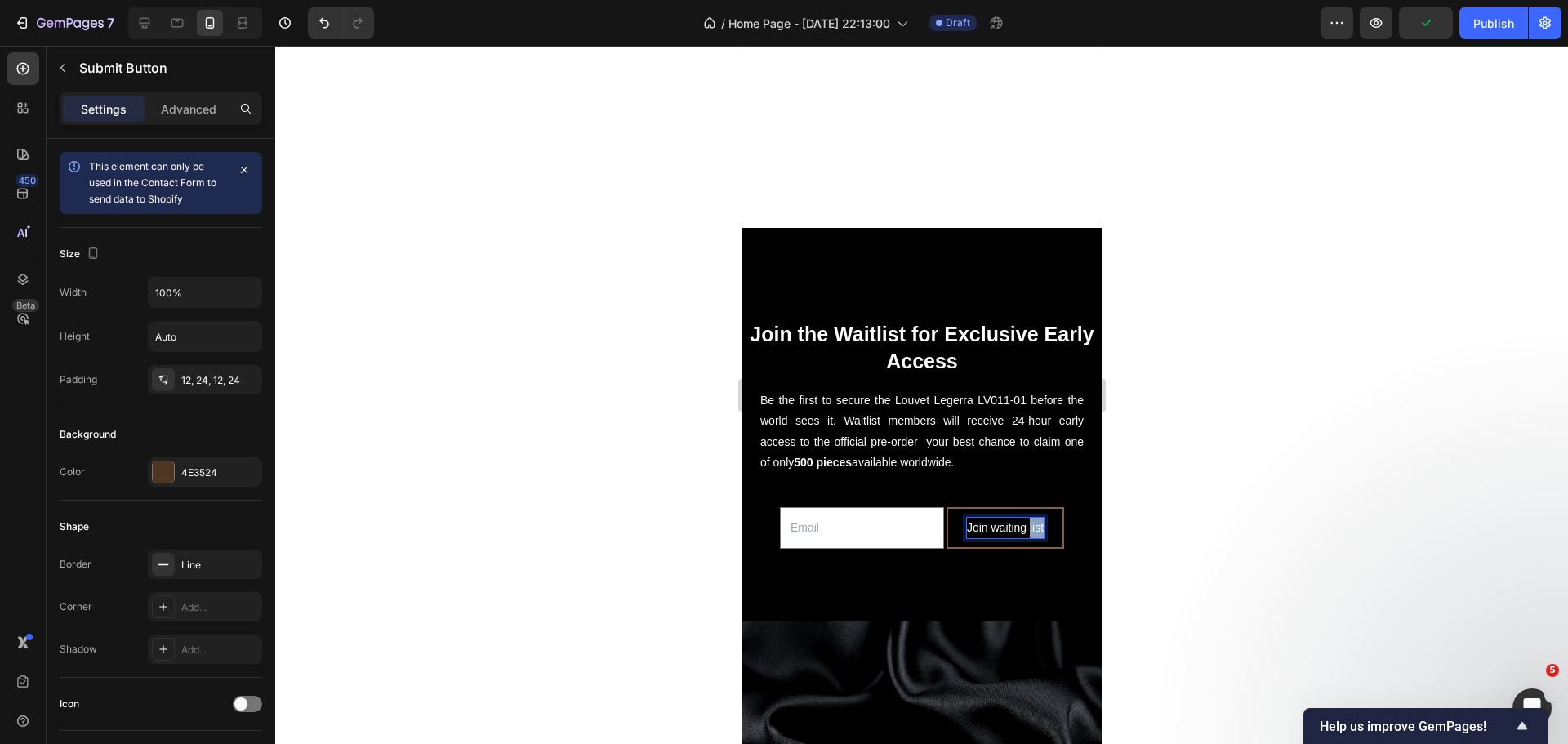
click at [1024, 518] on p "Join waiting list" at bounding box center [1004, 528] width 77 height 20
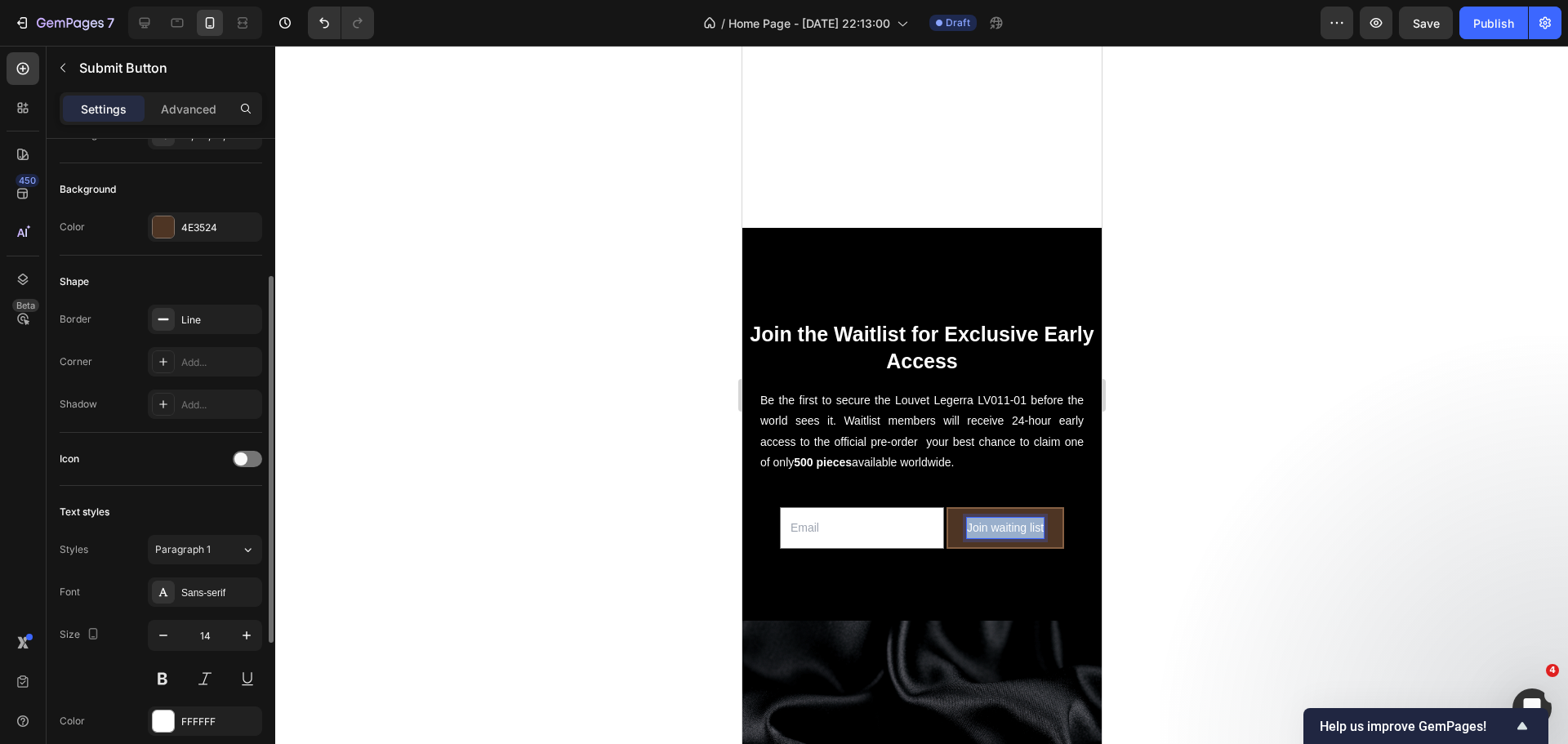
scroll to position [327, 0]
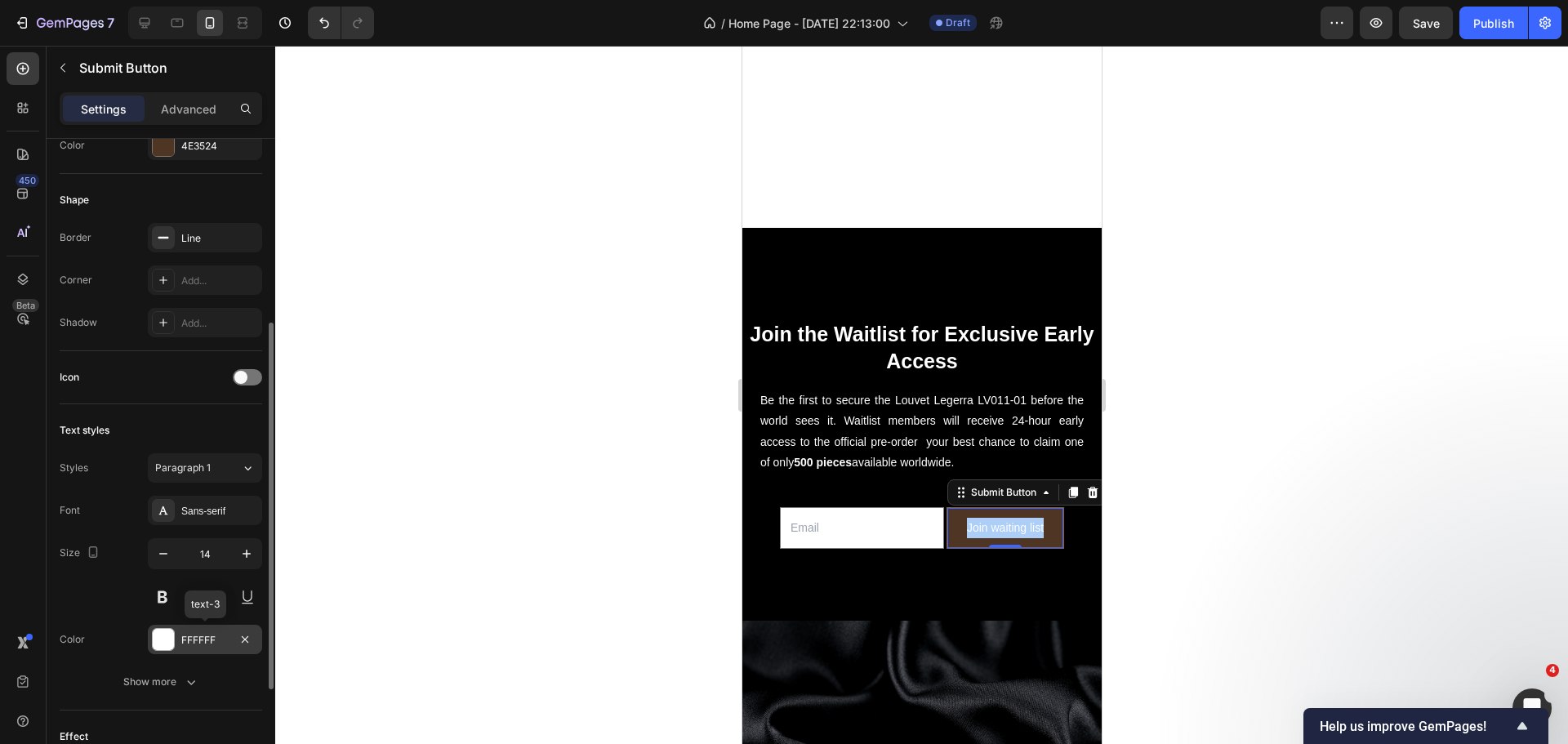
click at [175, 639] on div "FFFFFF" at bounding box center [205, 639] width 114 height 30
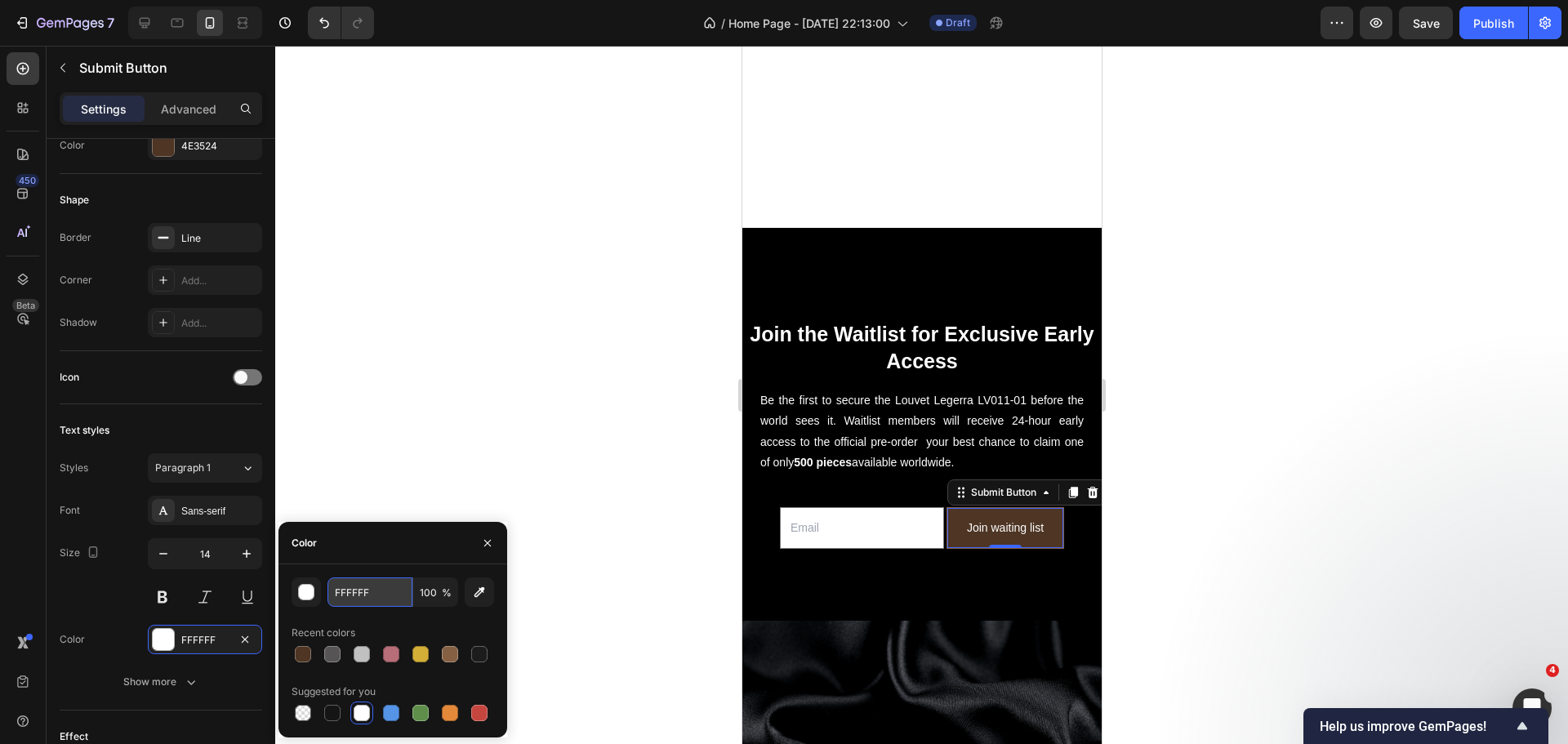
click at [355, 587] on input "FFFFFF" at bounding box center [370, 592] width 85 height 30
type input "D4AF37"
click at [706, 513] on div at bounding box center [921, 395] width 1292 height 699
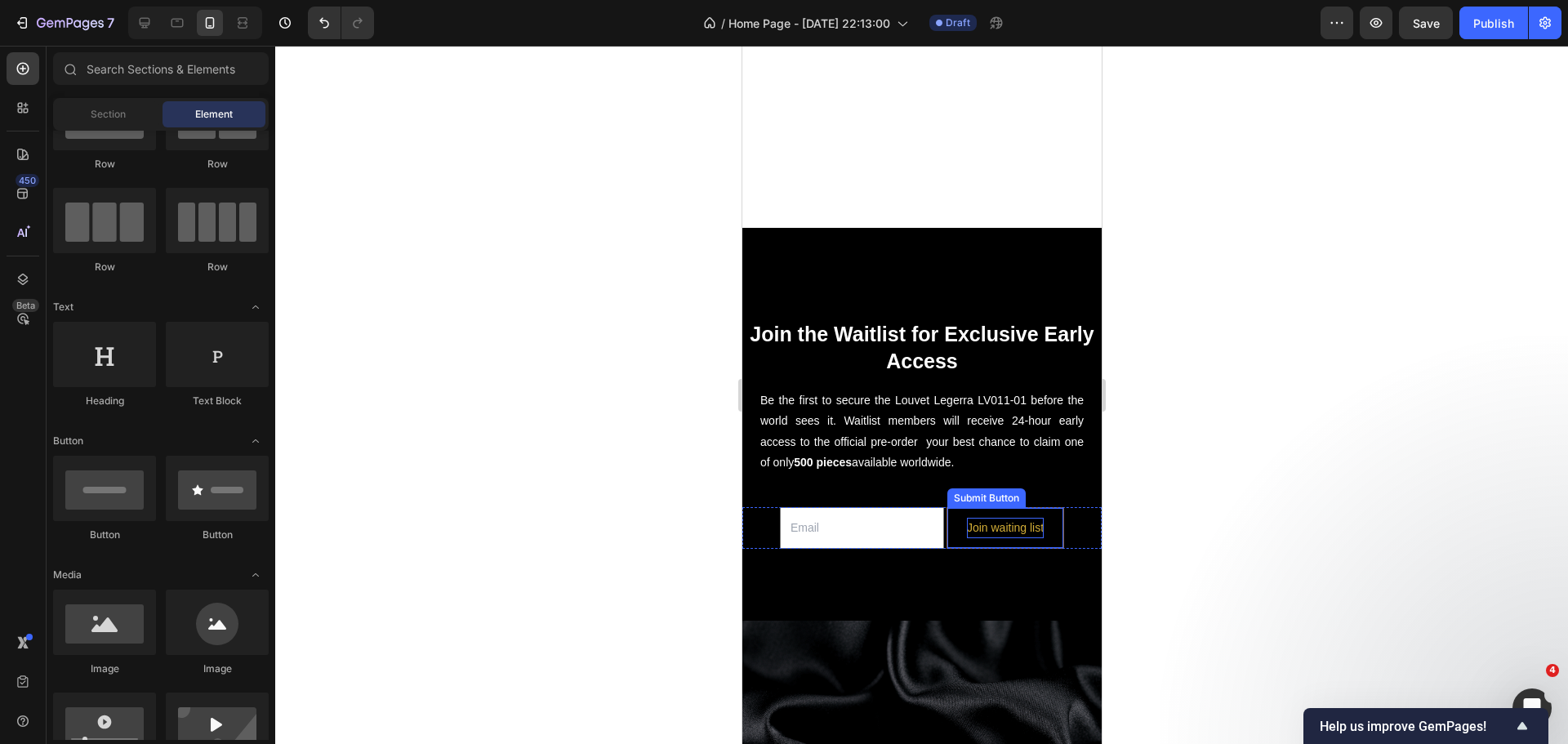
click at [1023, 518] on p "Join waiting list" at bounding box center [1004, 528] width 77 height 20
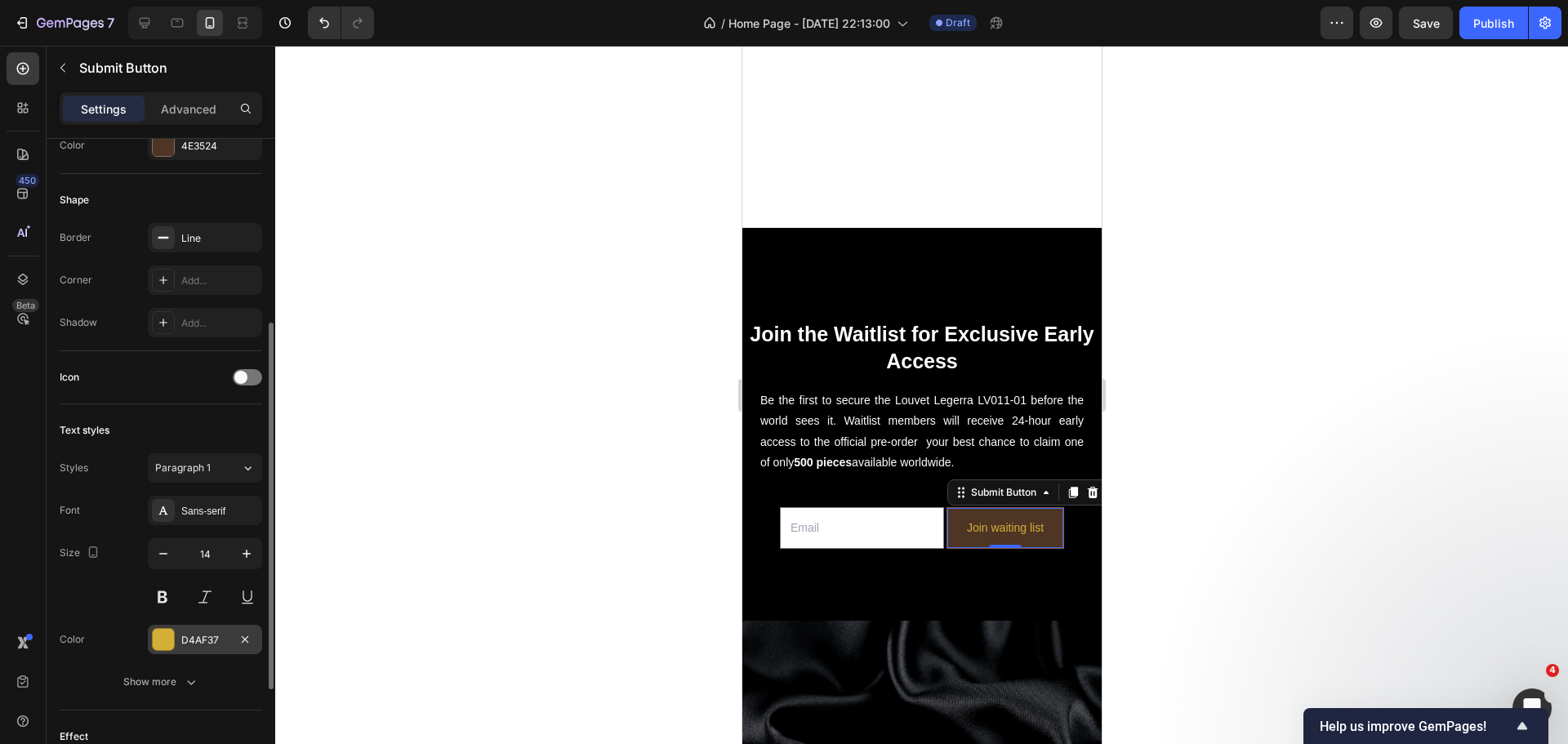
click at [171, 647] on div at bounding box center [163, 639] width 21 height 21
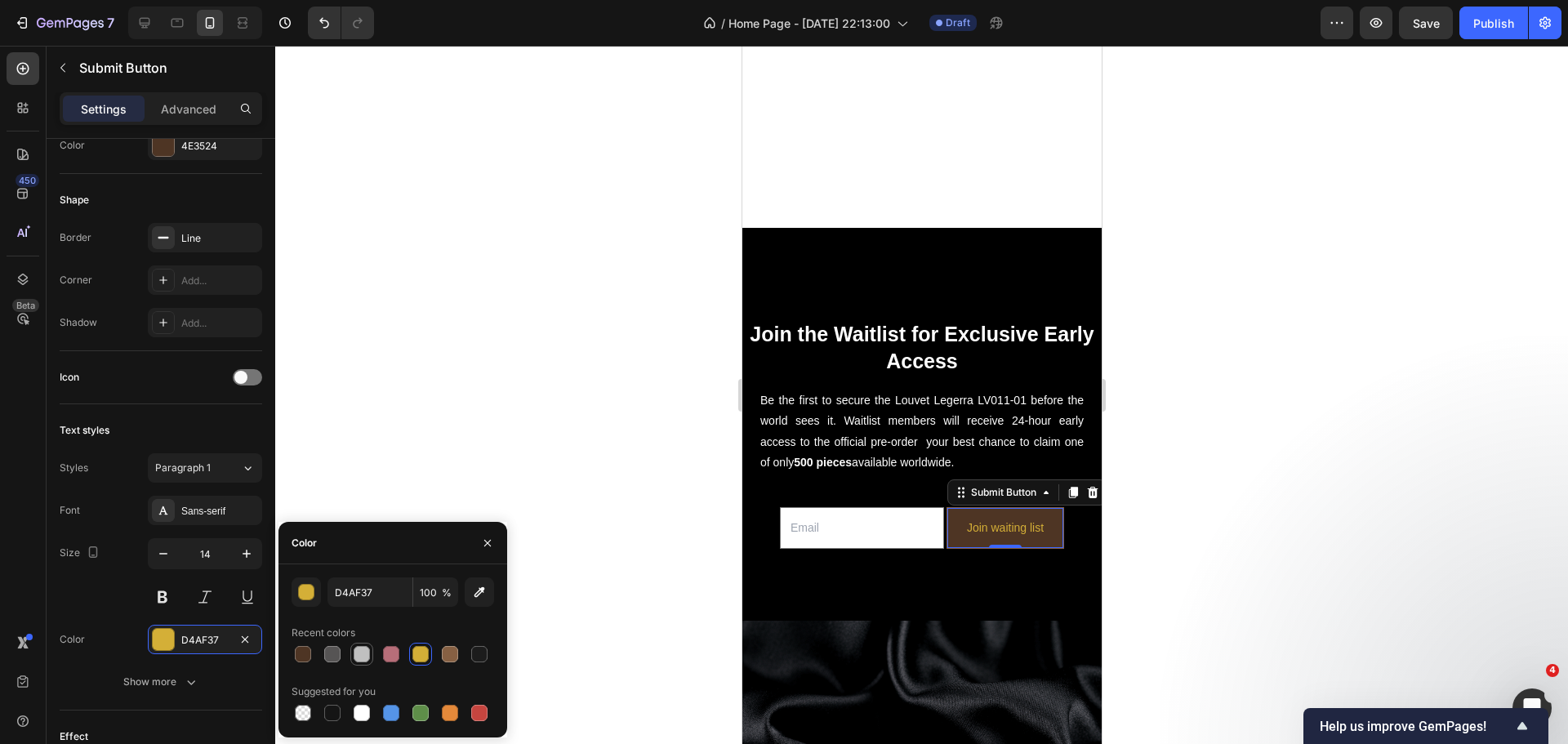
click at [361, 655] on div at bounding box center [362, 654] width 16 height 16
click at [356, 707] on div at bounding box center [362, 713] width 16 height 16
type input "FFFFFF"
click at [214, 426] on div "Text styles" at bounding box center [161, 430] width 202 height 26
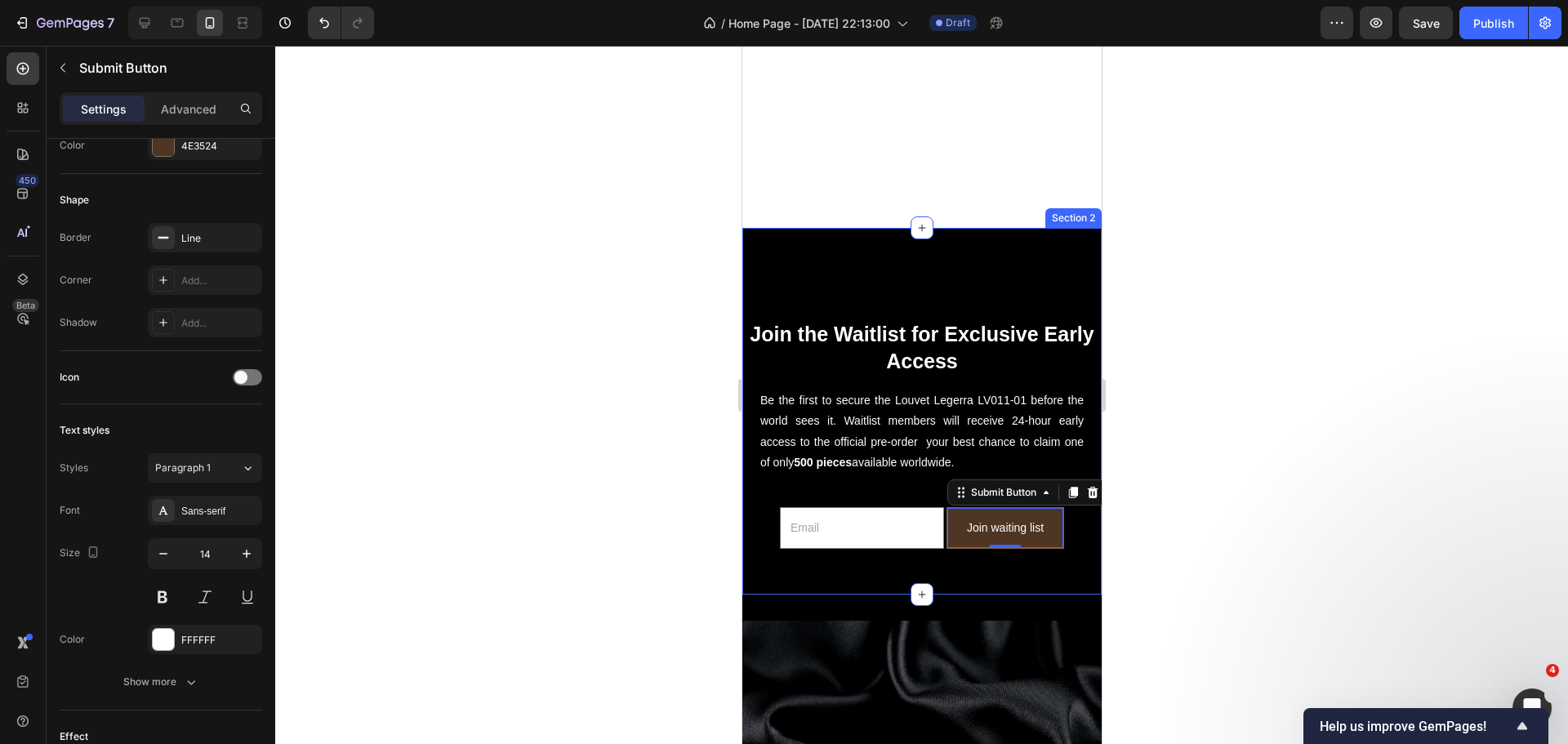
click at [936, 551] on div "Join the Waitlist for Exclusive Early Access Heading Be the first to secure the…" at bounding box center [921, 411] width 359 height 367
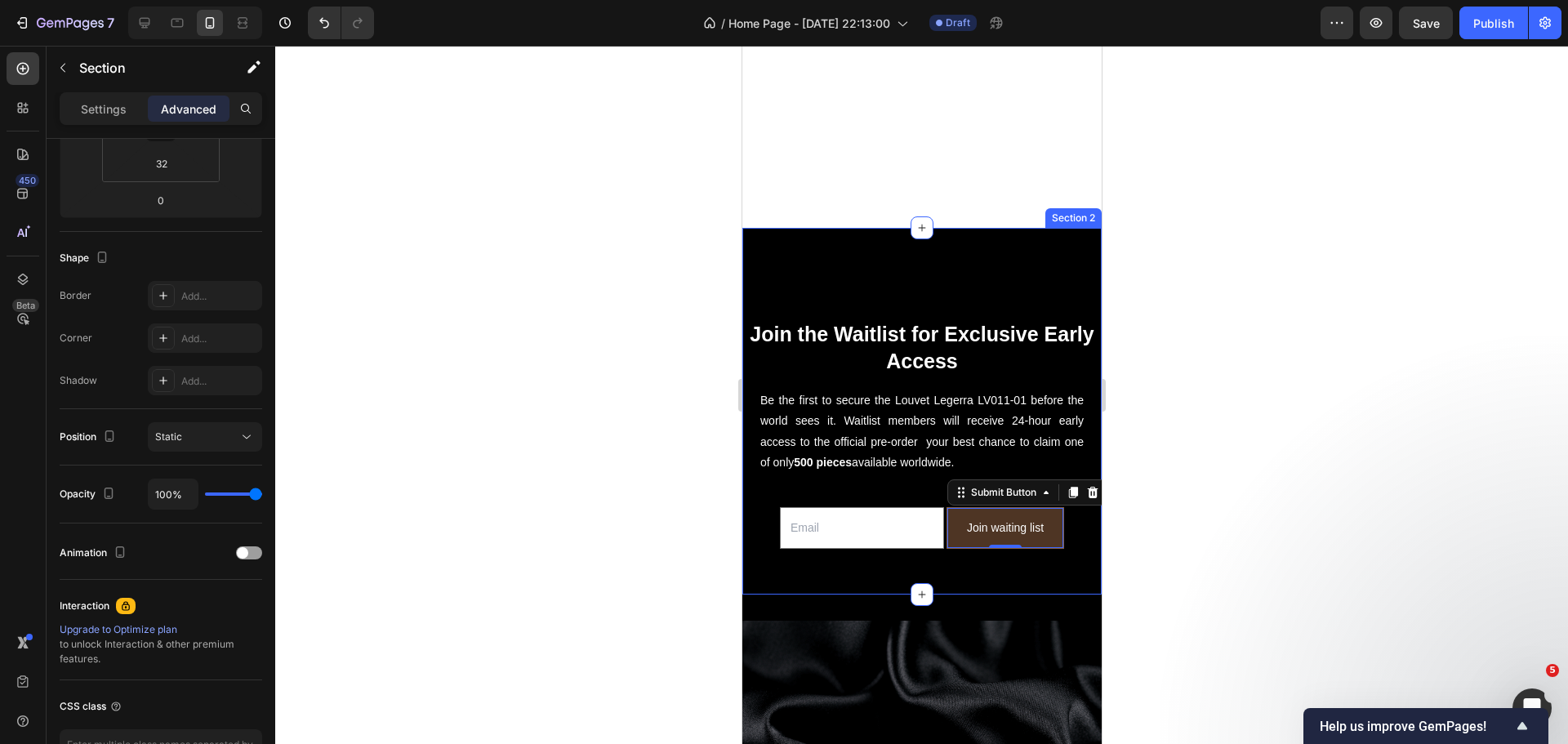
scroll to position [0, 0]
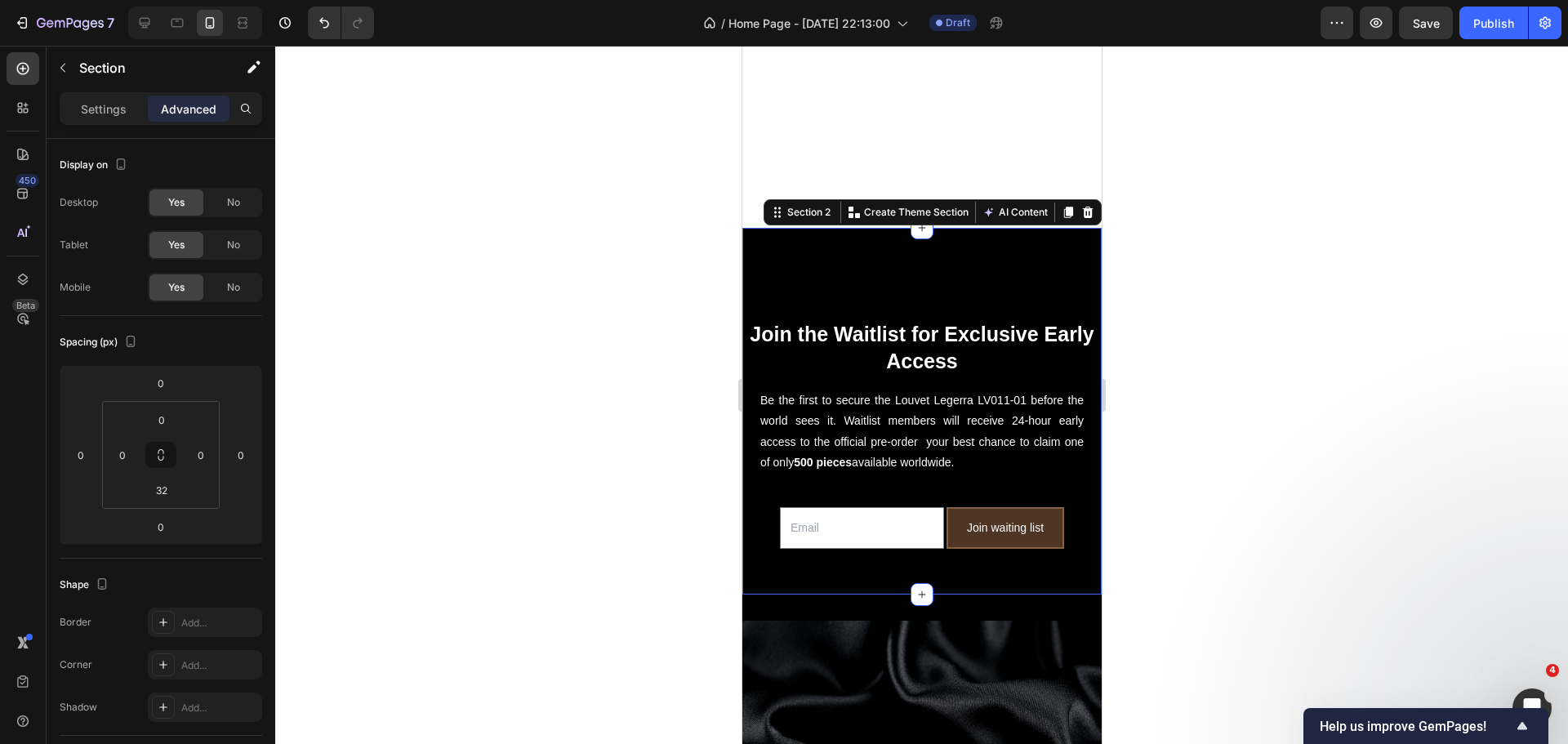
click at [528, 395] on div at bounding box center [921, 395] width 1292 height 699
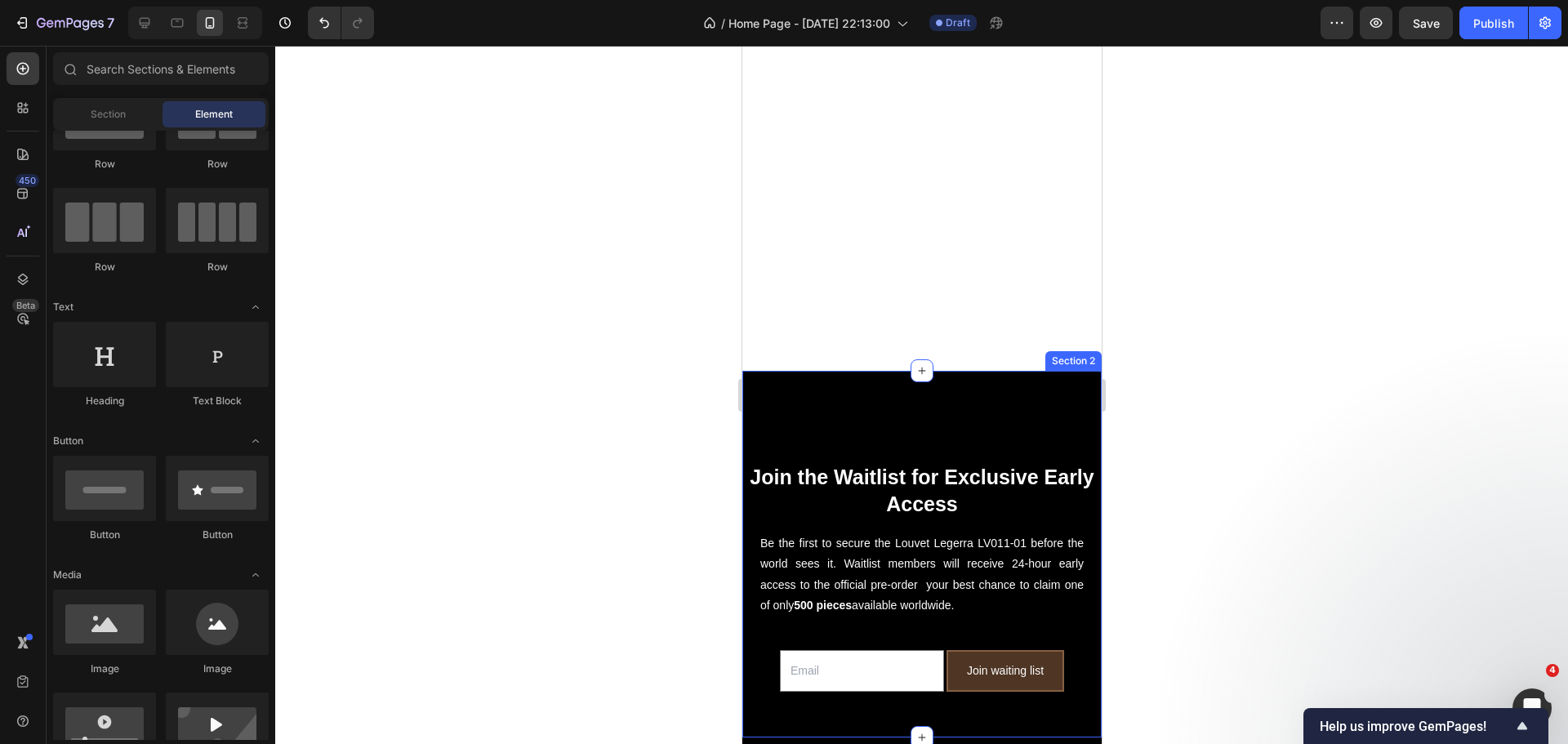
scroll to position [490, 0]
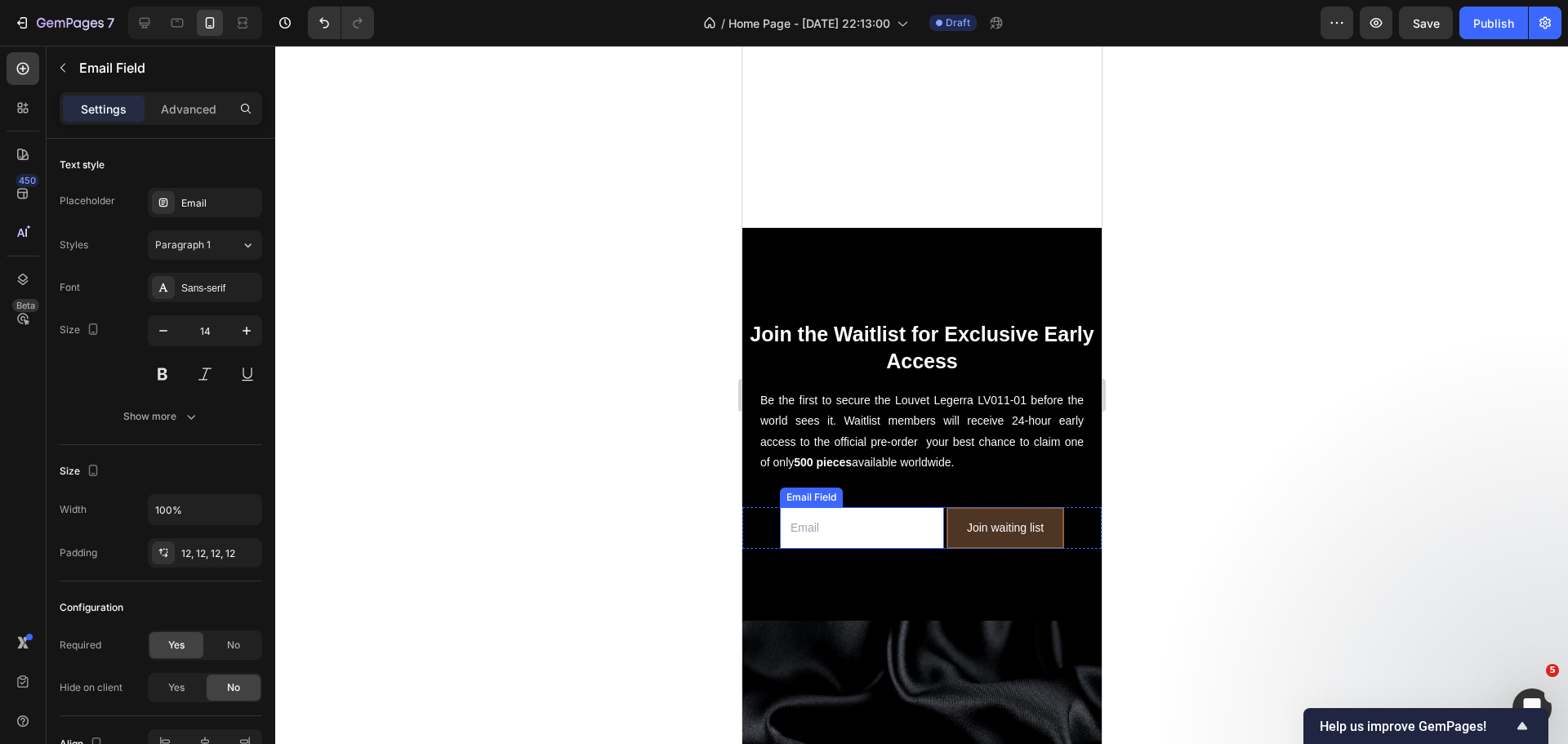
click at [848, 513] on input "email" at bounding box center [861, 528] width 164 height 42
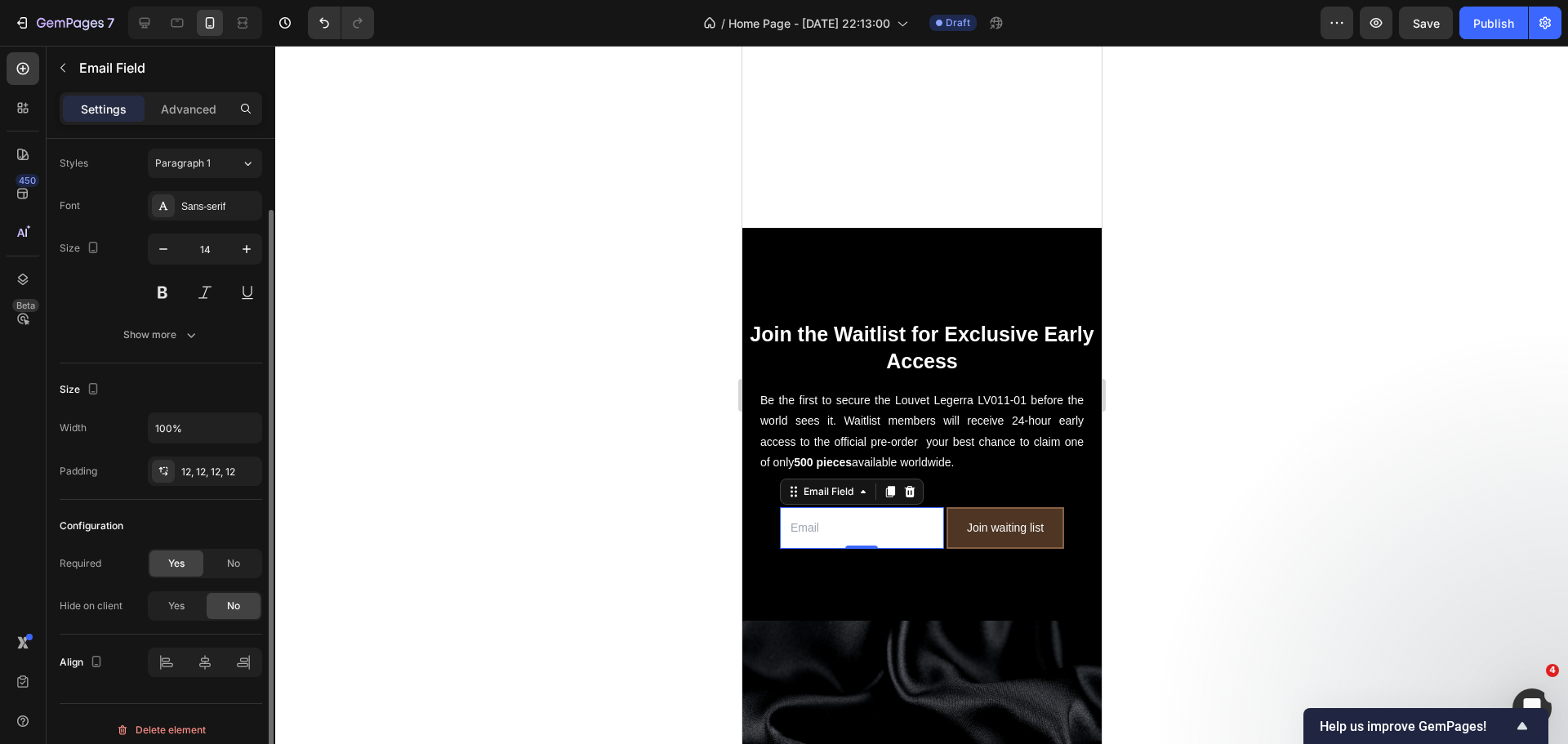
scroll to position [0, 0]
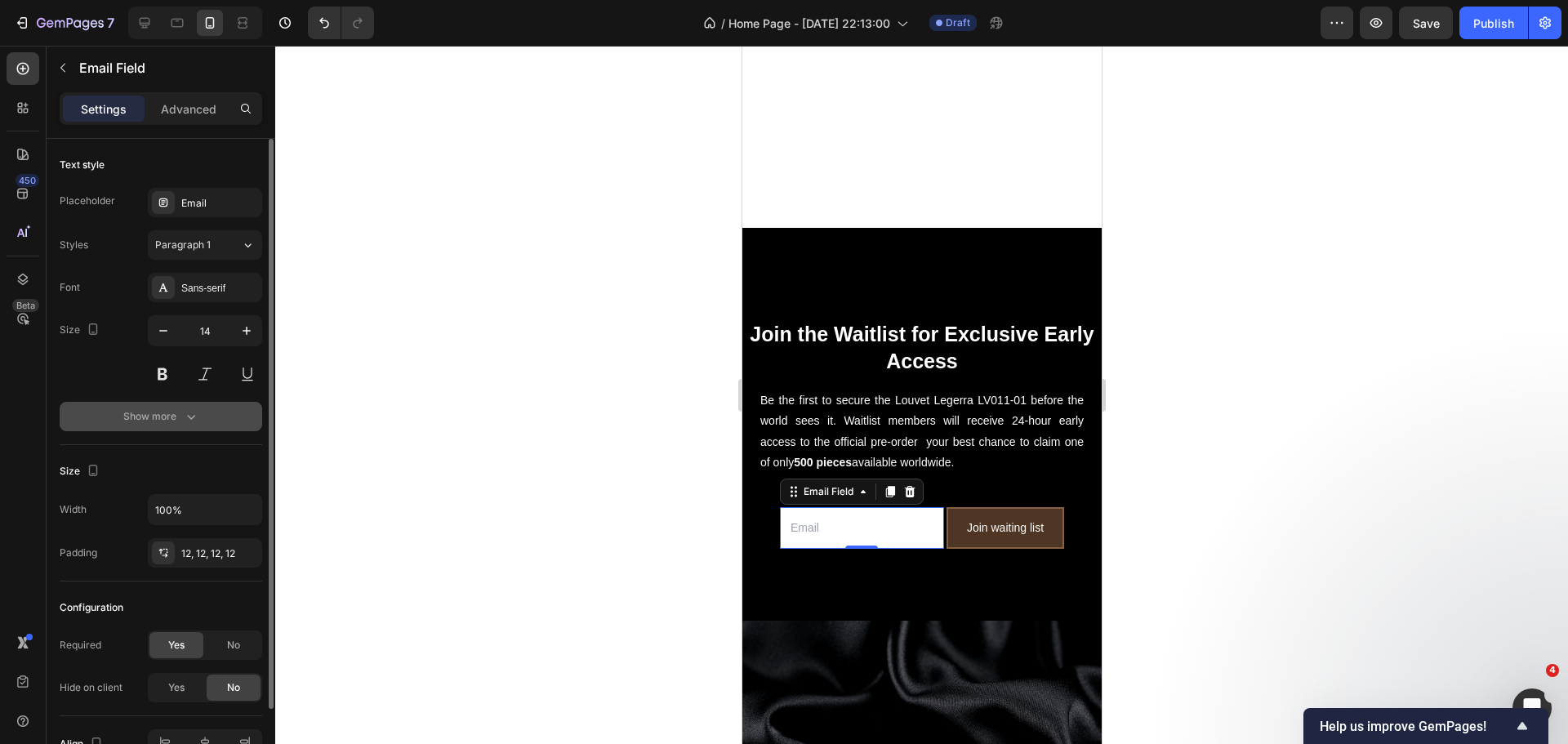
click at [192, 419] on icon "button" at bounding box center [191, 416] width 16 height 16
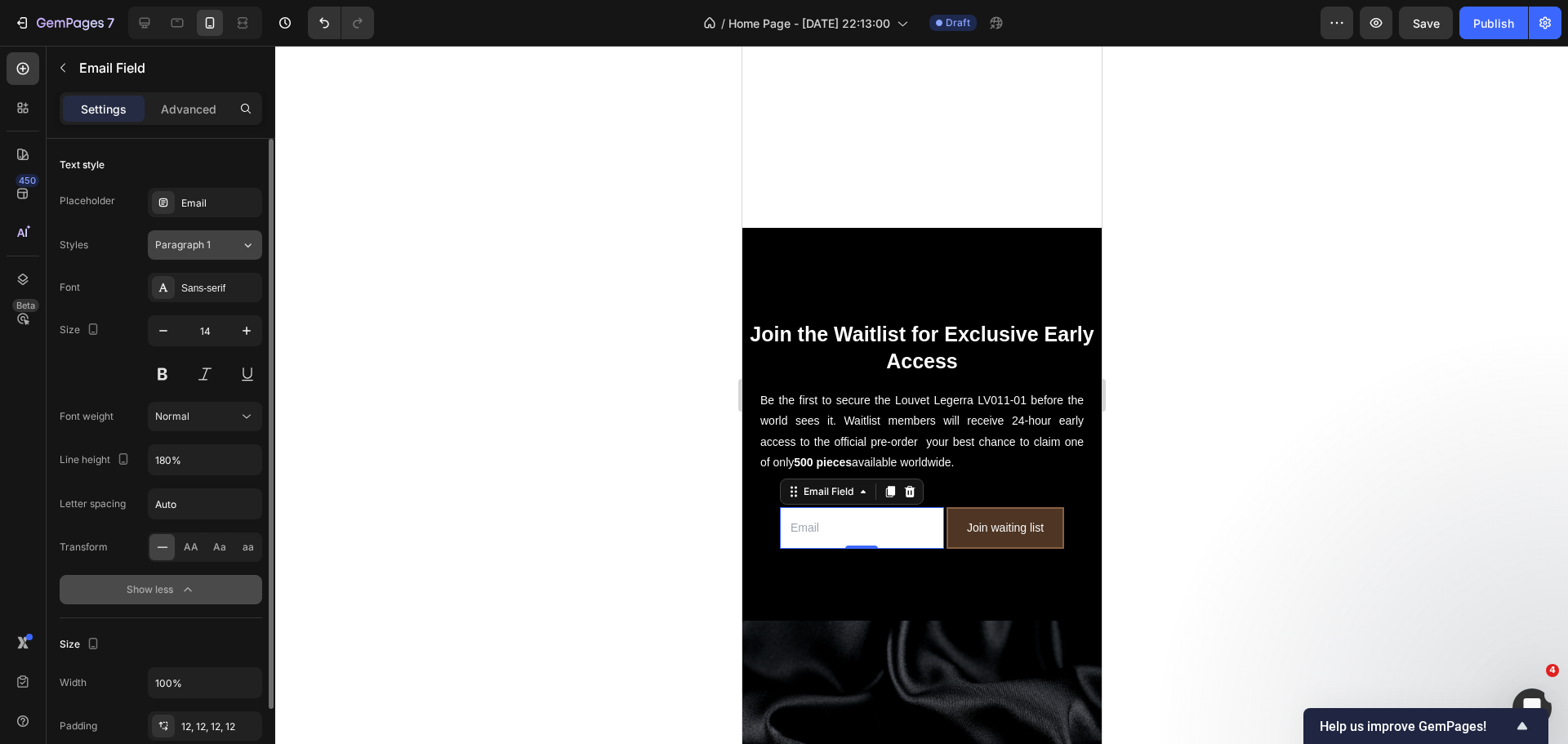
click at [246, 246] on icon at bounding box center [248, 244] width 14 height 16
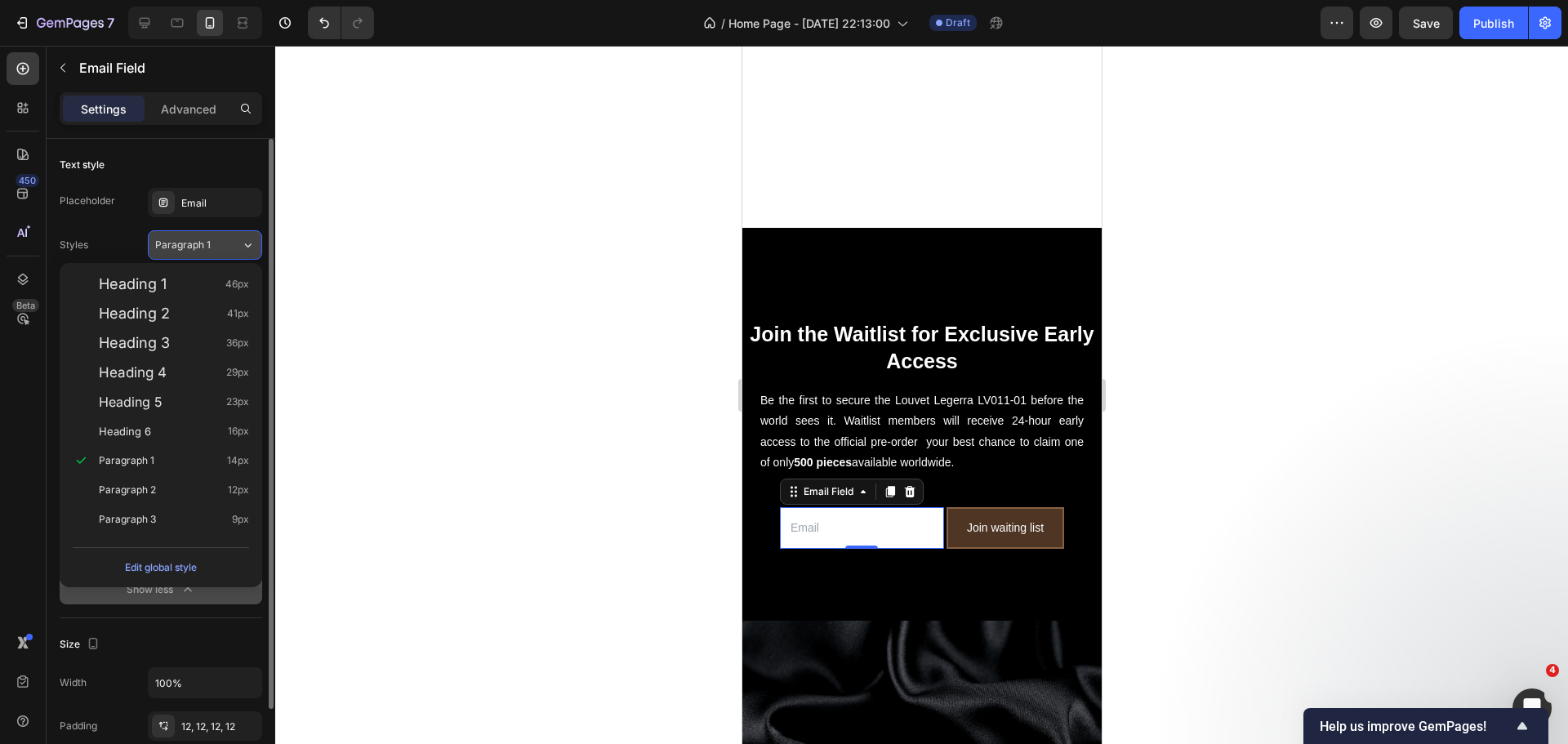
click at [246, 246] on icon at bounding box center [248, 244] width 14 height 16
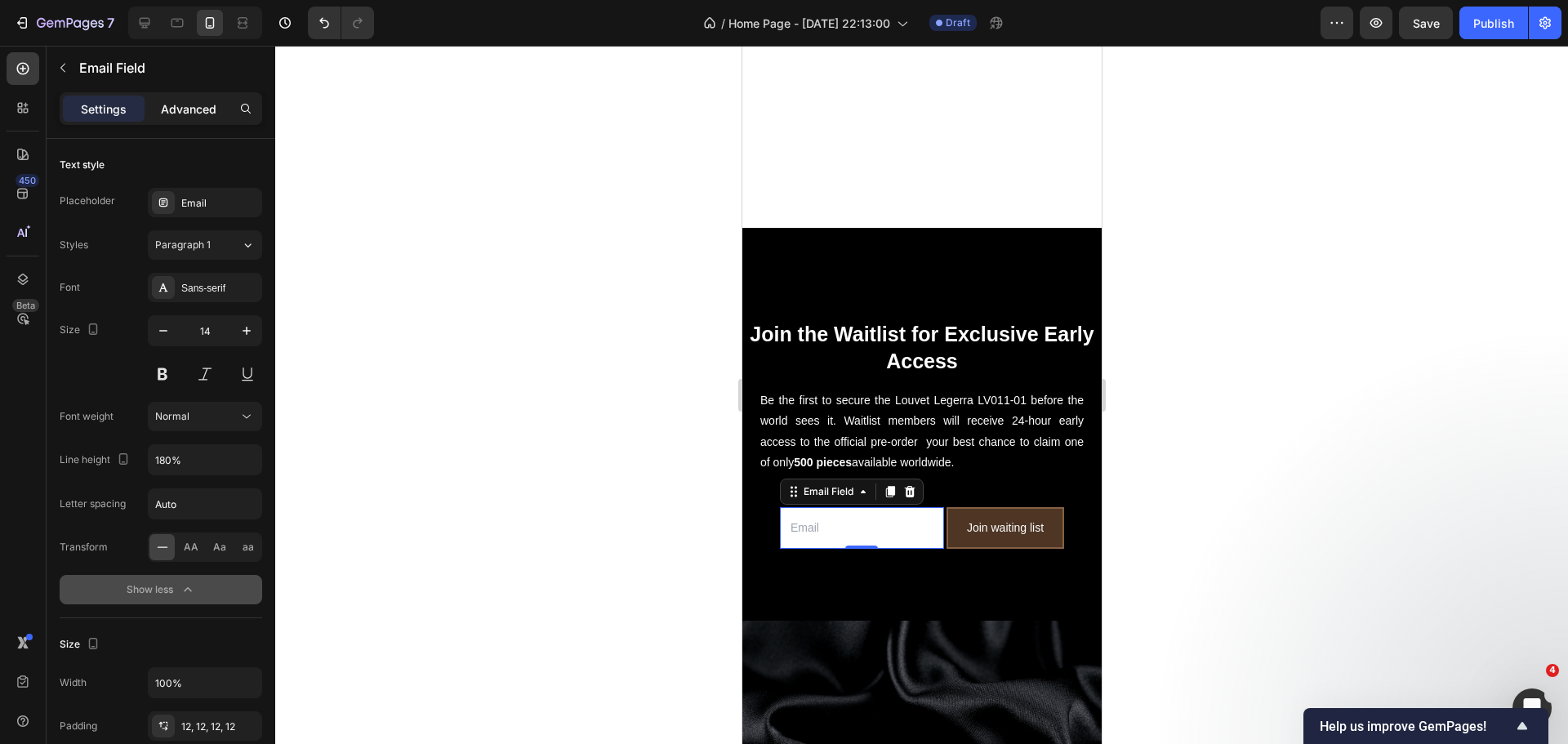
click at [173, 109] on p "Advanced" at bounding box center [188, 109] width 55 height 17
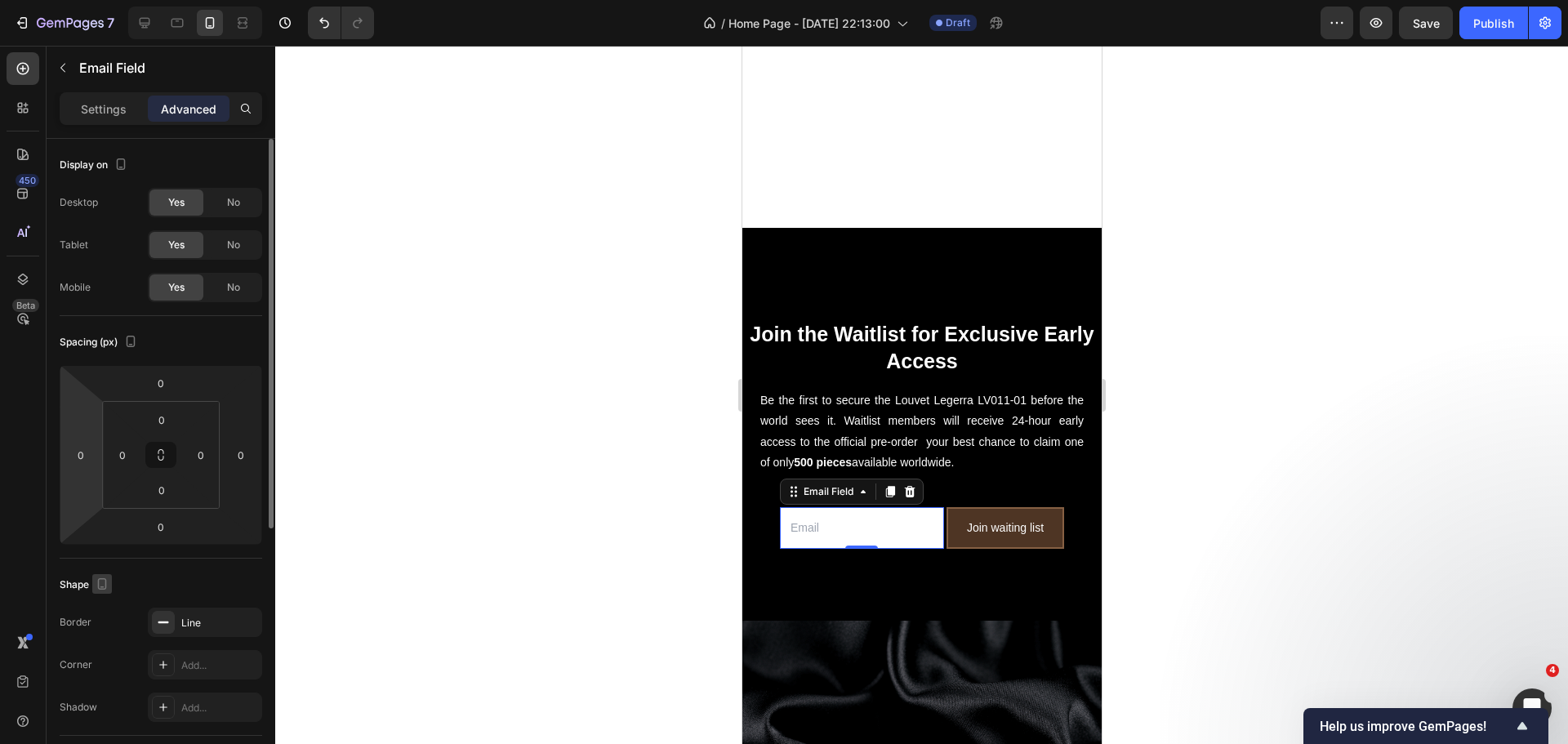
scroll to position [163, 0]
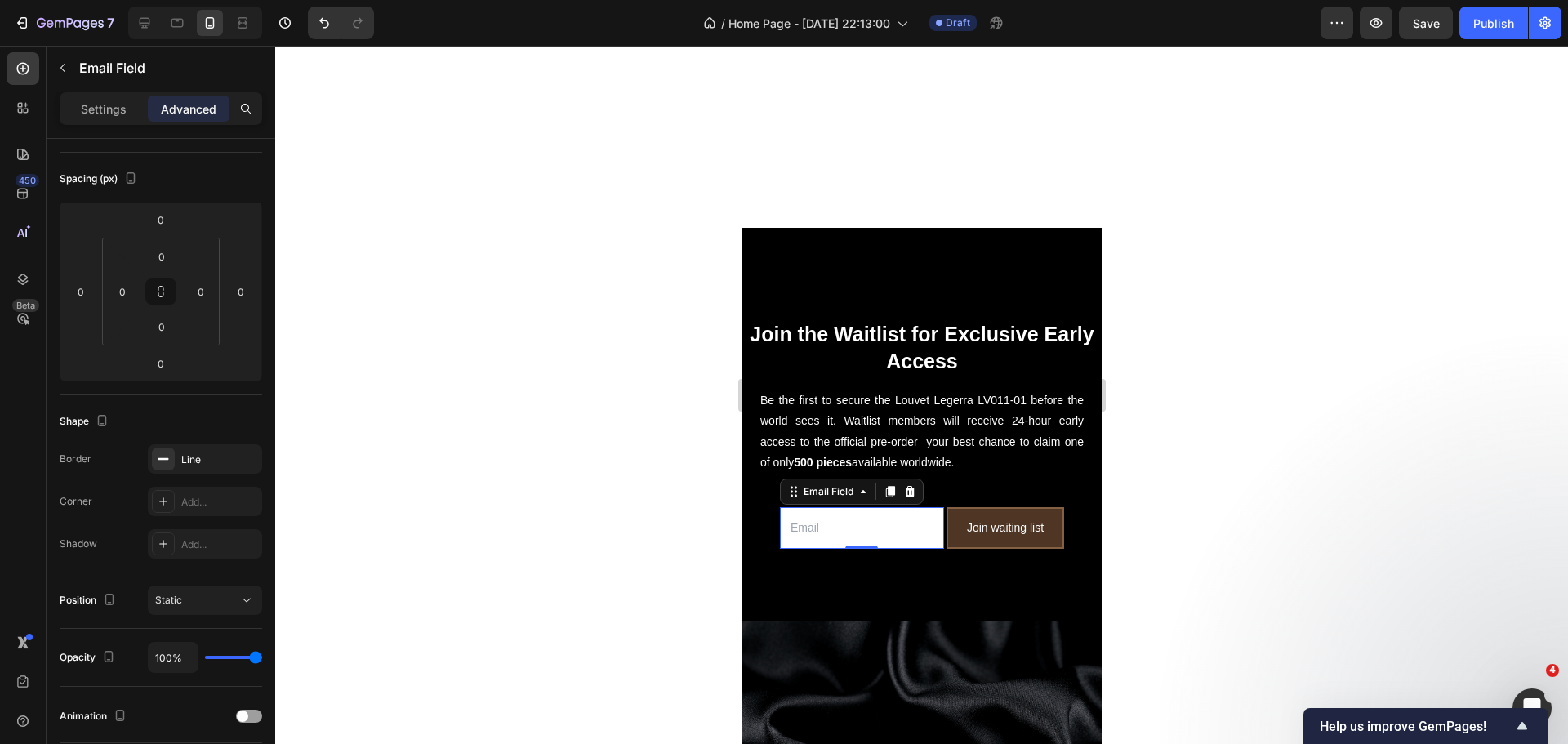
click at [515, 477] on div at bounding box center [921, 395] width 1292 height 699
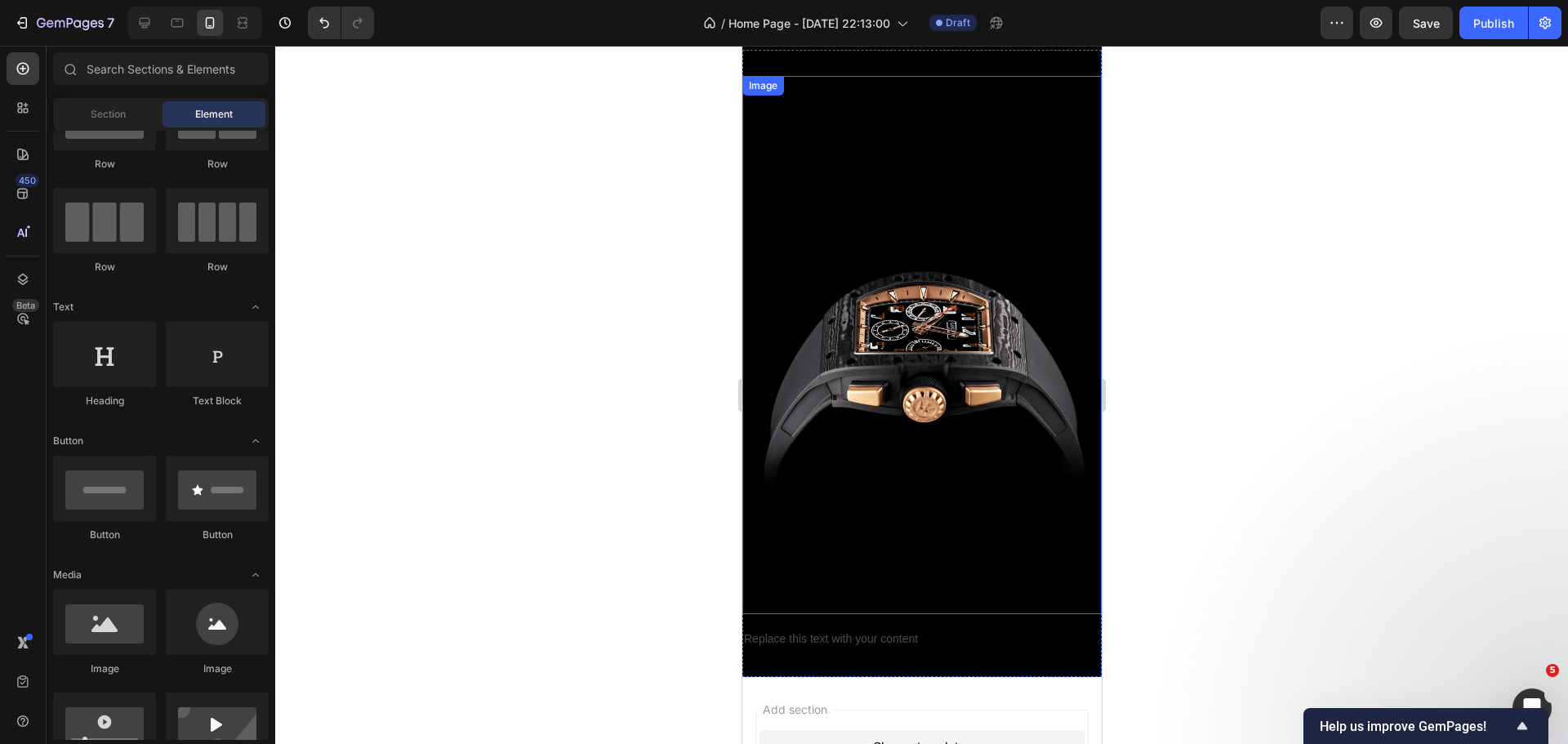
scroll to position [6536, 0]
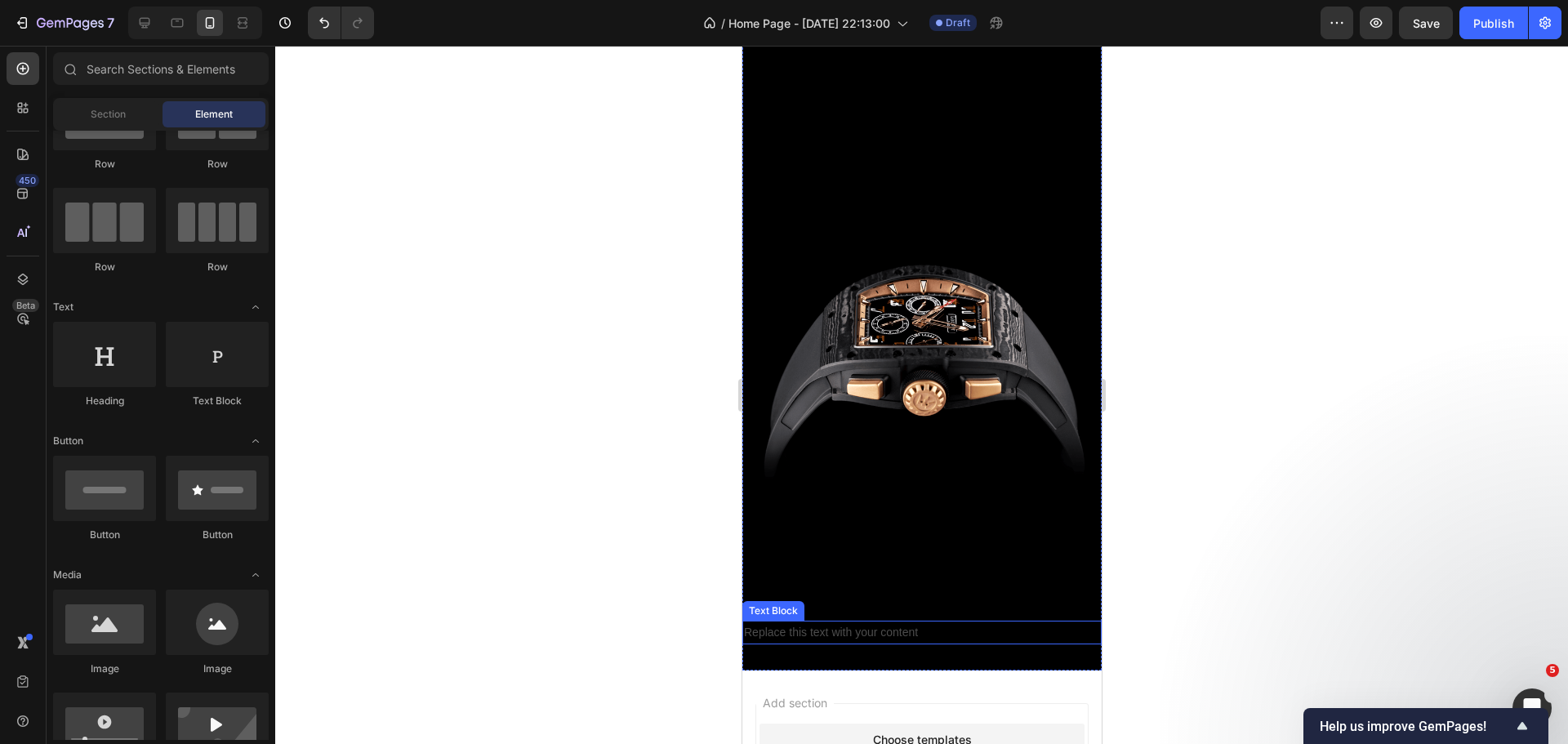
click at [866, 621] on div "Replace this text with your content" at bounding box center [921, 632] width 359 height 24
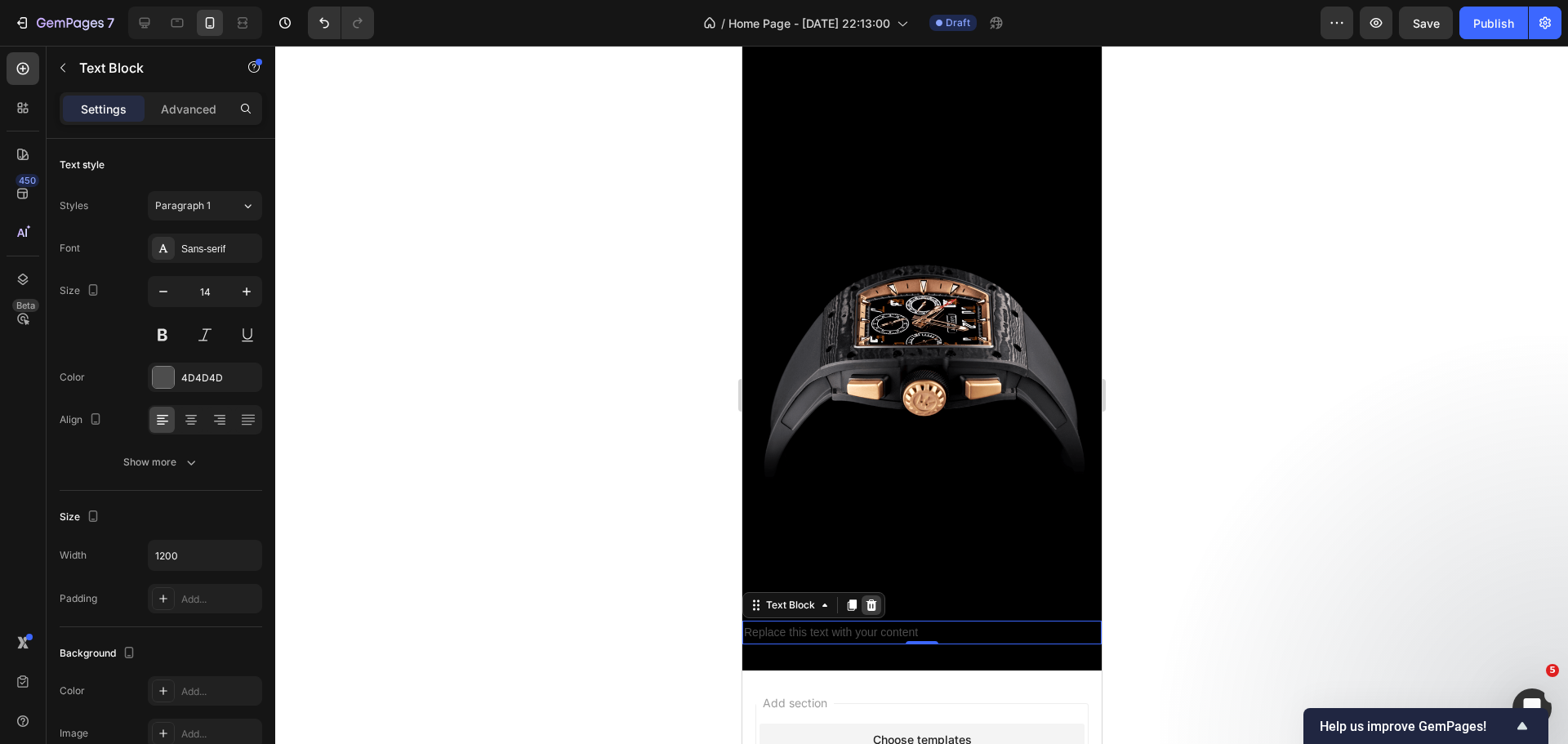
click at [869, 596] on div at bounding box center [870, 605] width 20 height 20
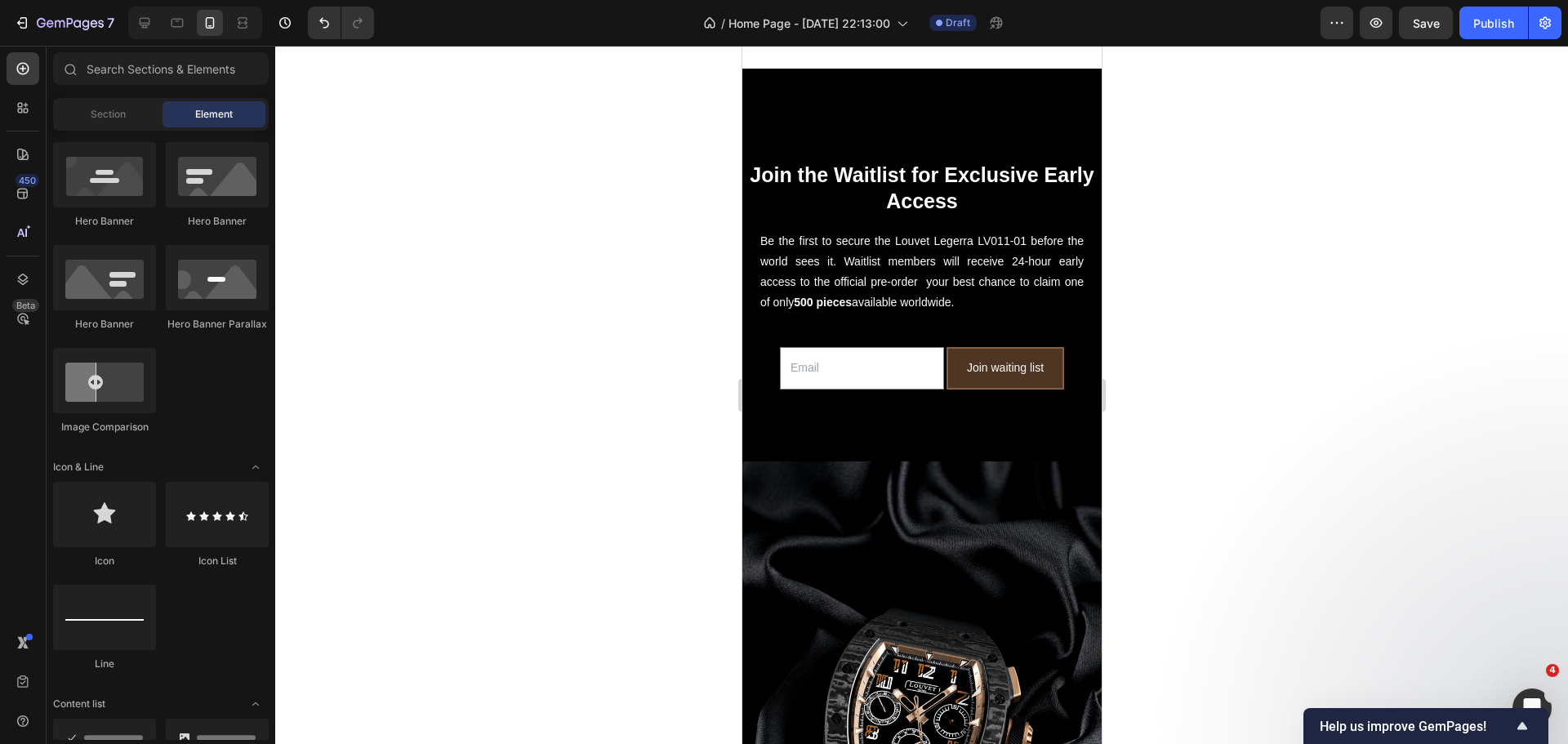
scroll to position [610, 0]
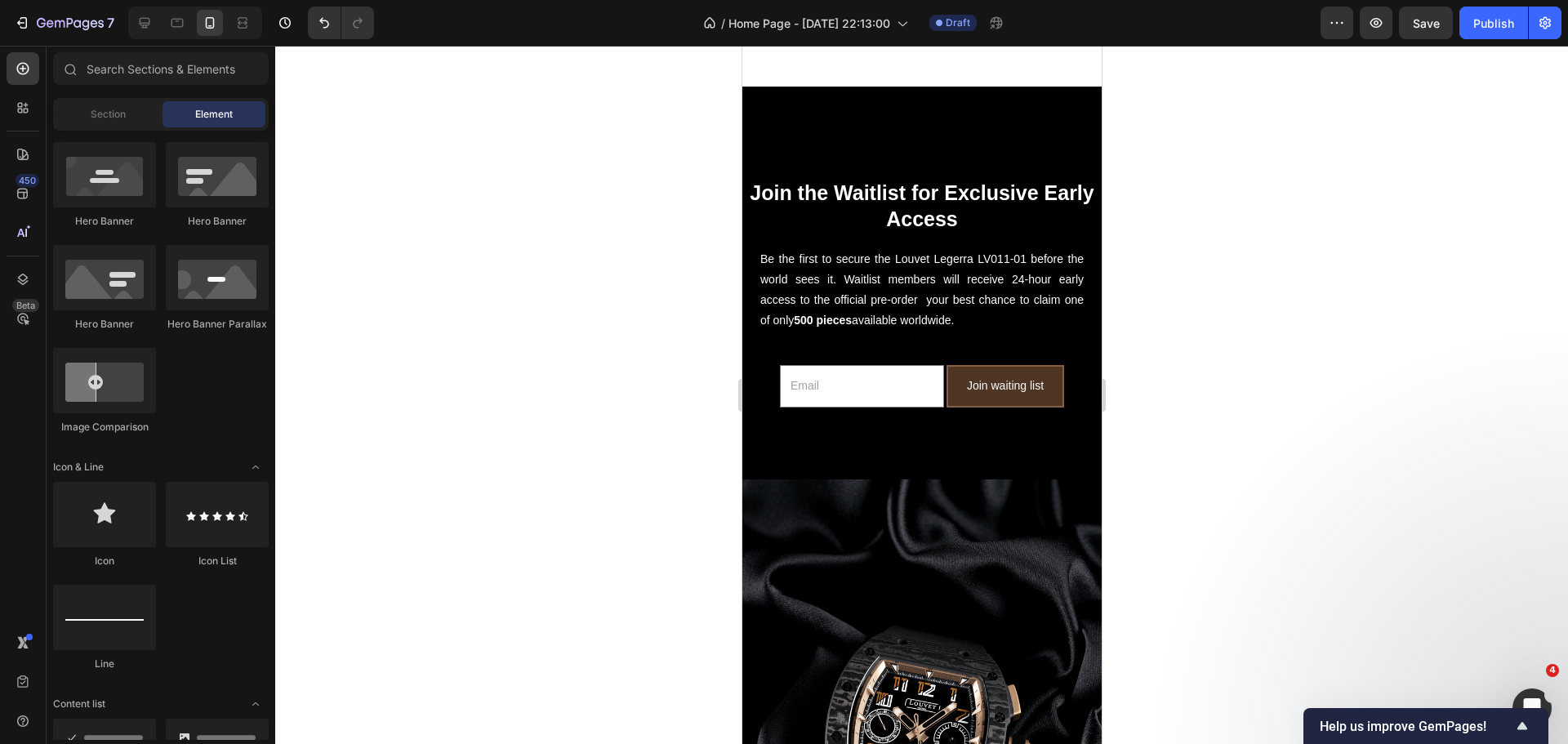
drag, startPoint x: 1095, startPoint y: 693, endPoint x: 1843, endPoint y: 207, distance: 892.0
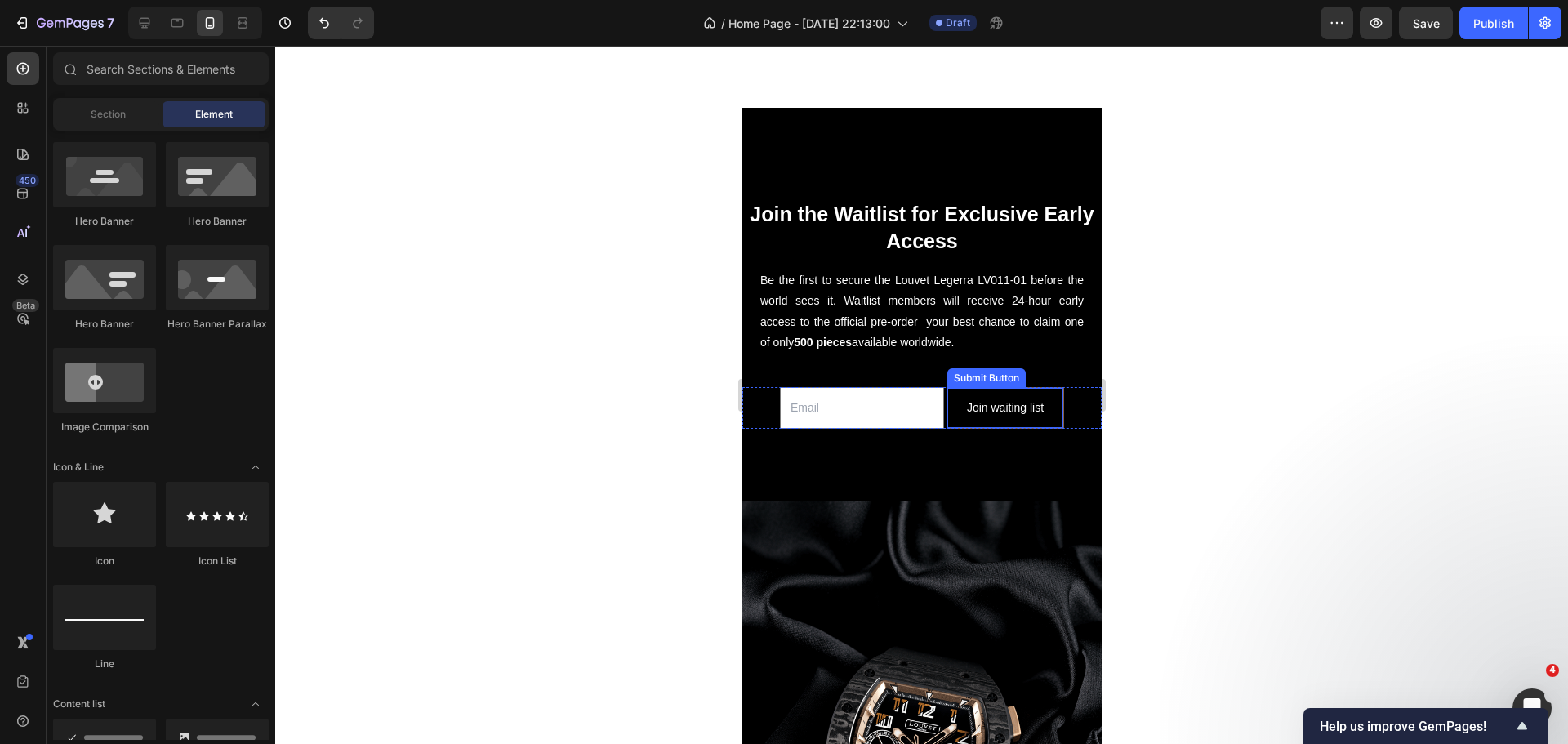
click at [946, 388] on button "Join waiting list" at bounding box center [1004, 408] width 116 height 40
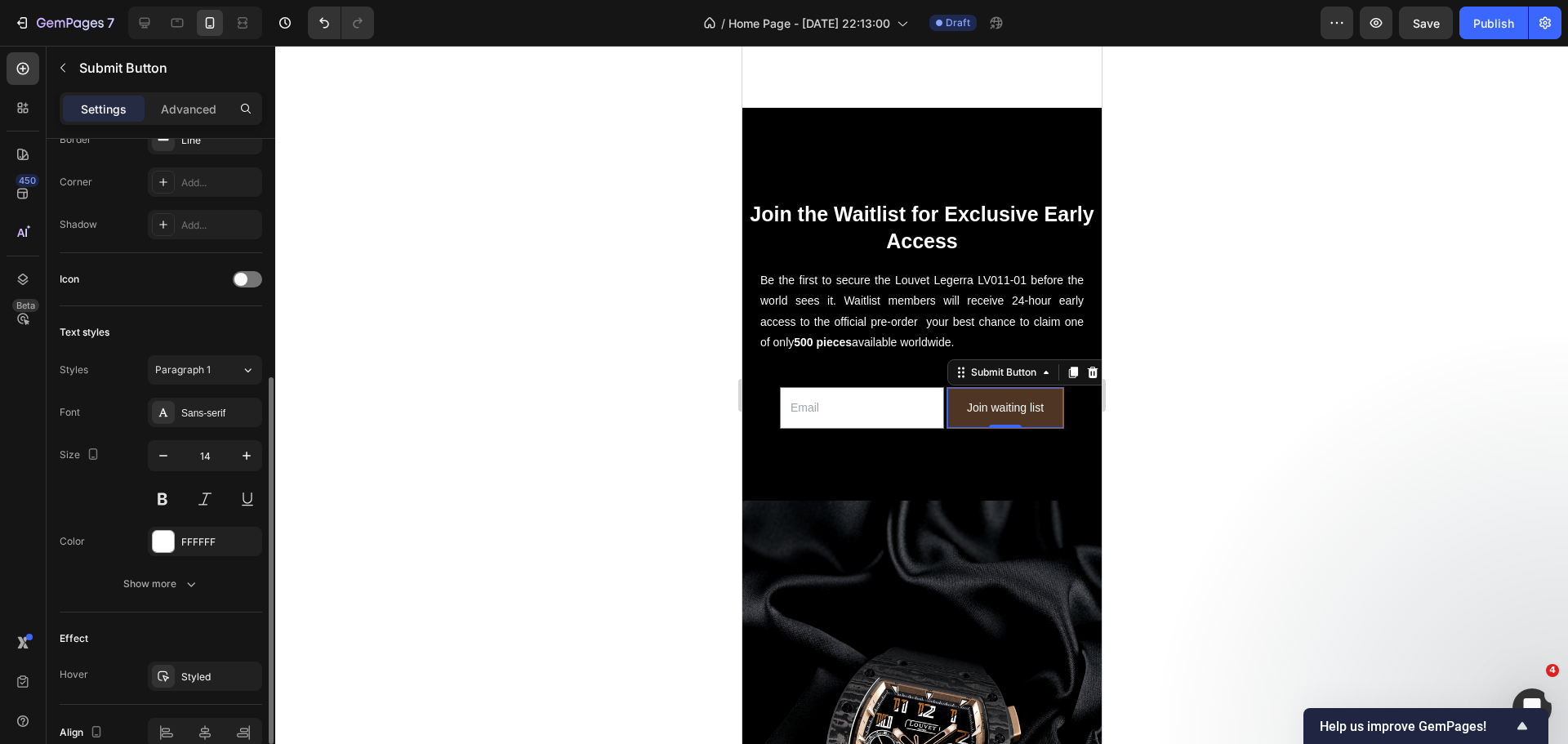
scroll to position [180, 0]
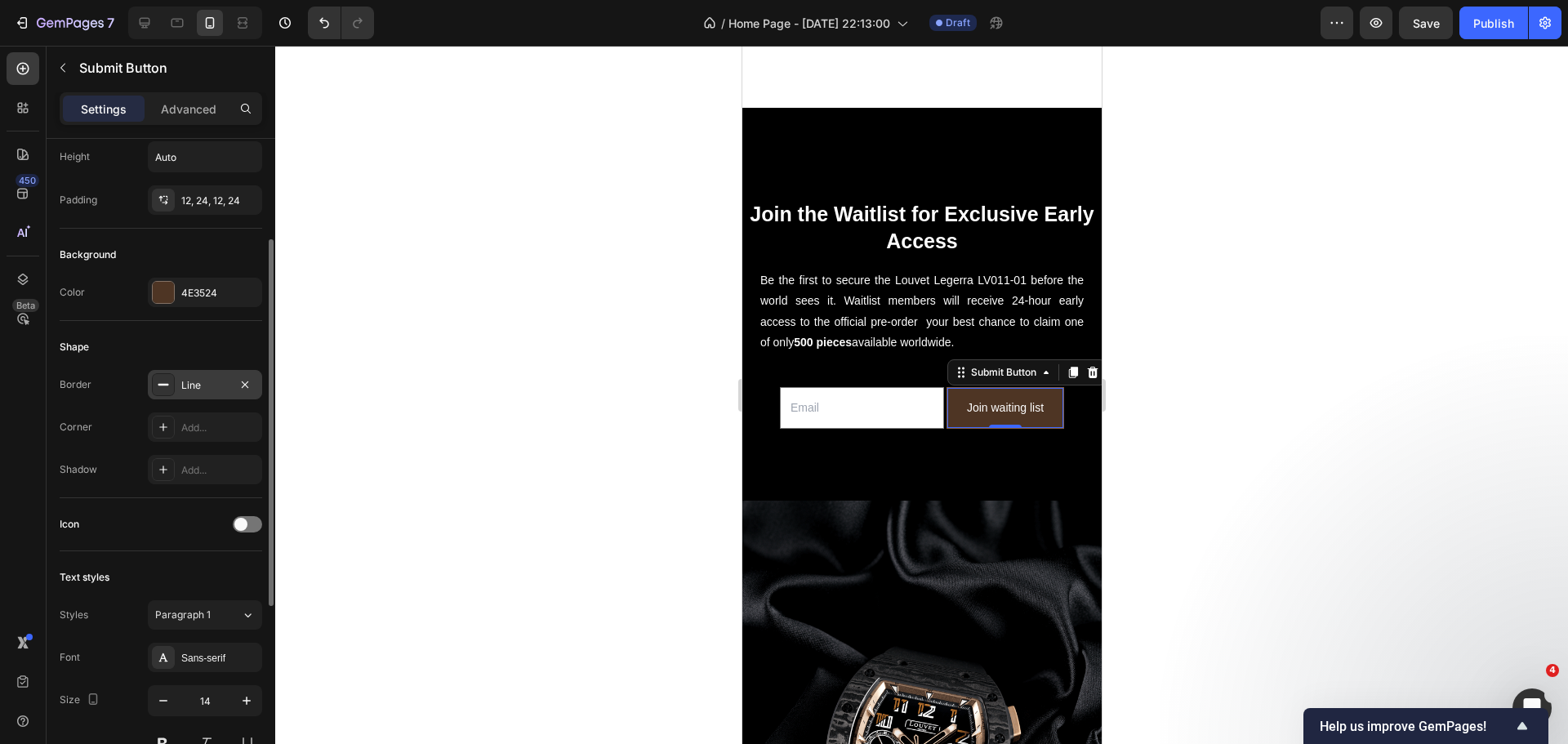
click at [188, 394] on div "Line" at bounding box center [205, 385] width 114 height 30
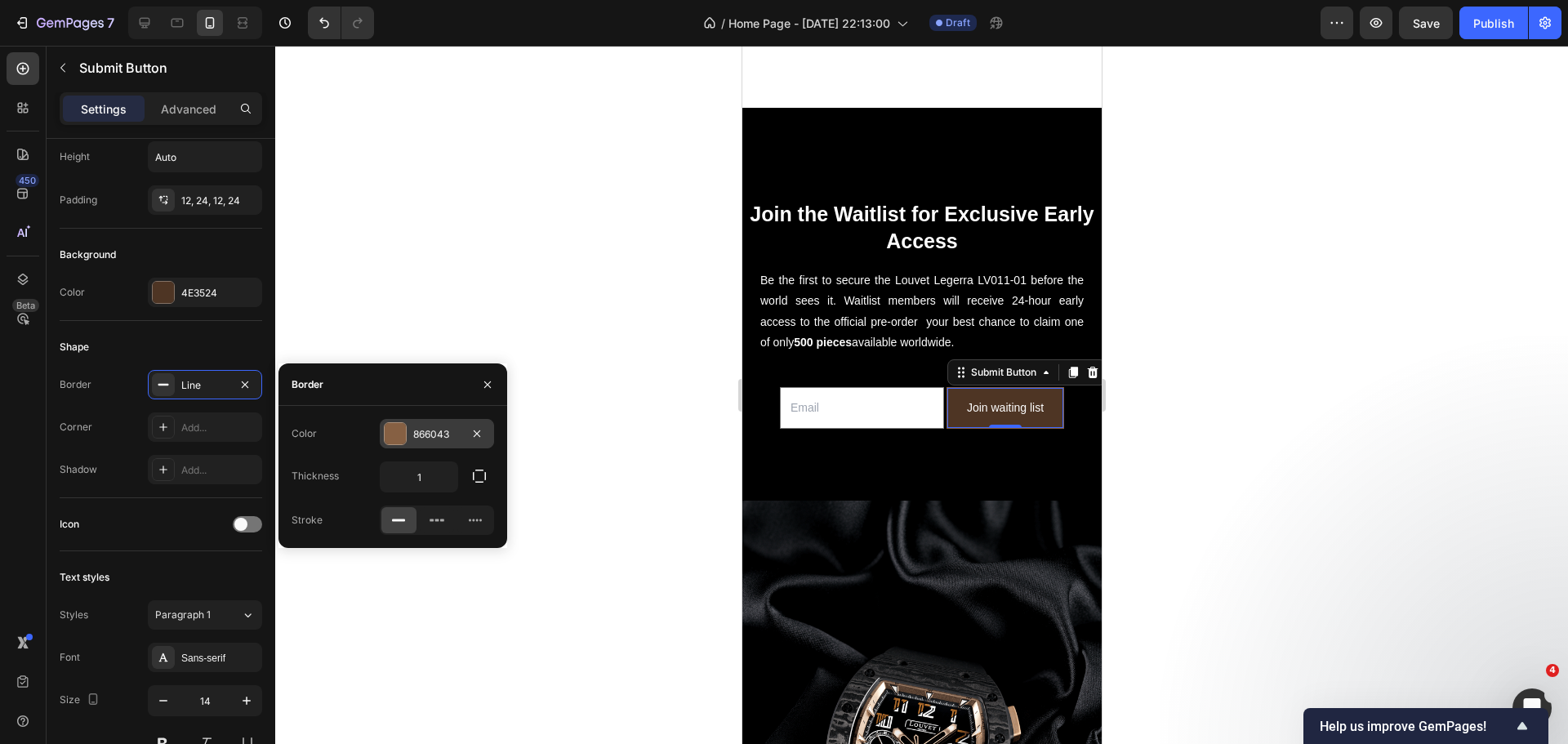
click at [385, 435] on div at bounding box center [395, 433] width 21 height 21
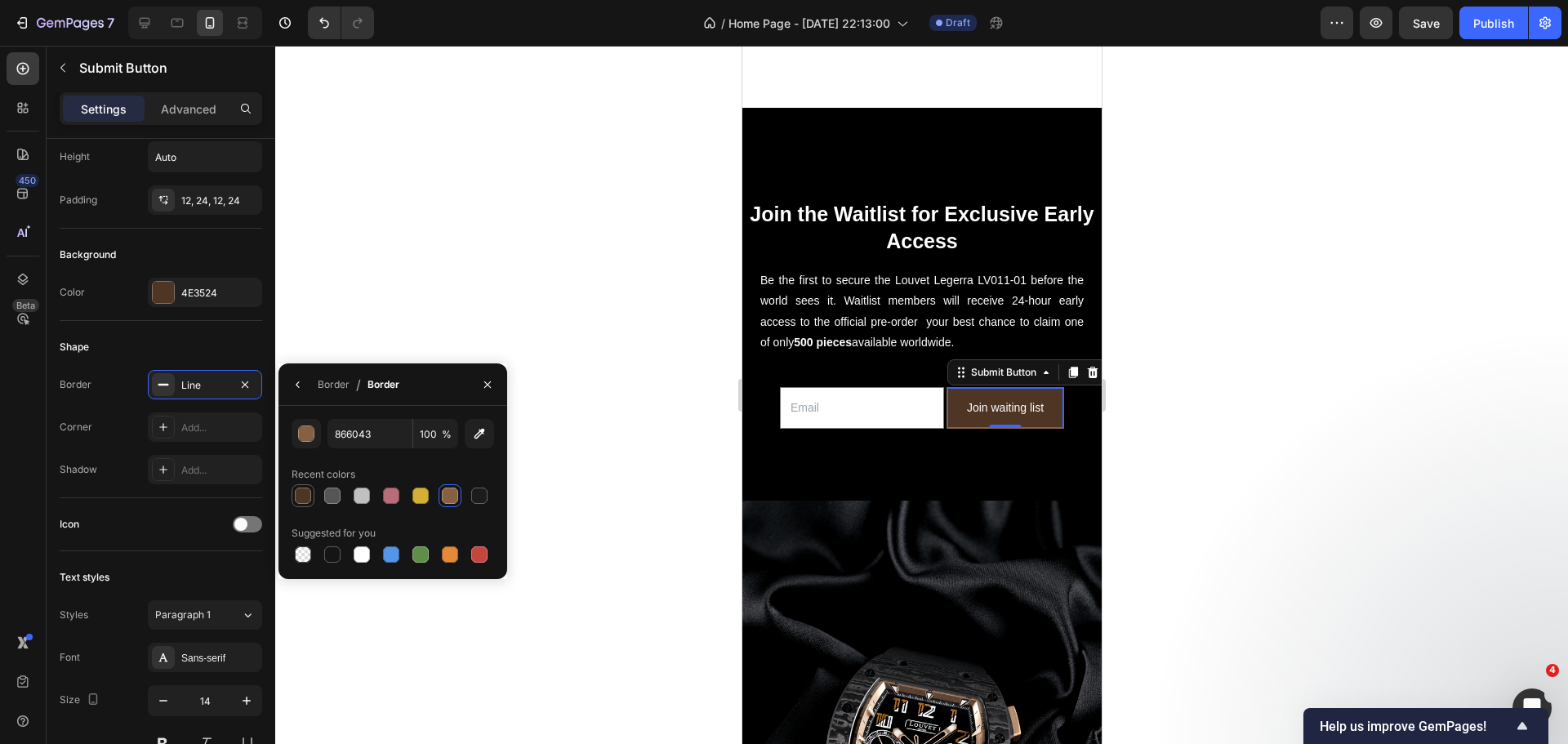
click at [297, 503] on div at bounding box center [302, 495] width 16 height 16
type input "4E3524"
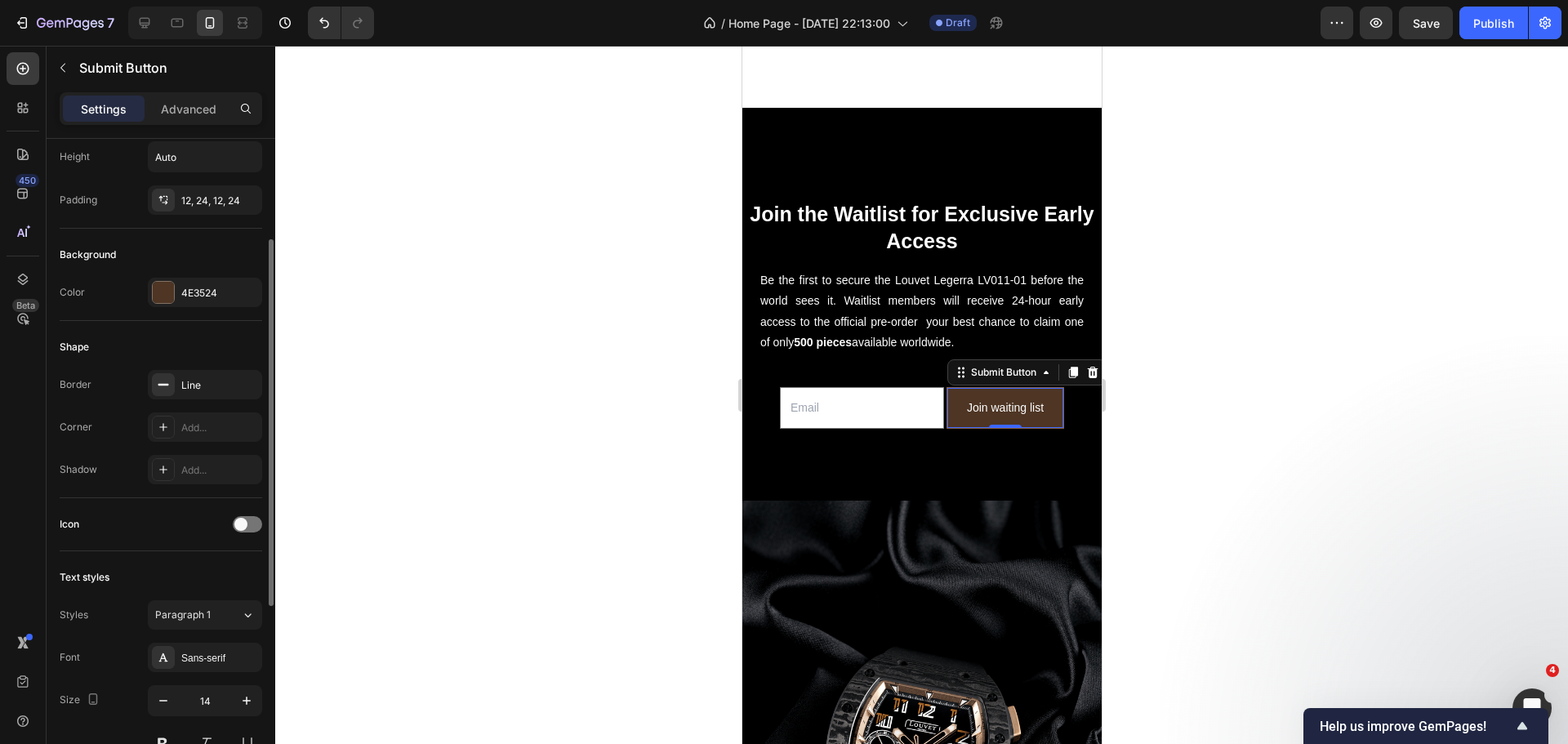
click at [214, 342] on div "Shape" at bounding box center [161, 347] width 202 height 26
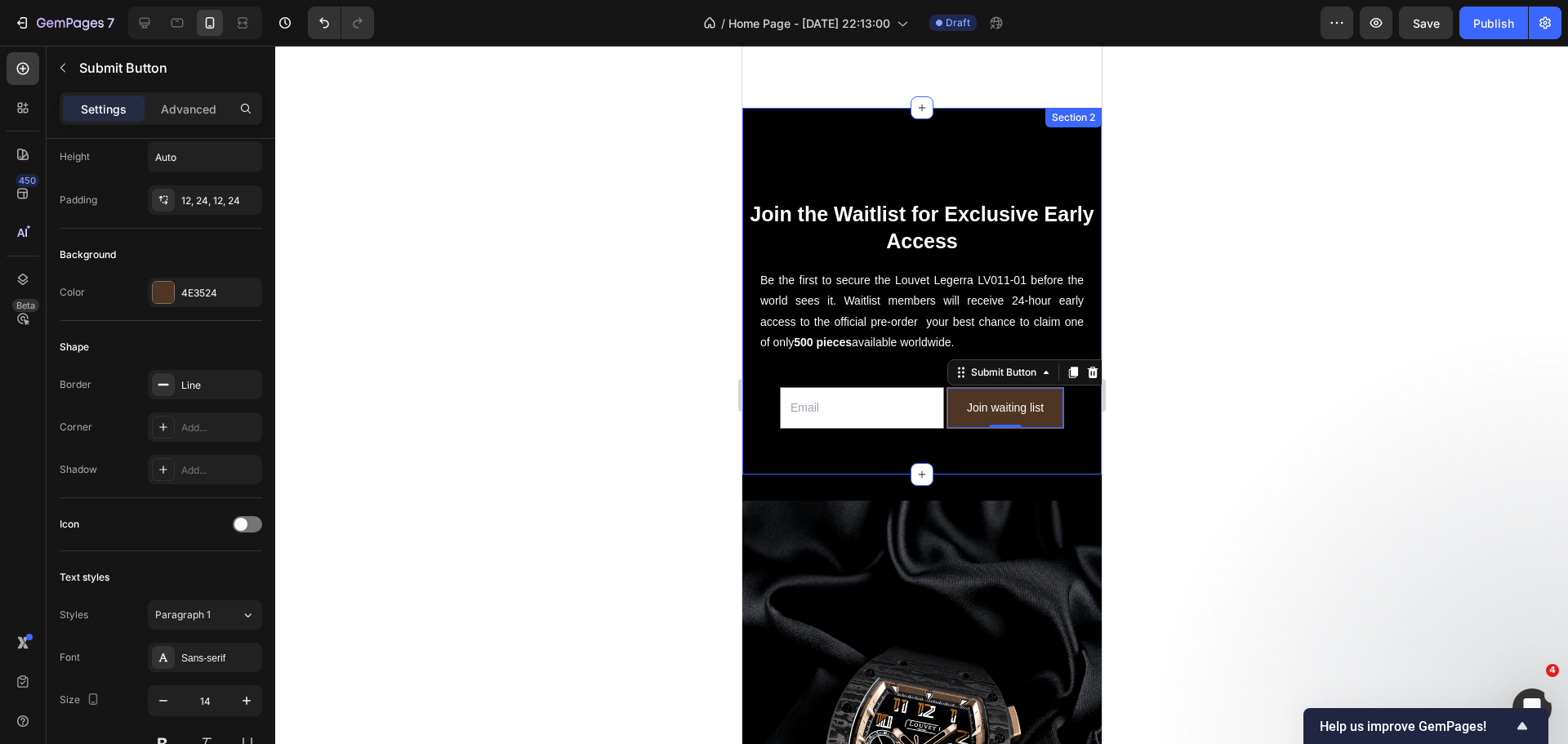
click at [780, 435] on div "Join the Waitlist for Exclusive Early Access Heading Be the first to secure the…" at bounding box center [921, 291] width 359 height 367
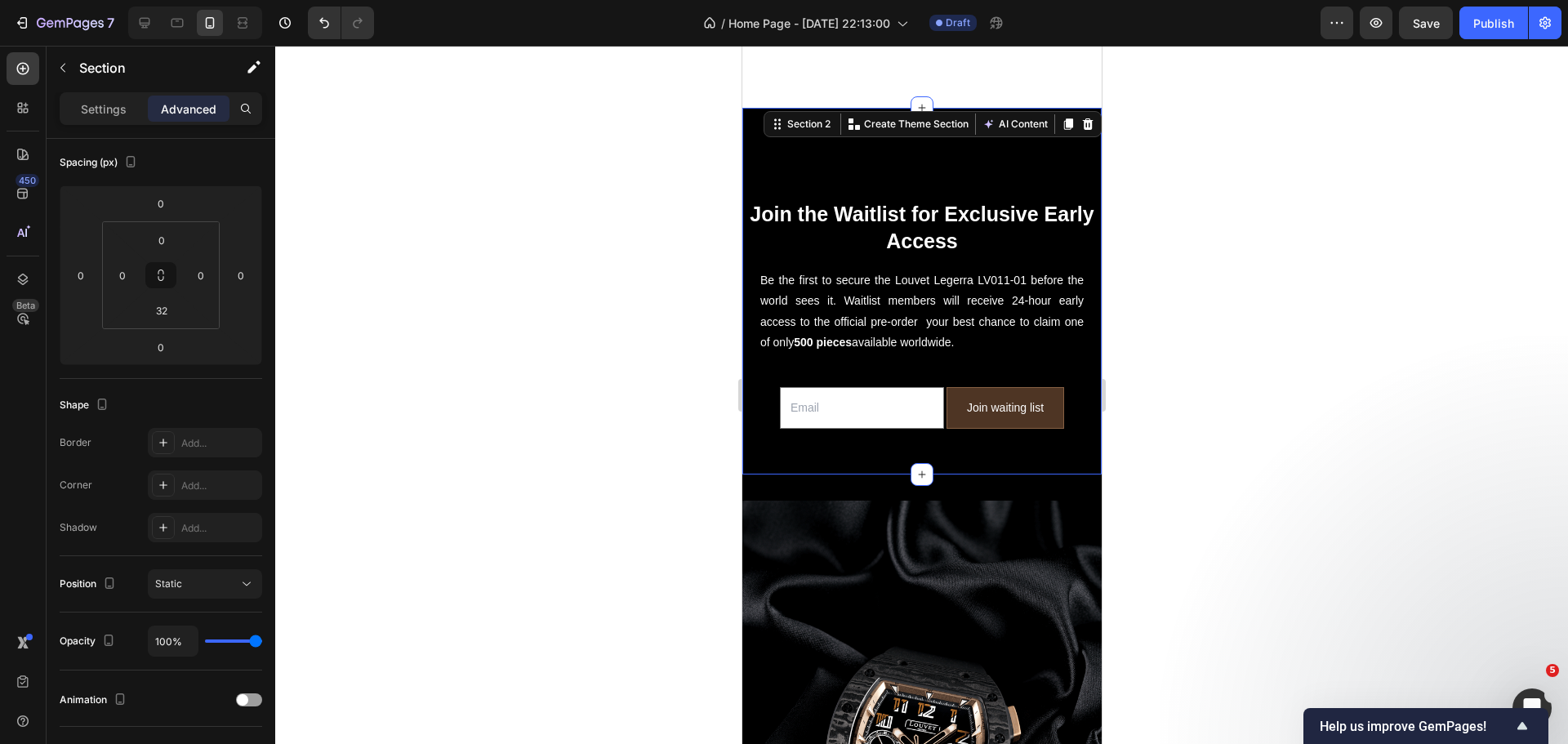
scroll to position [0, 0]
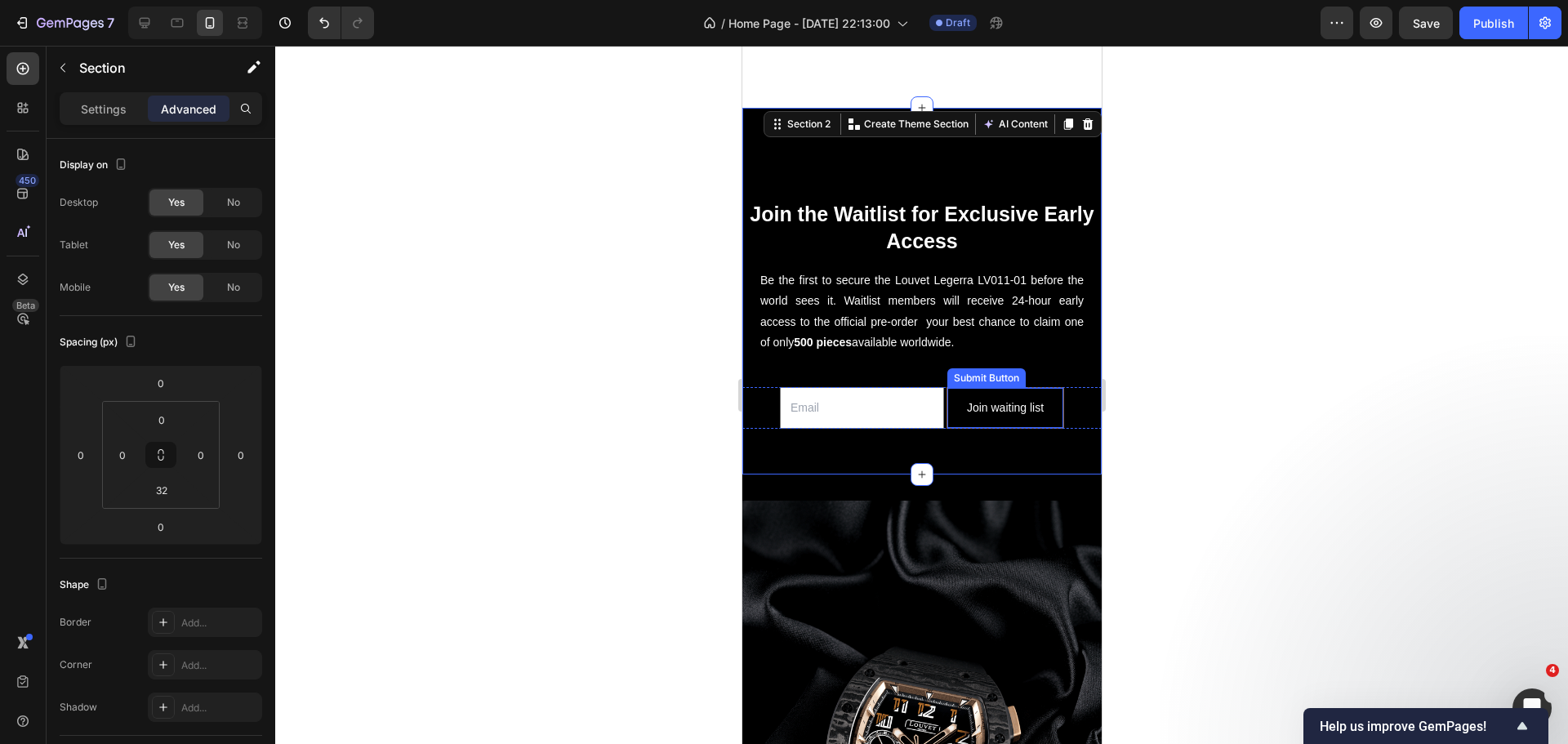
click at [969, 398] on button "Join waiting list" at bounding box center [1004, 408] width 116 height 40
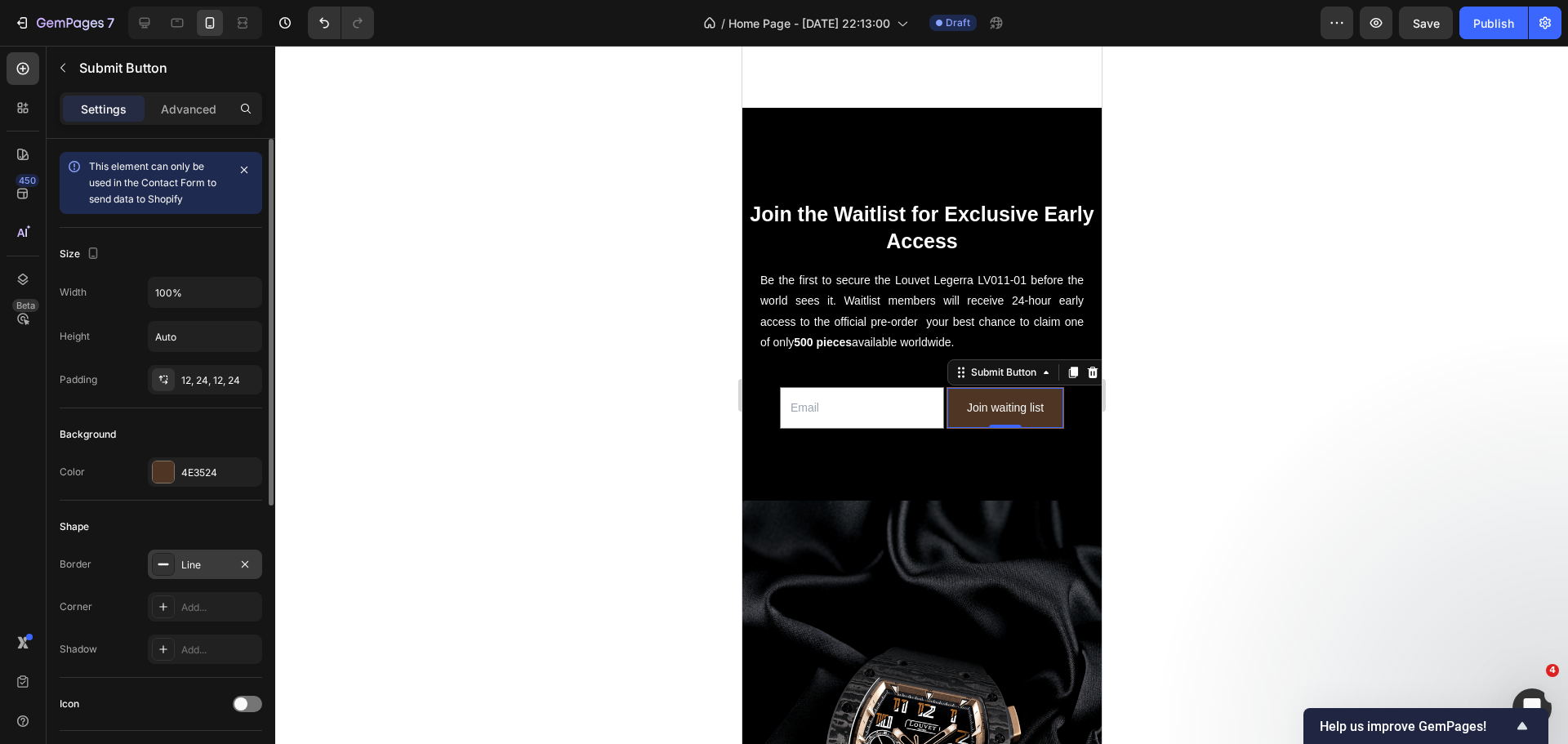
click at [201, 558] on div "Line" at bounding box center [205, 564] width 48 height 14
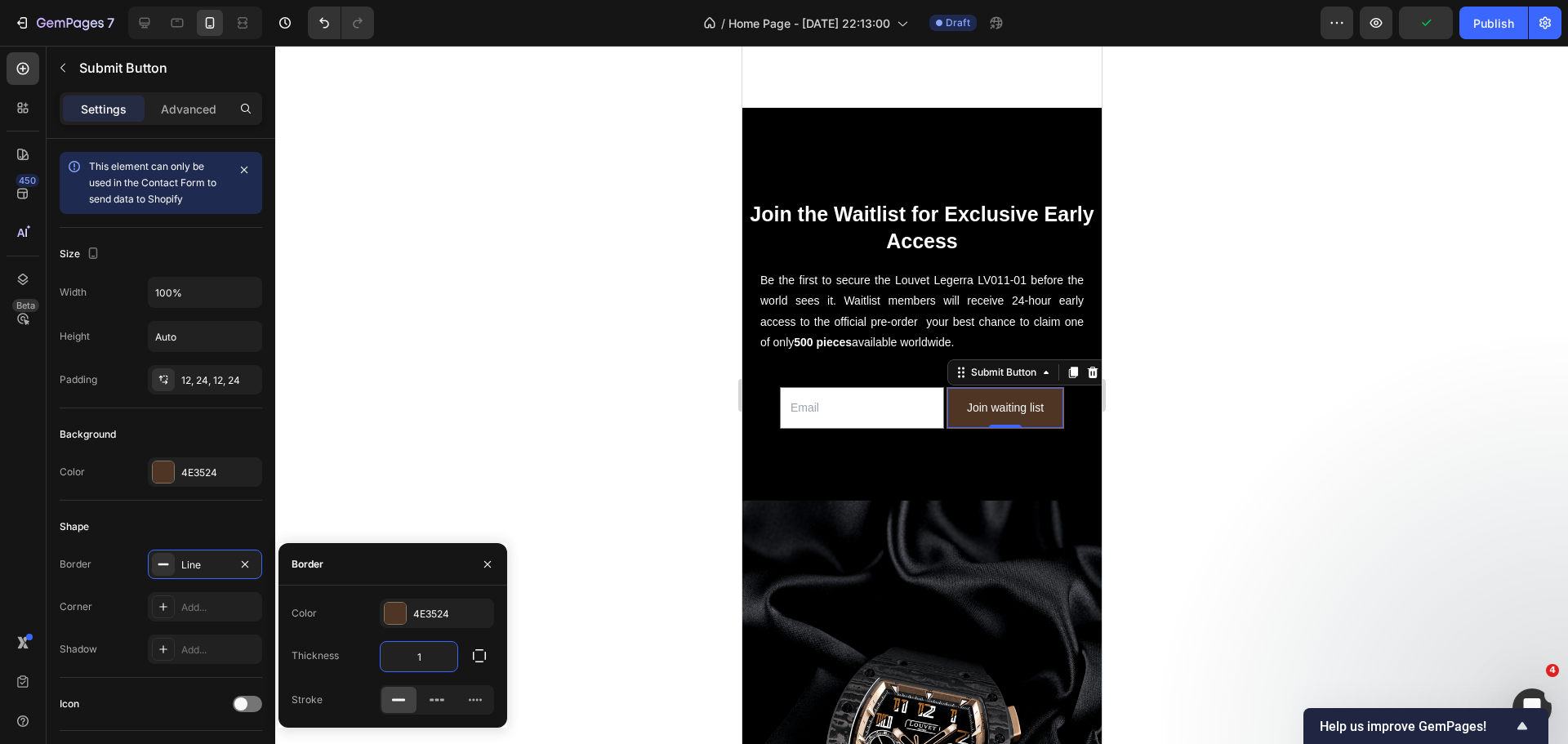
click at [444, 657] on input "1" at bounding box center [419, 656] width 77 height 30
type input "2"
click at [213, 426] on div "Background" at bounding box center [161, 434] width 202 height 26
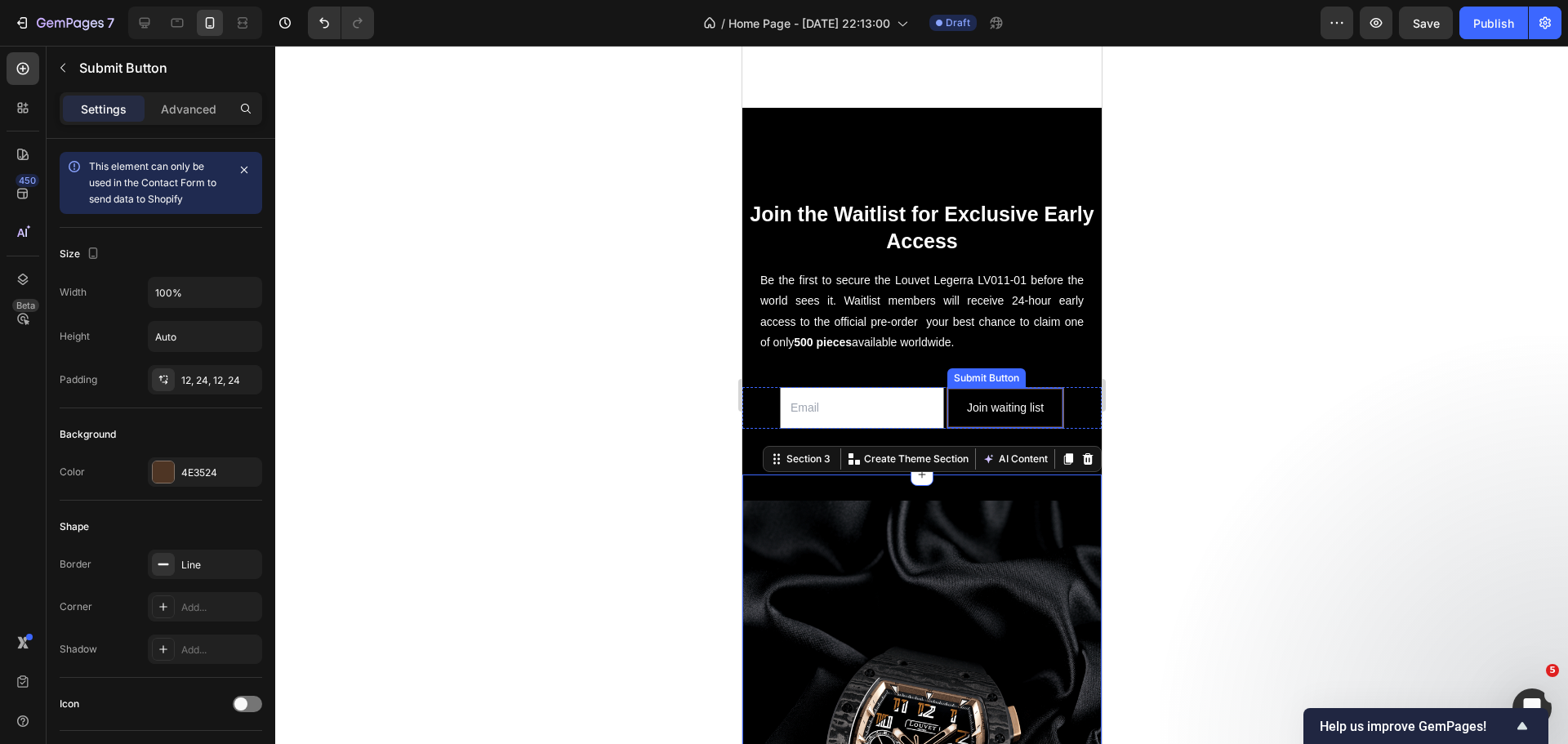
click at [977, 399] on button "Join waiting list" at bounding box center [1004, 408] width 116 height 40
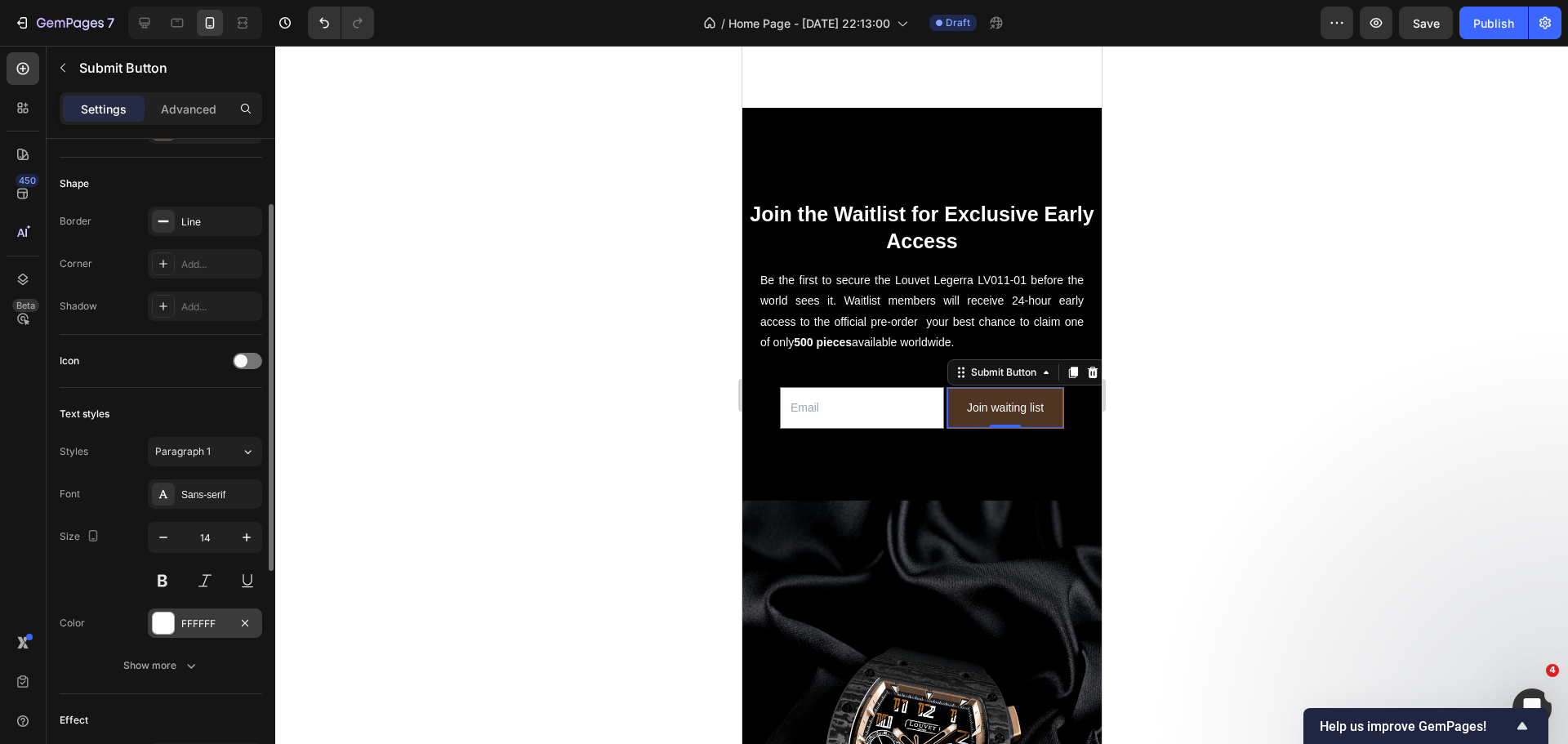
scroll to position [261, 0]
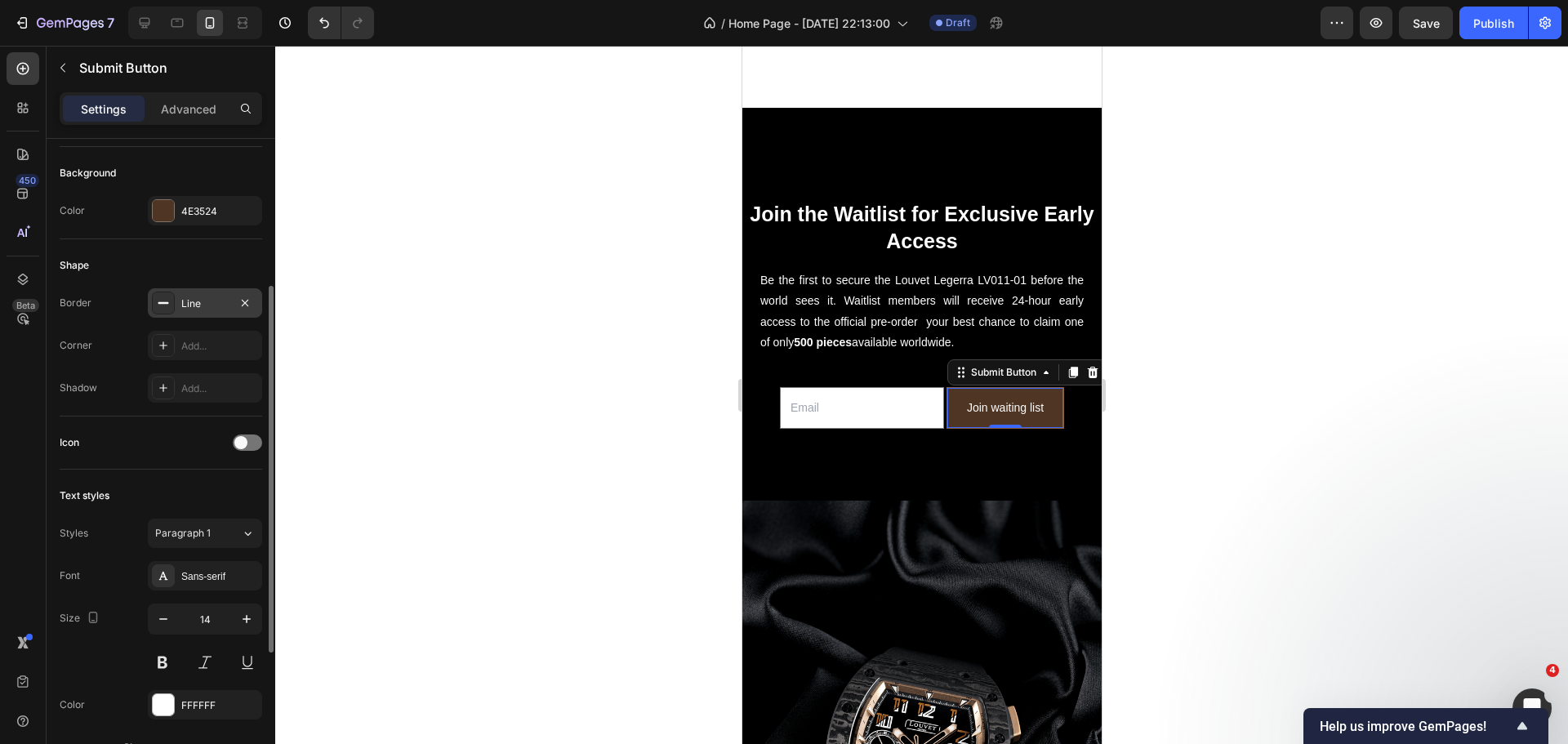
click at [164, 302] on rect at bounding box center [163, 303] width 10 height 2
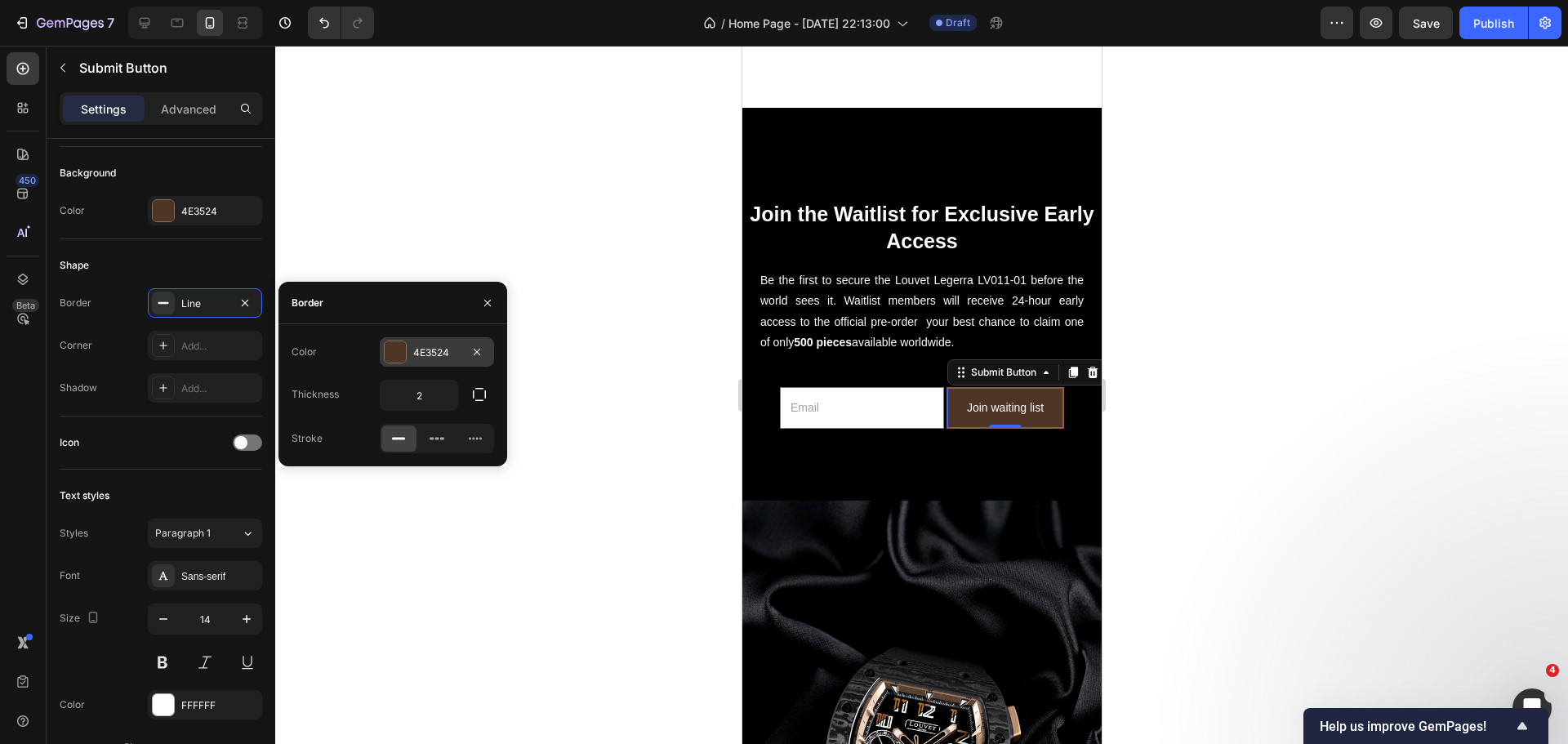
click at [404, 364] on div "4E3524" at bounding box center [436, 352] width 114 height 30
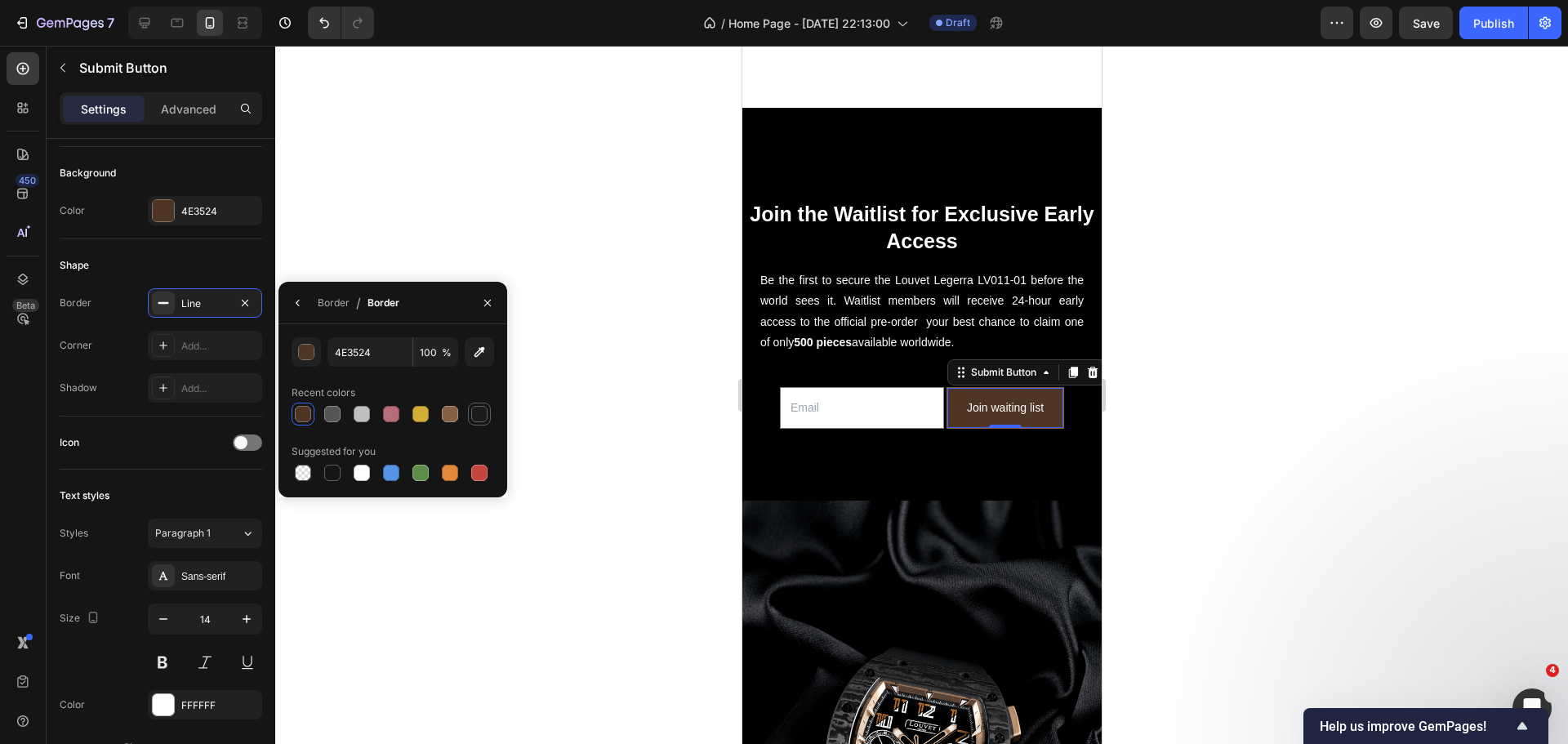
click at [487, 416] on div at bounding box center [479, 414] width 16 height 16
type input "1C1C1C"
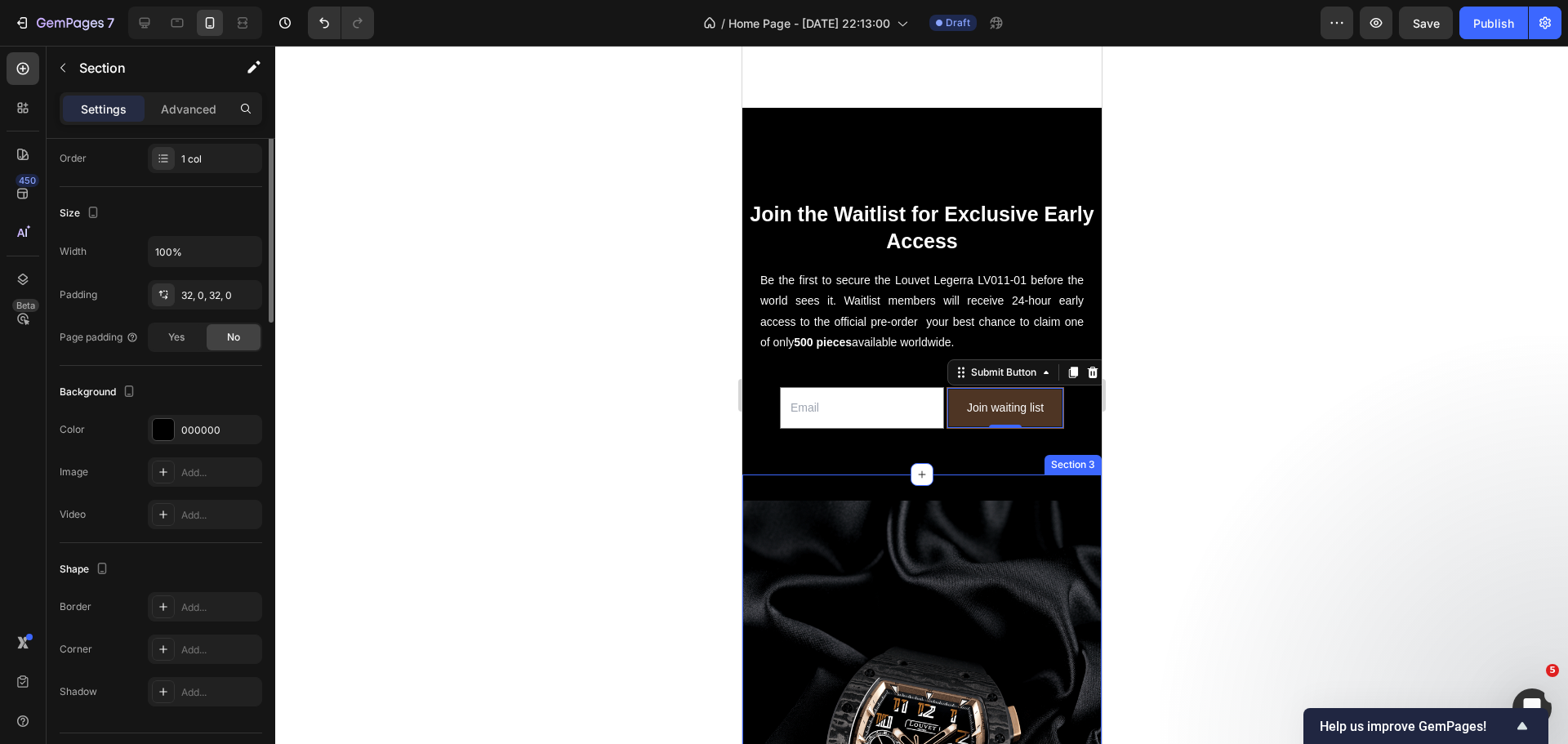
scroll to position [0, 0]
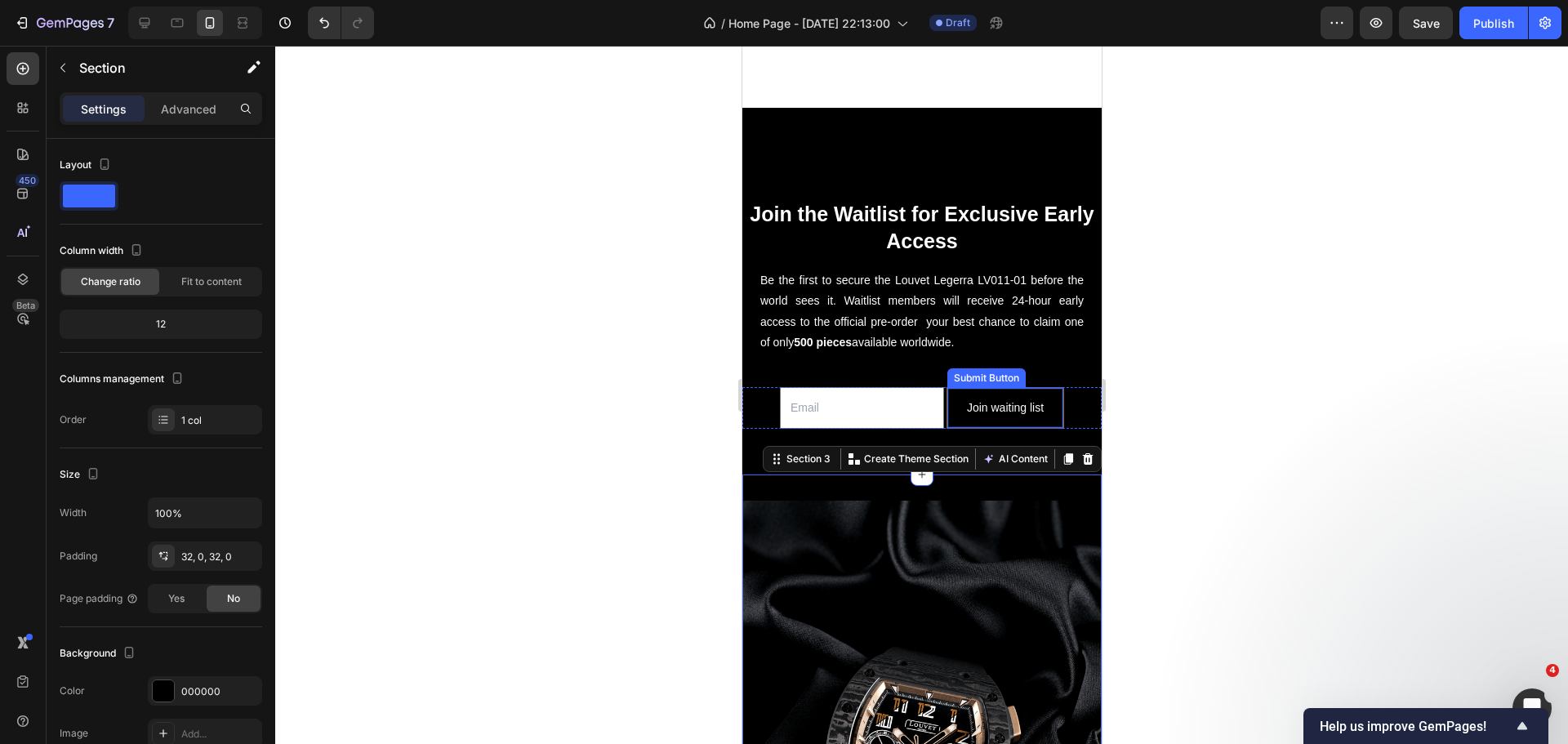
click at [952, 392] on button "Join waiting list" at bounding box center [1004, 408] width 116 height 40
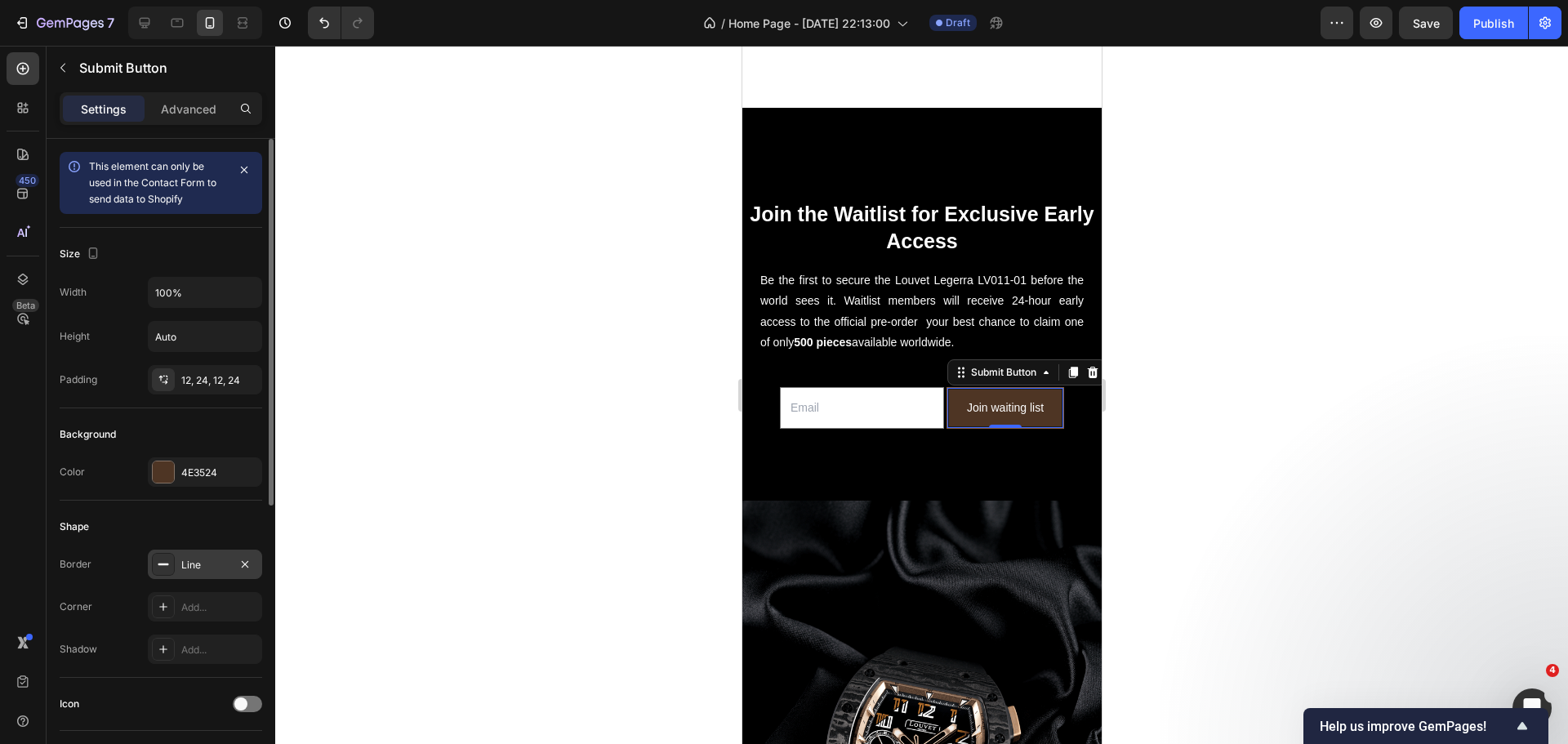
click at [155, 571] on div at bounding box center [163, 564] width 23 height 23
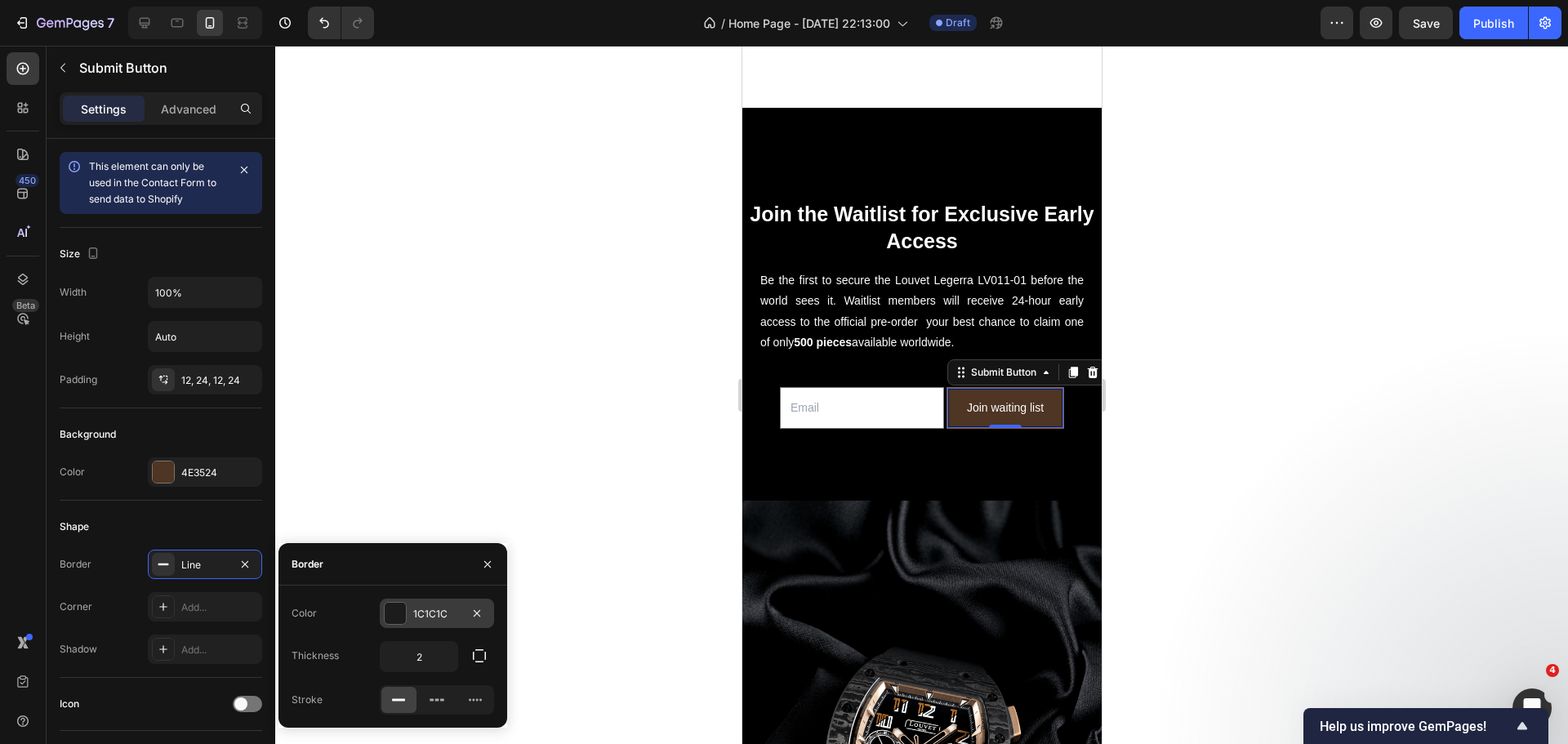
click at [401, 621] on div at bounding box center [395, 613] width 21 height 21
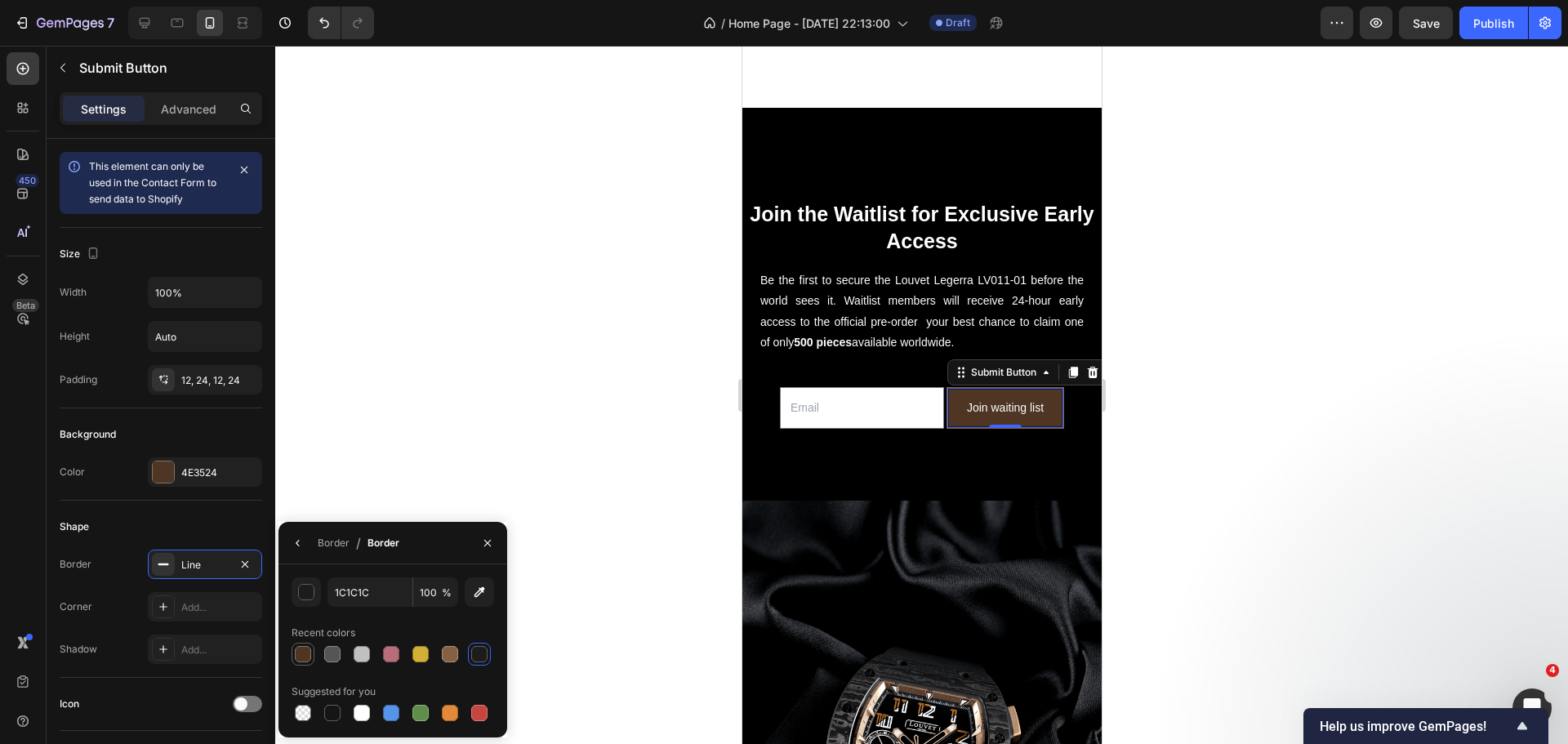
click at [292, 659] on div at bounding box center [303, 654] width 23 height 23
type input "4E3524"
click at [193, 526] on div "Shape" at bounding box center [161, 527] width 202 height 26
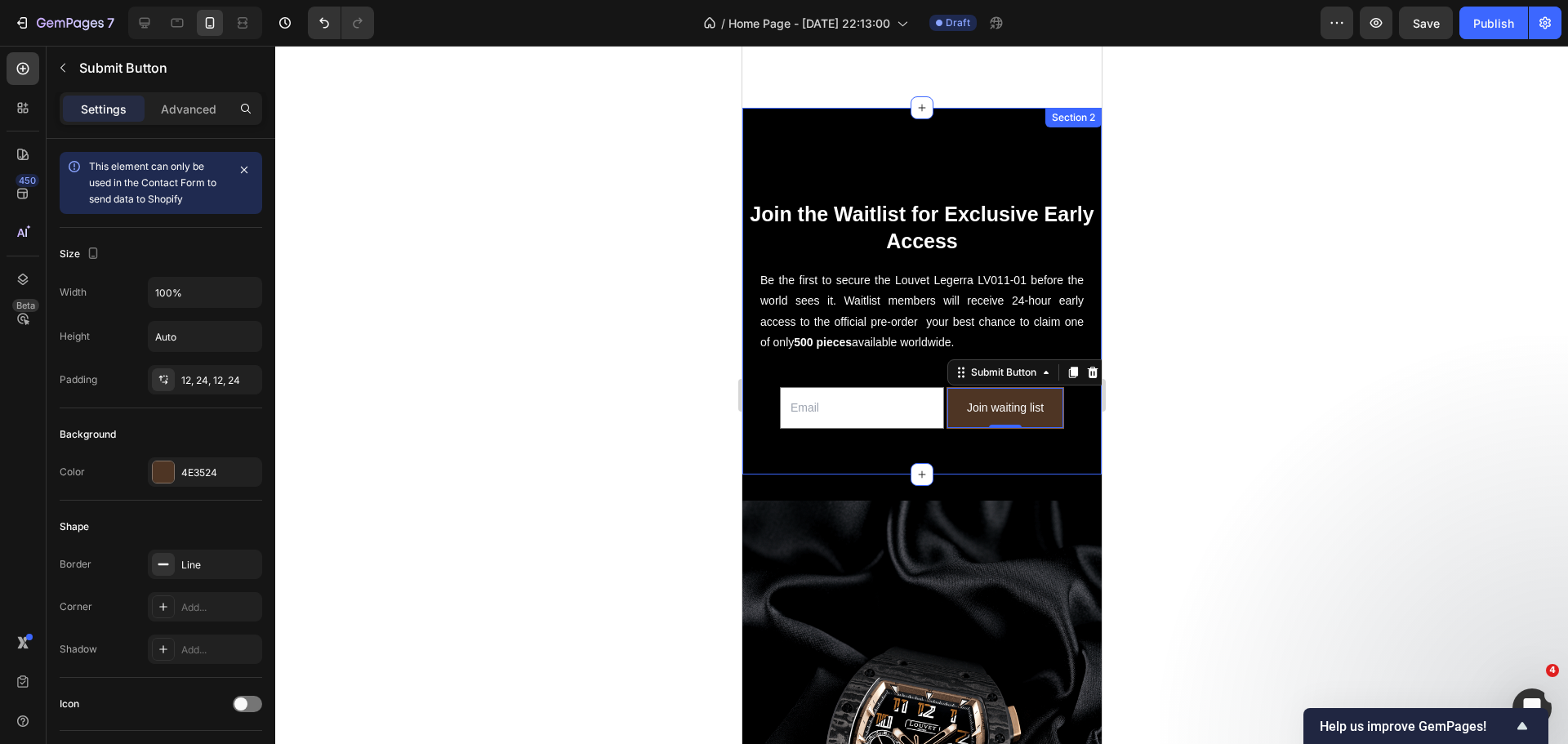
click at [943, 428] on div "Join the Waitlist for Exclusive Early Access Heading Be the first to secure the…" at bounding box center [921, 291] width 359 height 367
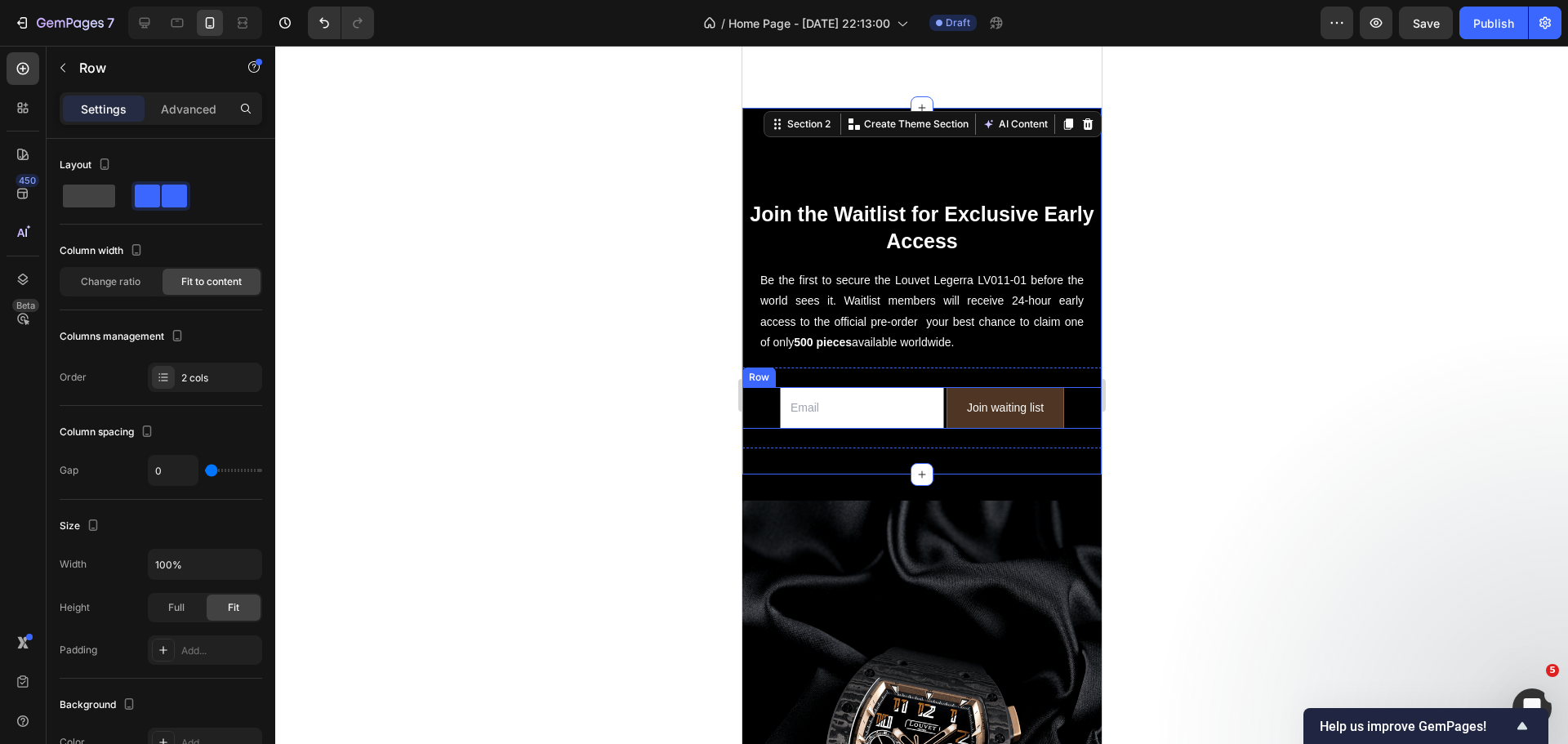
click at [1064, 396] on div "Email Field Join waiting list Submit Button Row" at bounding box center [921, 408] width 359 height 42
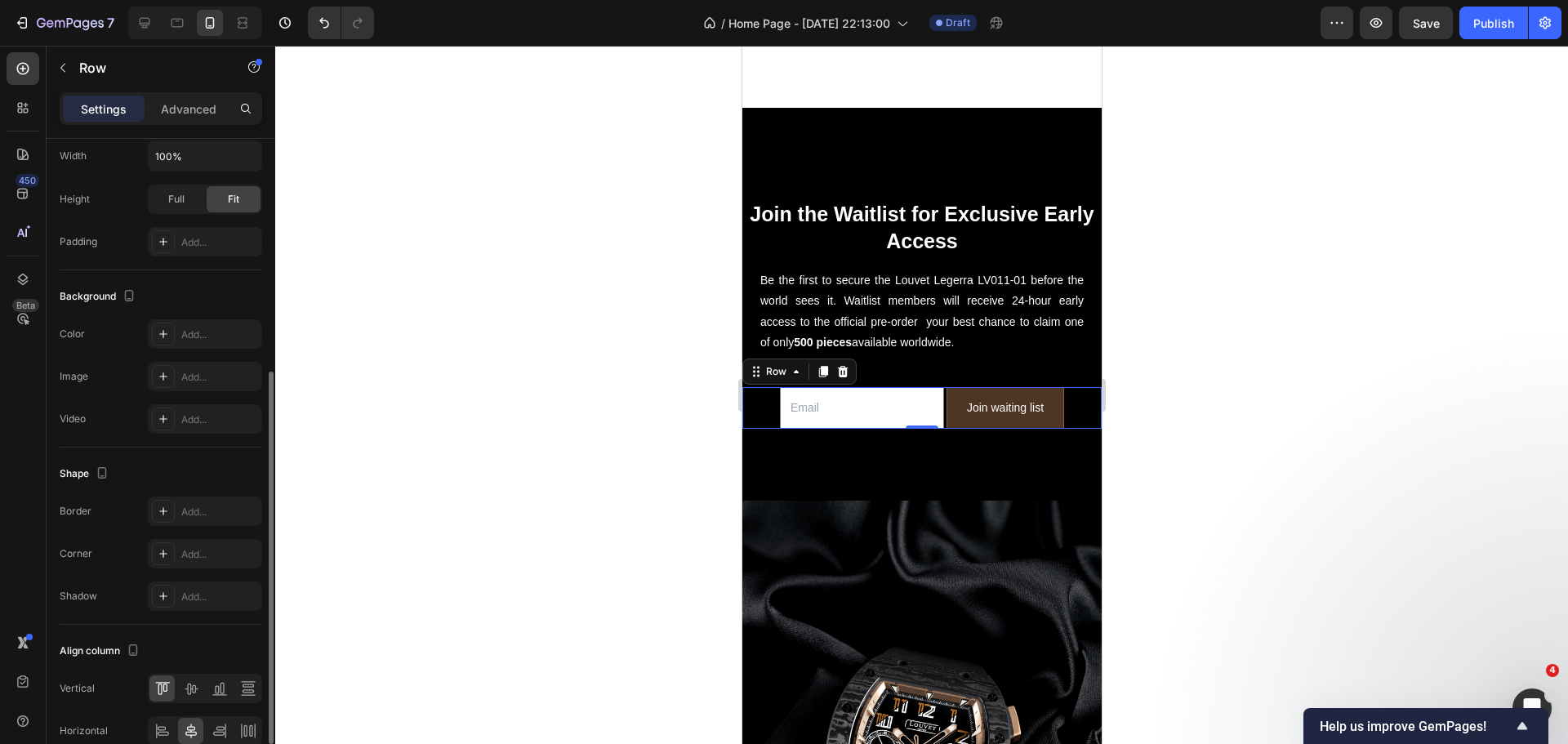
scroll to position [489, 0]
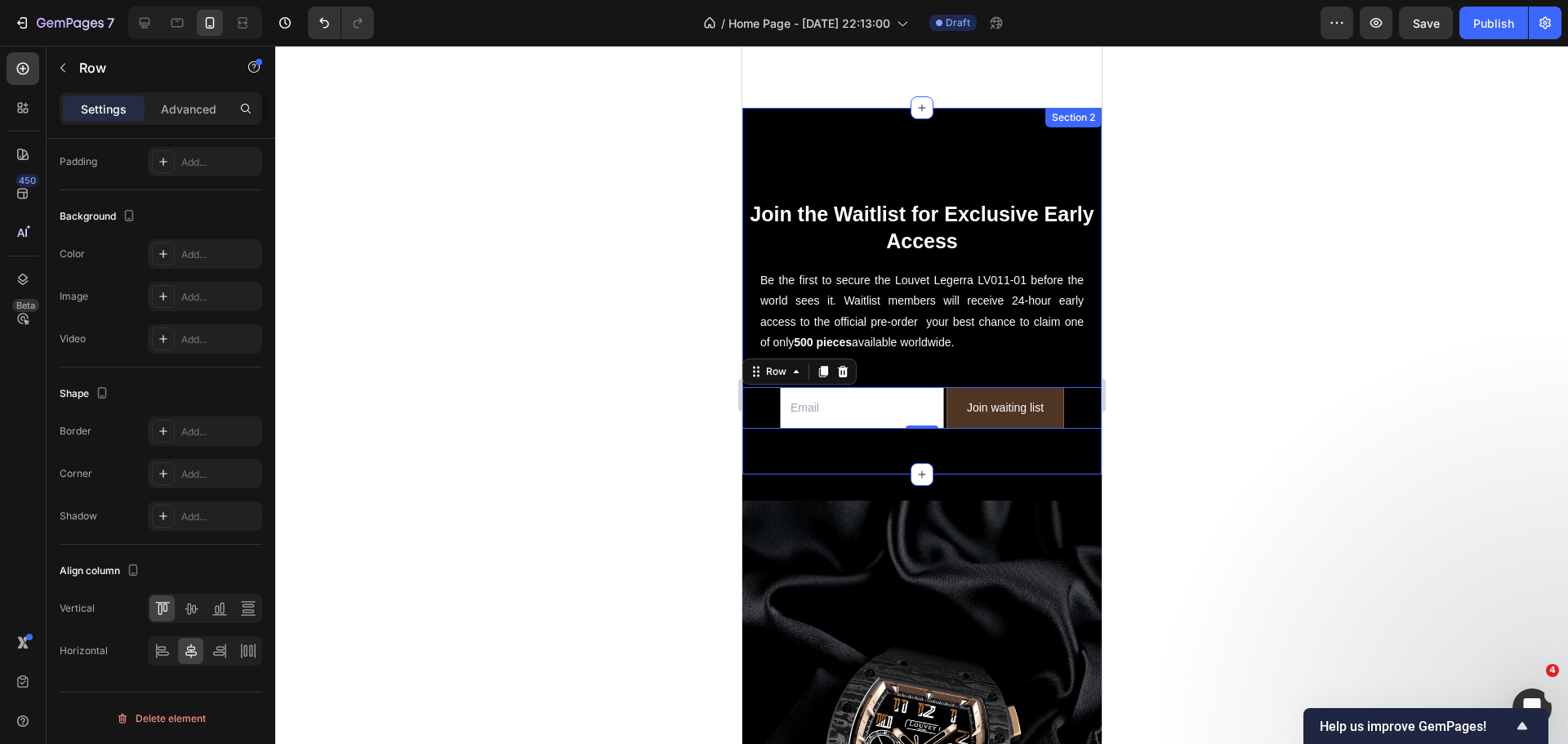
click at [892, 432] on div "Join the Waitlist for Exclusive Early Access Heading Be the first to secure the…" at bounding box center [921, 291] width 359 height 367
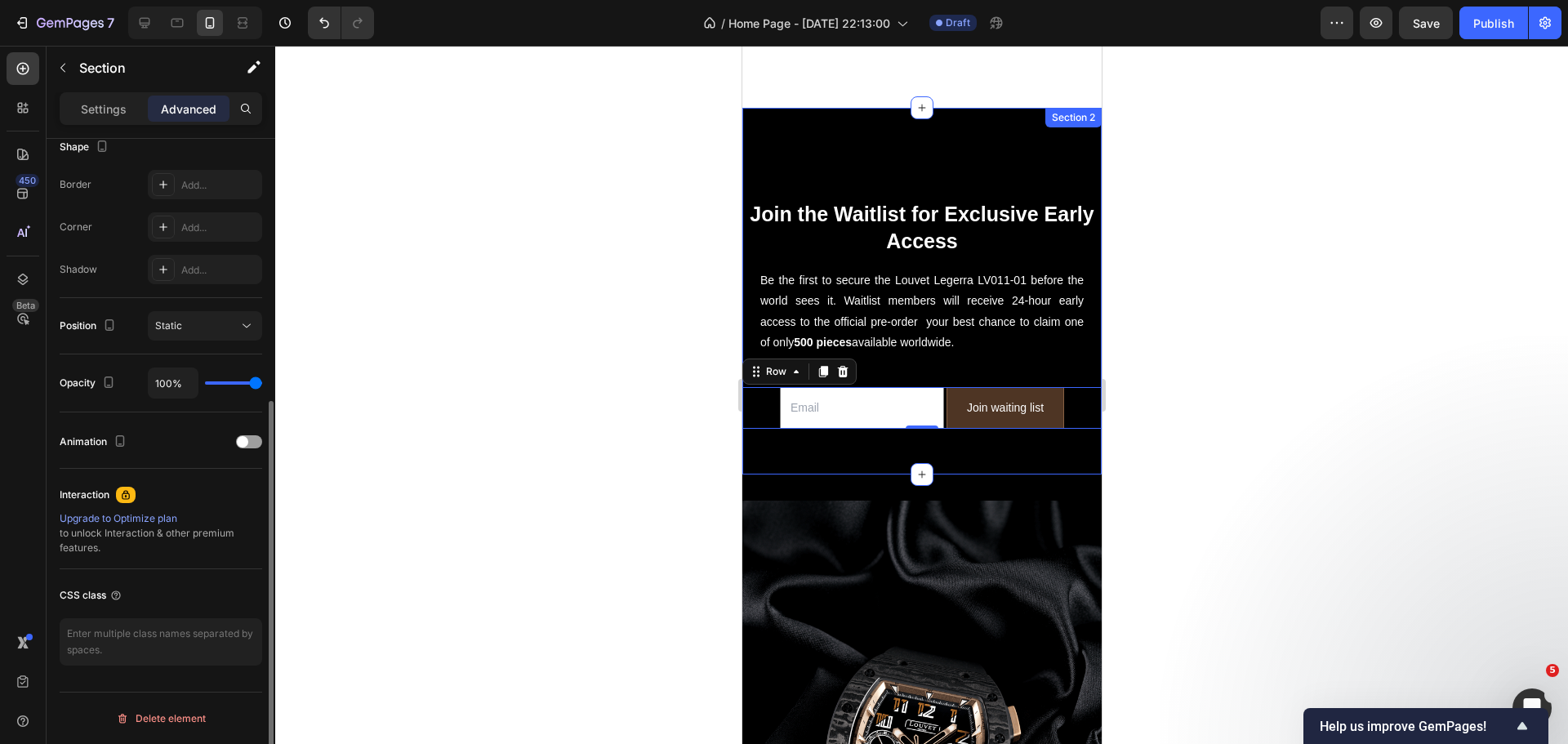
scroll to position [0, 0]
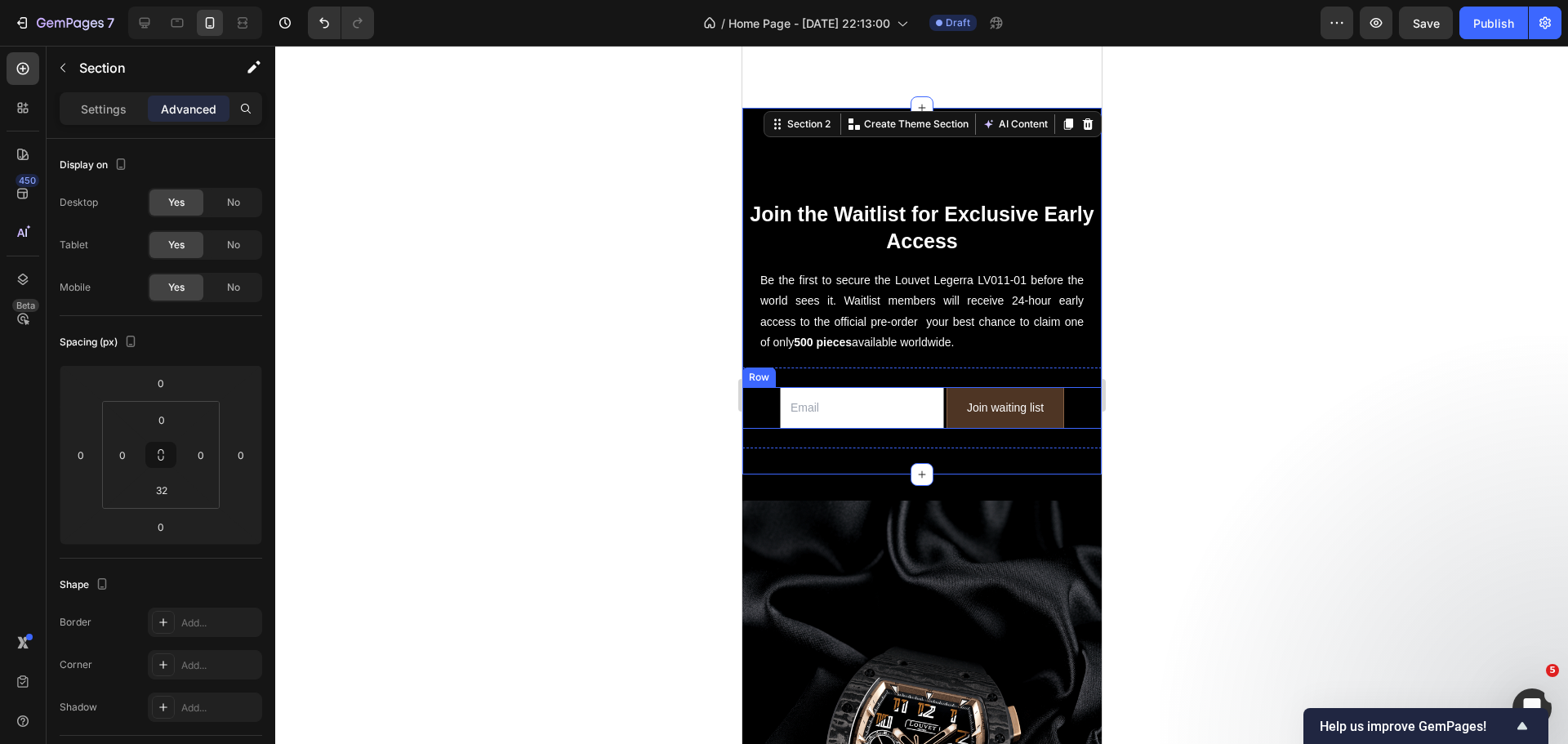
click at [764, 396] on div "Email Field Join waiting list Submit Button Row" at bounding box center [921, 408] width 359 height 42
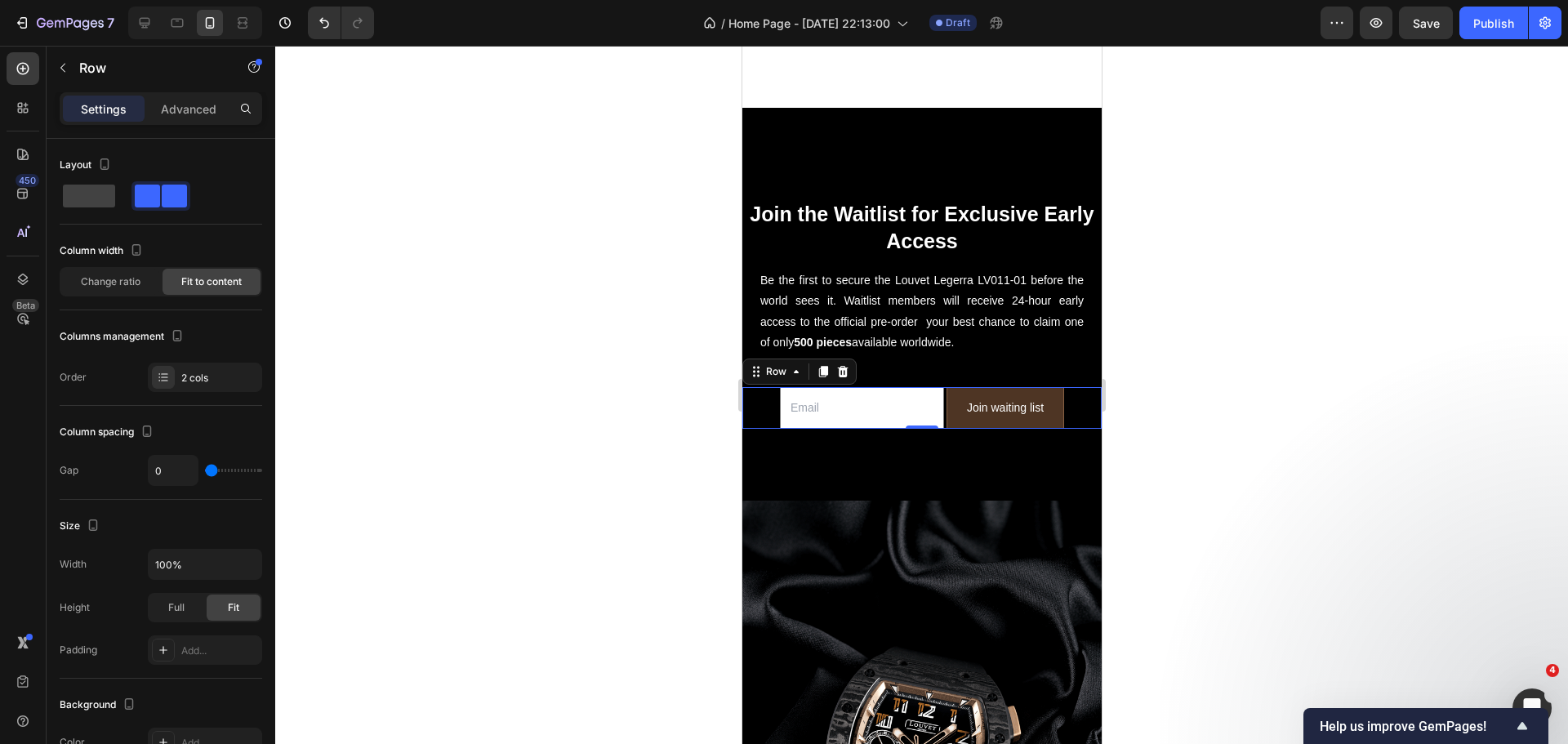
click at [190, 125] on div "Settings Advanced" at bounding box center [161, 115] width 229 height 47
click at [189, 117] on p "Advanced" at bounding box center [188, 109] width 55 height 17
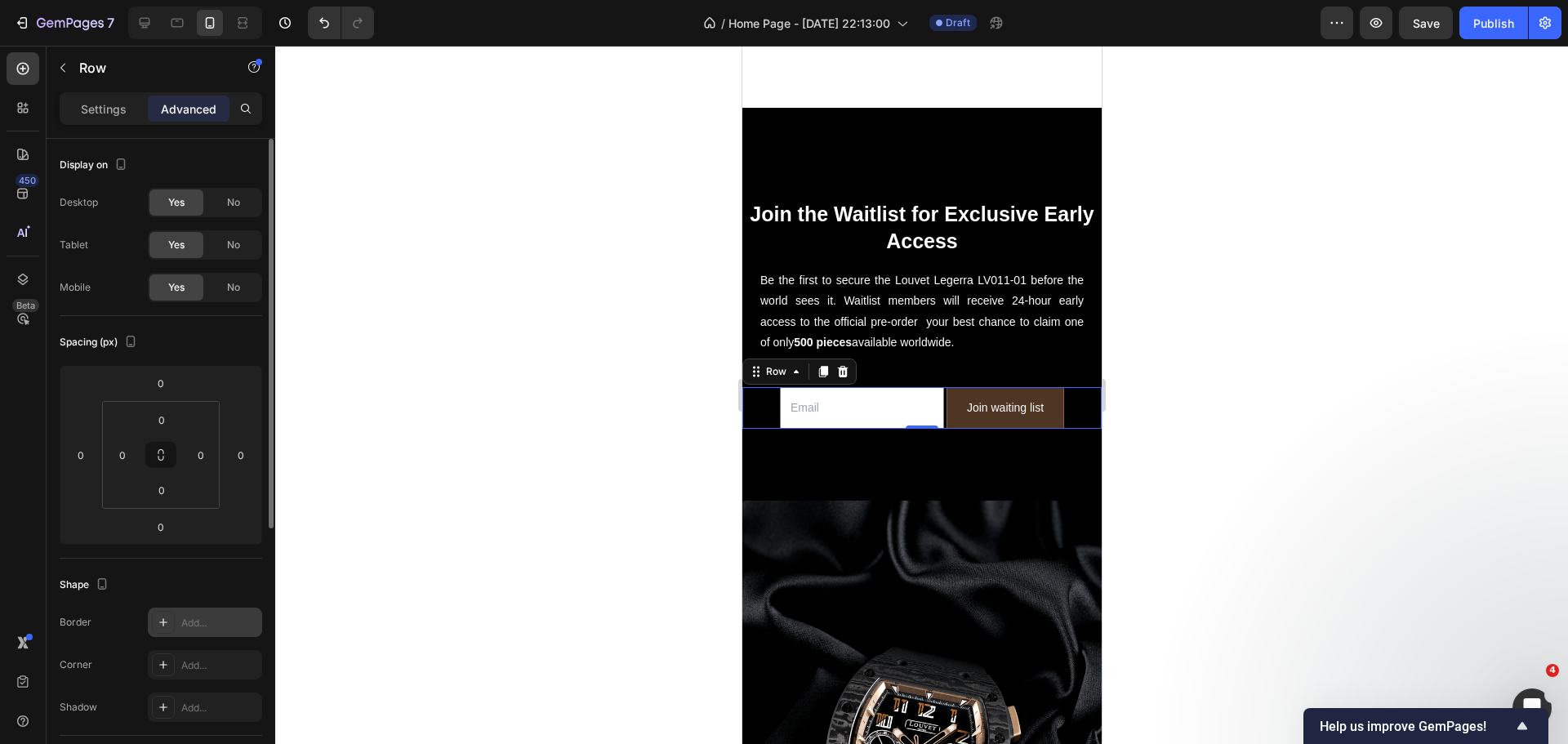
click at [202, 627] on div "Add..." at bounding box center [220, 623] width 77 height 14
click at [196, 575] on div "Shape" at bounding box center [161, 585] width 202 height 26
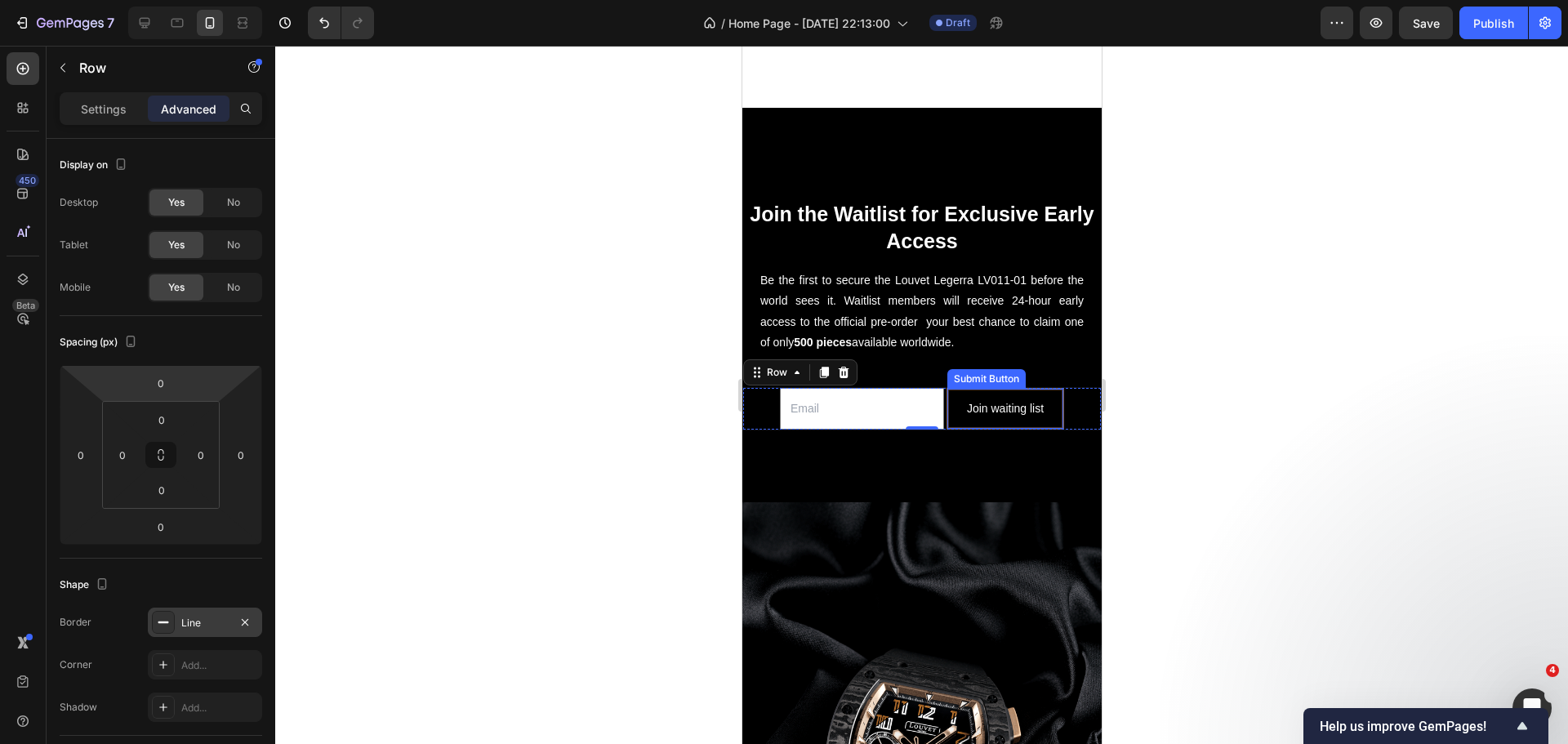
click at [946, 389] on button "Join waiting list" at bounding box center [1004, 409] width 116 height 40
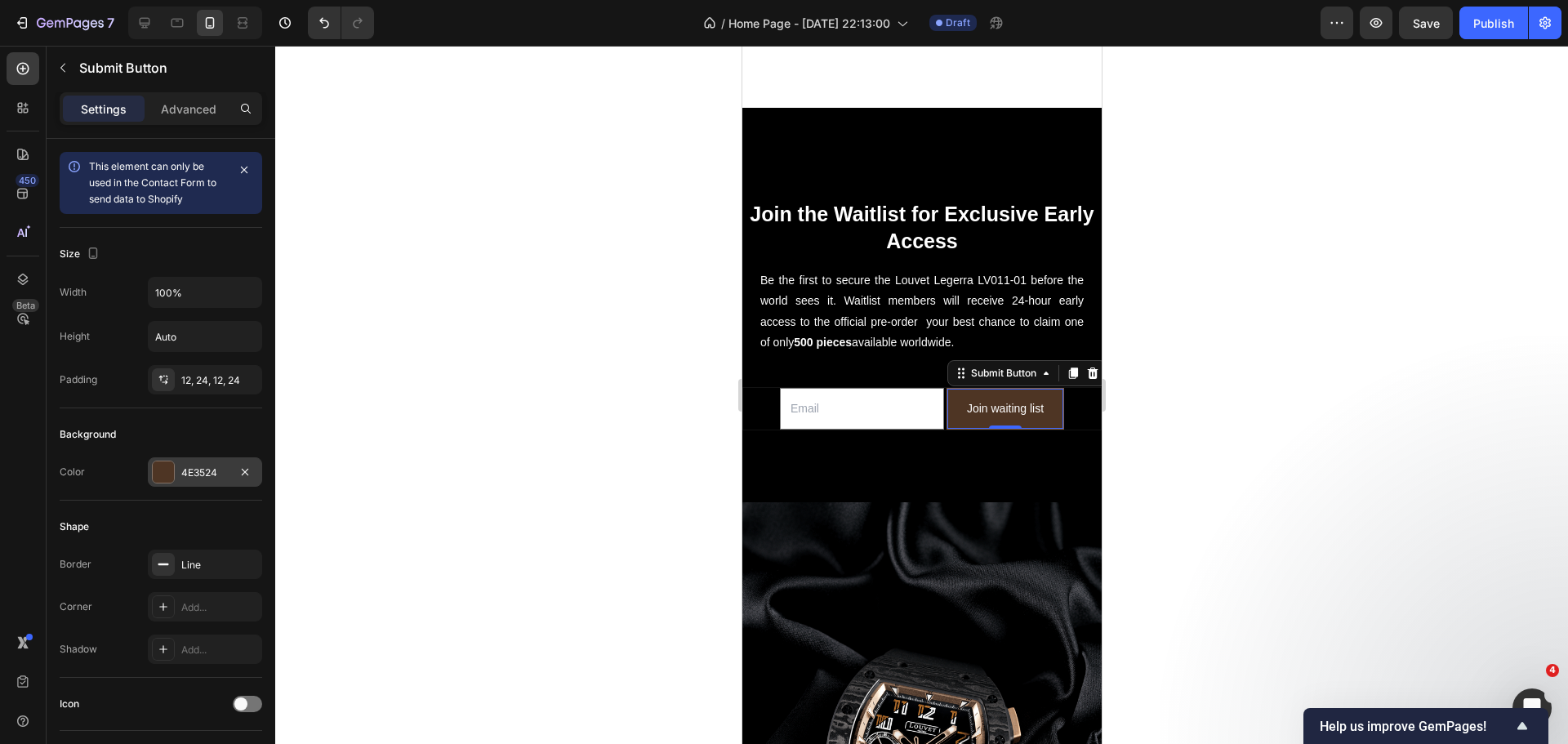
click at [163, 469] on div at bounding box center [163, 472] width 21 height 21
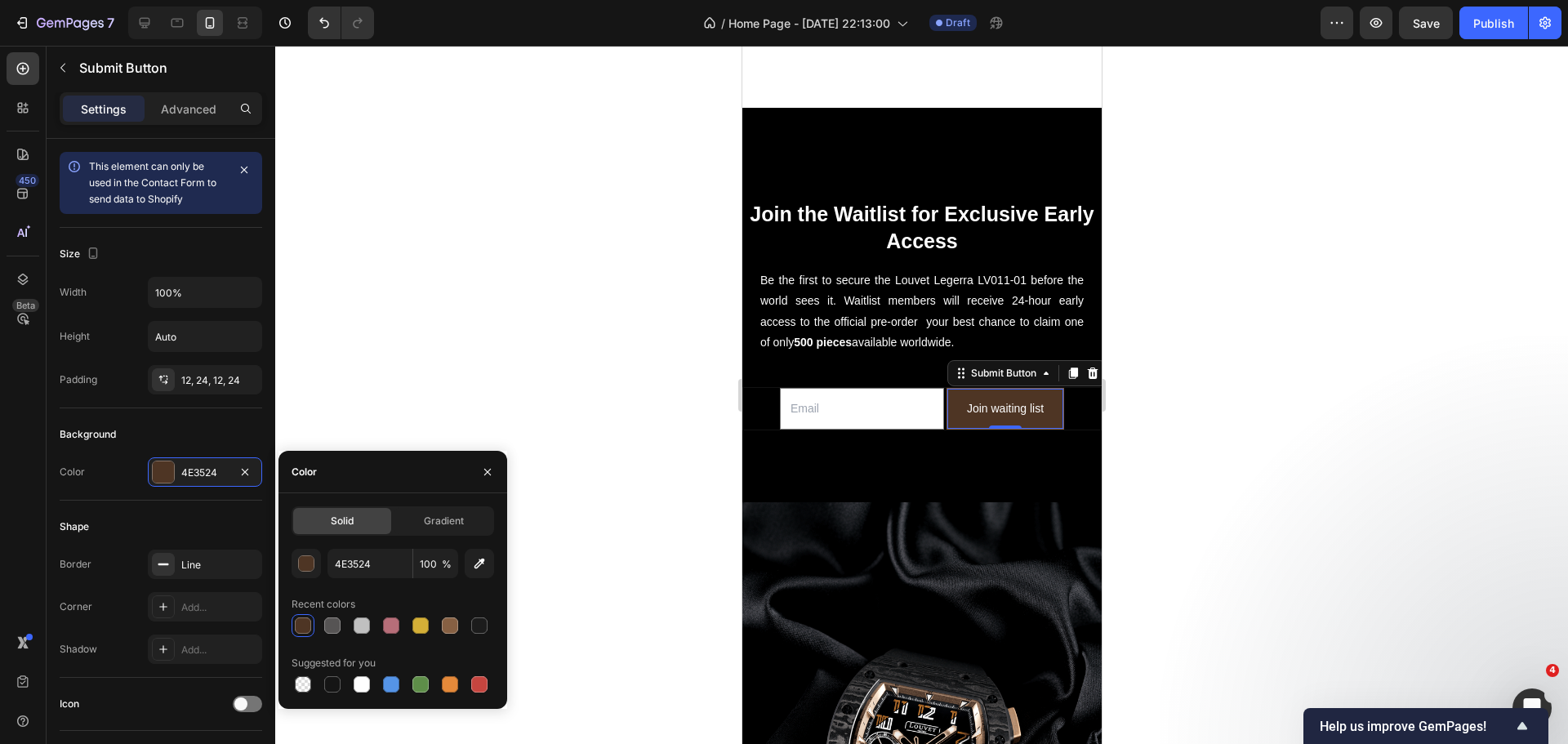
click at [214, 510] on div "Shape Border Line Corner Add... Shadow Add..." at bounding box center [161, 589] width 202 height 177
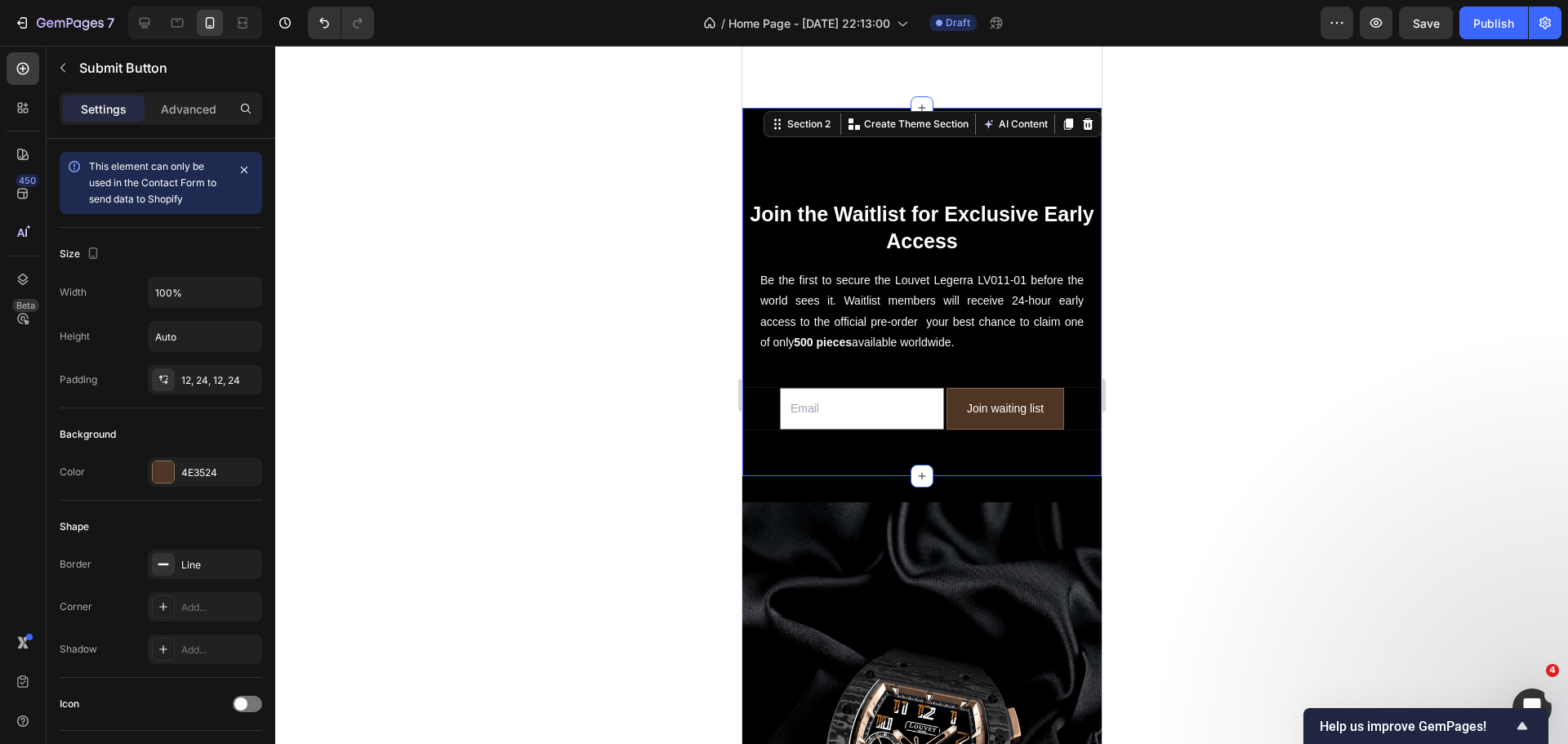
click at [841, 432] on div "Join the Waitlist for Exclusive Early Access Heading Be the first to secure the…" at bounding box center [921, 292] width 359 height 369
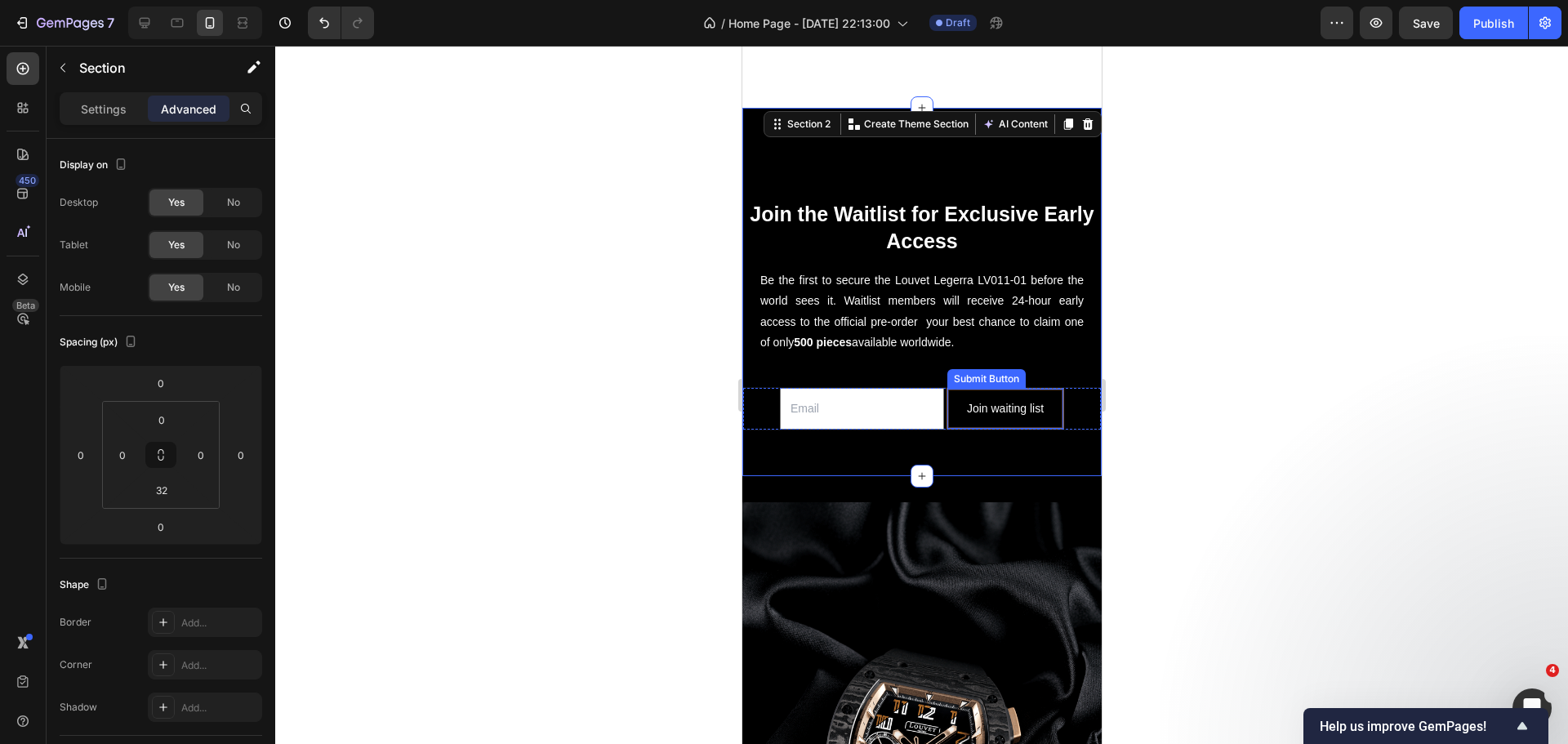
click at [960, 407] on button "Join waiting list" at bounding box center [1004, 409] width 116 height 40
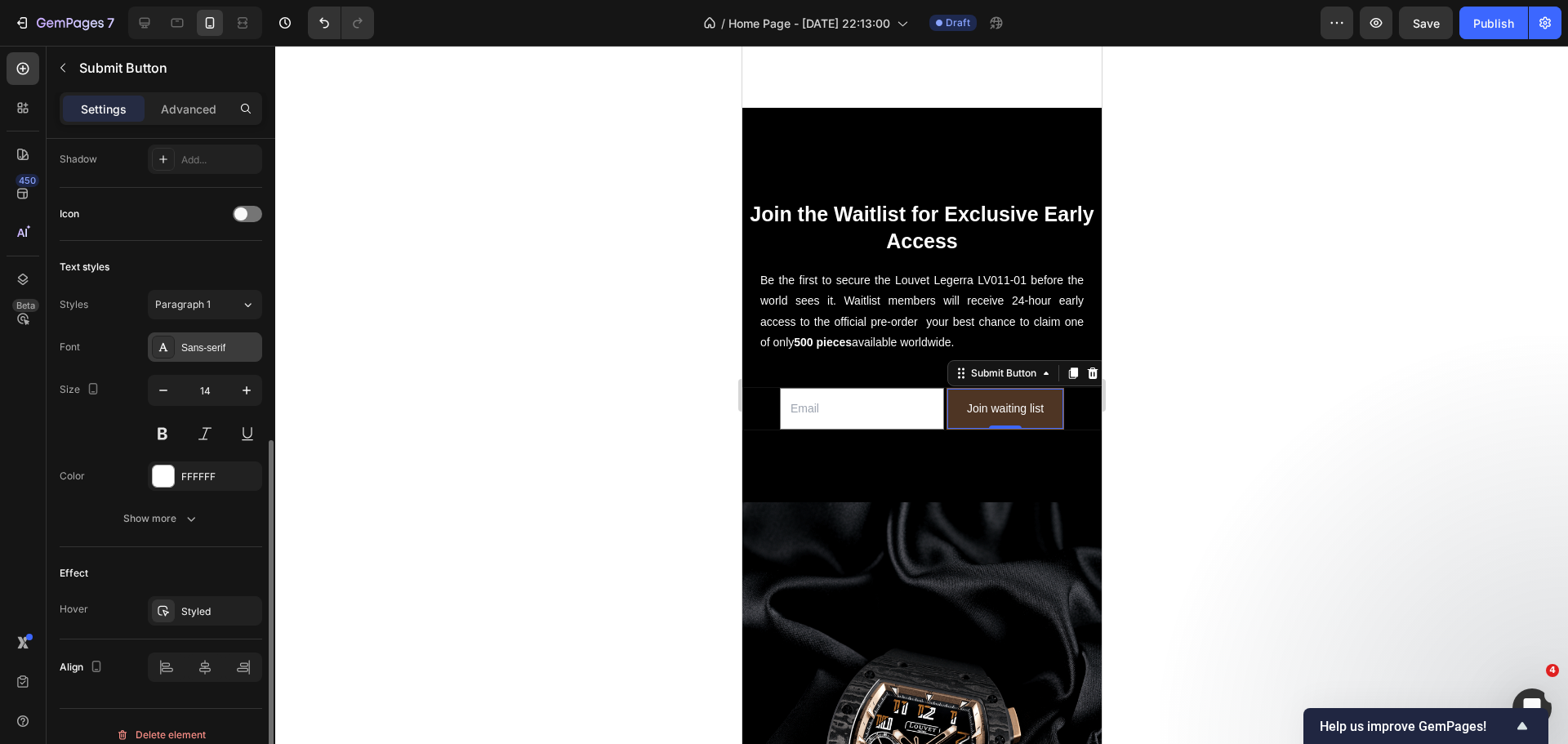
scroll to position [506, 0]
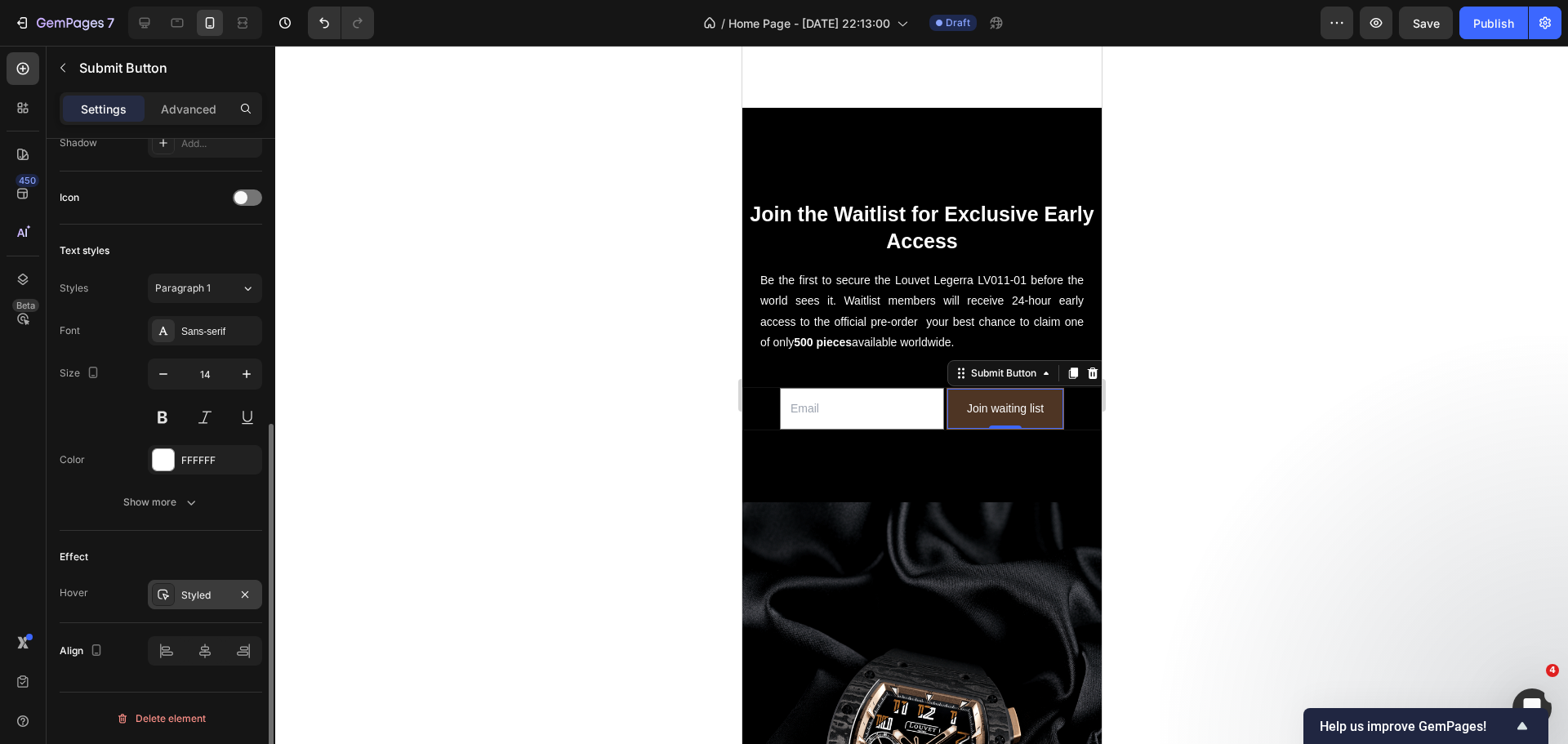
click at [192, 598] on div "Styled" at bounding box center [205, 595] width 48 height 14
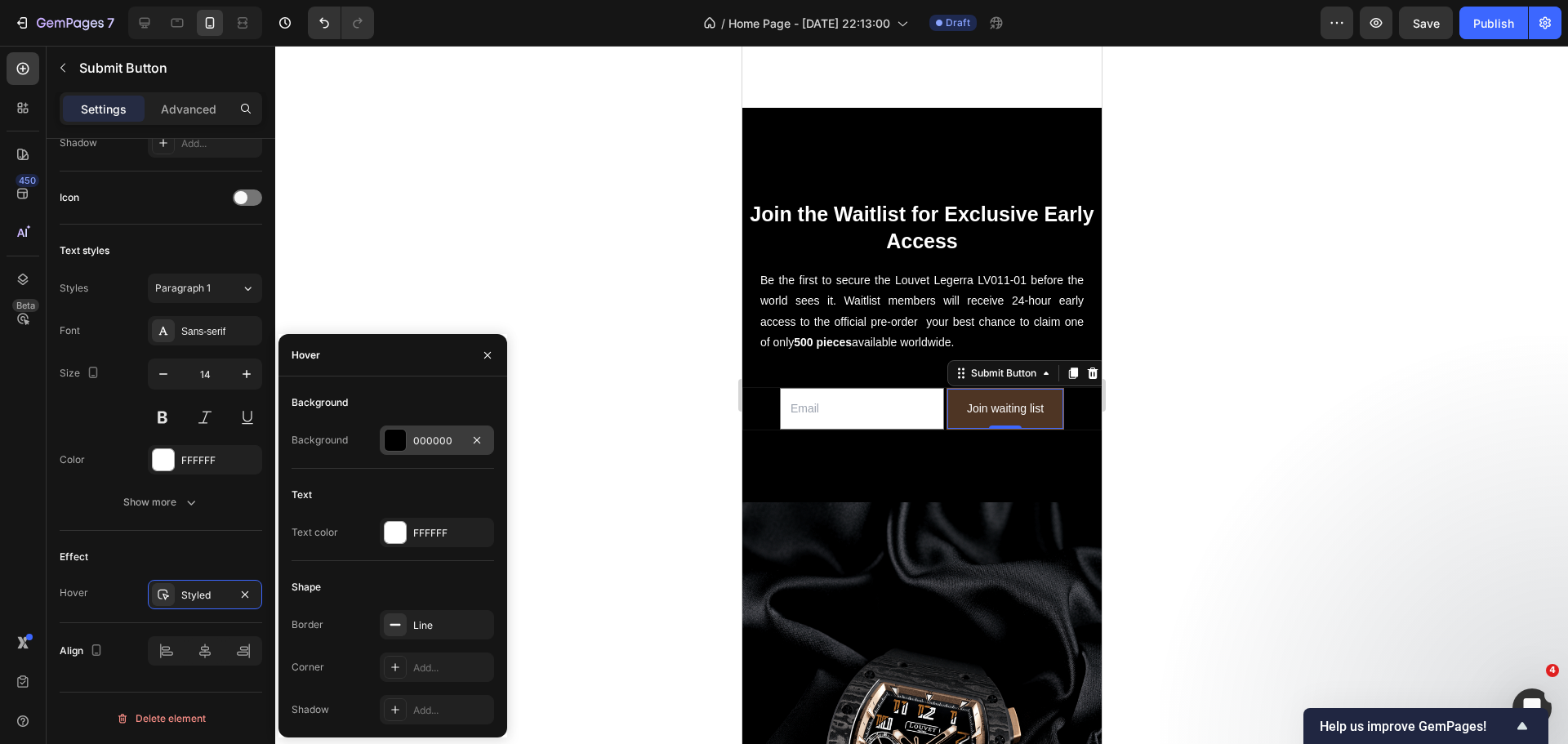
click at [384, 442] on div "000000" at bounding box center [436, 440] width 114 height 30
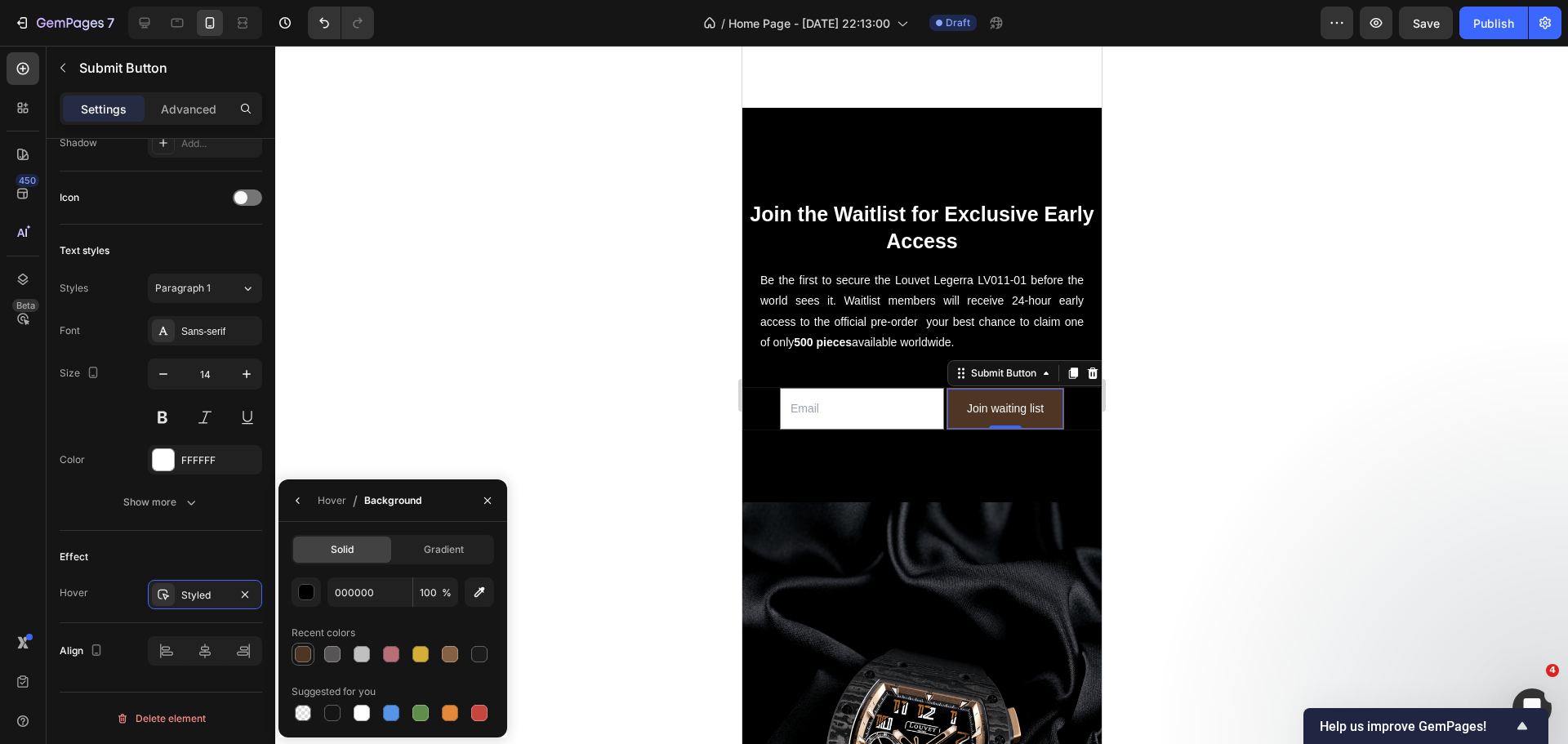
click at [301, 662] on div at bounding box center [303, 654] width 20 height 20
type input "4E3524"
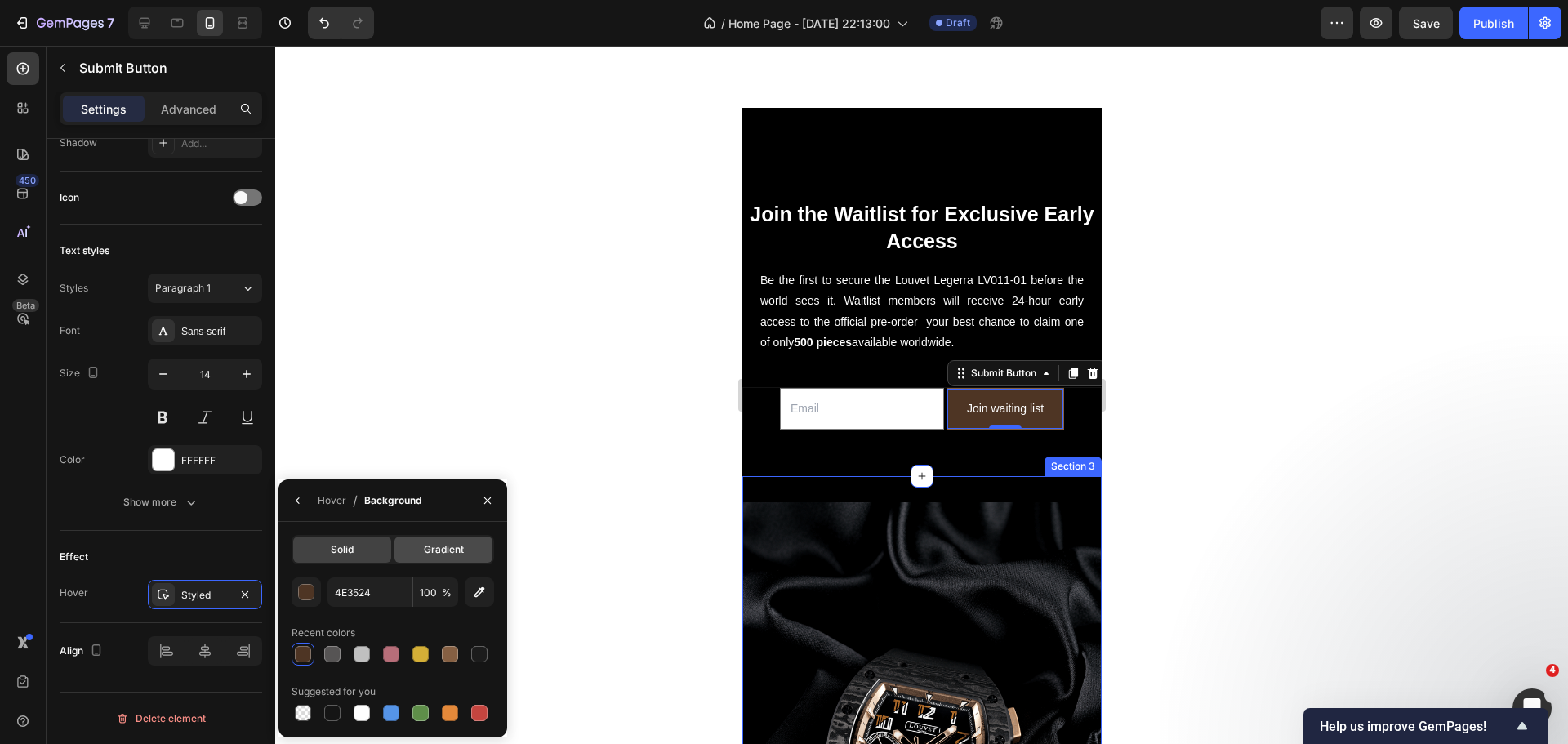
click at [448, 543] on span "Gradient" at bounding box center [443, 549] width 40 height 14
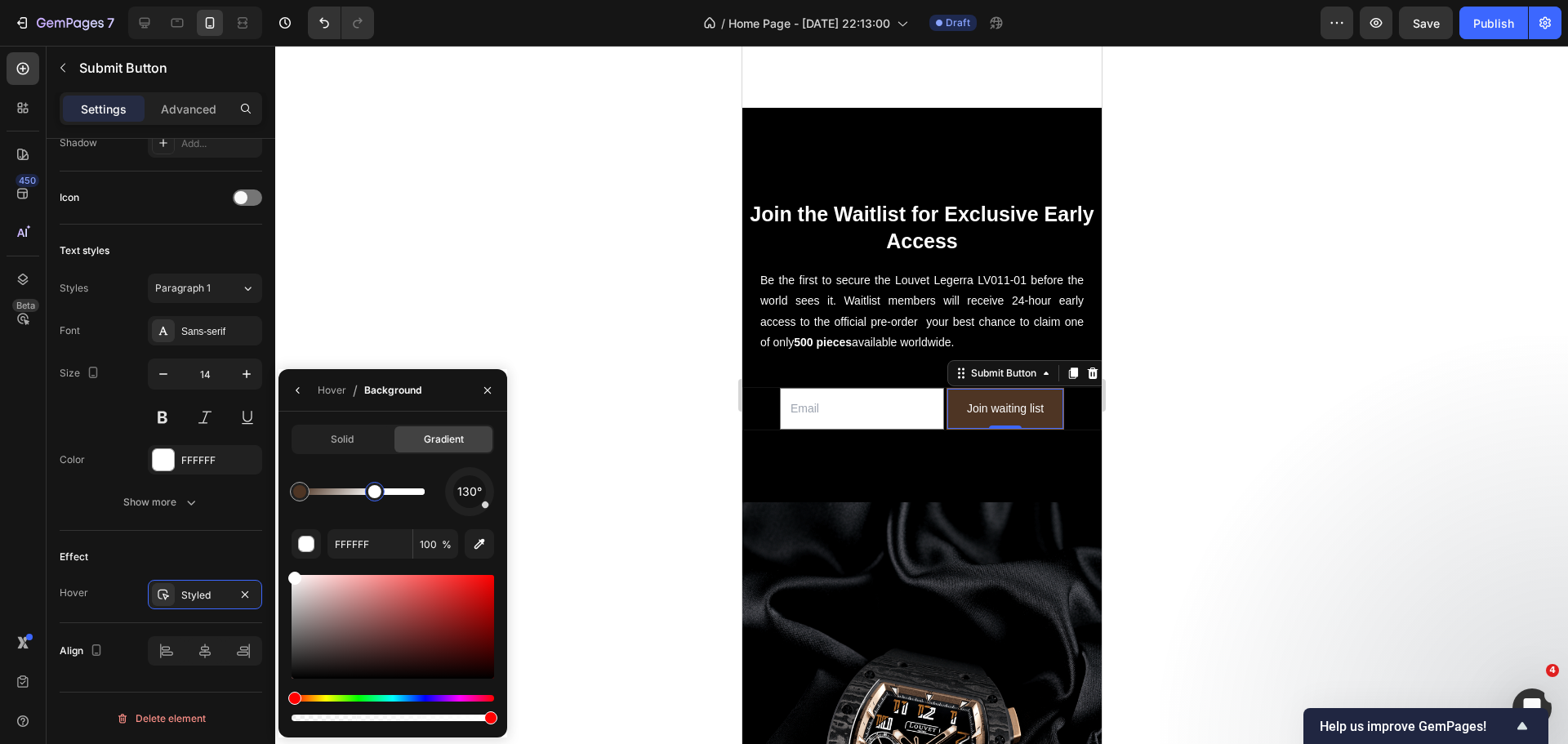
drag, startPoint x: 423, startPoint y: 495, endPoint x: 371, endPoint y: 495, distance: 52.0
click at [371, 495] on div at bounding box center [374, 491] width 13 height 13
drag, startPoint x: 408, startPoint y: 504, endPoint x: 443, endPoint y: 508, distance: 35.2
click at [443, 508] on div "130°" at bounding box center [393, 492] width 202 height 49
type input "4E3524"
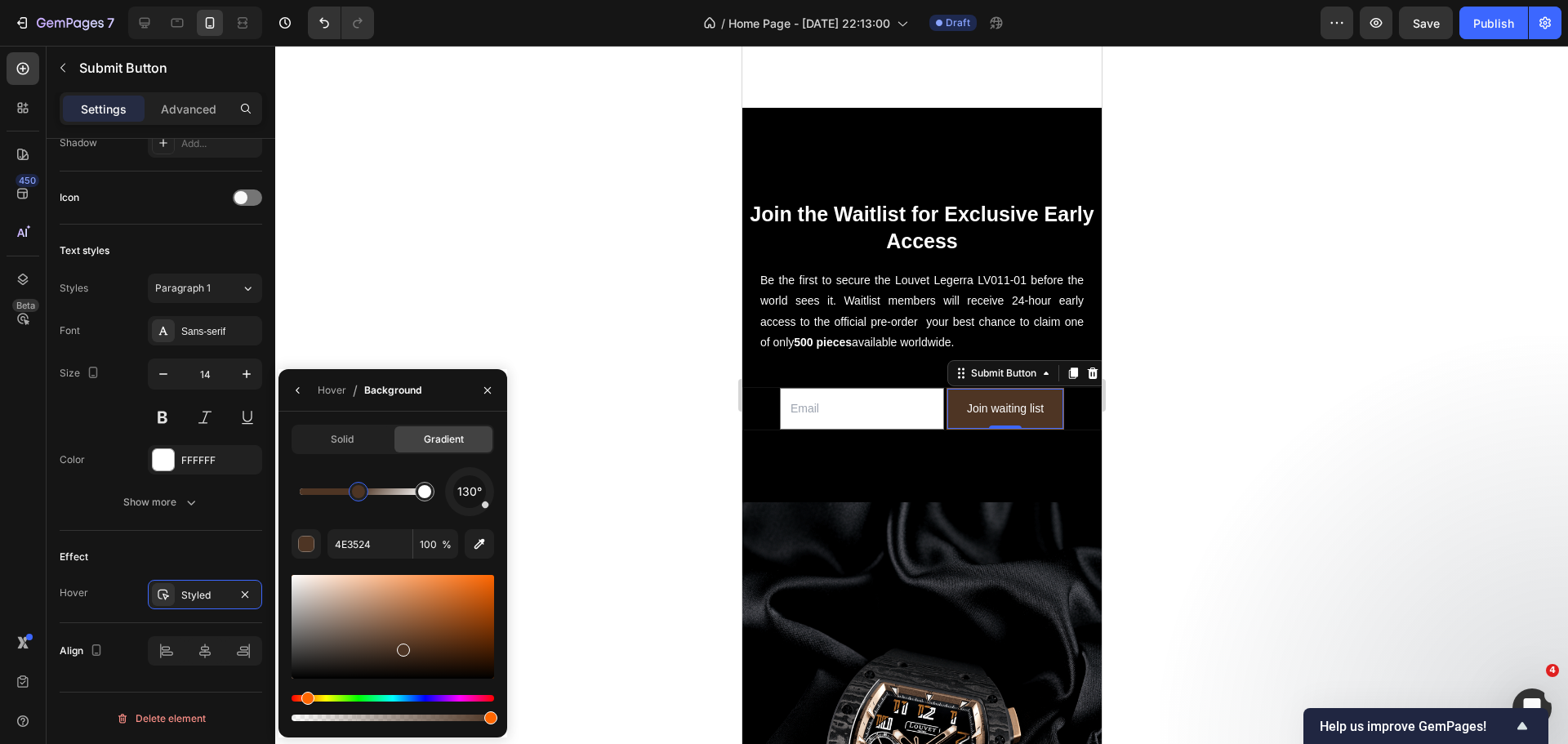
drag, startPoint x: 319, startPoint y: 499, endPoint x: 370, endPoint y: 509, distance: 52.0
click at [370, 509] on div "130°" at bounding box center [393, 492] width 202 height 49
click at [407, 497] on div at bounding box center [402, 491] width 13 height 13
click at [352, 430] on div "Solid" at bounding box center [342, 439] width 98 height 26
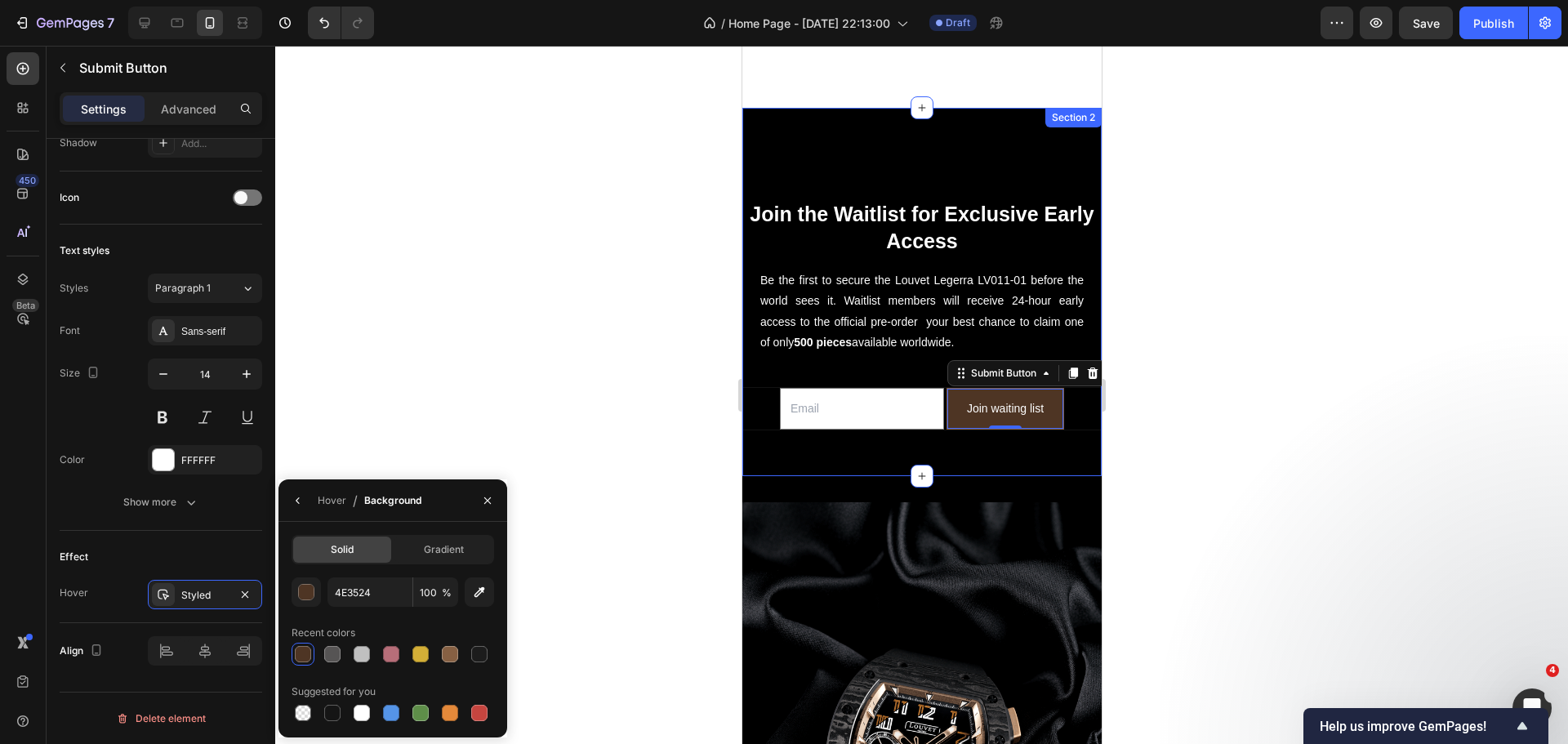
click at [881, 433] on div "Join the Waitlist for Exclusive Early Access Heading Be the first to secure the…" at bounding box center [921, 292] width 359 height 369
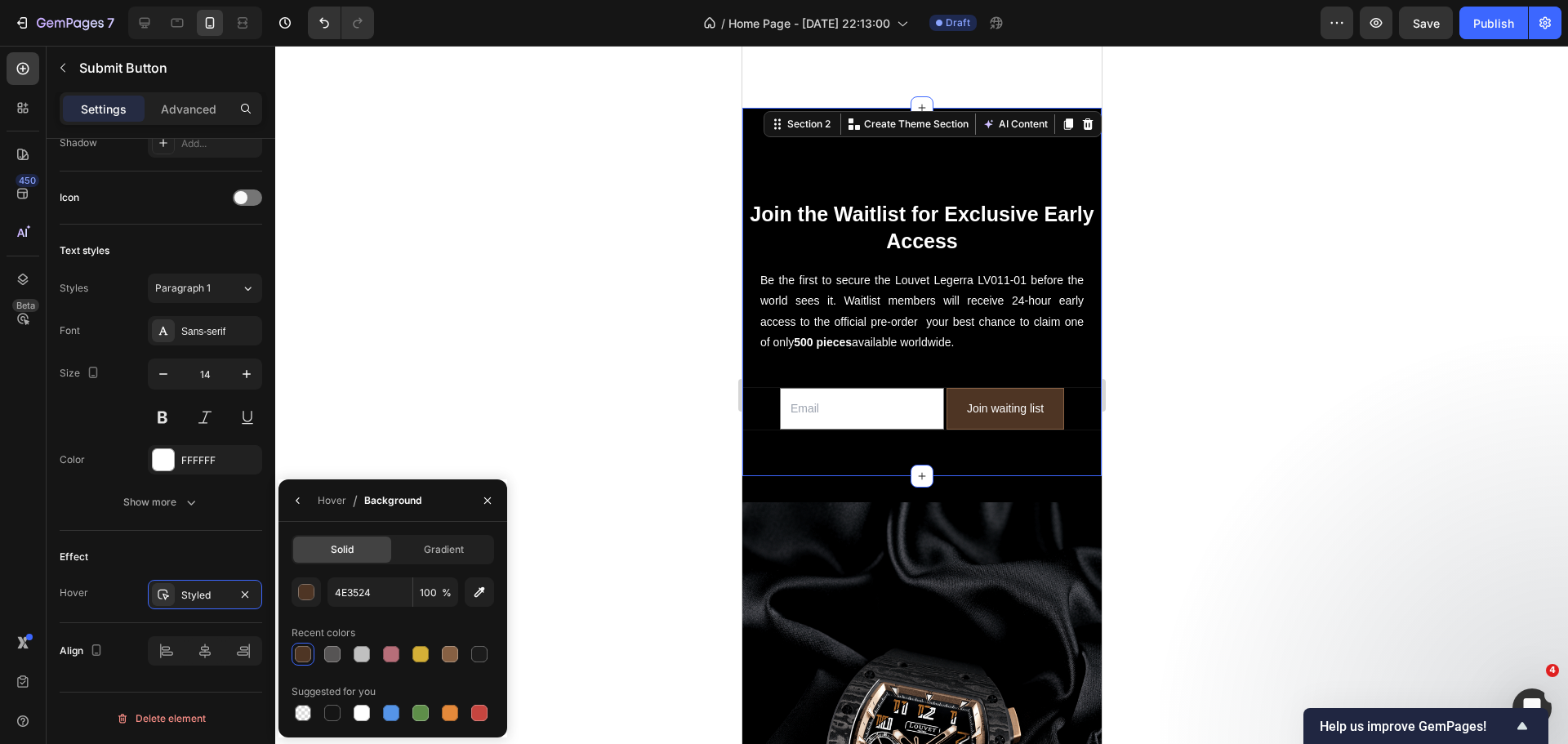
scroll to position [0, 0]
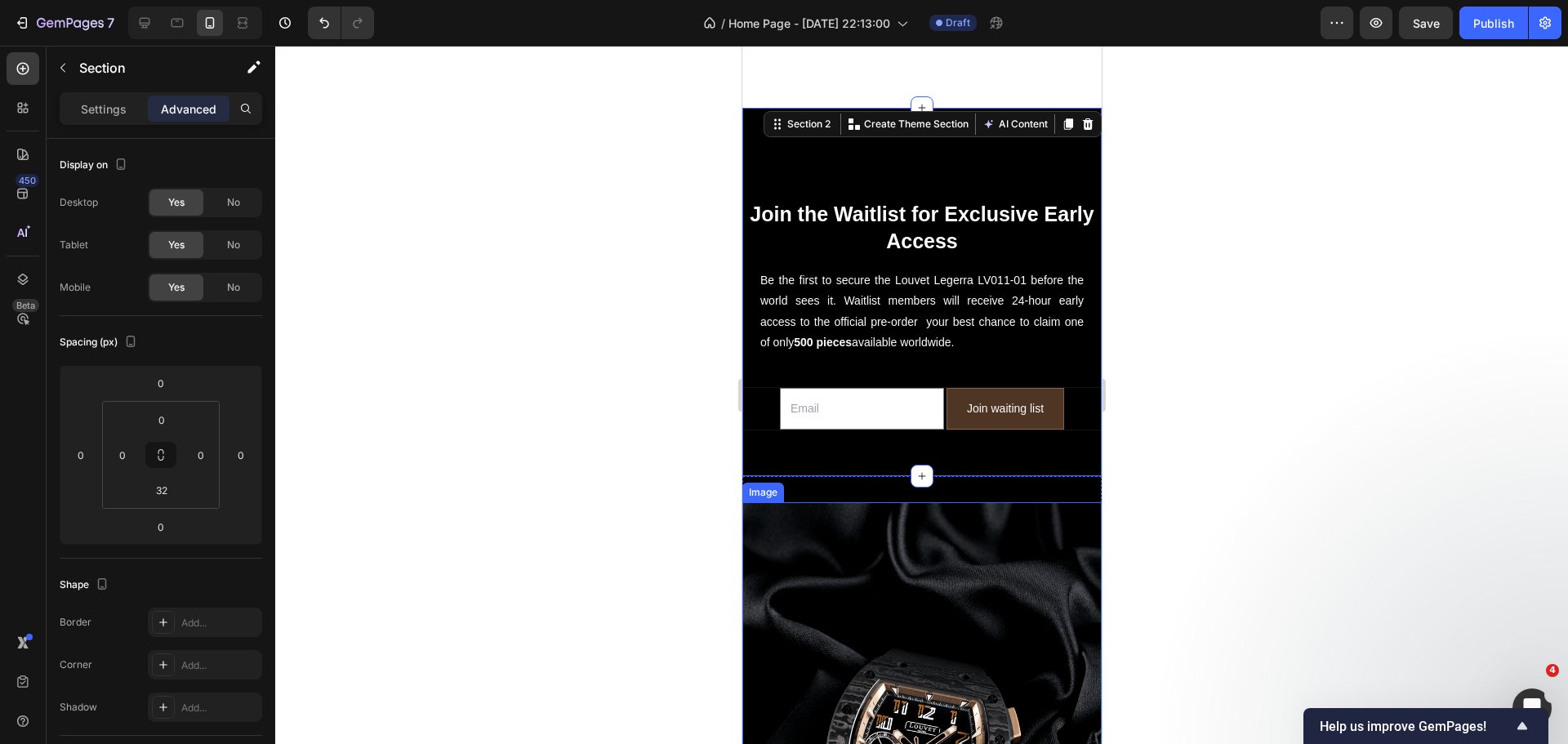
click at [499, 383] on div at bounding box center [921, 395] width 1292 height 699
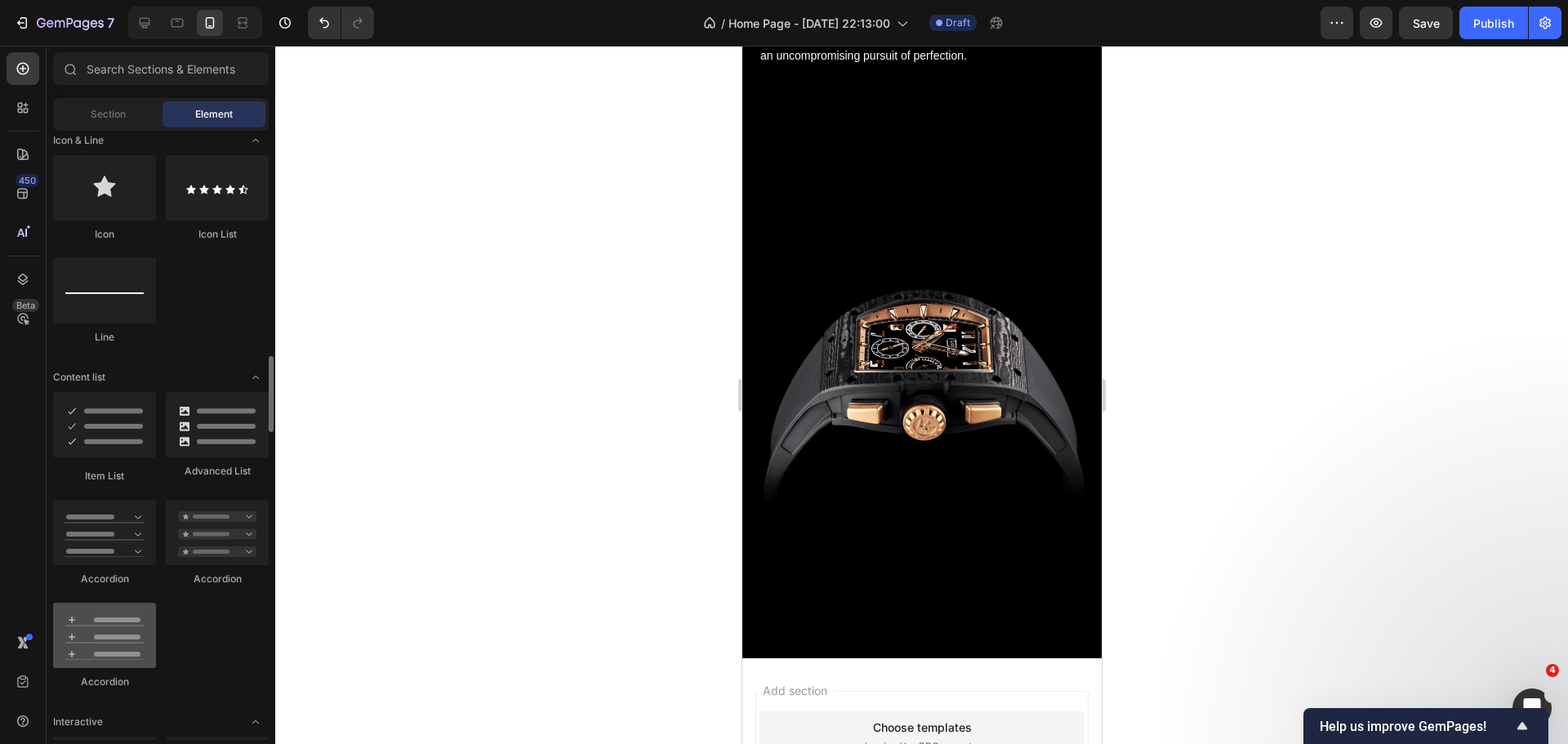
scroll to position [1144, 0]
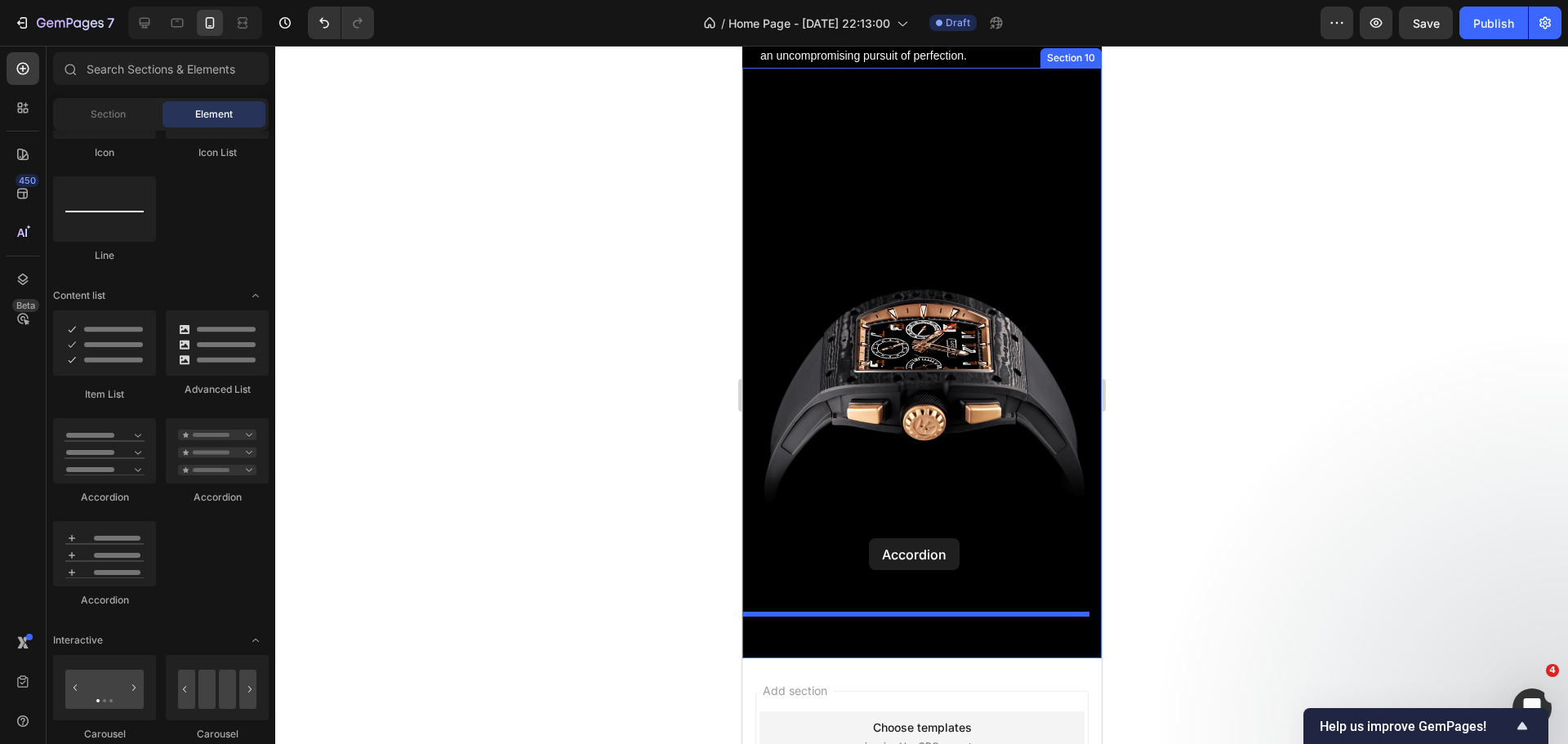
drag, startPoint x: 841, startPoint y: 586, endPoint x: 868, endPoint y: 538, distance: 55.1
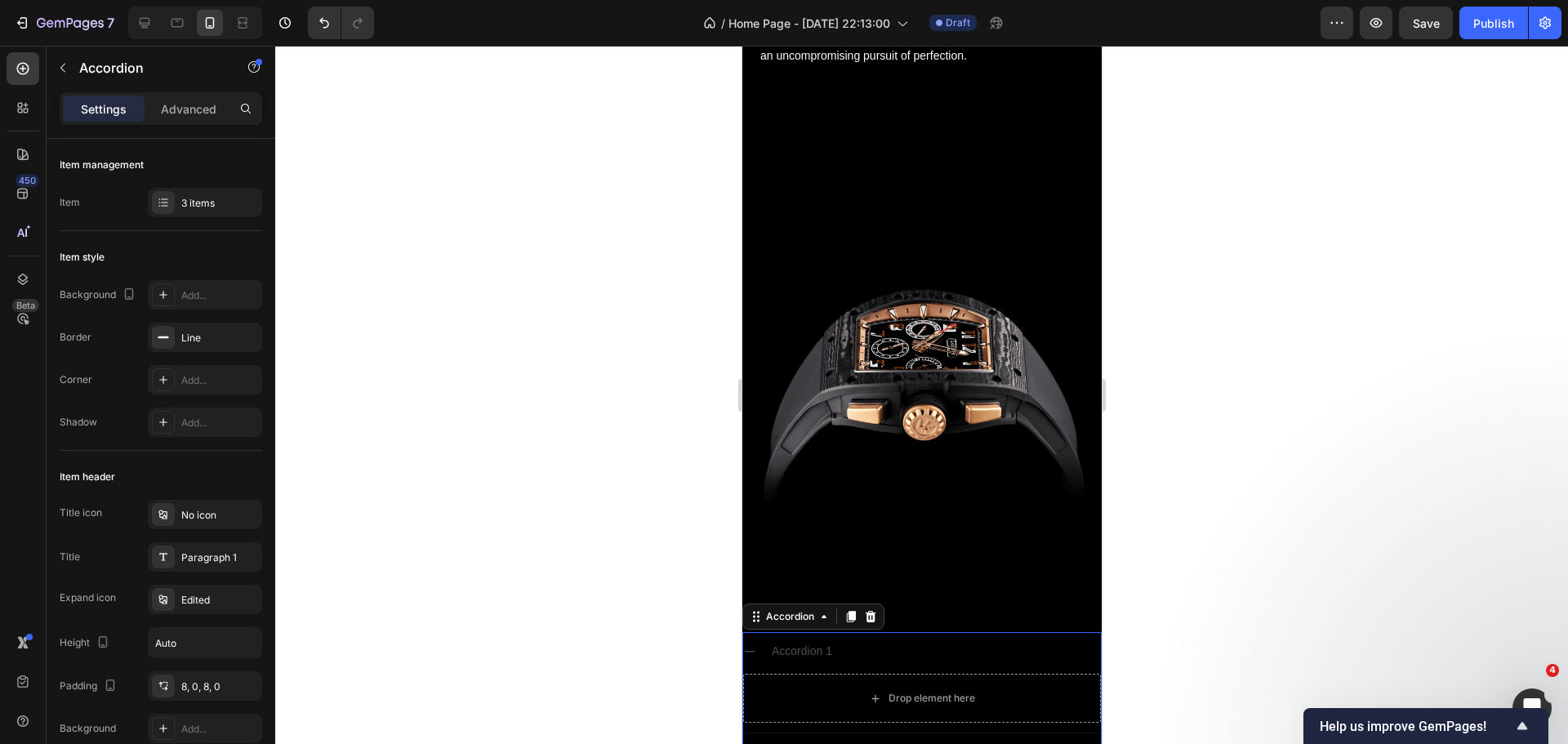
click at [579, 522] on div at bounding box center [921, 395] width 1292 height 699
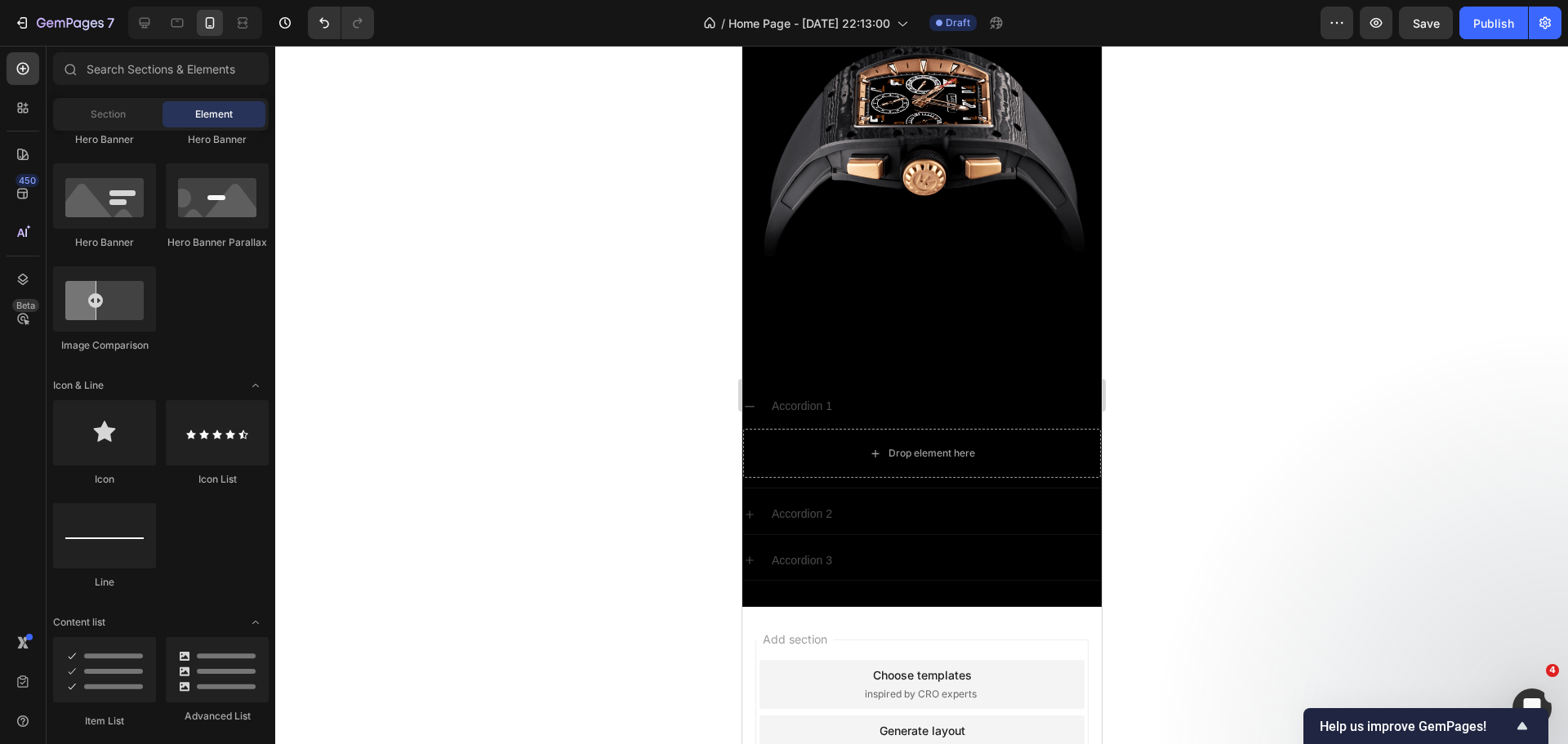
scroll to position [327, 0]
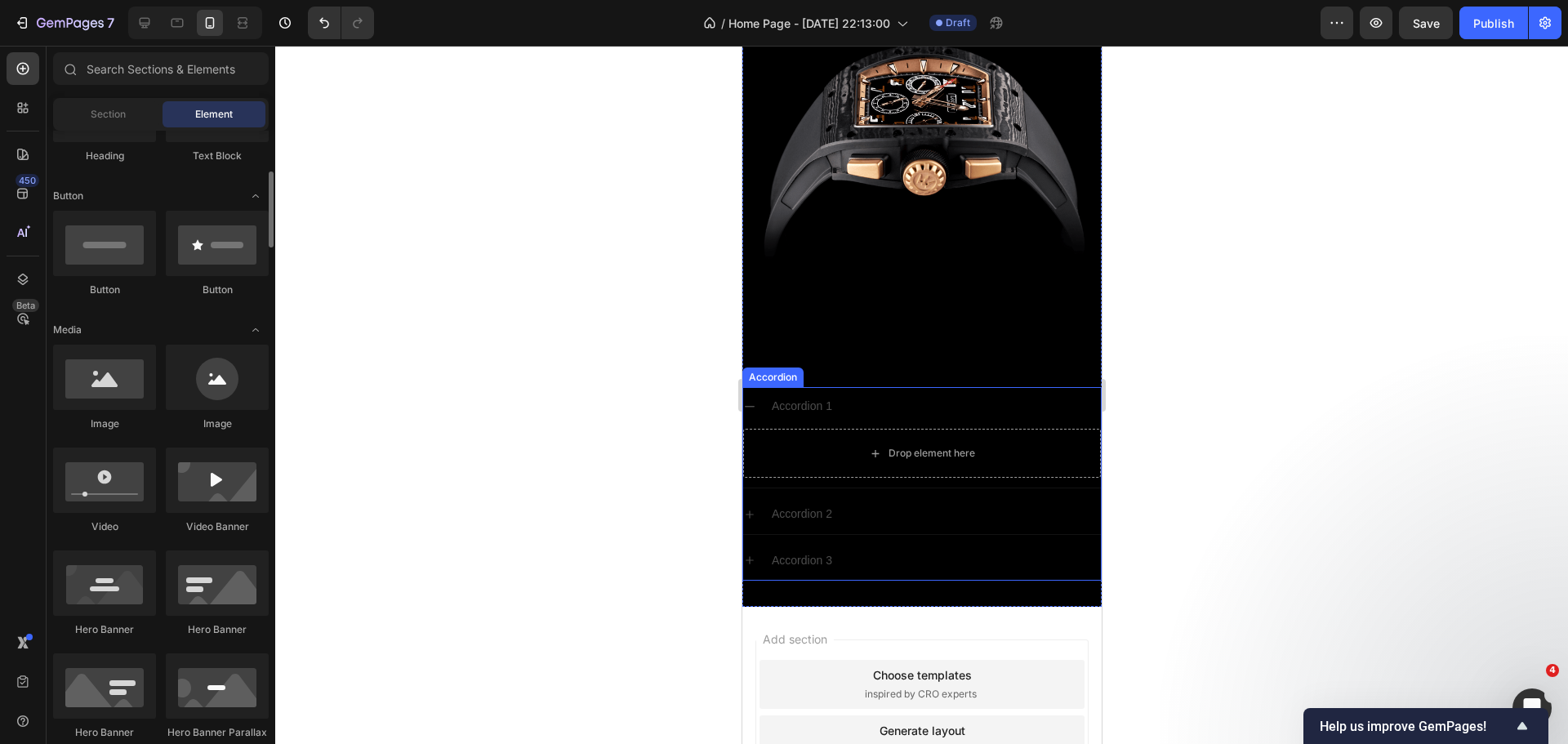
click at [937, 394] on div "Accordion 1" at bounding box center [934, 407] width 332 height 26
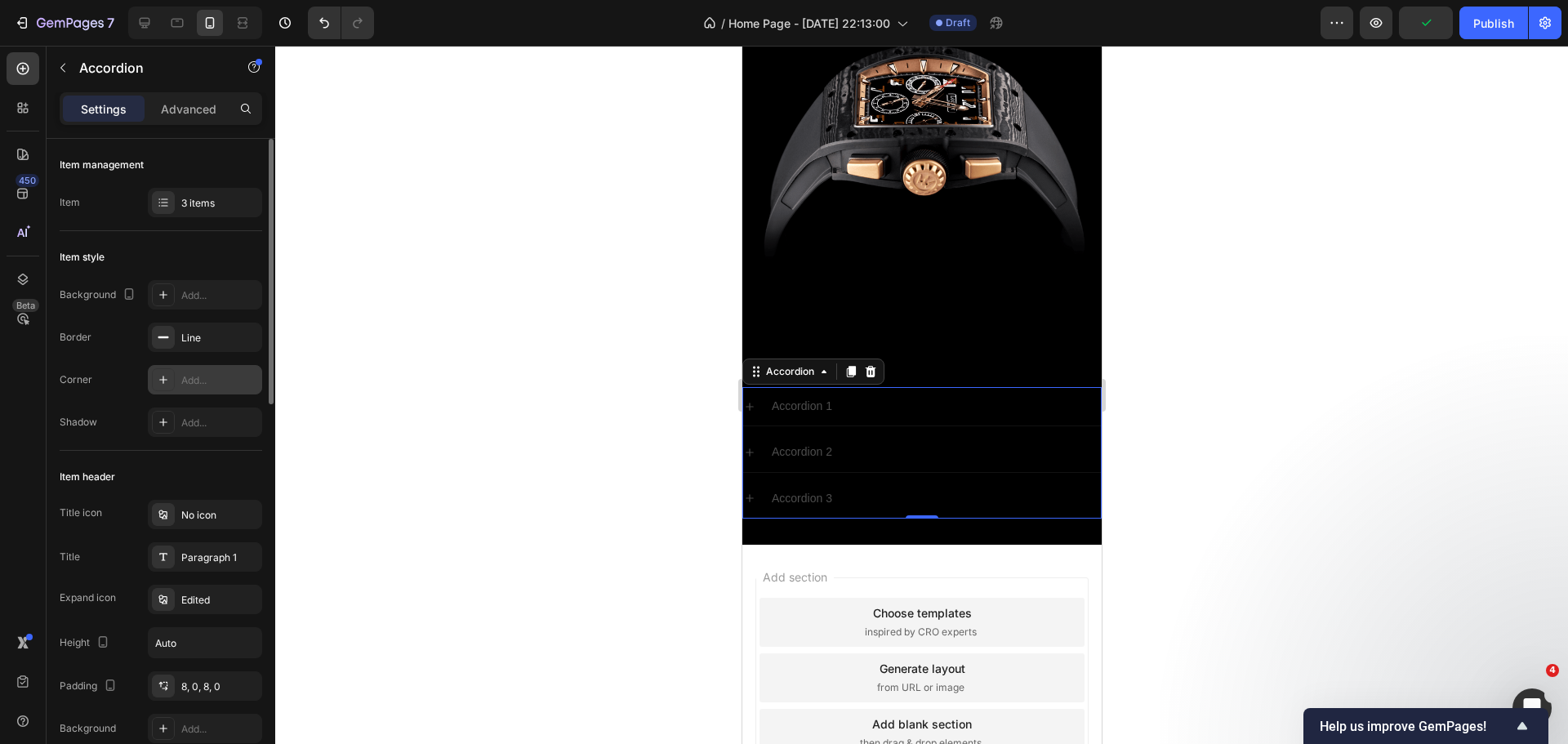
click at [163, 377] on icon at bounding box center [163, 380] width 9 height 9
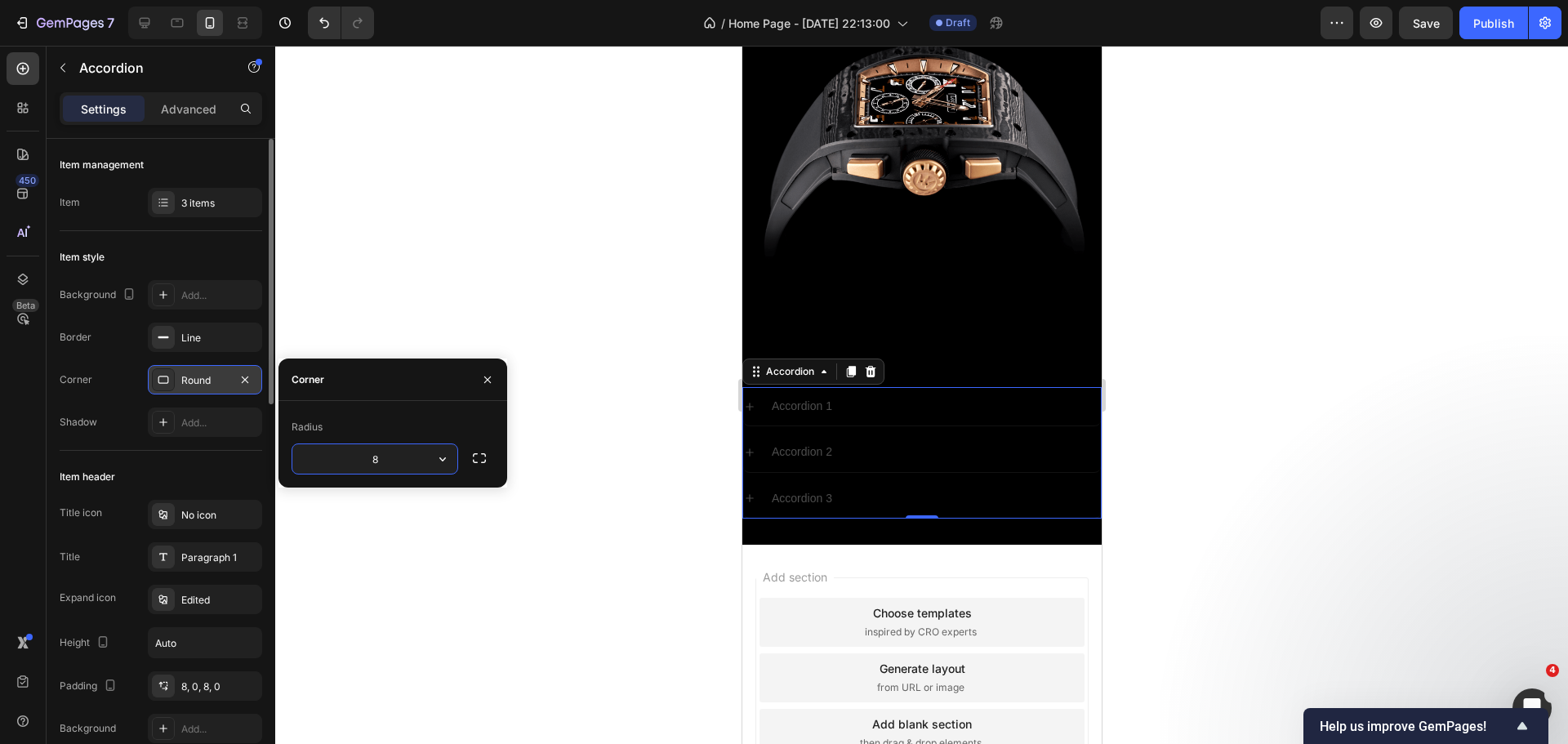
click at [163, 377] on icon at bounding box center [163, 380] width 13 height 13
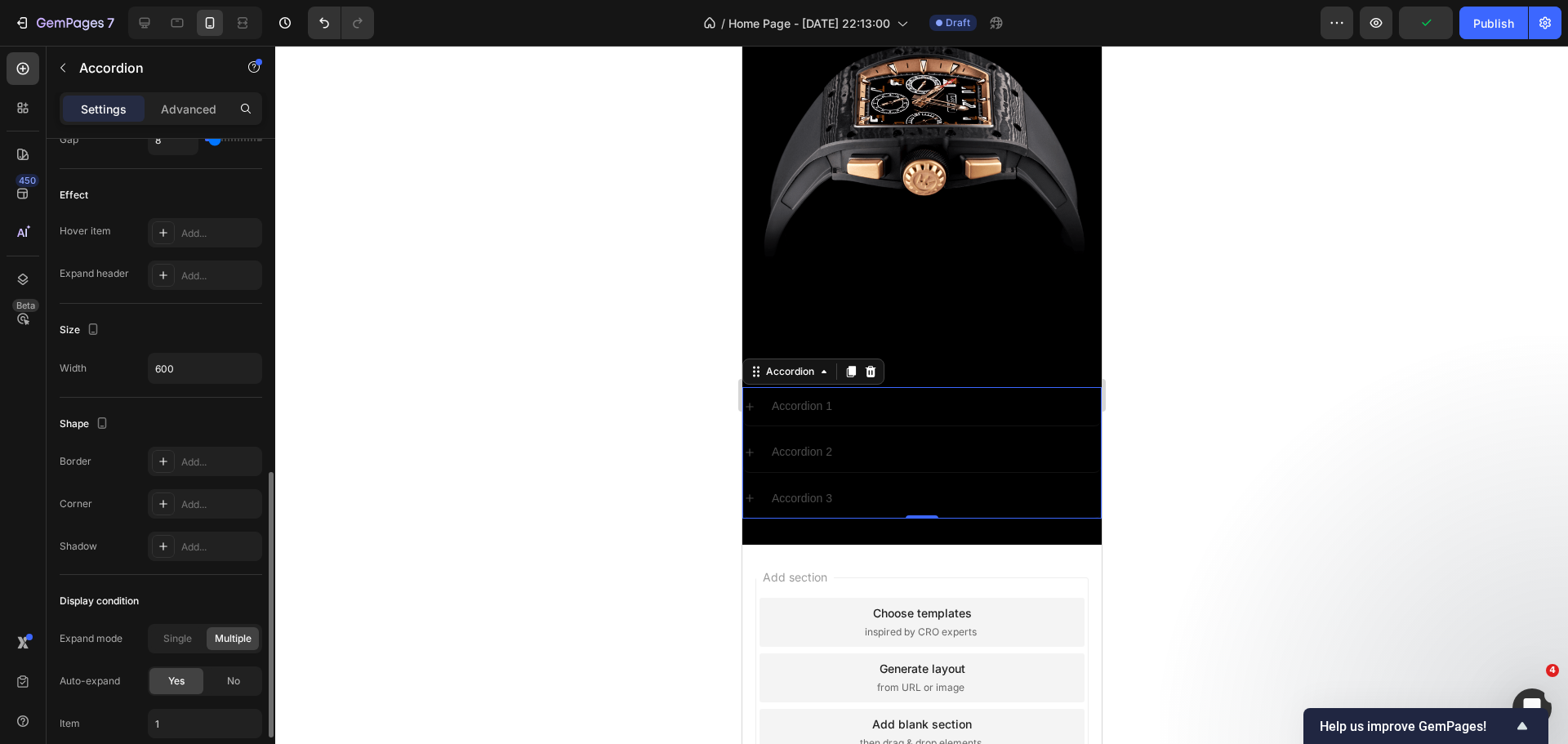
scroll to position [946, 0]
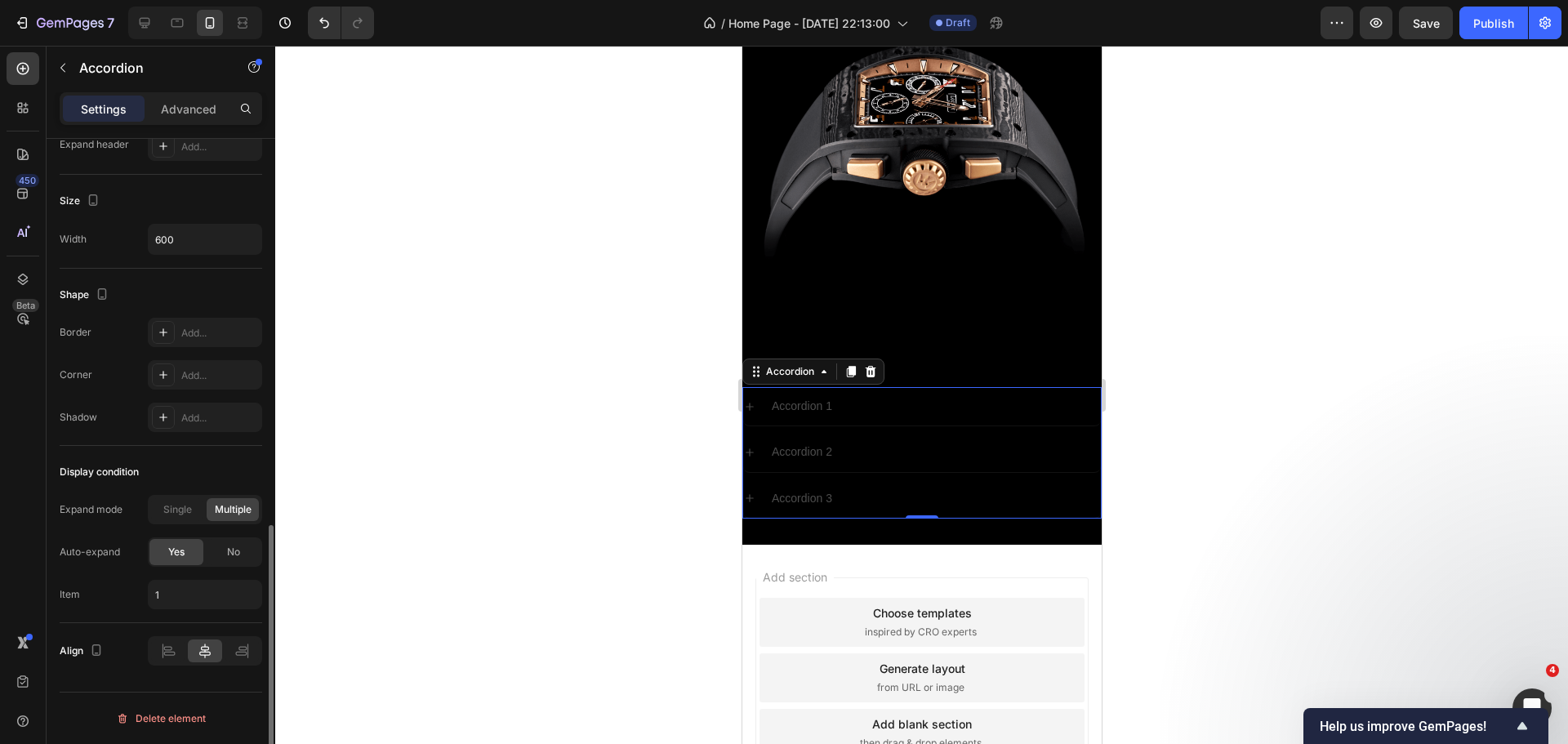
click at [579, 458] on div at bounding box center [921, 395] width 1292 height 699
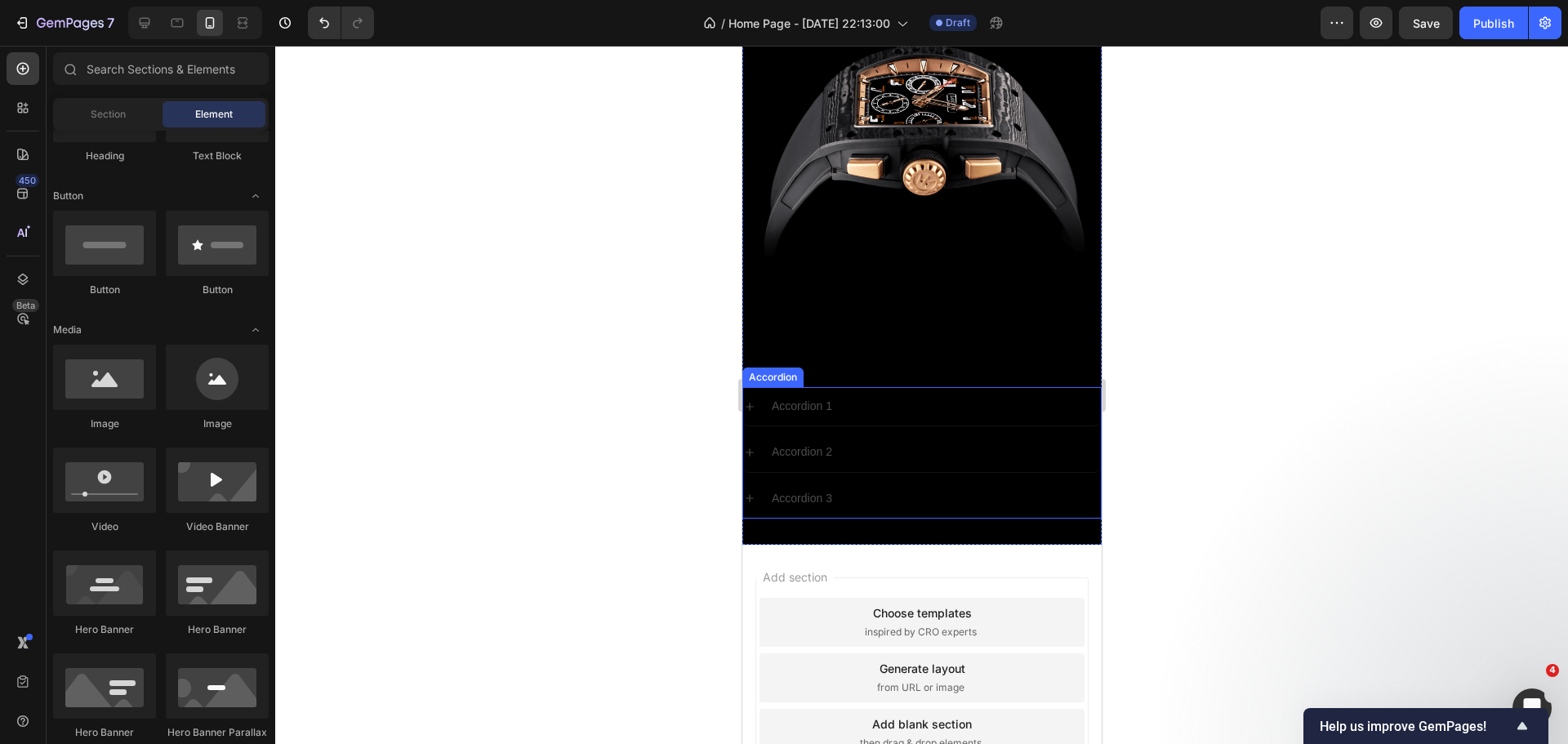
click at [794, 394] on div "Accordion 1" at bounding box center [801, 407] width 66 height 26
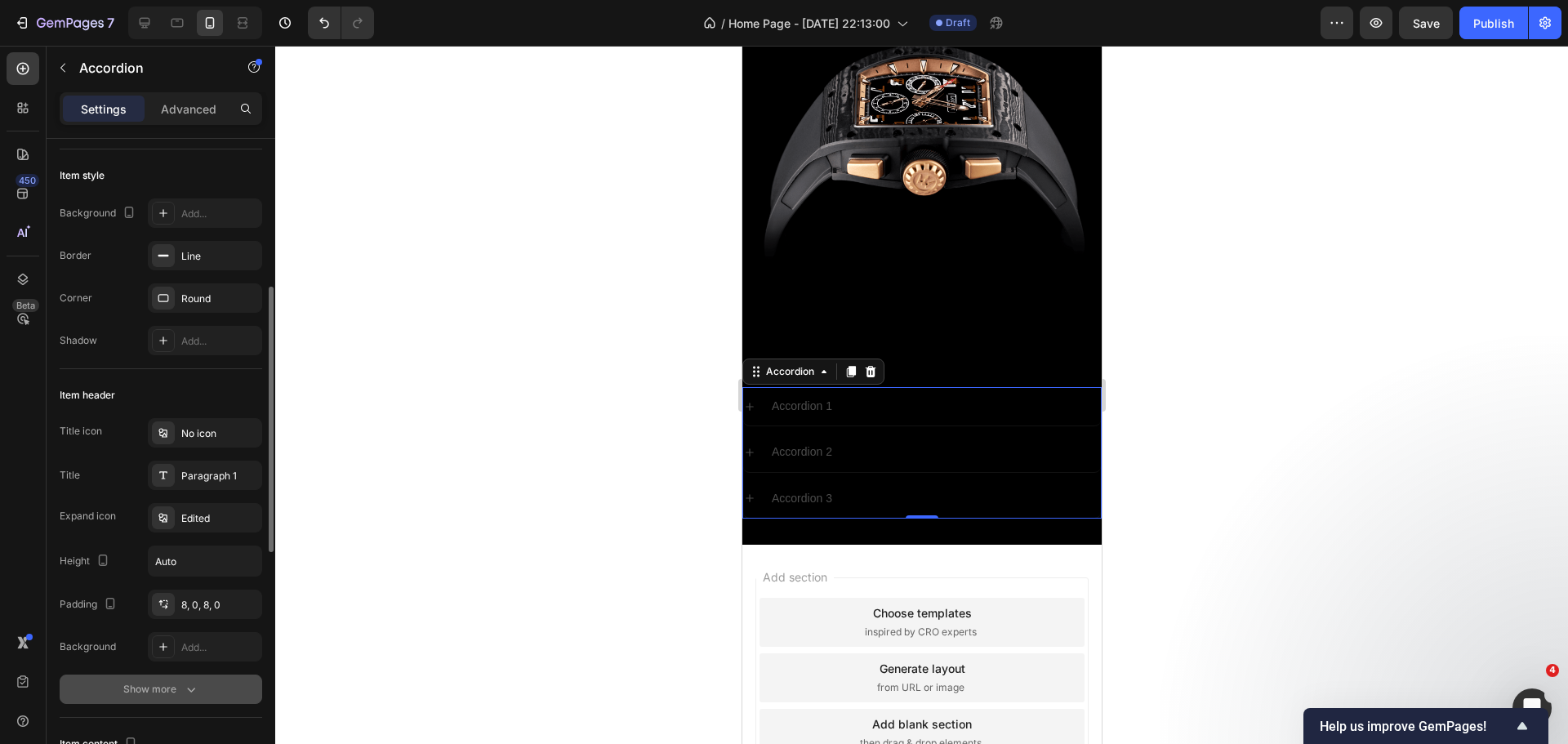
scroll to position [245, 0]
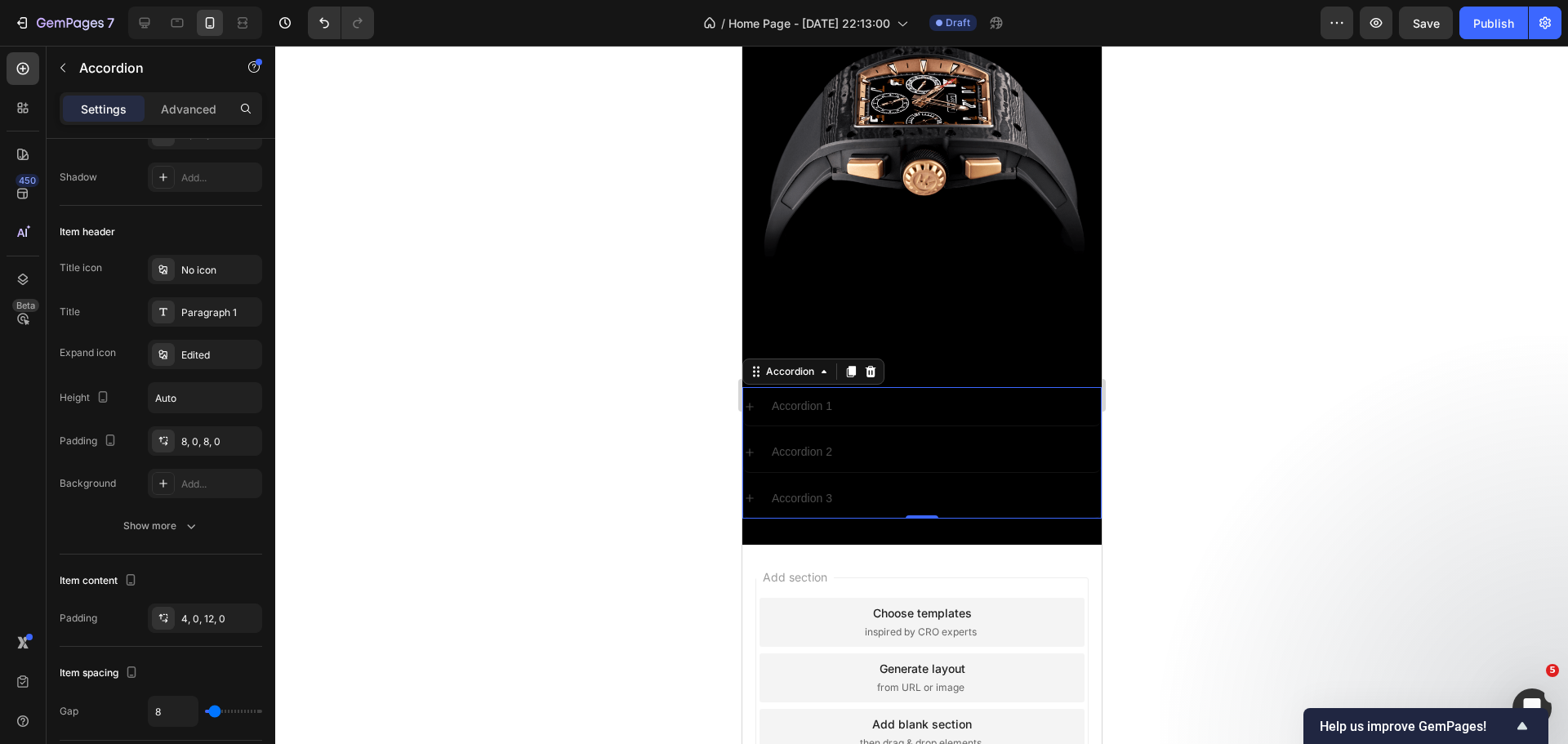
click at [793, 394] on div "Accordion 1" at bounding box center [801, 407] width 66 height 26
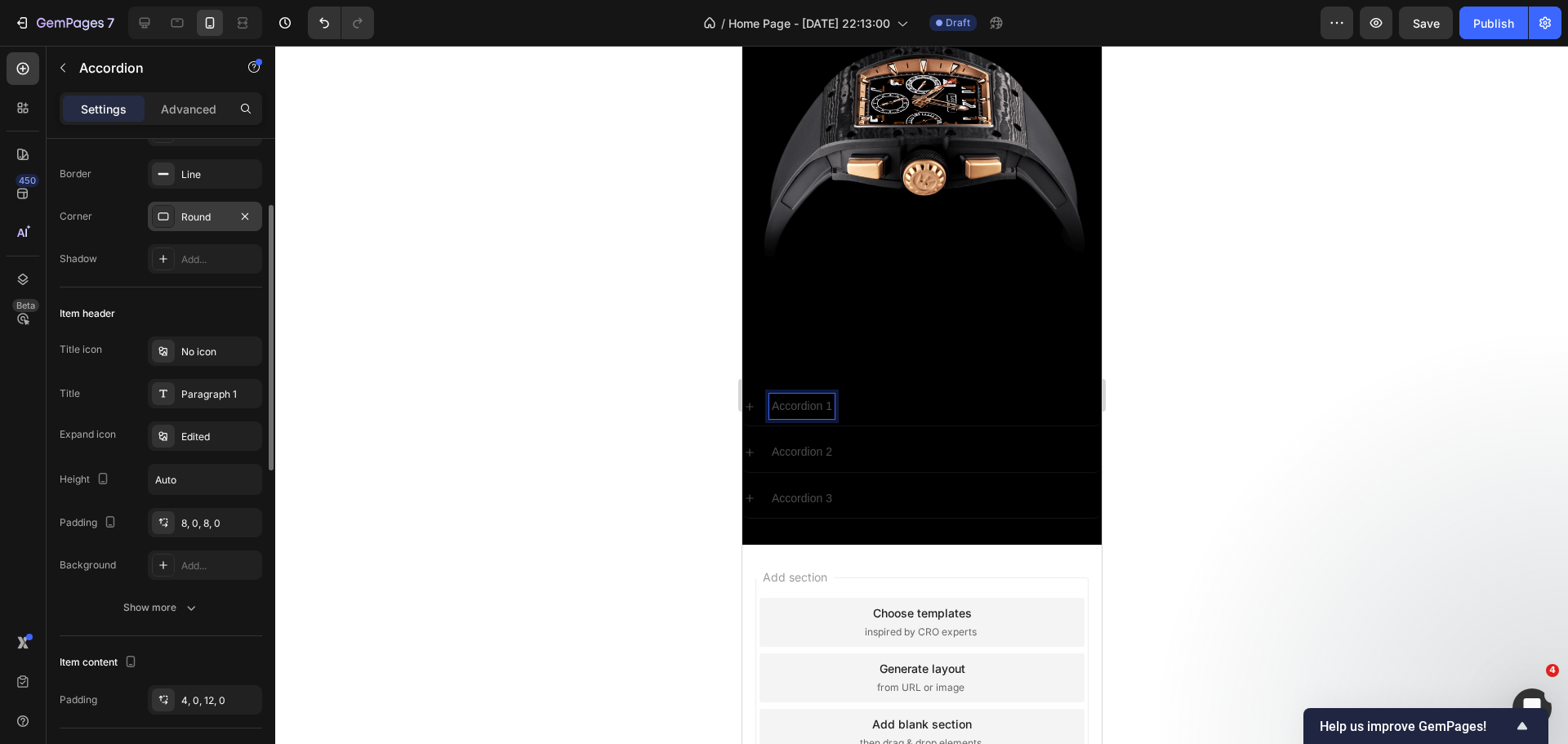
scroll to position [0, 0]
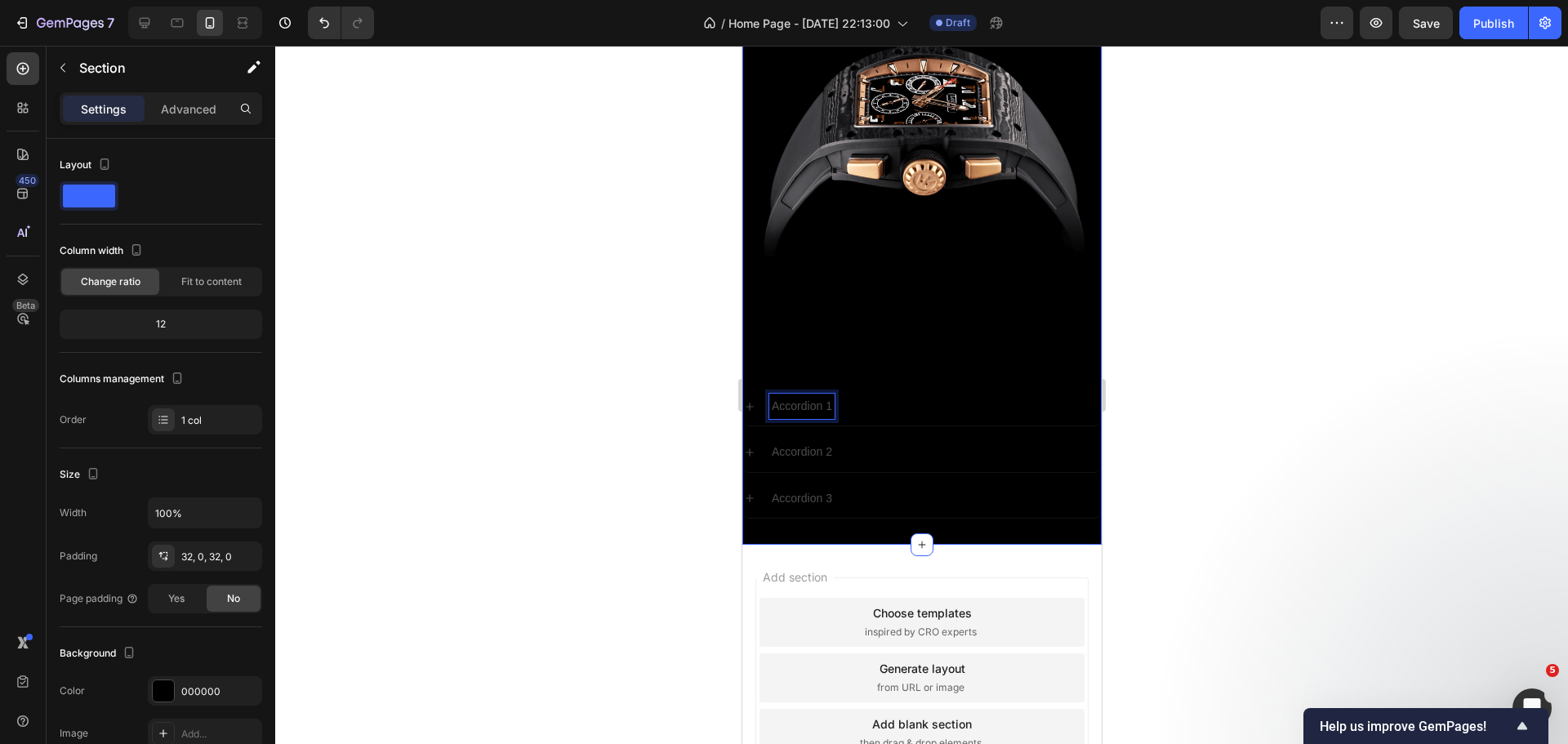
click at [892, 508] on div "Image Accordion 1 Accordion 2 Accordion 3 Accordion 0 Section 10" at bounding box center [921, 184] width 359 height 722
click at [887, 440] on div "Accordion 2" at bounding box center [934, 452] width 332 height 26
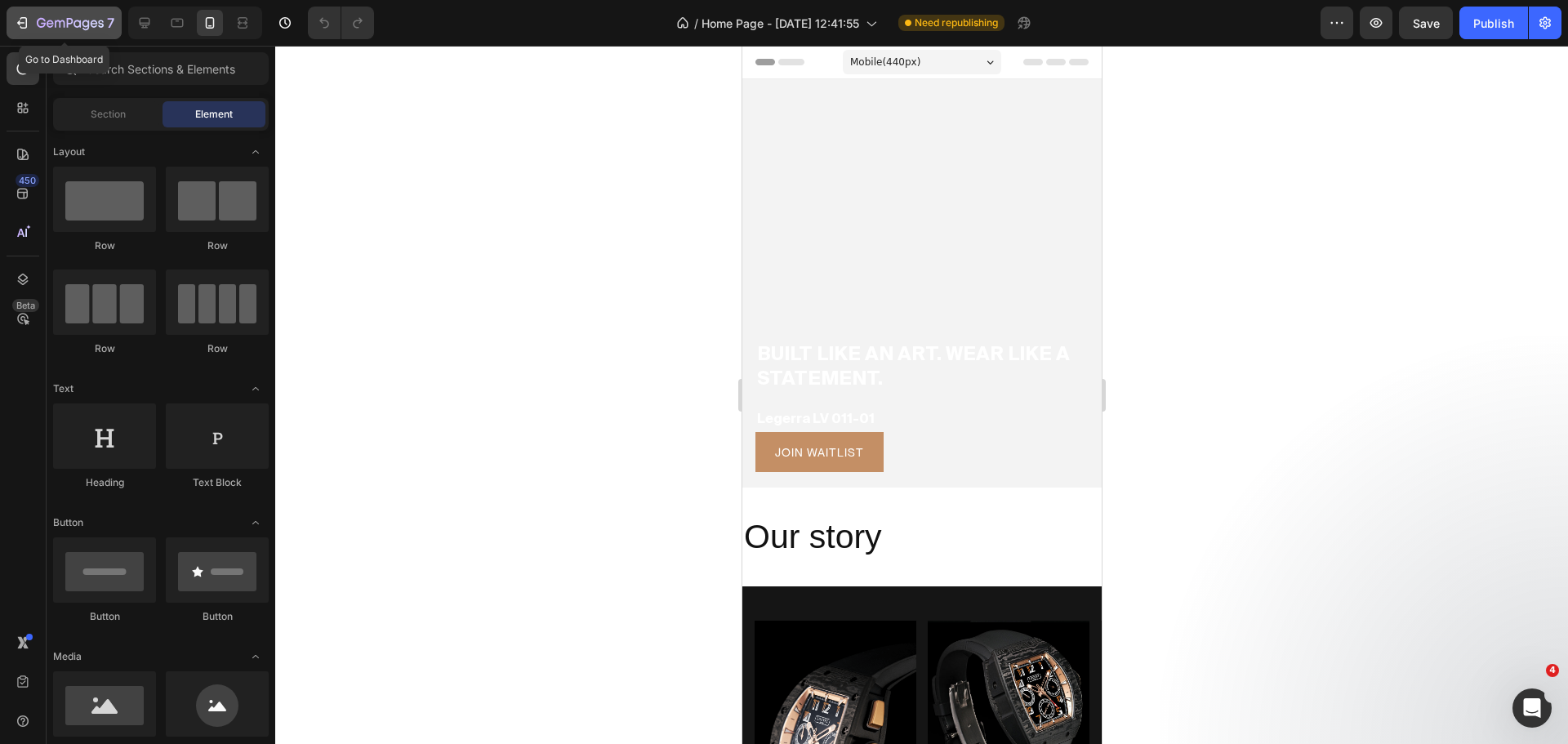
click at [22, 29] on icon "button" at bounding box center [24, 22] width 8 height 11
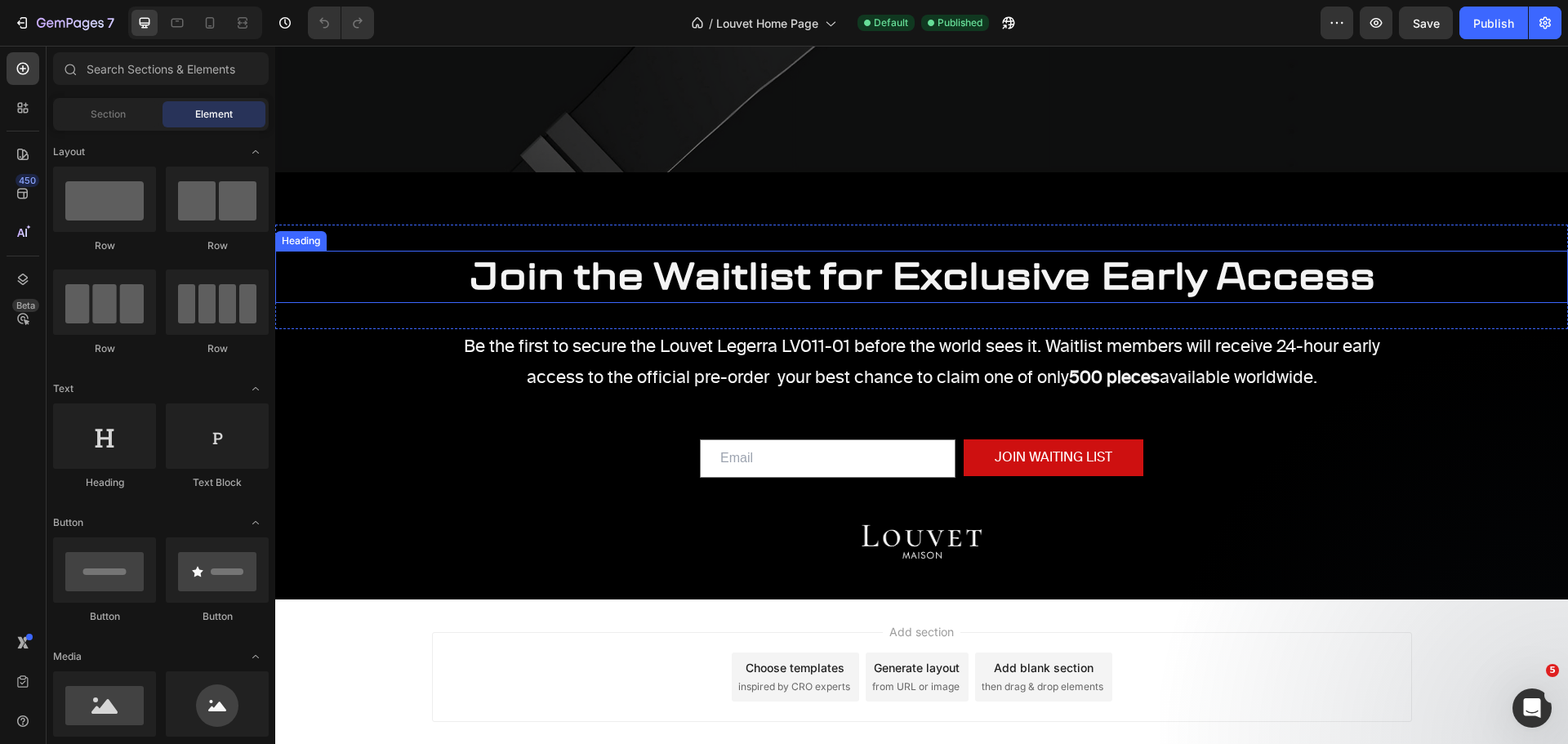
scroll to position [657, 0]
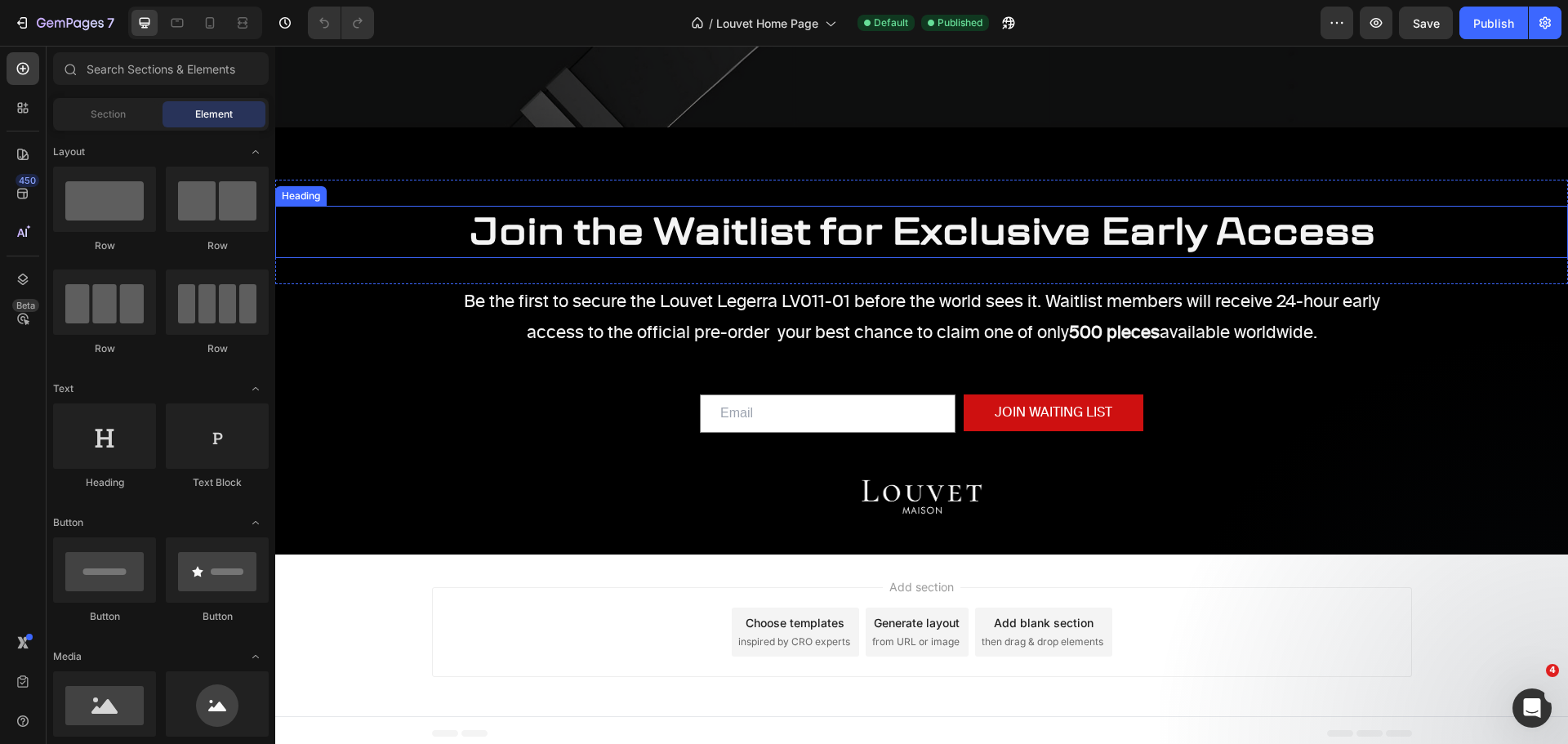
click at [639, 229] on strong "Join the Waitlist for Exclusive Early Access" at bounding box center [921, 231] width 906 height 52
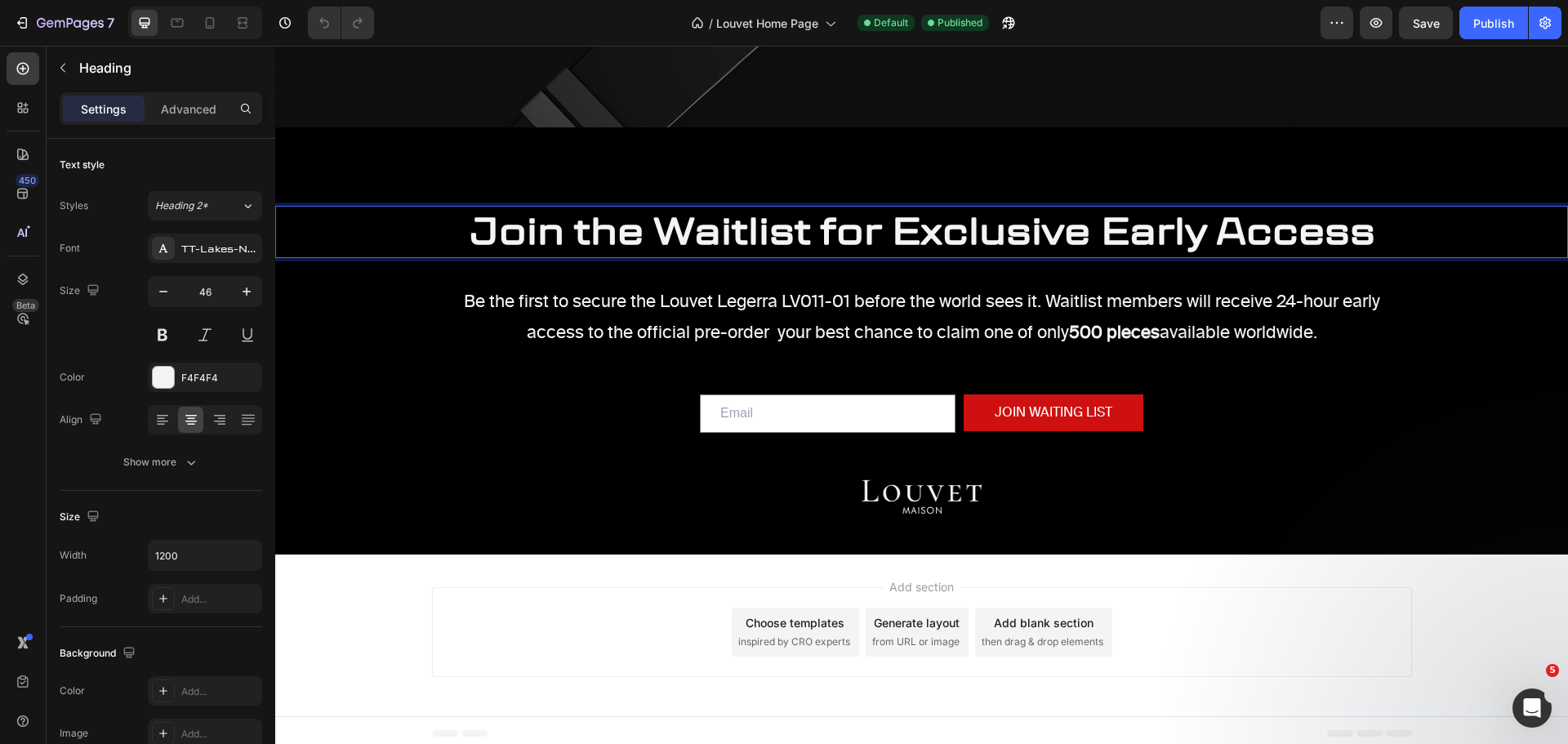
click at [640, 228] on strong "Join the Waitlist for Exclusive Early Access" at bounding box center [921, 231] width 906 height 52
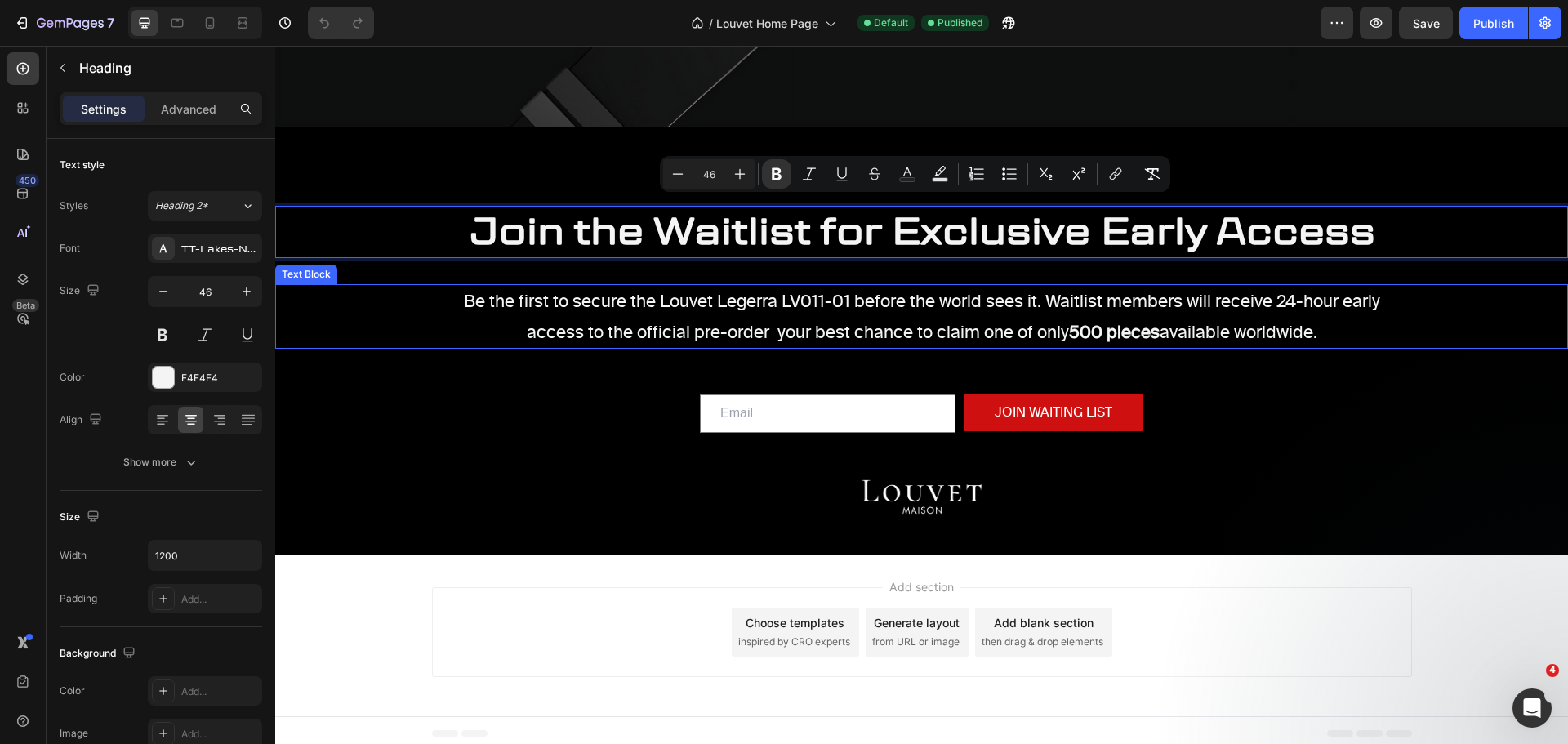
click at [476, 300] on p "Be the first to secure the Louvet Legerra LV011-01 before the world sees it. Wa…" at bounding box center [921, 301] width 1289 height 31
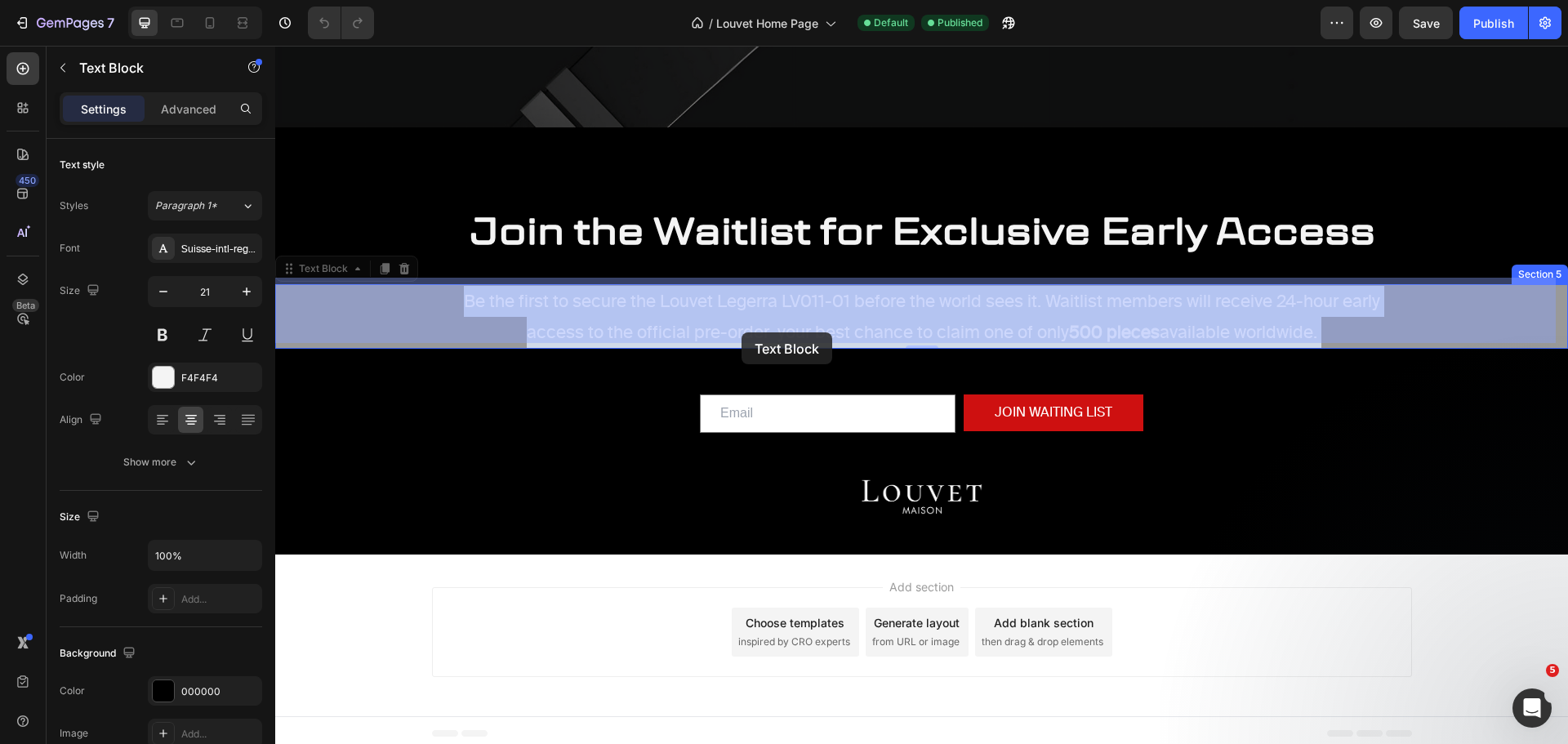
drag, startPoint x: 457, startPoint y: 292, endPoint x: 741, endPoint y: 333, distance: 286.9
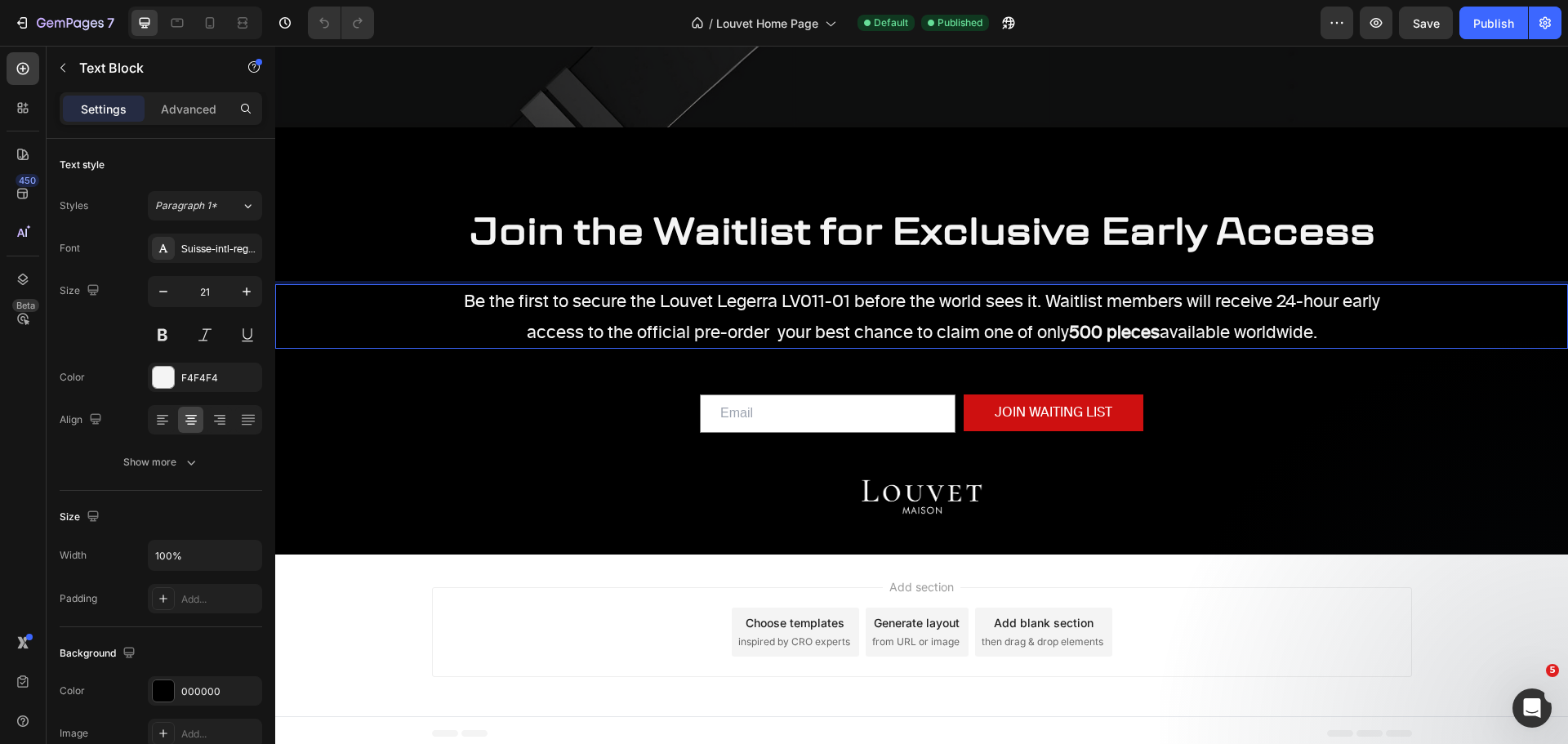
drag, startPoint x: 459, startPoint y: 295, endPoint x: 1352, endPoint y: 329, distance: 893.6
click at [1352, 329] on div "Be the first to secure the Louvet Legerra LV011-01 before the world sees it. Wa…" at bounding box center [921, 317] width 1292 height 66
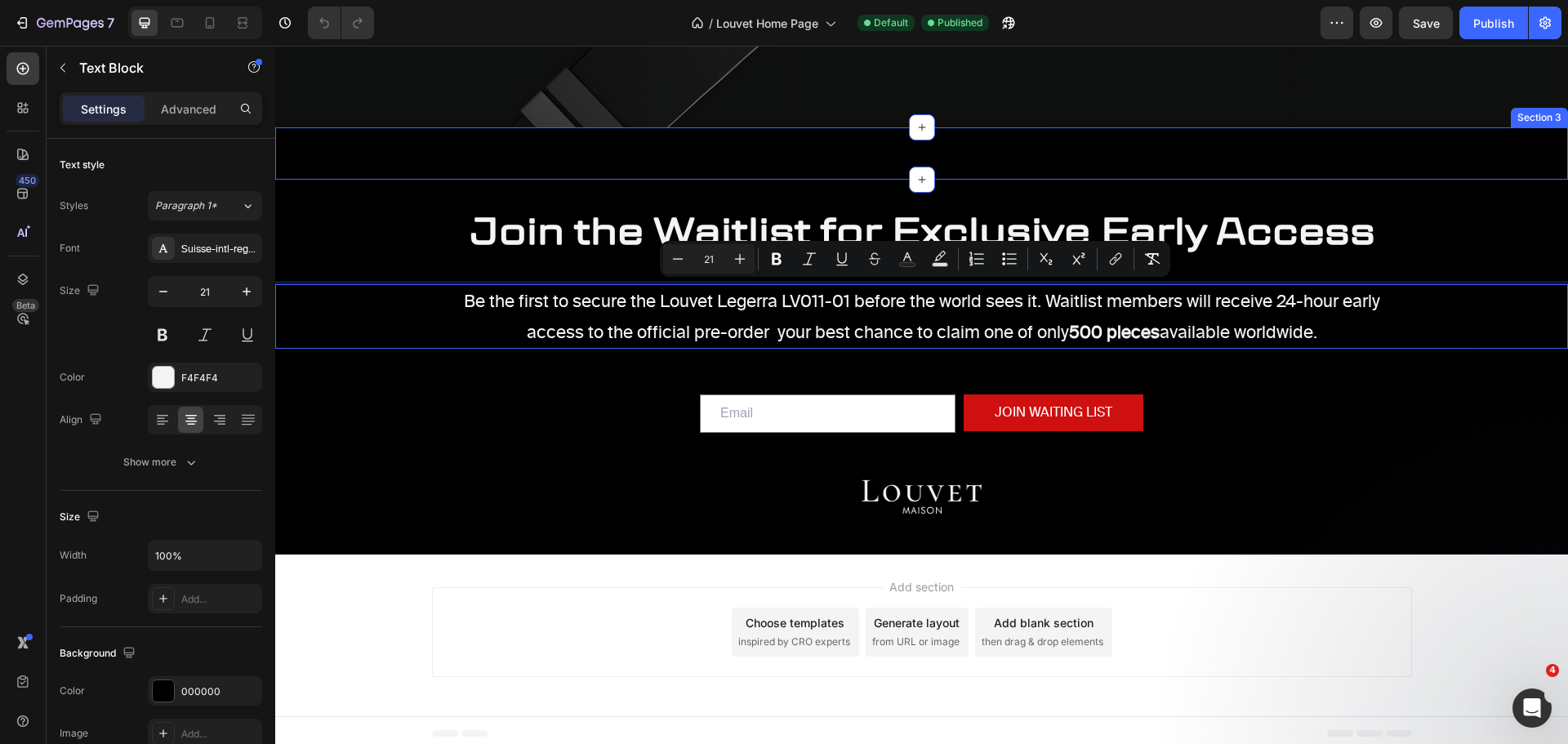
copy div "Be the first to secure the Louvet Legerra LV011-01 before the world sees it. Wa…"
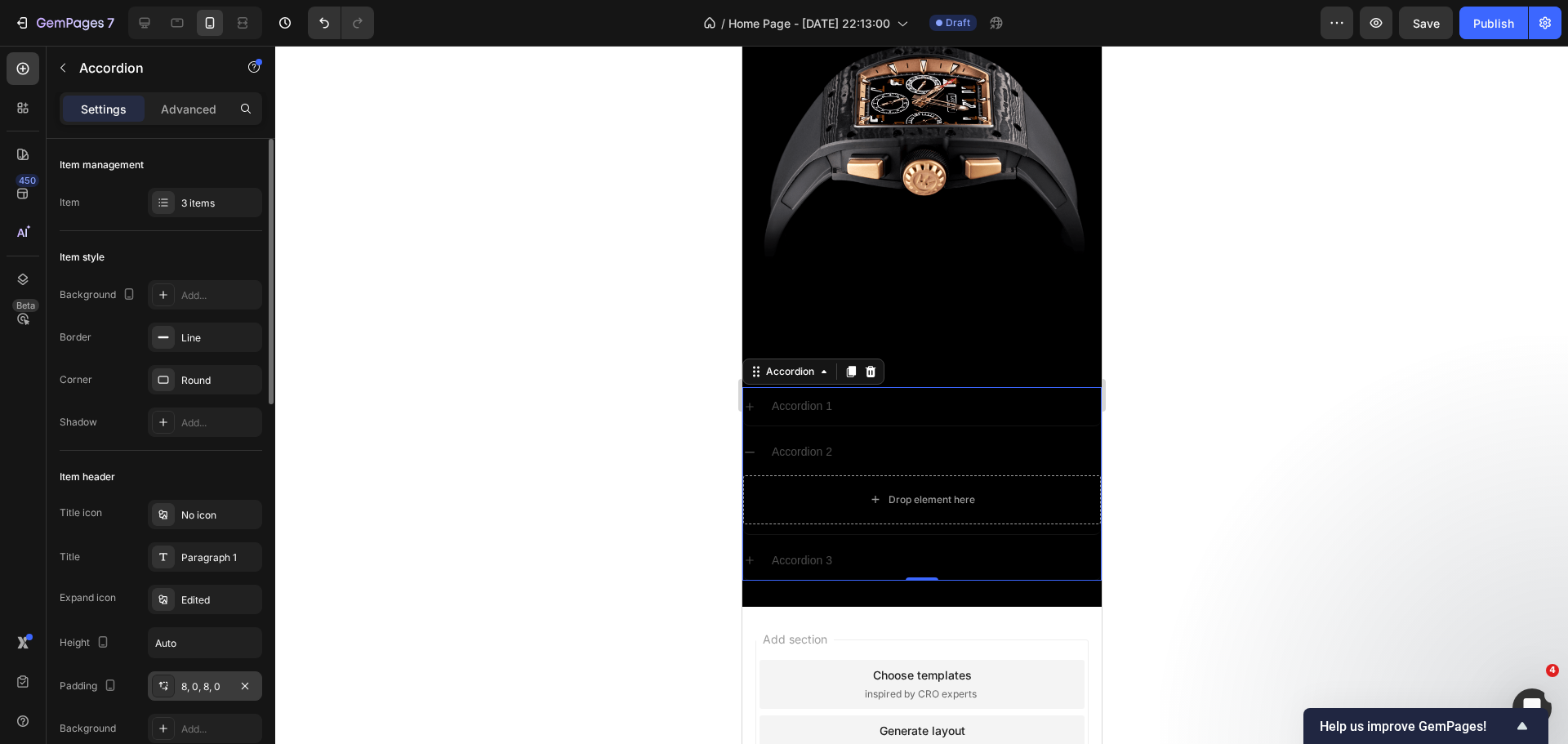
scroll to position [82, 0]
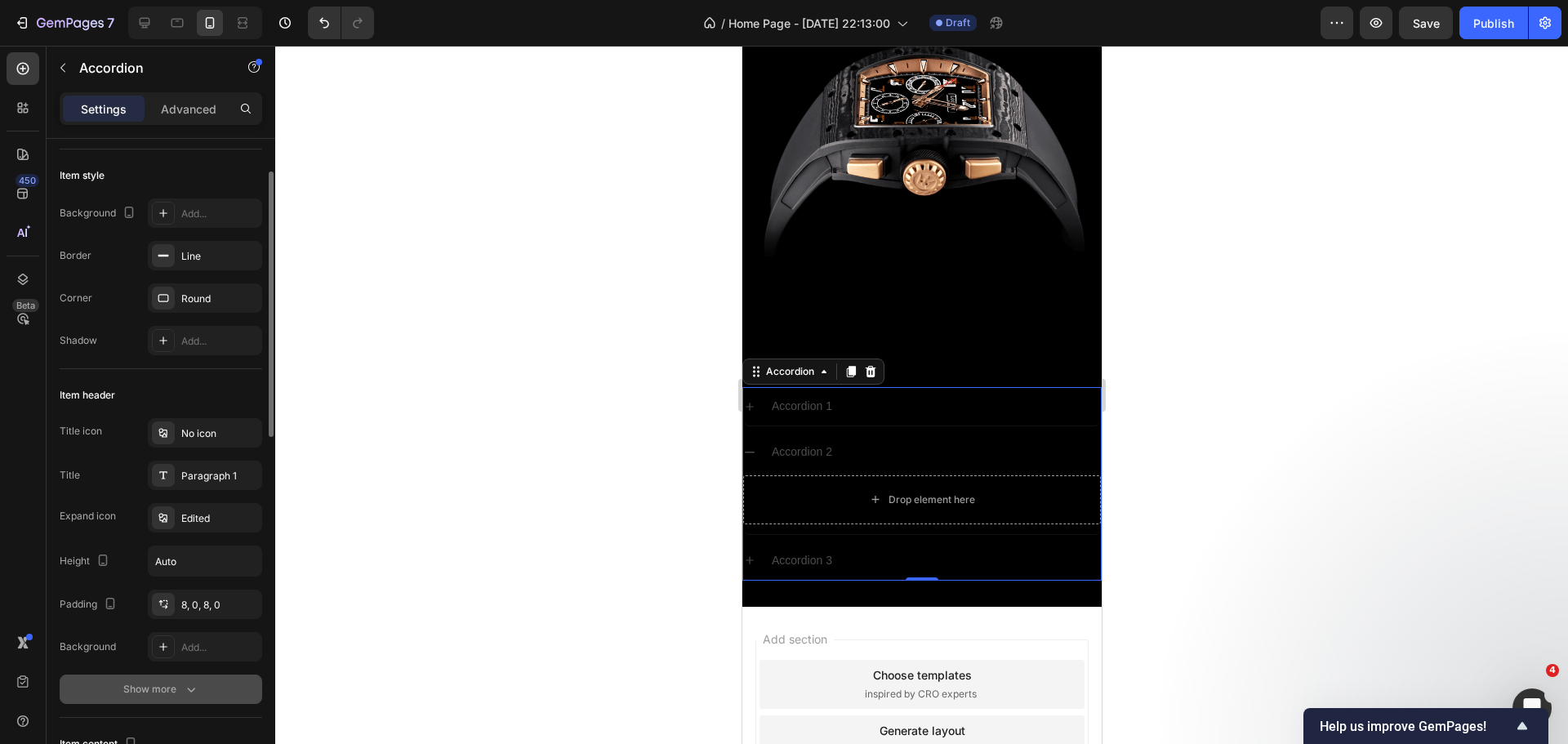
click at [184, 691] on icon "button" at bounding box center [191, 689] width 16 height 16
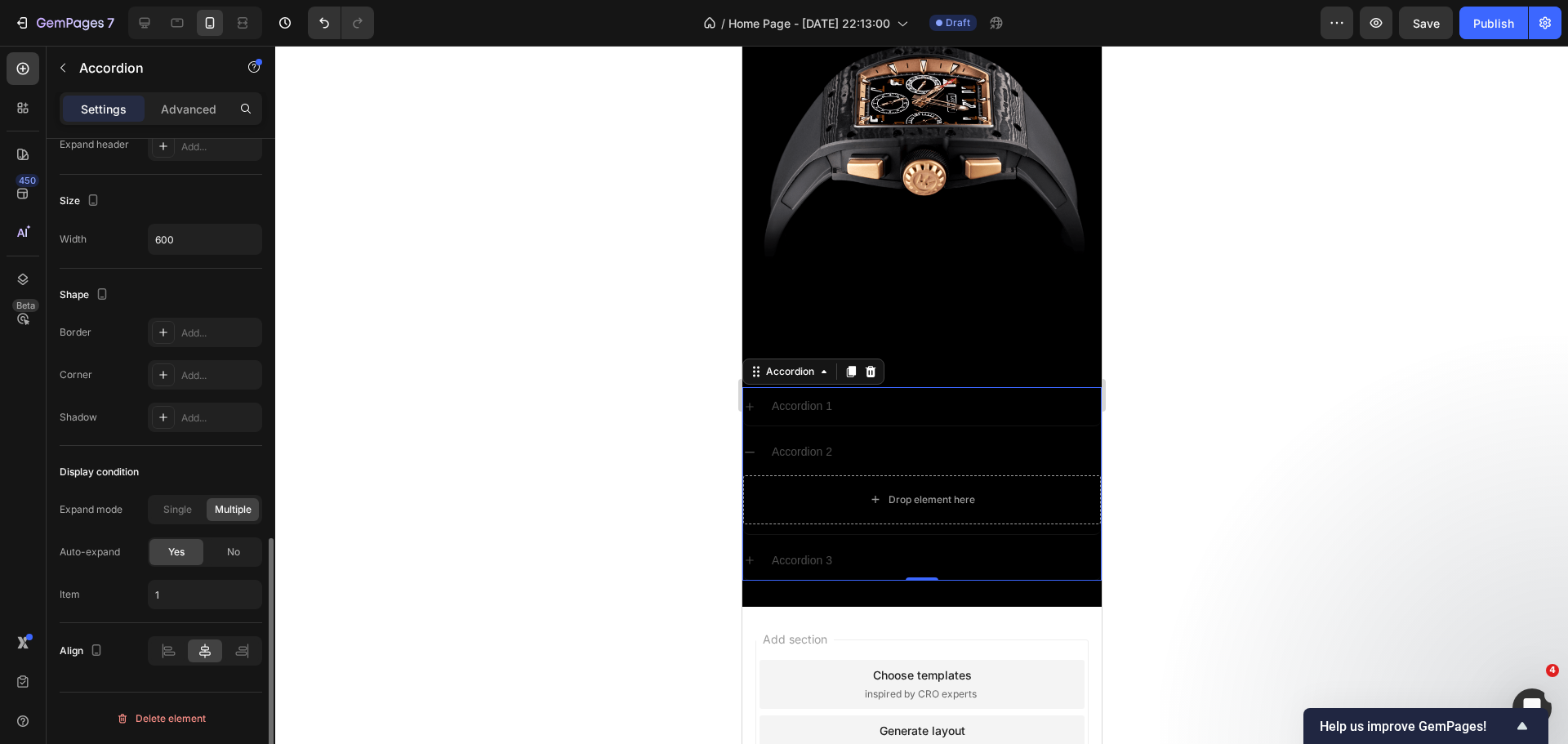
scroll to position [1031, 0]
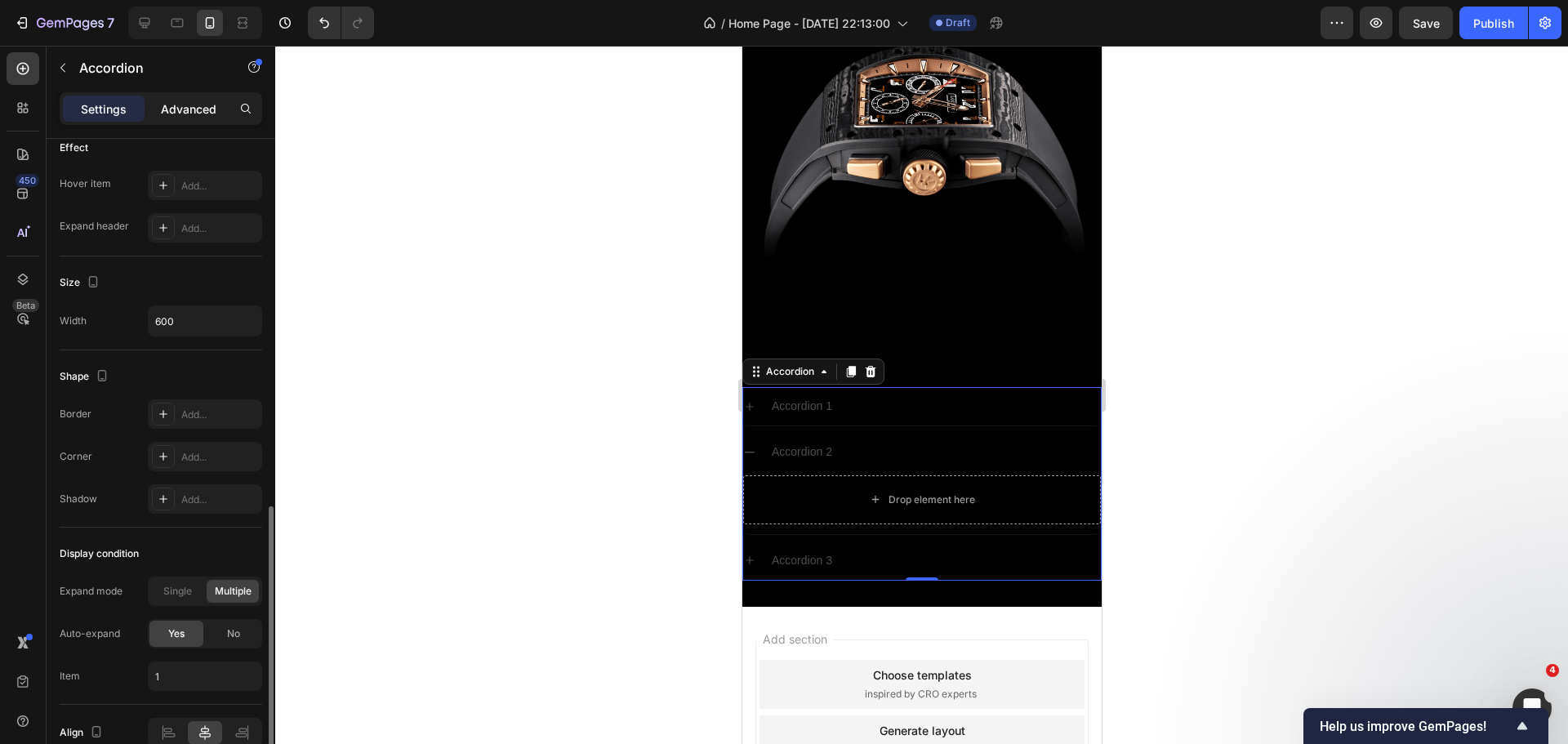
click at [176, 110] on p "Advanced" at bounding box center [188, 109] width 55 height 17
type input "100%"
type input "100"
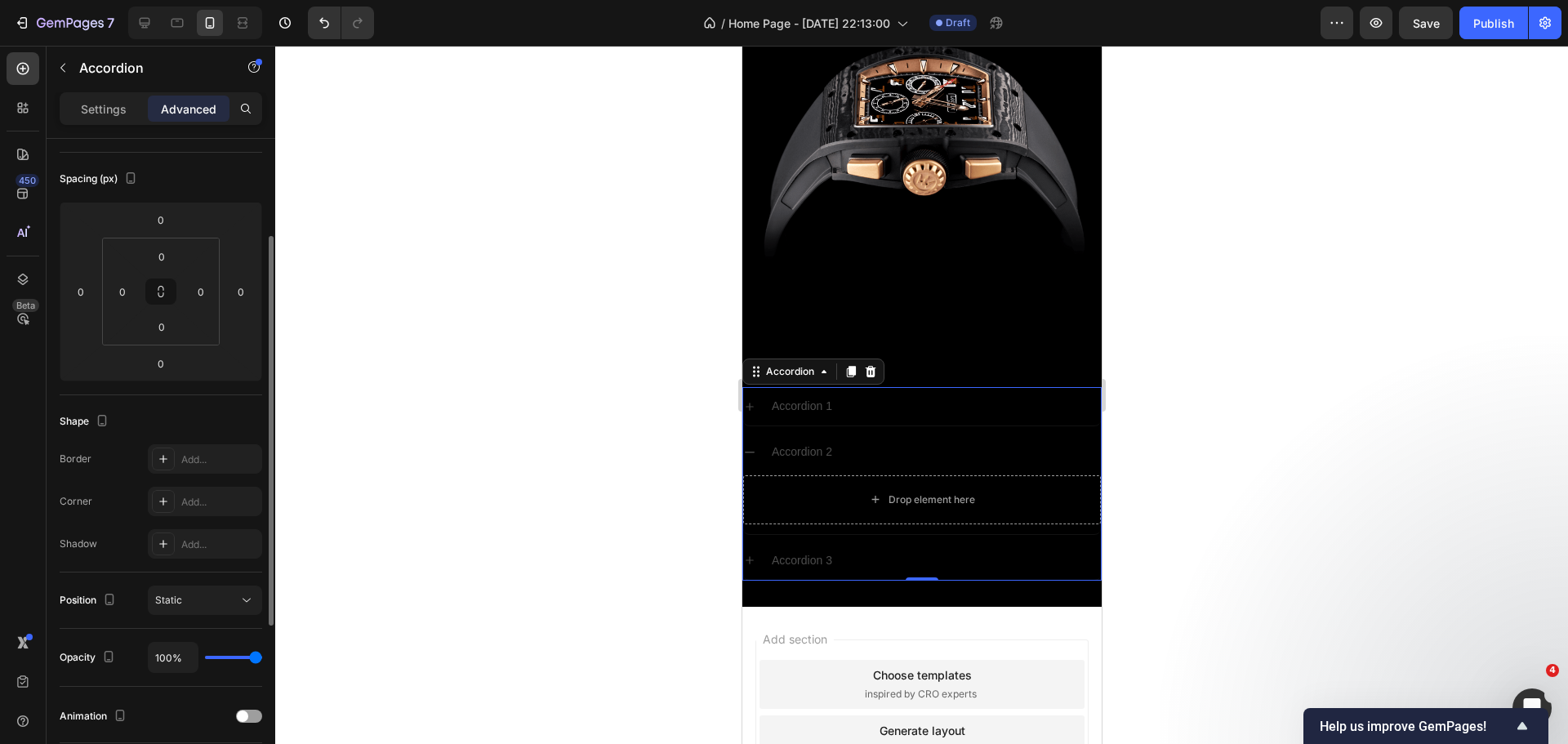
scroll to position [245, 0]
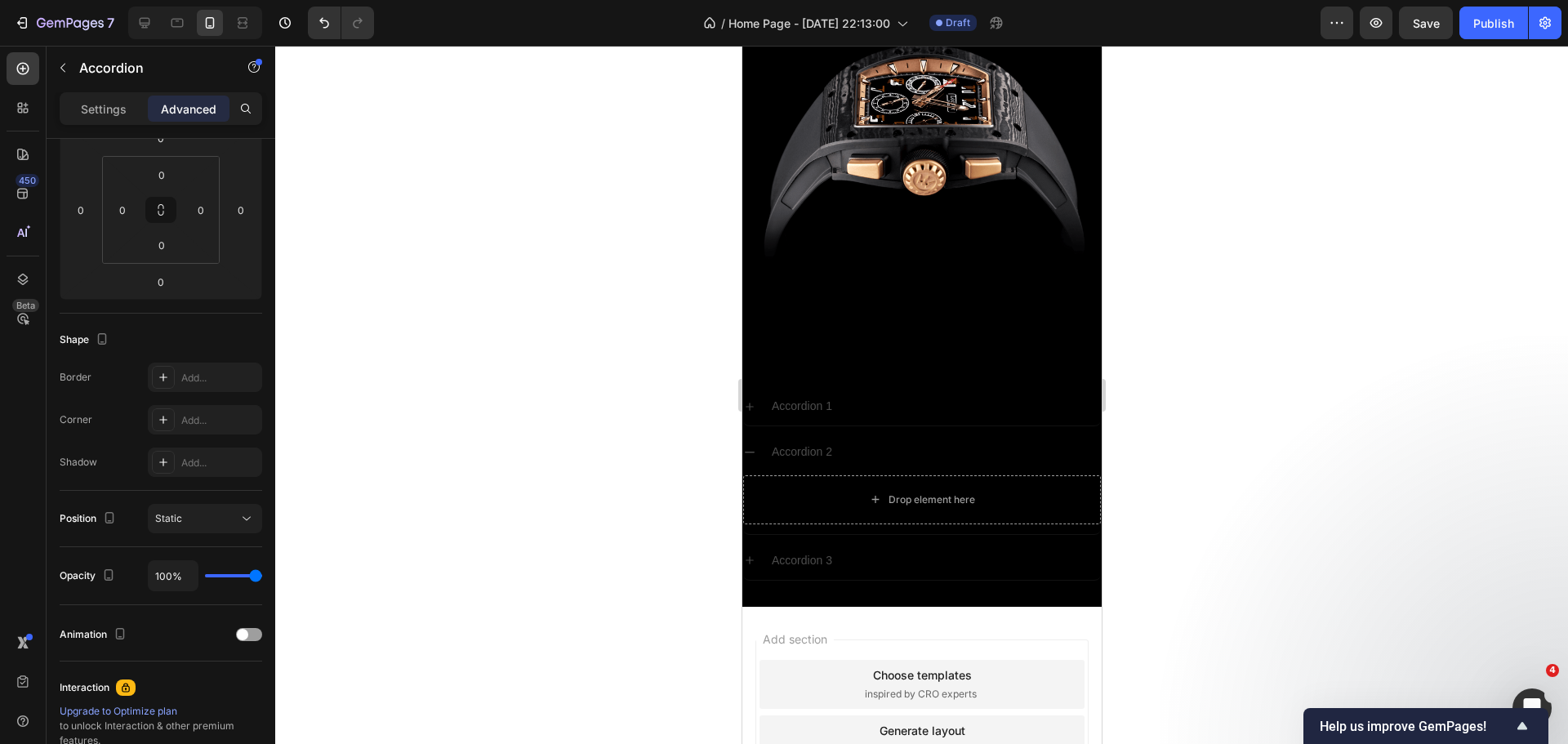
click at [818, 396] on p "Accordion 1" at bounding box center [801, 406] width 60 height 20
click at [105, 117] on p "Settings" at bounding box center [104, 109] width 46 height 17
type input "8"
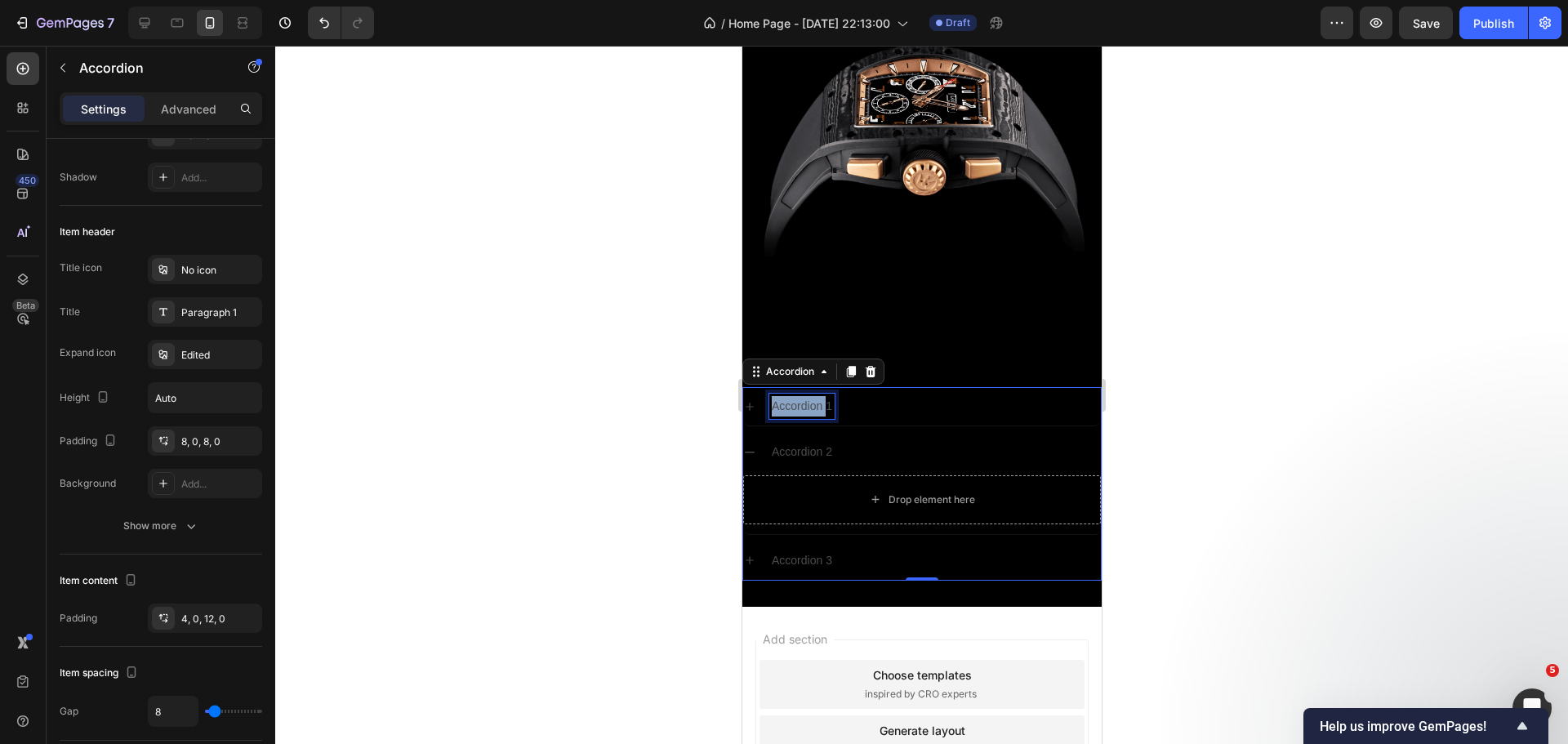
click at [784, 396] on p "Accordion 1" at bounding box center [801, 406] width 60 height 20
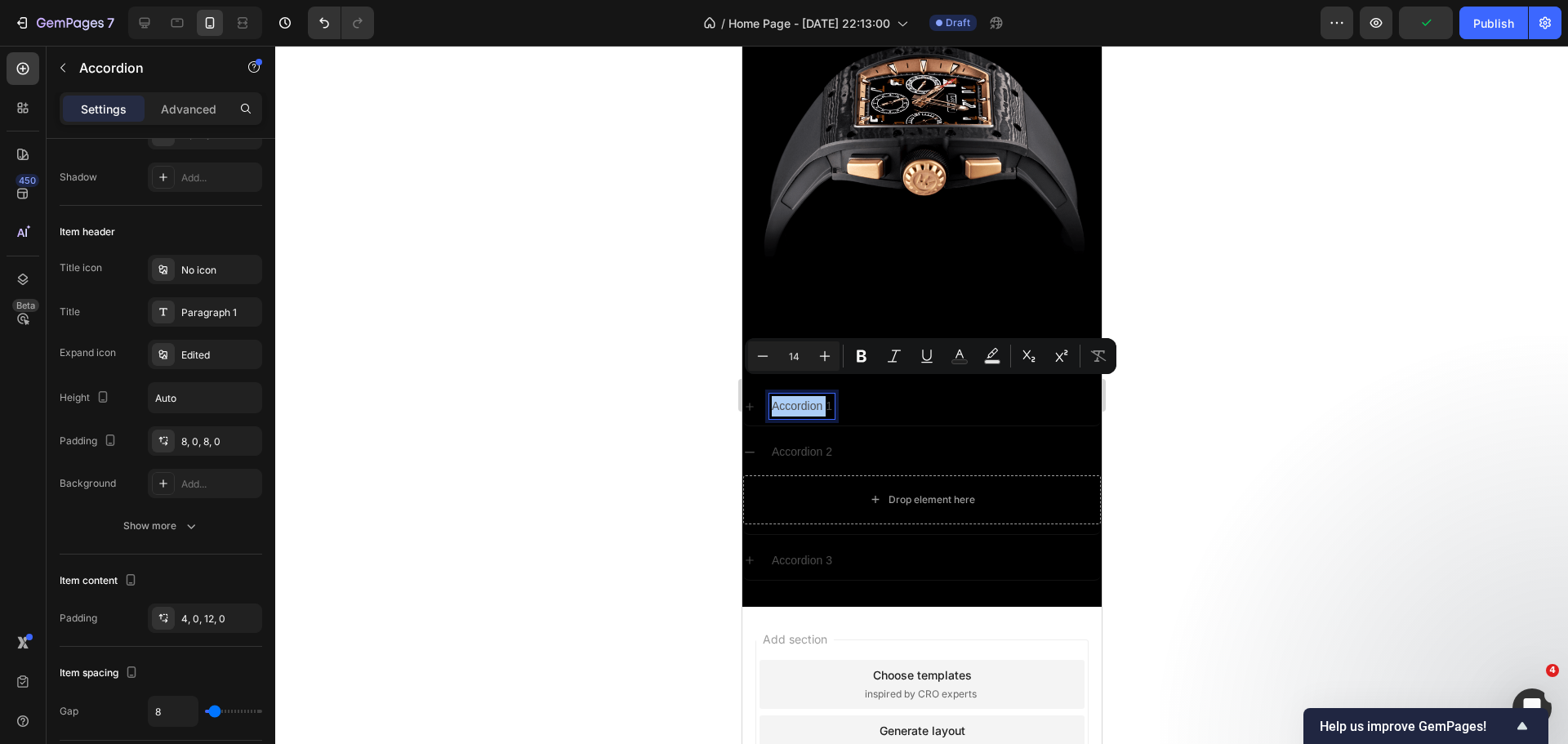
click at [510, 430] on div at bounding box center [921, 395] width 1292 height 699
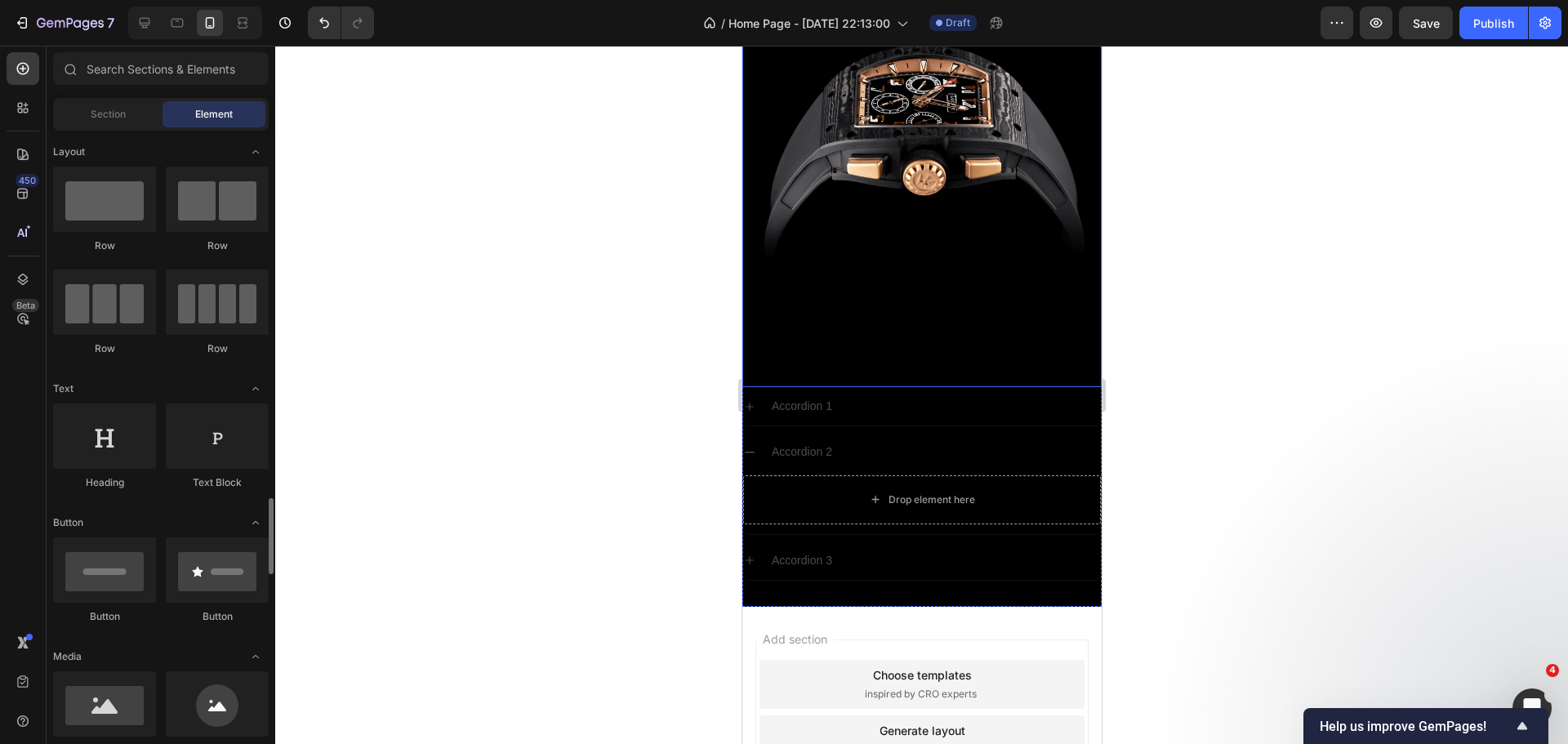
scroll to position [0, 0]
drag, startPoint x: 861, startPoint y: 498, endPoint x: 977, endPoint y: 354, distance: 184.9
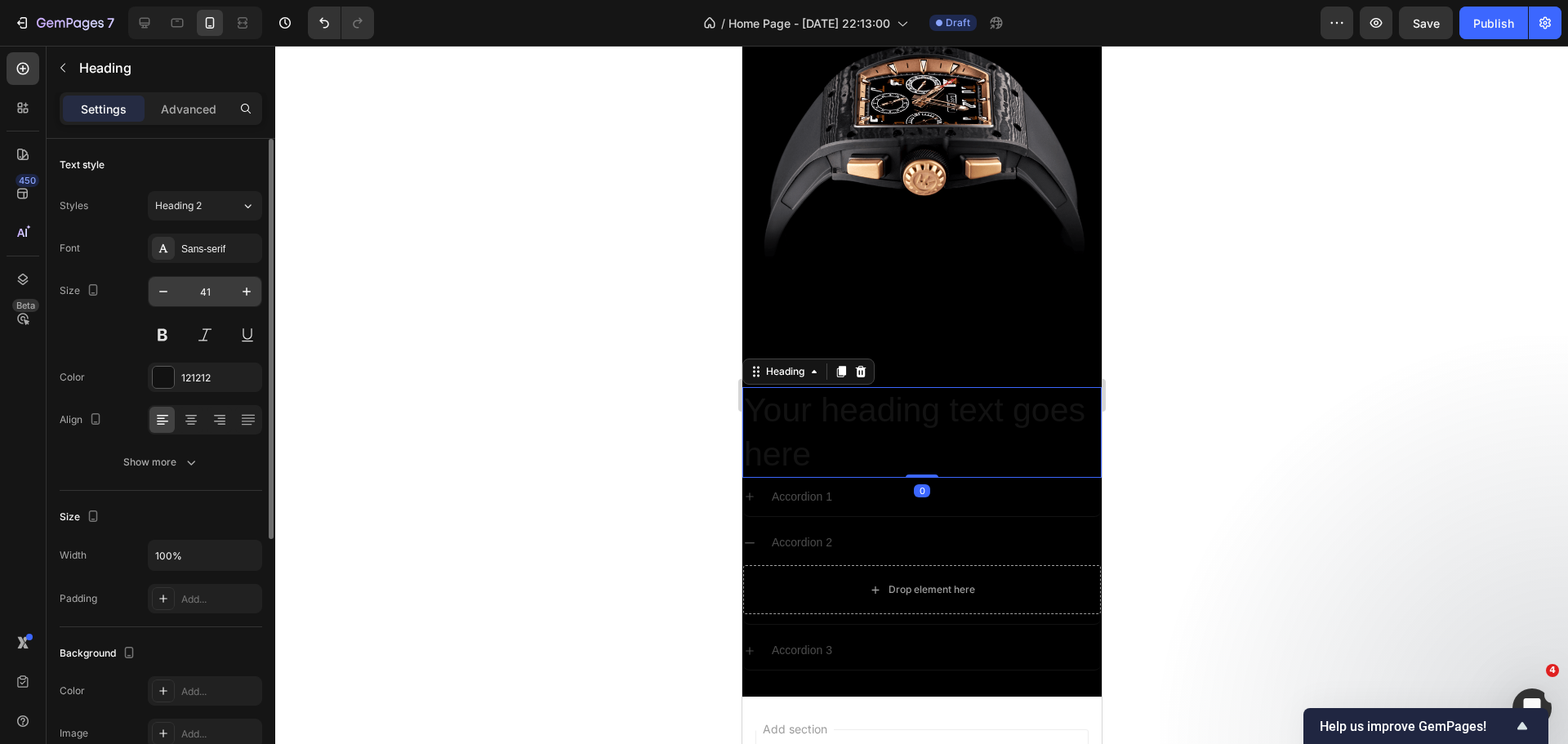
click at [205, 294] on input "41" at bounding box center [204, 291] width 54 height 30
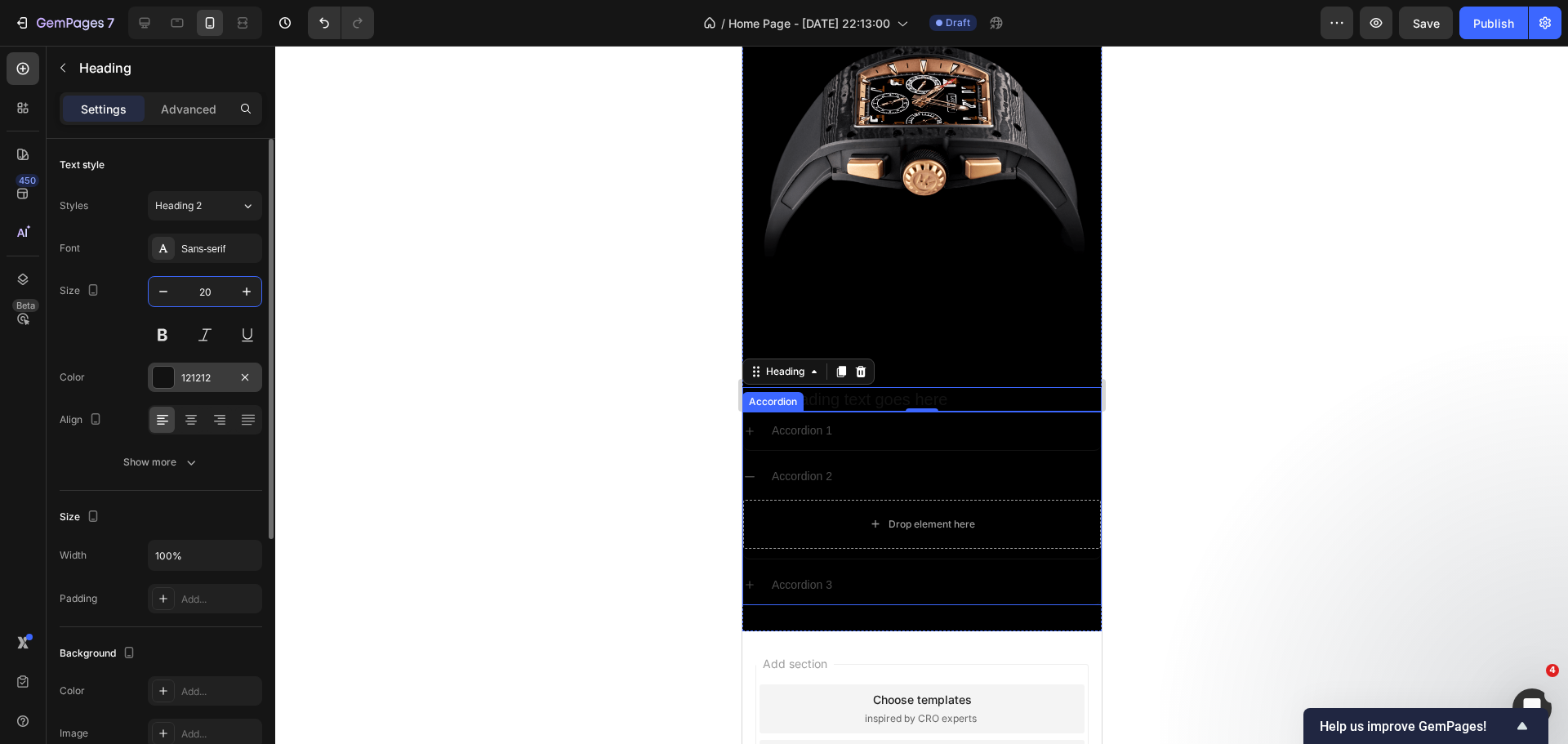
type input "20"
click at [157, 382] on div at bounding box center [163, 377] width 21 height 21
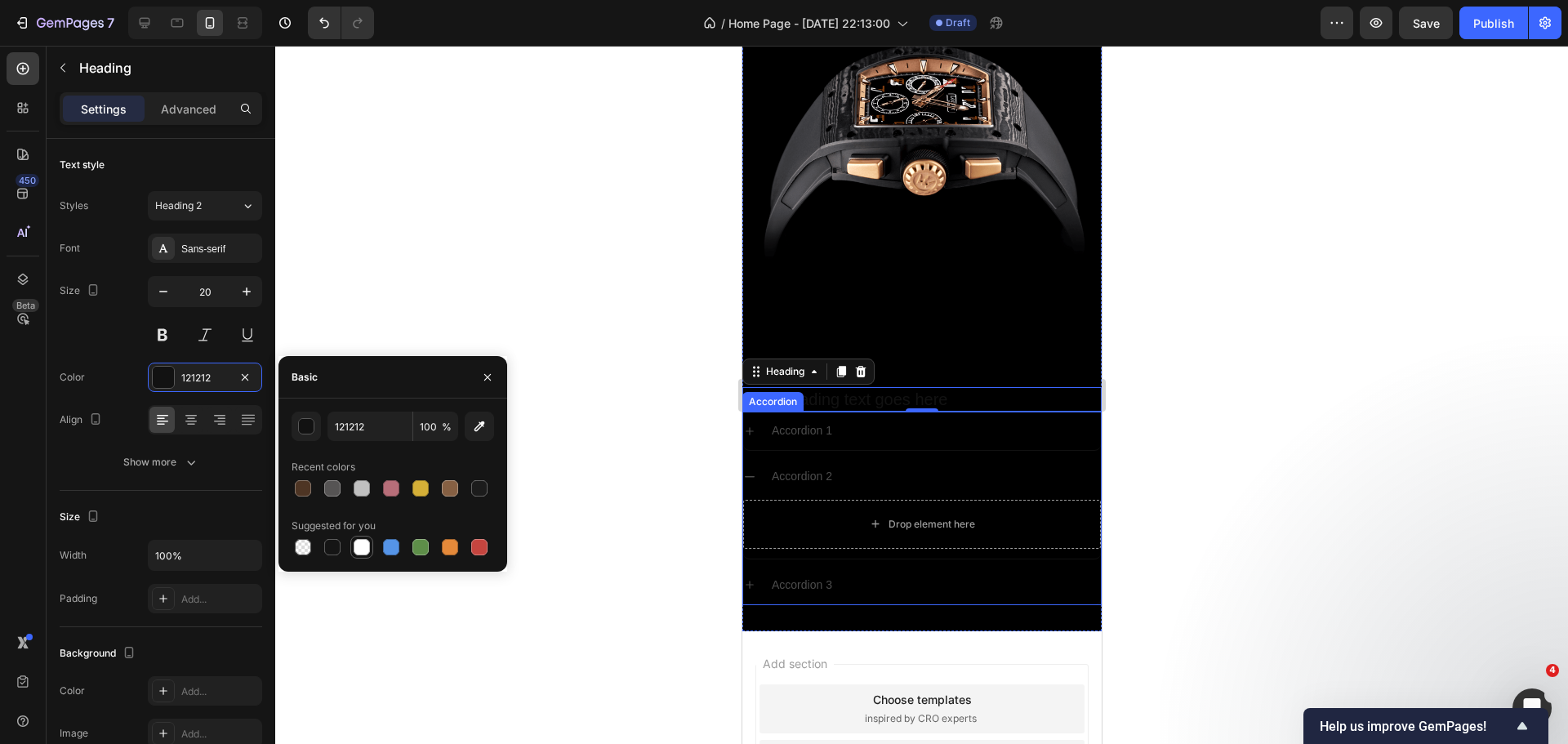
click at [360, 547] on div at bounding box center [362, 547] width 16 height 16
type input "FFFFFF"
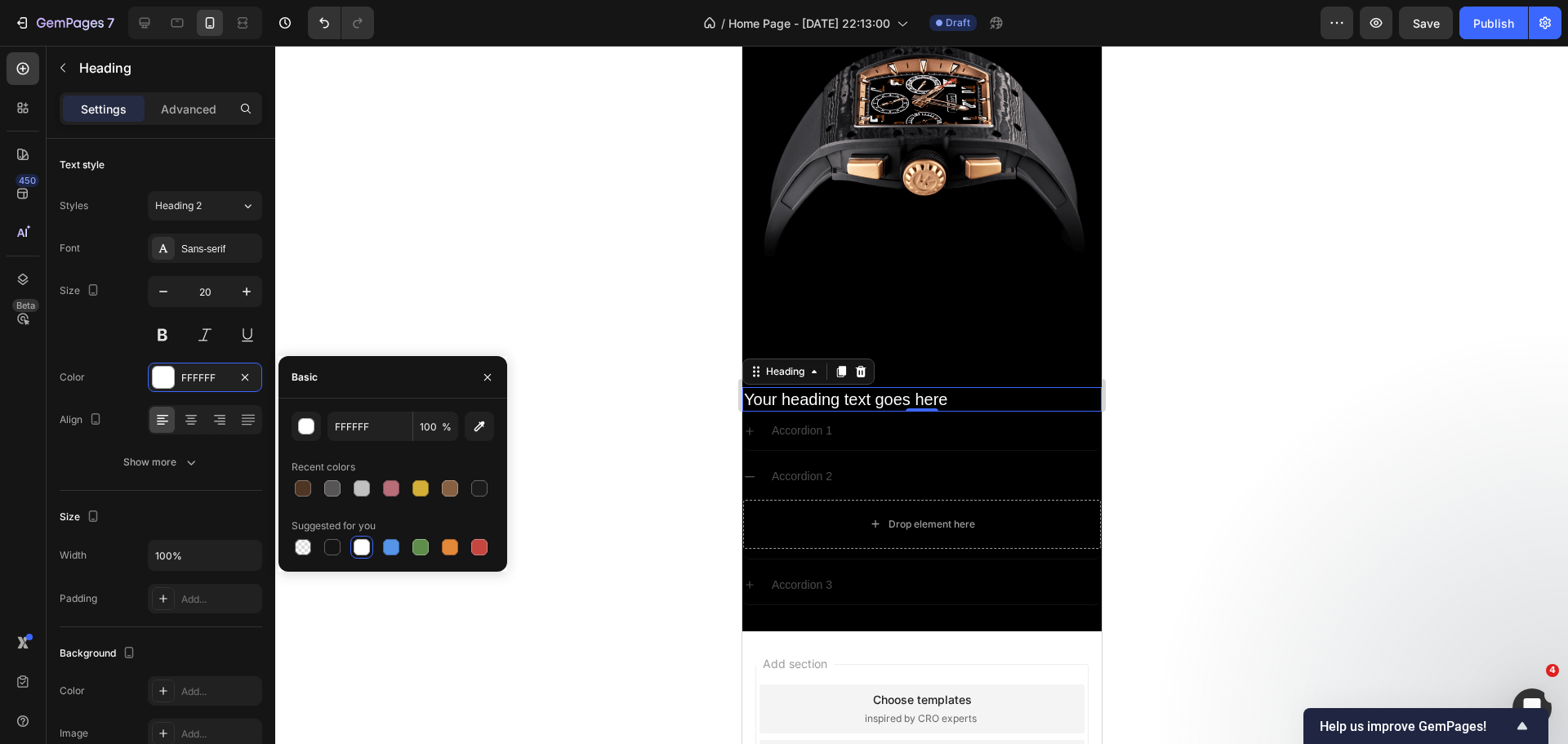
click at [884, 387] on h2 "Your heading text goes here" at bounding box center [921, 399] width 359 height 25
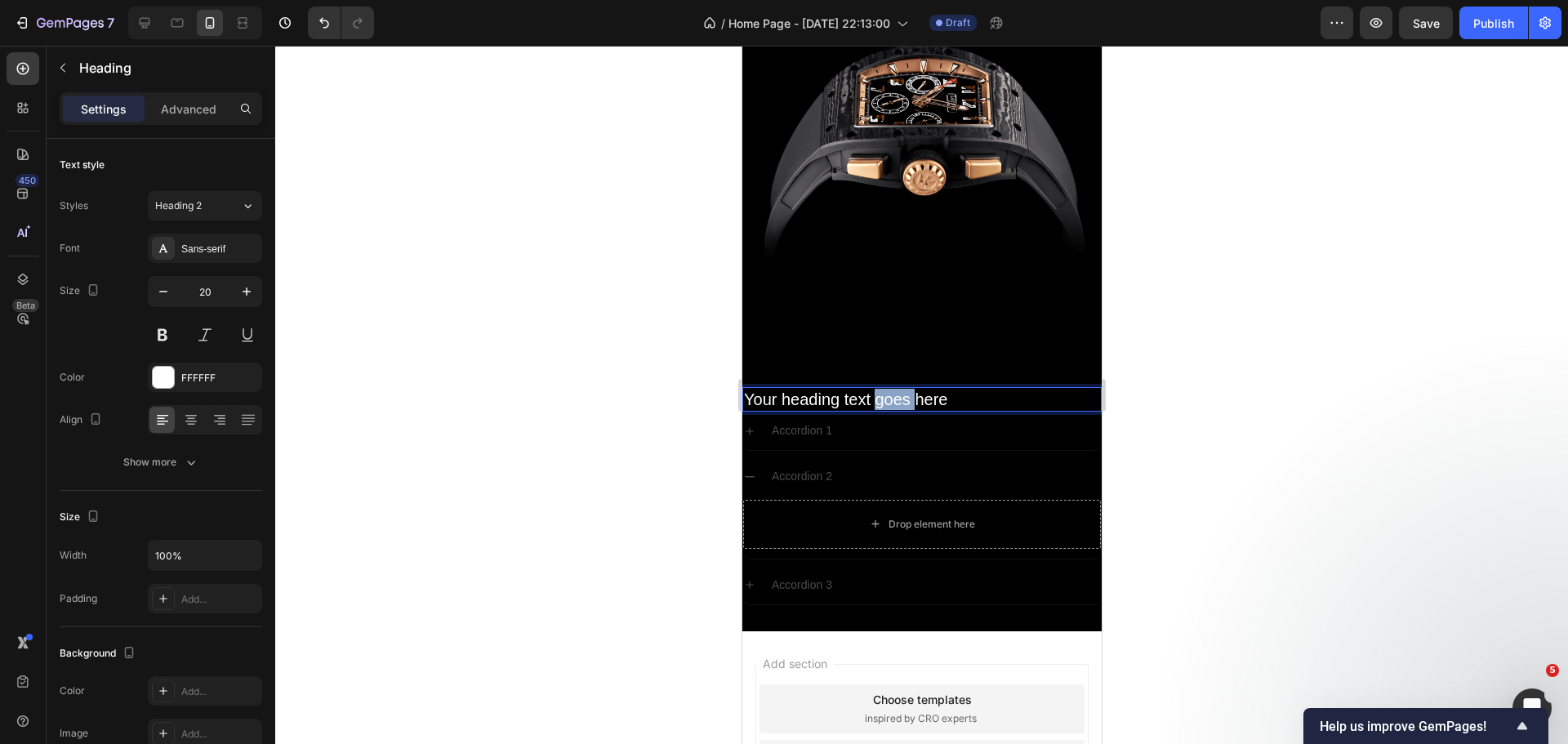
click at [884, 389] on p "Your heading text goes here" at bounding box center [921, 399] width 356 height 21
click at [192, 429] on div at bounding box center [191, 420] width 26 height 26
drag, startPoint x: 550, startPoint y: 362, endPoint x: 560, endPoint y: 363, distance: 10.0
click at [557, 363] on div at bounding box center [921, 395] width 1292 height 699
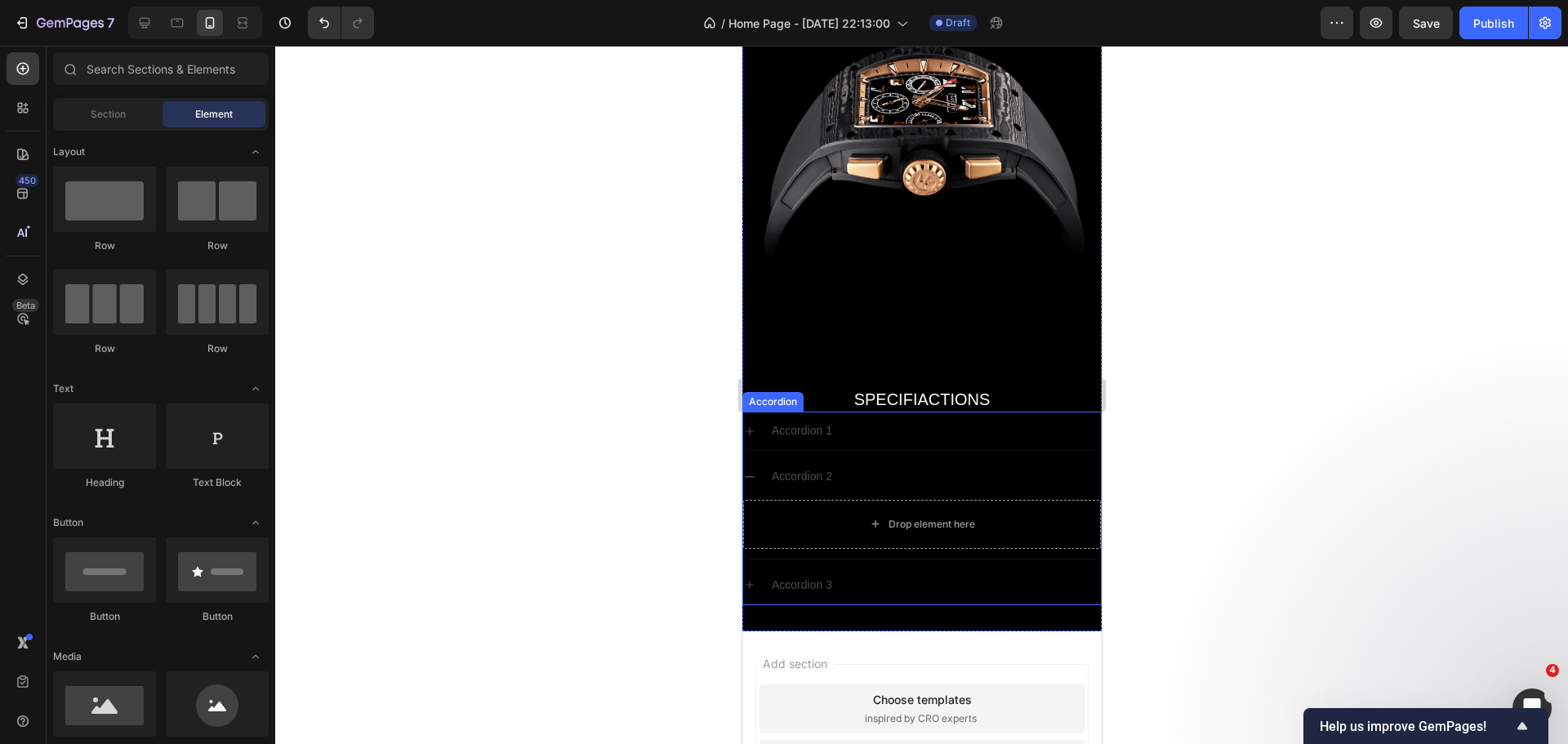
click at [811, 421] on p "Accordion 1" at bounding box center [801, 431] width 60 height 20
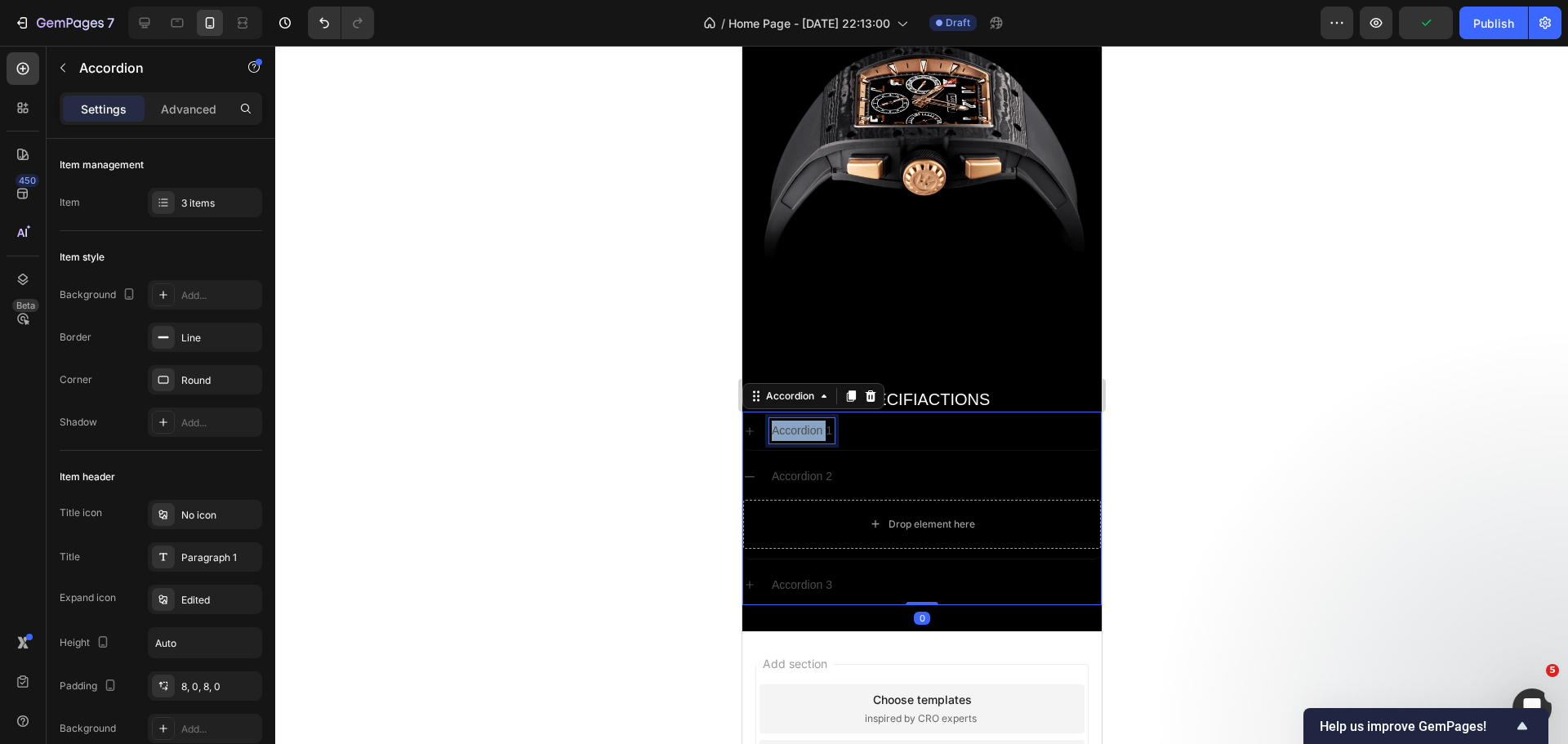
click at [799, 421] on p "Accordion 1" at bounding box center [801, 431] width 60 height 20
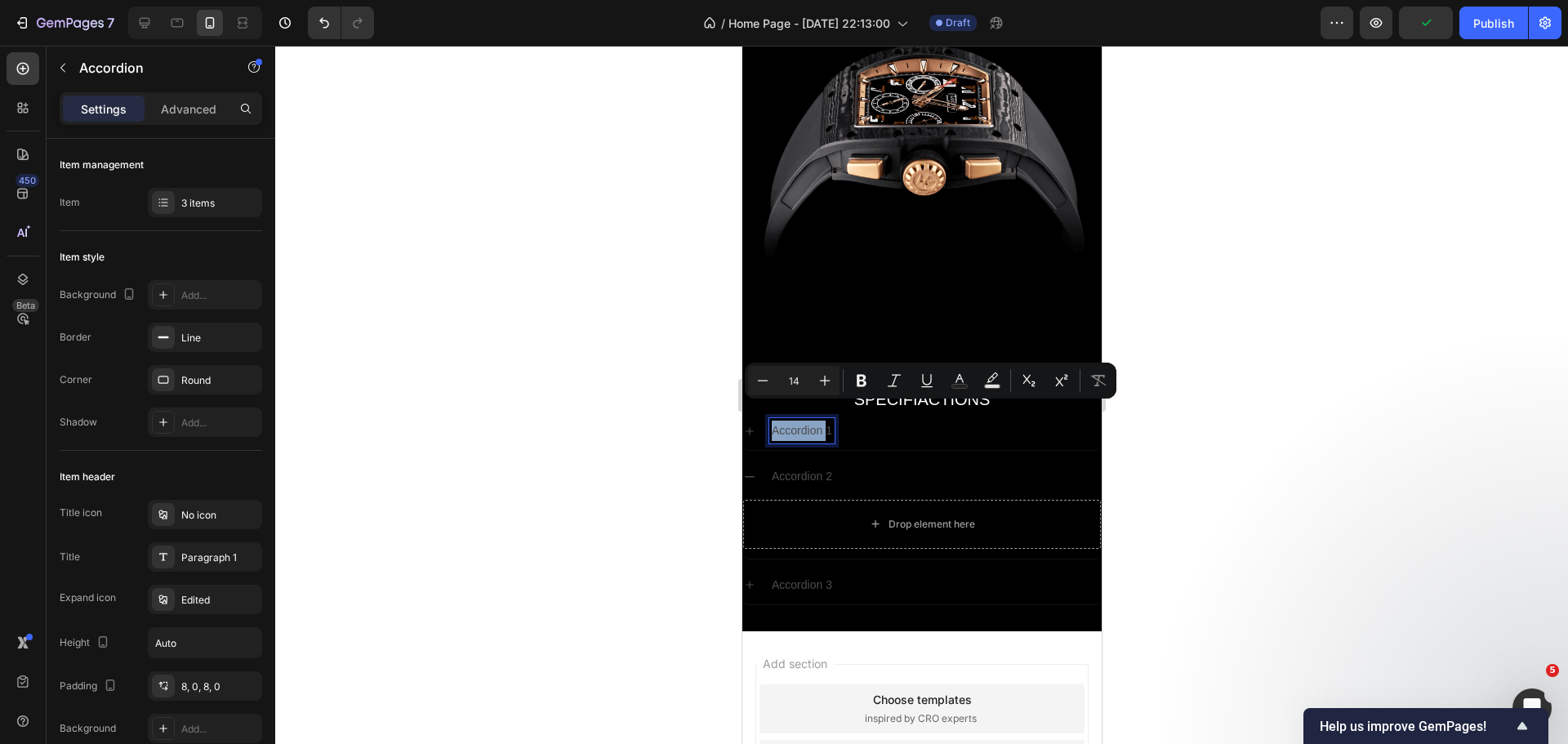
click at [799, 421] on p "Accordion 1" at bounding box center [801, 431] width 60 height 20
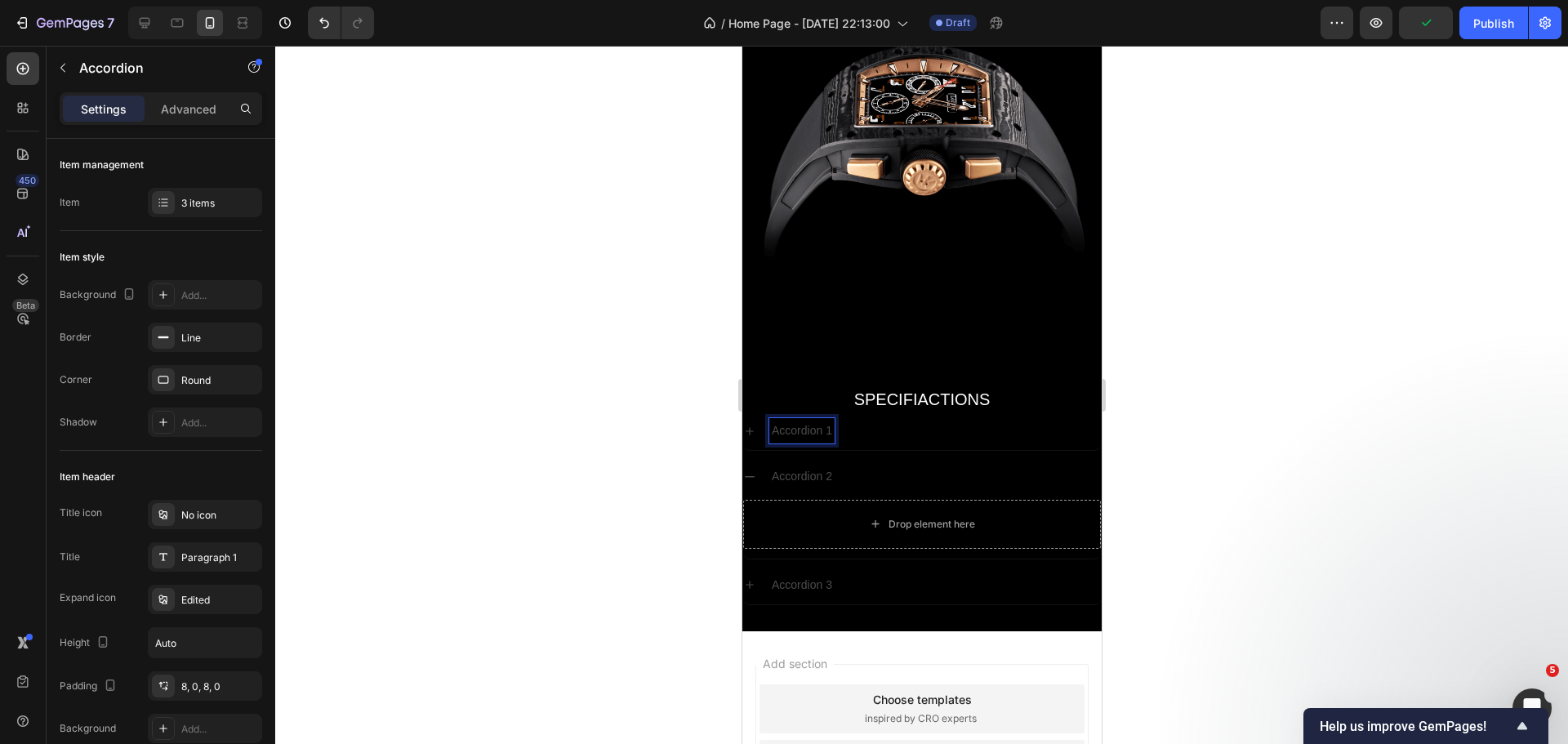
click at [749, 471] on icon at bounding box center [748, 477] width 13 height 13
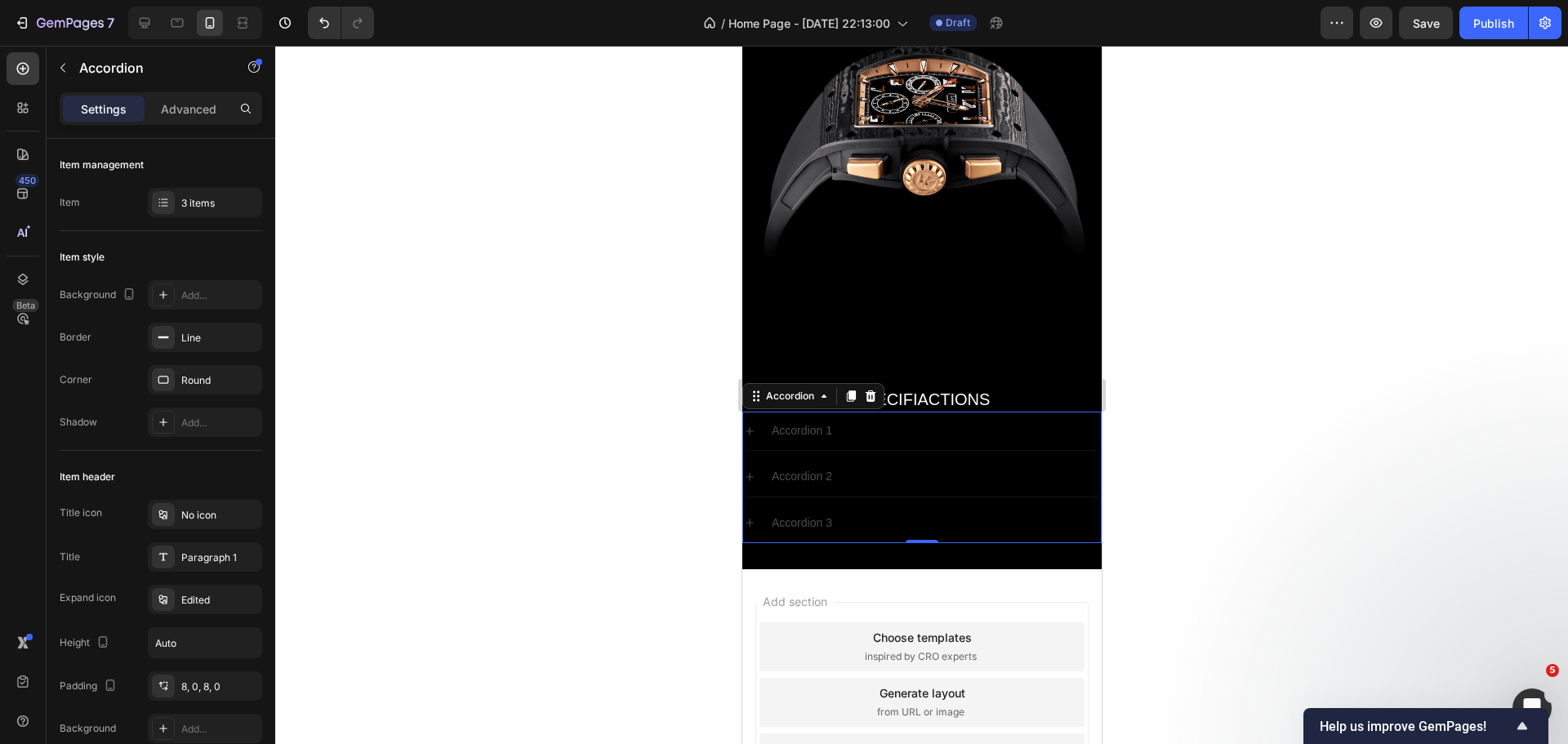
click at [750, 425] on icon at bounding box center [748, 431] width 13 height 13
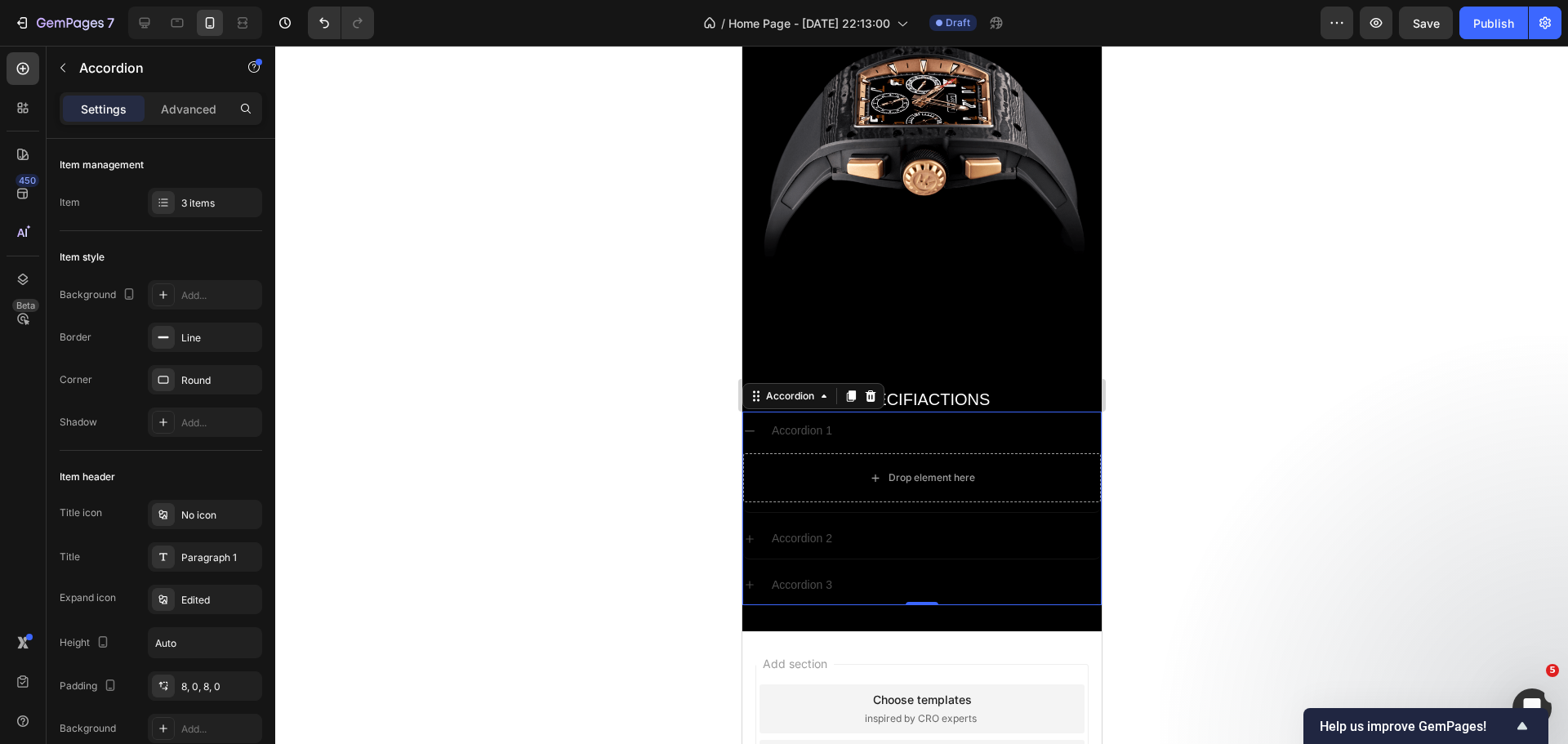
click at [789, 421] on p "Accordion 1" at bounding box center [801, 431] width 60 height 20
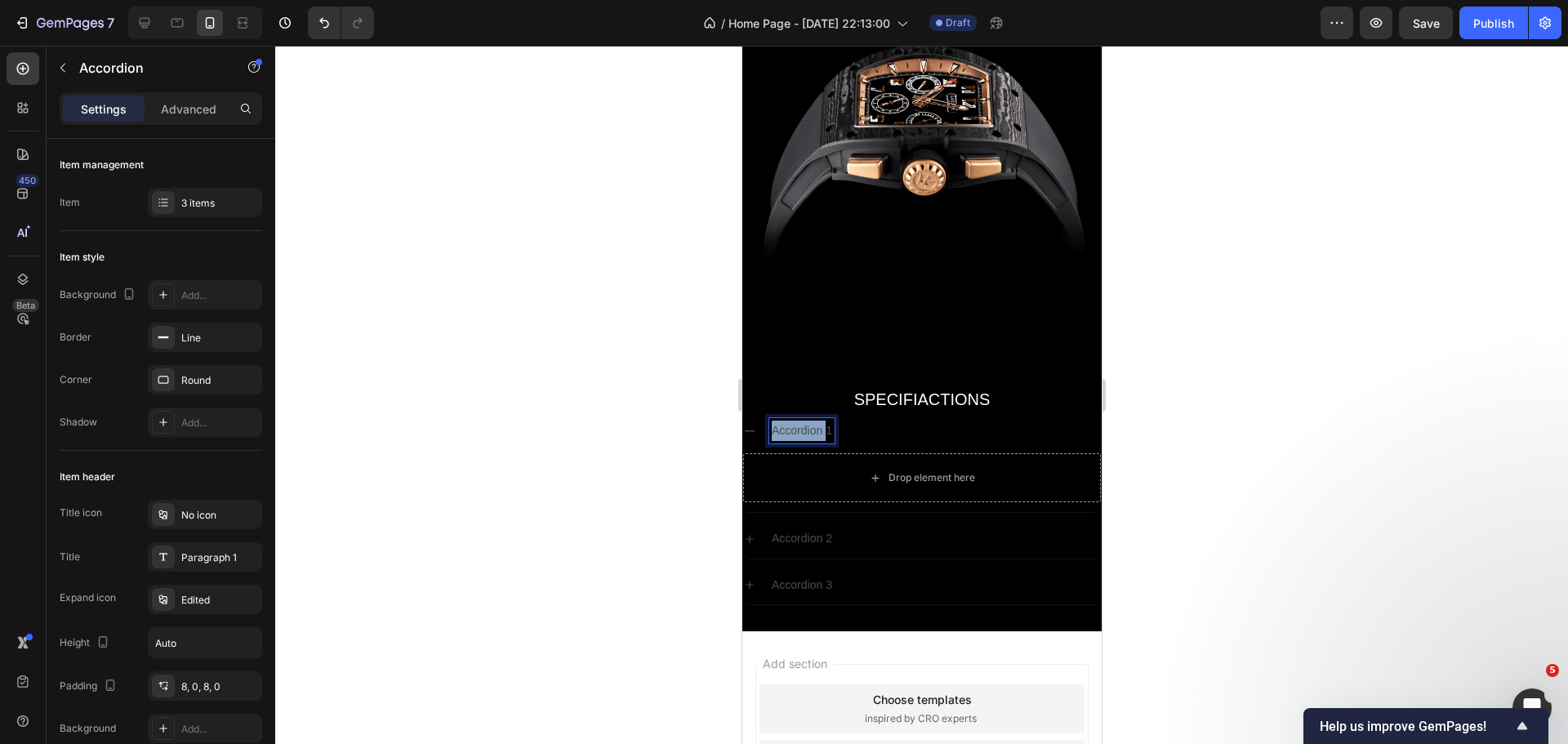
click at [789, 421] on p "Accordion 1" at bounding box center [801, 431] width 60 height 20
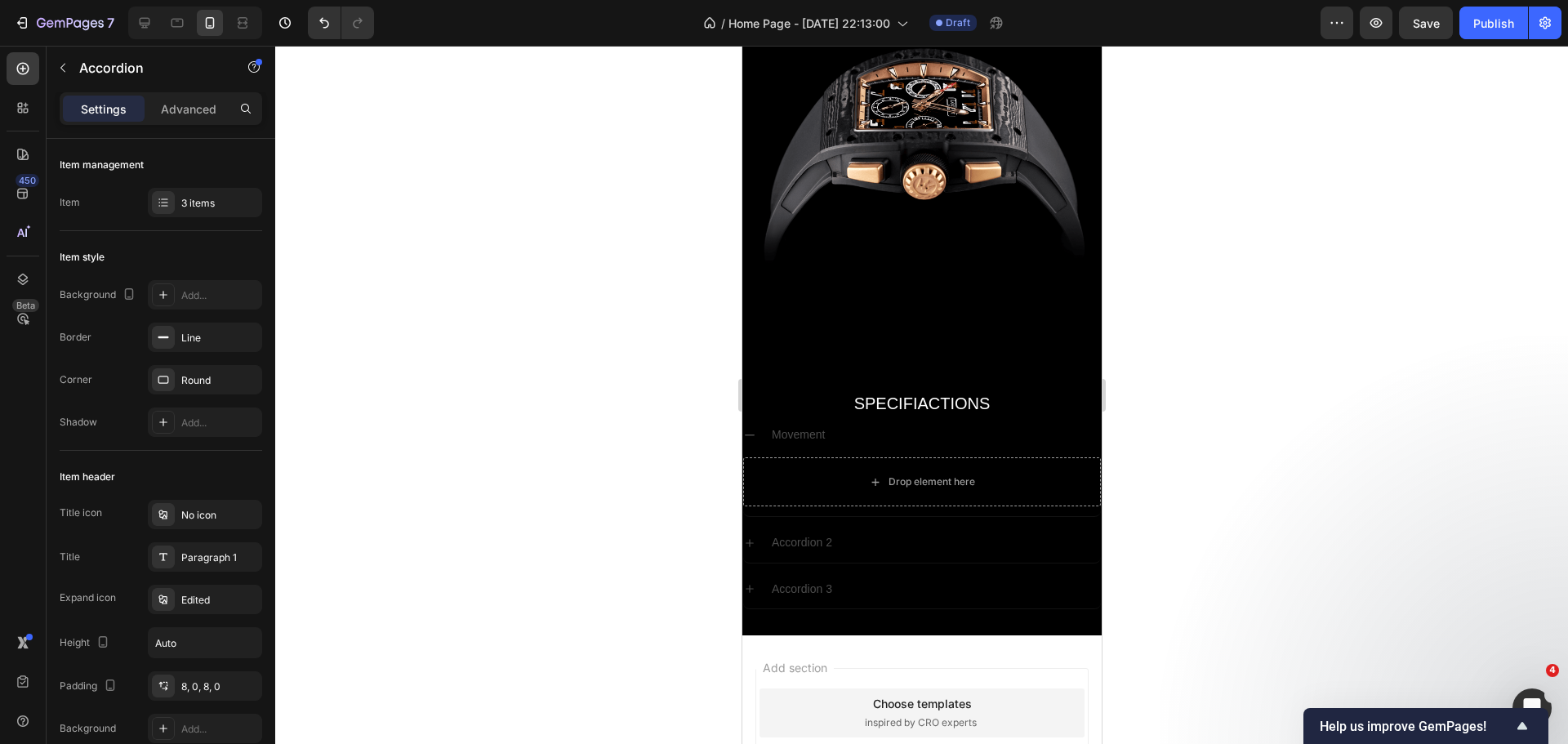
click at [813, 425] on p "Movement" at bounding box center [797, 435] width 53 height 20
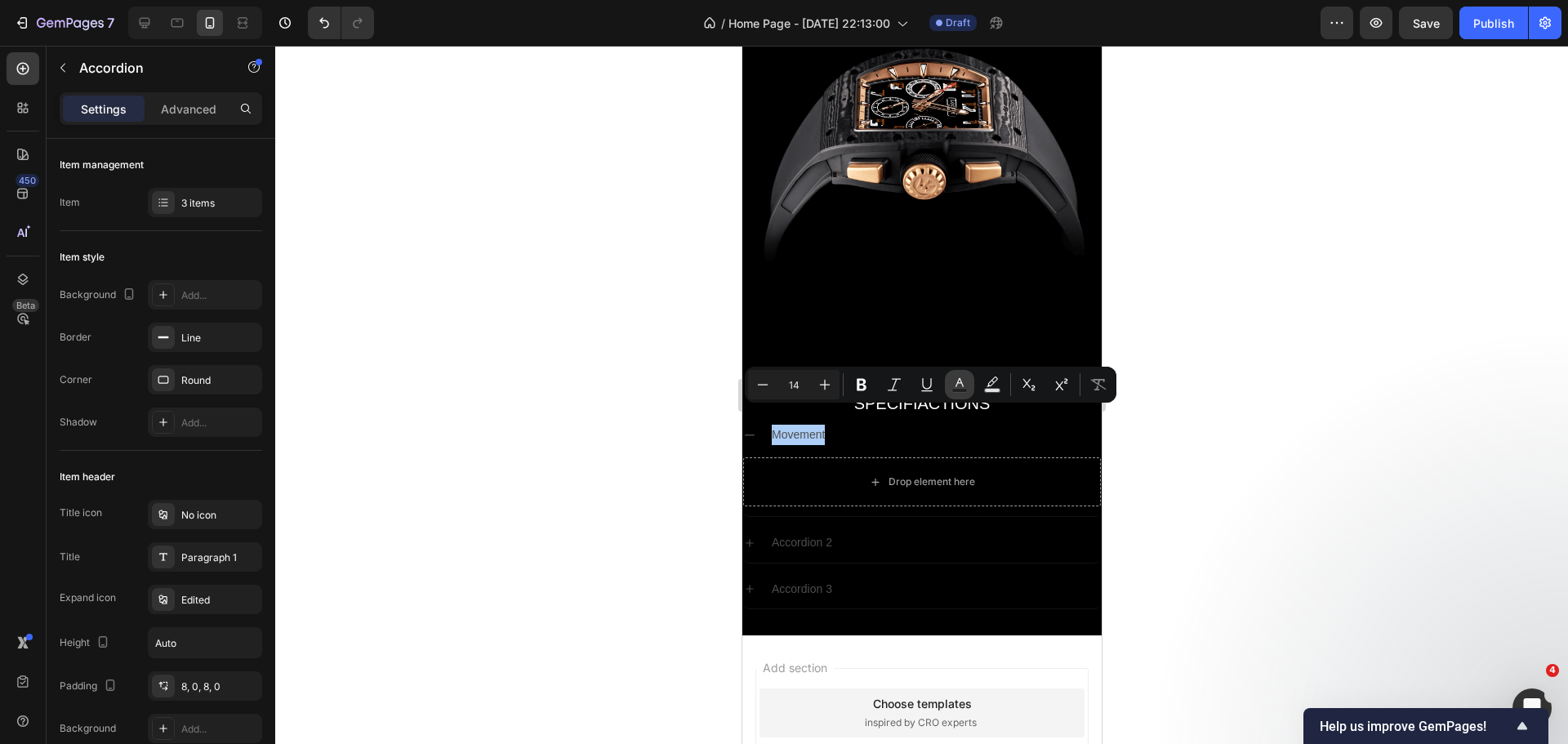
click at [963, 384] on icon "Editor contextual toolbar" at bounding box center [959, 384] width 16 height 16
type input "4D4D4D"
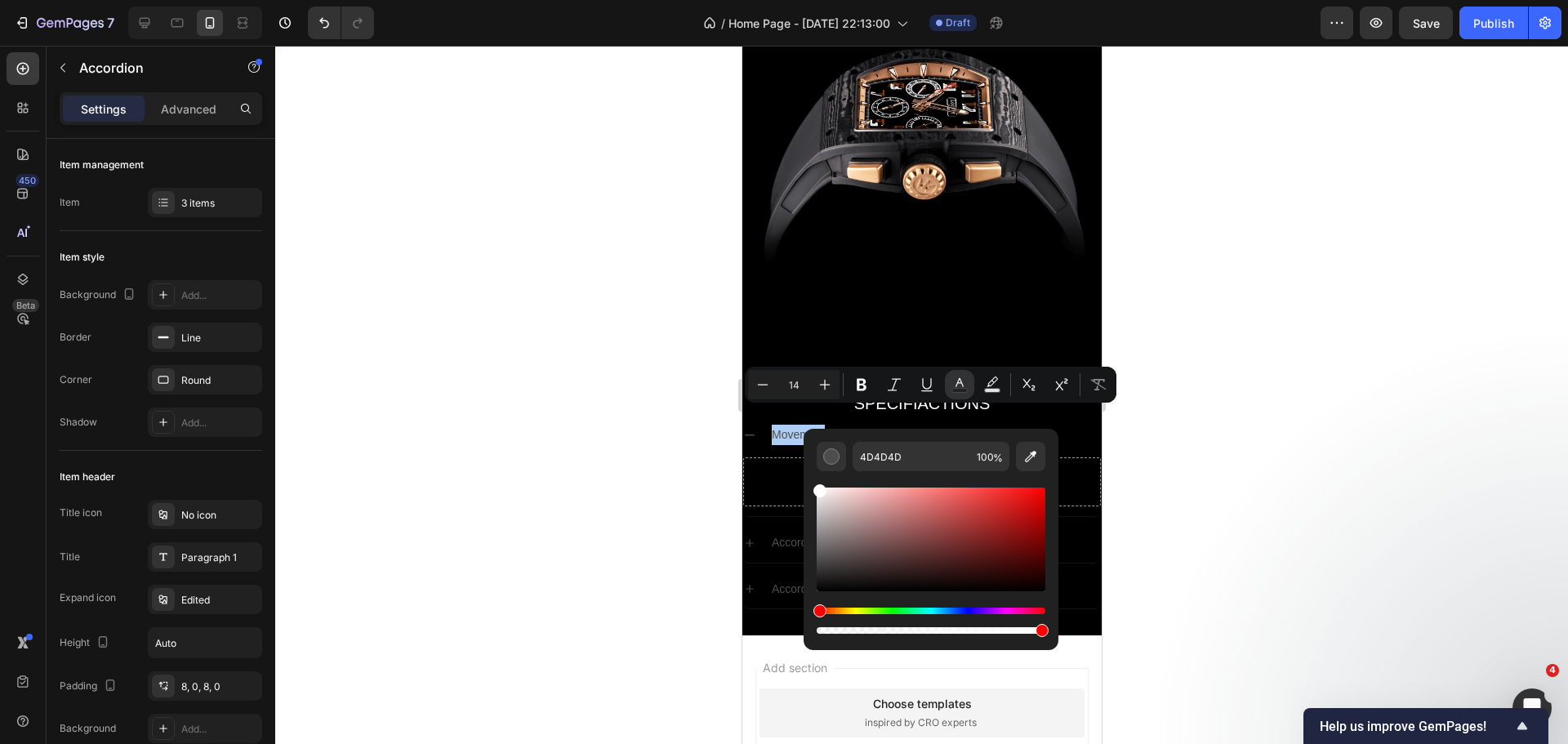
drag, startPoint x: 847, startPoint y: 525, endPoint x: 807, endPoint y: 456, distance: 79.8
click at [807, 456] on div "4D4D4D 100 %" at bounding box center [930, 533] width 254 height 209
type input "FFFFFF"
click at [687, 447] on div at bounding box center [921, 395] width 1292 height 699
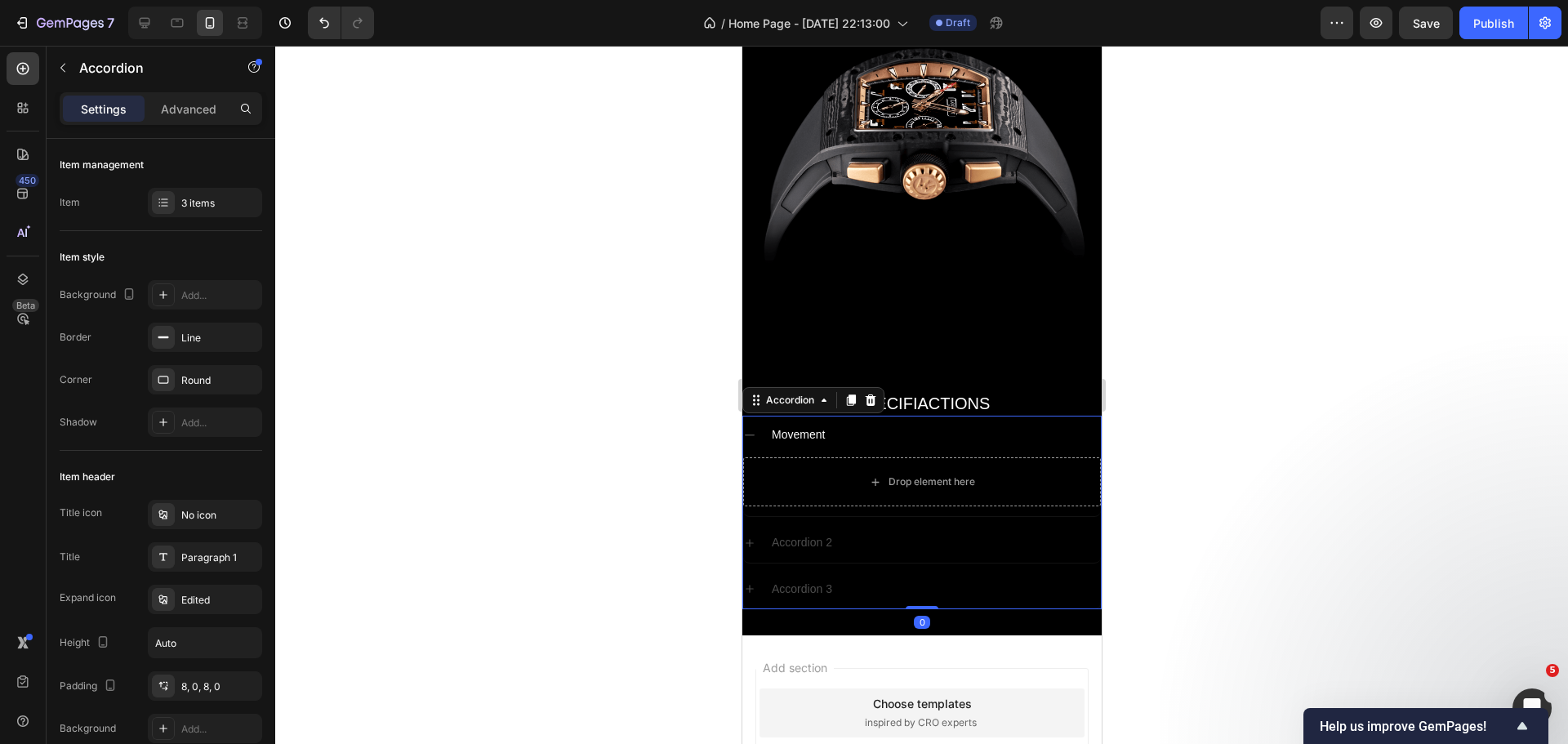
click at [748, 429] on icon at bounding box center [748, 435] width 13 height 13
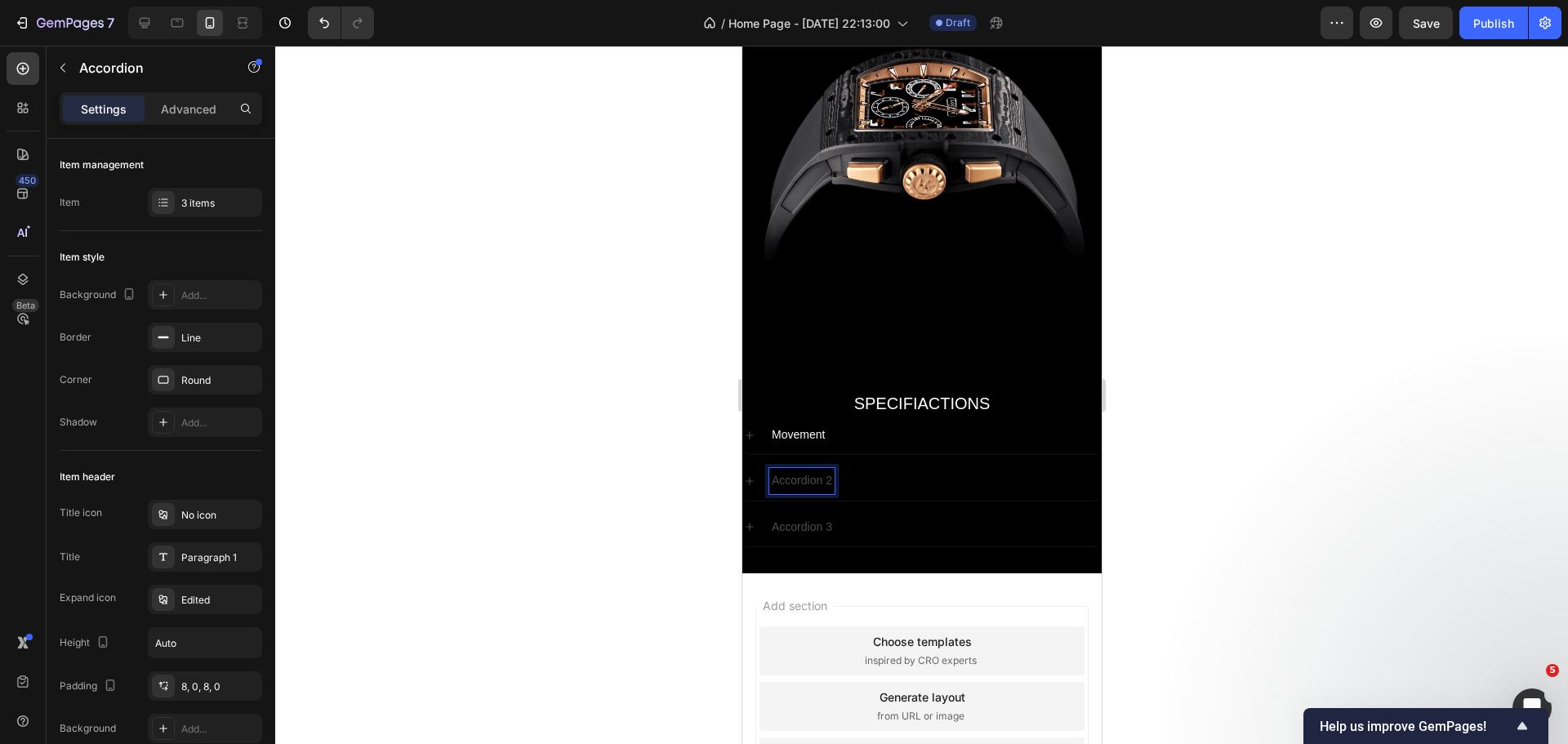
click at [795, 471] on p "Accordion 2" at bounding box center [801, 481] width 60 height 20
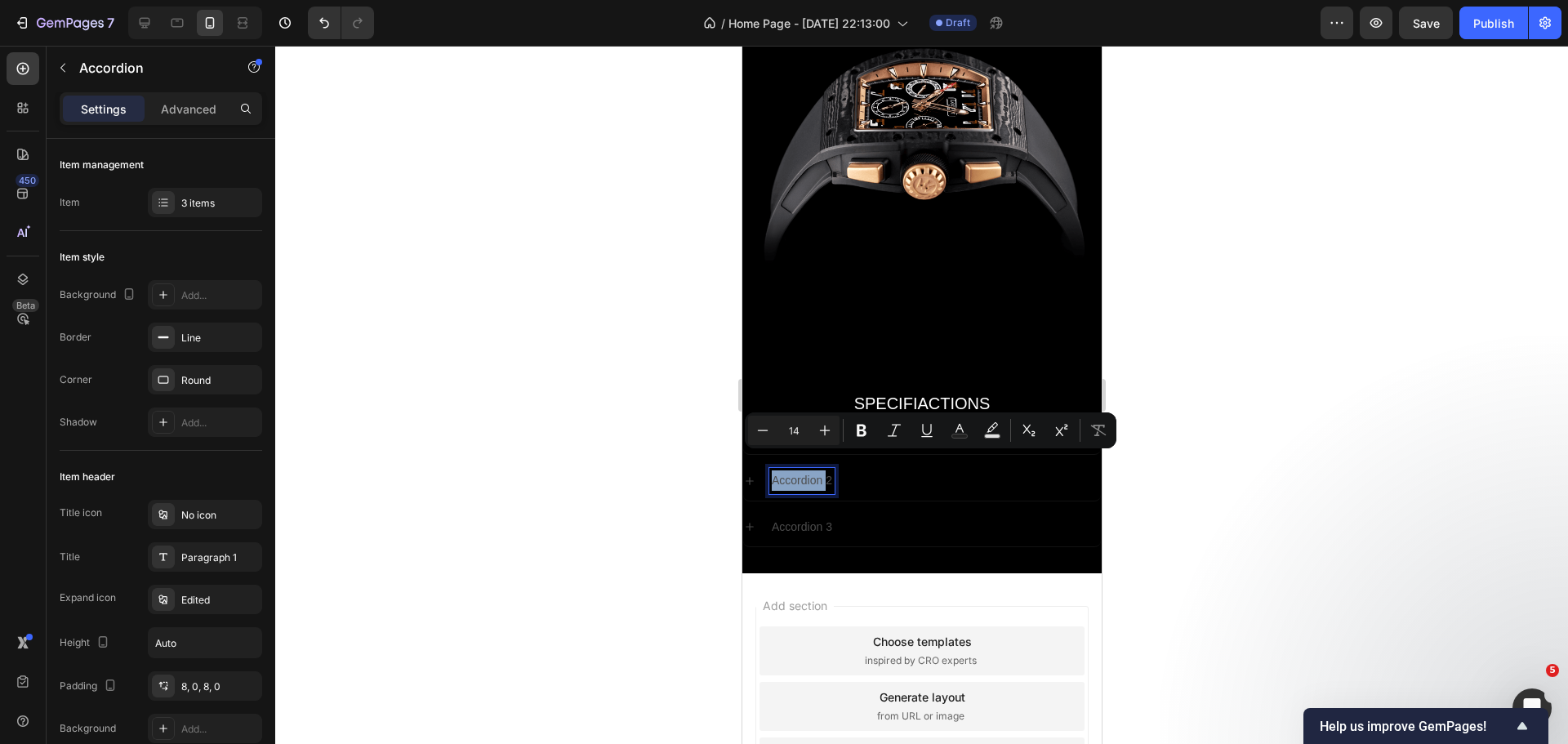
click at [795, 471] on p "Accordion 2" at bounding box center [801, 481] width 60 height 20
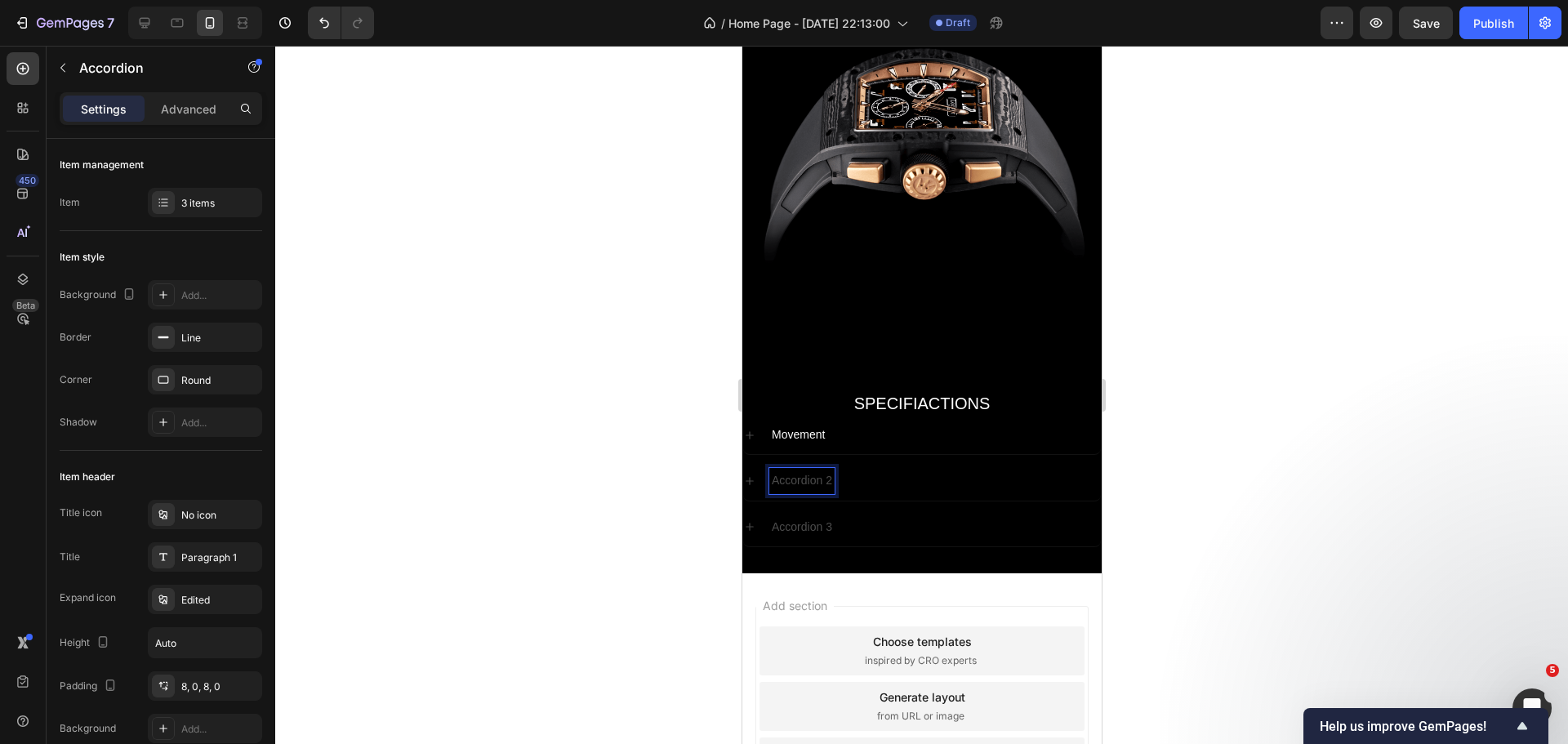
click at [795, 471] on p "Accordion 2" at bounding box center [801, 481] width 60 height 20
click at [788, 471] on p "Case" at bounding box center [784, 481] width 27 height 20
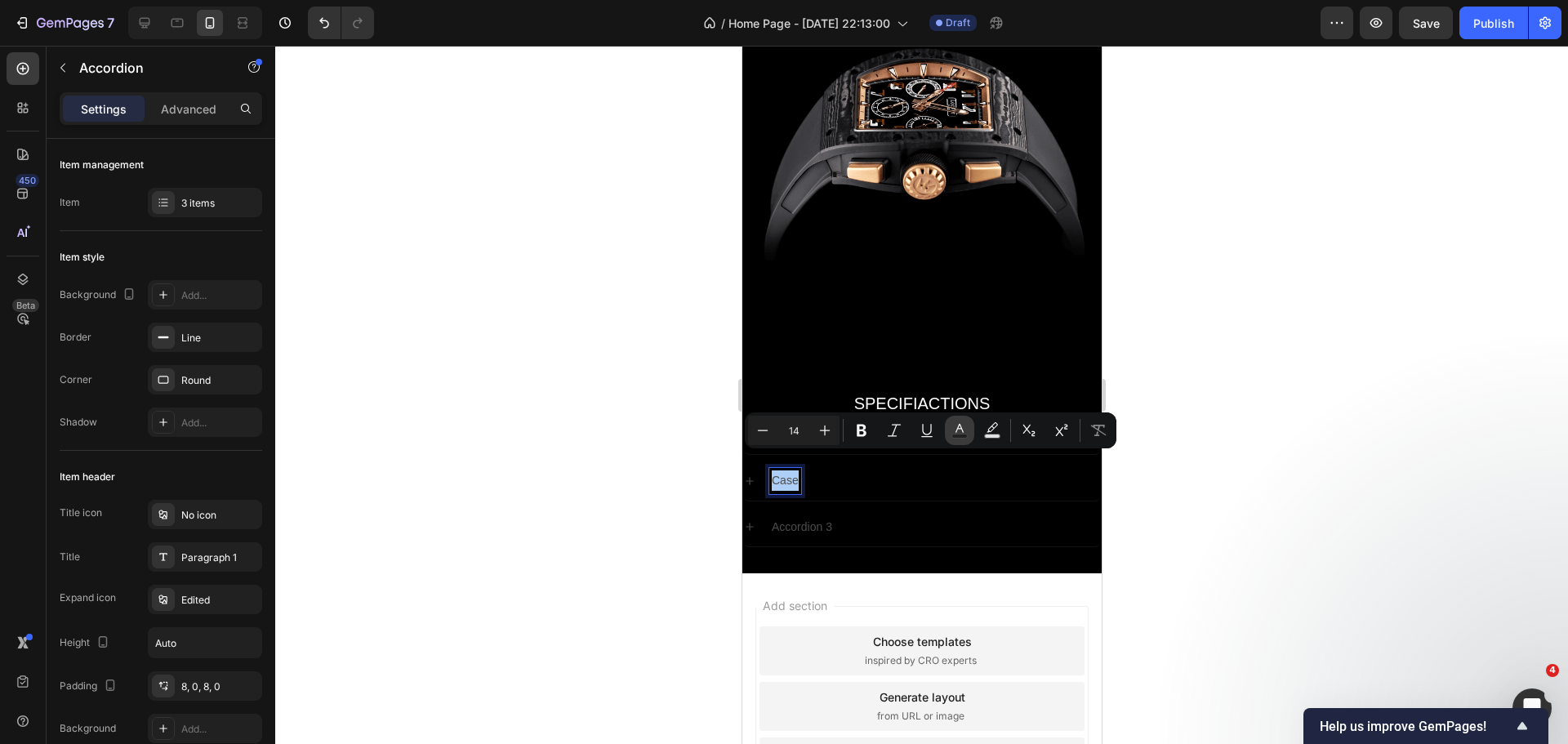
click at [962, 436] on rect "Editor contextual toolbar" at bounding box center [960, 437] width 15 height 4
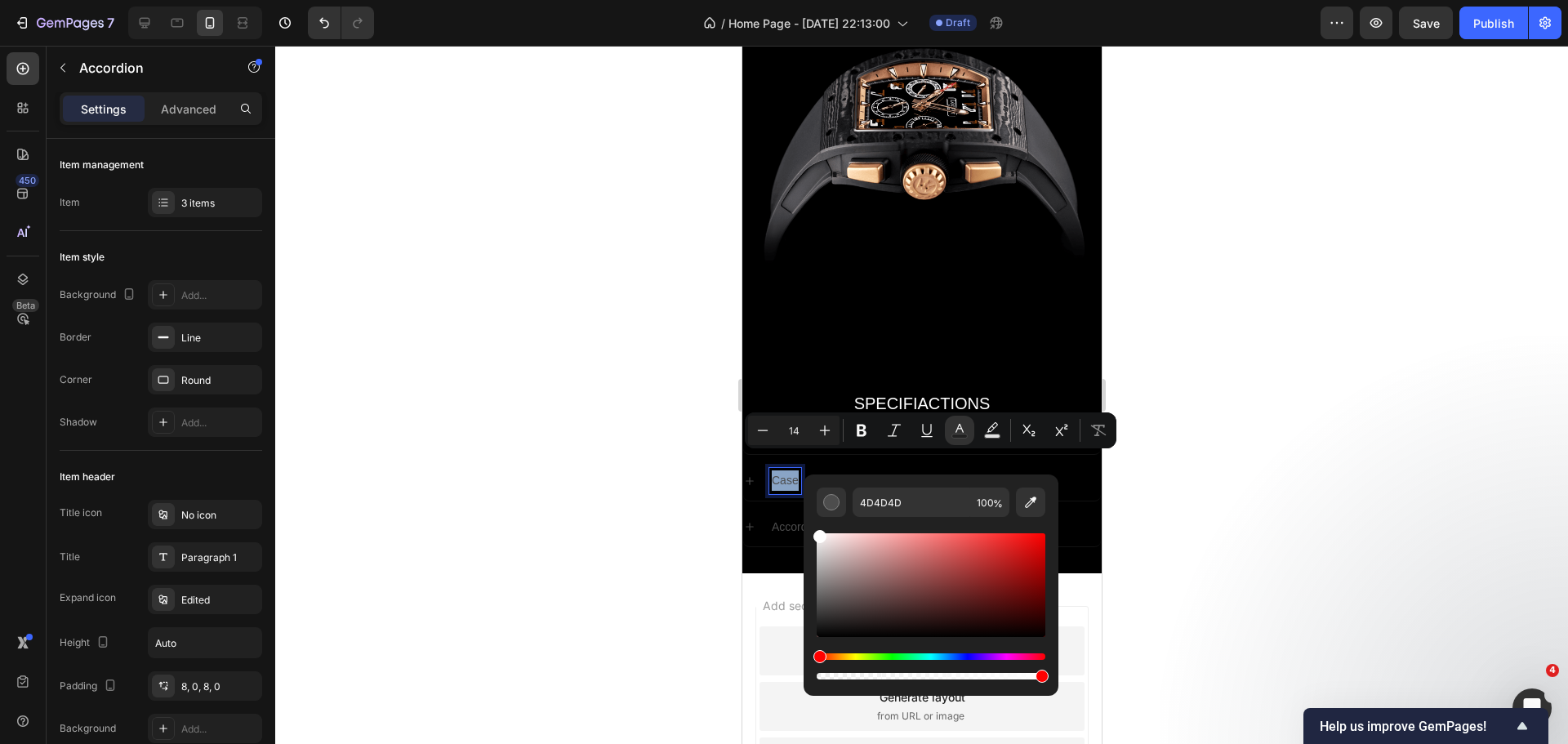
drag, startPoint x: 1577, startPoint y: 595, endPoint x: 763, endPoint y: 475, distance: 822.8
type input "FFFFFF"
click at [662, 476] on div at bounding box center [921, 395] width 1292 height 699
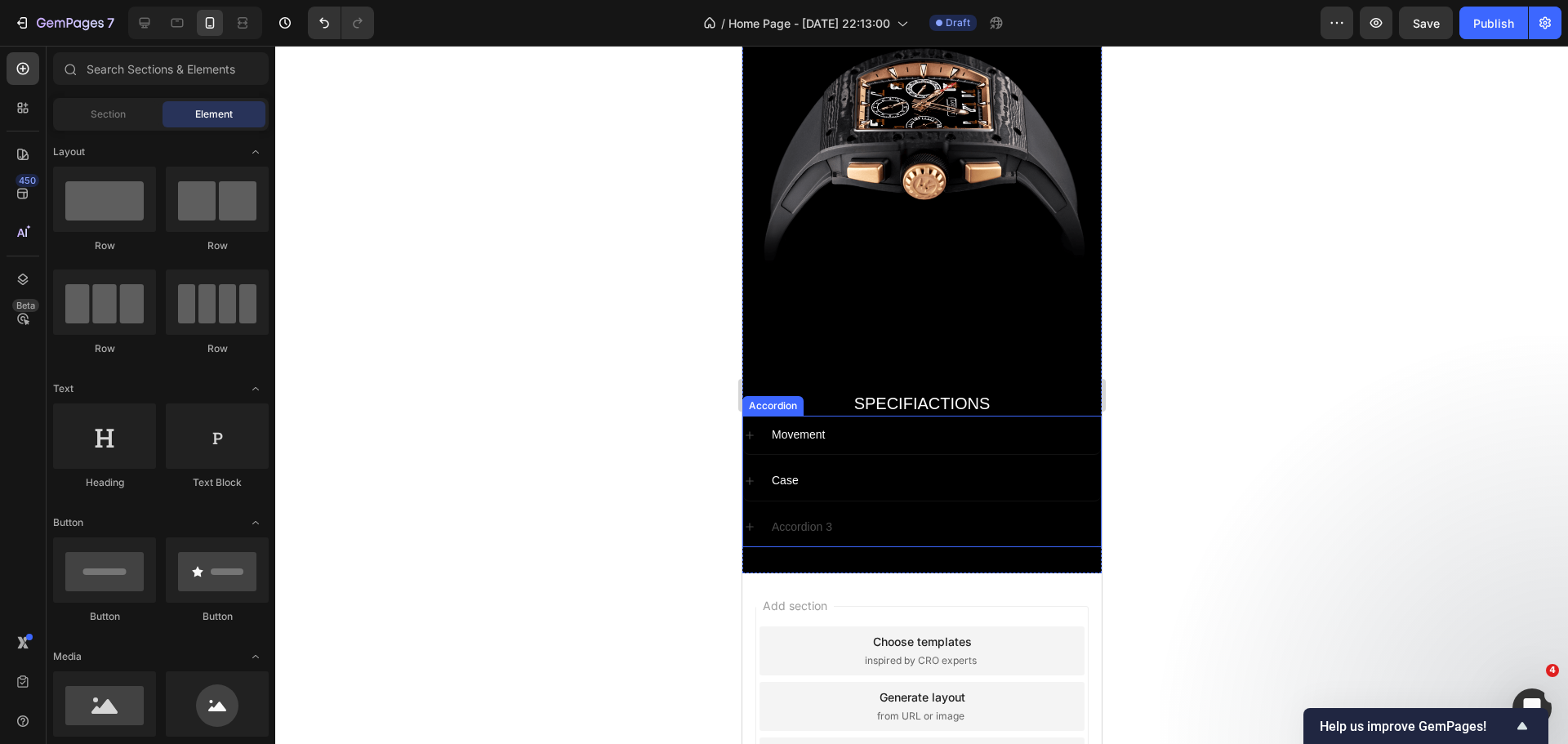
click at [797, 518] on p "Accordion 3" at bounding box center [801, 528] width 60 height 20
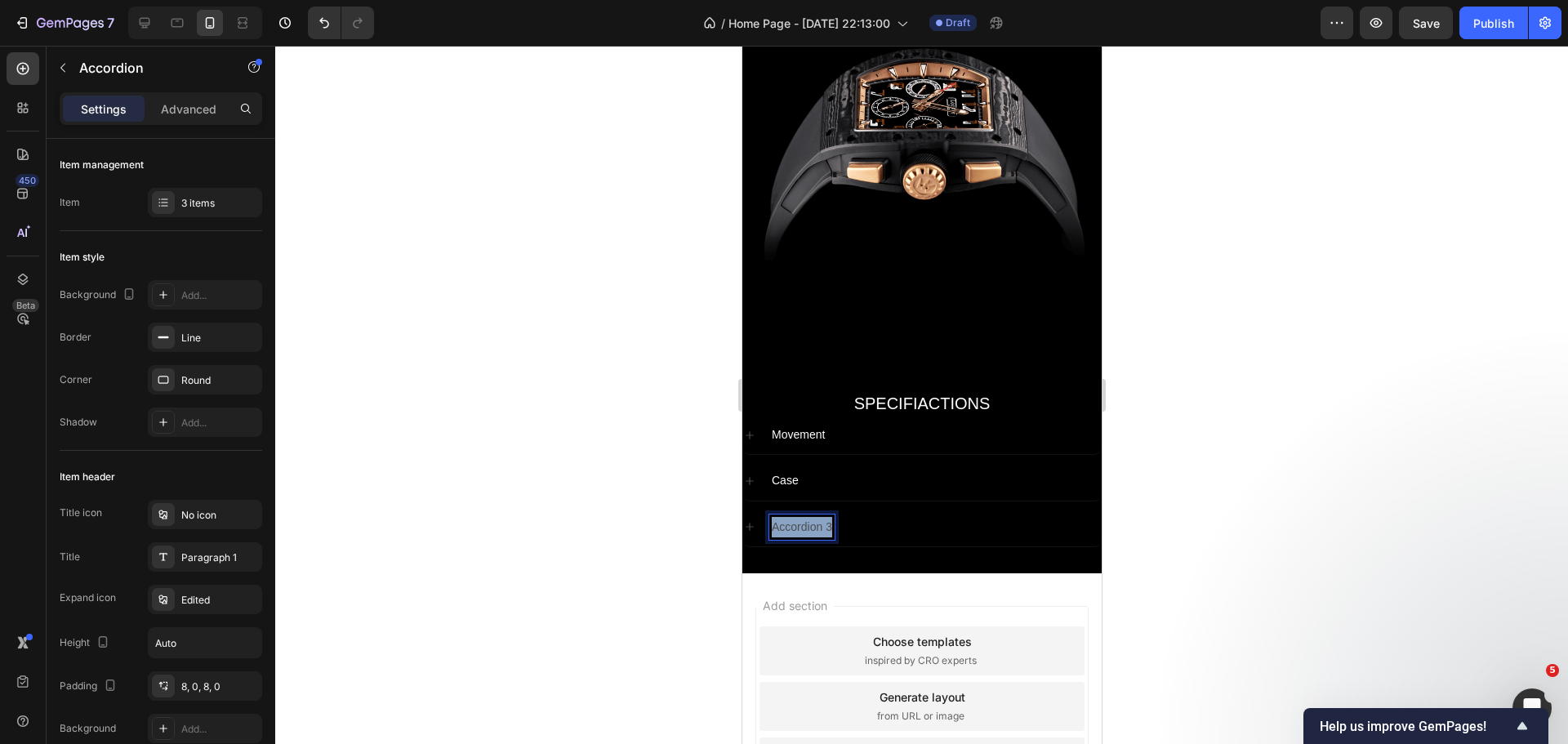
click at [797, 518] on p "Accordion 3" at bounding box center [801, 528] width 60 height 20
click at [784, 518] on p "Dial" at bounding box center [780, 528] width 20 height 20
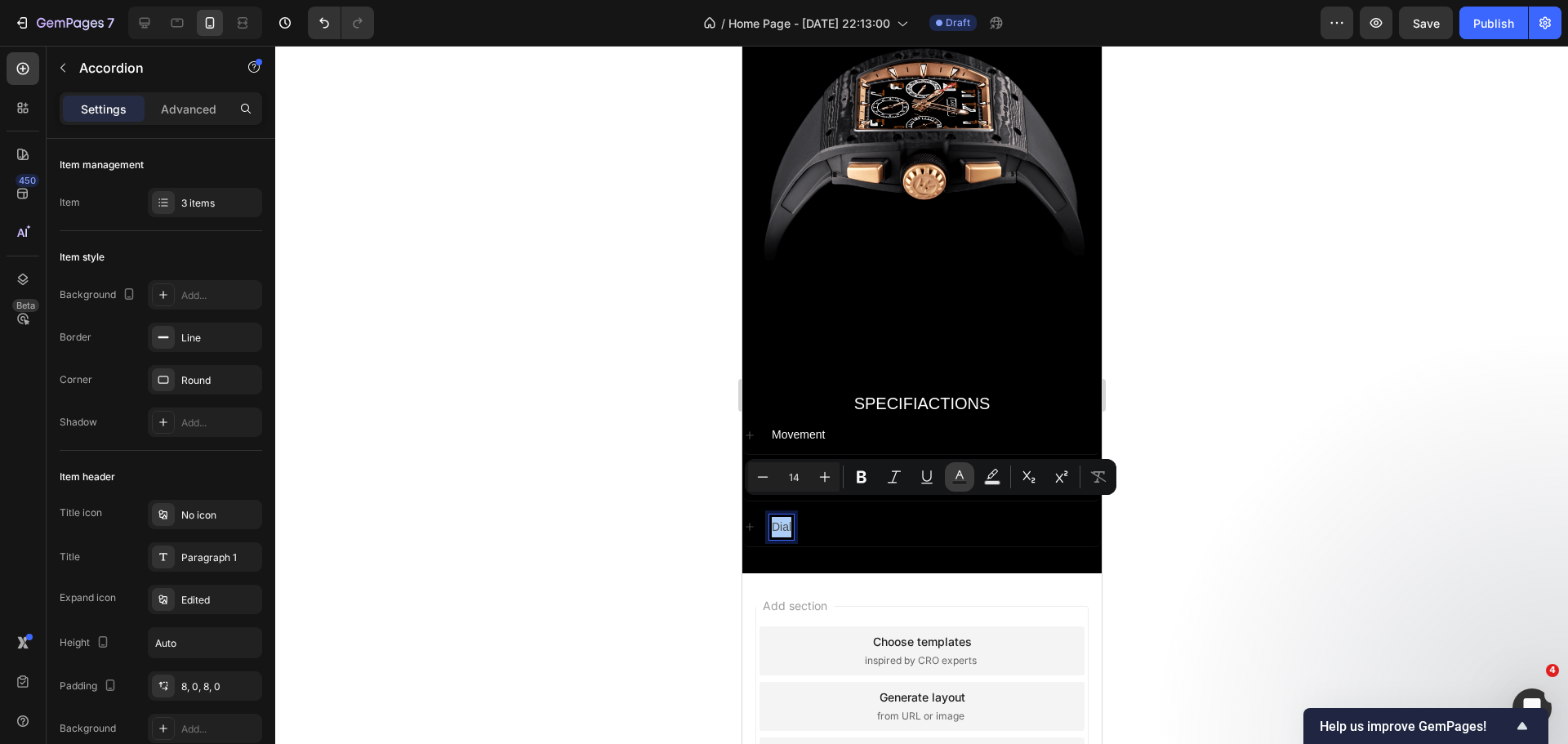
click at [955, 488] on button "Text Color" at bounding box center [959, 477] width 30 height 30
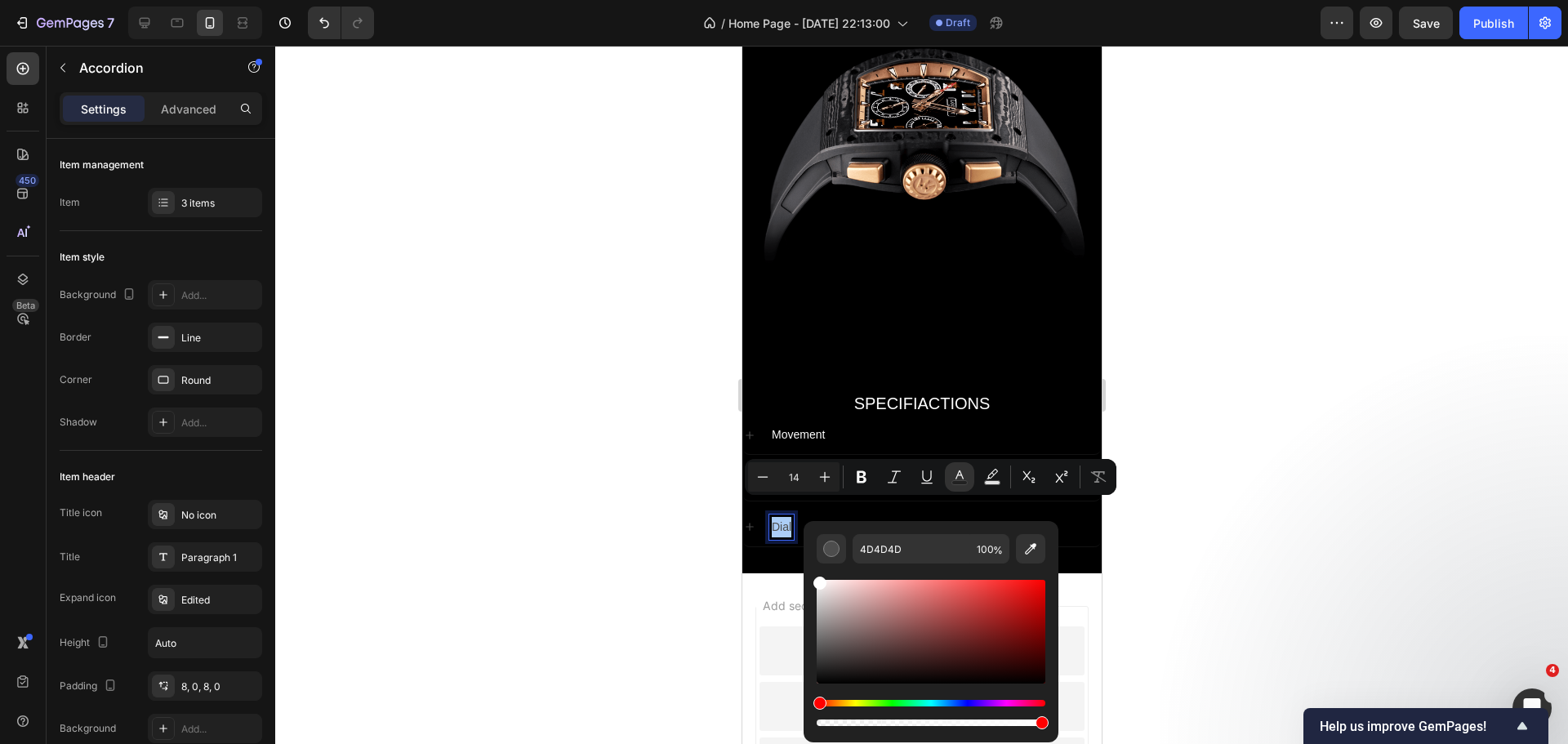
drag, startPoint x: 1603, startPoint y: 668, endPoint x: 780, endPoint y: 547, distance: 831.8
type input "FFFFFF"
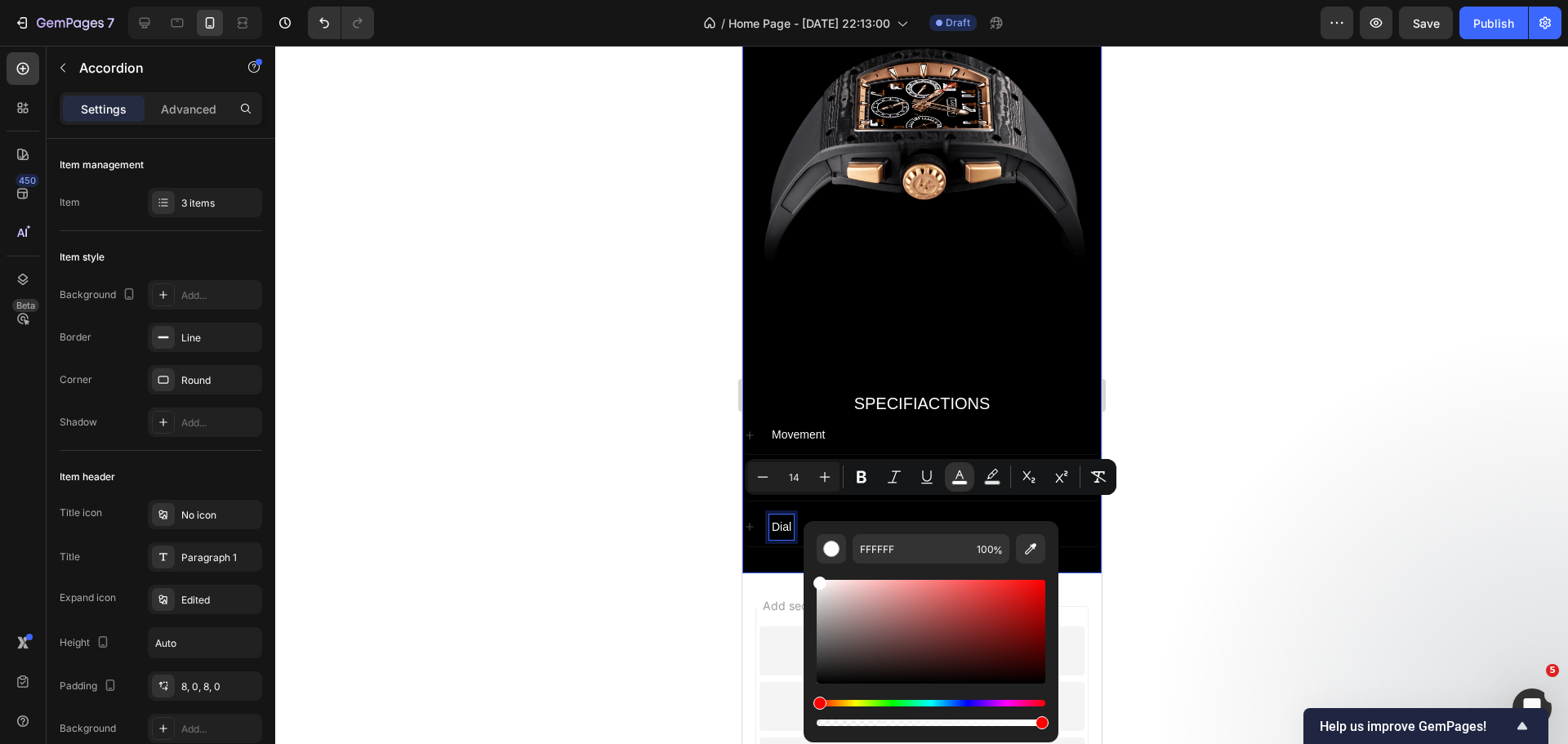
click at [590, 483] on div at bounding box center [921, 395] width 1292 height 699
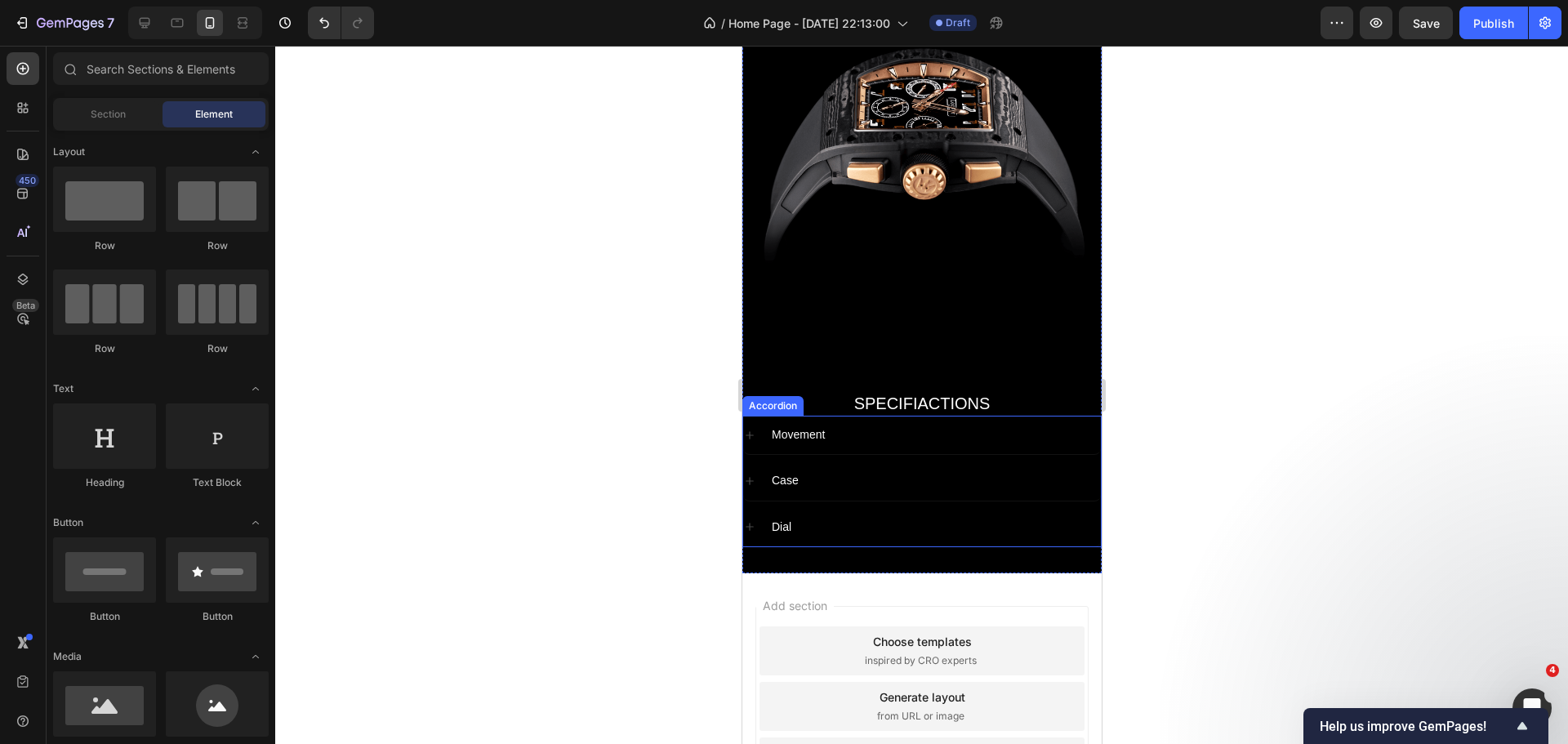
click at [746, 429] on icon at bounding box center [748, 435] width 13 height 13
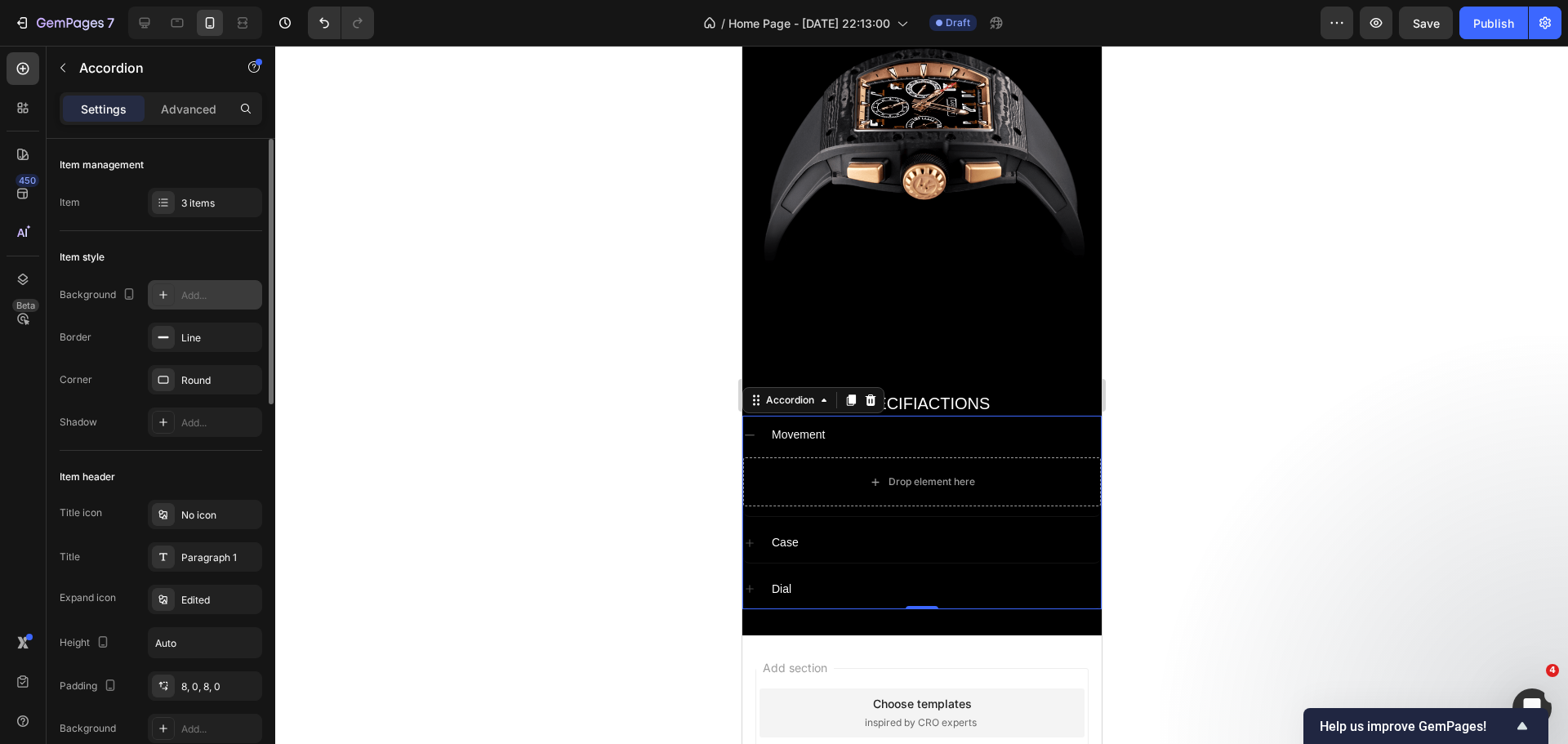
click at [189, 305] on div "Add..." at bounding box center [205, 295] width 114 height 30
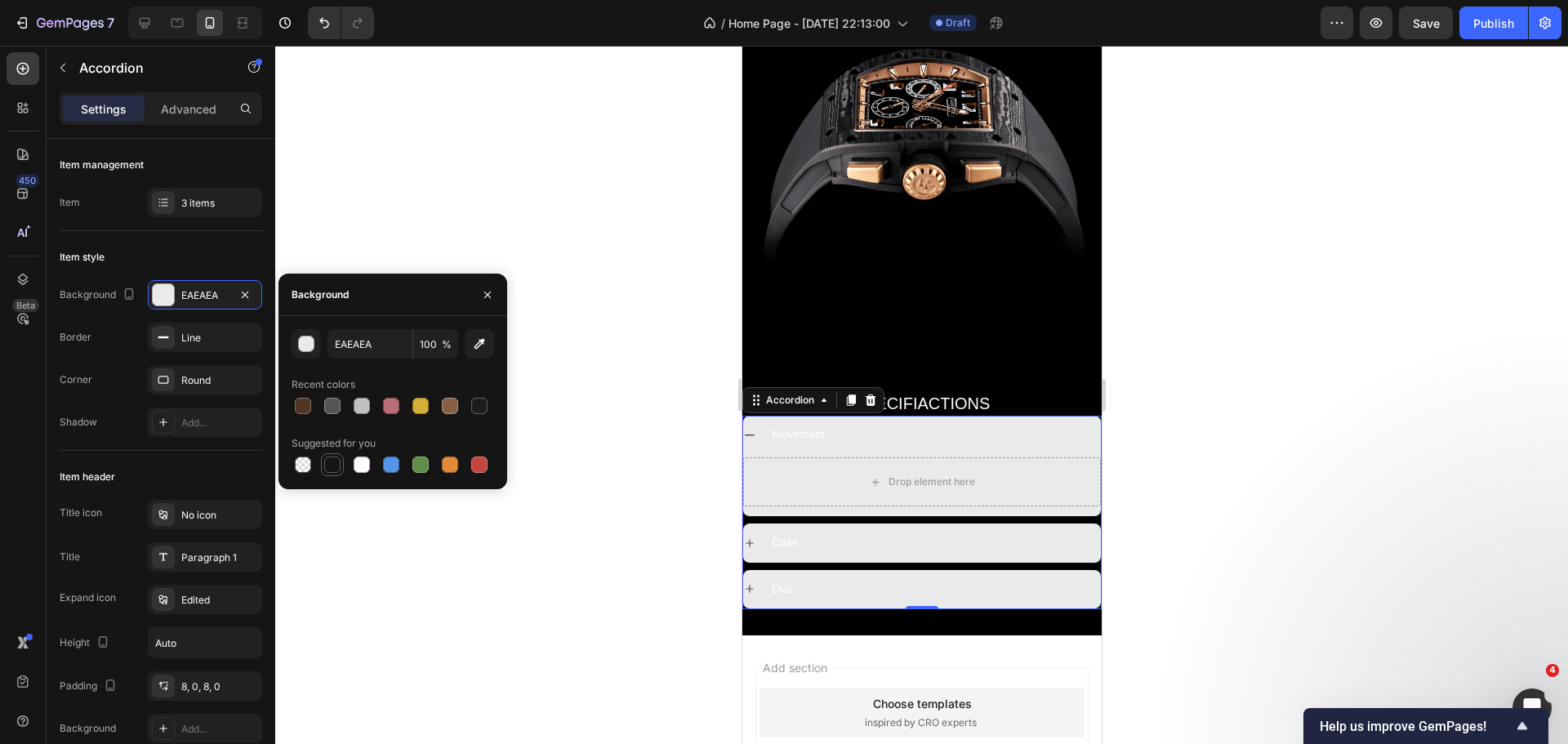
click at [323, 461] on div at bounding box center [332, 465] width 20 height 20
type input "151515"
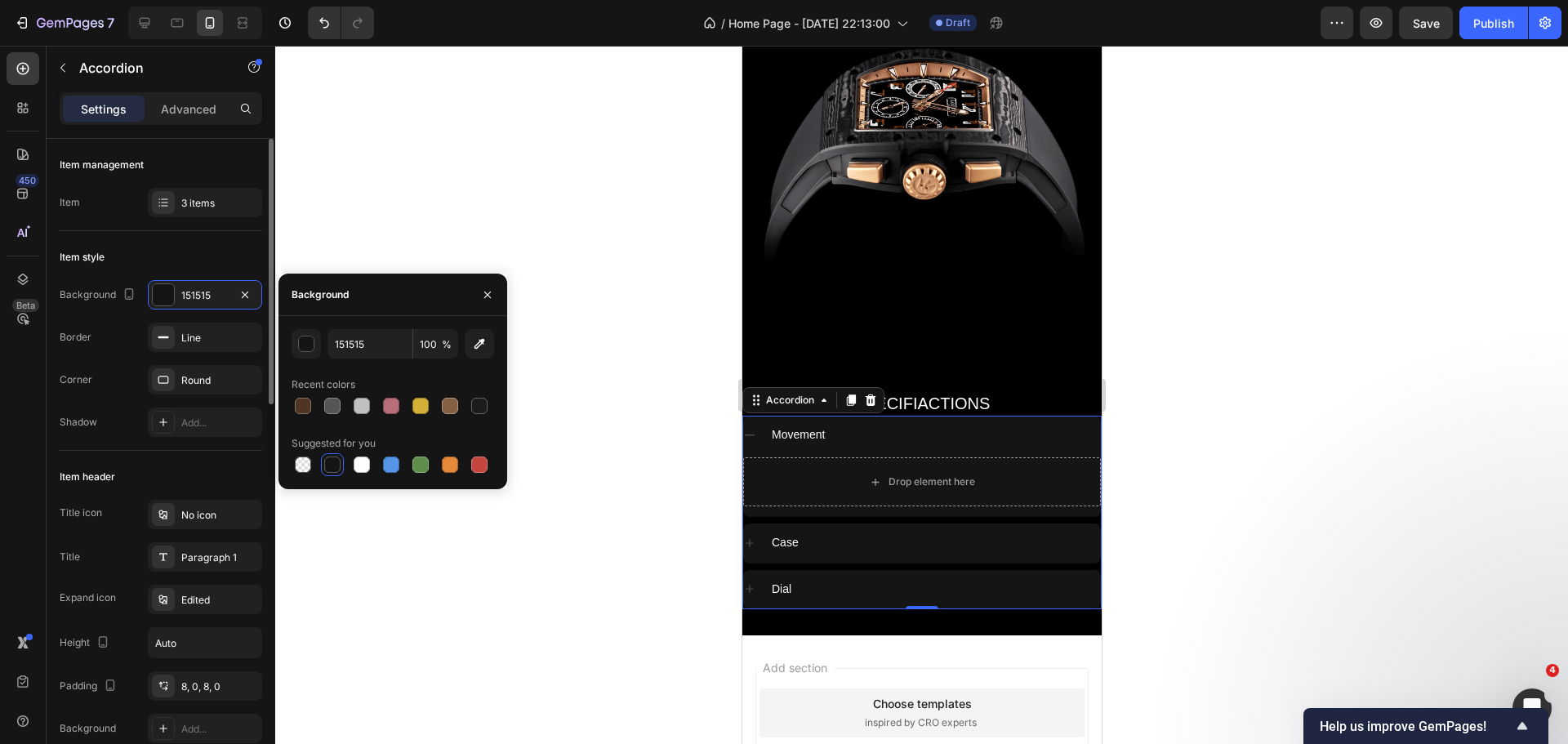
click at [188, 243] on div "Item style Background 151515 Border Line Corner Round Shadow Add..." at bounding box center [161, 341] width 202 height 220
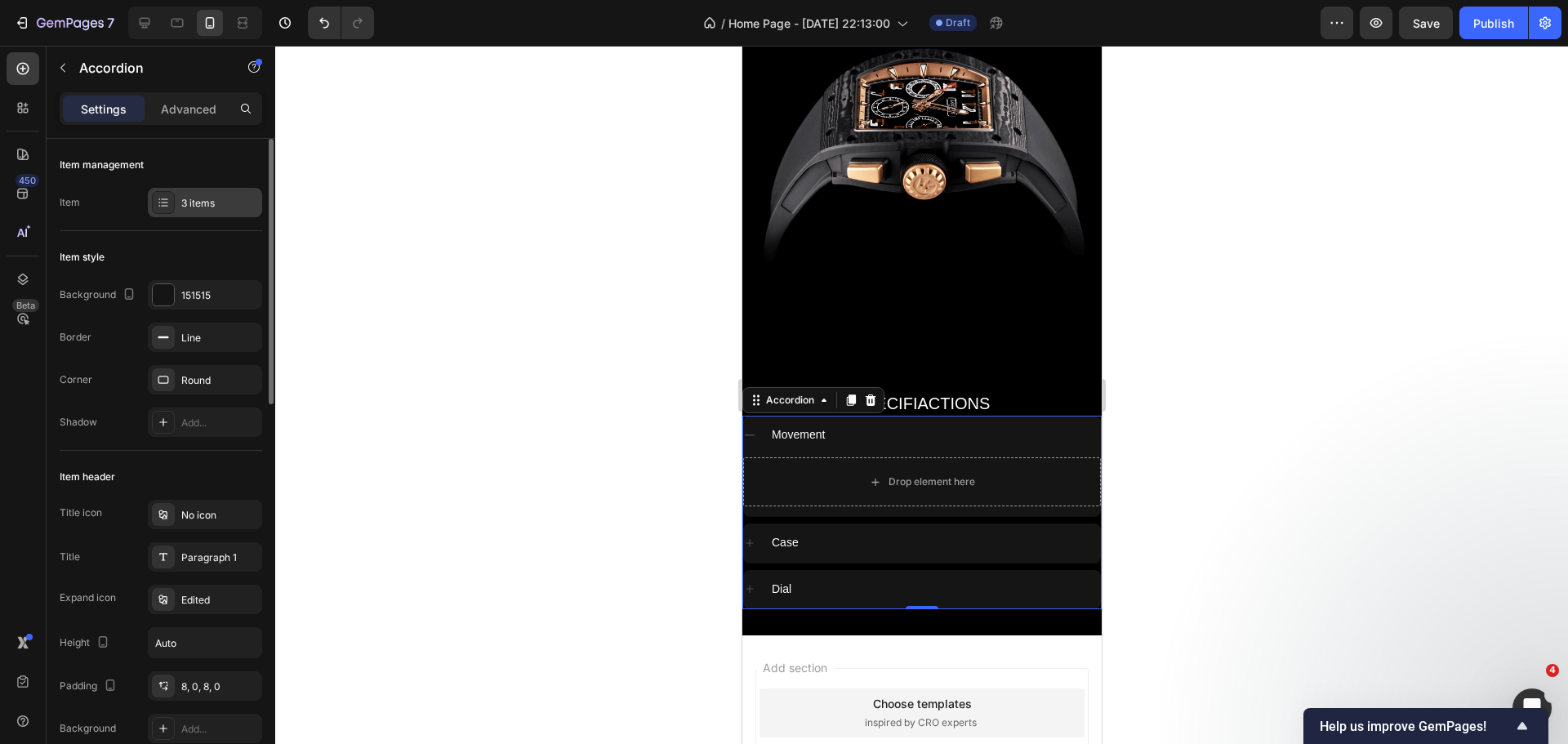
click at [161, 196] on icon at bounding box center [163, 202] width 13 height 13
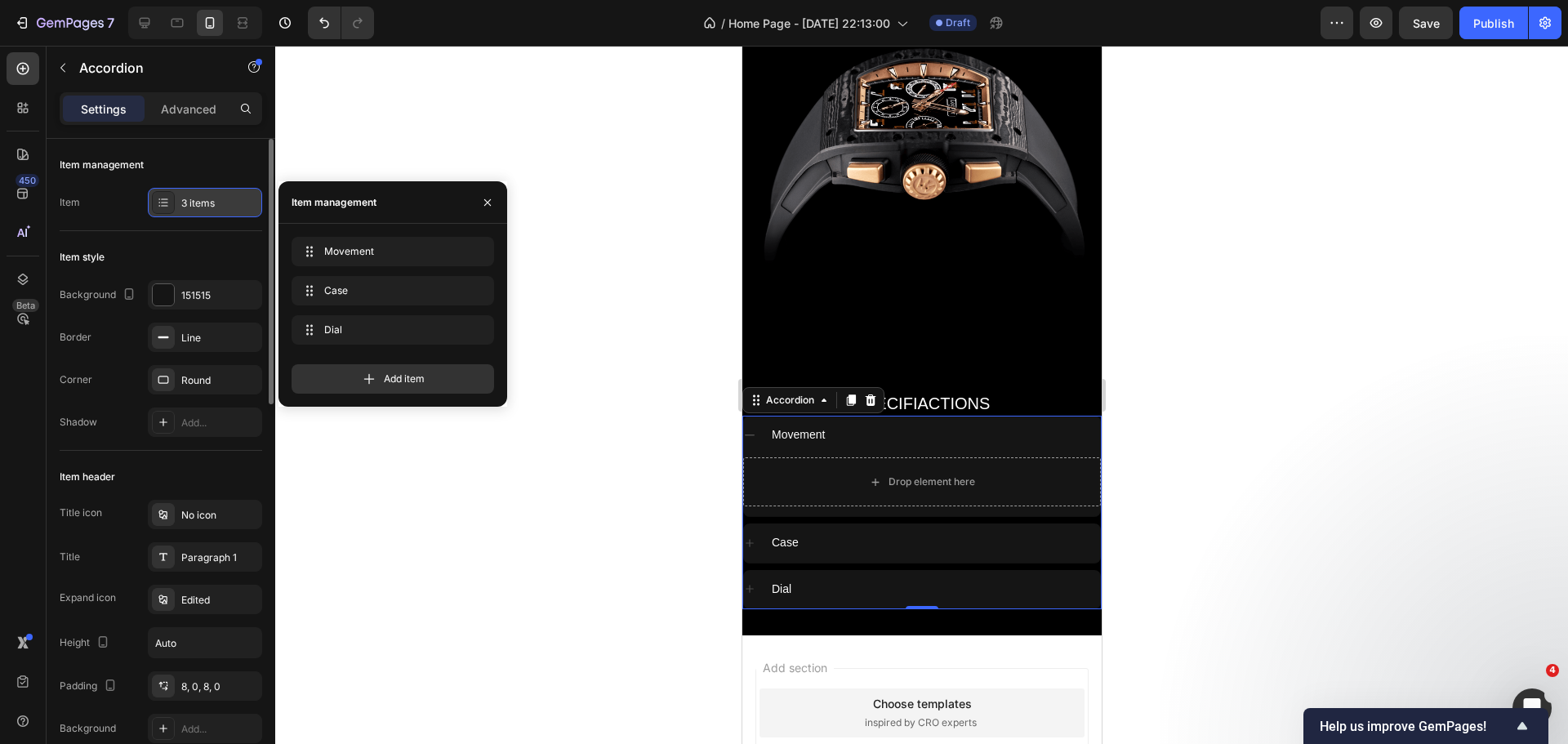
click at [161, 196] on icon at bounding box center [163, 202] width 13 height 13
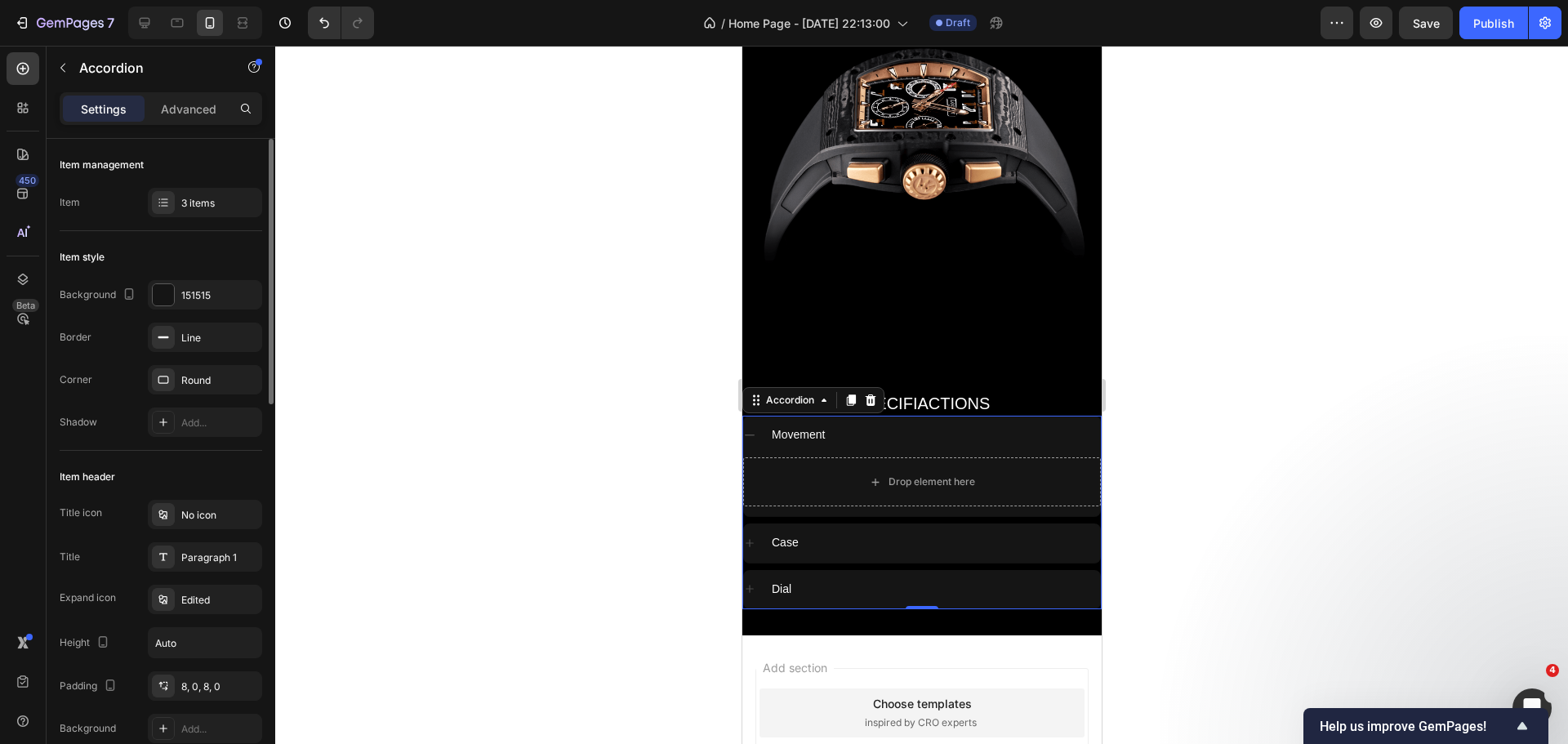
click at [175, 269] on div "Item style" at bounding box center [161, 257] width 202 height 26
click at [674, 488] on div at bounding box center [921, 395] width 1292 height 699
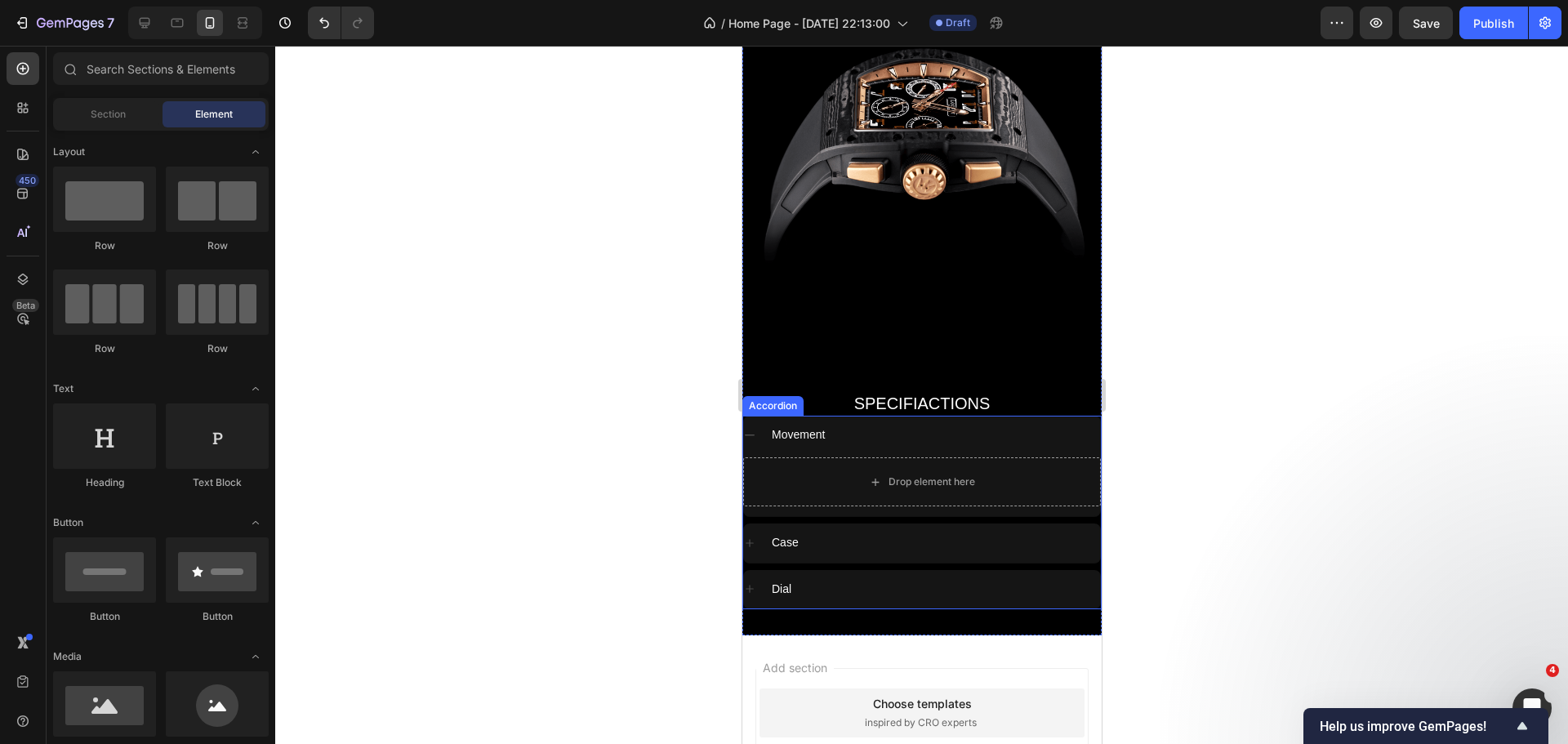
click at [750, 429] on icon at bounding box center [748, 435] width 13 height 13
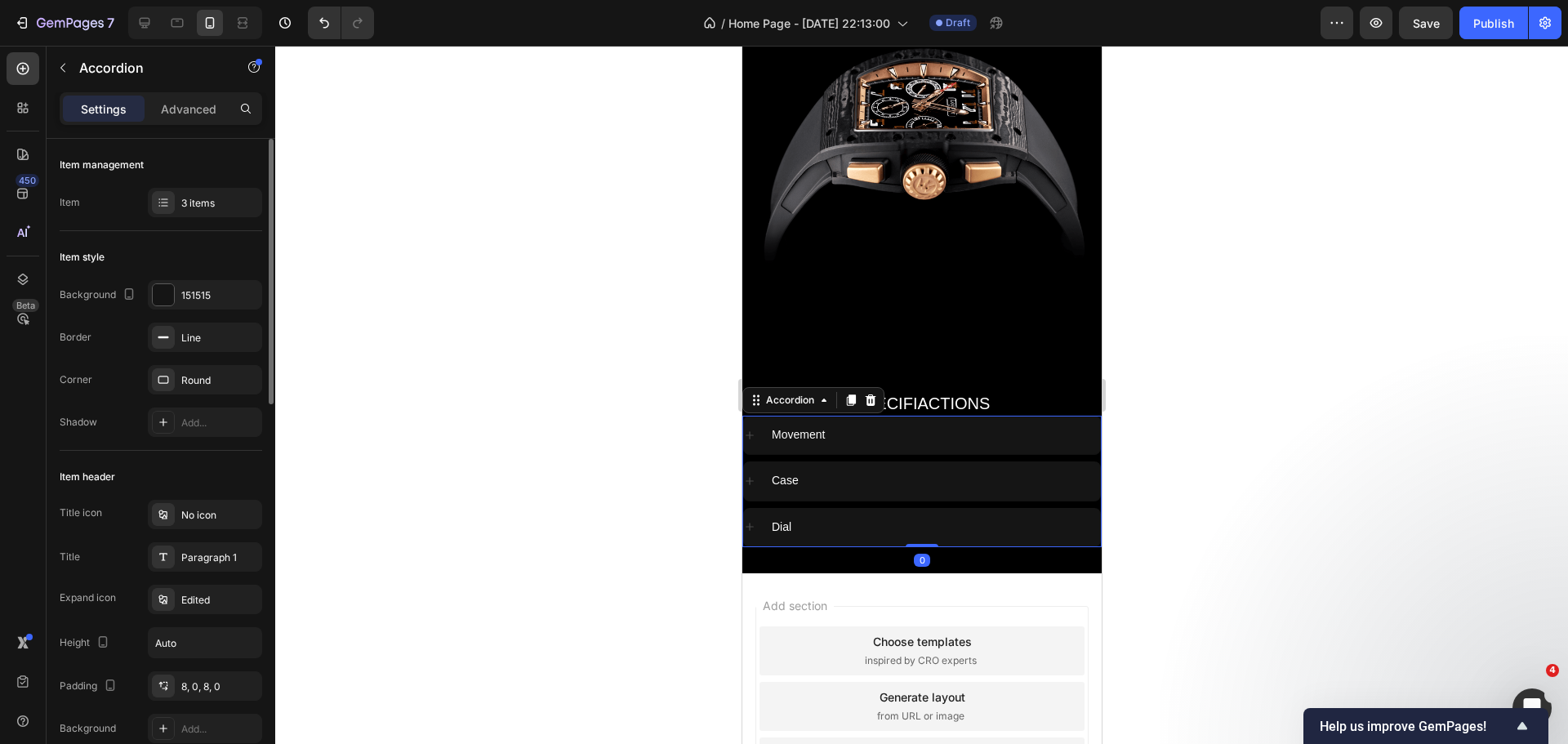
scroll to position [82, 0]
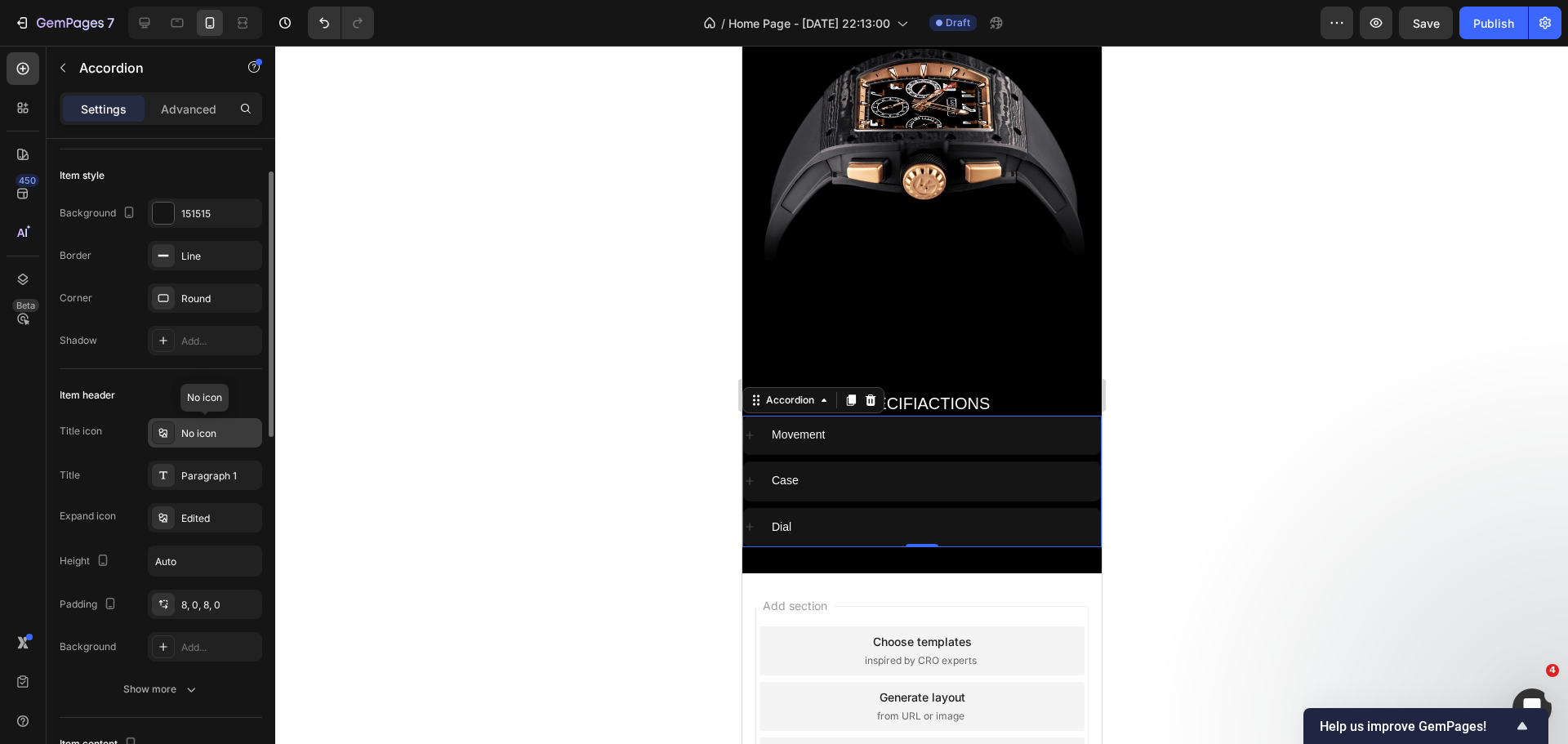
click at [161, 423] on div at bounding box center [163, 432] width 23 height 23
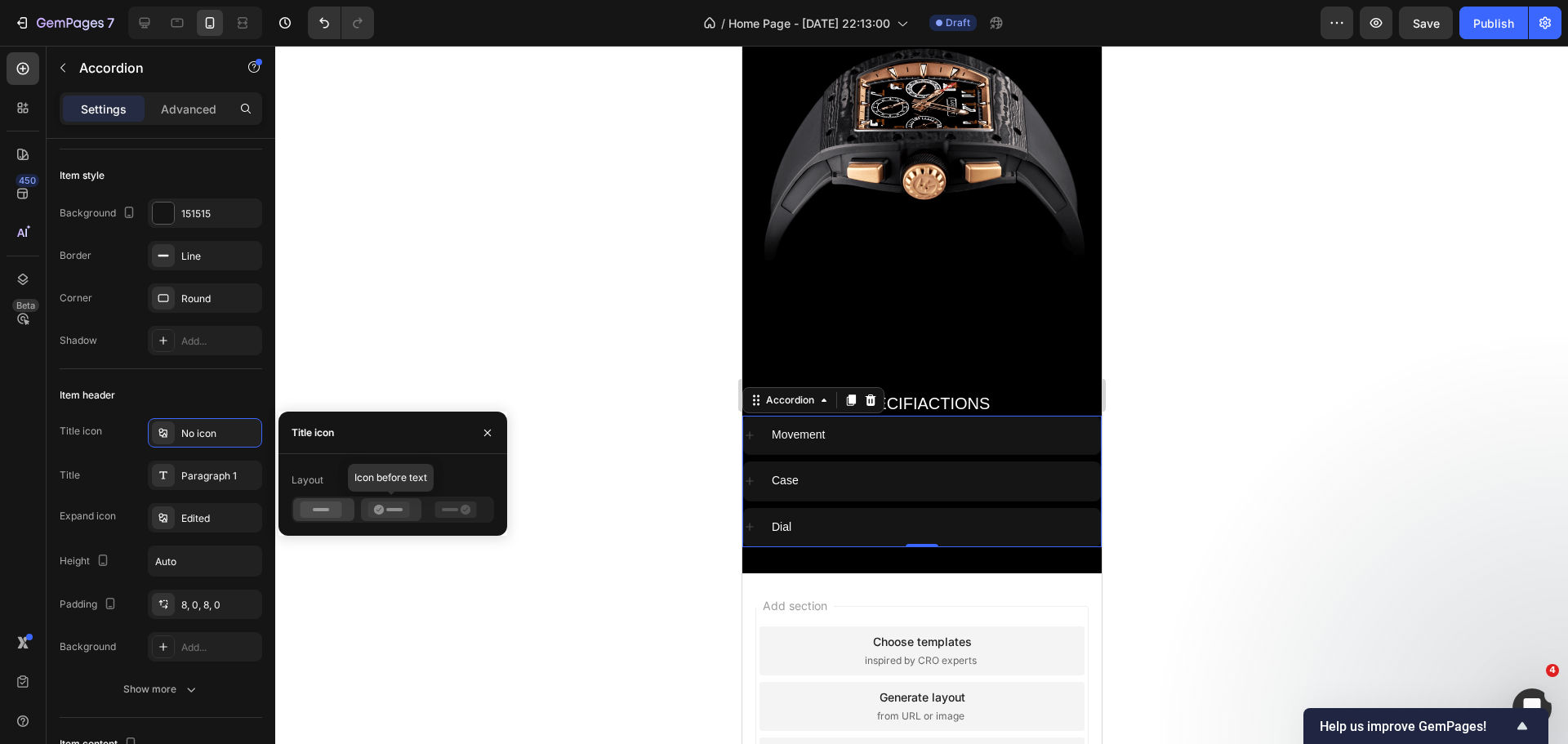
click at [382, 514] on icon at bounding box center [388, 509] width 42 height 16
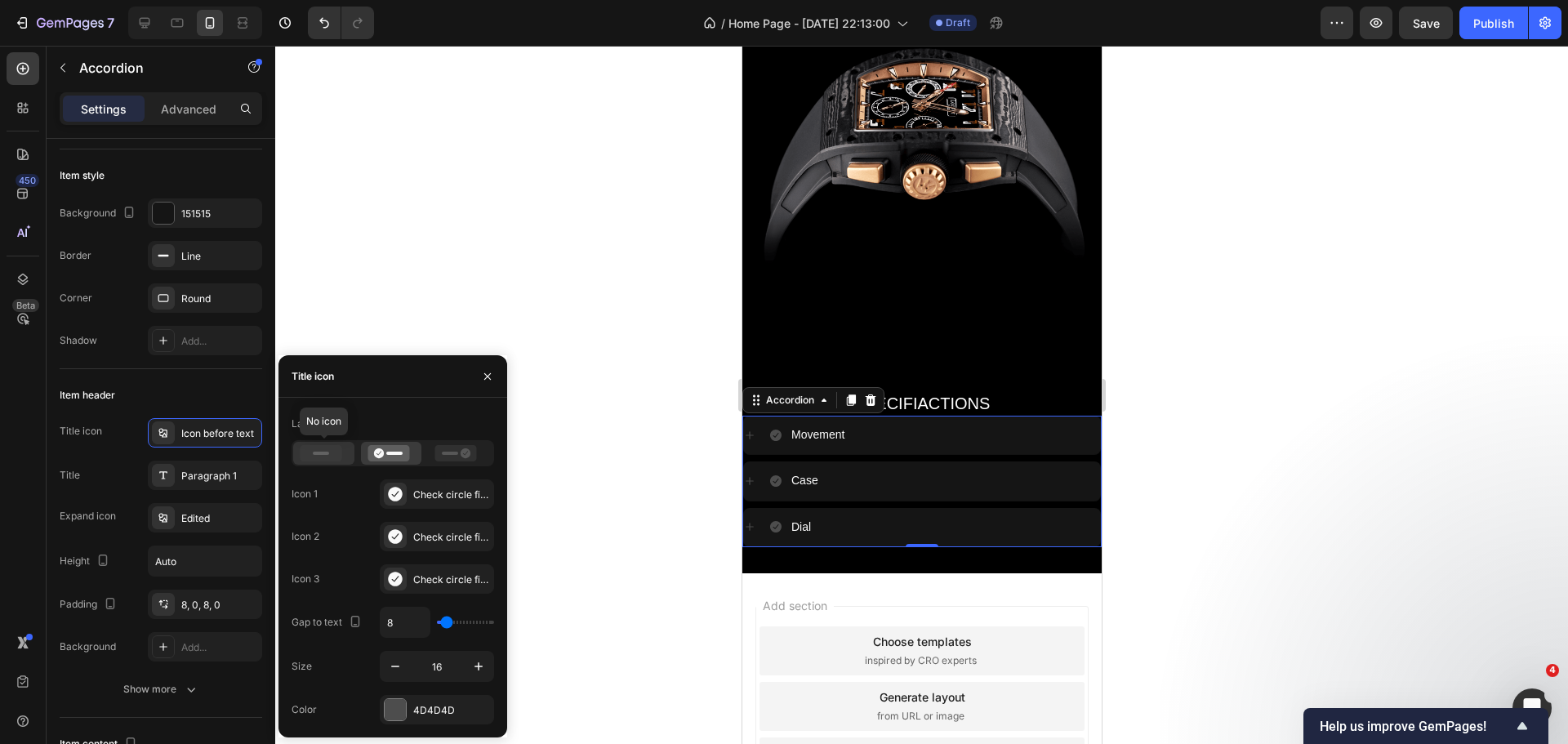
click at [319, 453] on rect at bounding box center [321, 454] width 16 height 3
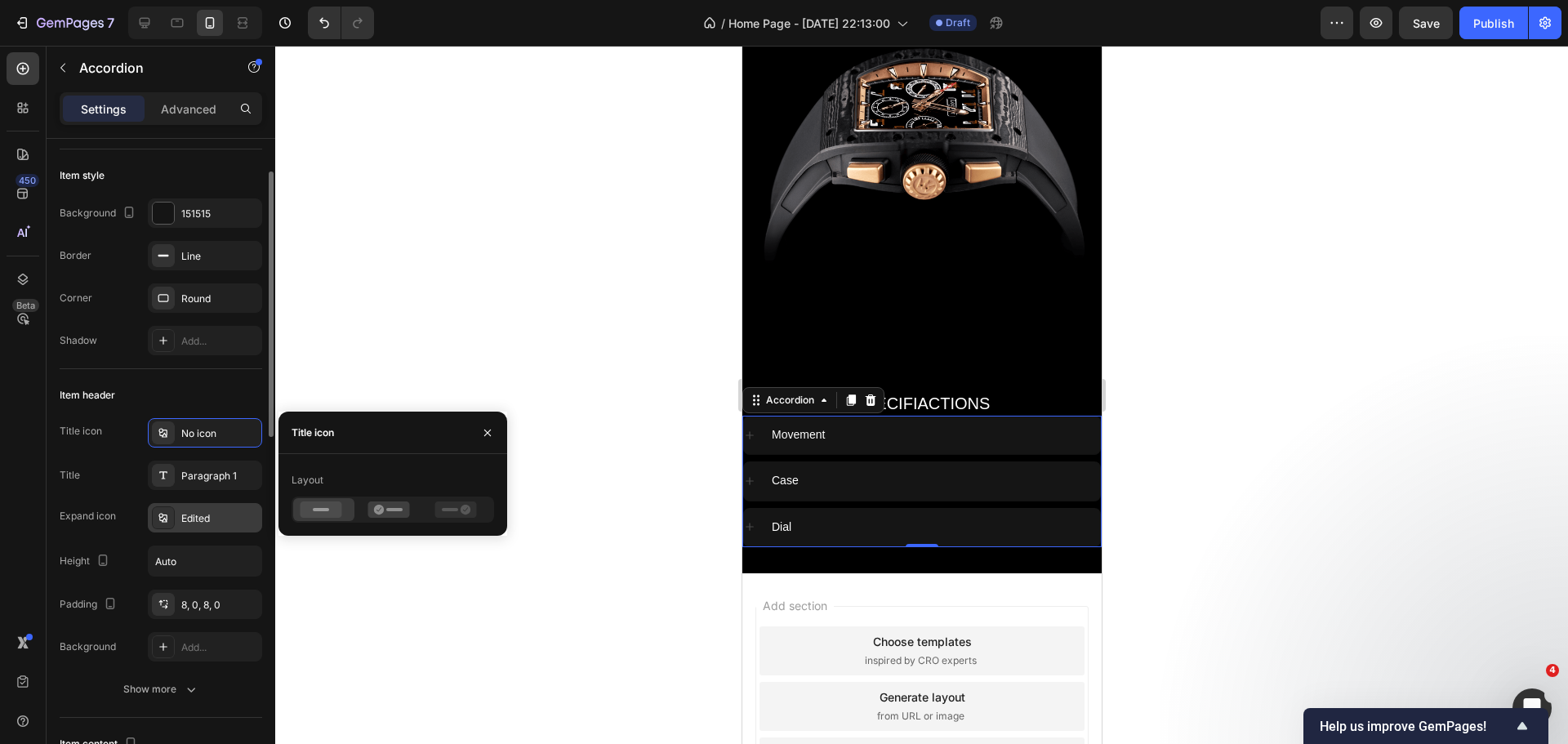
click at [201, 514] on div "Edited" at bounding box center [220, 518] width 77 height 14
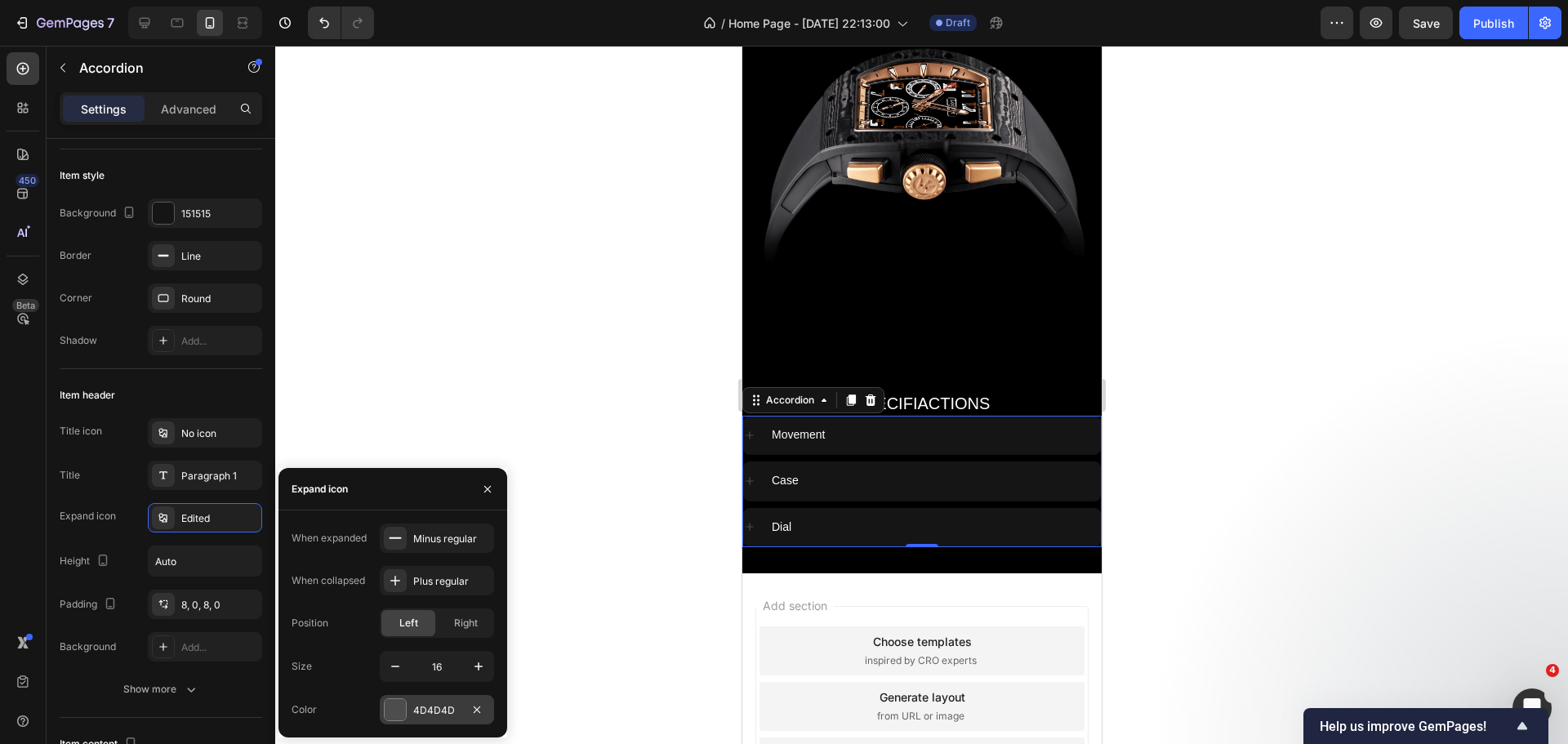
click at [402, 712] on div at bounding box center [395, 710] width 21 height 21
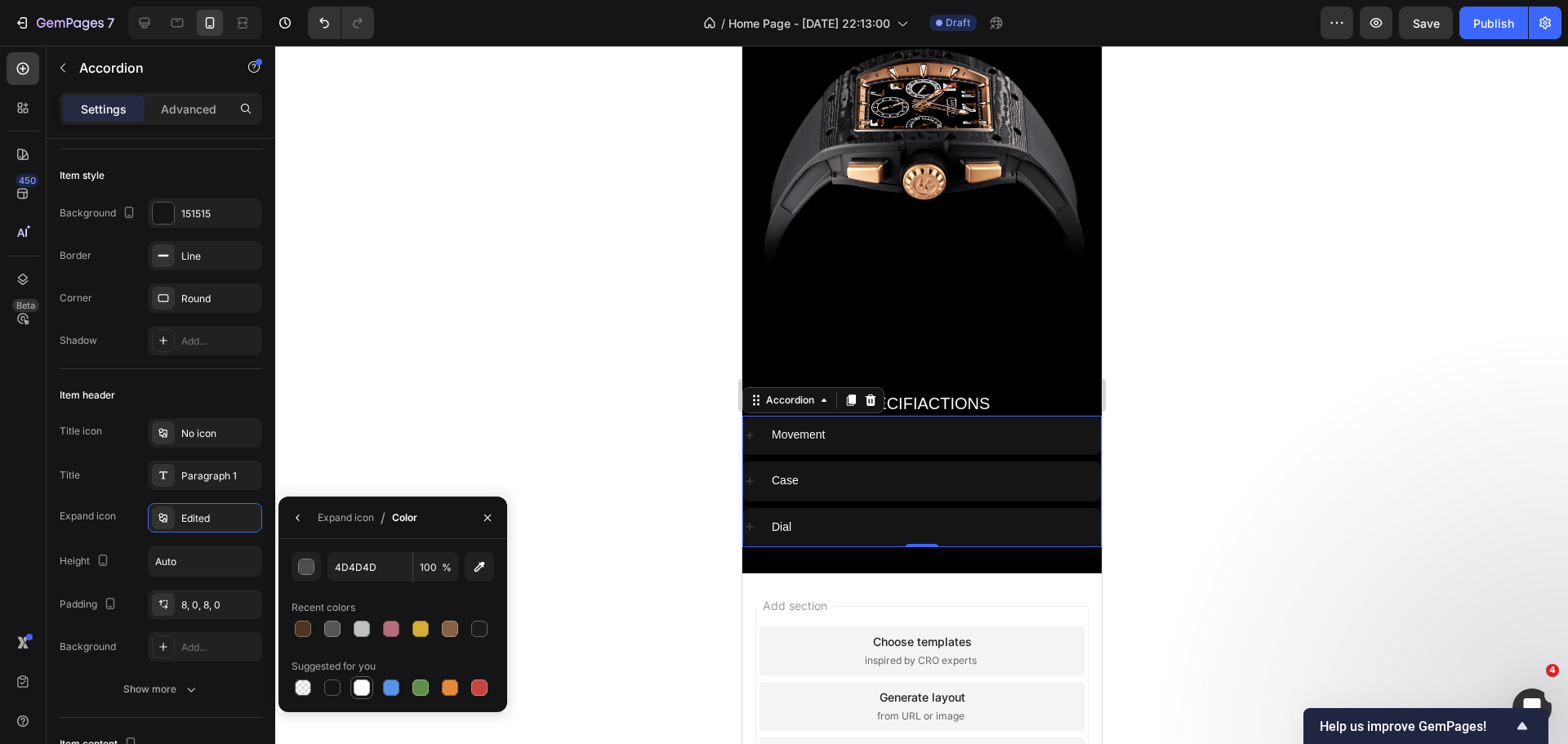
click at [358, 691] on div at bounding box center [362, 687] width 16 height 16
type input "FFFFFF"
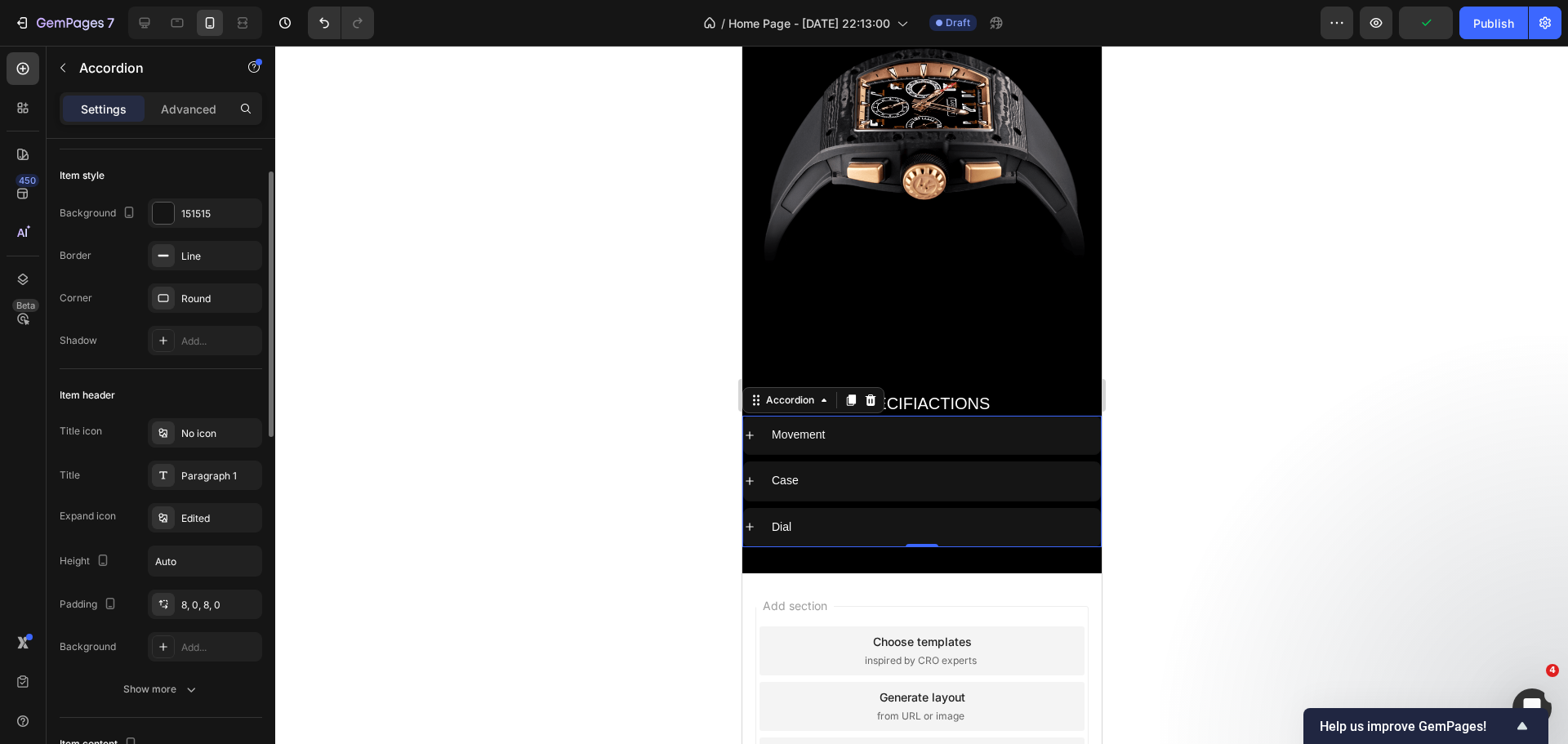
click at [213, 382] on div "Item header" at bounding box center [161, 395] width 202 height 26
click at [549, 436] on div at bounding box center [921, 395] width 1292 height 699
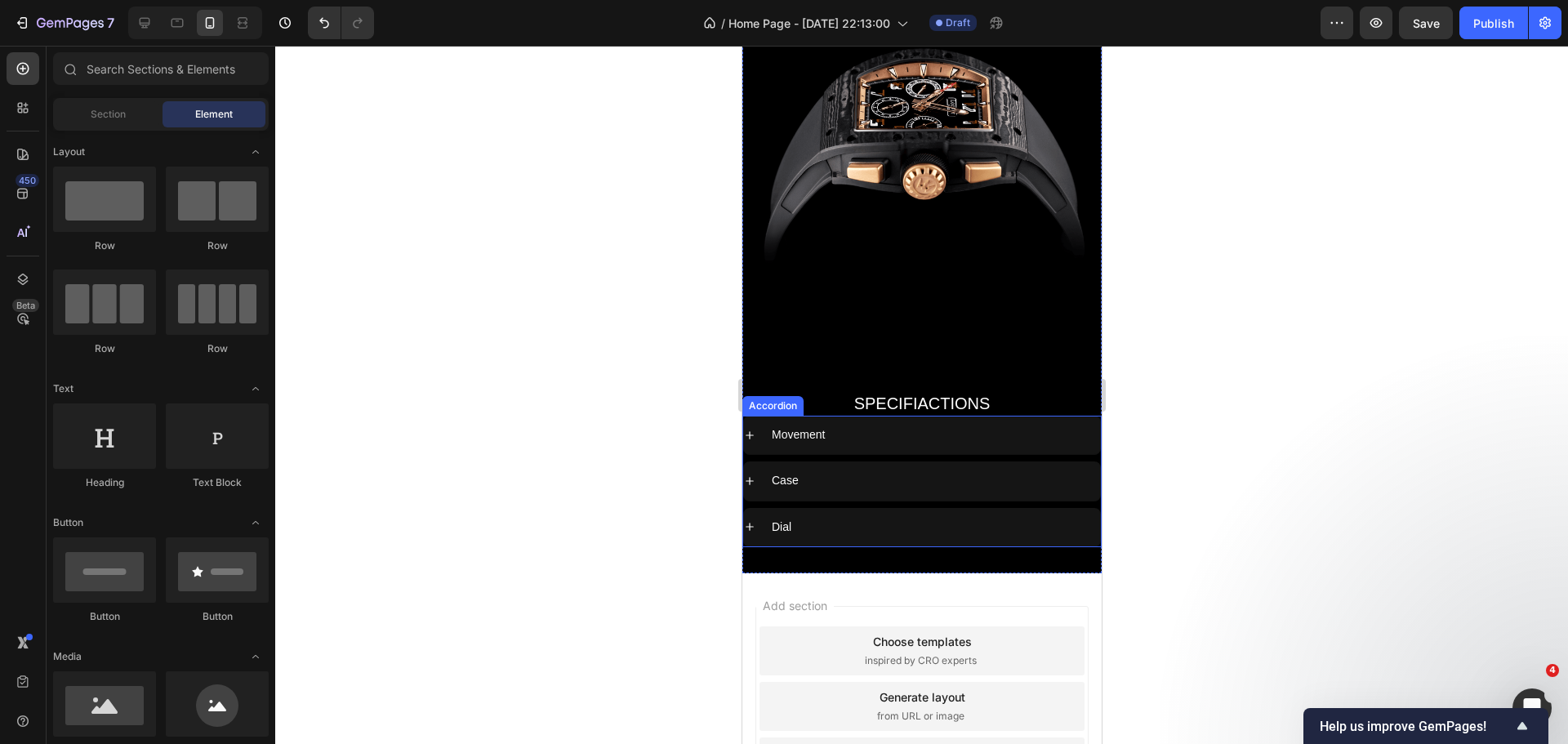
click at [748, 415] on div "Movement" at bounding box center [921, 434] width 357 height 38
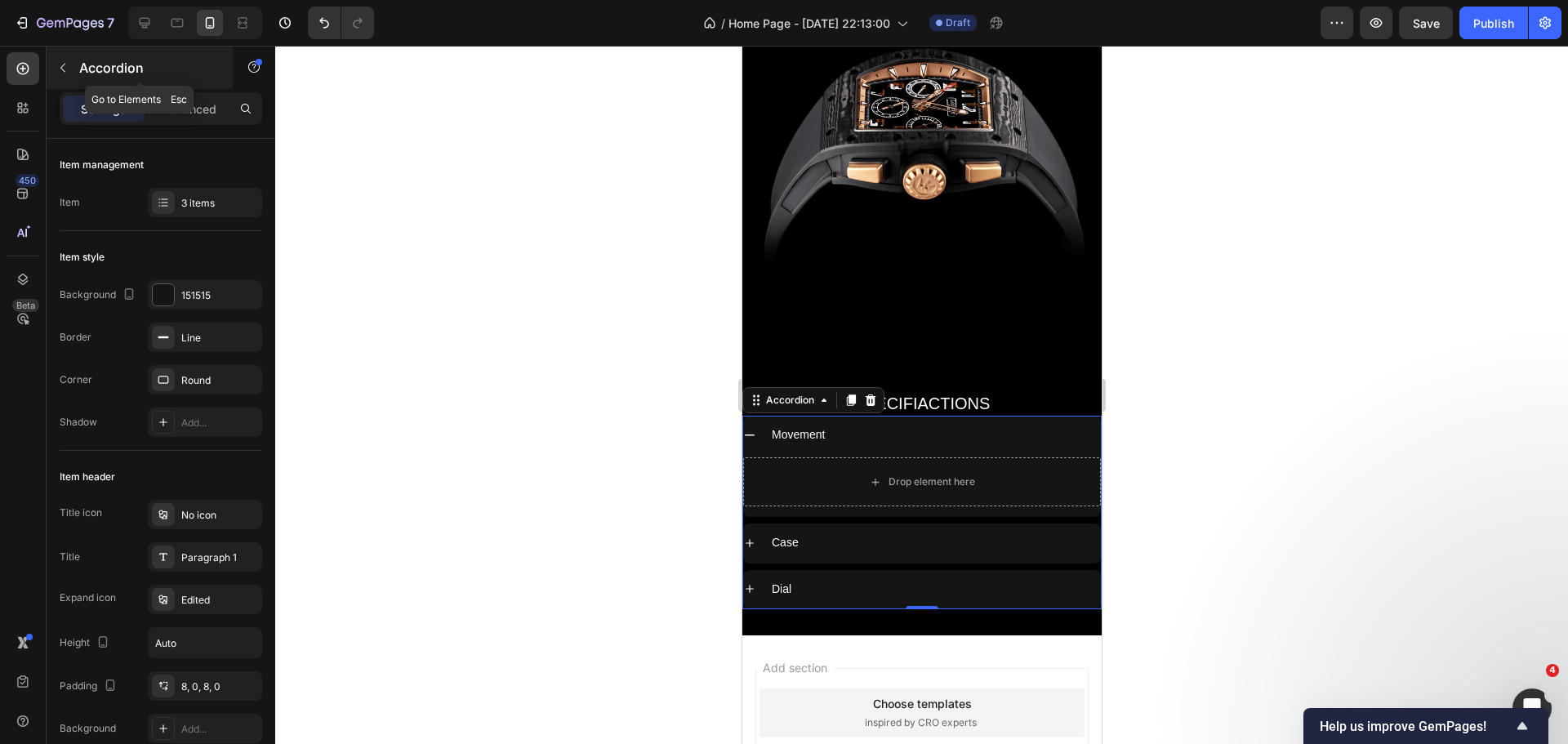
click at [55, 70] on button "button" at bounding box center [63, 67] width 26 height 26
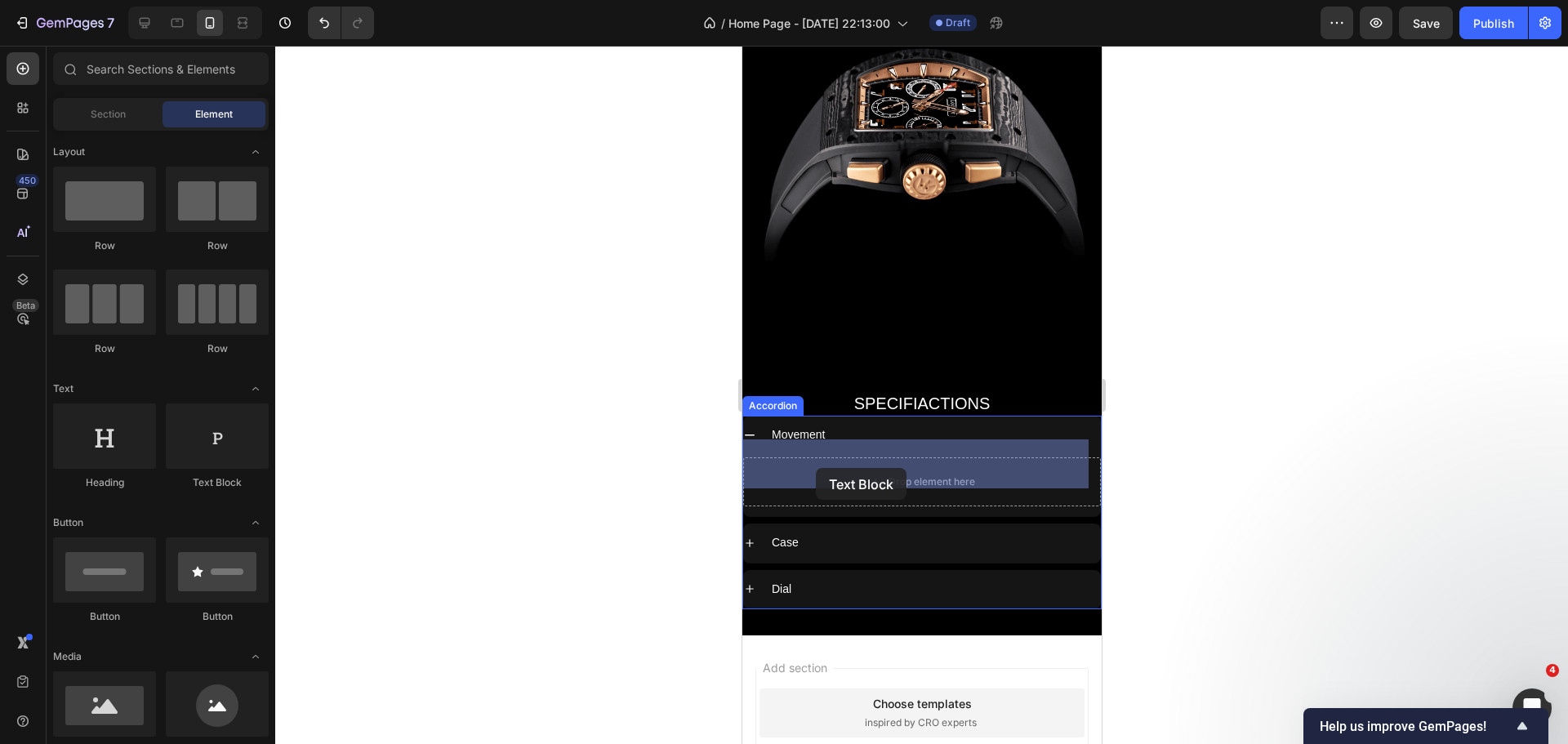
drag, startPoint x: 969, startPoint y: 492, endPoint x: 807, endPoint y: 469, distance: 163.6
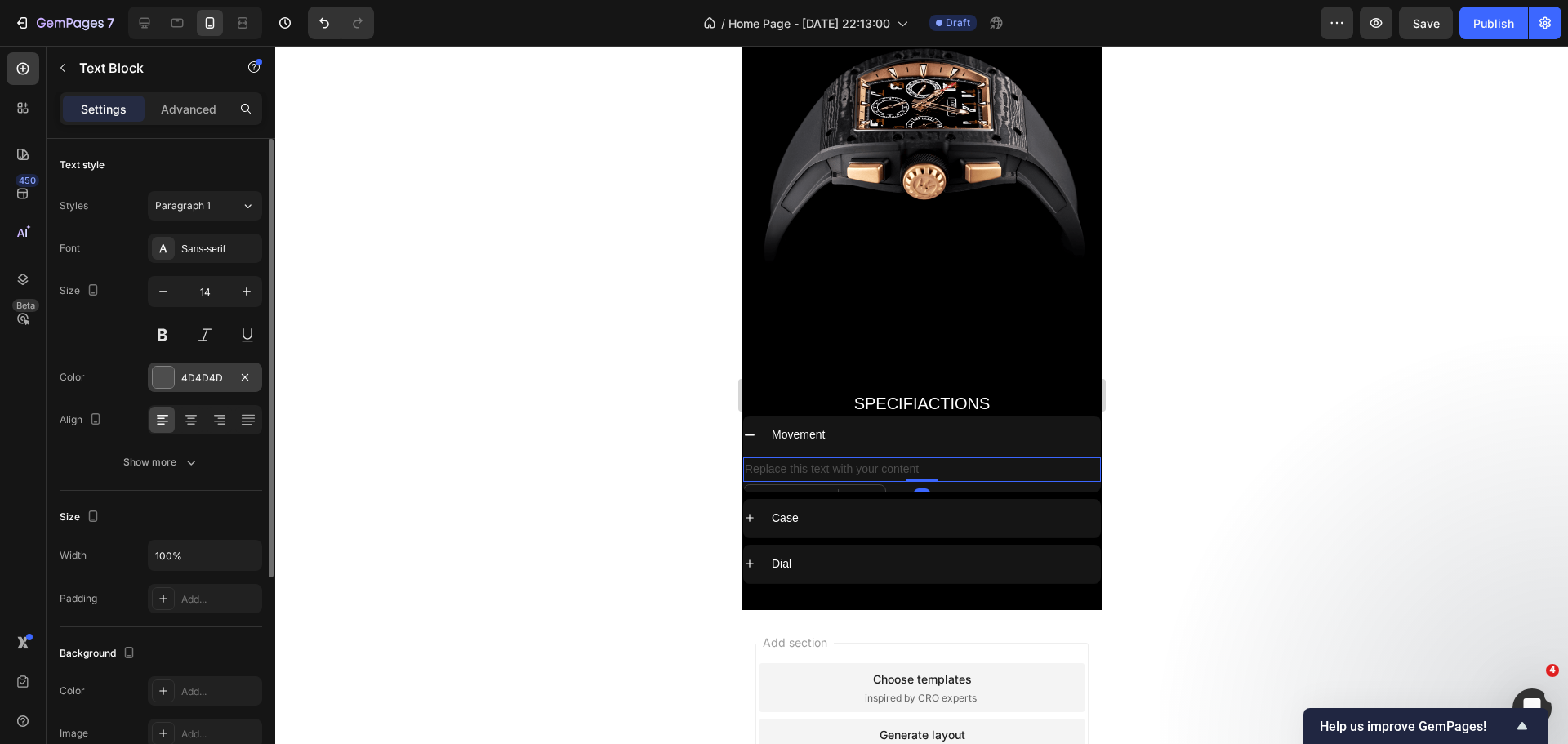
click at [160, 378] on div at bounding box center [163, 377] width 21 height 21
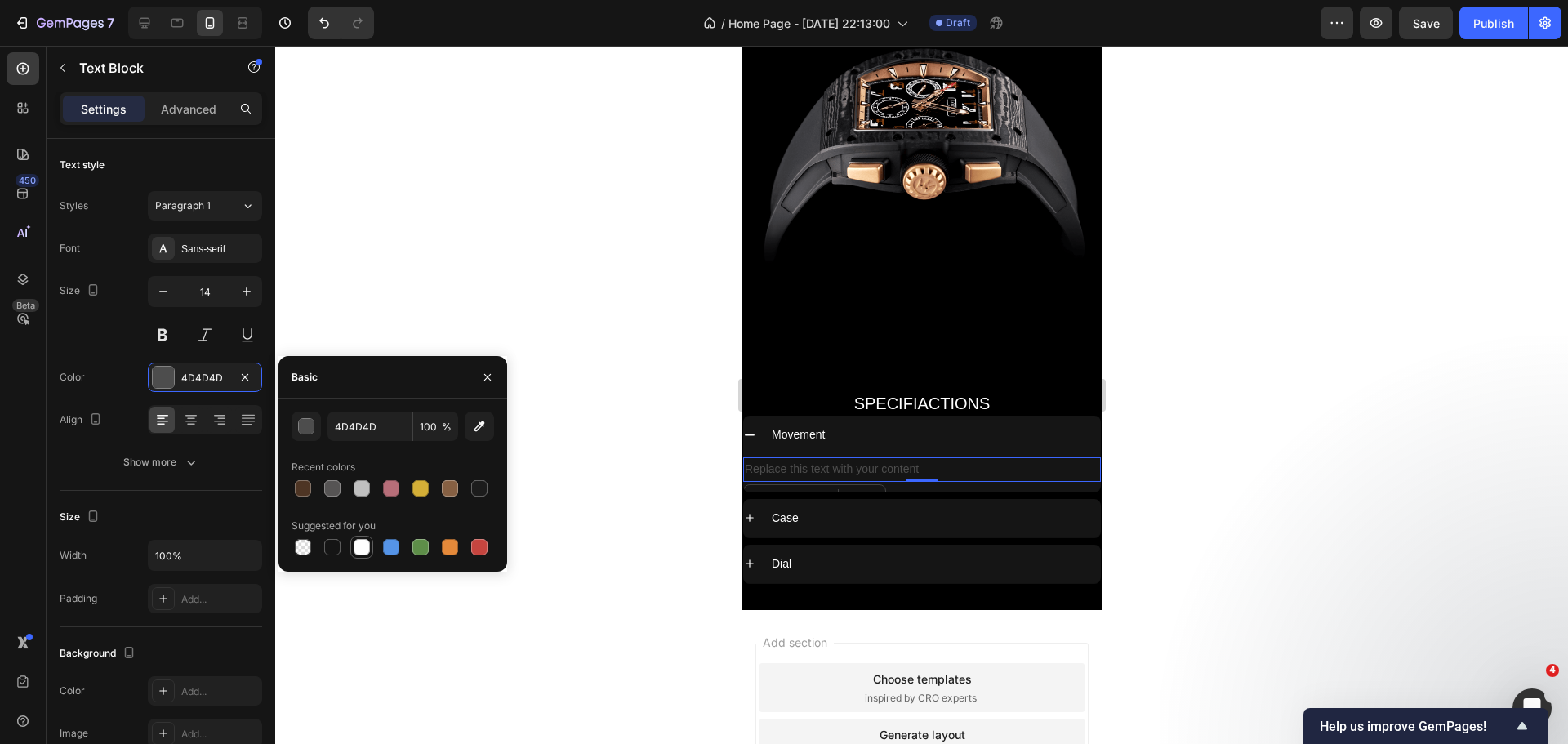
click at [355, 553] on div at bounding box center [362, 547] width 16 height 16
type input "FFFFFF"
click at [546, 495] on div at bounding box center [921, 395] width 1292 height 699
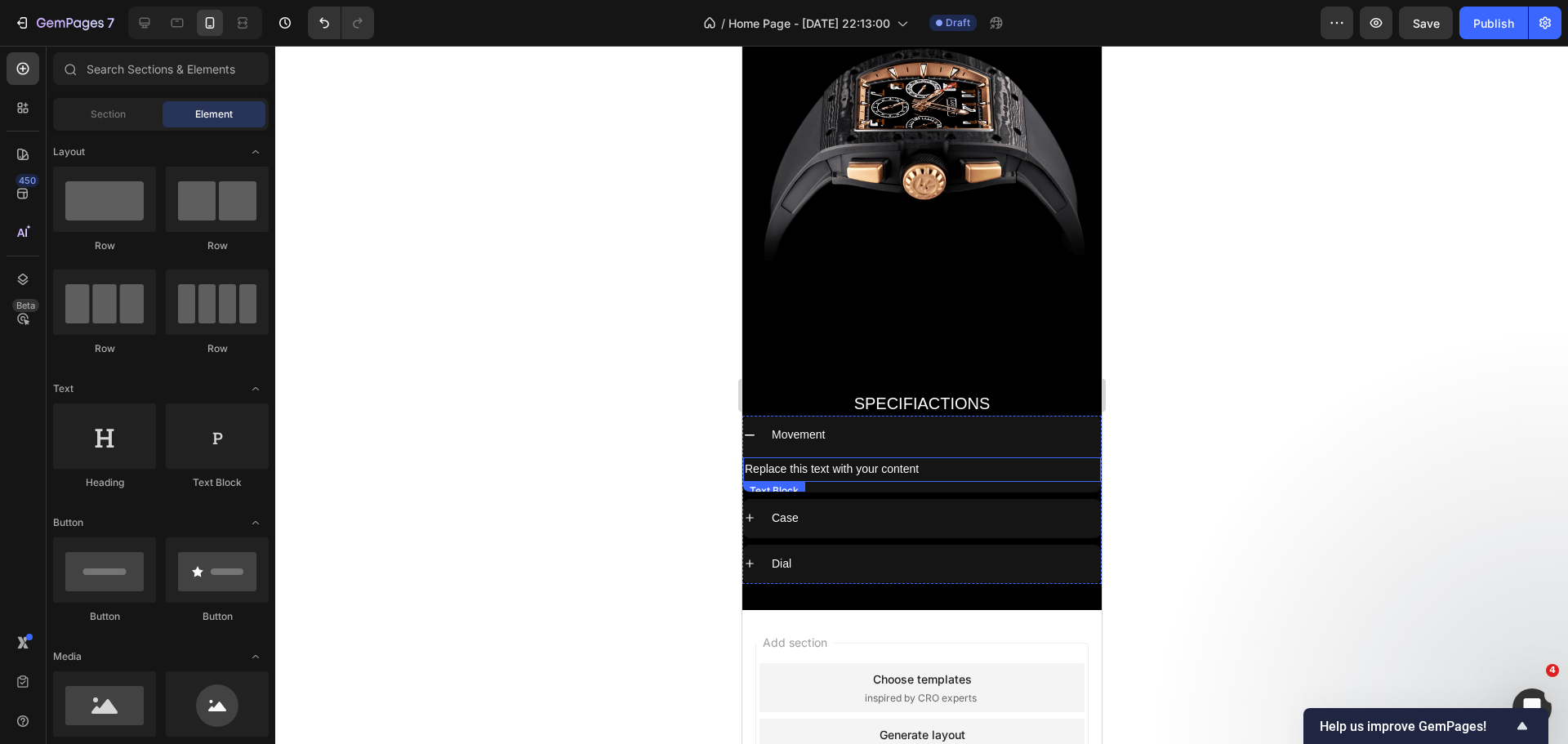
click at [826, 457] on div "Replace this text with your content" at bounding box center [921, 469] width 357 height 24
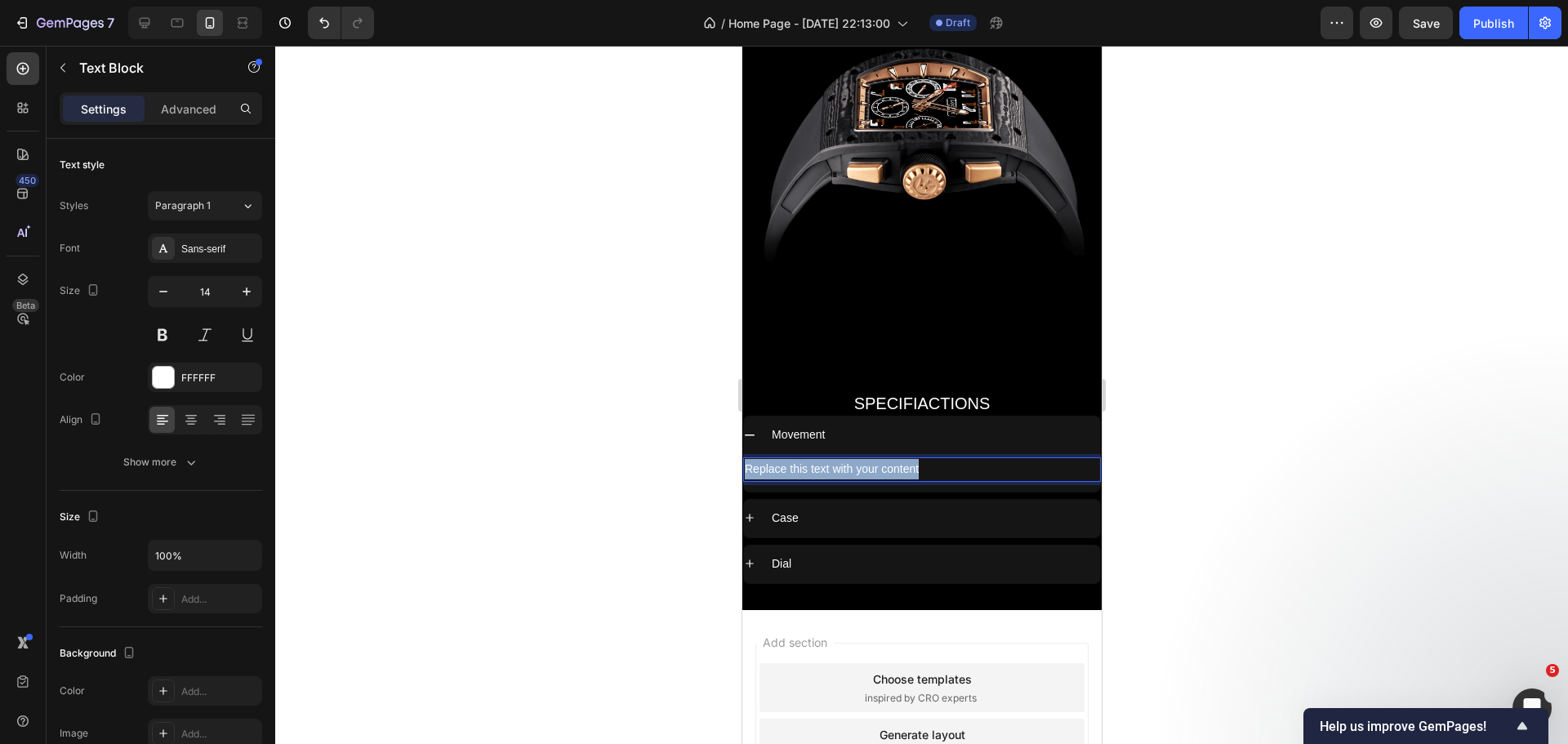
click at [826, 459] on p "Replace this text with your content" at bounding box center [921, 469] width 355 height 20
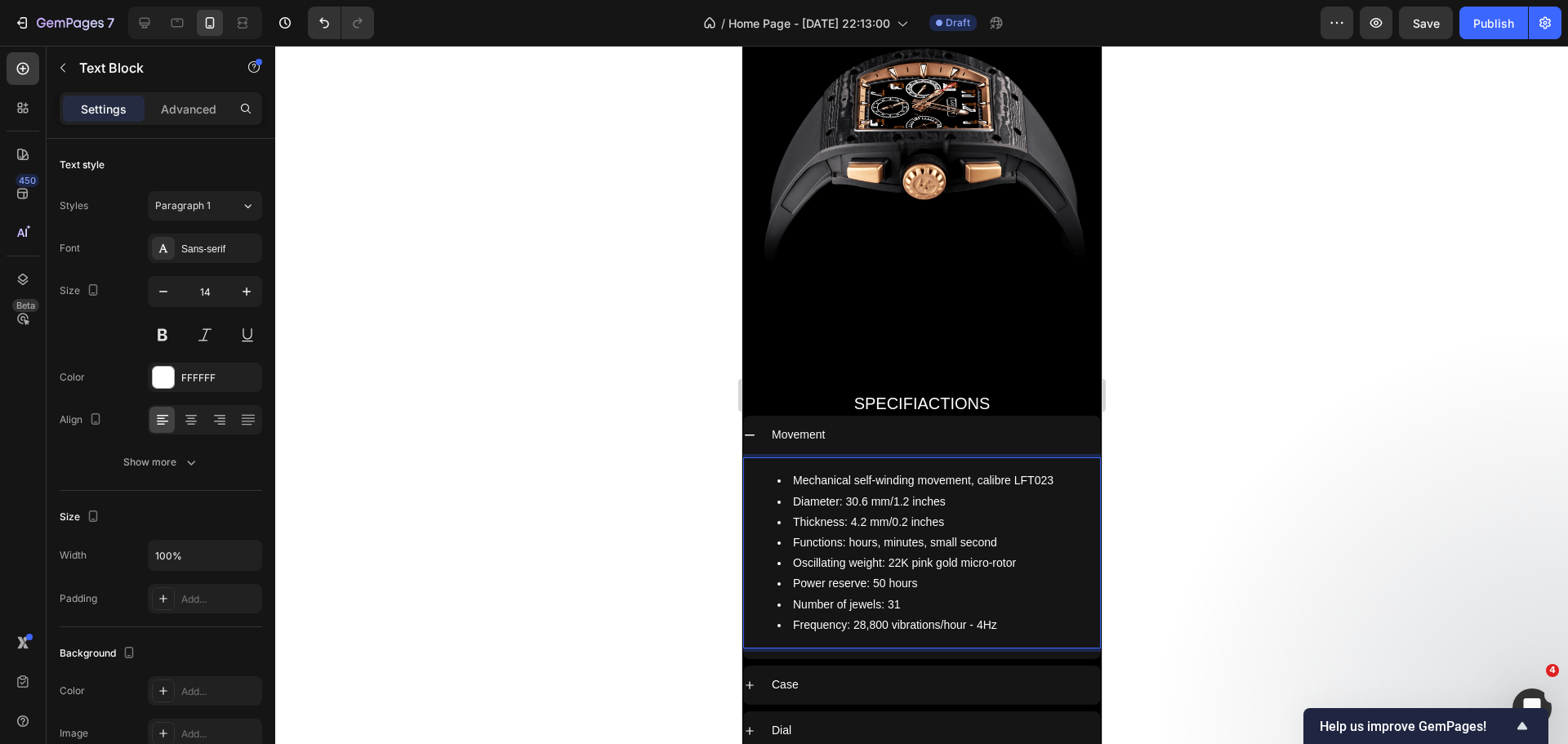
click at [1050, 471] on li "Mechanical self-winding movement, calibre LFT023" at bounding box center [938, 481] width 322 height 20
click at [937, 492] on li "Diameter: 30.6 mm/1.2 inches" at bounding box center [938, 502] width 322 height 20
click at [855, 492] on li "Diameter: 30.6 mm/1.2 inches" at bounding box center [938, 502] width 322 height 20
drag, startPoint x: 847, startPoint y: 482, endPoint x: 947, endPoint y: 485, distance: 100.0
click at [947, 492] on li "Diameter: 30.6 mm/1.2 inches" at bounding box center [938, 502] width 322 height 20
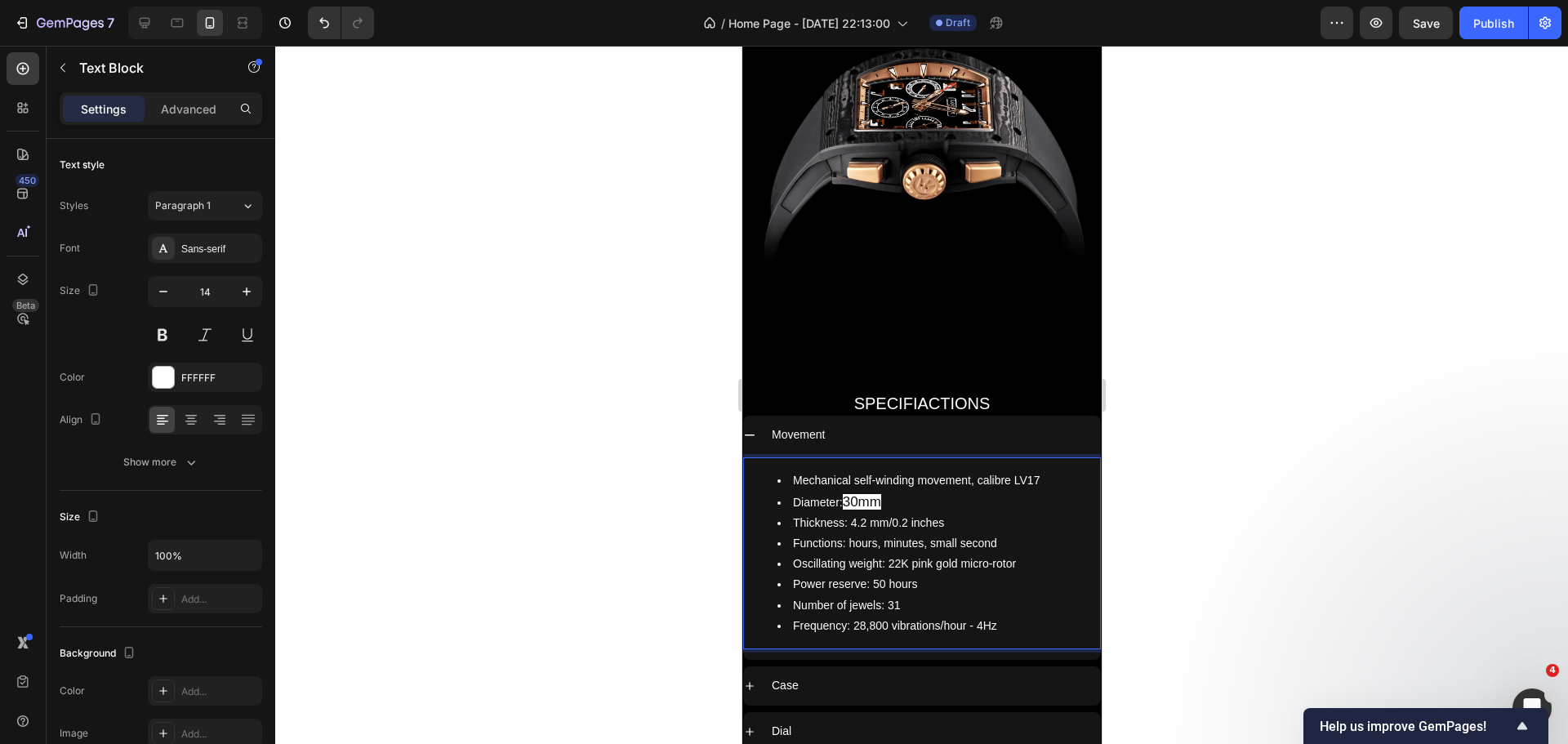
click at [842, 492] on li "Diameter: 30mm" at bounding box center [938, 502] width 322 height 21
click at [881, 495] on span "30mm" at bounding box center [860, 502] width 38 height 15
click at [898, 595] on li "Number of jewels: 31" at bounding box center [938, 605] width 322 height 20
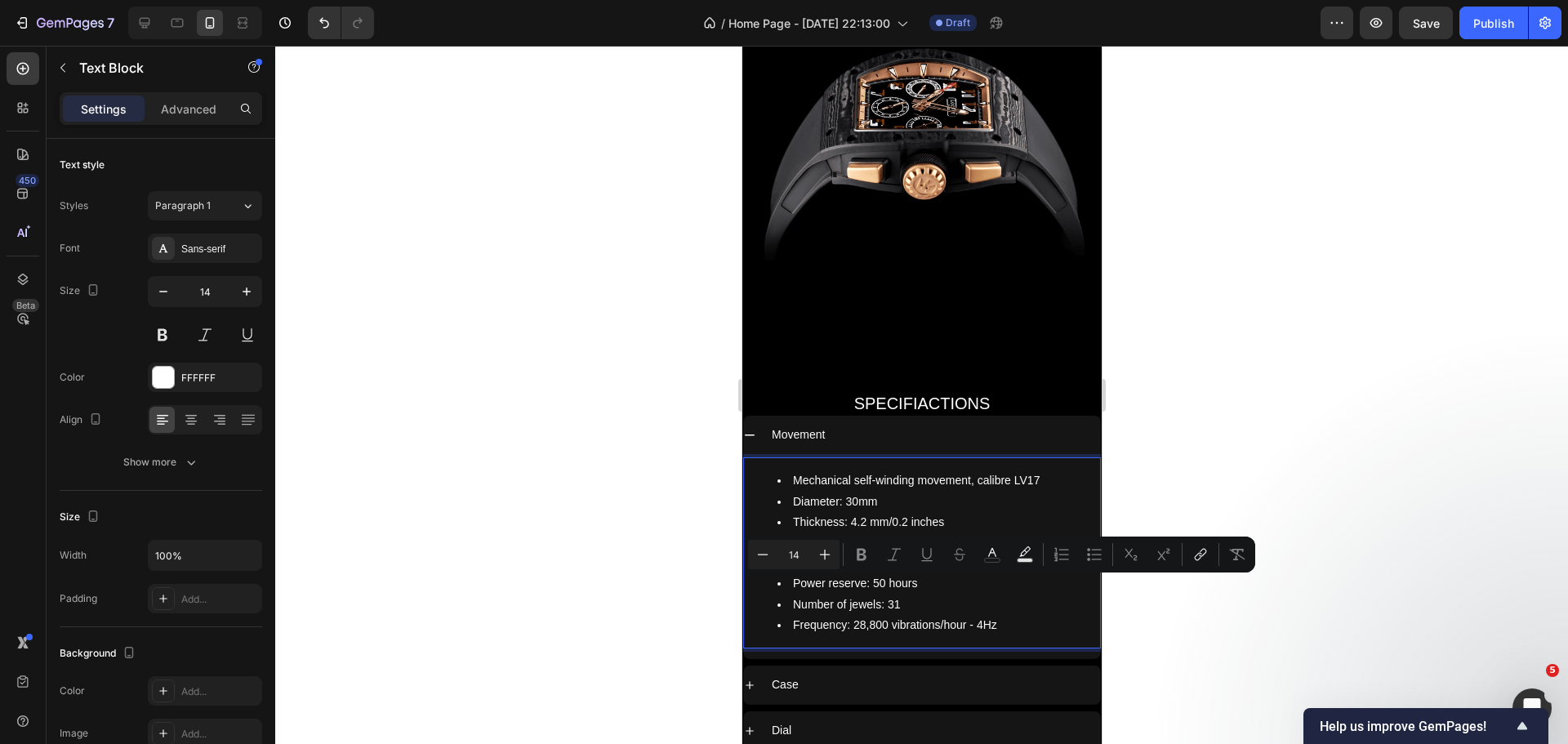
click at [898, 595] on li "Number of jewels: 31" at bounding box center [938, 605] width 322 height 20
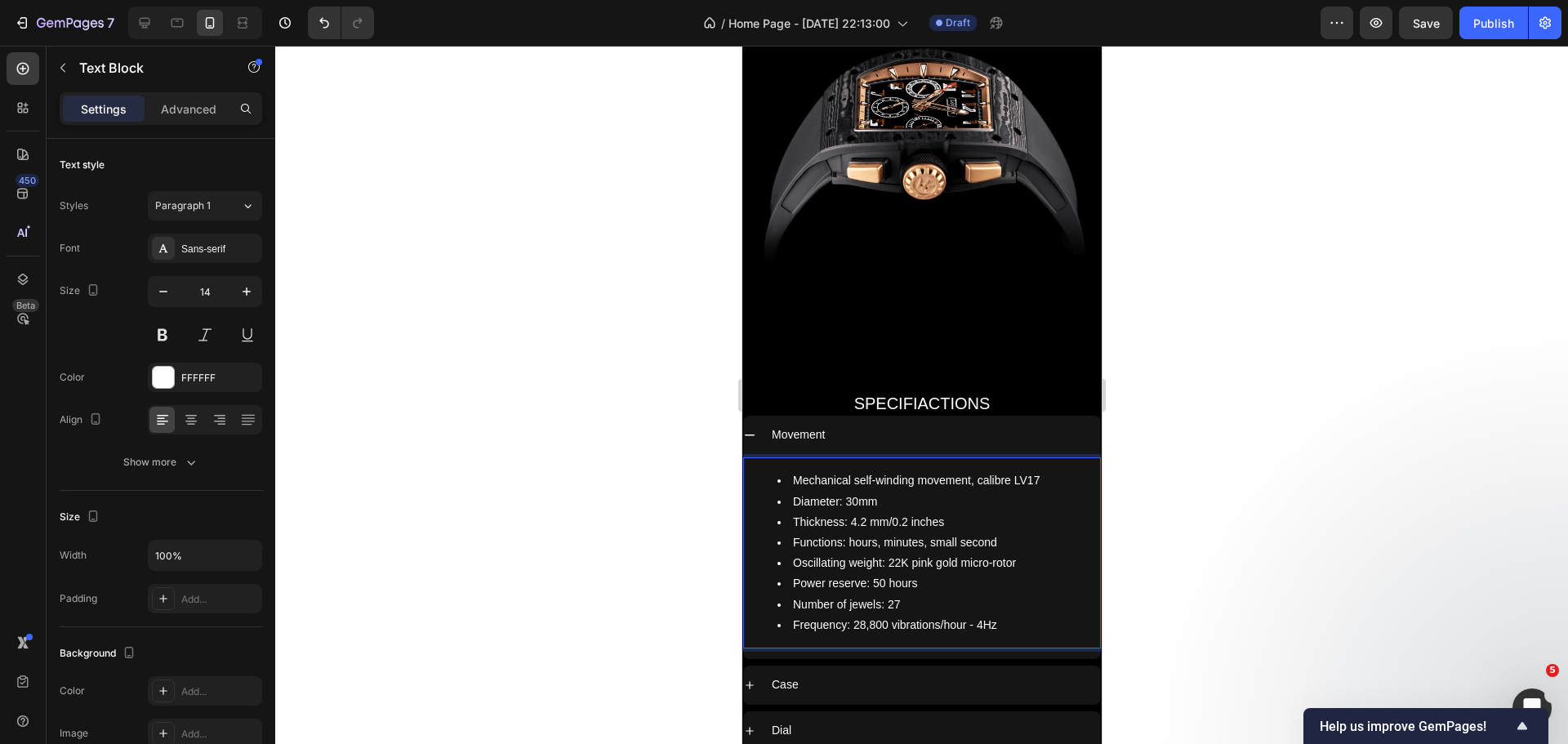
click at [887, 574] on li "Power reserve: 50 hours" at bounding box center [938, 584] width 322 height 20
click at [841, 512] on li "Thickness: 4.2 mm/0.2 inches" at bounding box center [938, 523] width 322 height 20
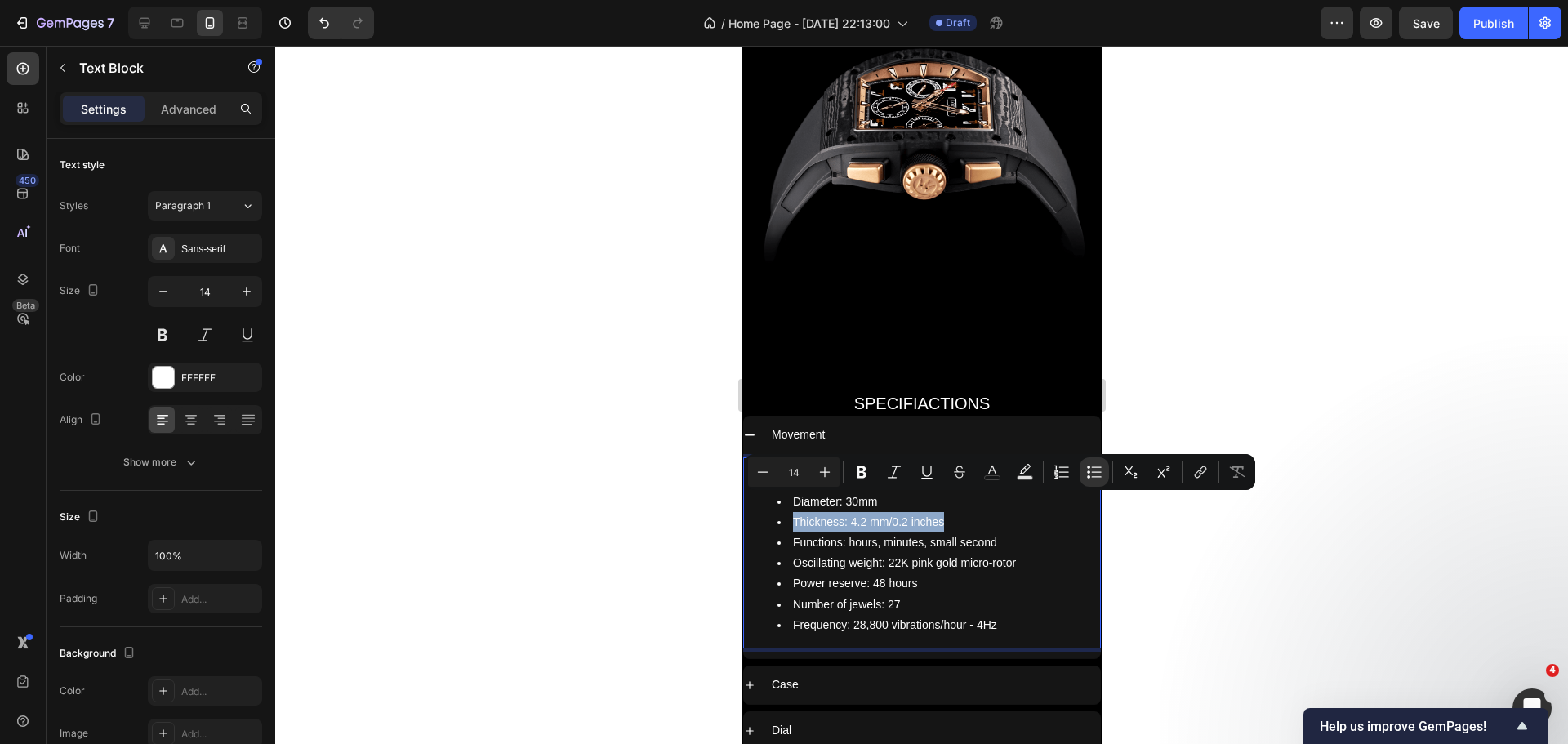
drag, startPoint x: 944, startPoint y: 509, endPoint x: 795, endPoint y: 502, distance: 149.2
click at [795, 512] on li "Thickness: 4.2 mm/0.2 inches" at bounding box center [938, 523] width 322 height 20
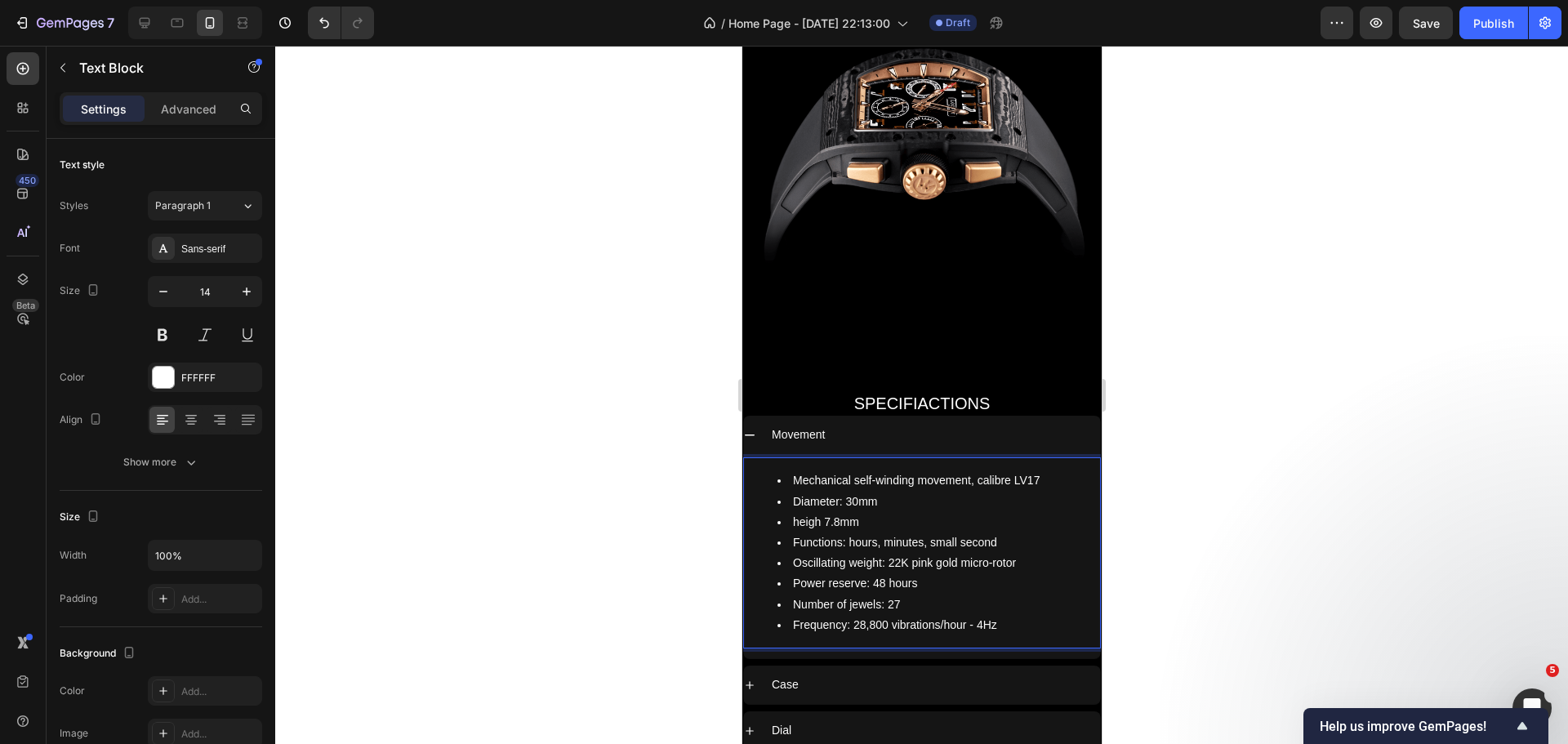
click at [881, 533] on li "Functions: hours, minutes, small second" at bounding box center [938, 543] width 322 height 20
click at [993, 533] on li "Functions: hours, minutes, small second" at bounding box center [938, 543] width 322 height 20
click at [1001, 615] on li "Frequency: 28,800 vibrations/hour - 4Hz" at bounding box center [938, 626] width 322 height 20
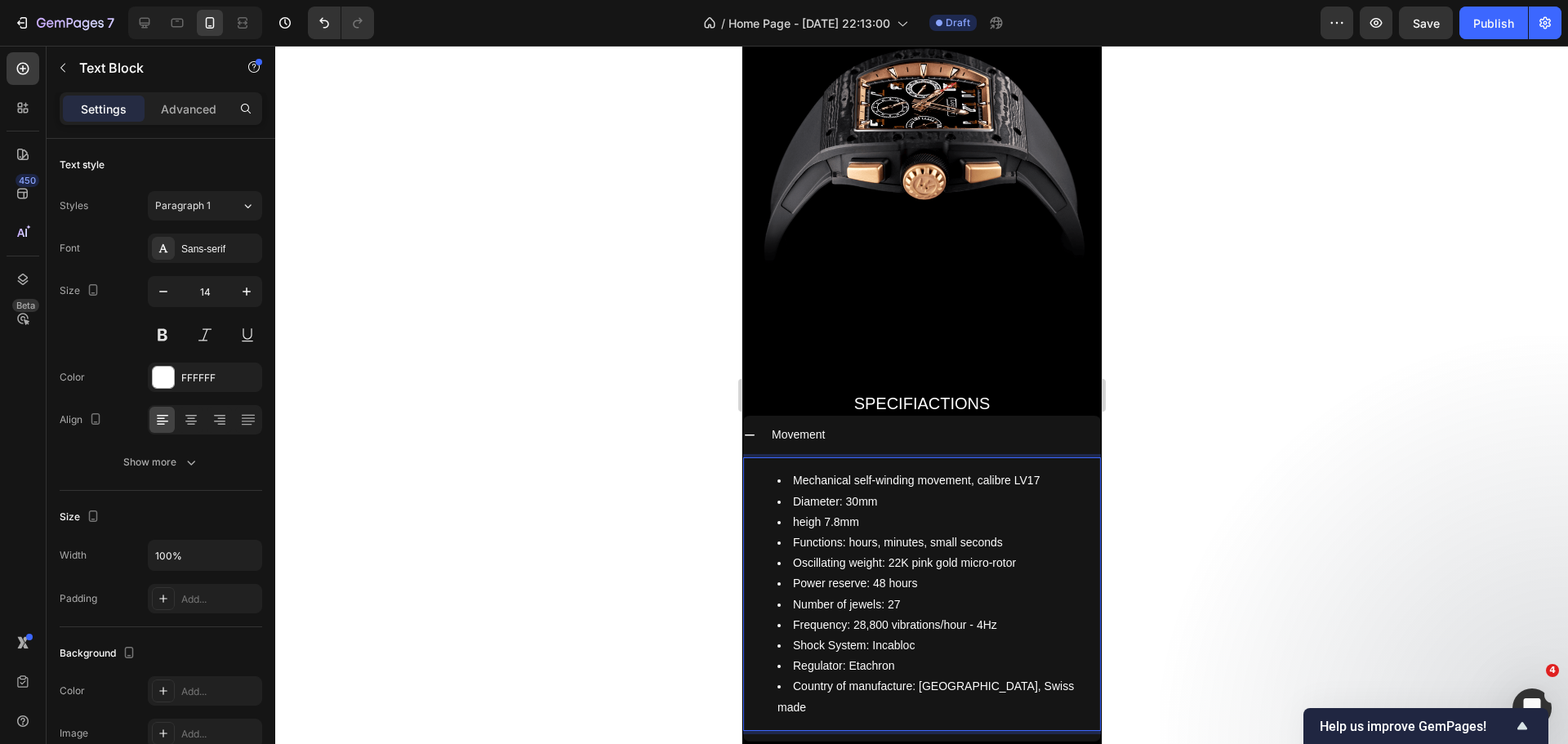
click at [862, 553] on li "Oscillating weight: 22K pink gold micro-rotor" at bounding box center [938, 564] width 322 height 20
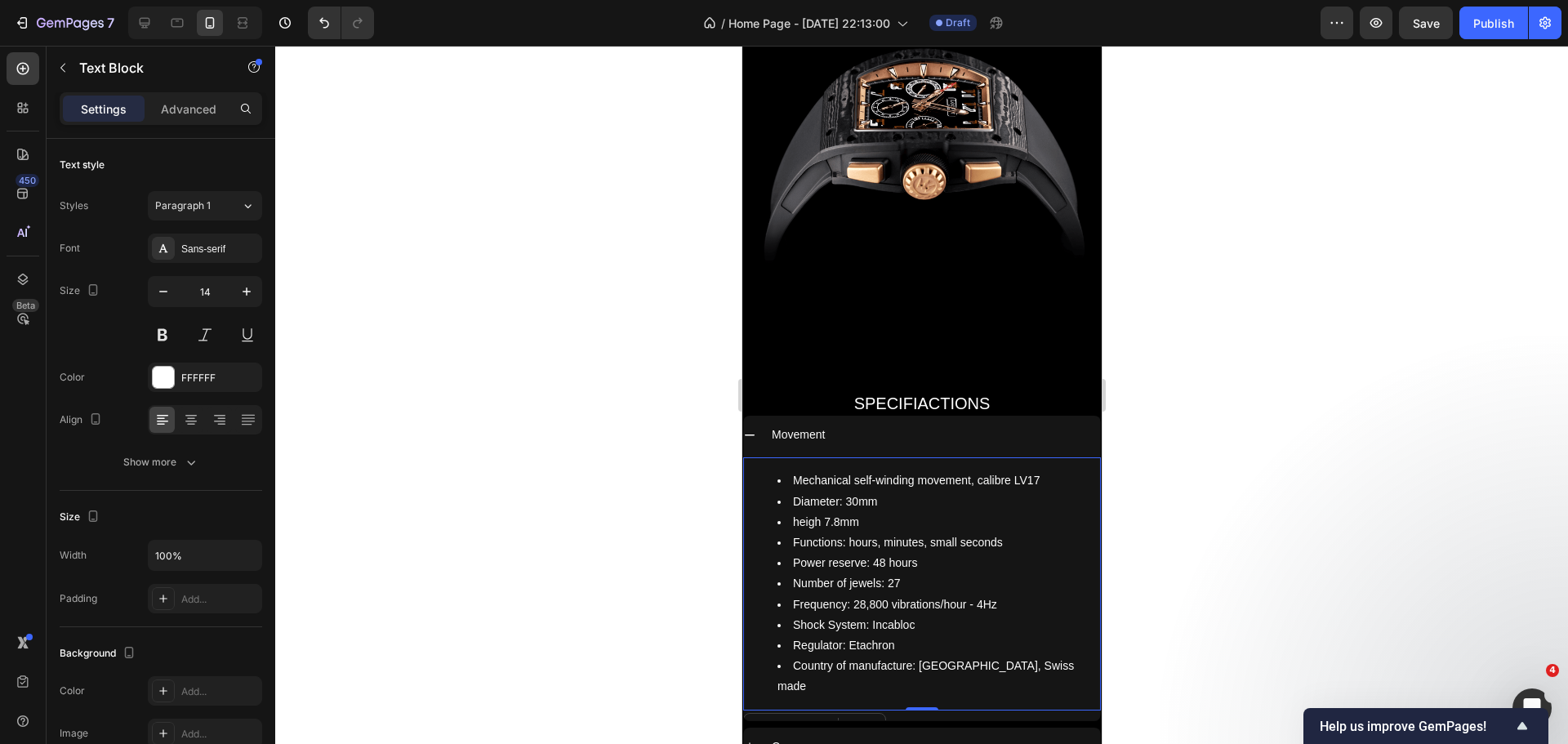
click at [570, 493] on div at bounding box center [921, 395] width 1292 height 699
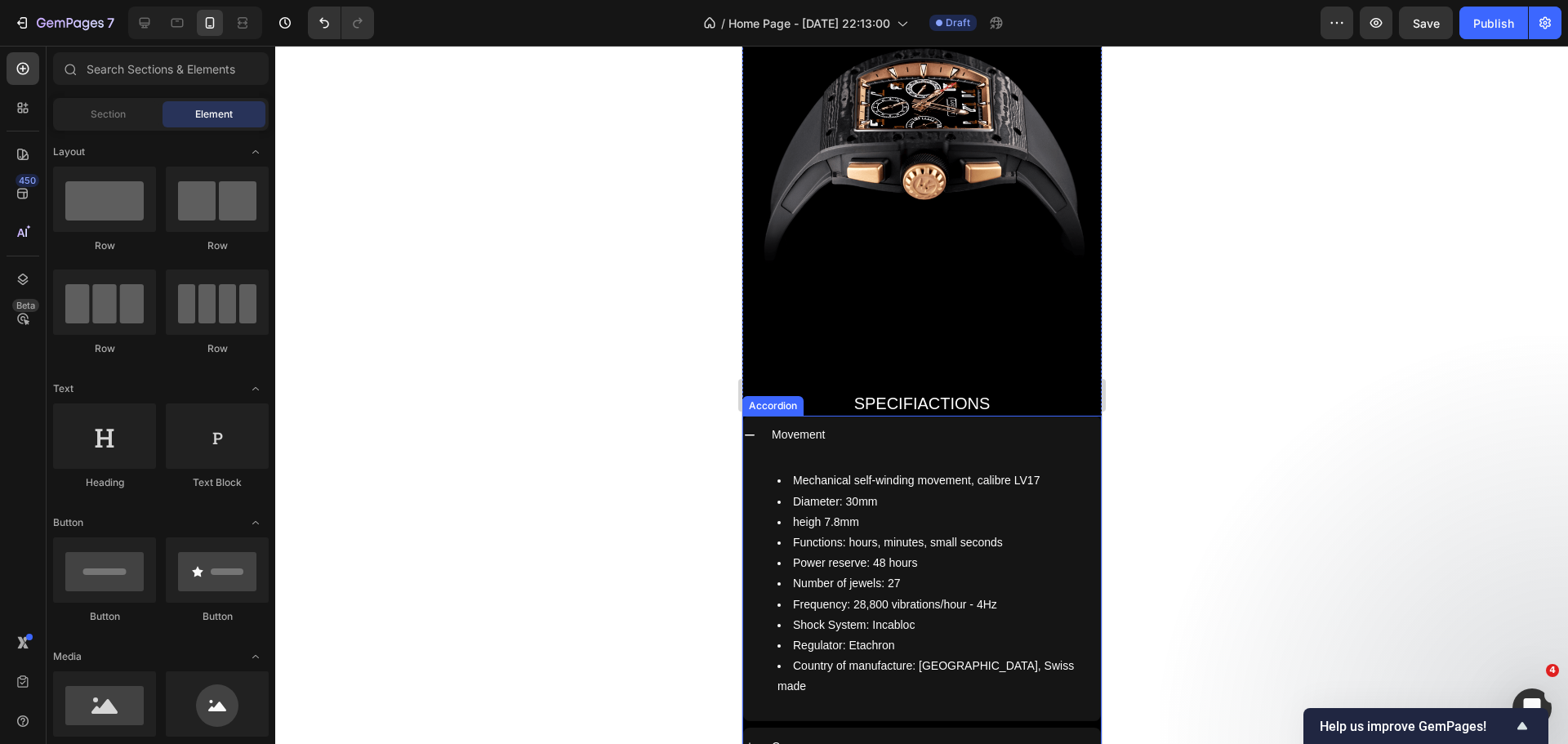
click at [744, 429] on icon at bounding box center [748, 435] width 13 height 13
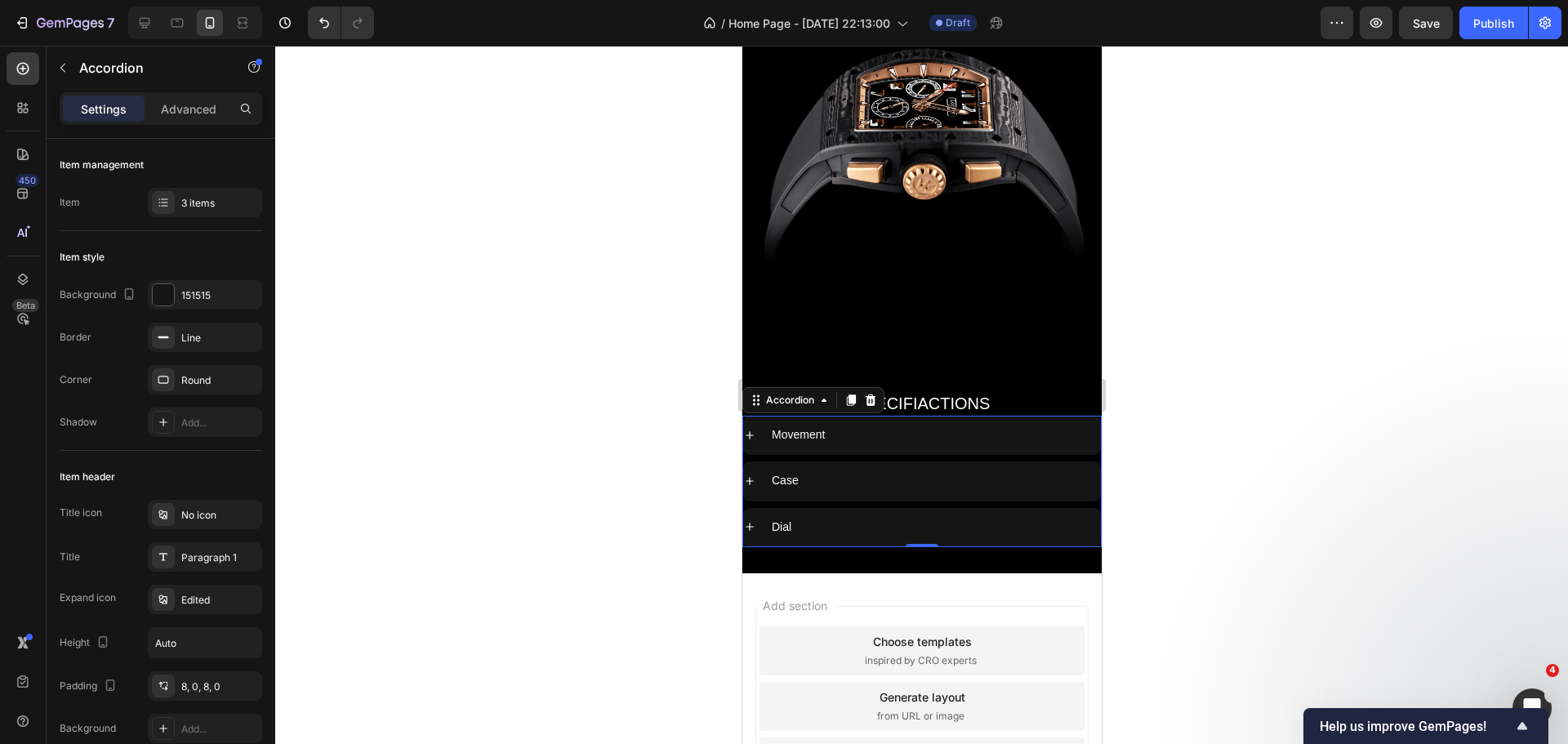
click at [744, 432] on icon at bounding box center [749, 436] width 9 height 9
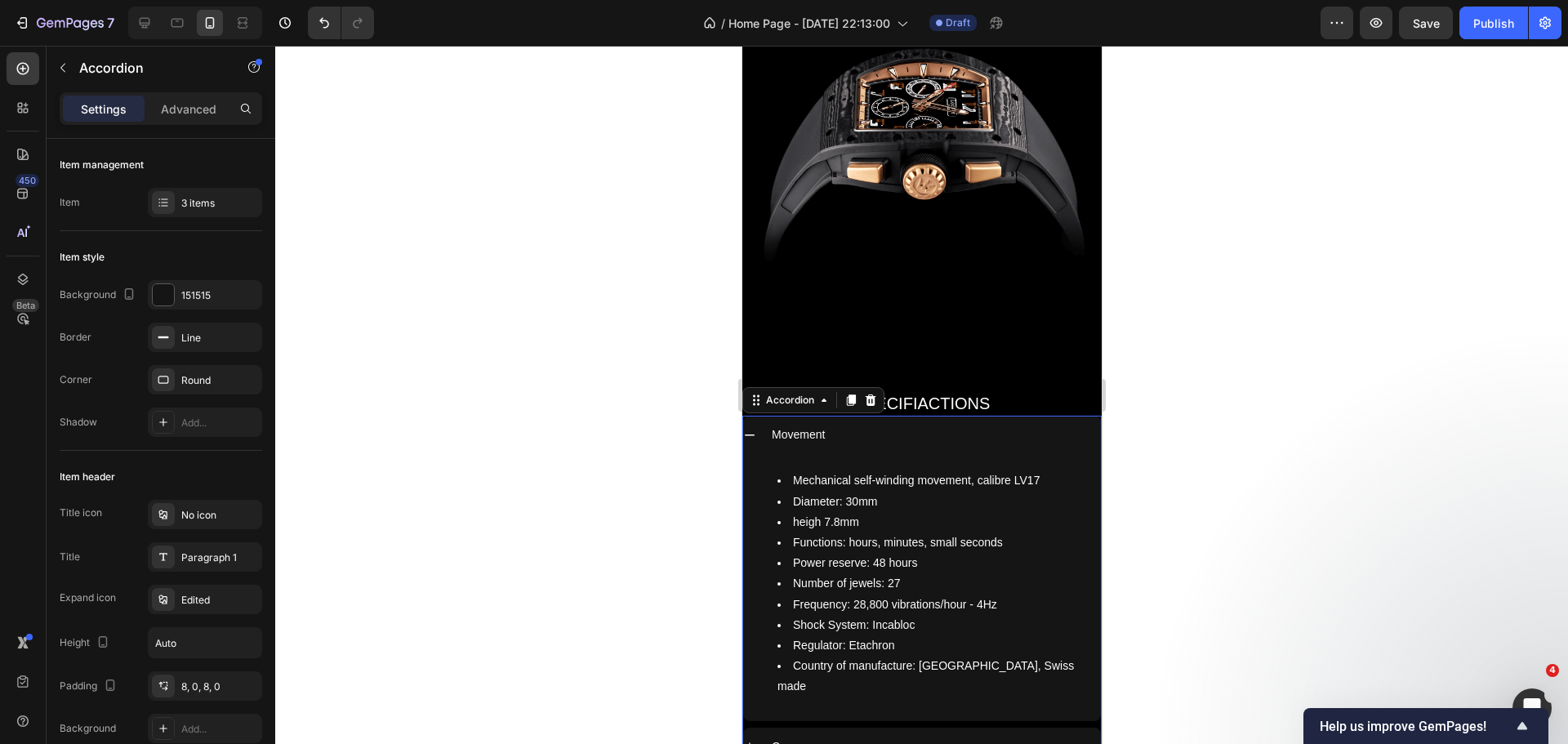
click at [745, 429] on icon at bounding box center [748, 435] width 13 height 13
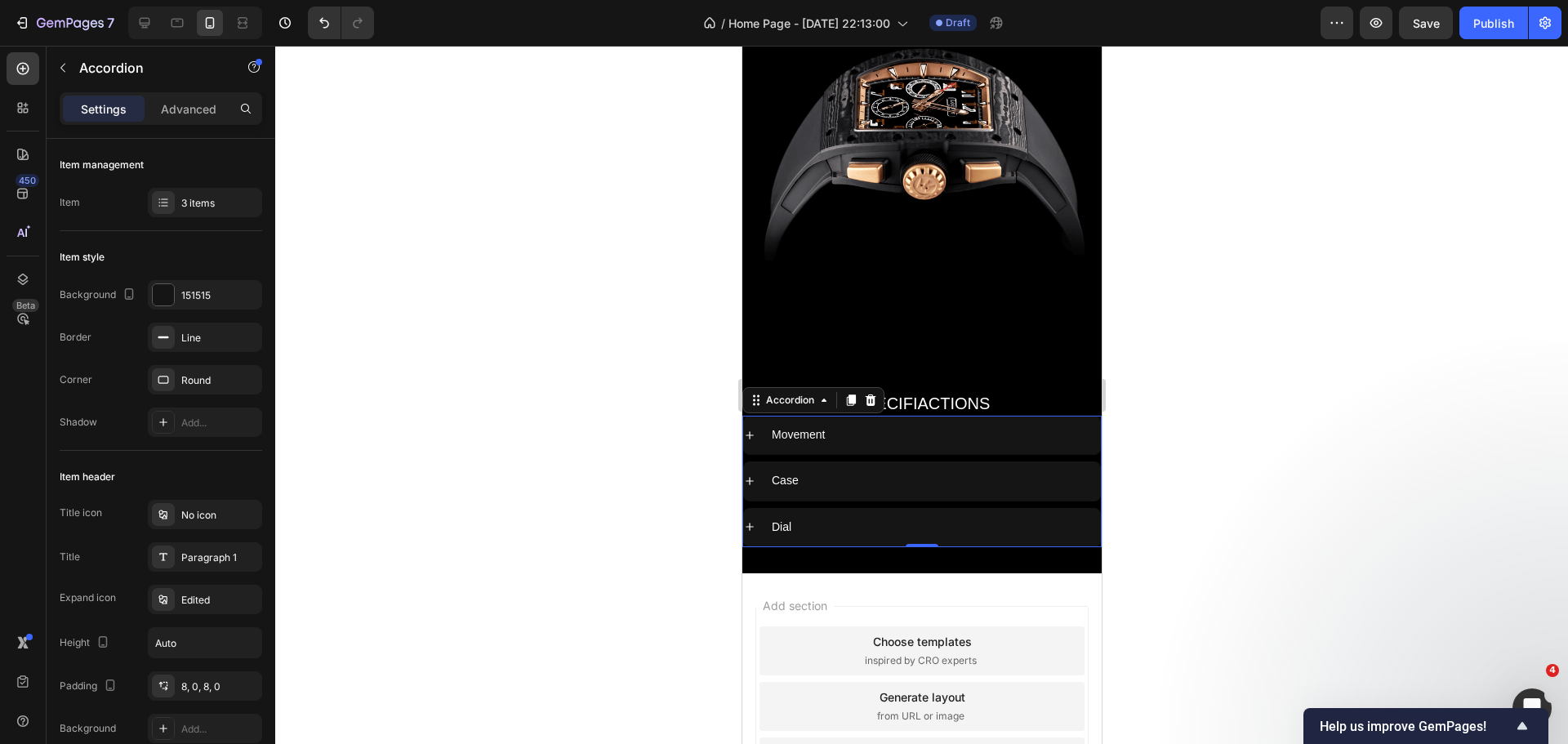
click at [749, 477] on icon at bounding box center [749, 481] width 9 height 9
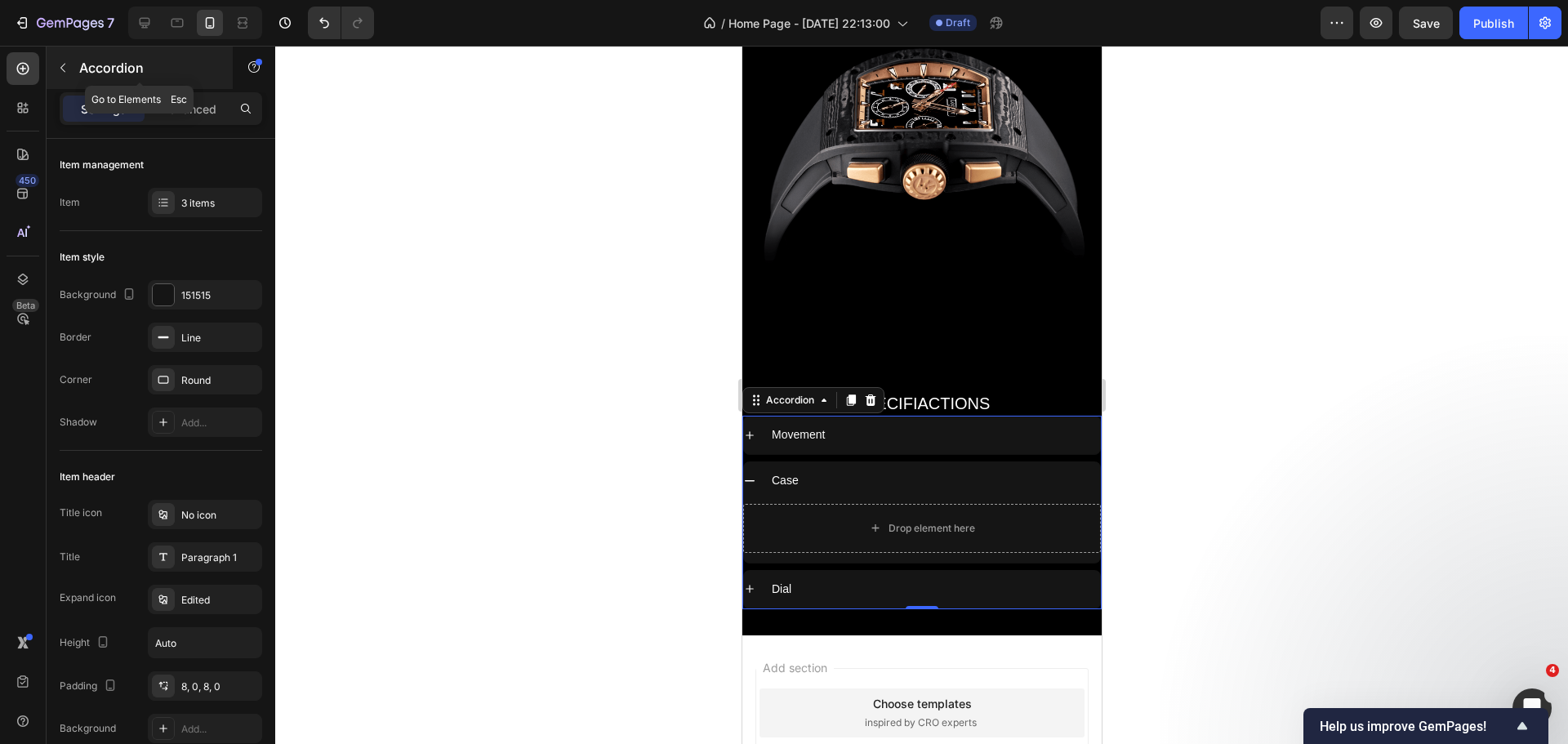
click at [63, 72] on icon "button" at bounding box center [62, 67] width 13 height 13
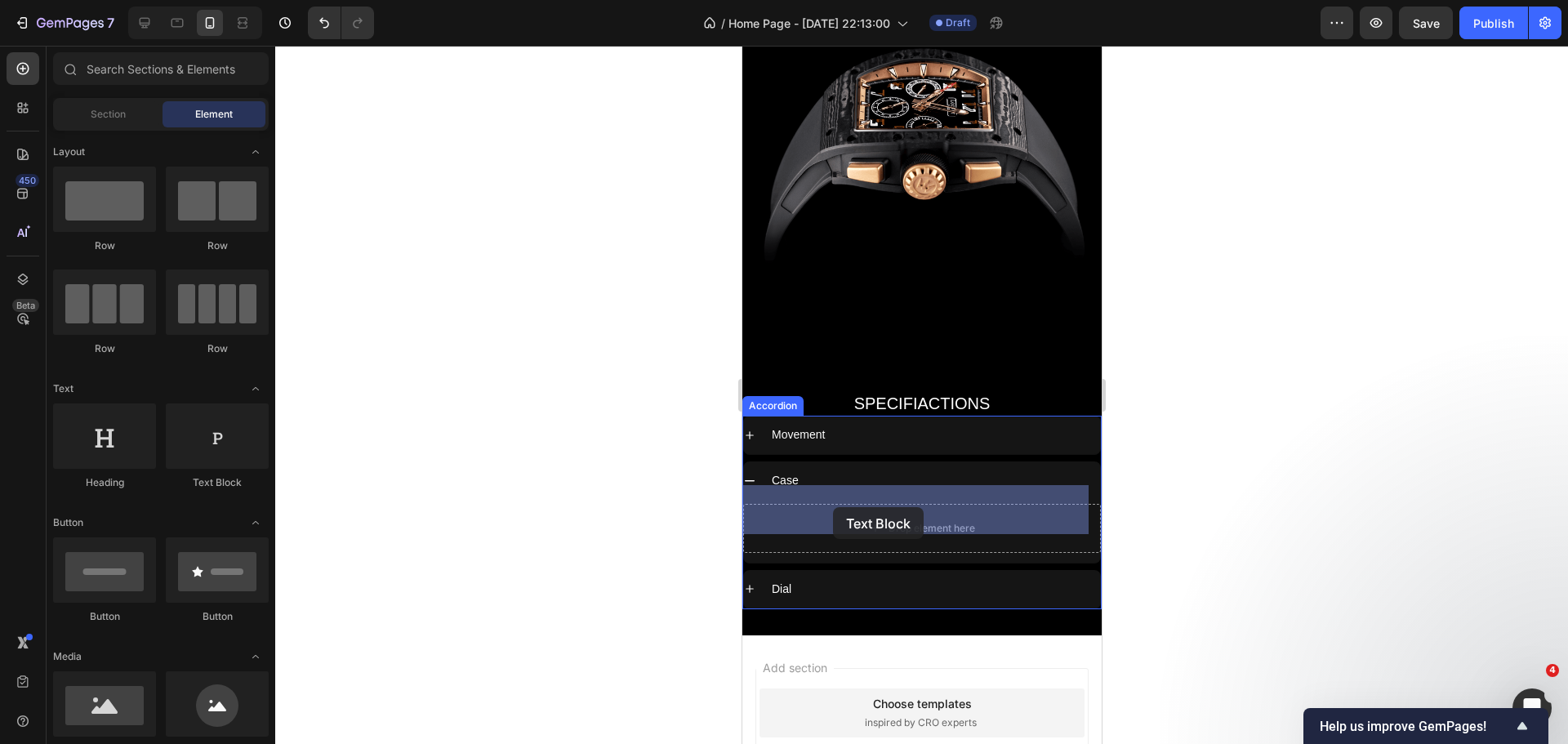
drag, startPoint x: 943, startPoint y: 499, endPoint x: 832, endPoint y: 507, distance: 111.3
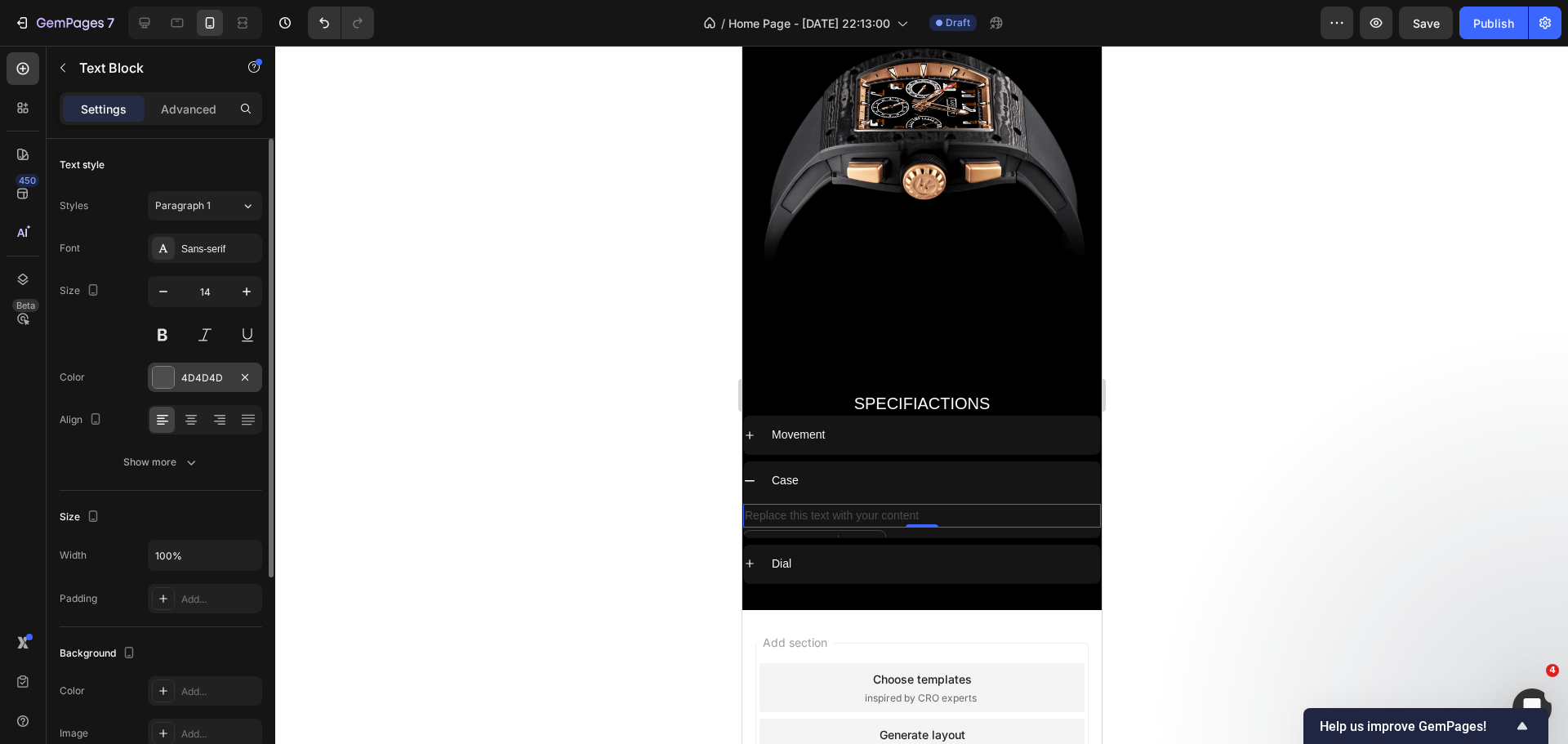
click at [162, 381] on div at bounding box center [163, 377] width 21 height 21
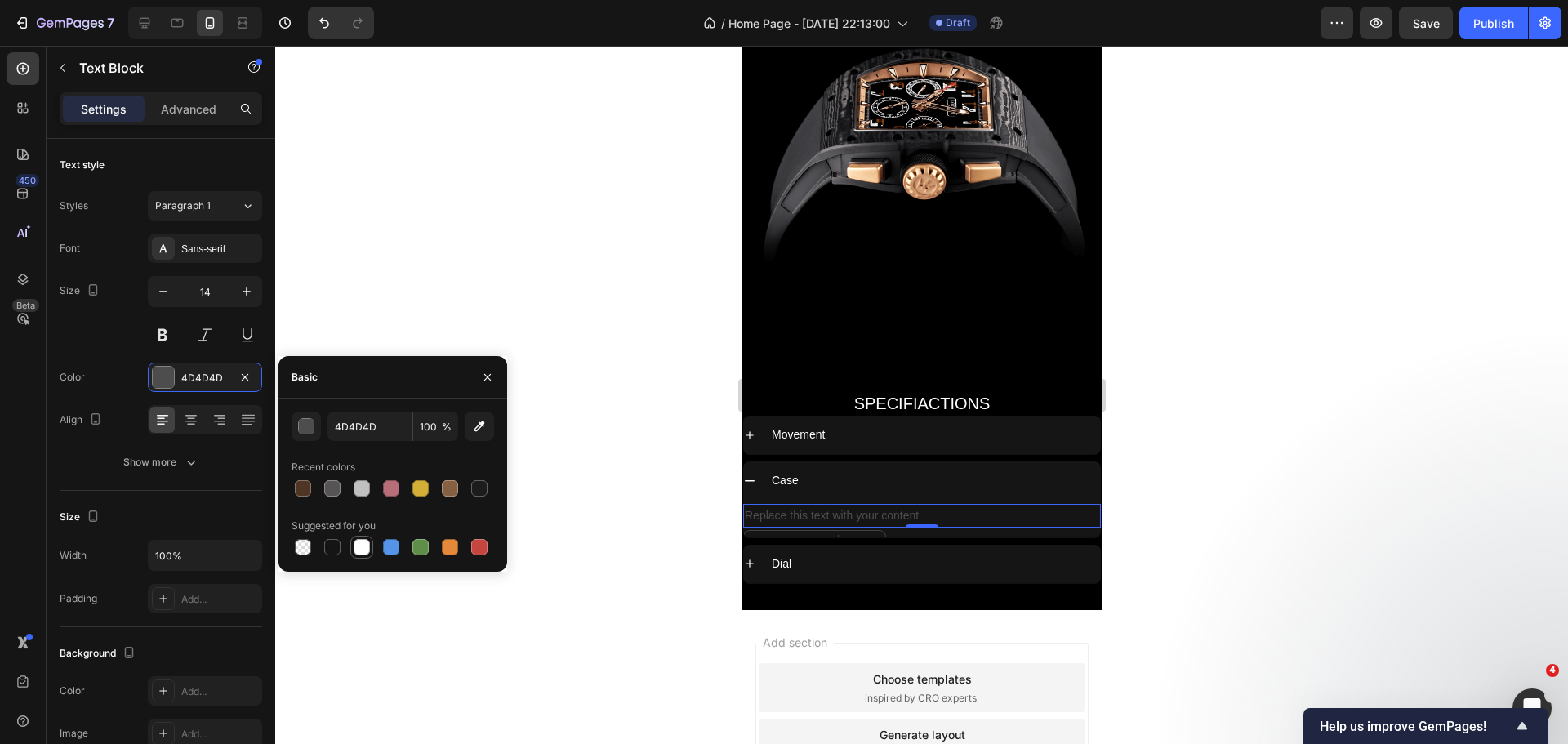
click at [366, 549] on div at bounding box center [362, 547] width 16 height 16
type input "FFFFFF"
click at [532, 209] on div at bounding box center [921, 395] width 1292 height 699
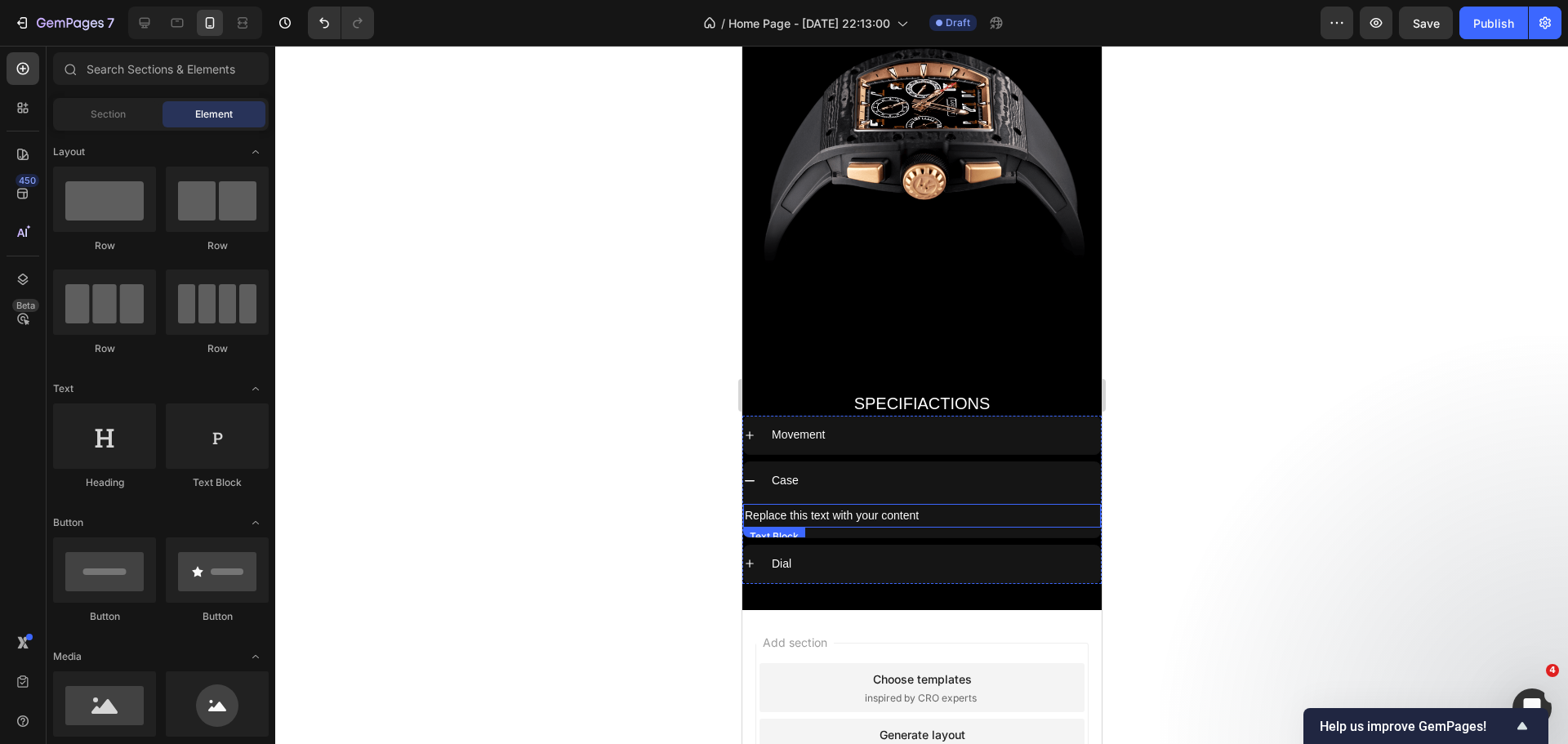
click at [788, 504] on div "Replace this text with your content" at bounding box center [921, 516] width 357 height 24
click at [783, 504] on div "Replace this text with your content" at bounding box center [921, 516] width 357 height 24
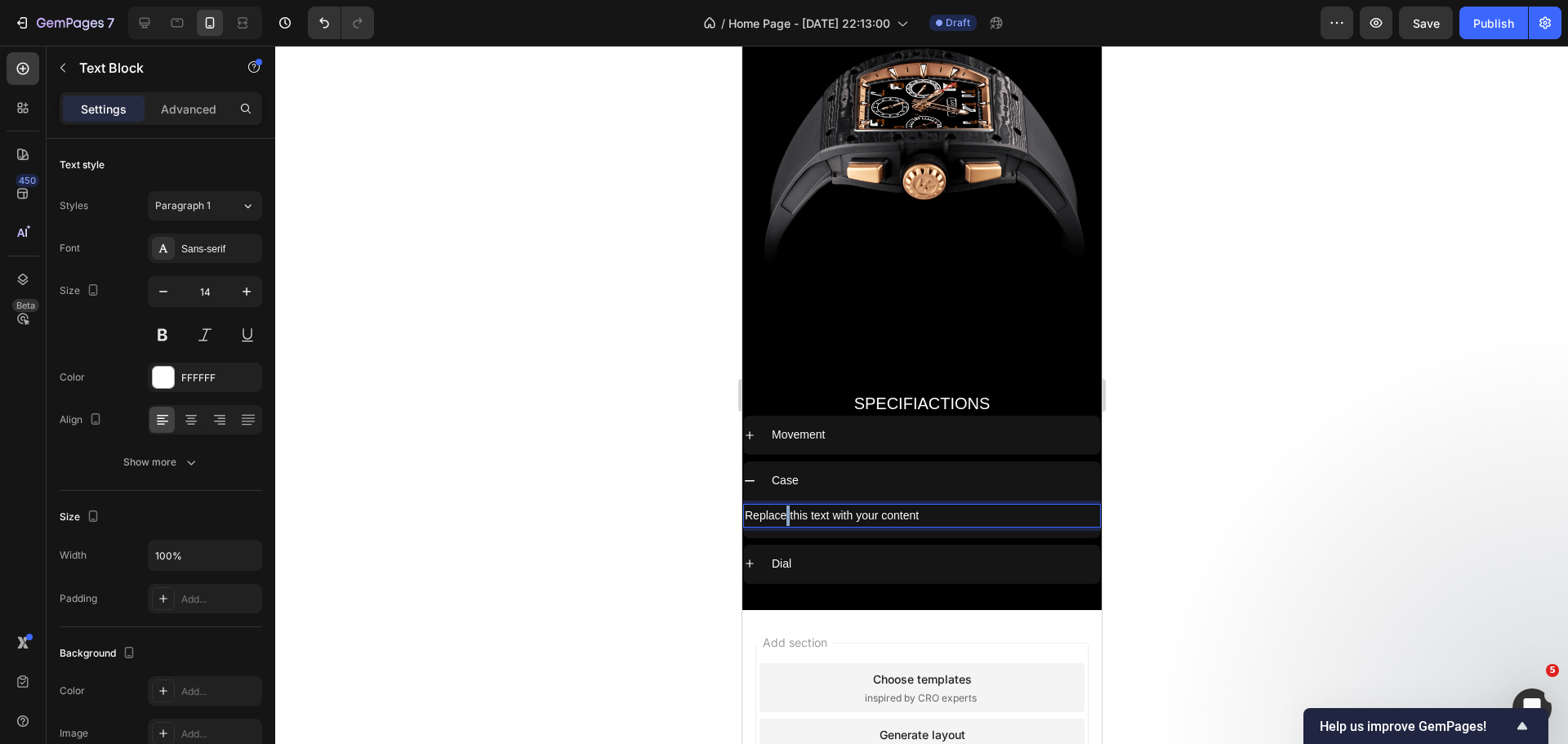
click at [783, 506] on p "Replace this text with your content" at bounding box center [921, 516] width 355 height 20
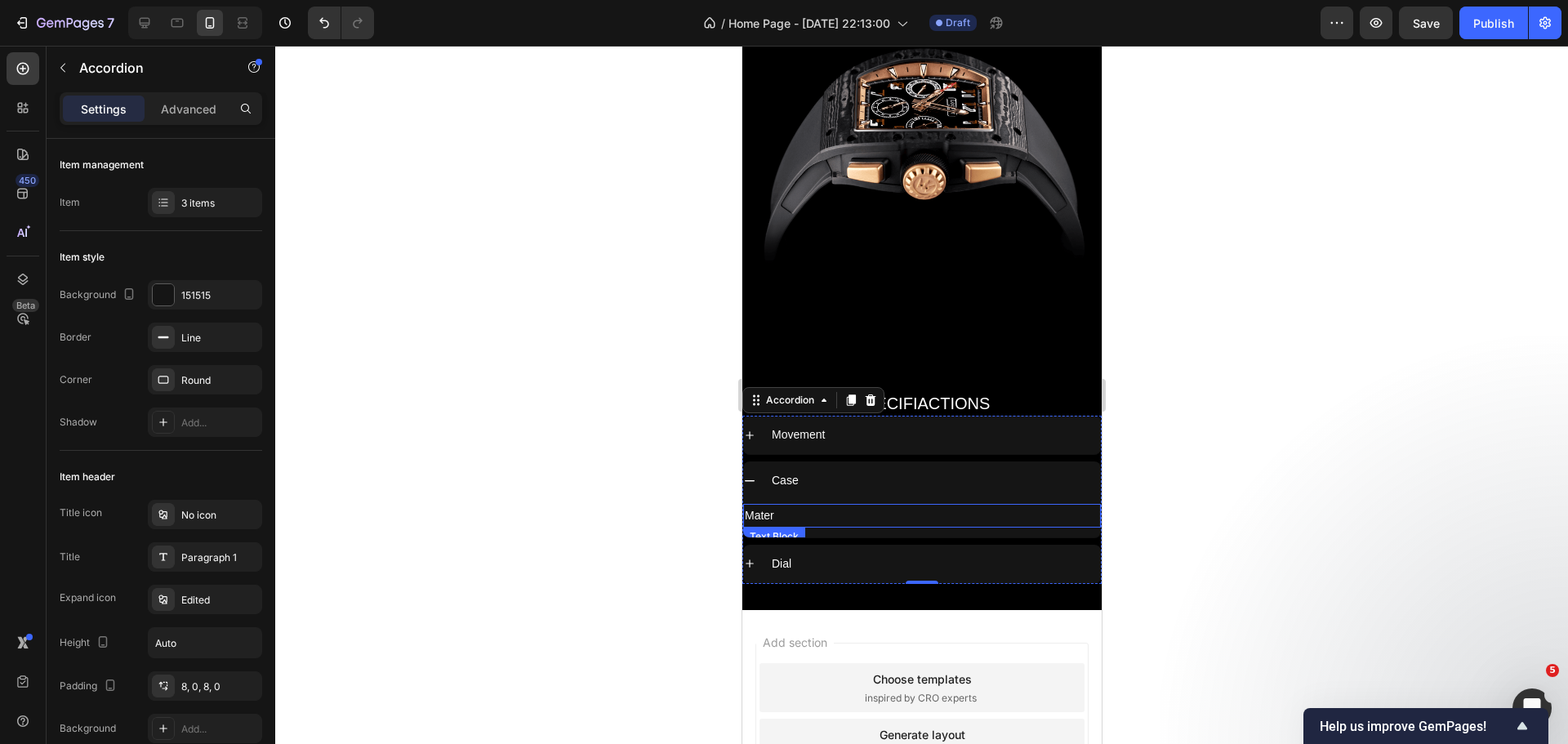
click at [755, 506] on p "Mater" at bounding box center [921, 516] width 355 height 20
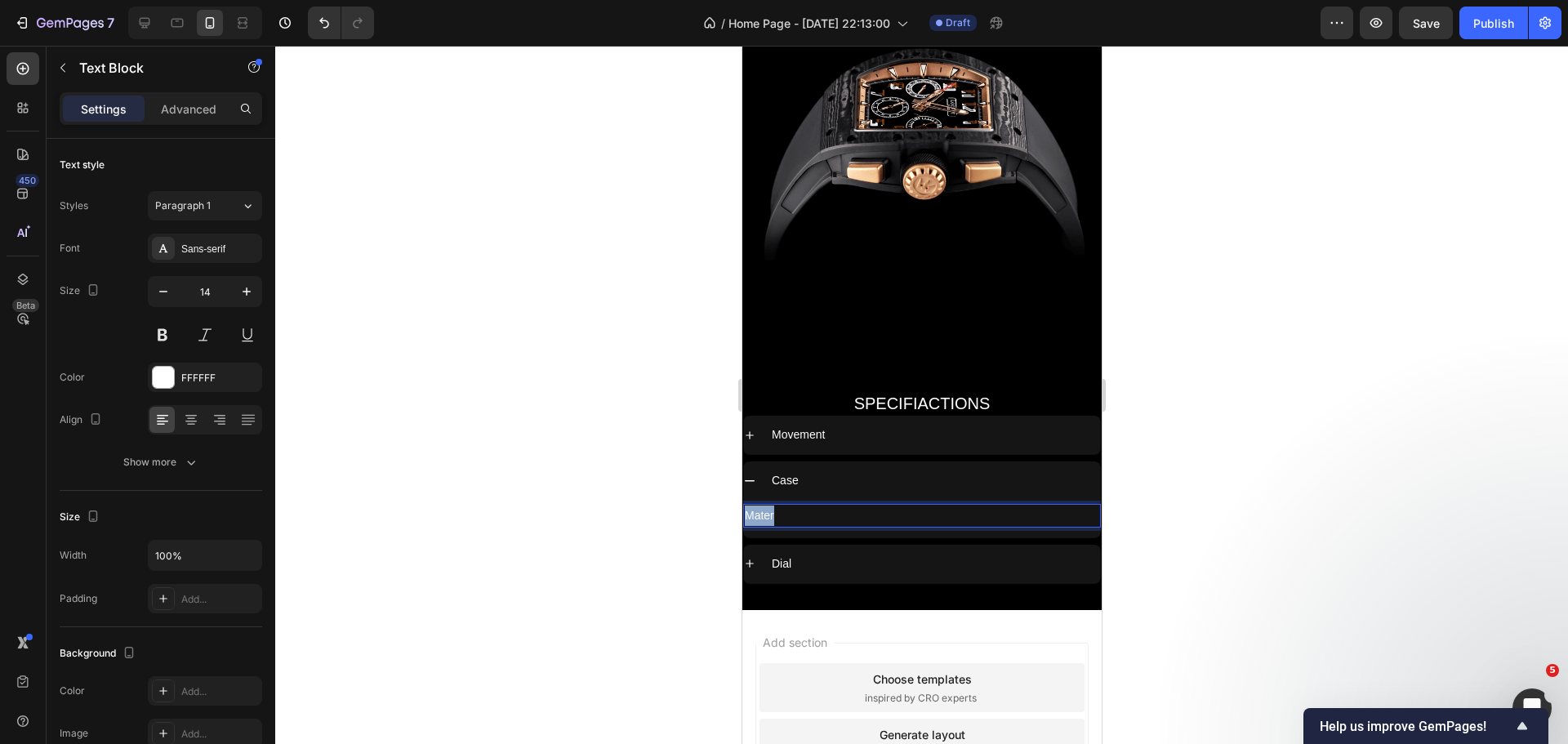
click at [755, 506] on p "Mater" at bounding box center [921, 516] width 355 height 20
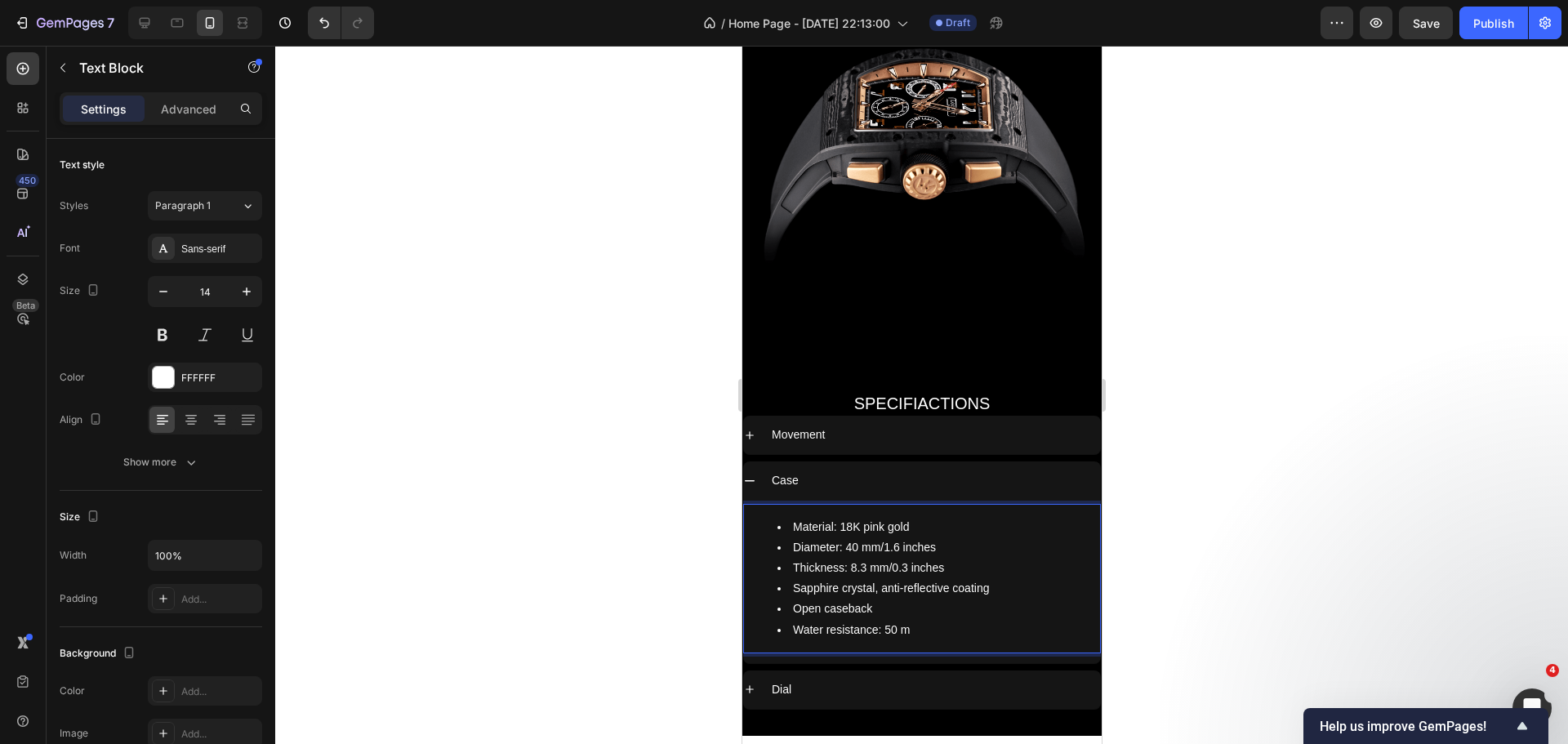
click at [858, 518] on li "Material: 18K pink gold" at bounding box center [938, 528] width 322 height 20
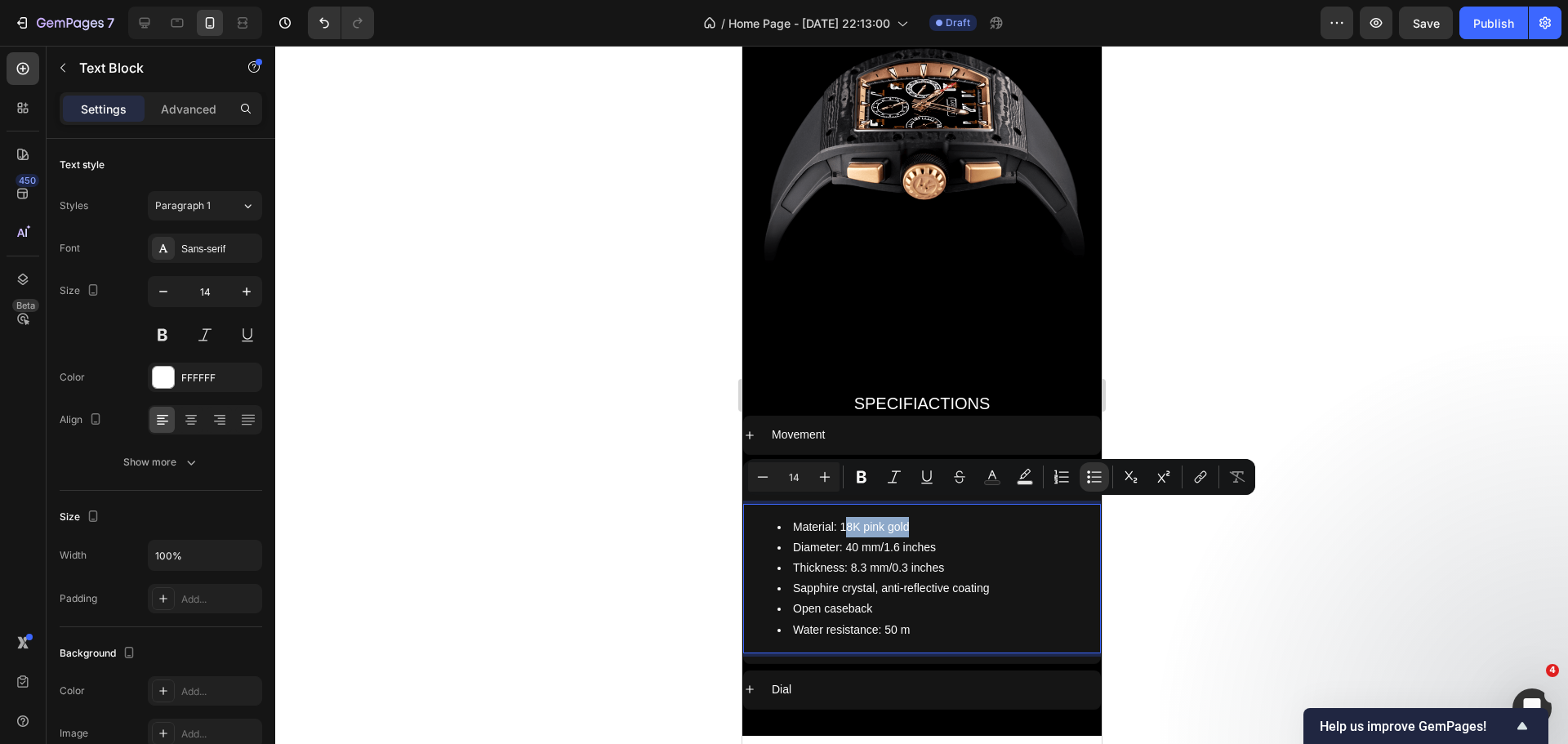
drag, startPoint x: 843, startPoint y: 507, endPoint x: 1671, endPoint y: 534, distance: 828.4
click at [927, 518] on li "Material: 18K pink gold" at bounding box center [938, 528] width 322 height 20
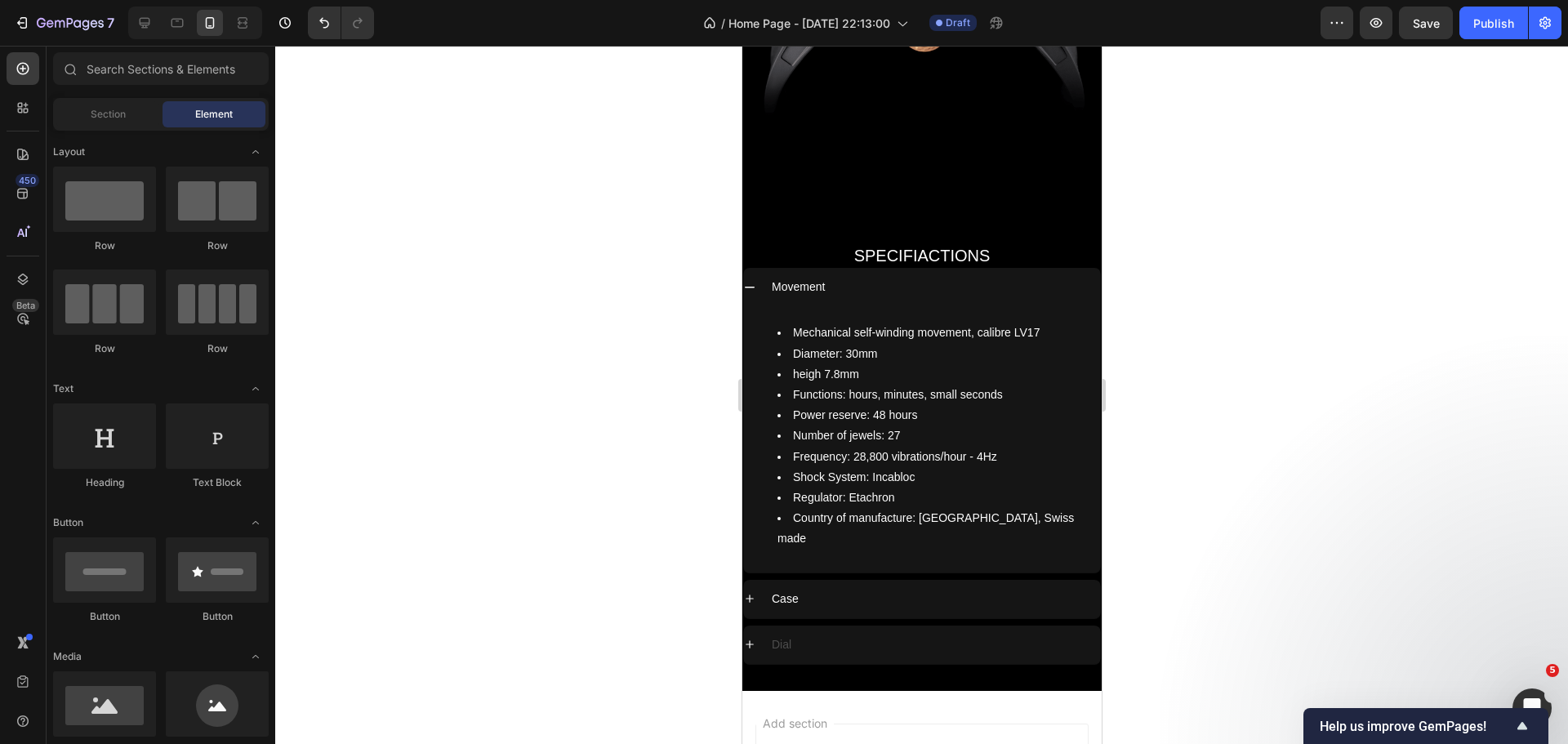
scroll to position [6892, 0]
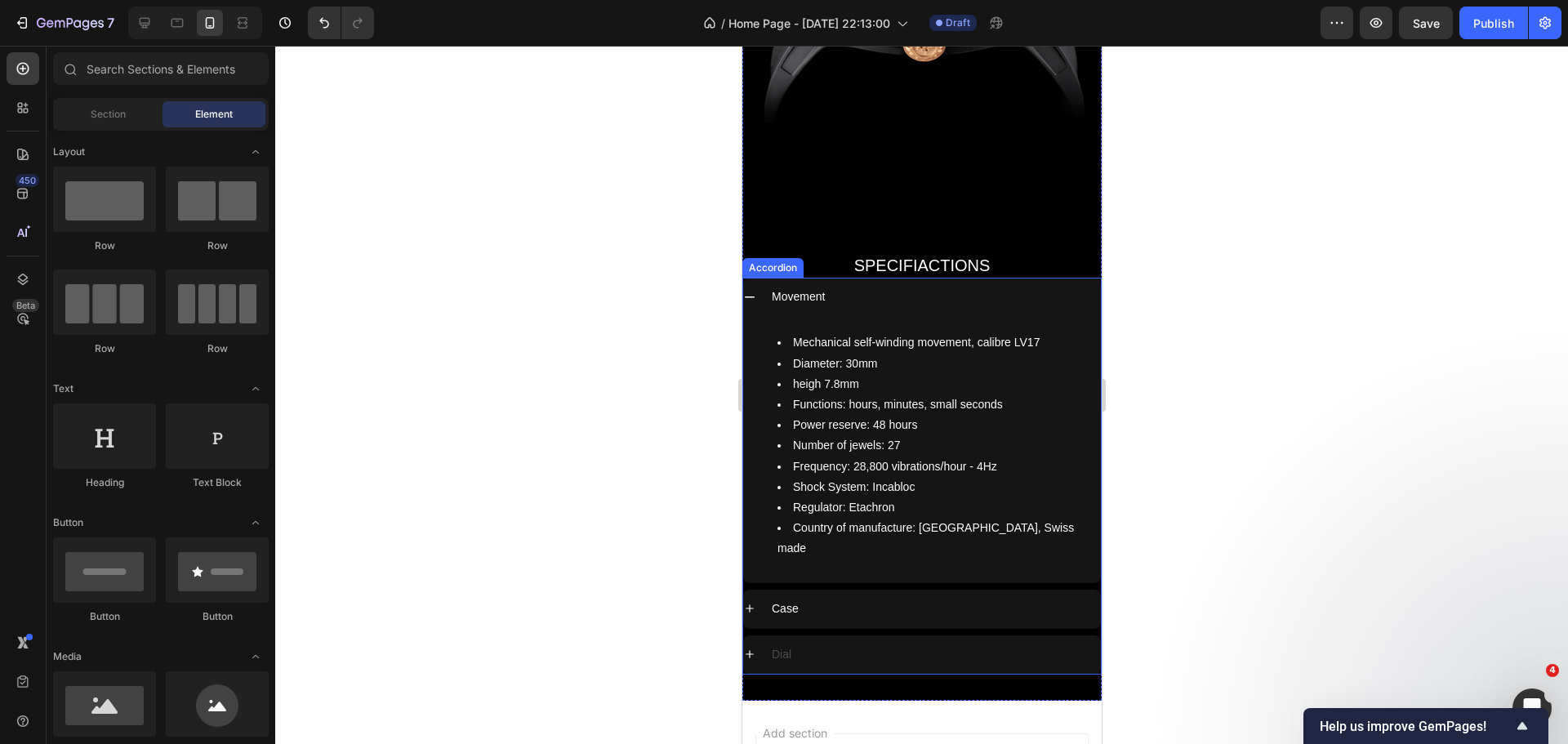
click at [745, 602] on icon at bounding box center [748, 608] width 13 height 13
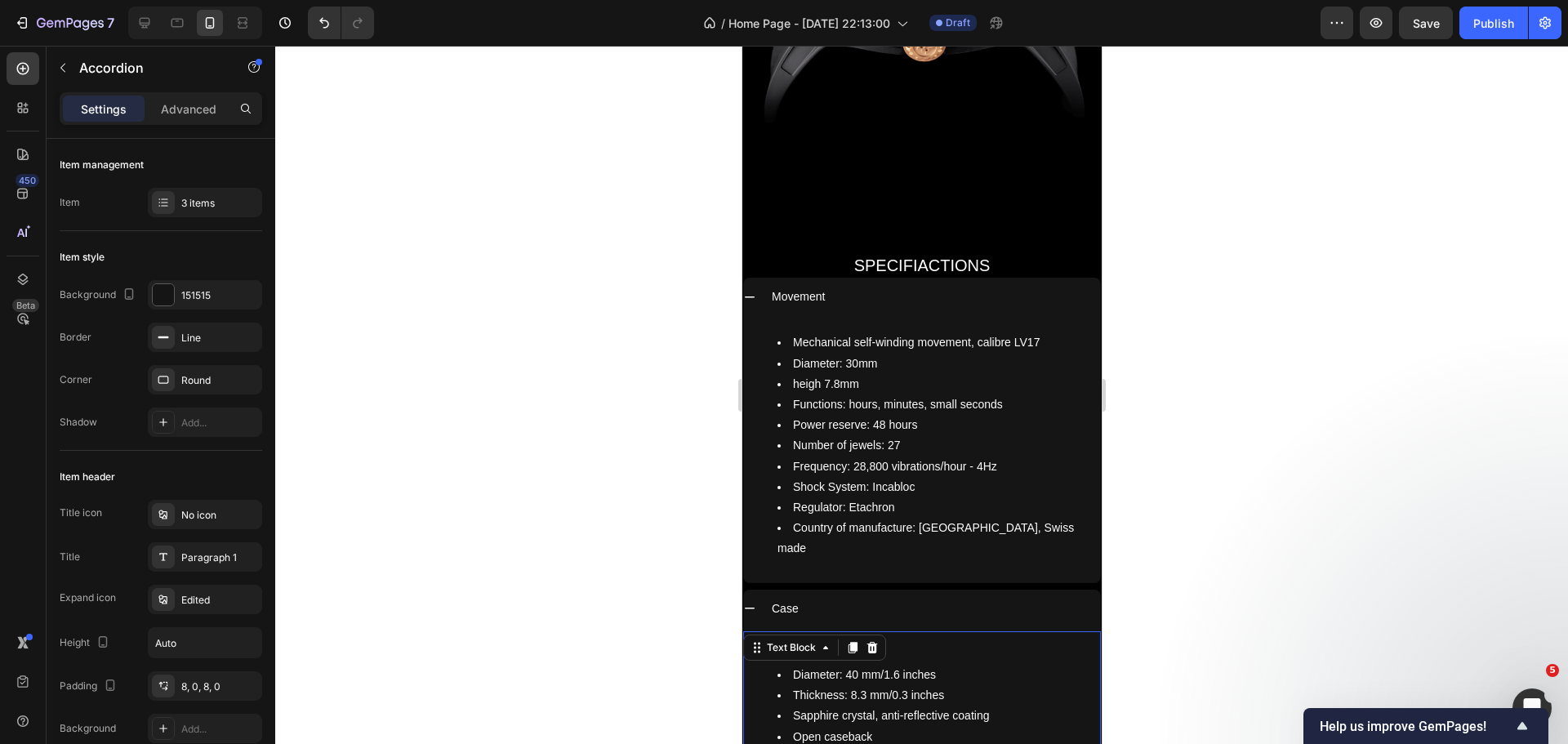
click at [840, 632] on div "Material: Diameter: 40 mm/1.6 inches Thickness: 8.3 mm/0.3 inches Sapphire crys…" at bounding box center [921, 707] width 357 height 150
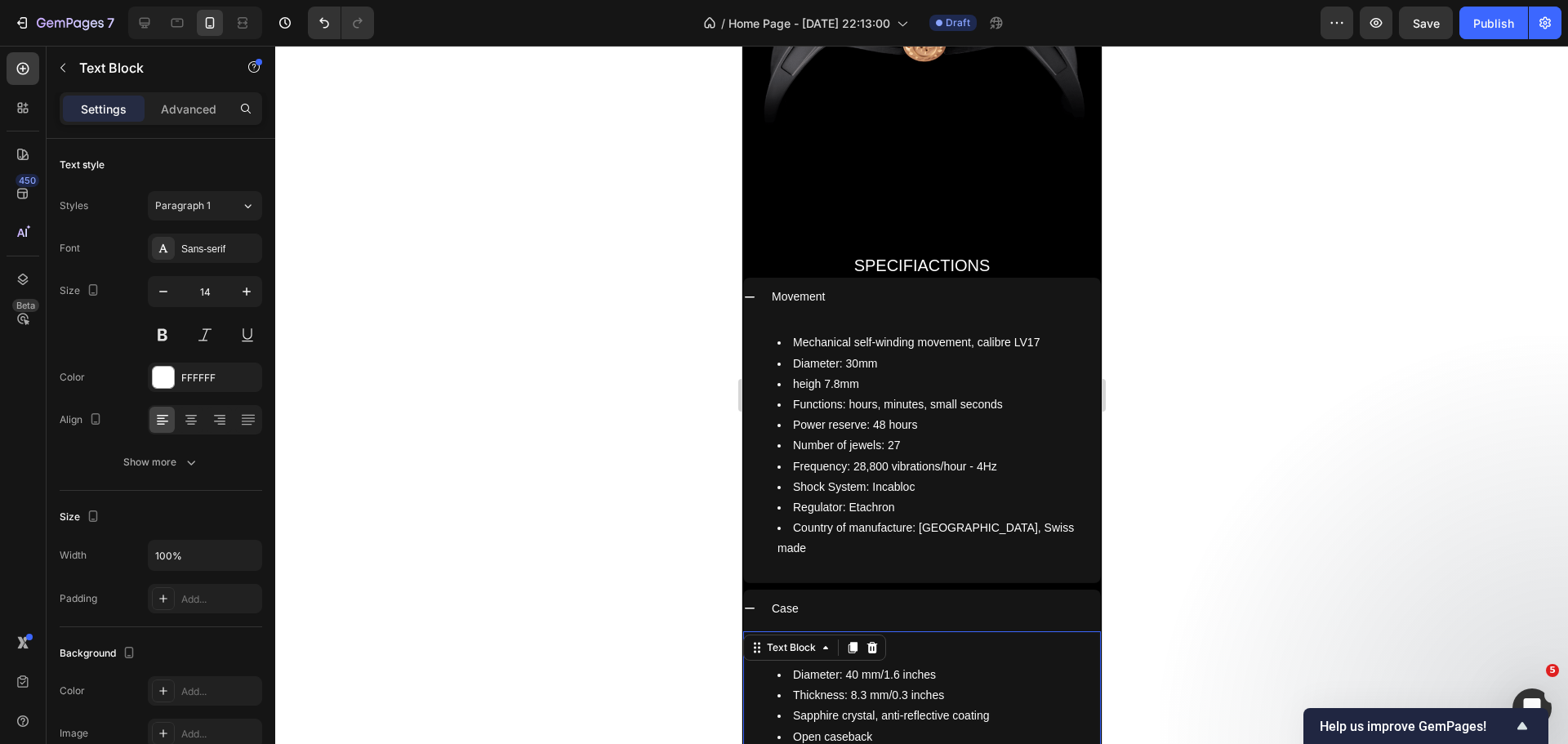
click at [840, 635] on div "Text Block" at bounding box center [813, 648] width 143 height 26
click at [921, 644] on li "Material:" at bounding box center [938, 655] width 322 height 20
click at [872, 644] on li "Material: Carbon fiber" at bounding box center [938, 655] width 322 height 20
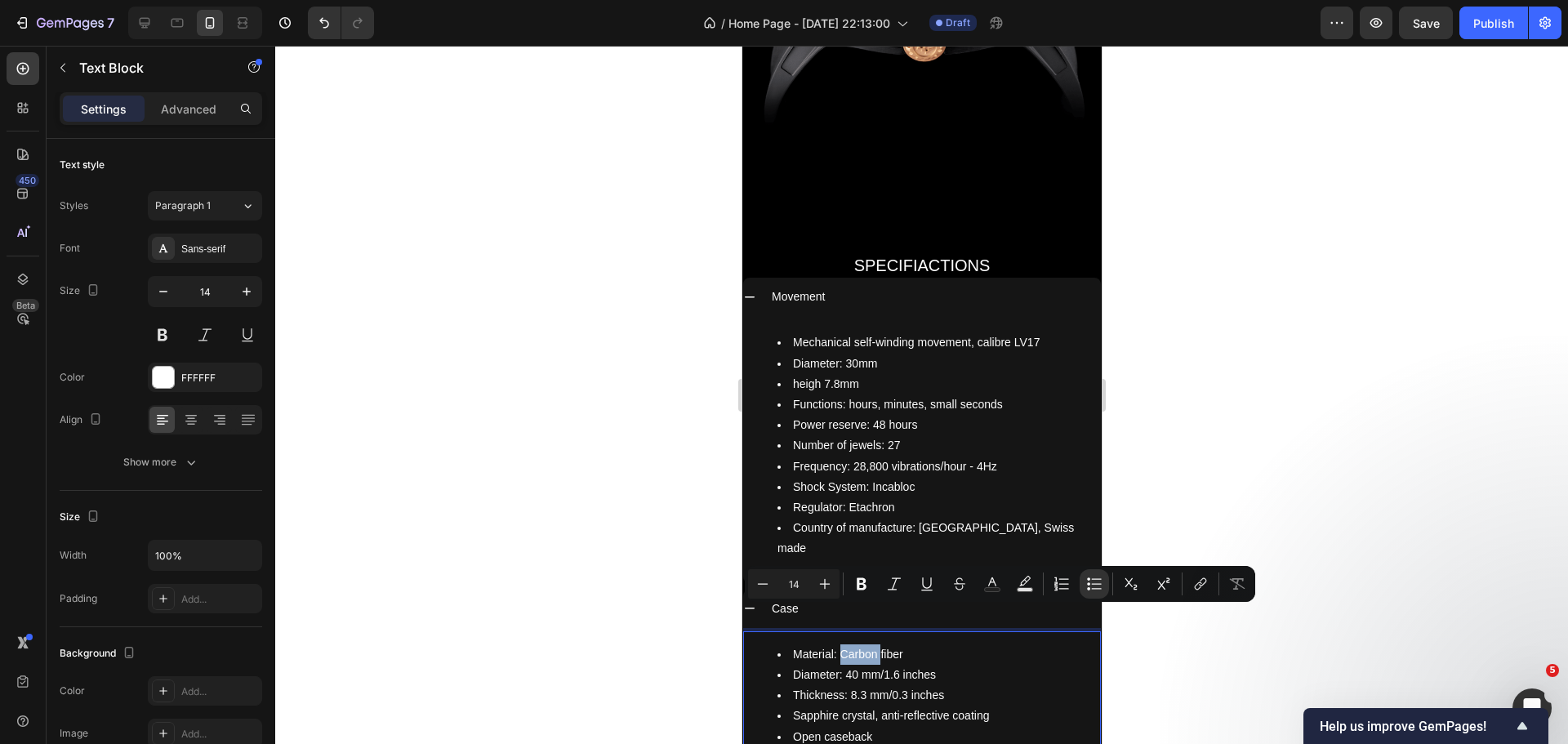
click at [872, 644] on li "Material: Carbon fiber" at bounding box center [938, 655] width 322 height 20
drag, startPoint x: 903, startPoint y: 615, endPoint x: 1569, endPoint y: 639, distance: 666.4
click at [841, 632] on div "Material: Carbon fiber Diameter: 40 mm/1.6 inches Thickness: 8.3 mm/0.3 inches …" at bounding box center [921, 707] width 357 height 150
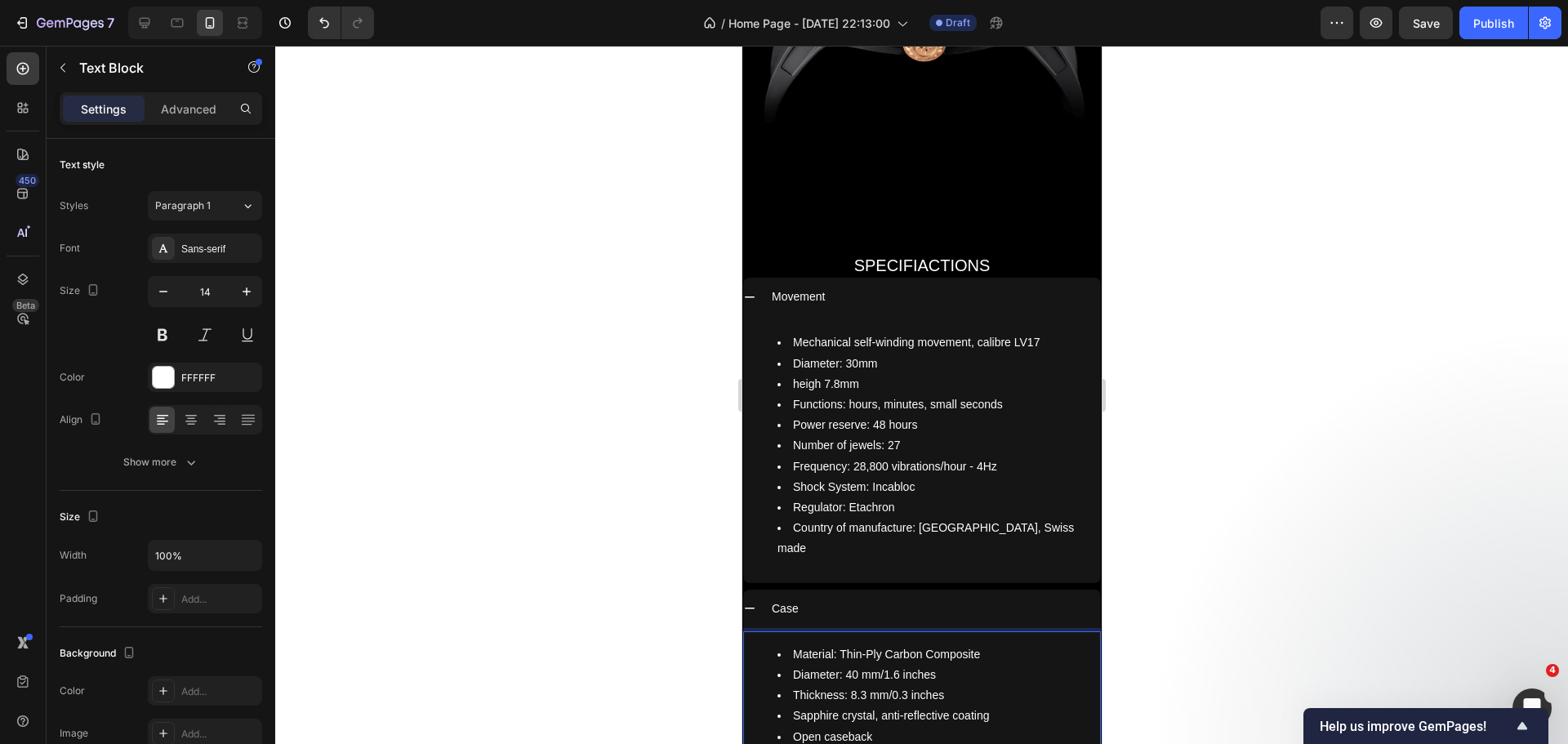
click at [801, 644] on li "Material: Thin-Ply Carbon Composite" at bounding box center [938, 655] width 322 height 20
click at [982, 644] on li "Material: Thin-Ply Carbon Composite" at bounding box center [938, 655] width 322 height 20
click at [852, 685] on li "Pushers: Titanium Grade 5" at bounding box center [938, 695] width 322 height 20
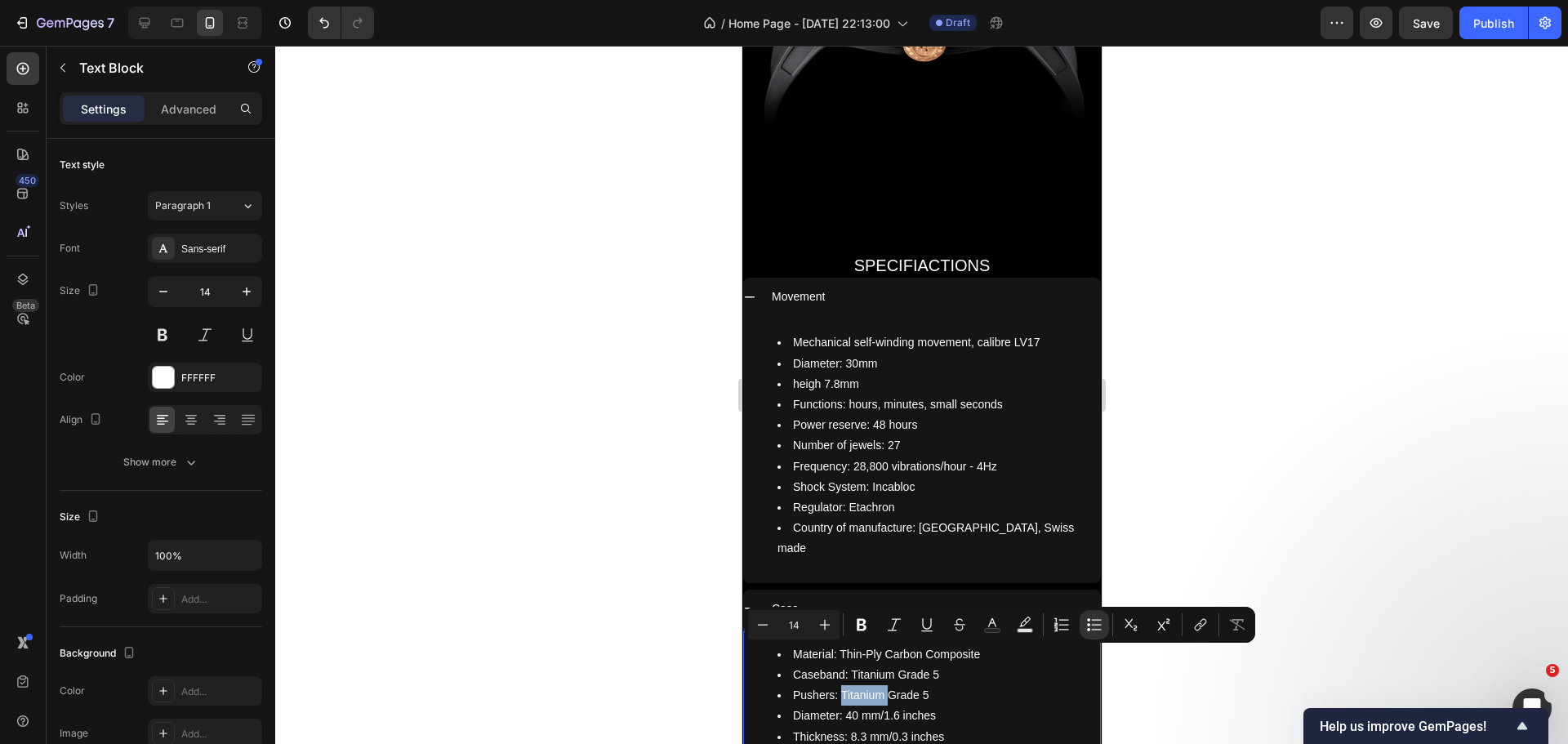
click at [847, 685] on li "Pushers: Titanium Grade 5" at bounding box center [938, 695] width 322 height 20
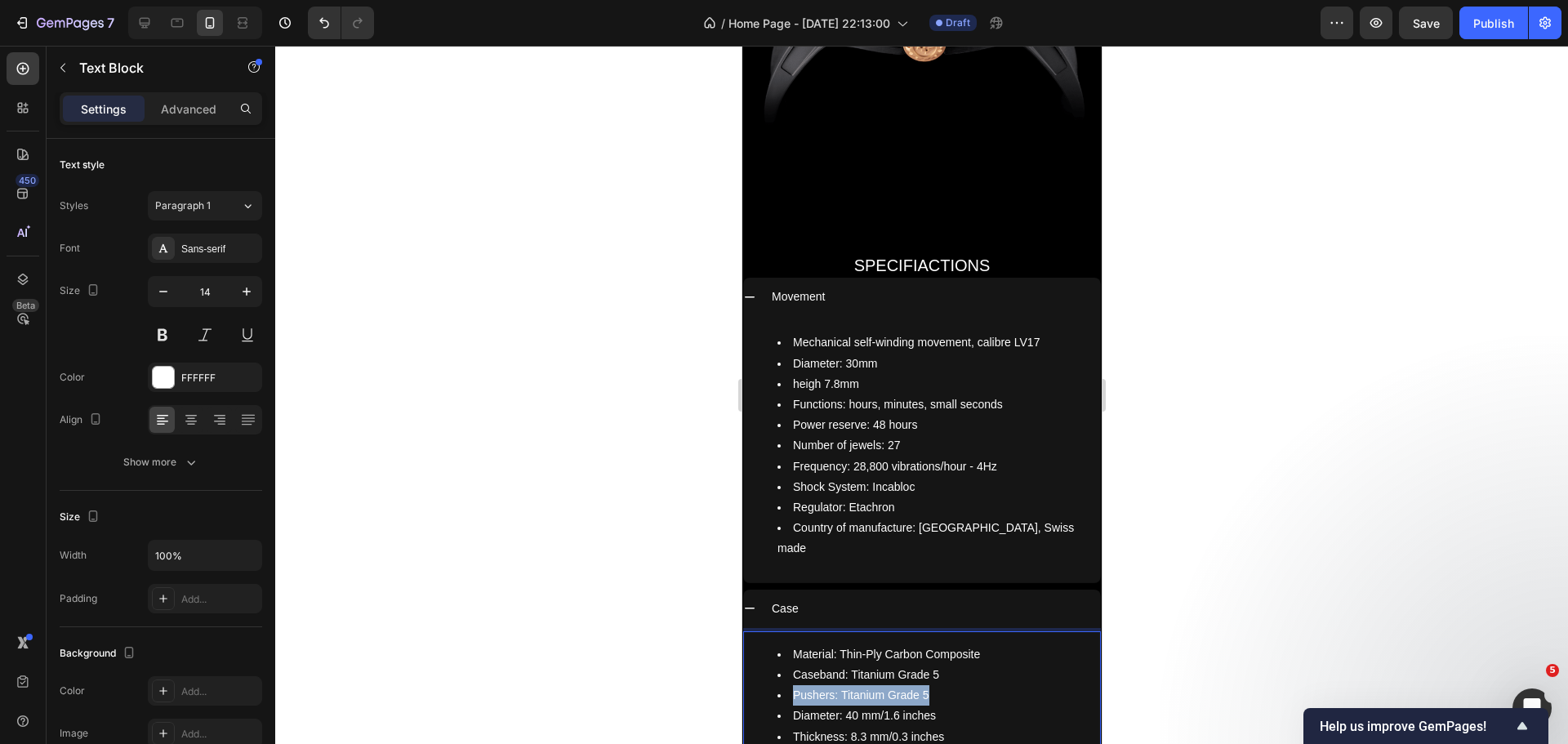
drag, startPoint x: 794, startPoint y: 653, endPoint x: 938, endPoint y: 661, distance: 144.2
click at [938, 685] on li "Pushers: Titanium Grade 5" at bounding box center [938, 695] width 322 height 20
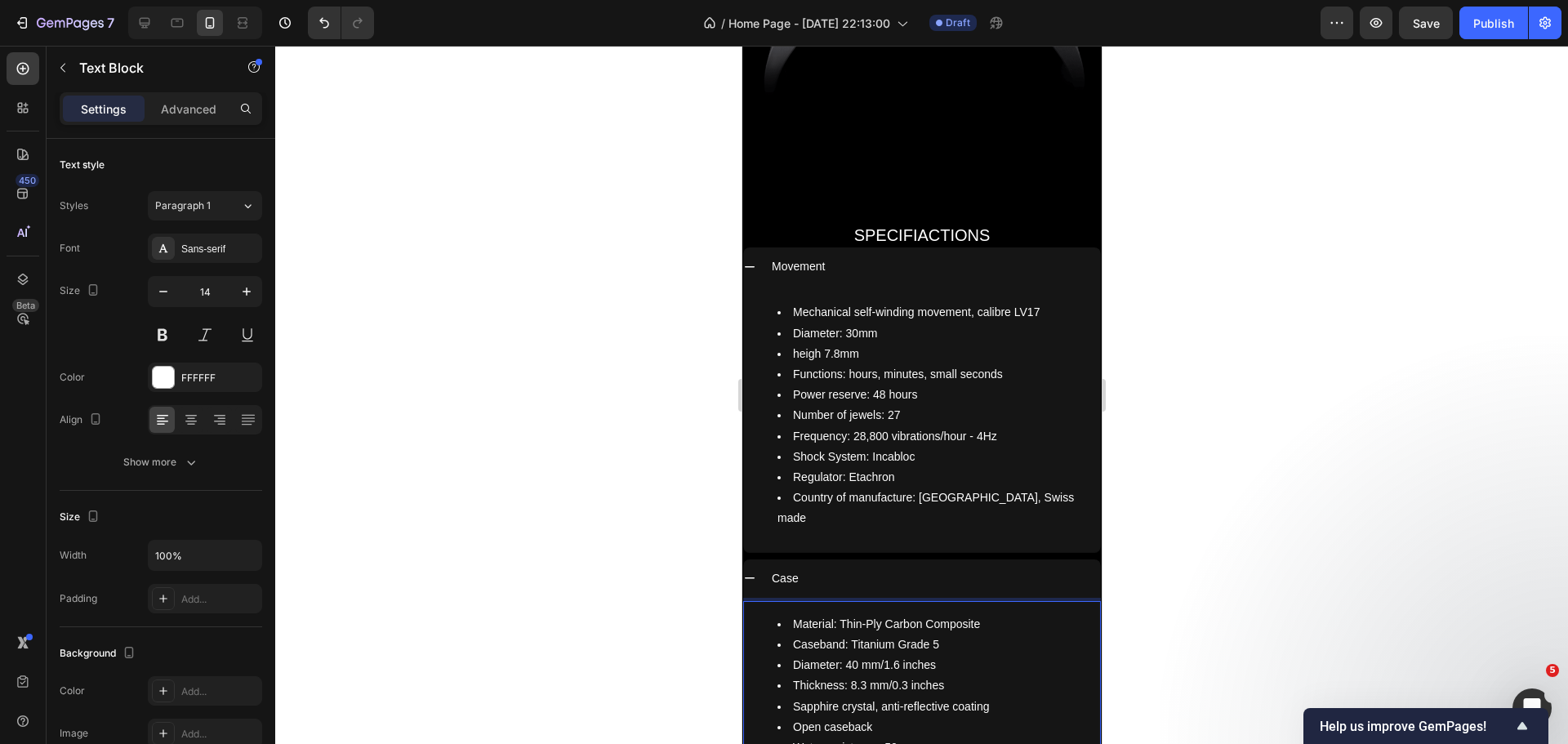
scroll to position [6974, 0]
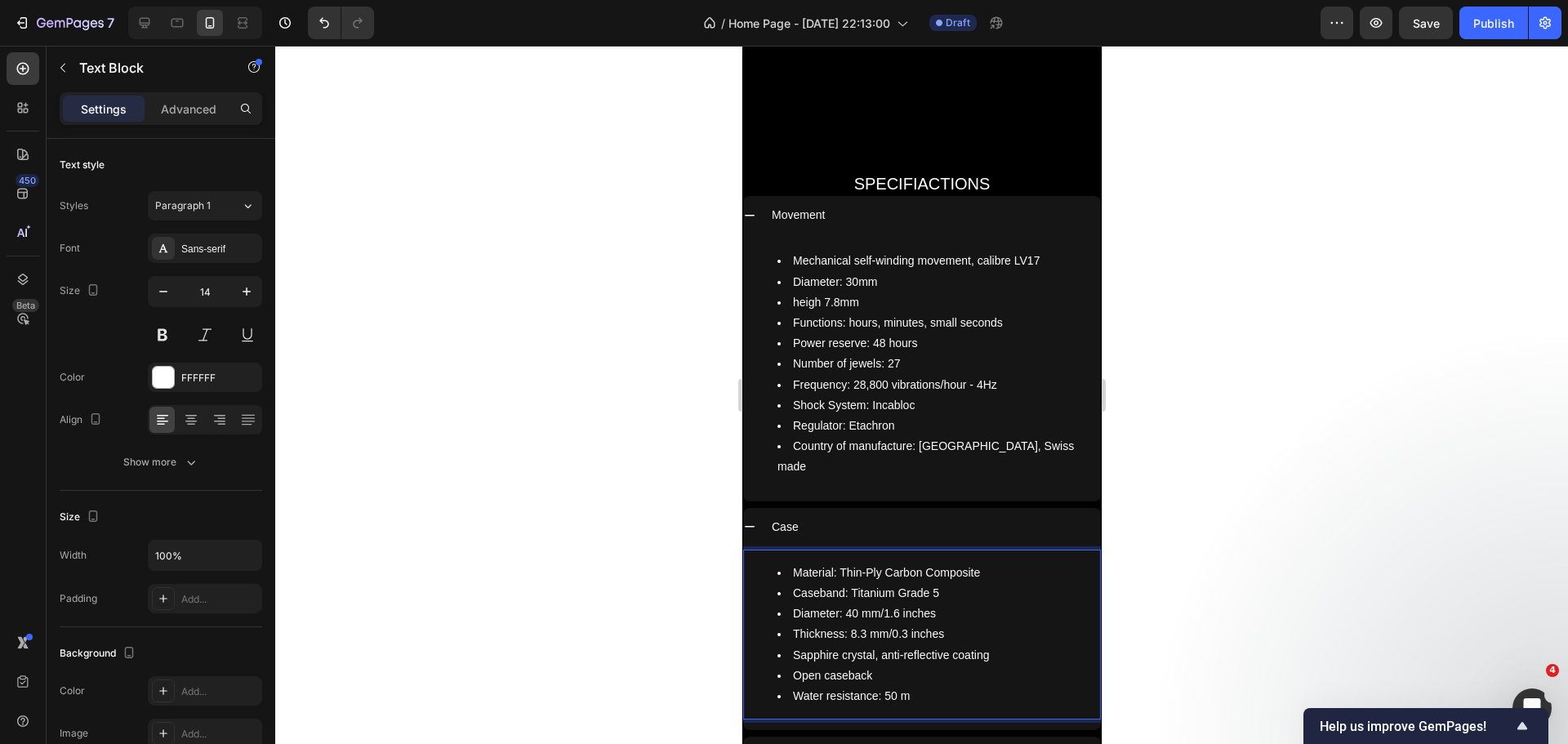
click at [994, 645] on li "Sapphire crystal, anti-reflective coating" at bounding box center [938, 655] width 322 height 20
click at [651, 599] on div at bounding box center [921, 395] width 1292 height 699
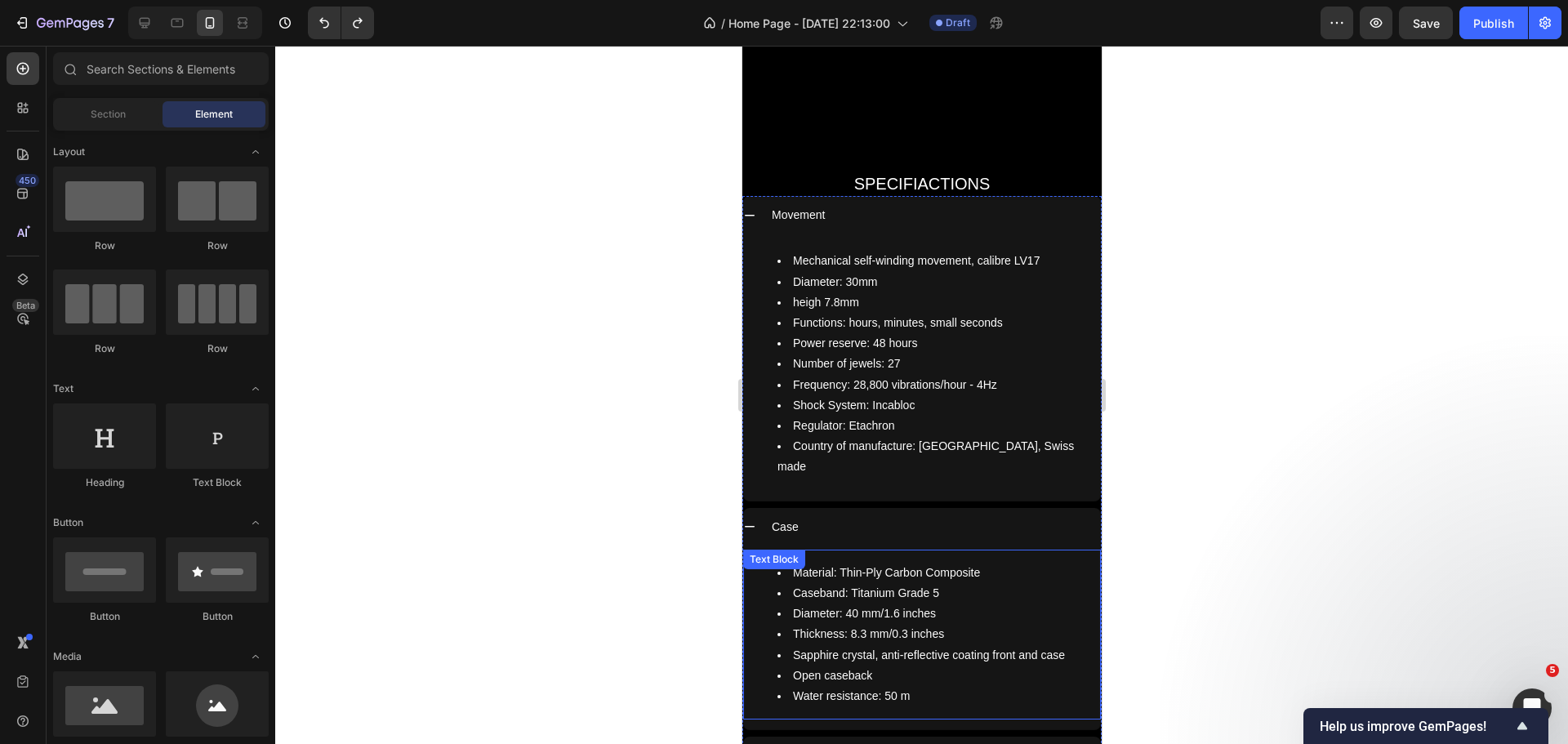
click at [805, 645] on li "Sapphire crystal, anti-reflective coating front and case" at bounding box center [938, 655] width 322 height 20
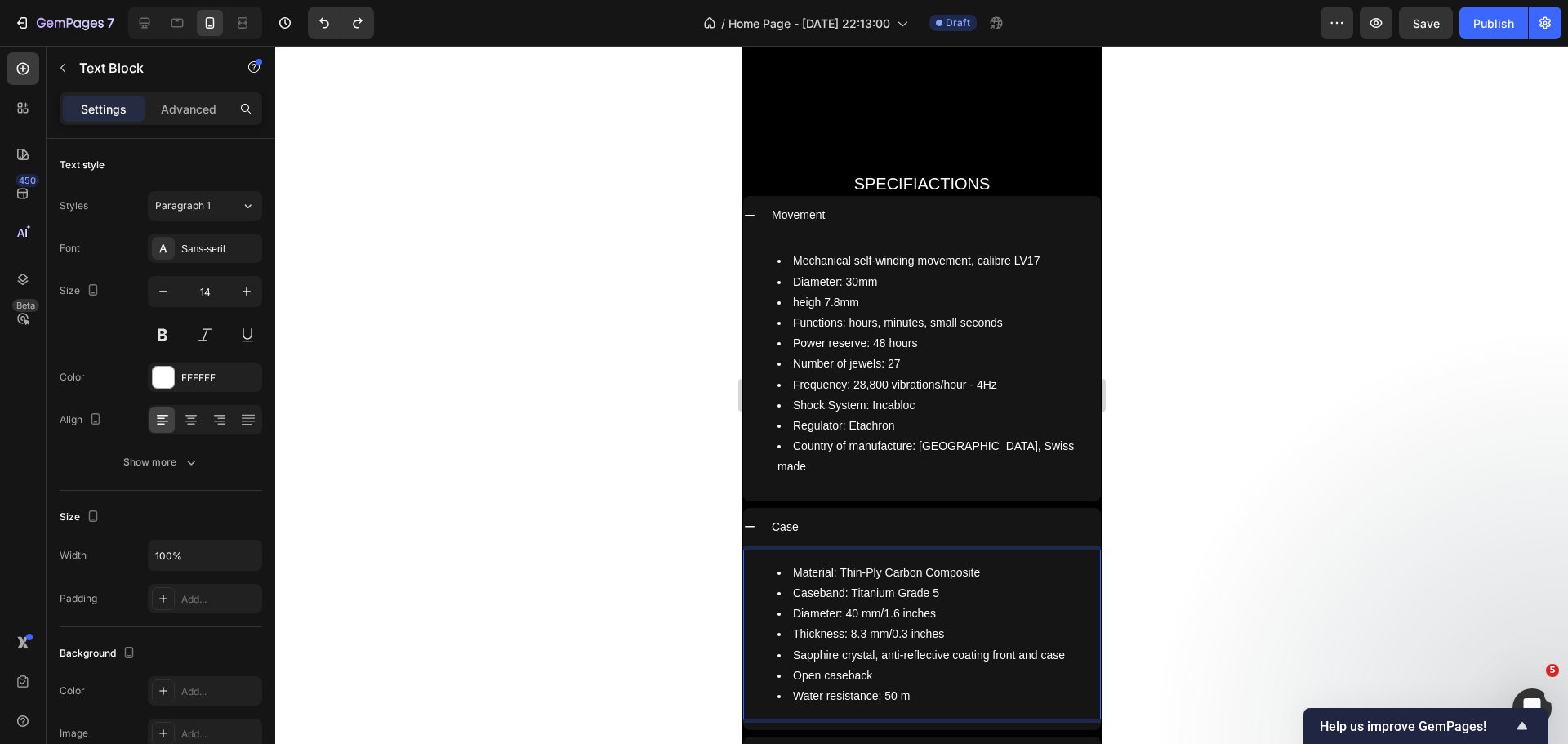
click at [795, 645] on li "Sapphire crystal, anti-reflective coating front and case" at bounding box center [938, 655] width 322 height 20
drag, startPoint x: 993, startPoint y: 619, endPoint x: 1059, endPoint y: 628, distance: 66.6
click at [1059, 628] on ul "Material: Thin-Ply Carbon Composite Caseband: Titanium Grade 5 Diameter: 40 mm/…" at bounding box center [921, 634] width 355 height 144
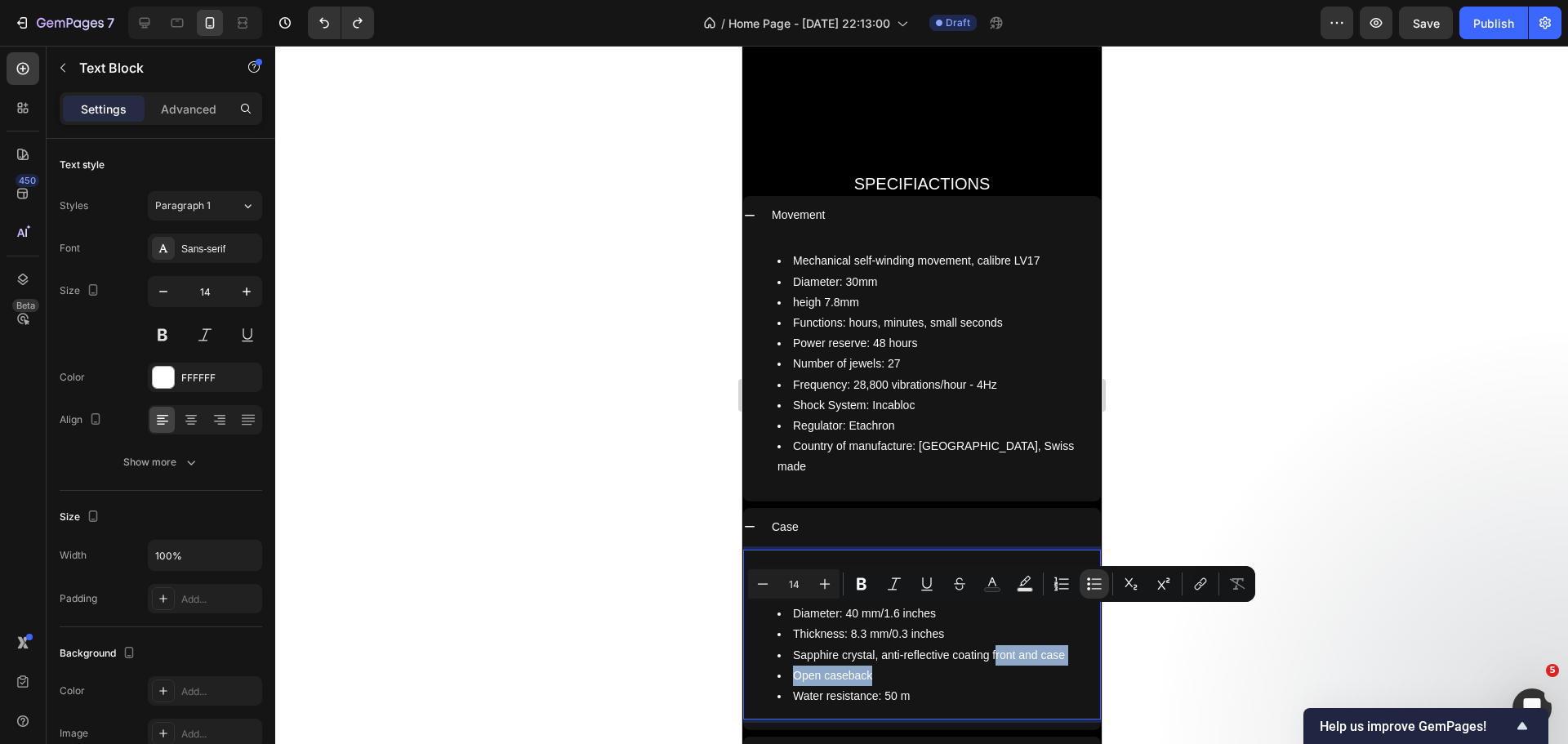
click at [1050, 645] on li "Sapphire crystal, anti-reflective coating front and case" at bounding box center [938, 655] width 322 height 20
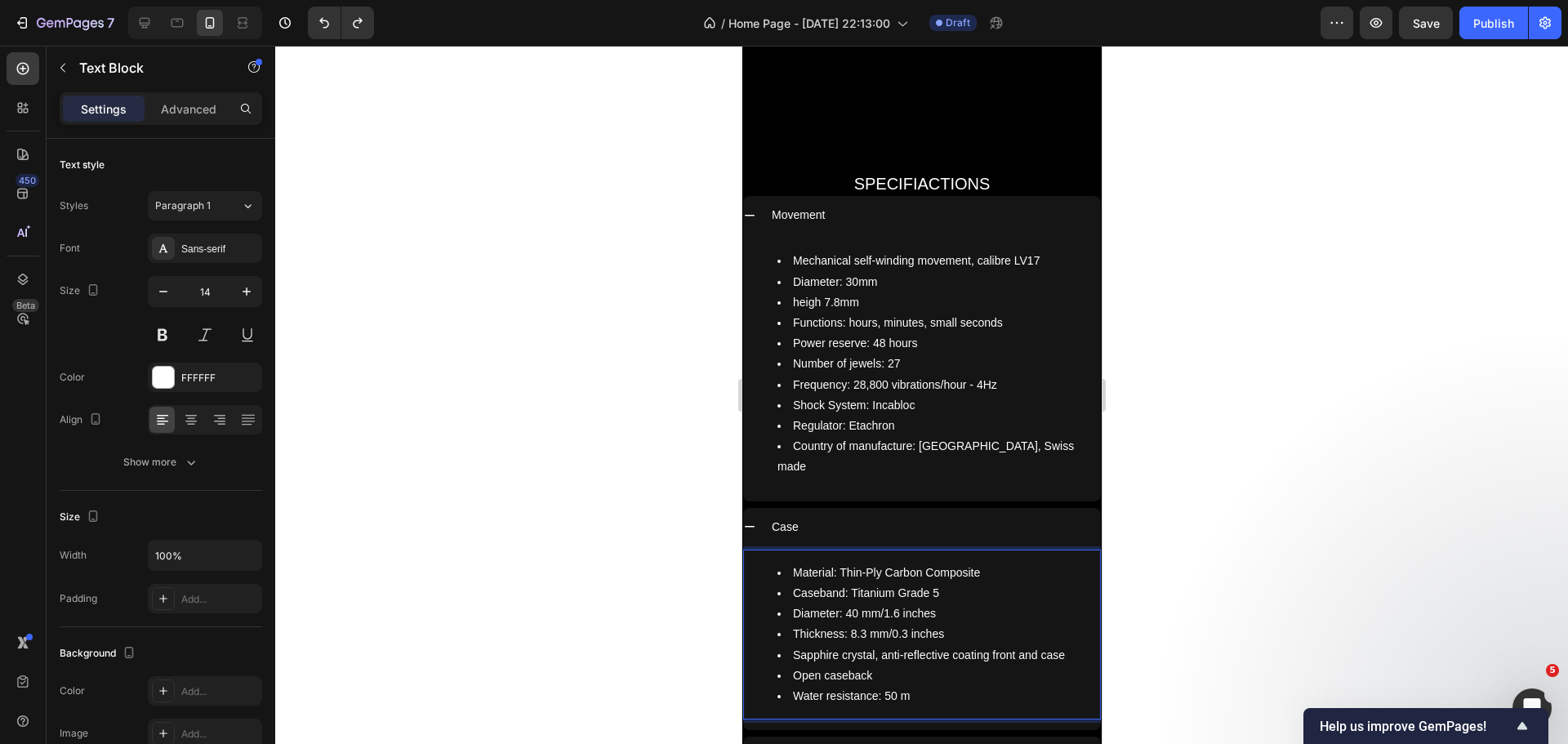
click at [1046, 645] on li "Sapphire crystal, anti-reflective coating front and case" at bounding box center [938, 655] width 322 height 20
click at [793, 645] on li "Sapphire crystal, anti-reflective coating" at bounding box center [938, 655] width 322 height 20
click at [791, 666] on li "Open caseback" at bounding box center [938, 676] width 322 height 20
drag, startPoint x: 828, startPoint y: 615, endPoint x: 1022, endPoint y: 626, distance: 194.3
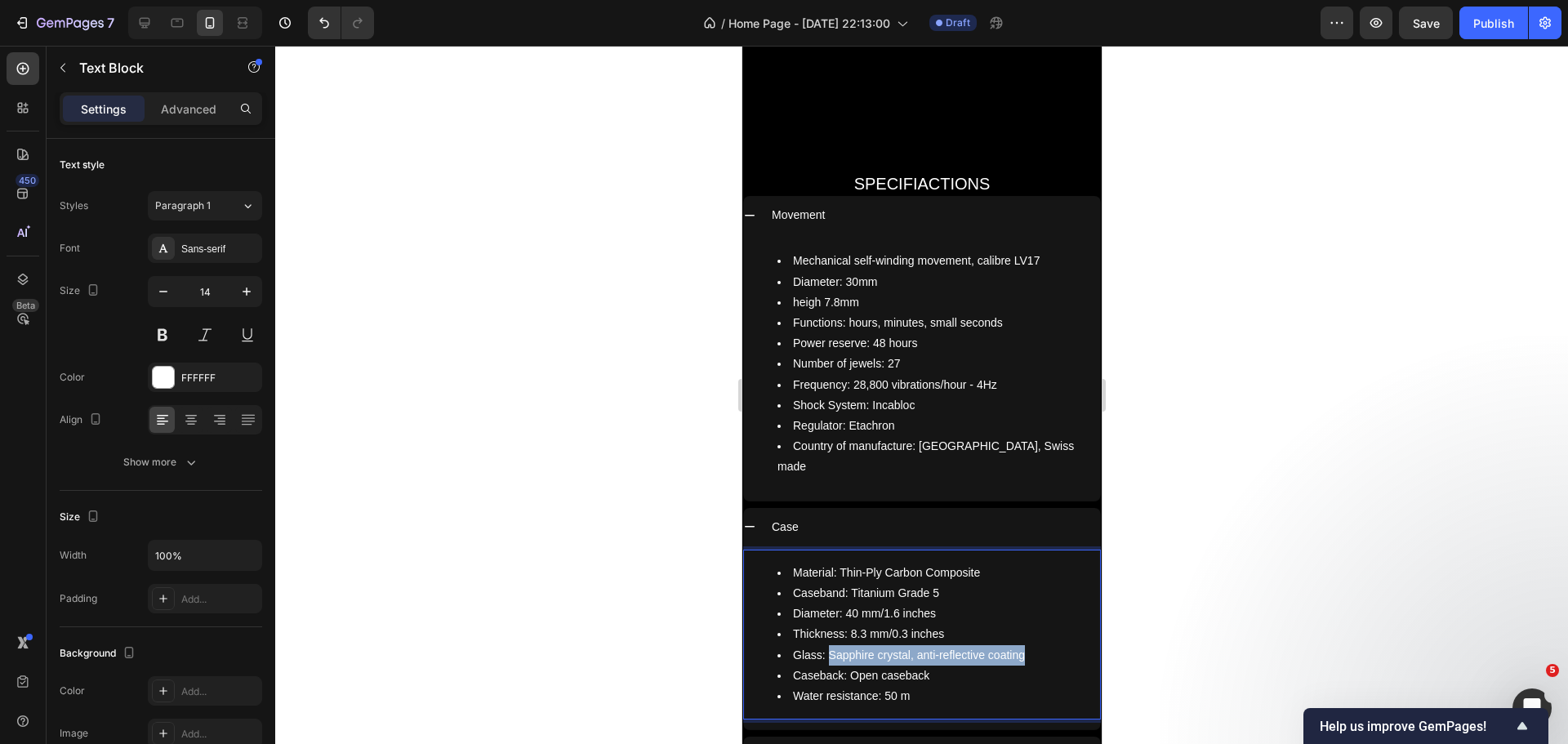
click at [1022, 645] on li "Glass: Sapphire crystal, anti-reflective coating" at bounding box center [938, 655] width 322 height 20
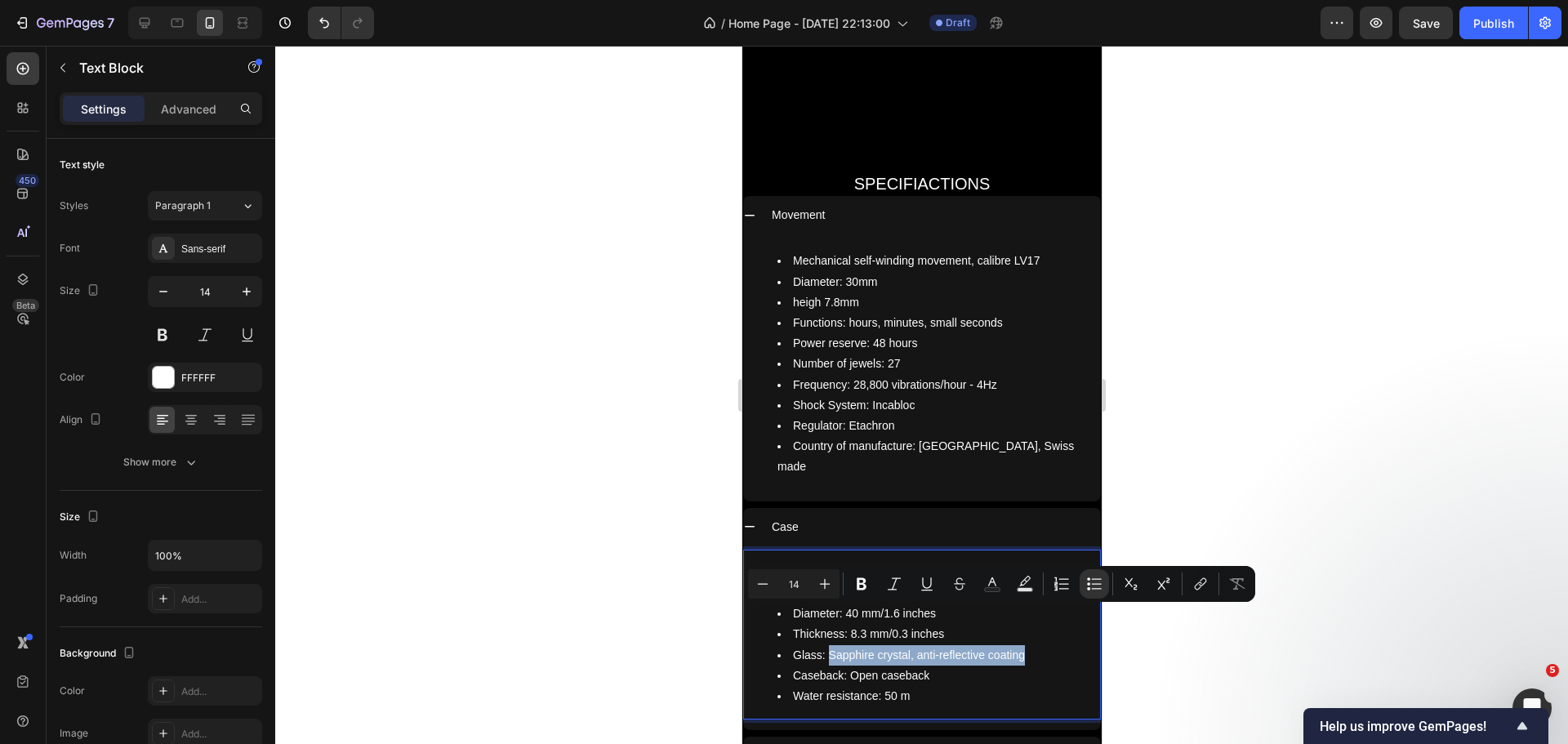
copy li "Sapphire crystal, anti-reflective coating"
click at [851, 666] on li "Caseback: Open caseback" at bounding box center [938, 676] width 322 height 20
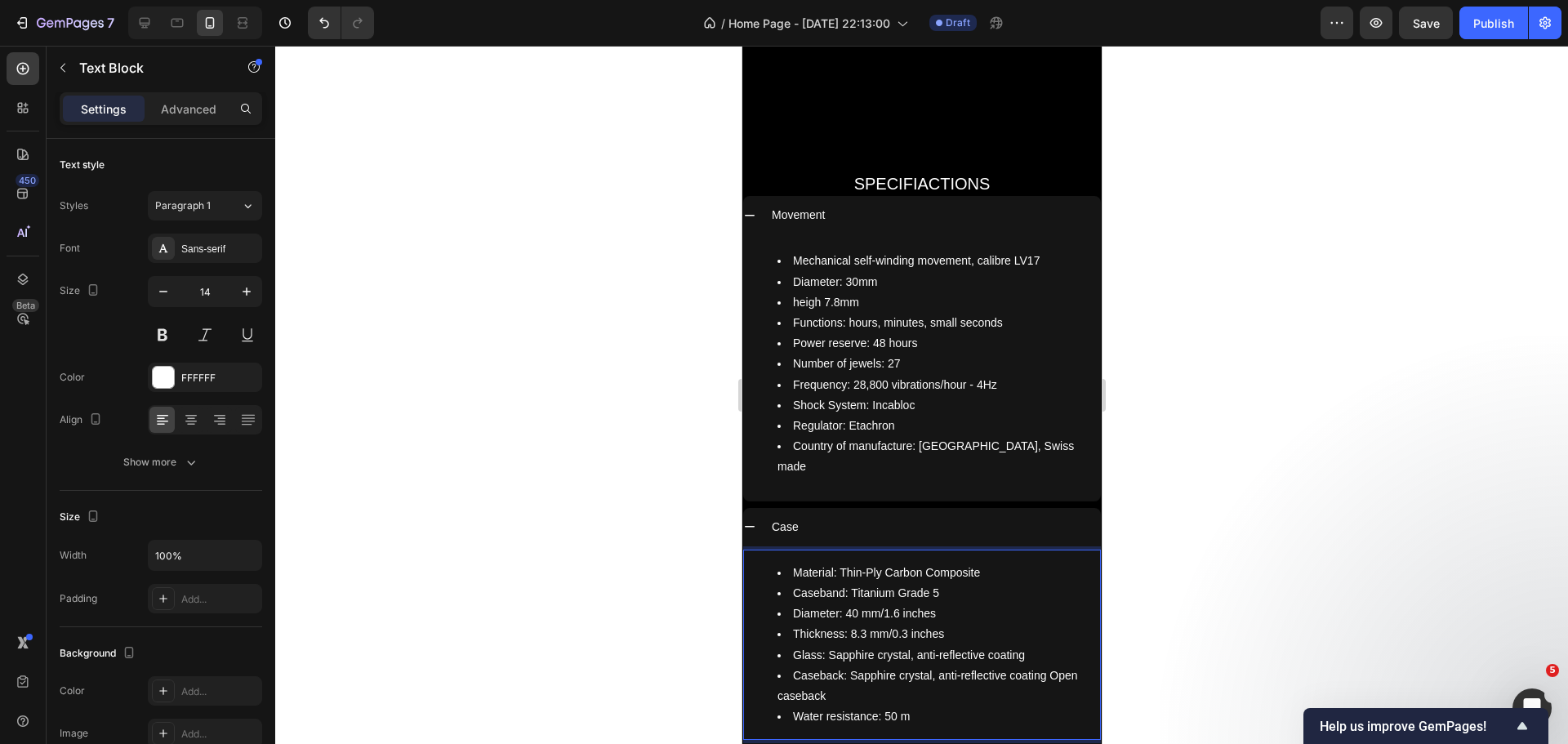
click at [1044, 666] on li "Caseback: Sapphire crystal, anti-reflective coating Open caseback" at bounding box center [938, 686] width 322 height 41
click at [643, 518] on div at bounding box center [921, 395] width 1292 height 699
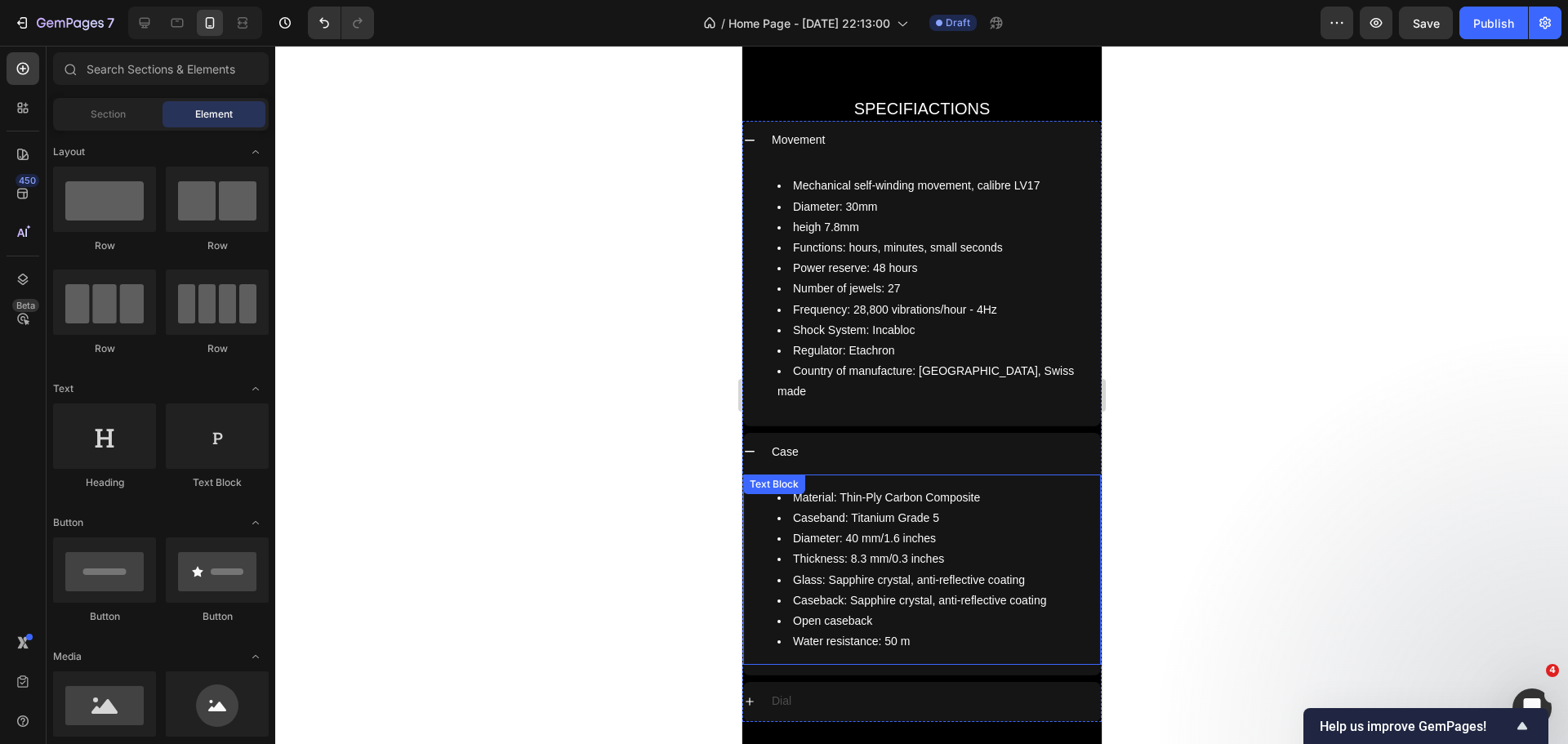
scroll to position [7055, 0]
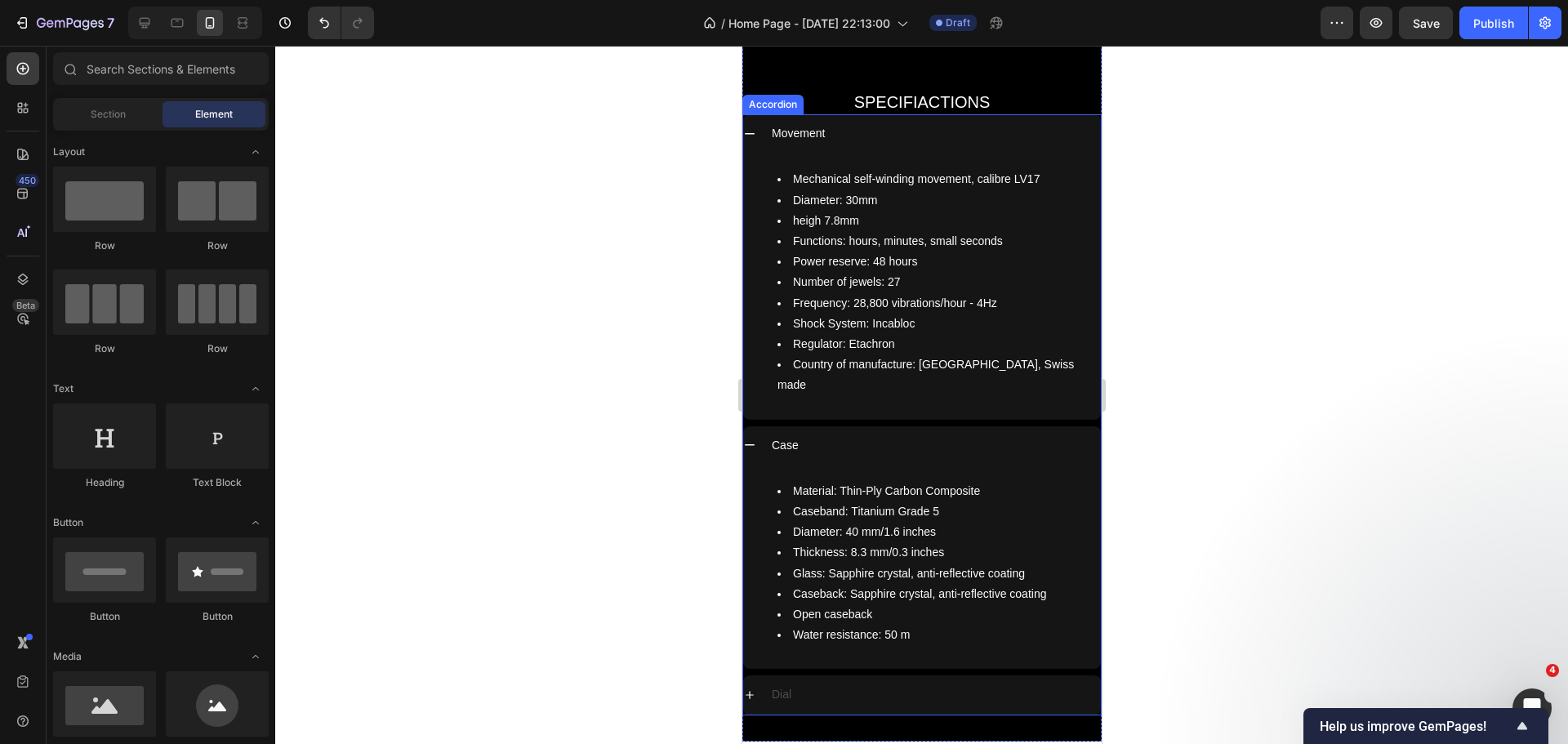
click at [772, 684] on p "Dial" at bounding box center [780, 695] width 20 height 20
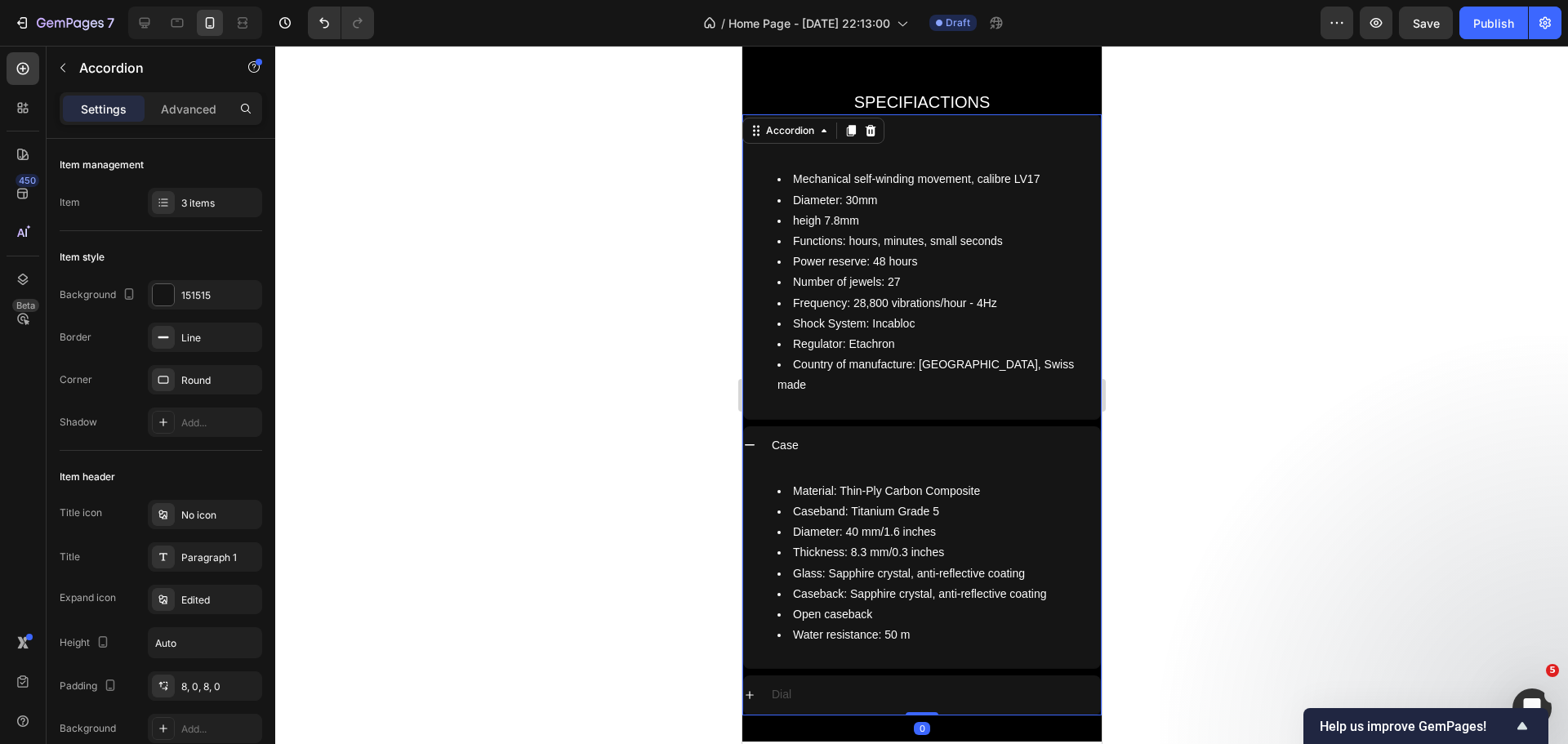
click at [772, 684] on p "Dial" at bounding box center [780, 695] width 20 height 20
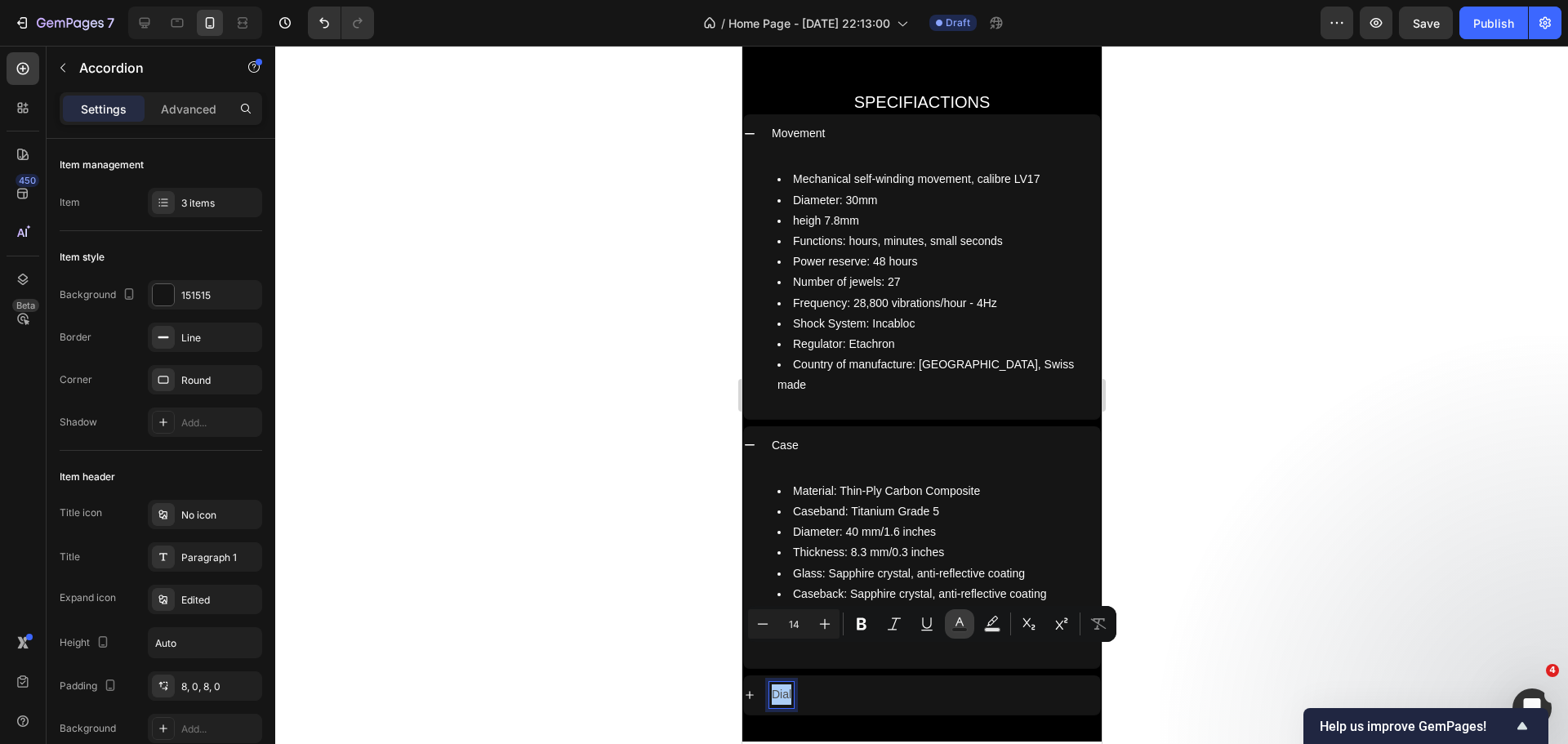
click at [969, 623] on button "Text Color" at bounding box center [959, 624] width 30 height 30
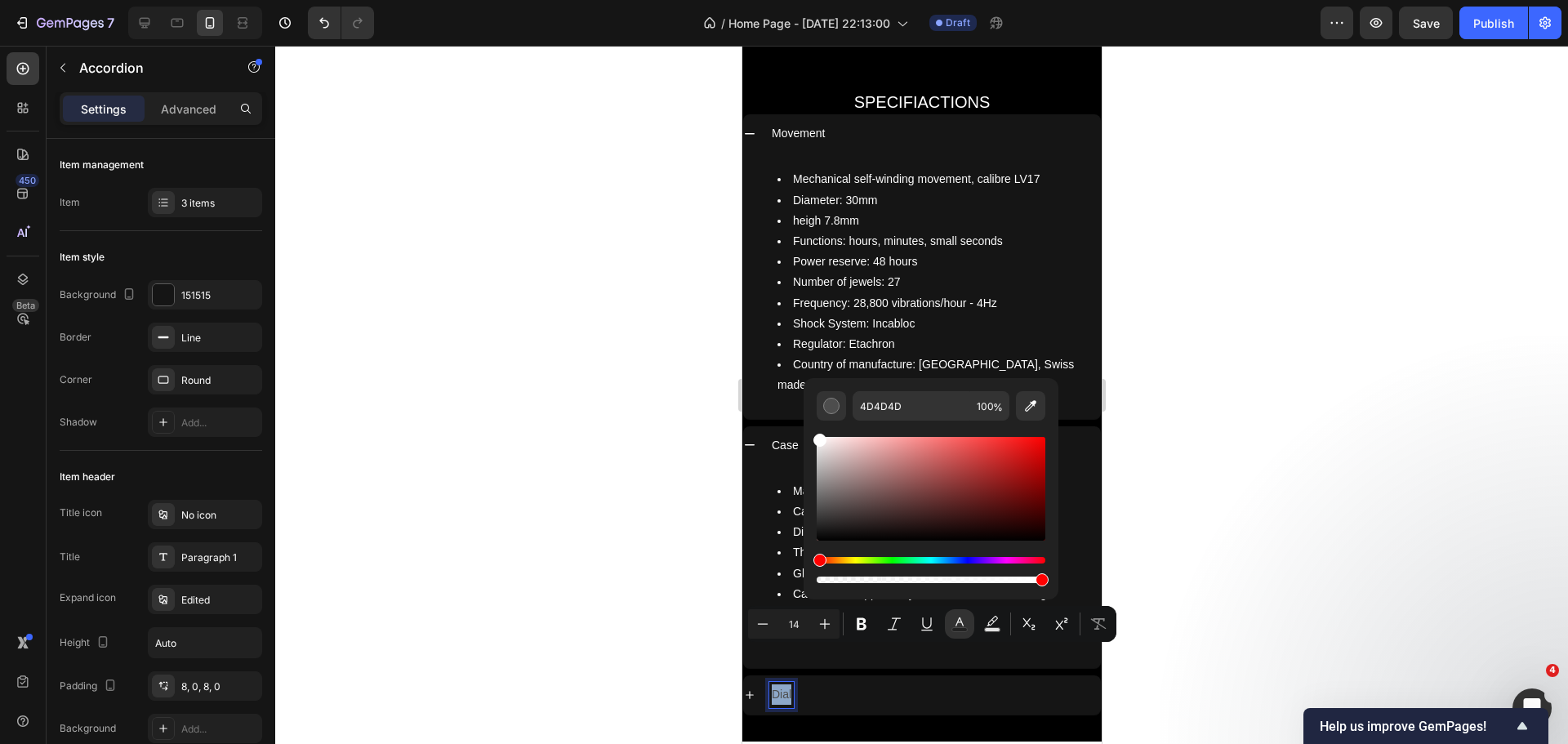
drag, startPoint x: 1588, startPoint y: 524, endPoint x: 771, endPoint y: 401, distance: 826.2
type input "FFFFFF"
click at [619, 495] on div at bounding box center [921, 395] width 1292 height 699
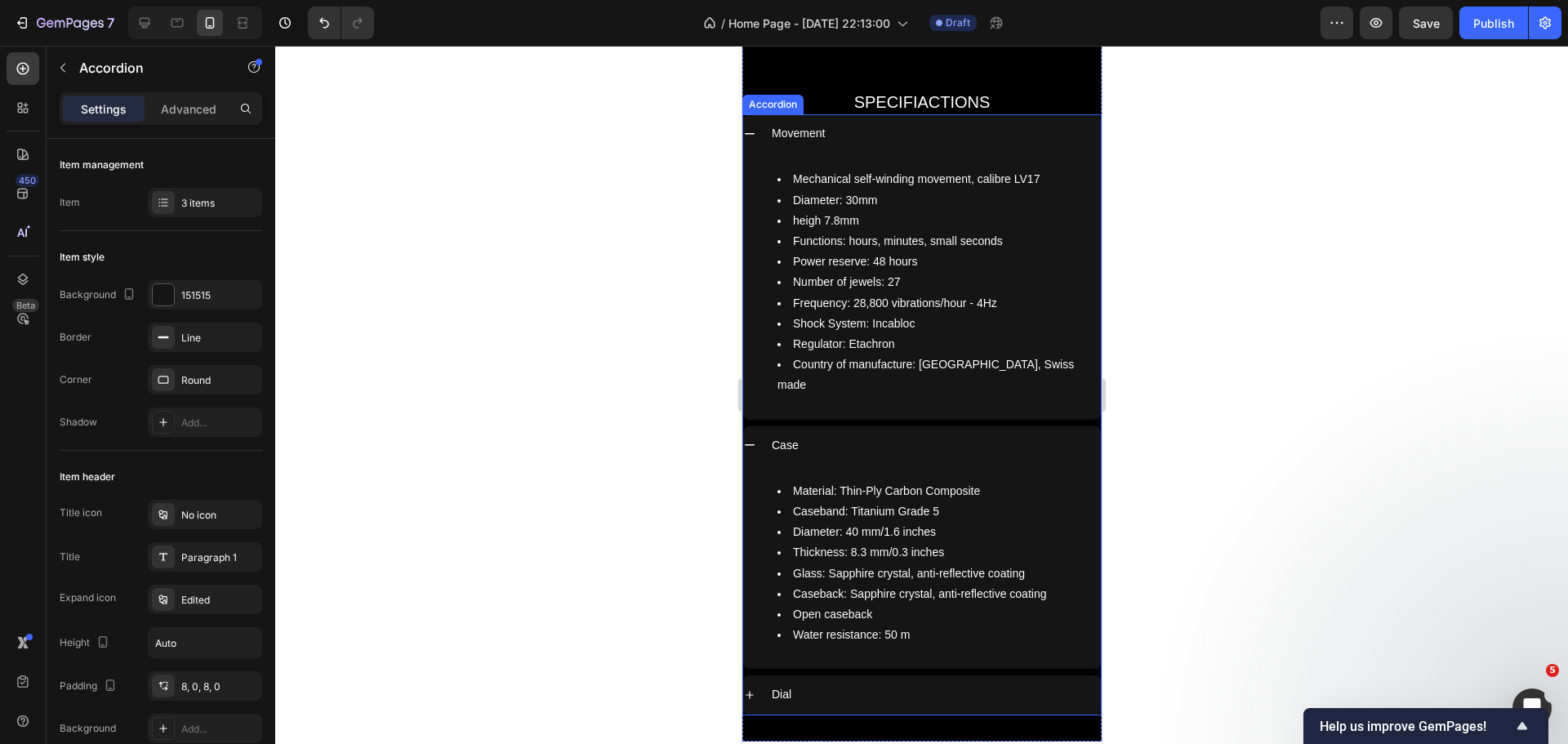
click at [750, 689] on icon at bounding box center [748, 695] width 13 height 13
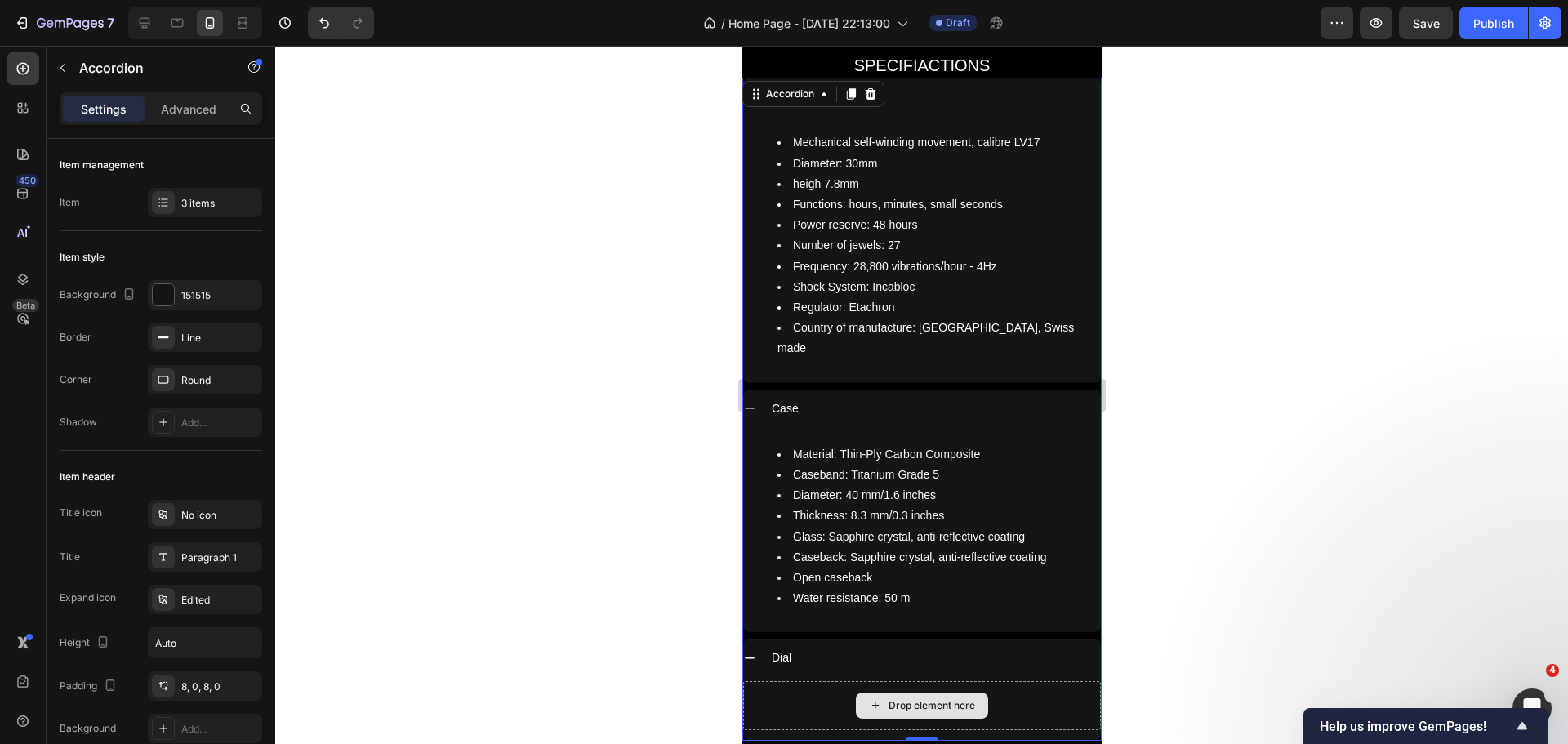
scroll to position [7219, 0]
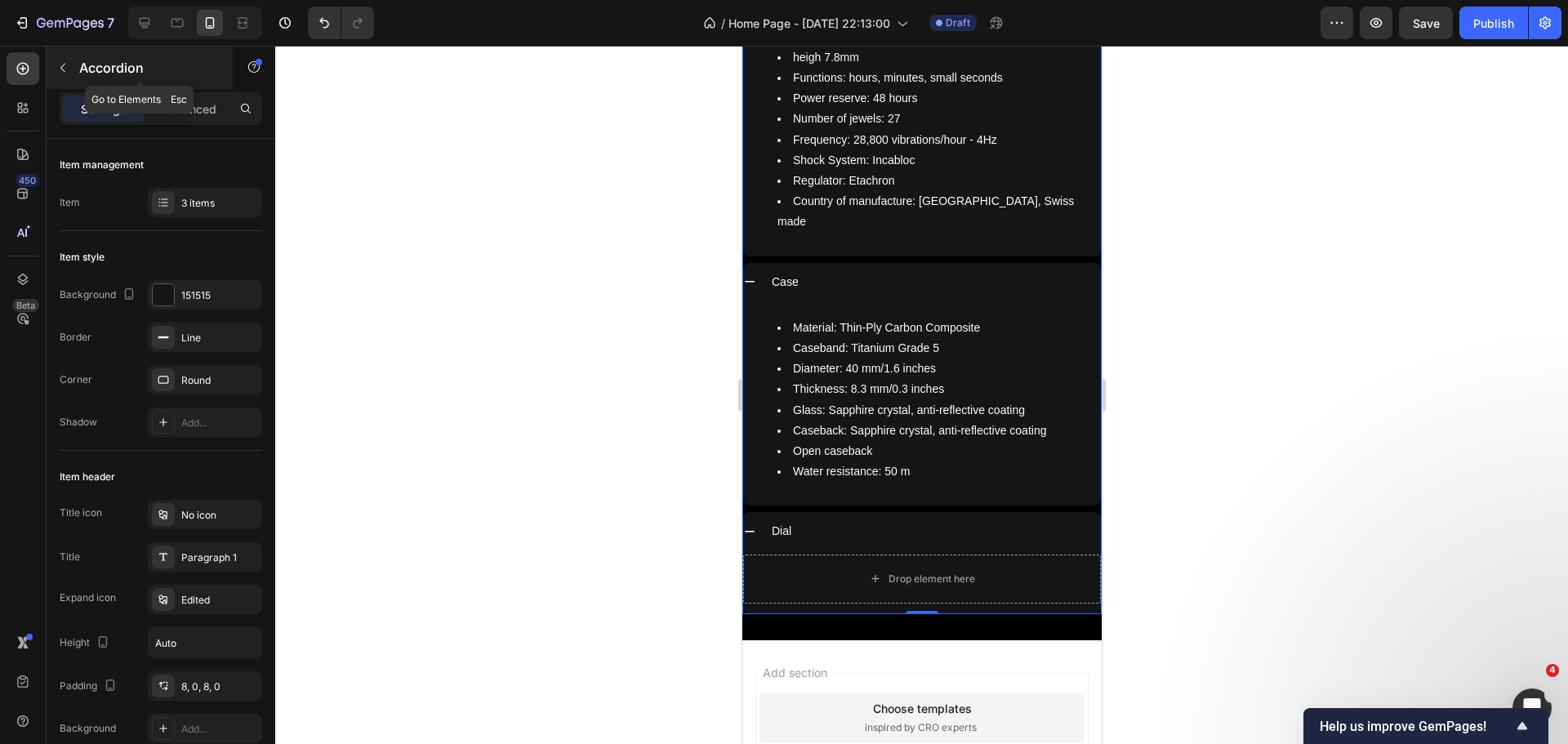
click at [66, 62] on icon "button" at bounding box center [62, 67] width 13 height 13
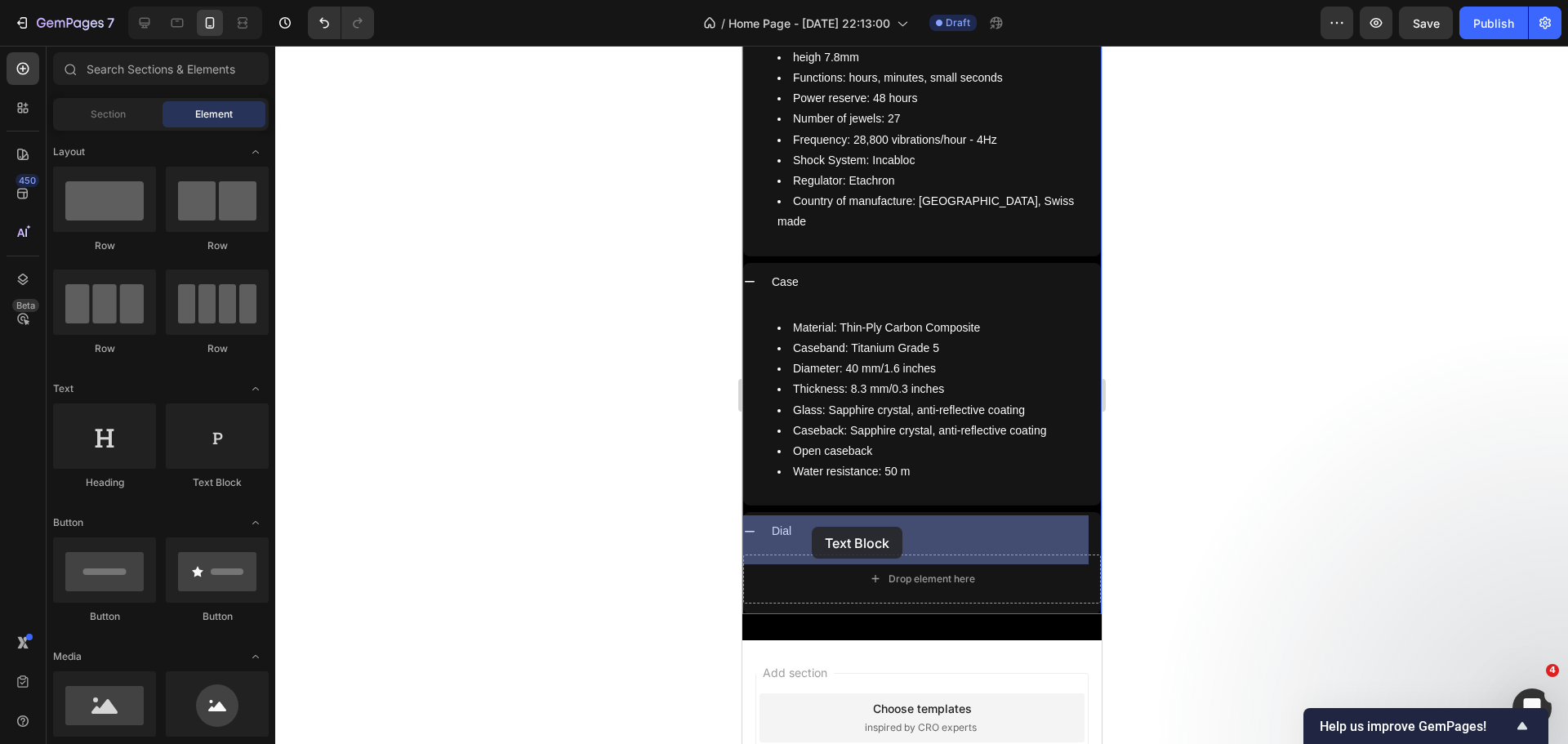
drag, startPoint x: 948, startPoint y: 502, endPoint x: 819, endPoint y: 528, distance: 131.6
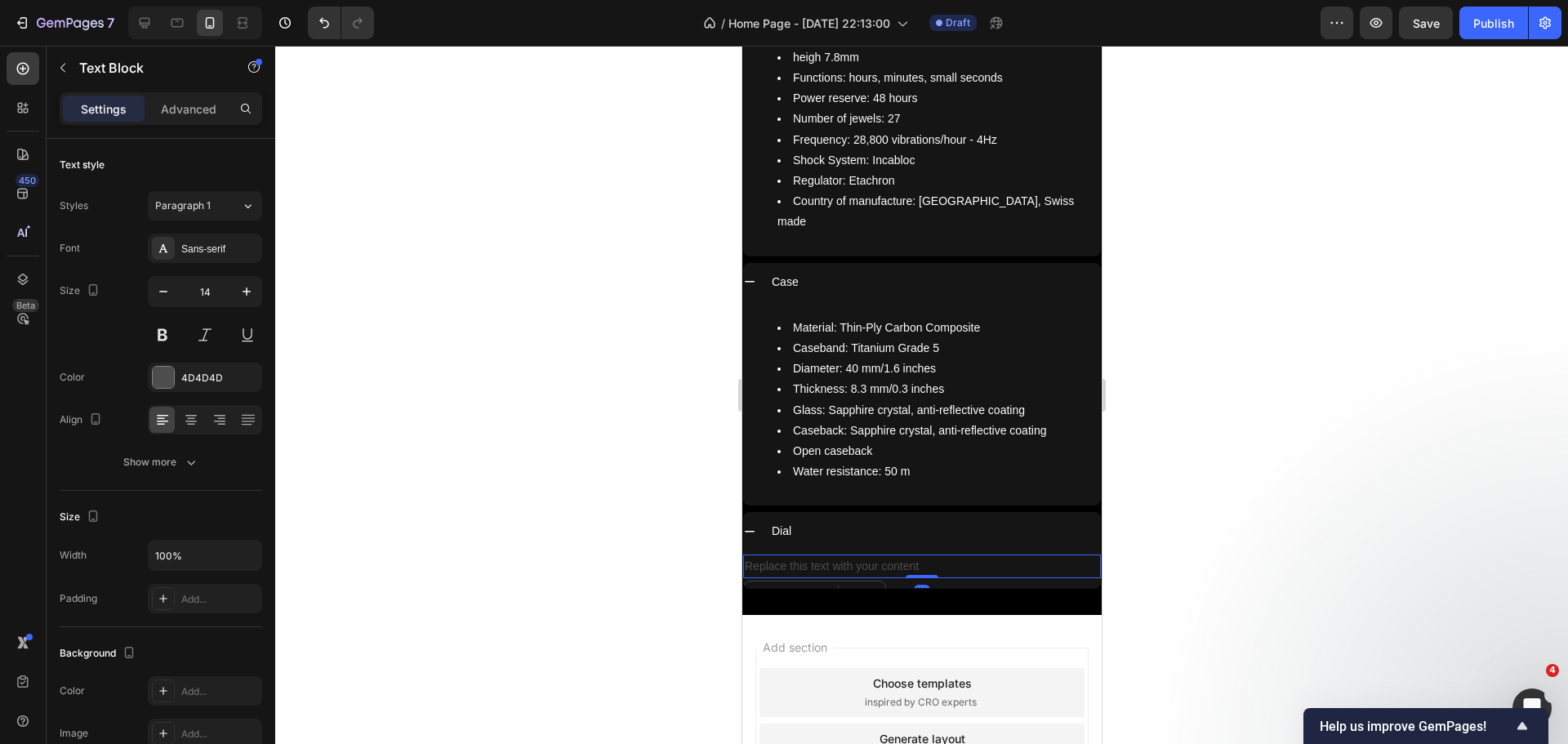
click at [818, 555] on div "Replace this text with your content" at bounding box center [921, 567] width 357 height 24
click at [818, 557] on p "Replace this text with your content" at bounding box center [921, 567] width 355 height 20
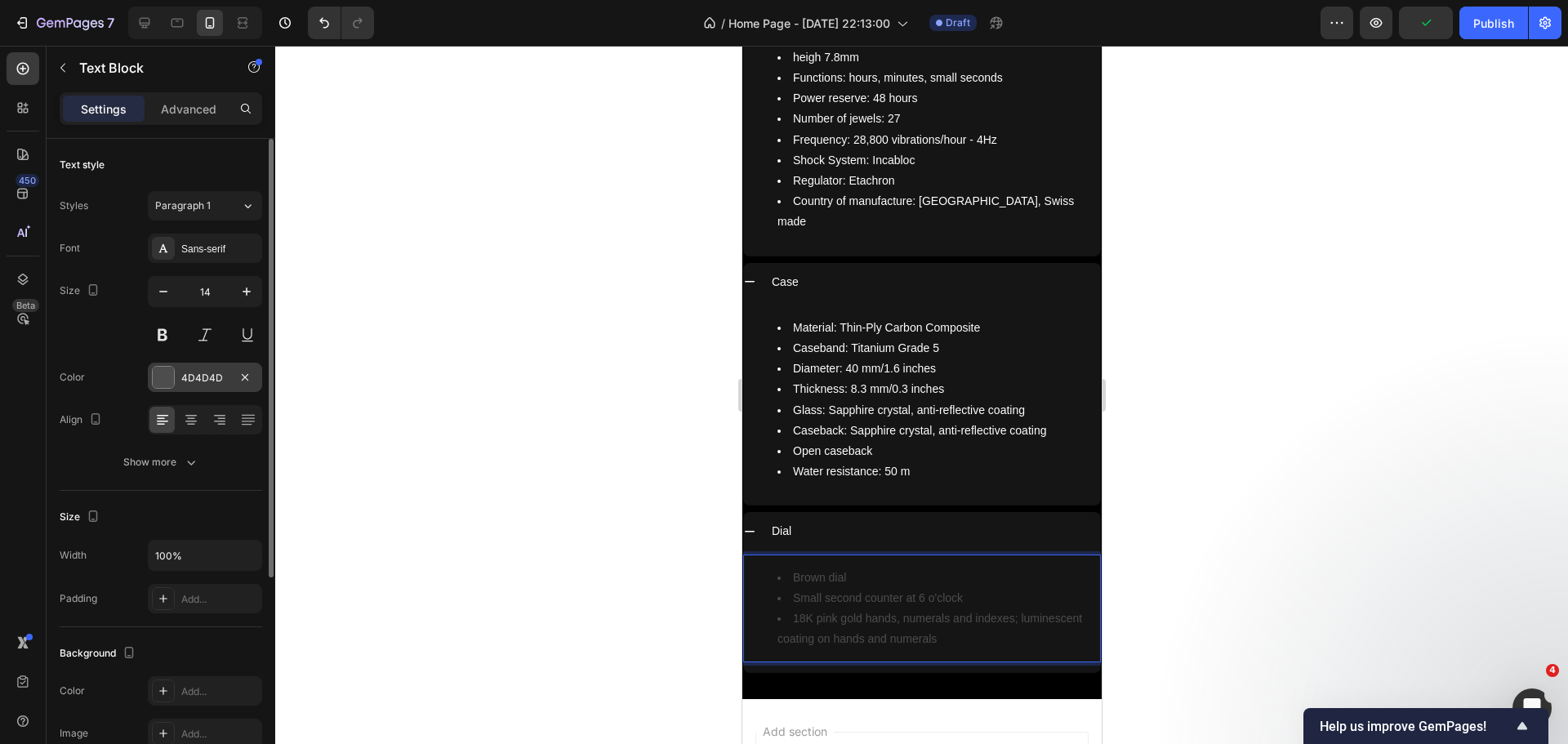
click at [168, 376] on div at bounding box center [163, 377] width 21 height 21
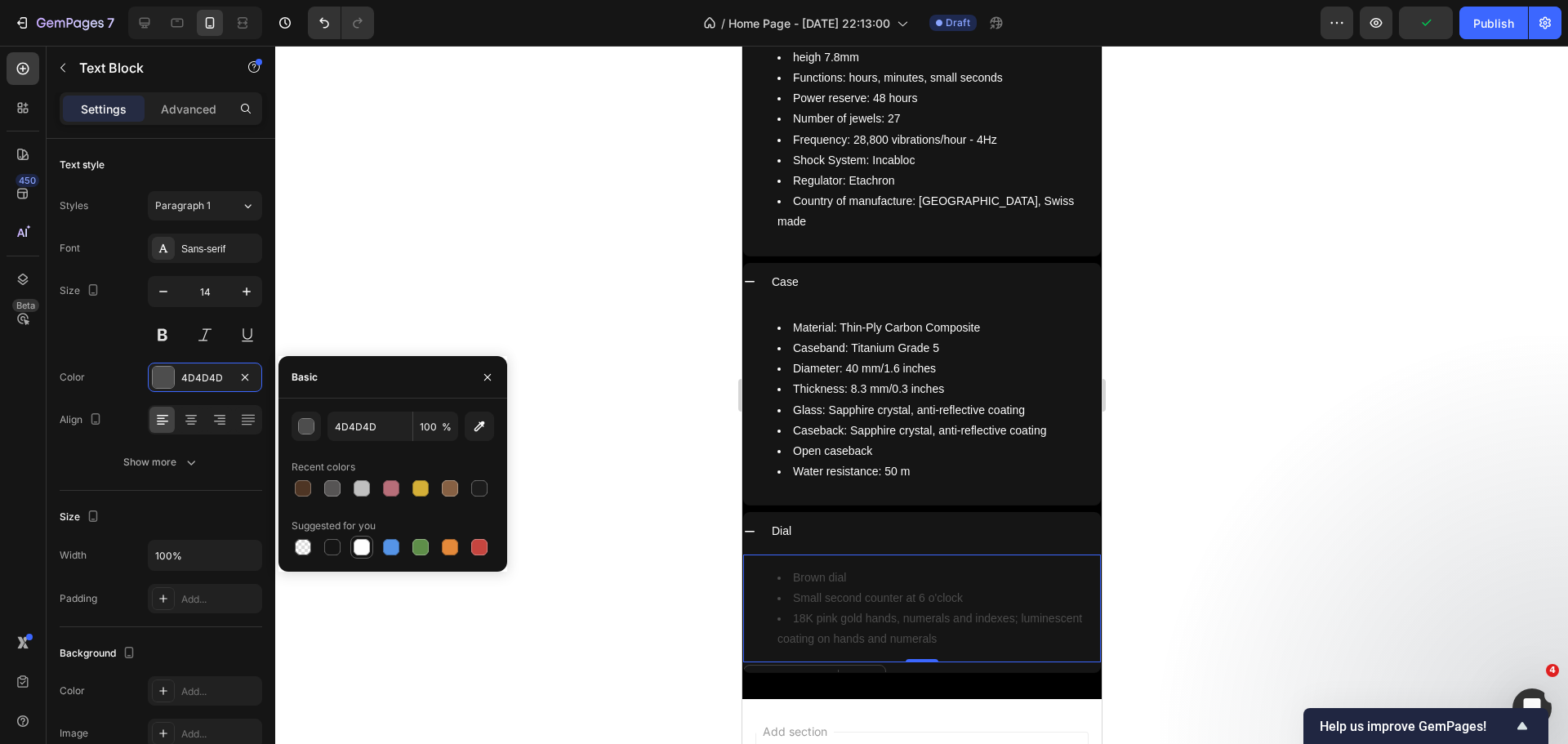
click at [368, 553] on div at bounding box center [362, 547] width 16 height 16
type input "FFFFFF"
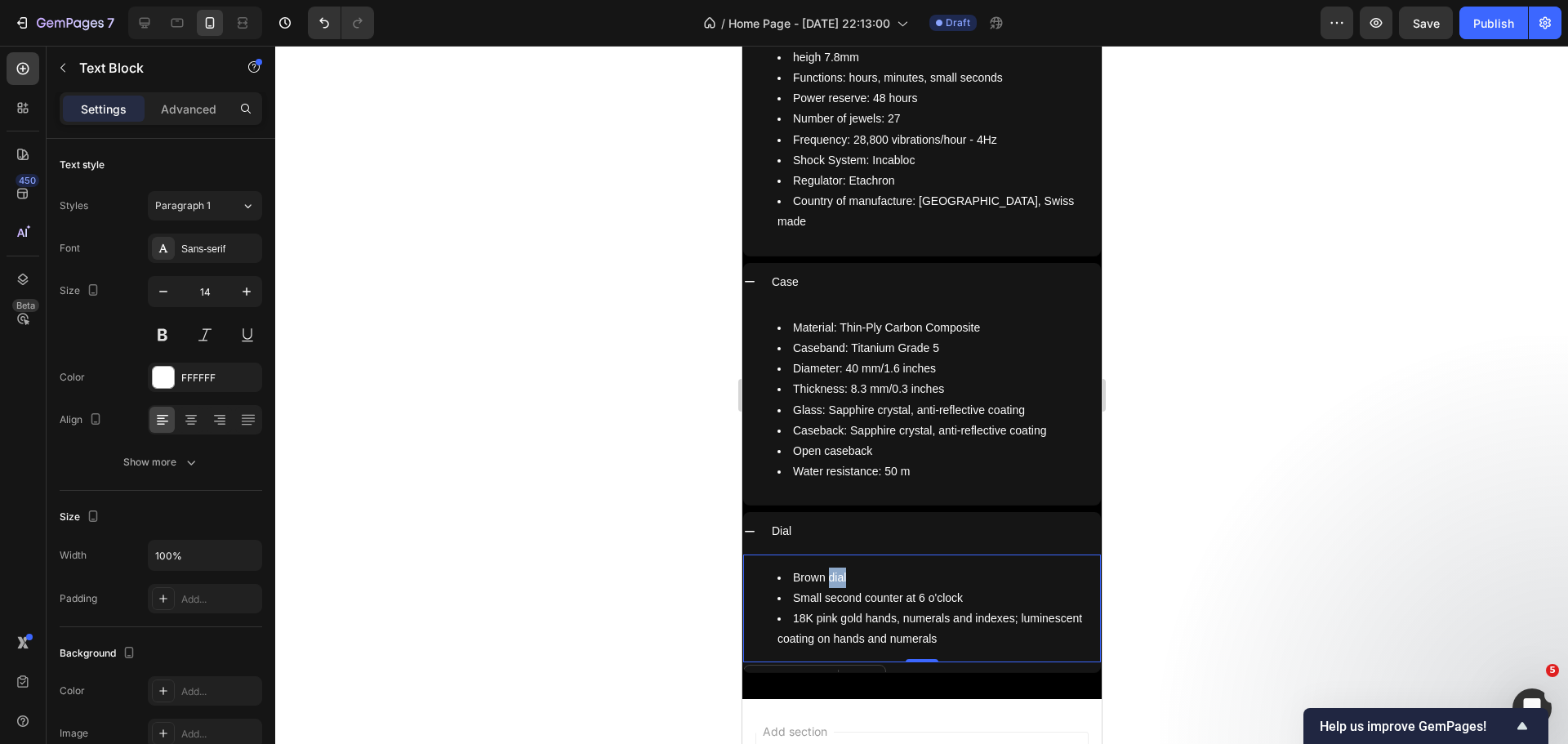
click at [828, 568] on li "Brown dial" at bounding box center [938, 578] width 322 height 20
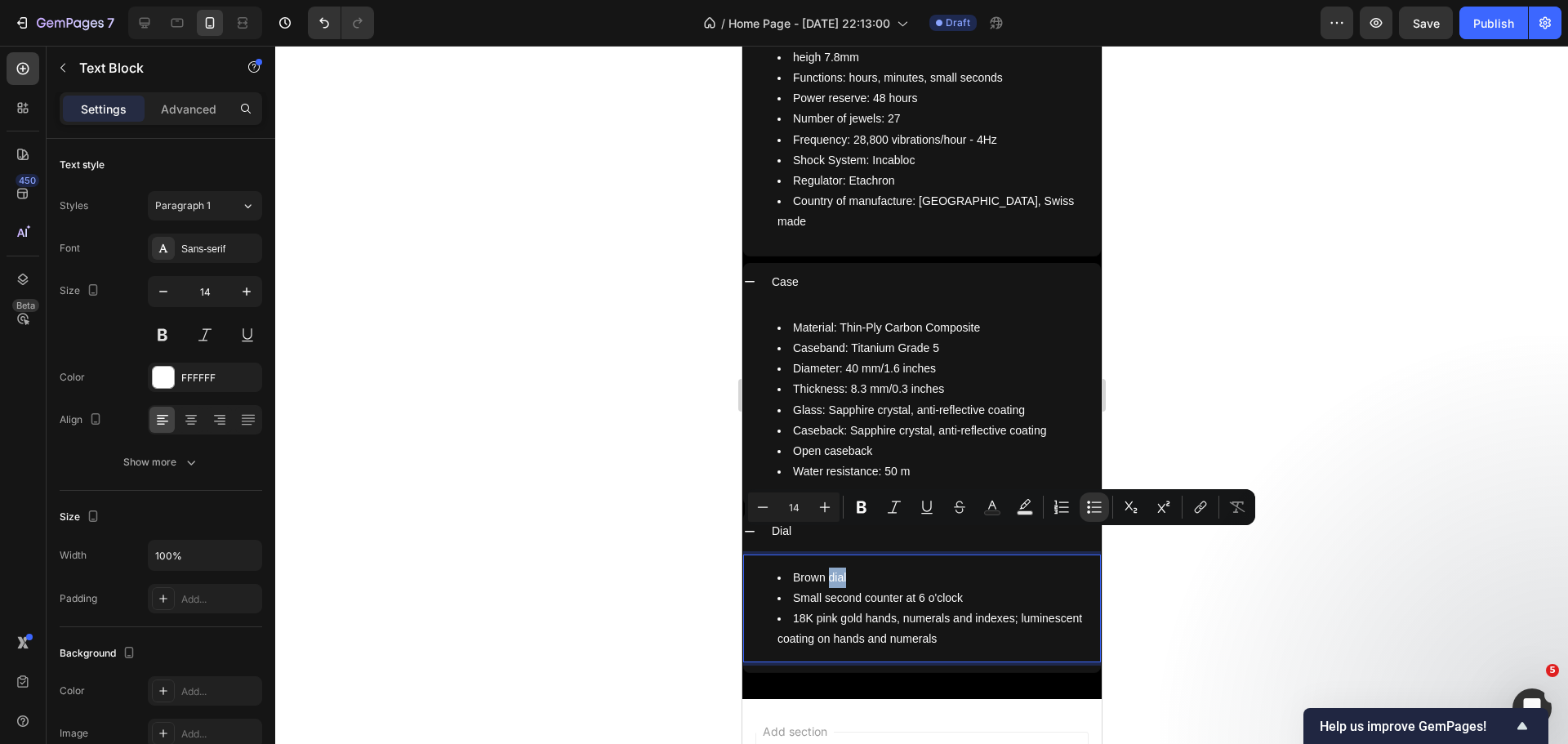
click at [851, 568] on li "Brown dial" at bounding box center [938, 578] width 322 height 20
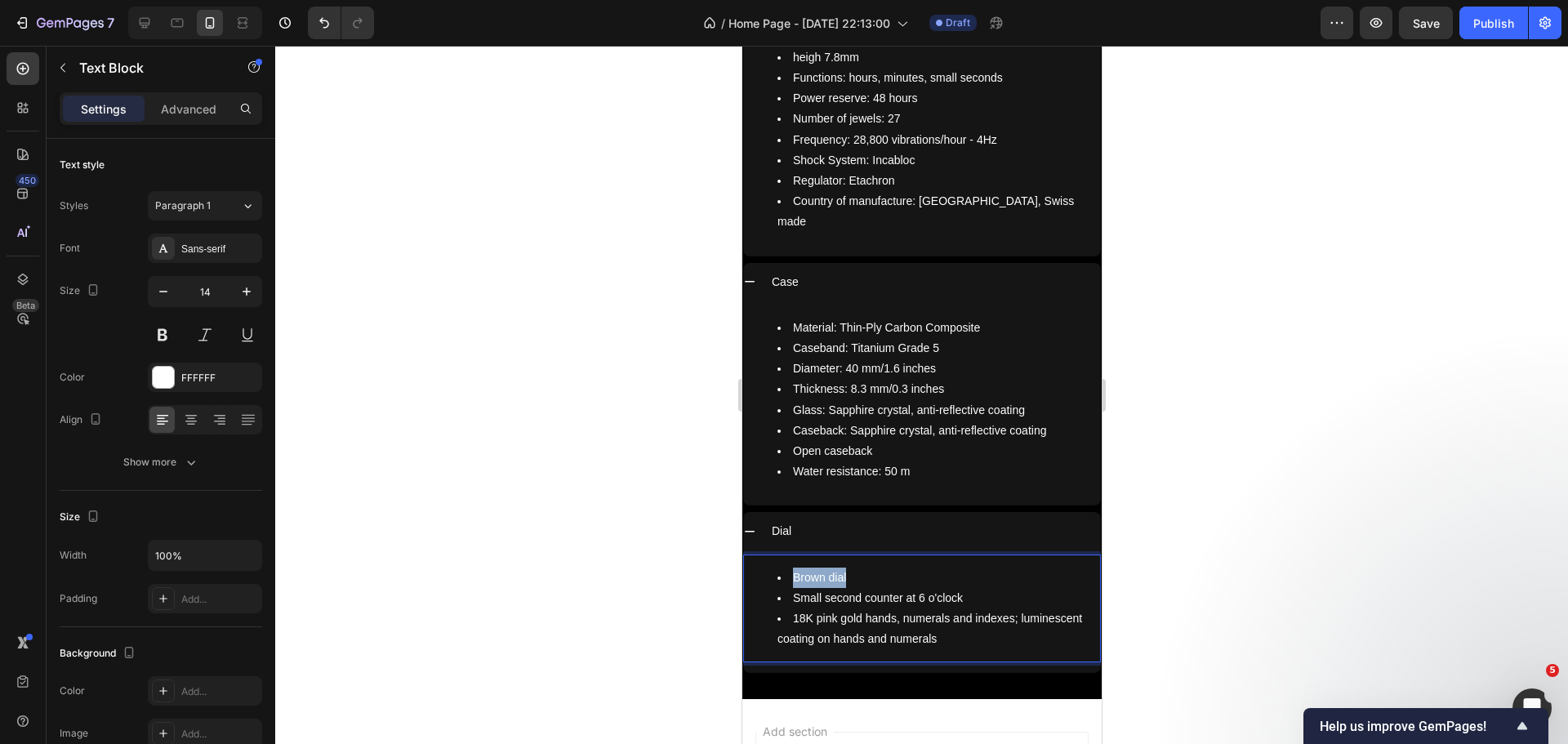
drag, startPoint x: 847, startPoint y: 540, endPoint x: 795, endPoint y: 533, distance: 52.5
click at [795, 568] on li "Brown dial" at bounding box center [938, 578] width 322 height 20
click at [917, 588] on li "Small second counter at 6 o'clock" at bounding box center [938, 598] width 322 height 20
click at [814, 609] on li "18K pink gold hands, numerals and indexes; luminescent coating on hands and num…" at bounding box center [938, 629] width 322 height 41
click at [862, 609] on li "18K pink gold hands, numerals and indexes; luminescent coating on hands and num…" at bounding box center [938, 629] width 322 height 41
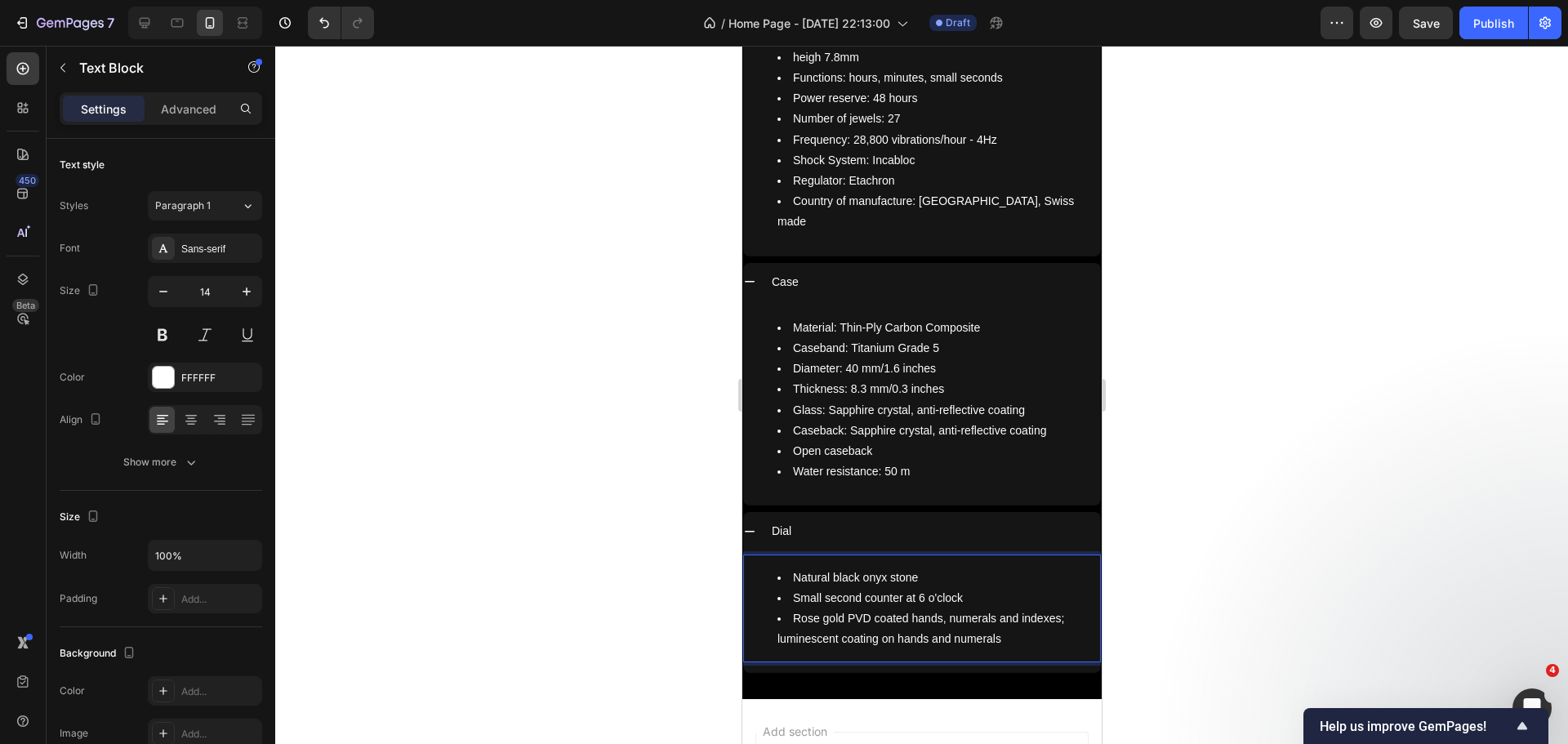
click at [972, 609] on li "Rose gold PVD coated hands, numerals and indexes; luminescent coating on hands …" at bounding box center [938, 629] width 322 height 41
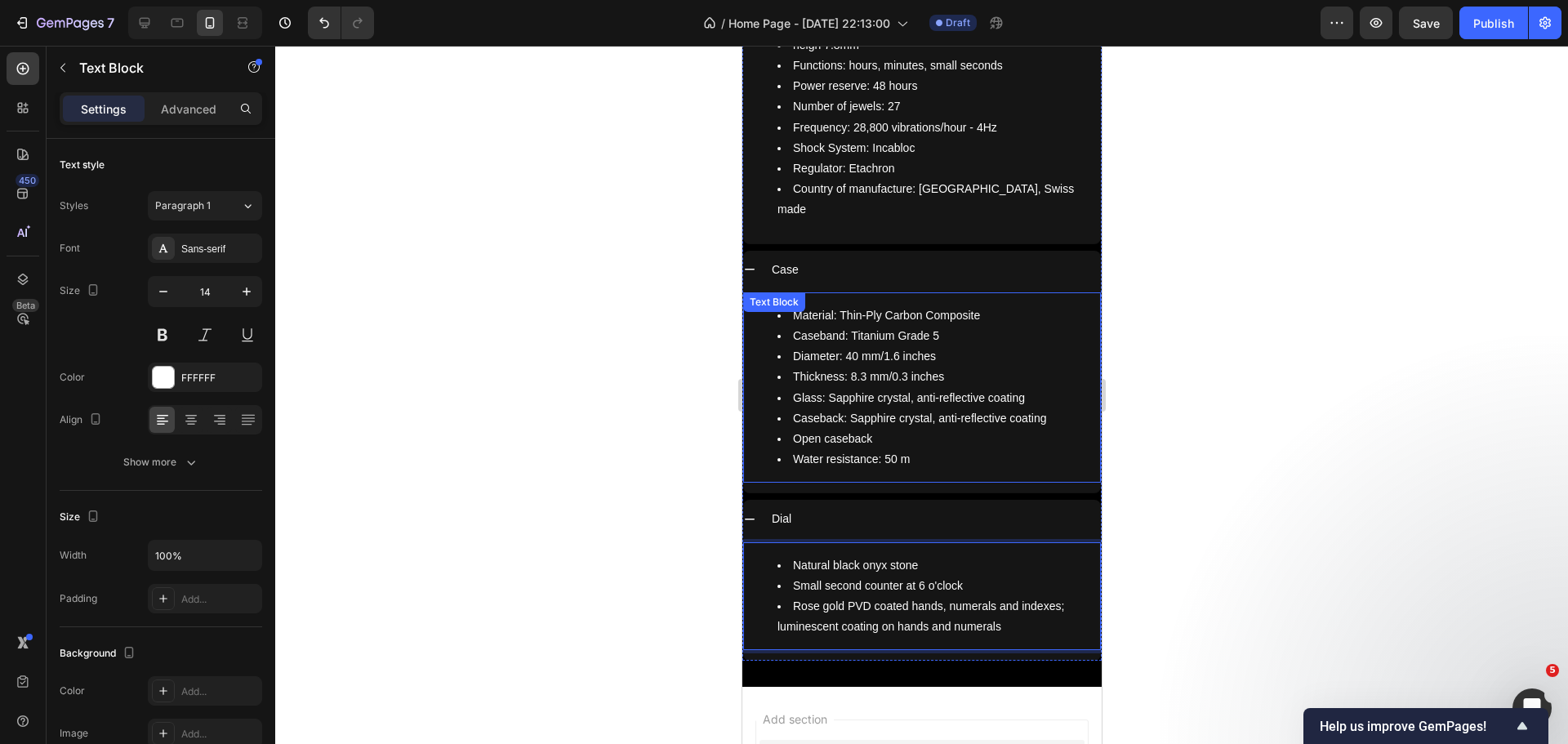
scroll to position [7300, 0]
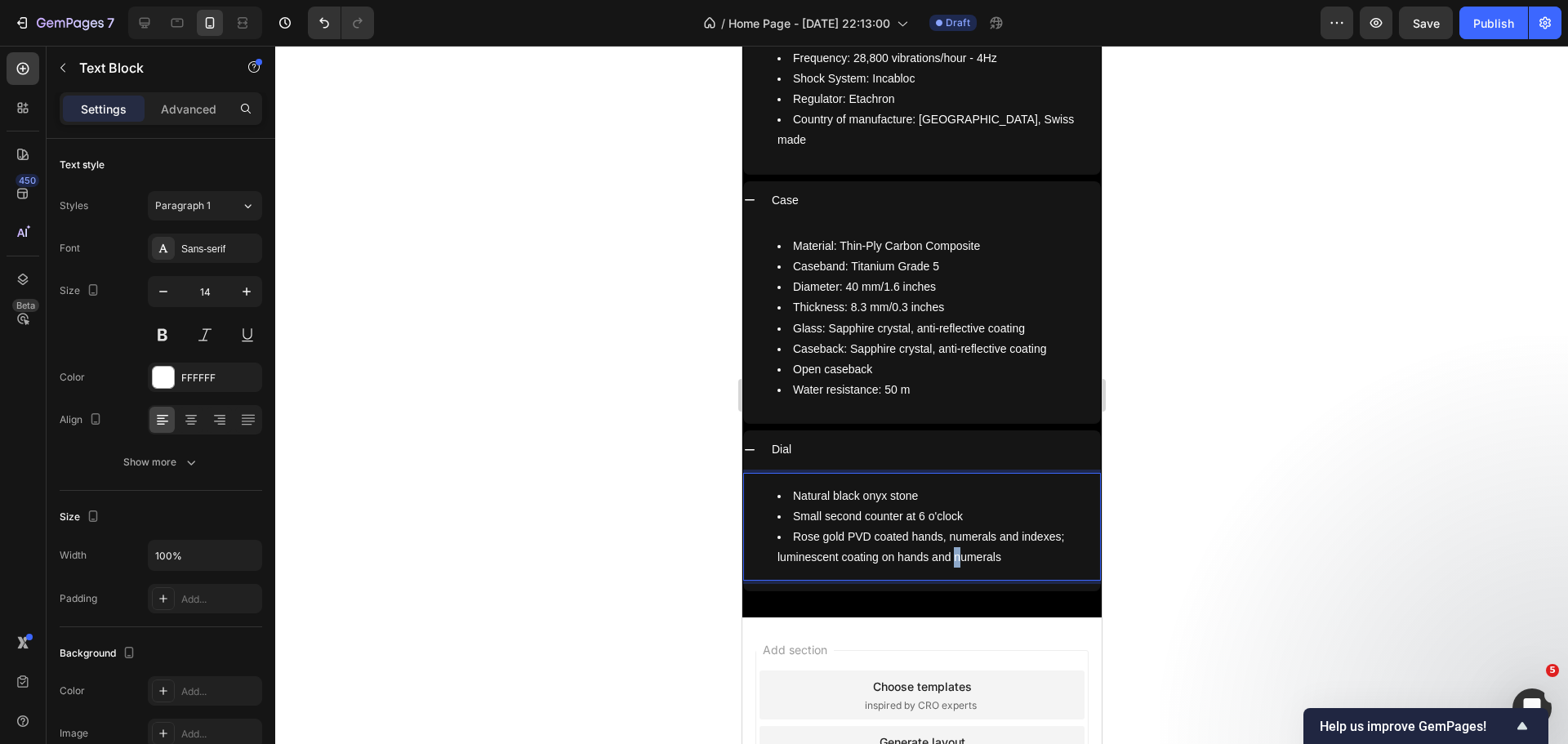
click at [959, 527] on li "Rose gold PVD coated hands, numerals and indexes; luminescent coating on hands …" at bounding box center [938, 547] width 322 height 41
click at [973, 527] on li "Rose gold PVD coated hands, numerals and indexes; luminescent coating on hands …" at bounding box center [938, 547] width 322 height 41
drag, startPoint x: 1001, startPoint y: 519, endPoint x: 953, endPoint y: 512, distance: 48.5
click at [953, 527] on li "Rose gold PVD coated hands, numerals and indexes; luminescent coating on hands …" at bounding box center [938, 547] width 322 height 41
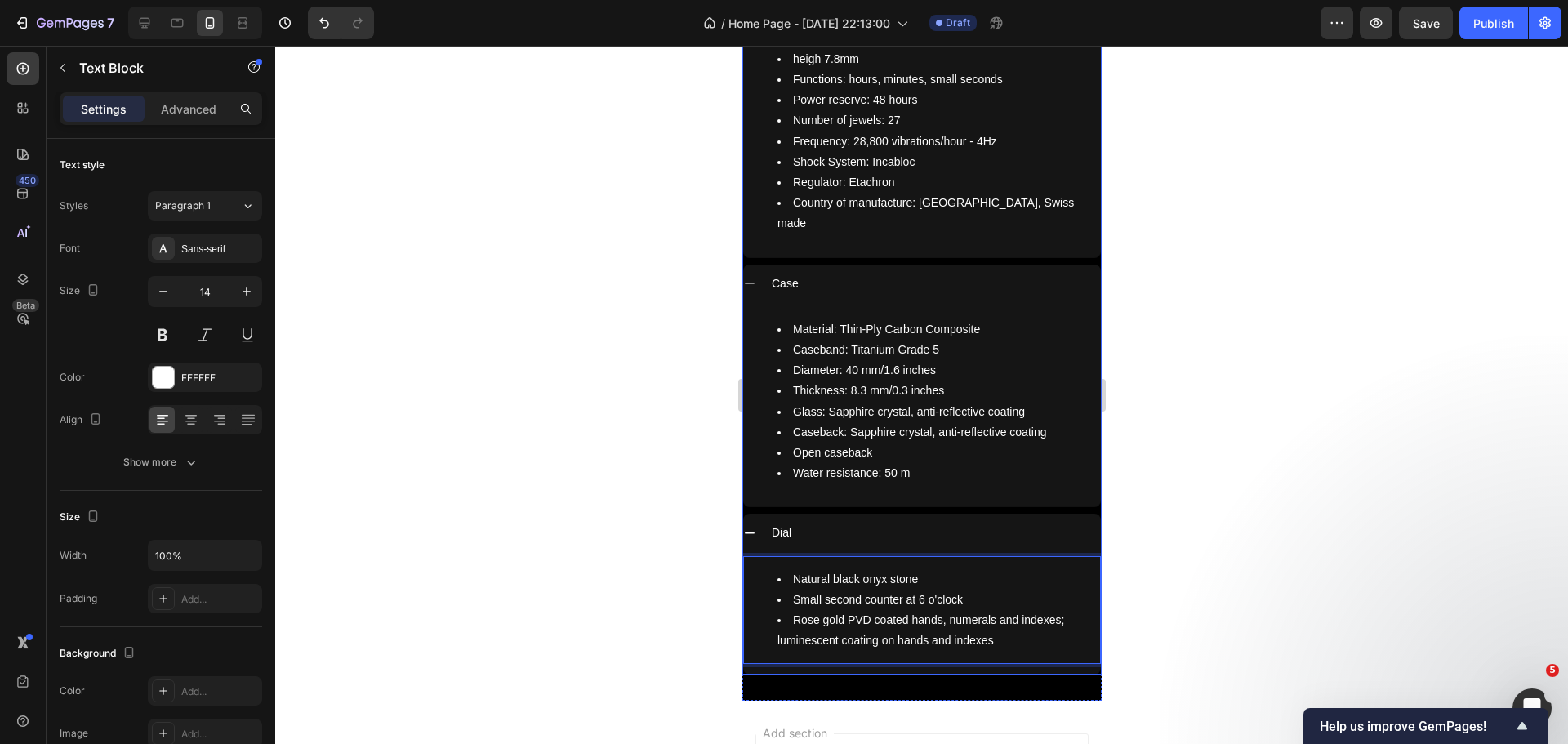
scroll to position [7219, 0]
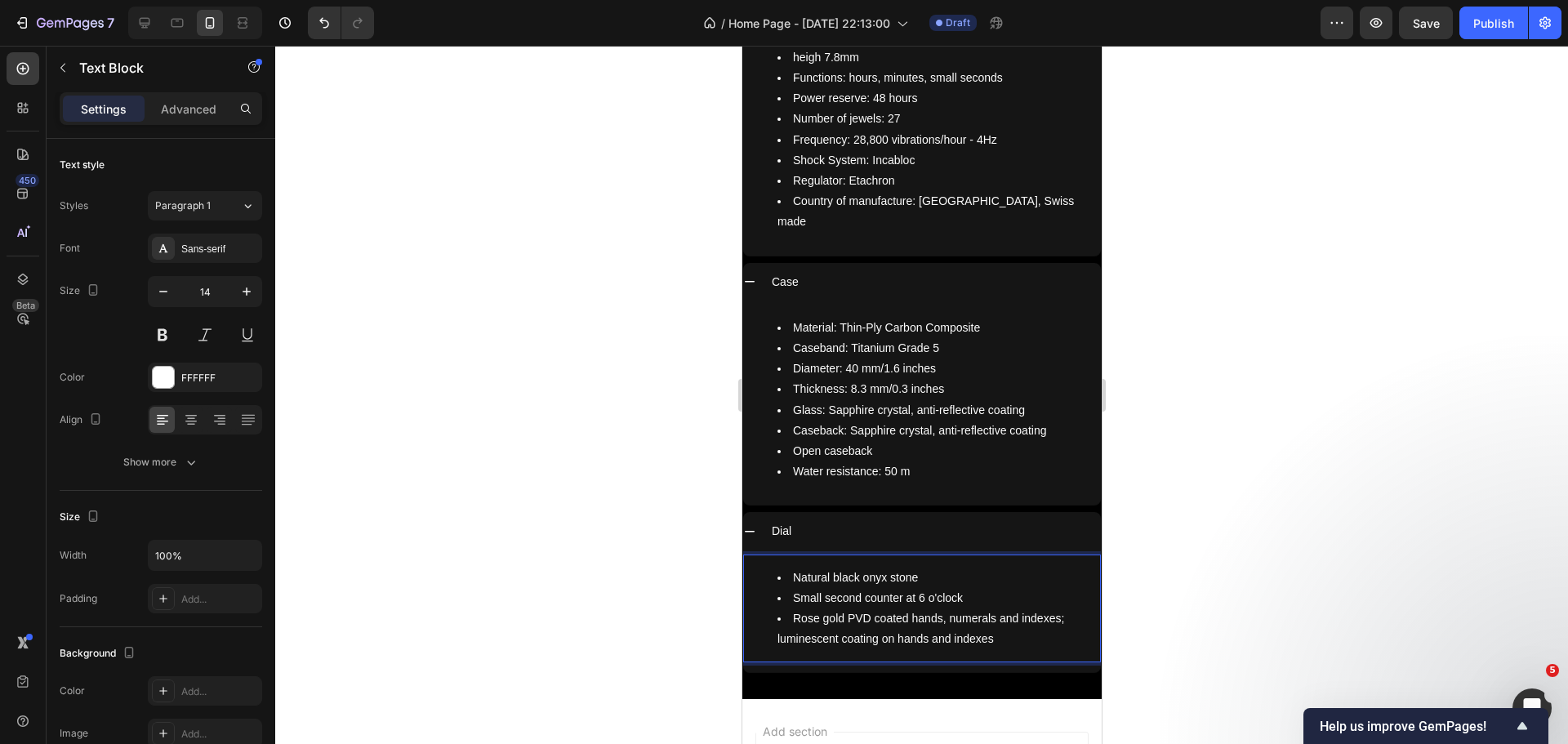
click at [995, 609] on li "Rose gold PVD coated hands, numerals and indexes; luminescent coating on hands …" at bounding box center [938, 629] width 322 height 41
click at [677, 510] on div at bounding box center [921, 395] width 1292 height 699
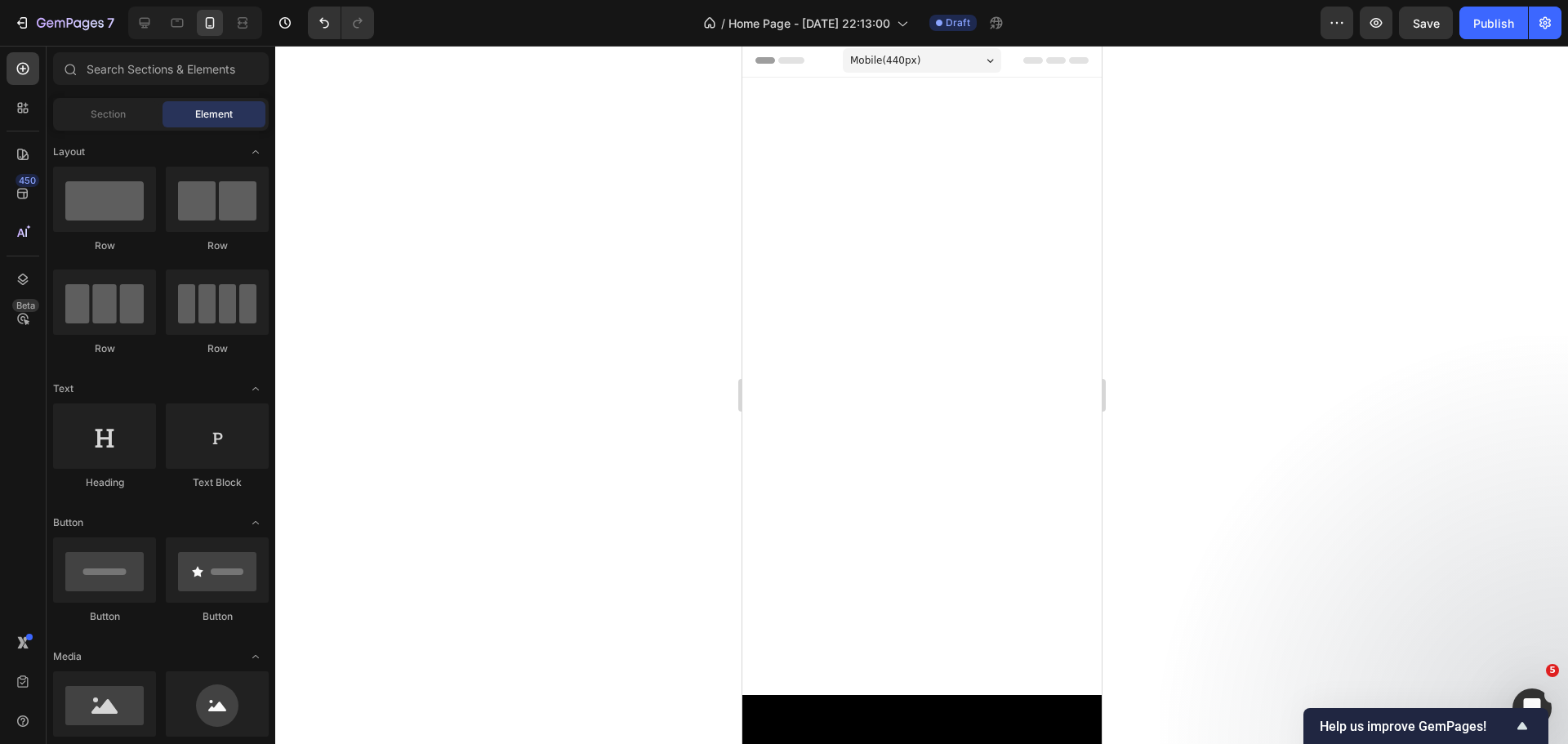
scroll to position [0, 0]
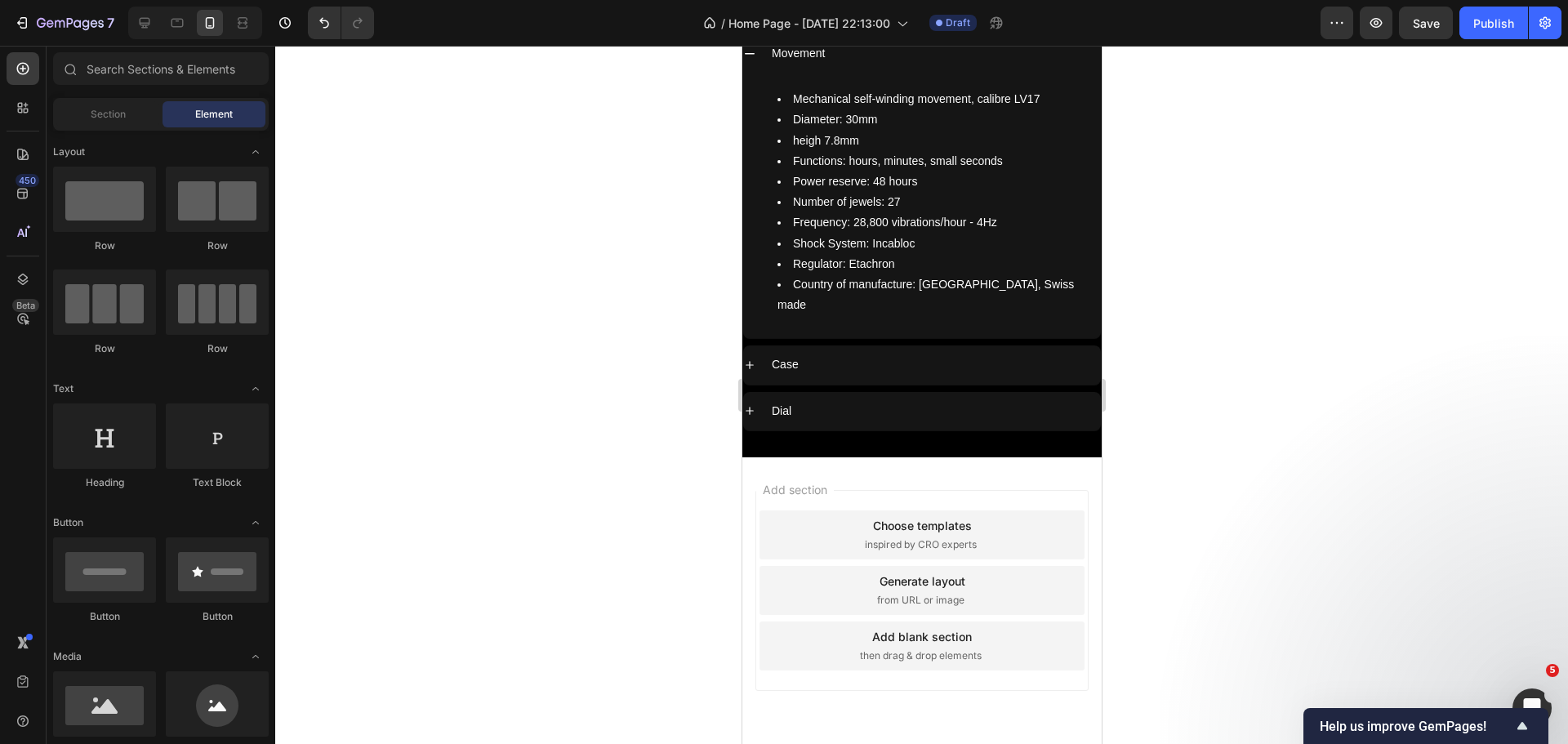
drag, startPoint x: 1096, startPoint y: 97, endPoint x: 1846, endPoint y: 750, distance: 994.4
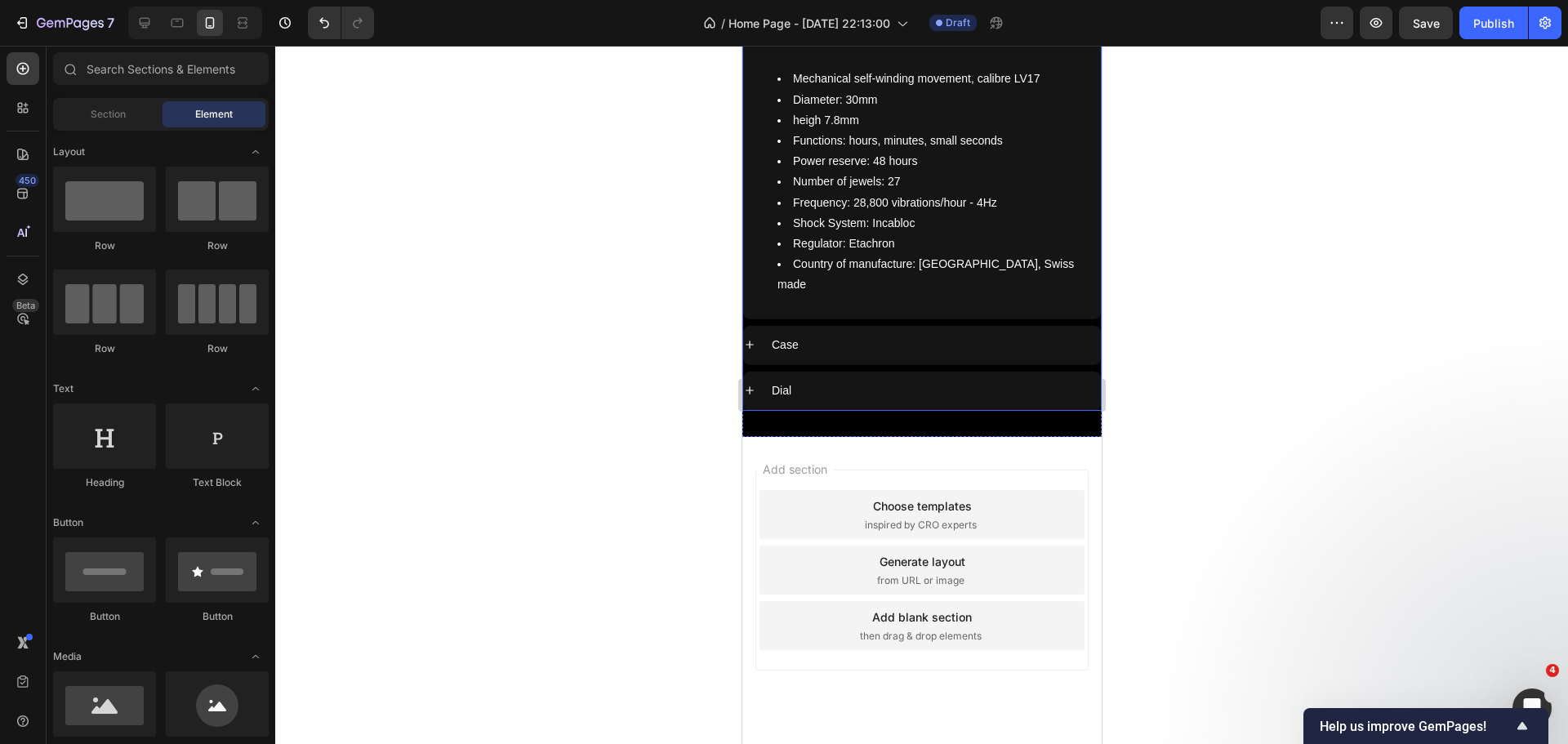
click at [749, 387] on icon at bounding box center [749, 392] width 9 height 9
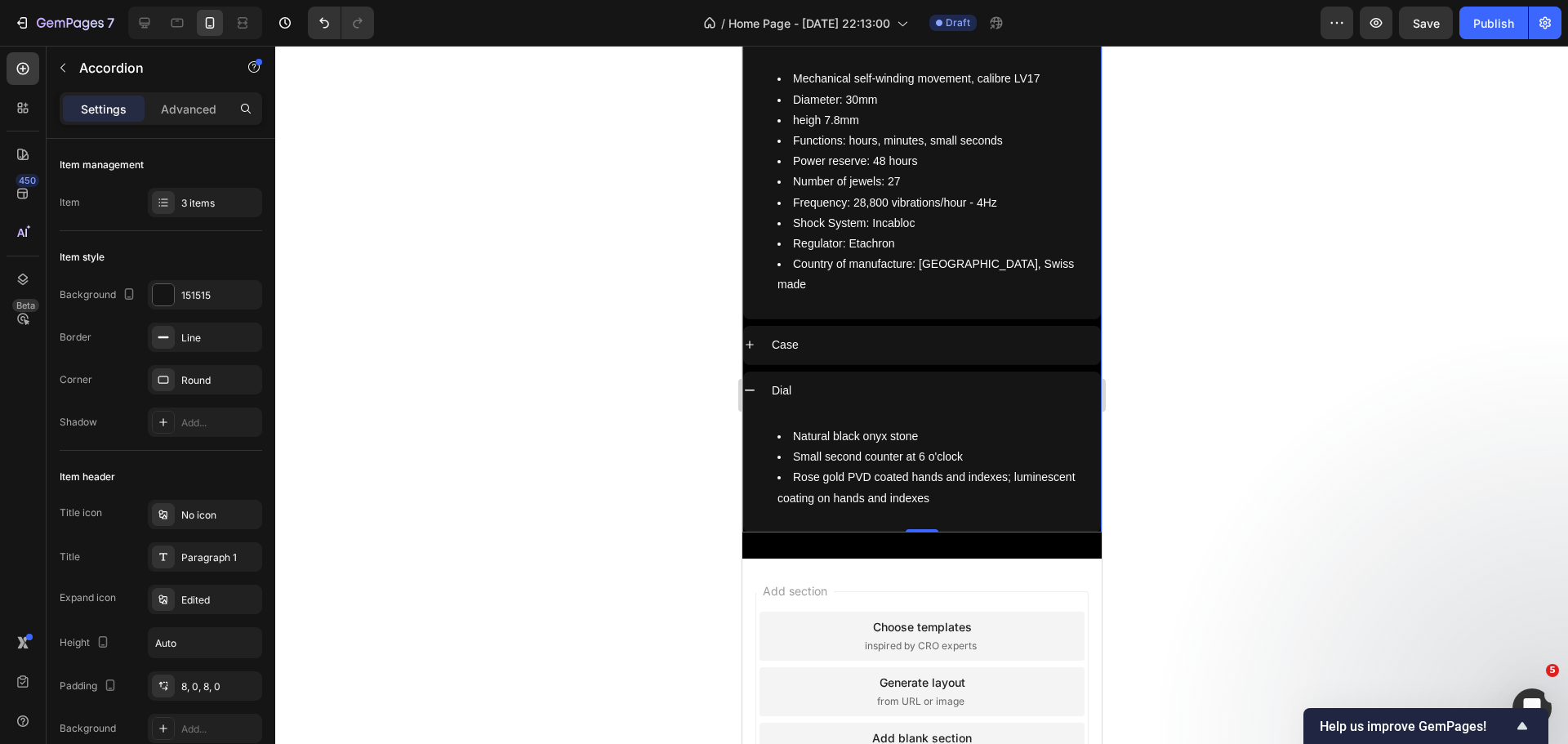
click at [751, 384] on icon at bounding box center [748, 390] width 13 height 13
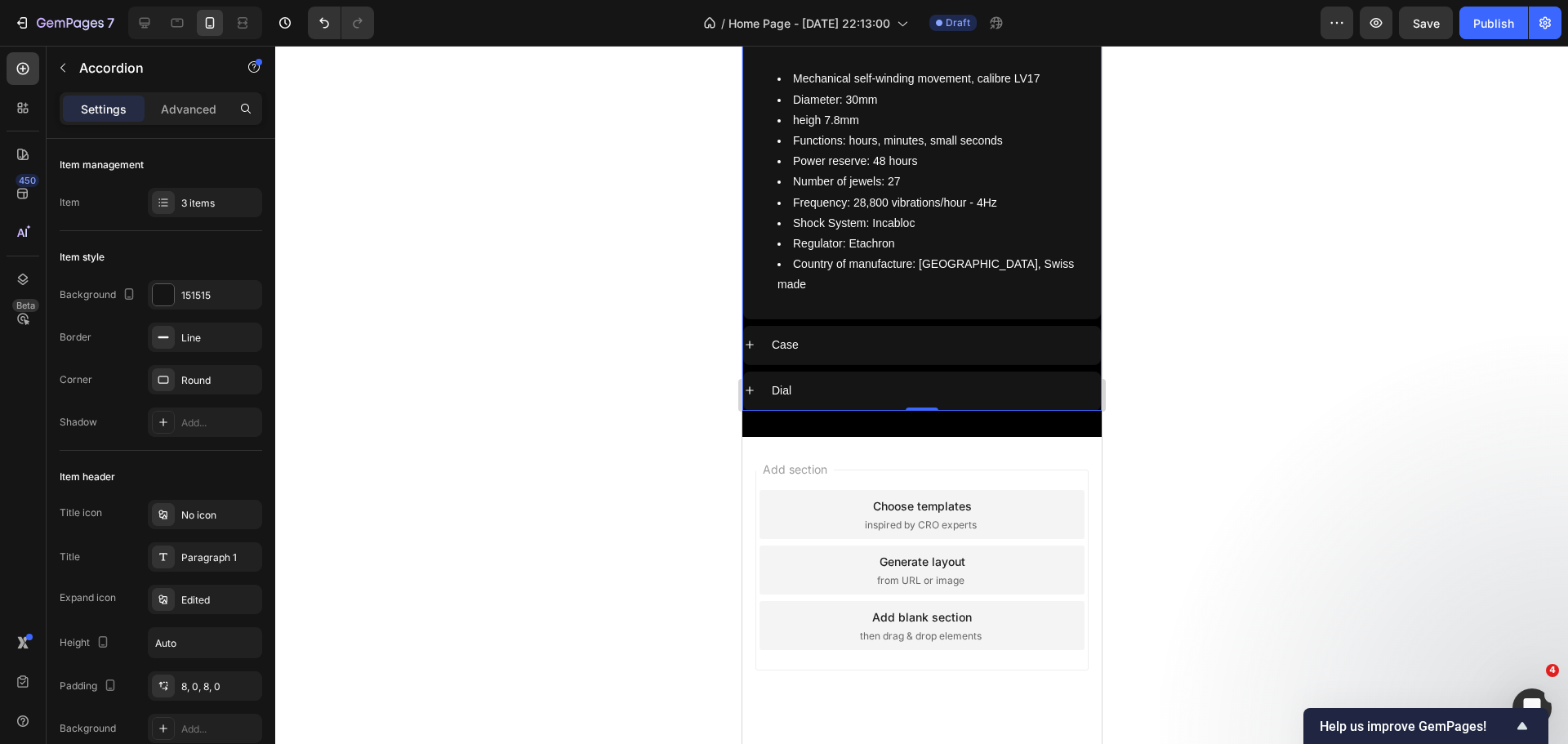
click at [682, 390] on div at bounding box center [921, 395] width 1292 height 699
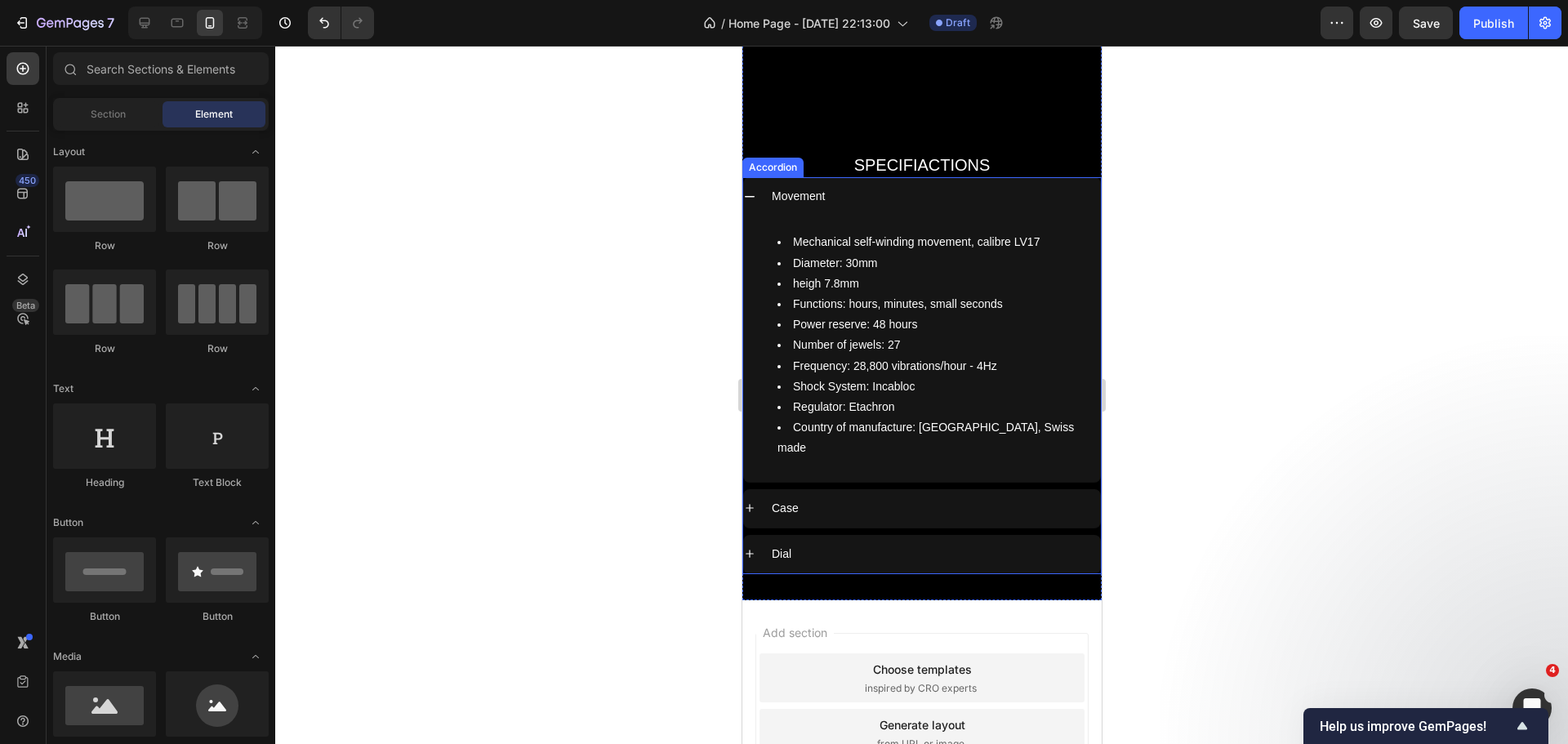
click at [747, 196] on icon at bounding box center [749, 197] width 10 height 2
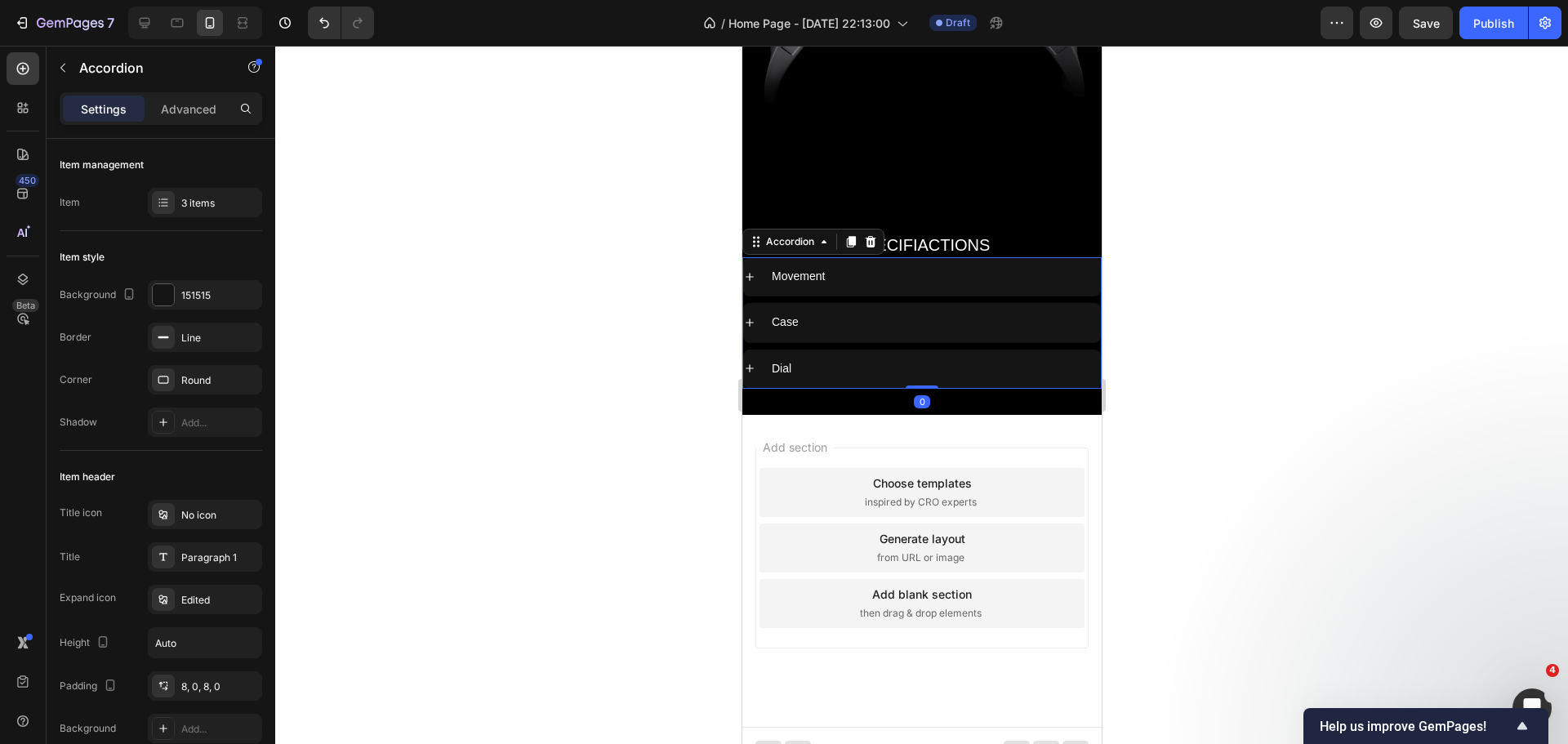
scroll to position [6911, 0]
click at [617, 317] on div at bounding box center [921, 395] width 1292 height 699
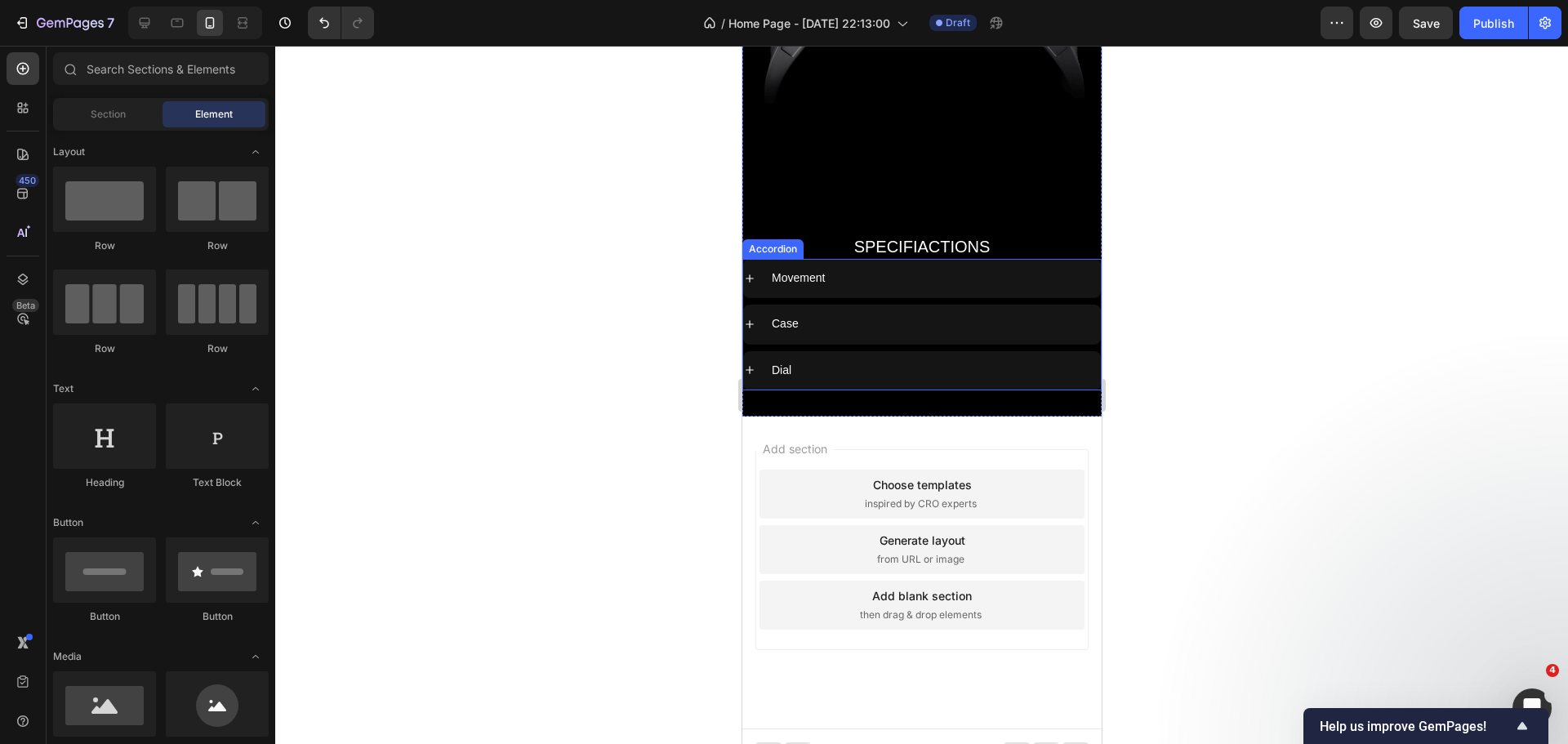
click at [746, 272] on icon at bounding box center [748, 278] width 13 height 13
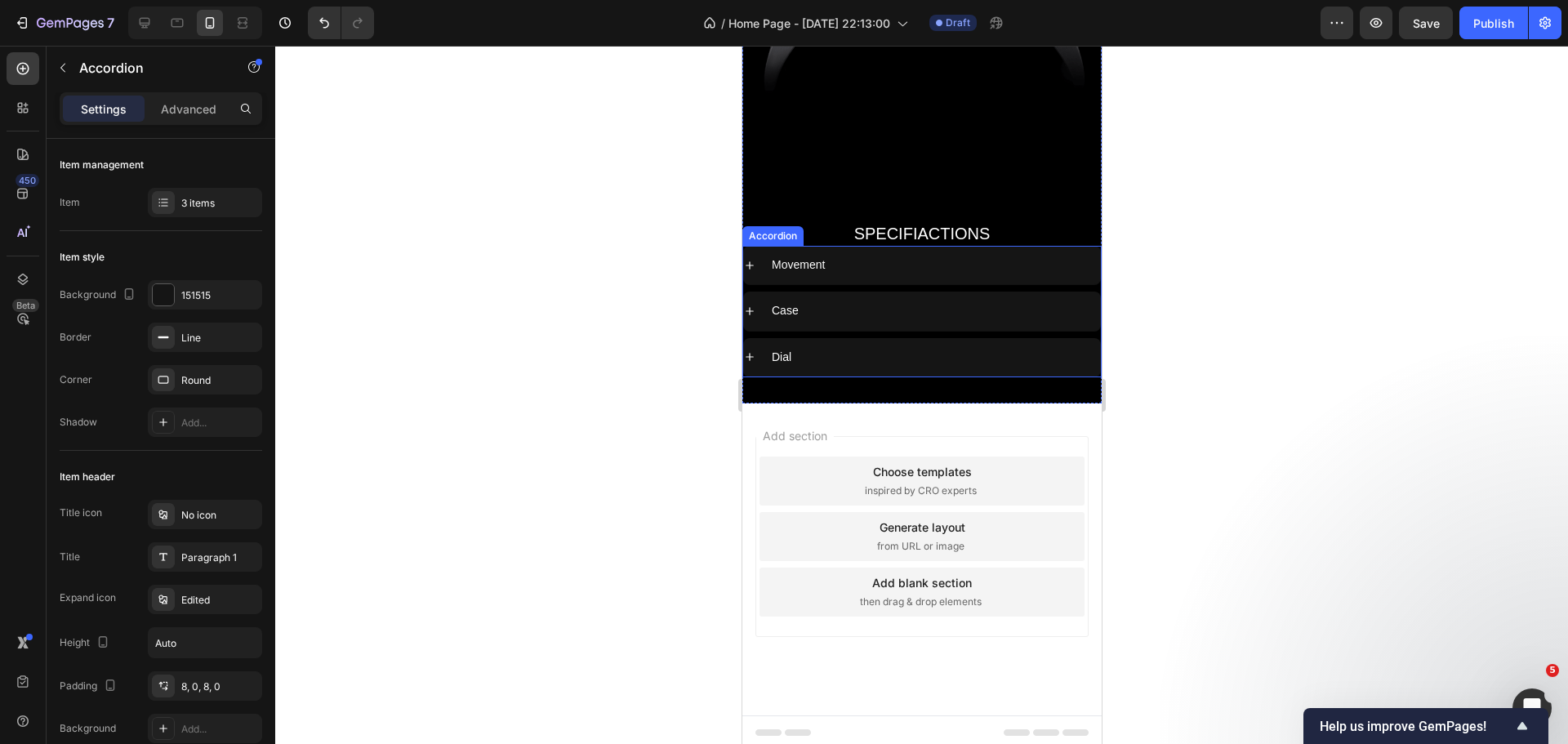
scroll to position [6992, 0]
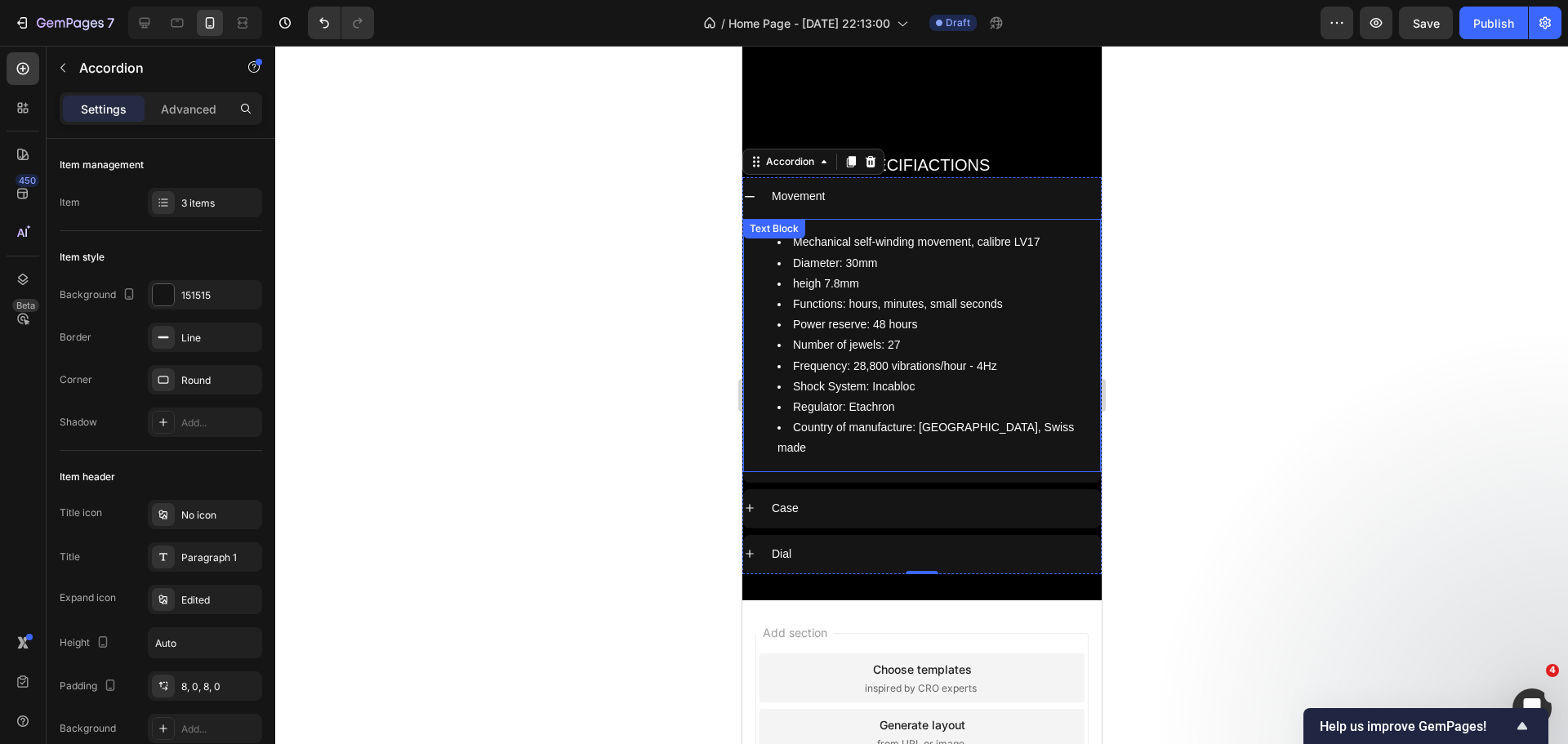
click at [693, 268] on div at bounding box center [921, 395] width 1292 height 699
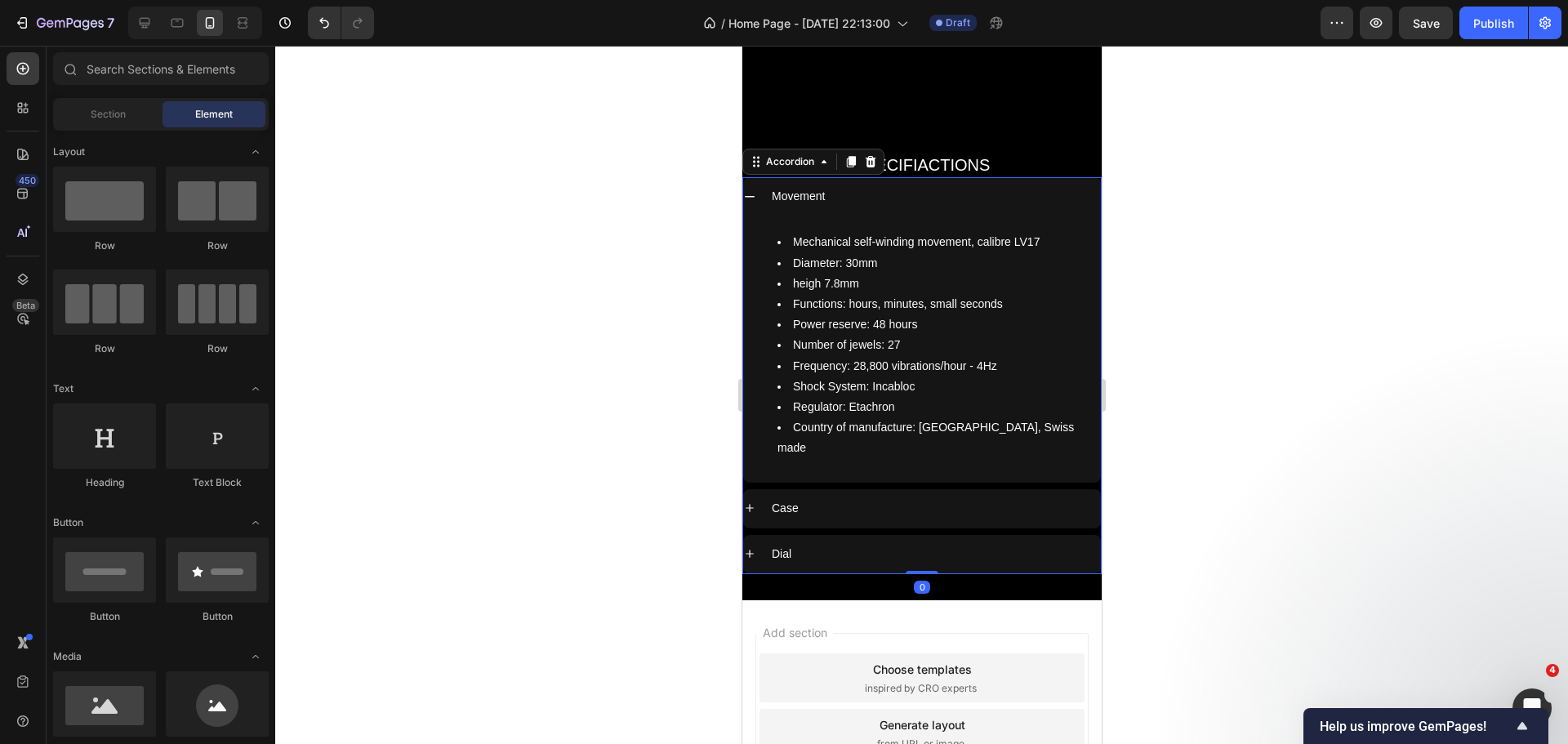
click at [743, 191] on icon at bounding box center [748, 197] width 13 height 13
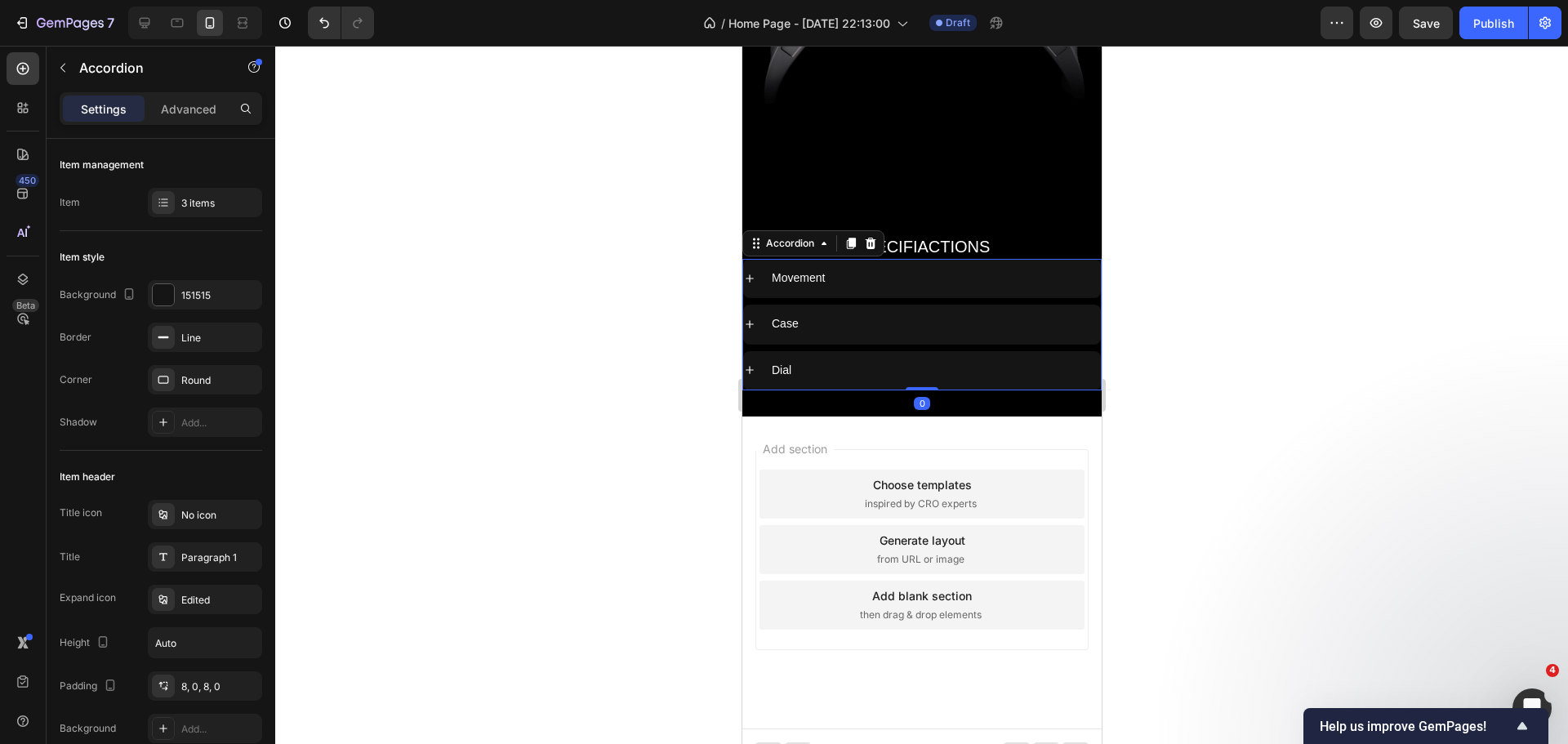
click at [746, 318] on icon at bounding box center [748, 323] width 13 height 13
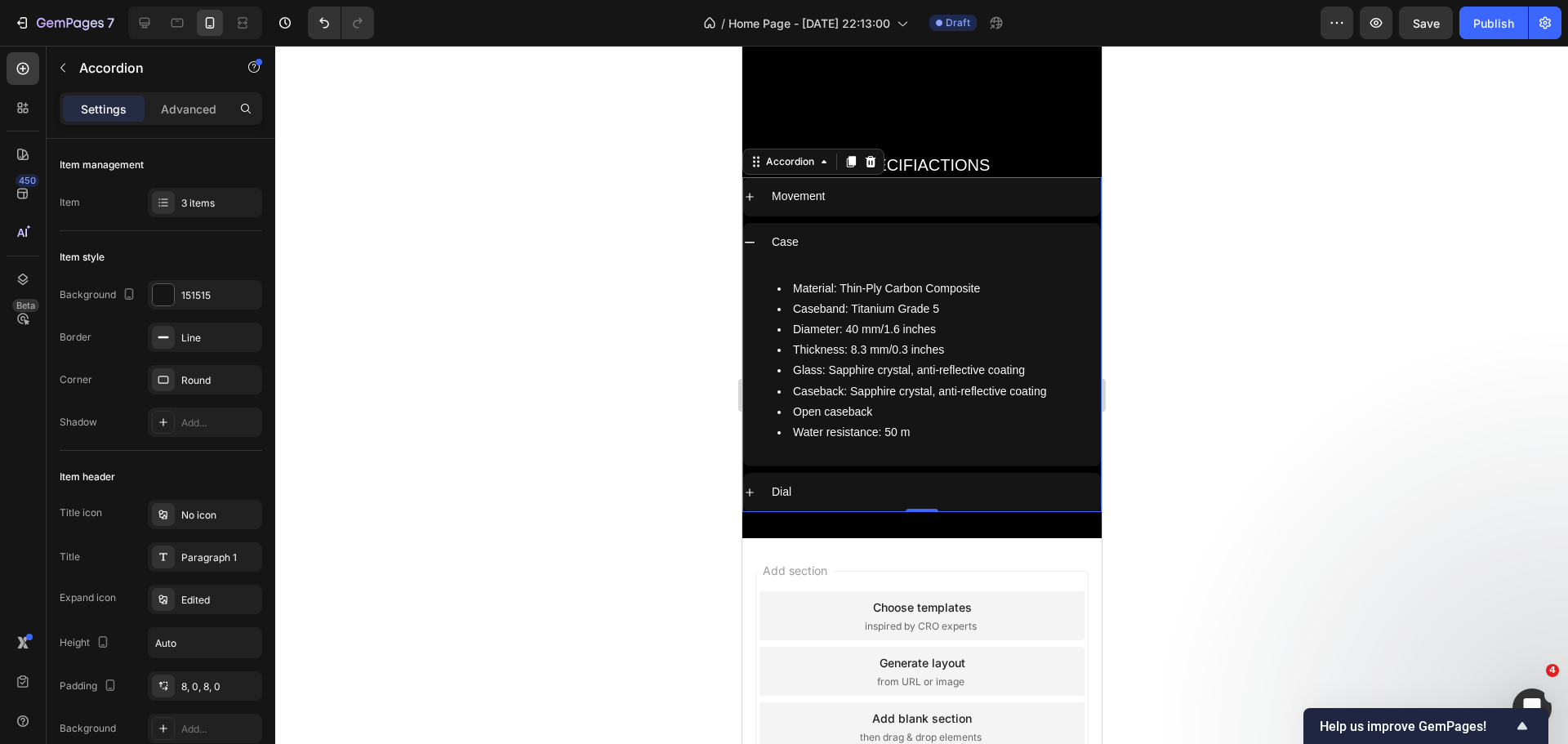
click at [756, 223] on div "Case" at bounding box center [921, 242] width 357 height 38
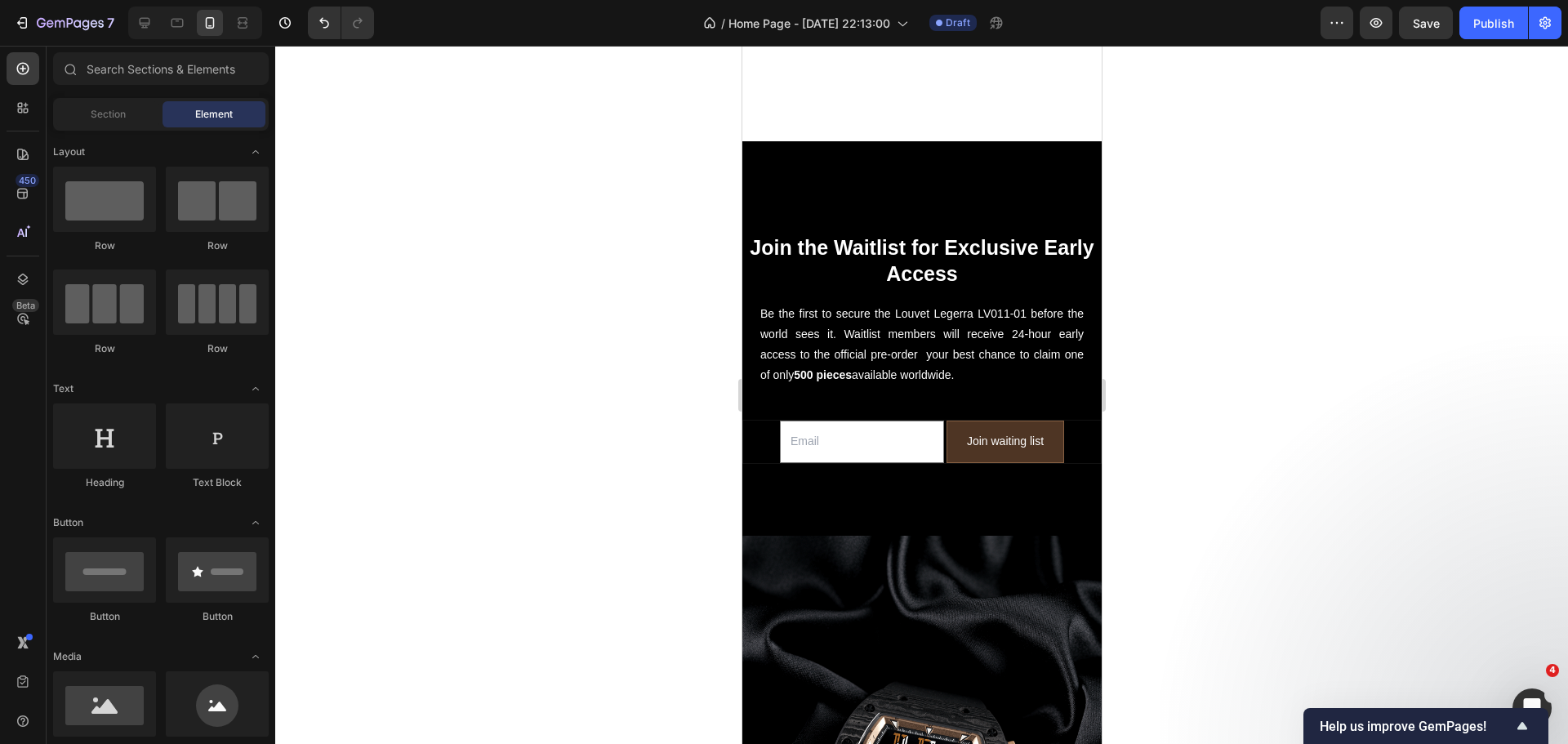
scroll to position [583, 0]
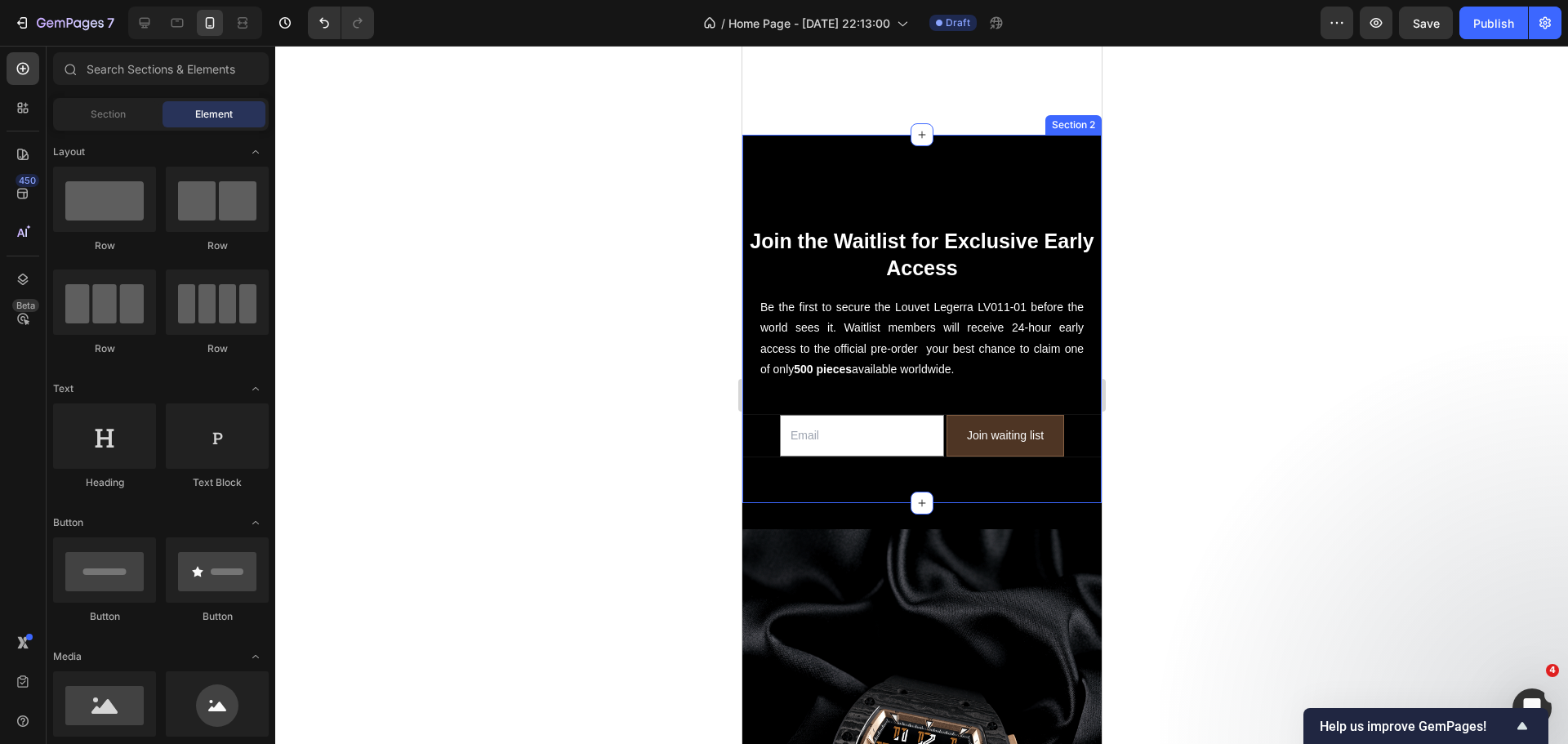
click at [966, 146] on div "Join the Waitlist for Exclusive Early Access Heading Be the first to secure the…" at bounding box center [921, 306] width 359 height 342
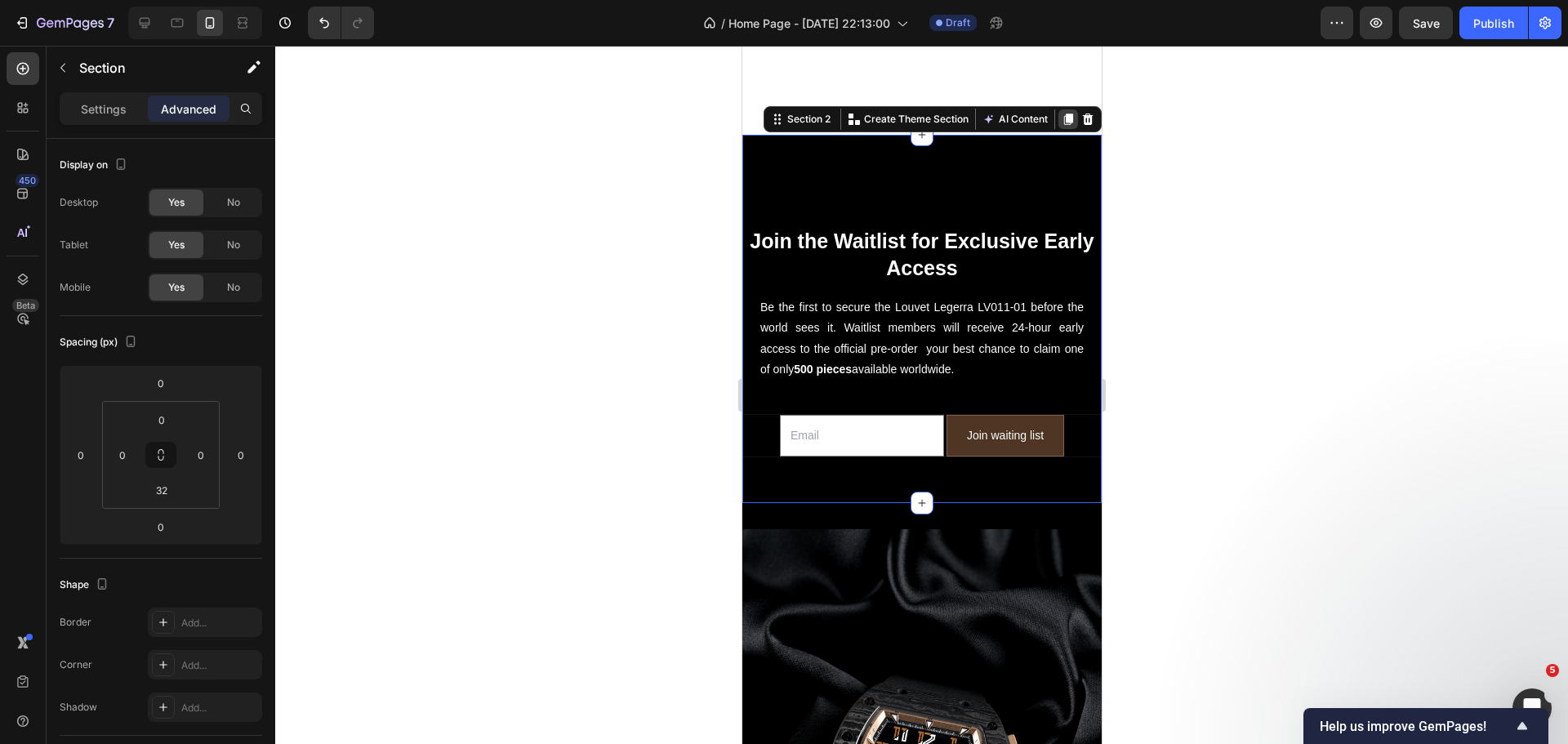
click at [1063, 113] on icon at bounding box center [1068, 118] width 9 height 11
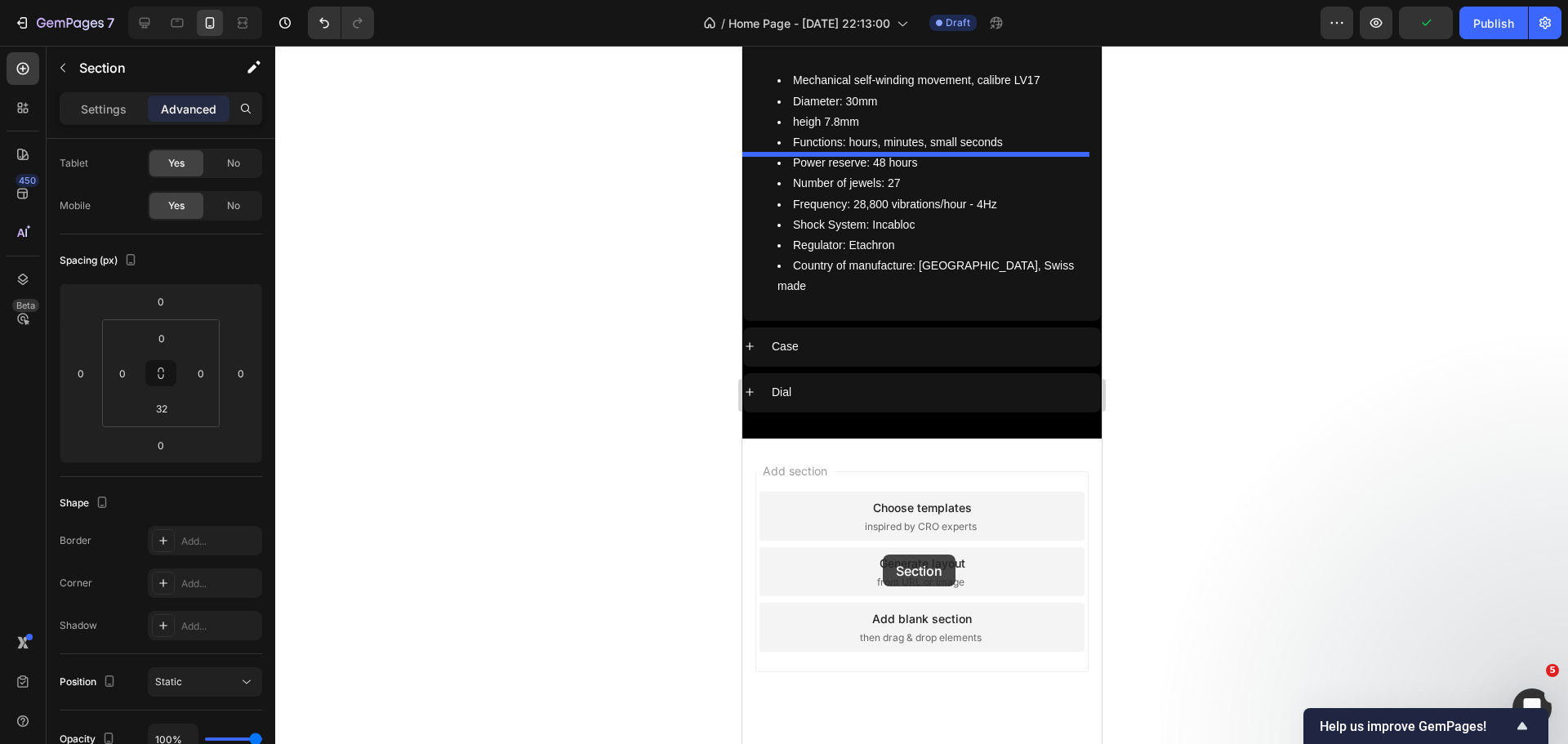
scroll to position [7524, 0]
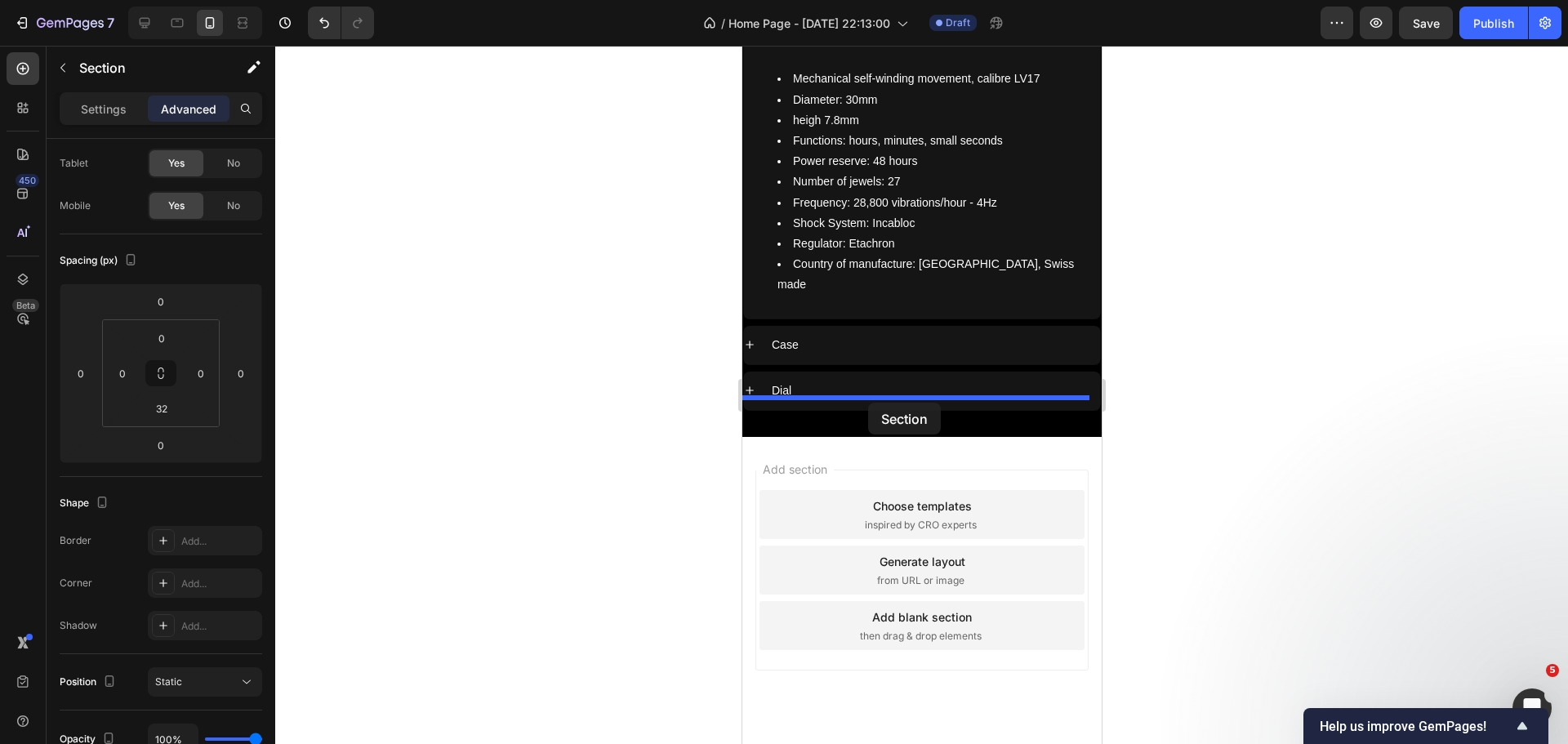
drag, startPoint x: 805, startPoint y: 249, endPoint x: 867, endPoint y: 403, distance: 166.0
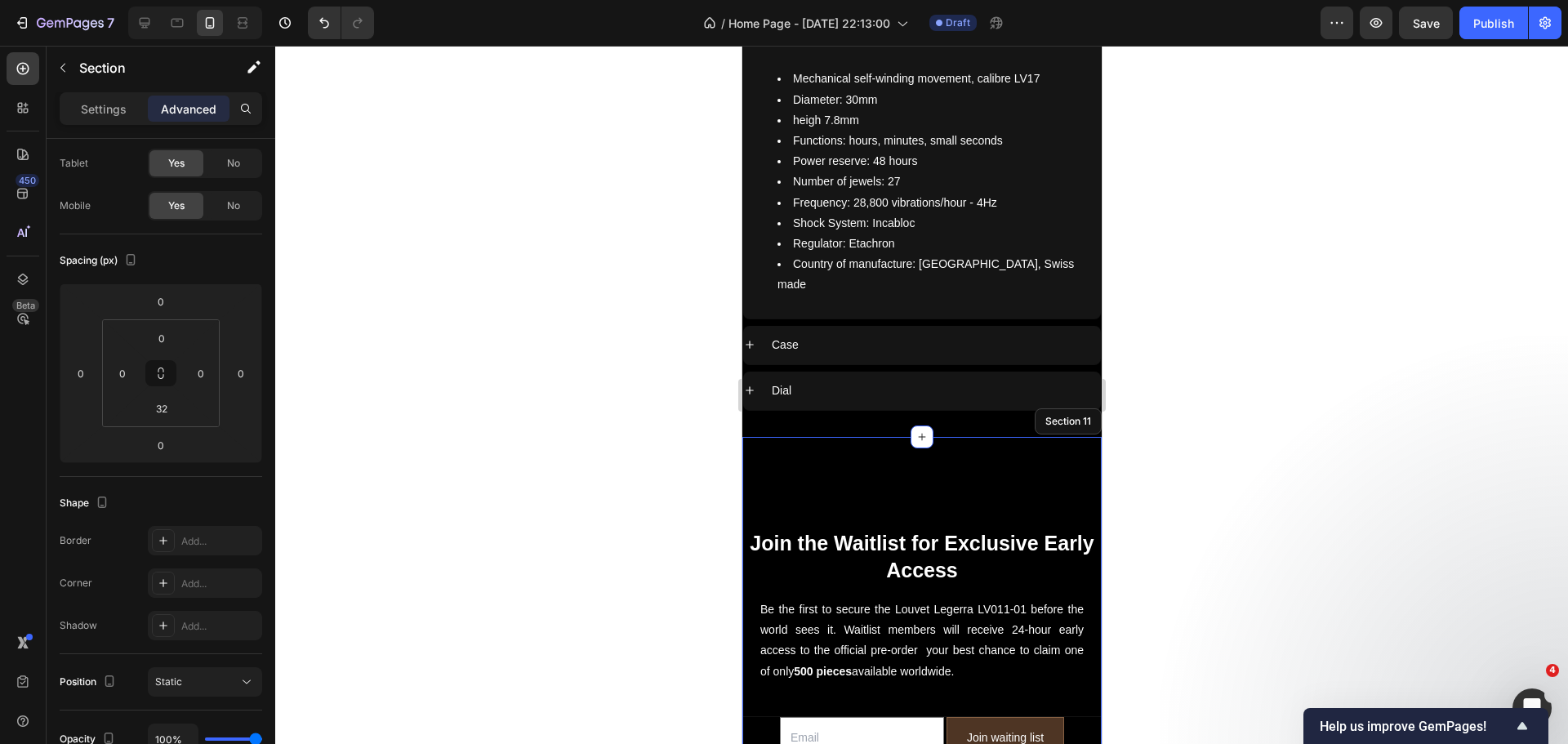
click at [642, 328] on div at bounding box center [921, 395] width 1292 height 699
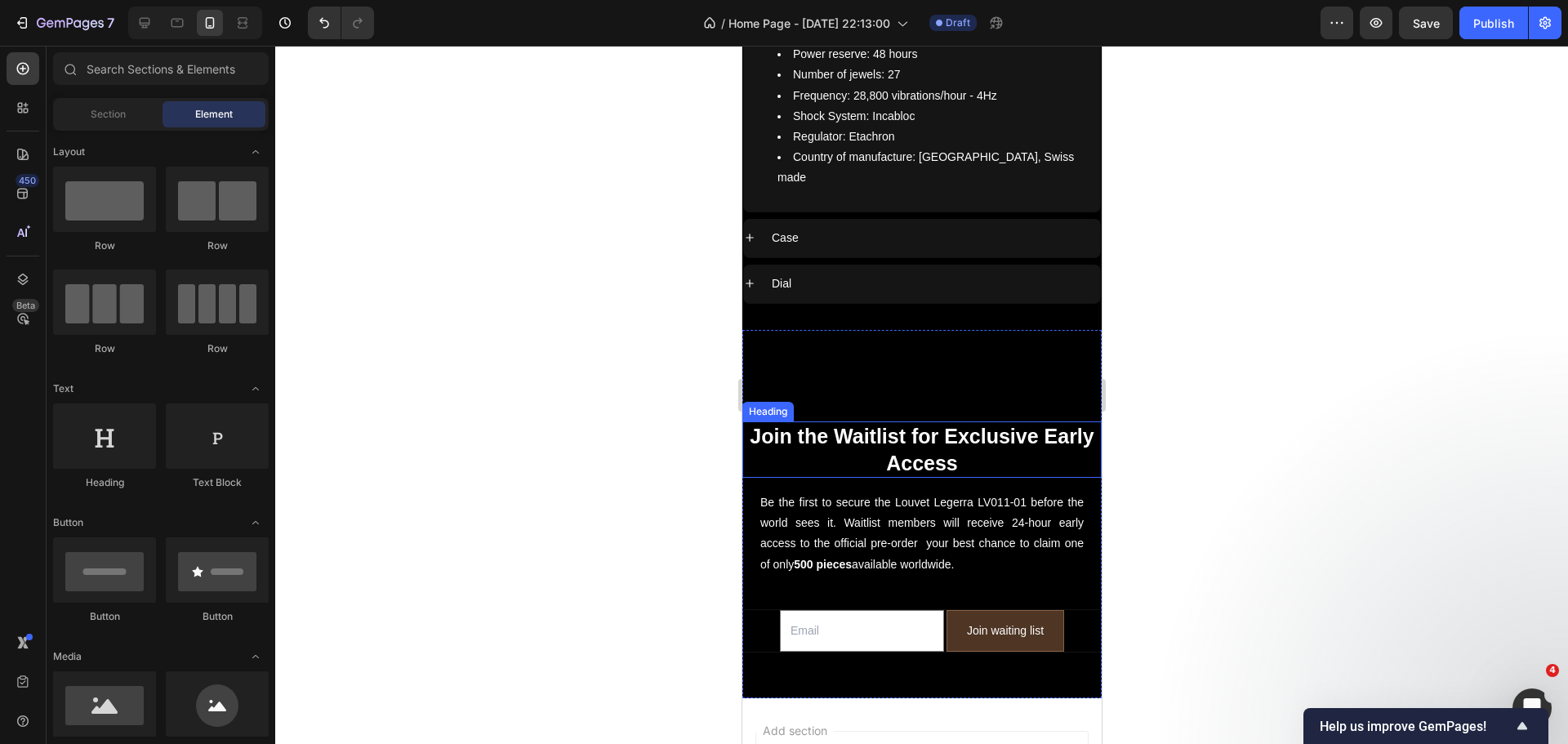
scroll to position [7237, 0]
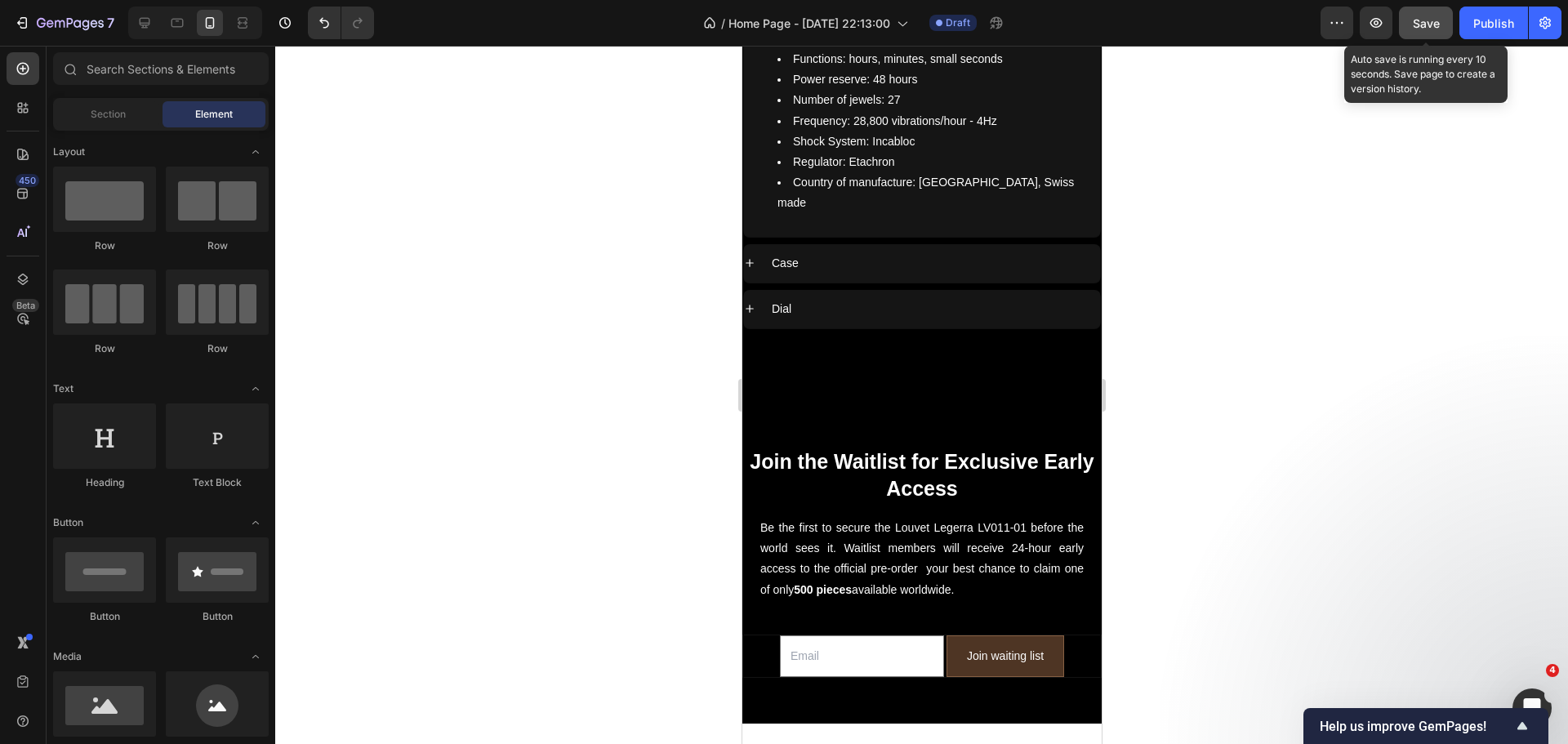
click at [1421, 16] on span "Save" at bounding box center [1426, 23] width 27 height 14
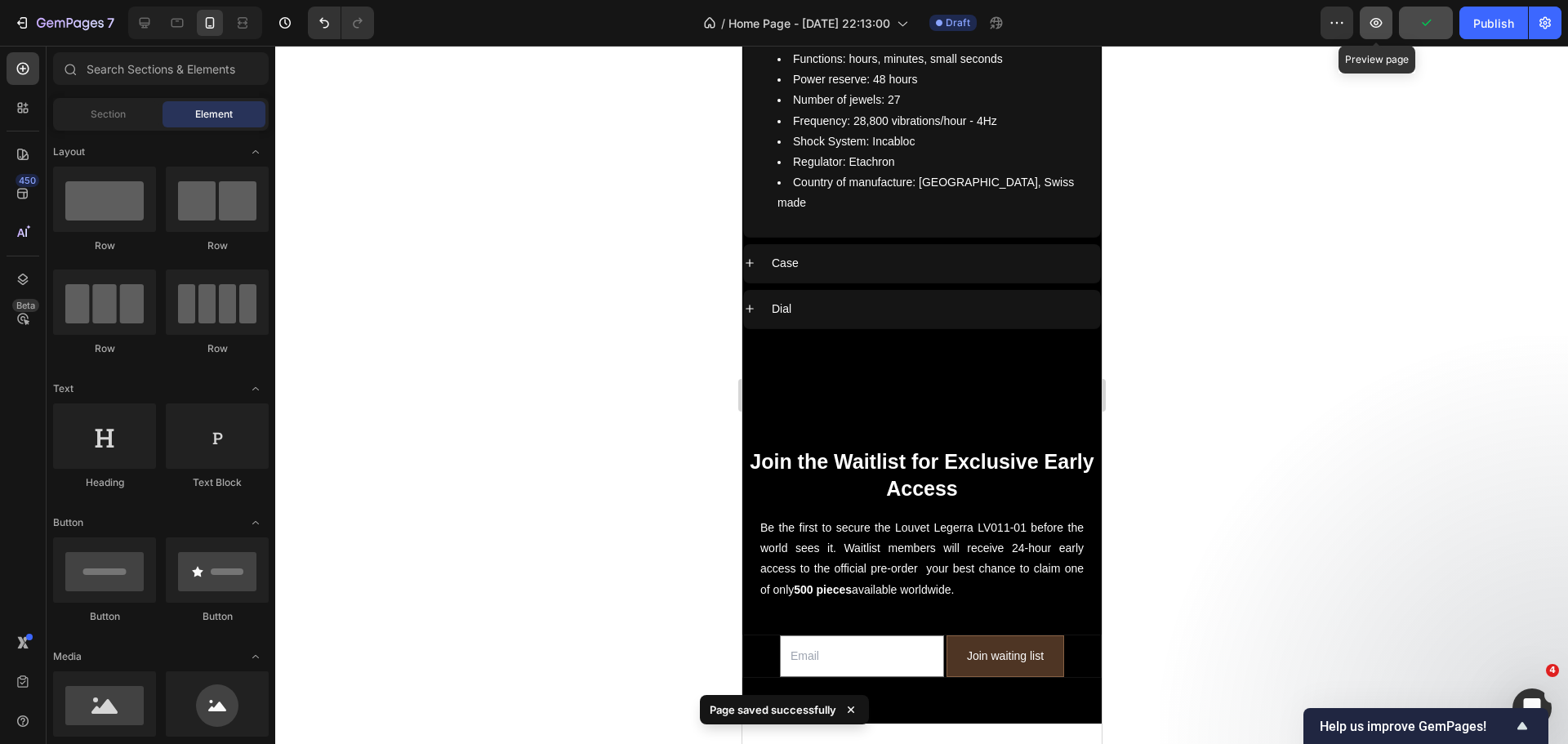
click at [1384, 20] on icon "button" at bounding box center [1376, 22] width 16 height 16
